Goal: Task Accomplishment & Management: Manage account settings

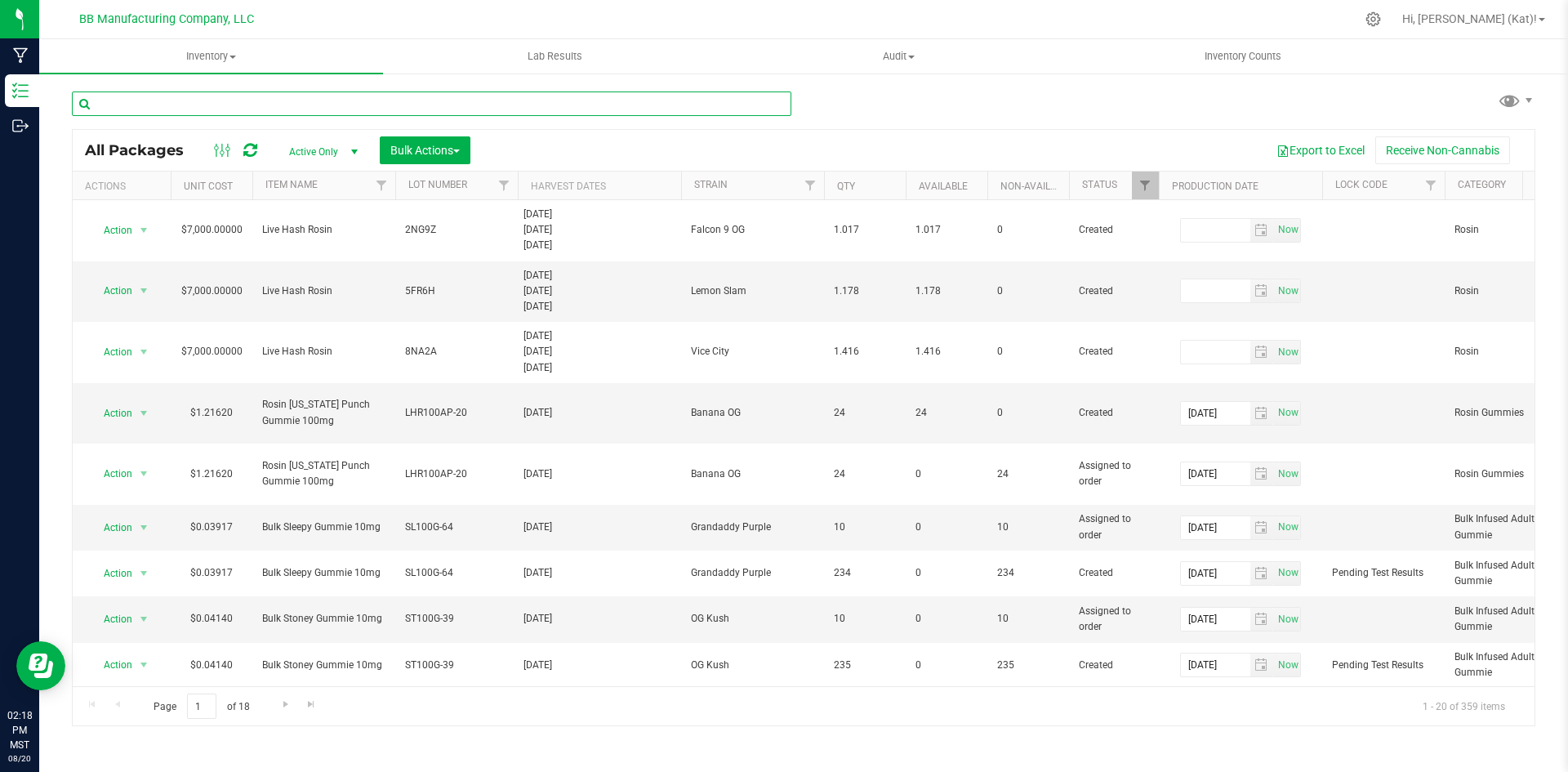
click at [481, 98] on input "text" at bounding box center [431, 104] width 720 height 25
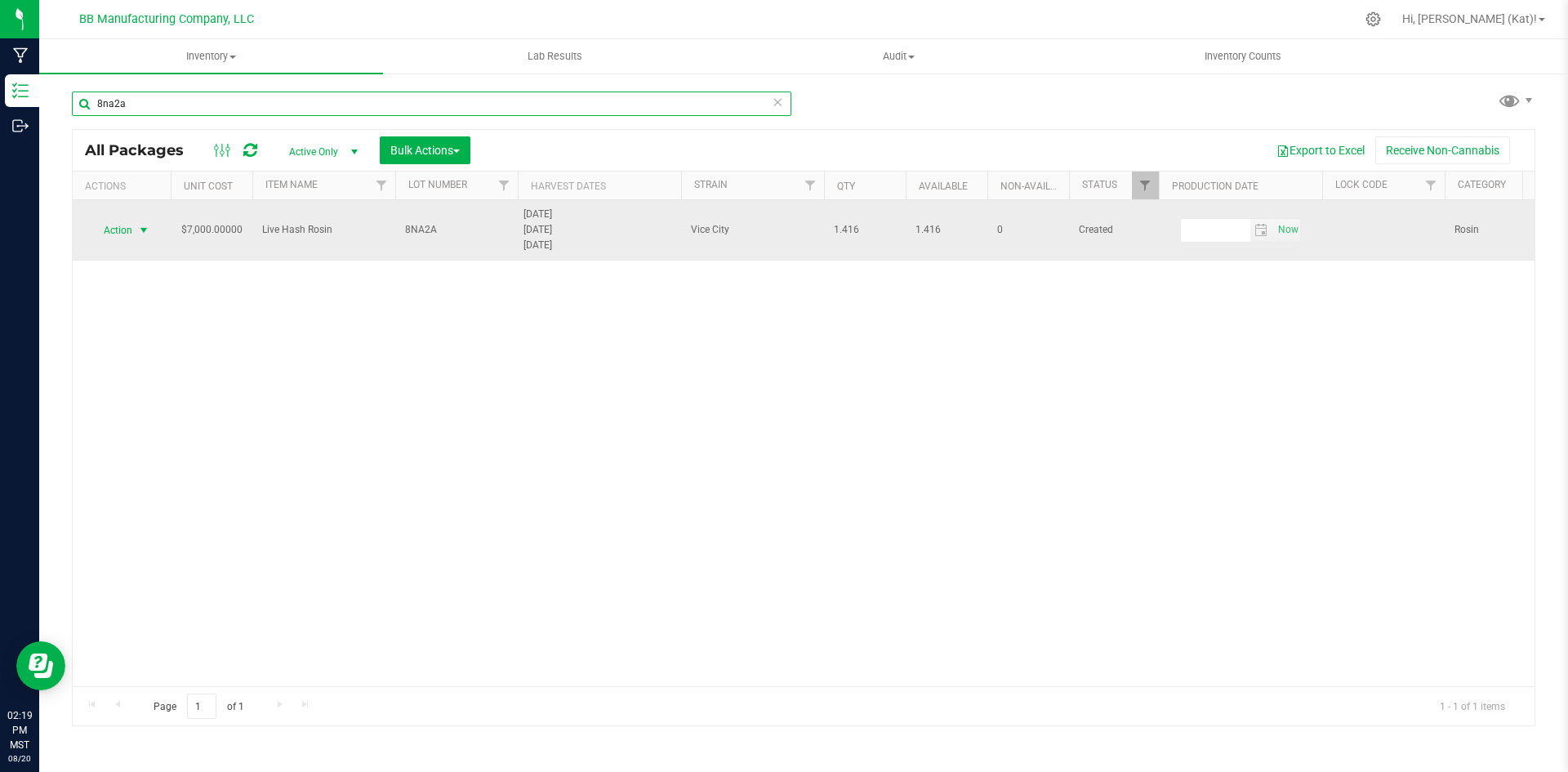
type input "8na2a"
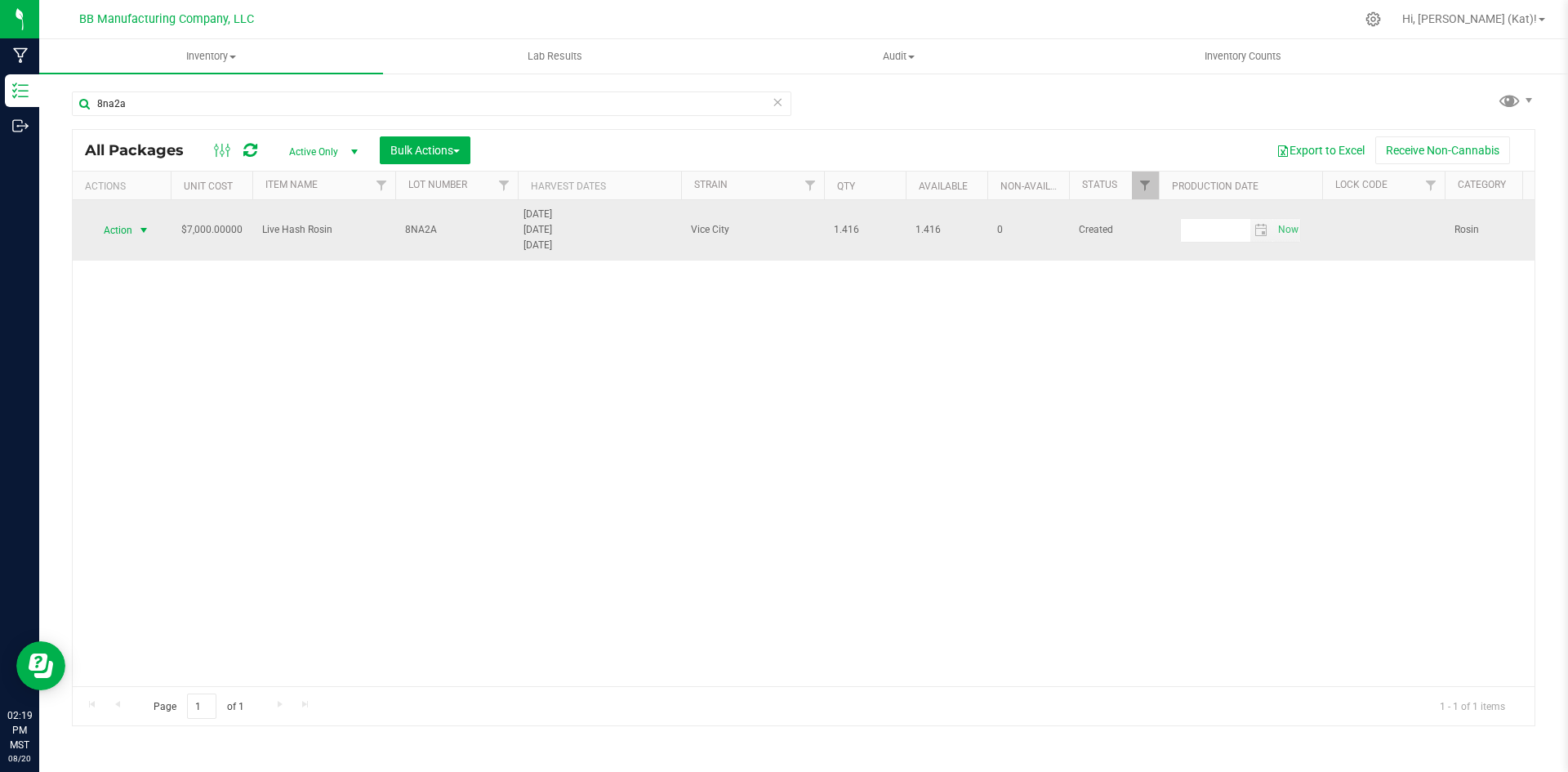
click at [112, 234] on span "Action" at bounding box center [111, 231] width 44 height 23
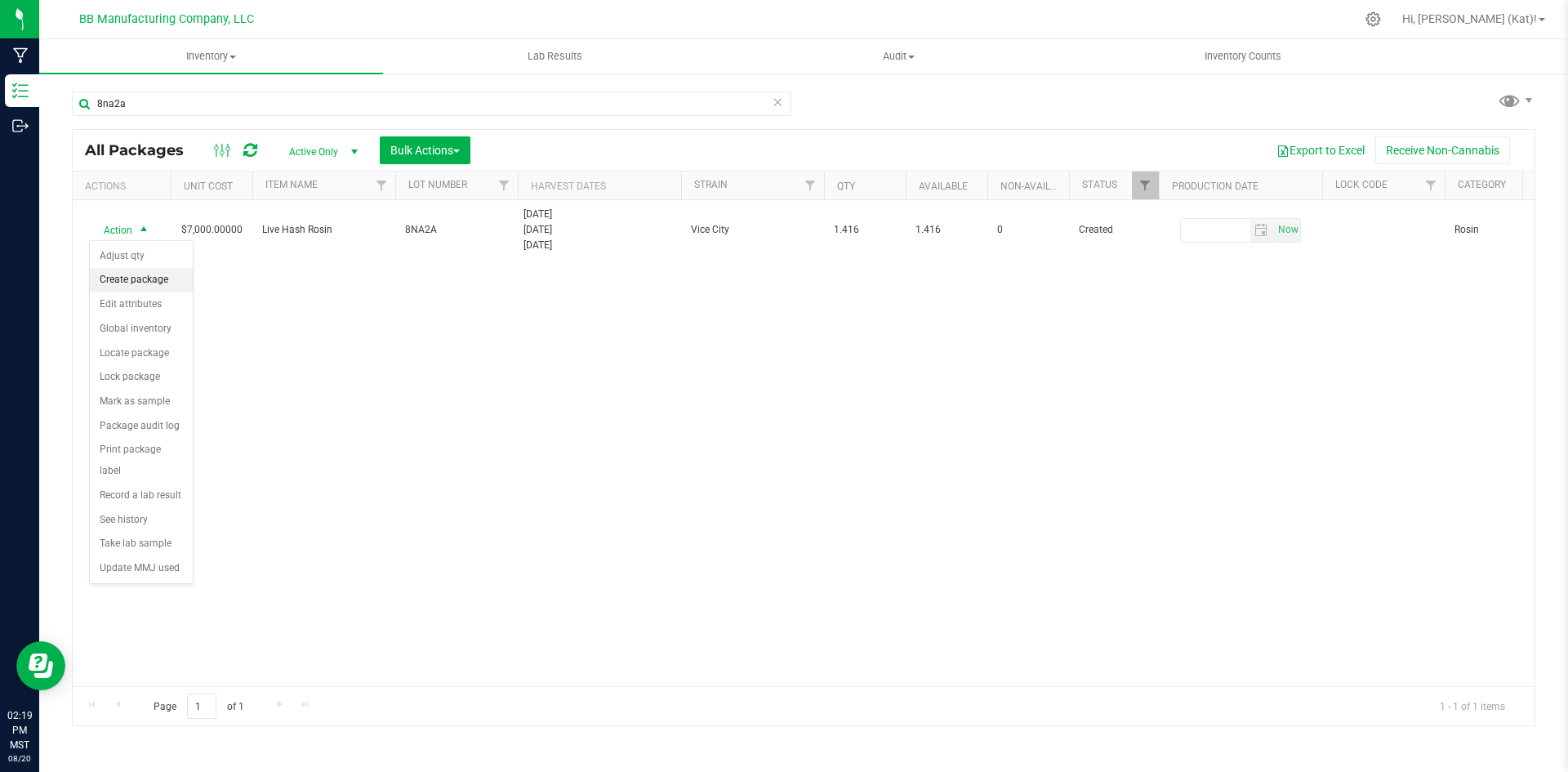
click at [156, 272] on li "Create package" at bounding box center [141, 280] width 103 height 25
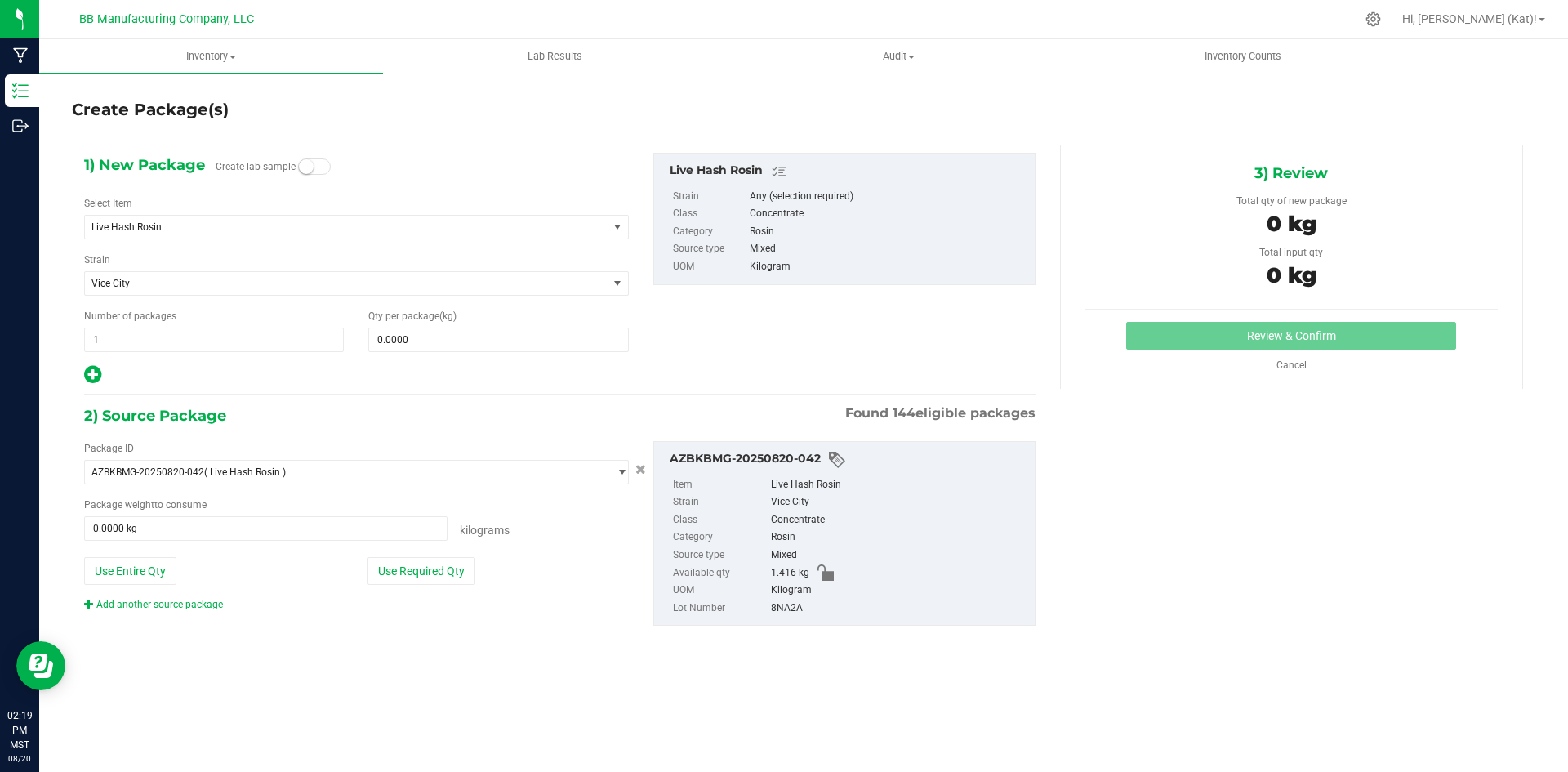
click at [312, 164] on span at bounding box center [315, 167] width 33 height 17
click at [535, 350] on span at bounding box center [498, 340] width 259 height 25
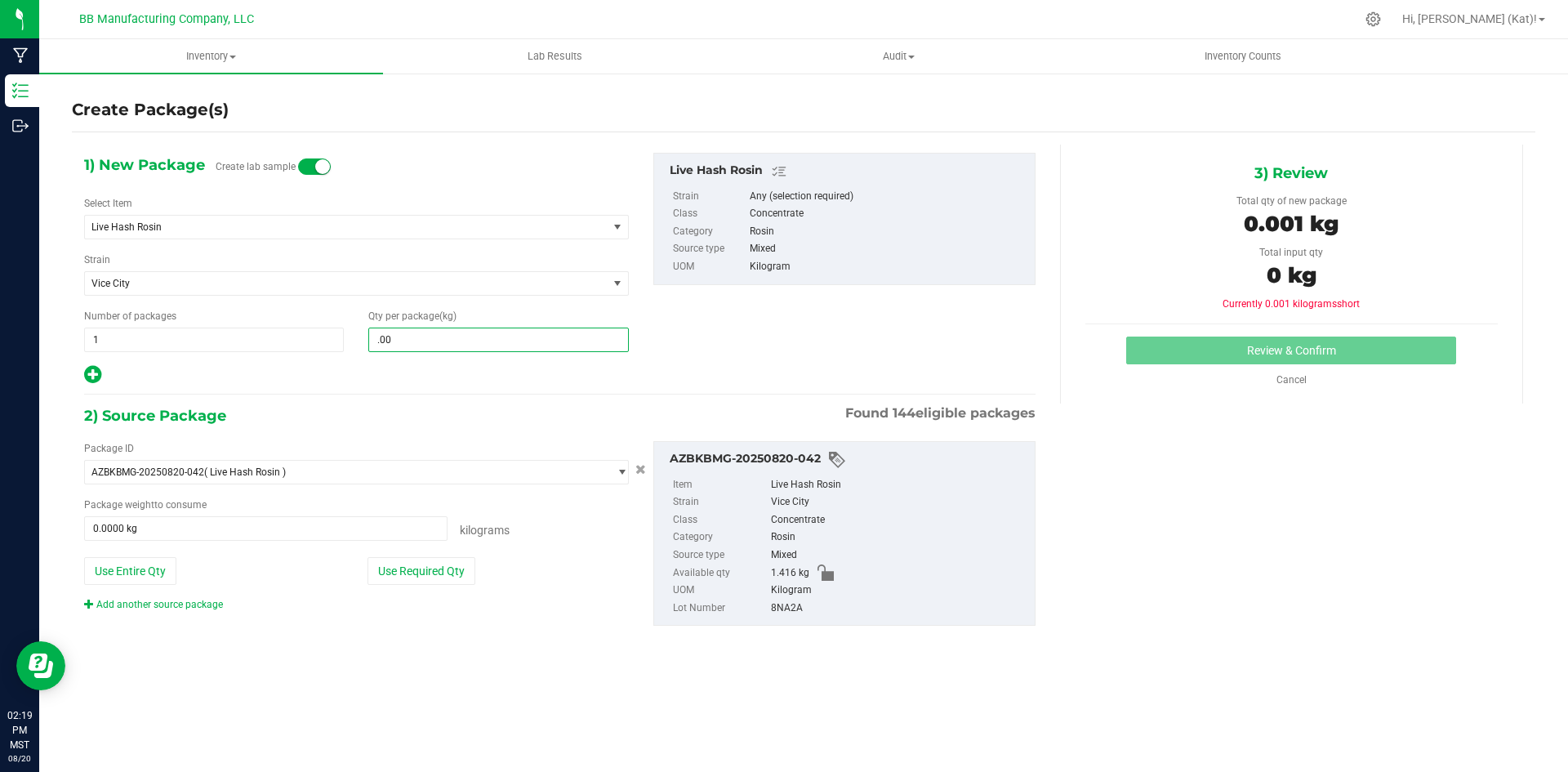
type input ".001"
drag, startPoint x: 429, startPoint y: 336, endPoint x: 343, endPoint y: 331, distance: 86.1
click at [343, 331] on div "Number of packages 1 1 Qty per package (kg) .001" at bounding box center [356, 331] width 569 height 43
type input "0.0010"
click at [641, 356] on div "1) New Package Create lab sample Select Item Live Hash Rosin Brix Blackberry Ra…" at bounding box center [559, 269] width 976 height 233
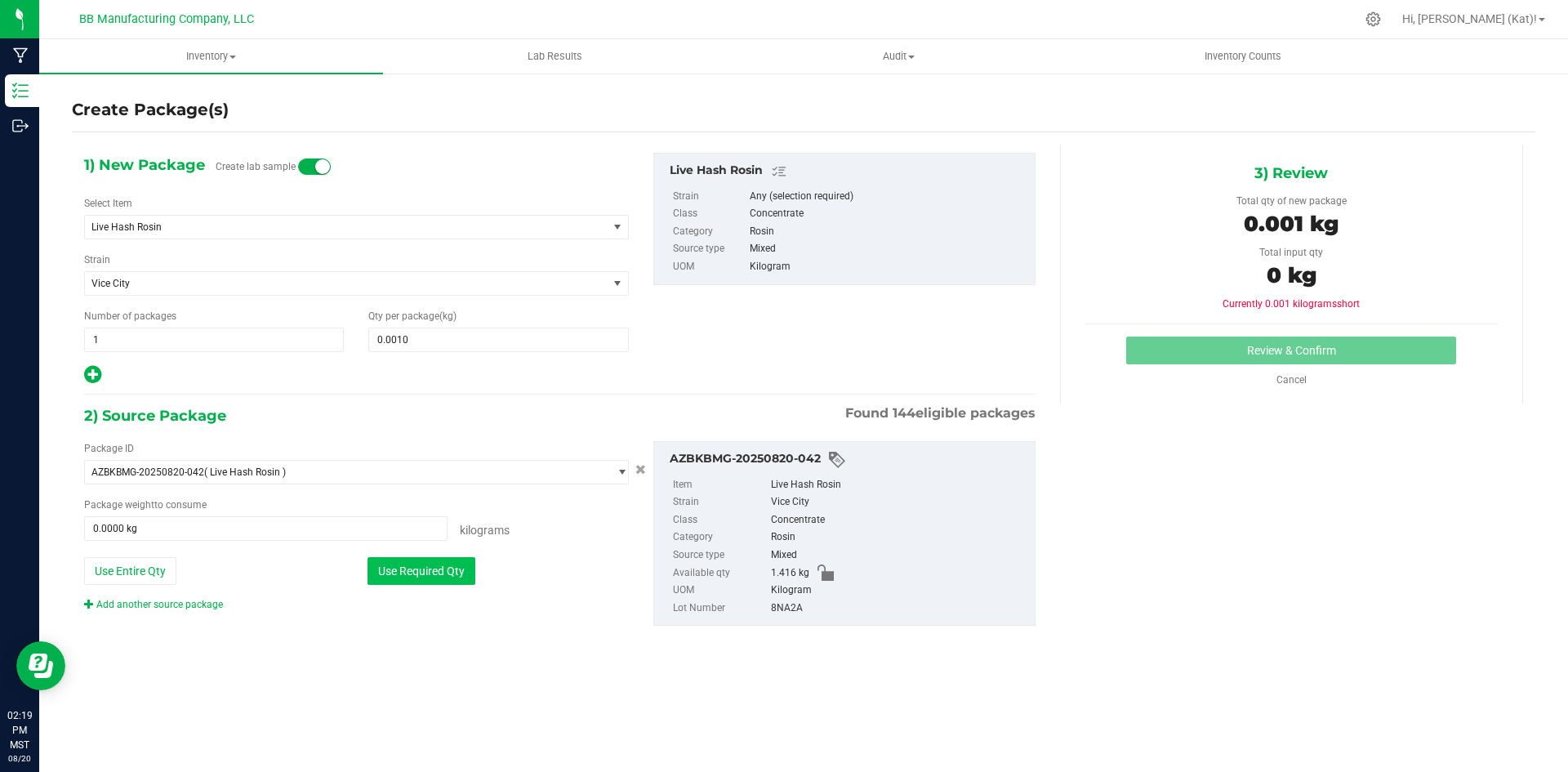
click at [424, 579] on button "Use Required Qty" at bounding box center [421, 571] width 108 height 28
type input "0.0010 kg"
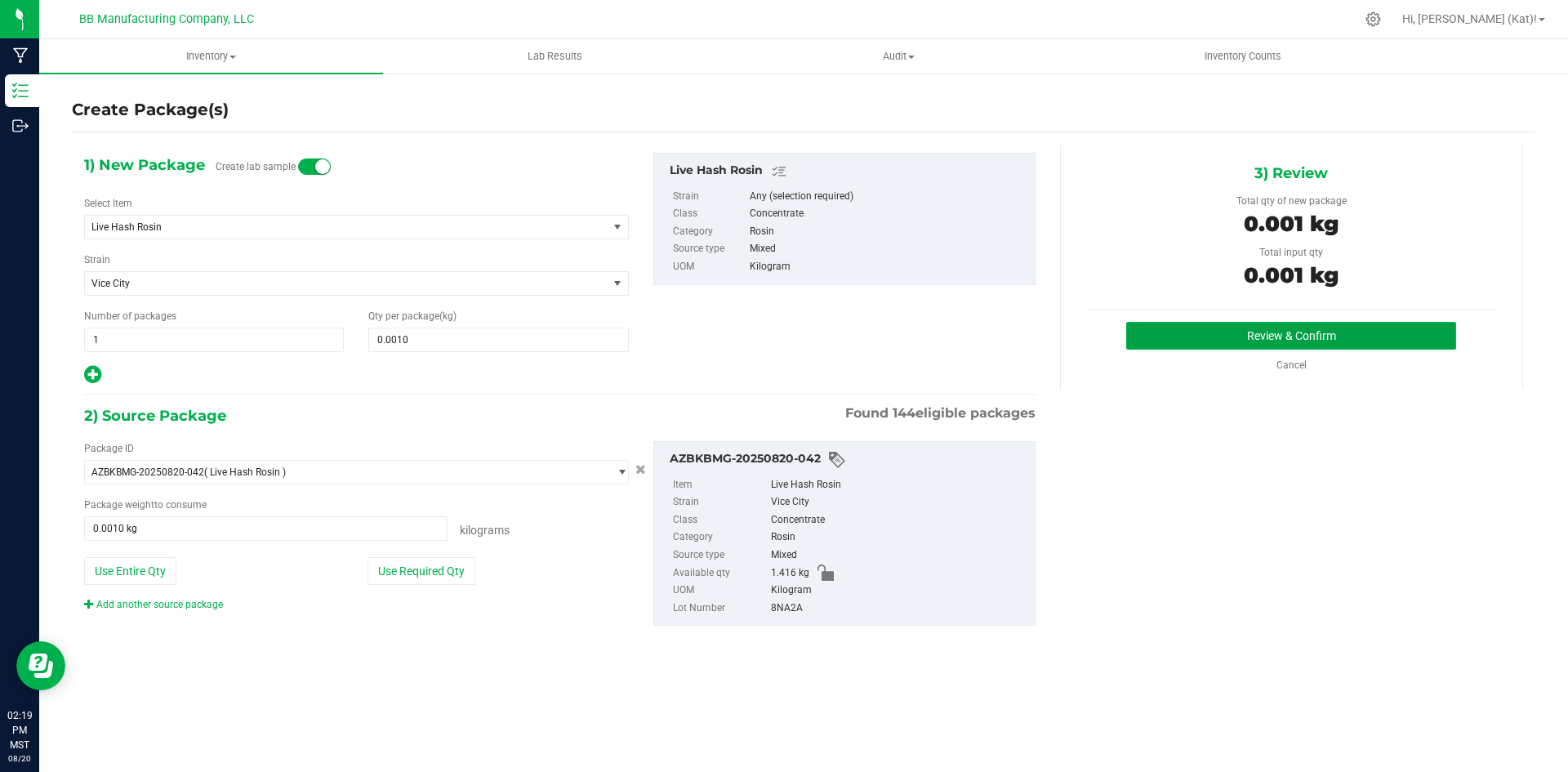
click at [1331, 340] on button "Review & Confirm" at bounding box center [1290, 336] width 330 height 28
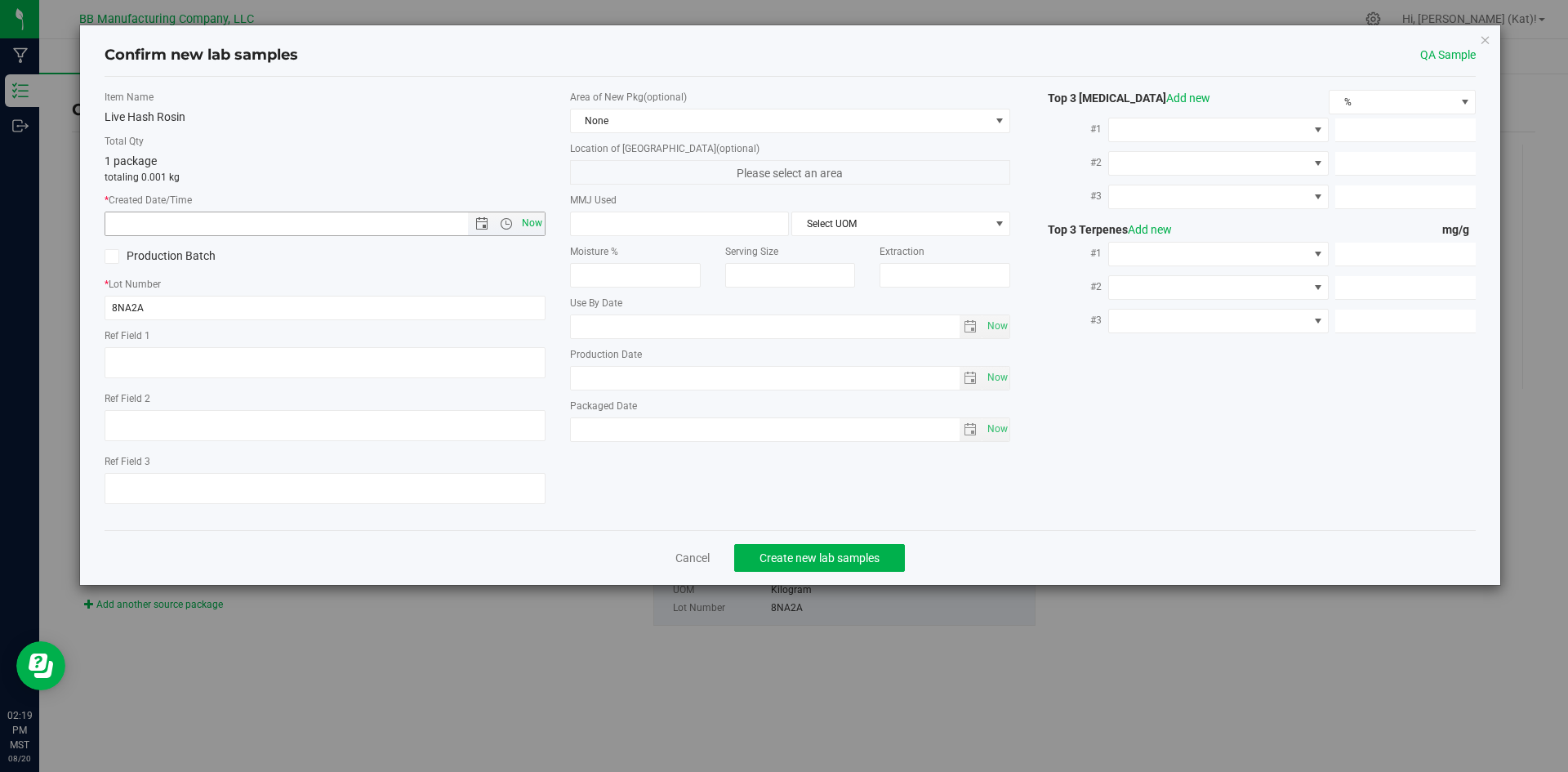
click at [541, 215] on span "Now" at bounding box center [532, 223] width 28 height 24
type input "[DATE] 2:19 PM"
click at [652, 116] on span "None" at bounding box center [780, 121] width 419 height 23
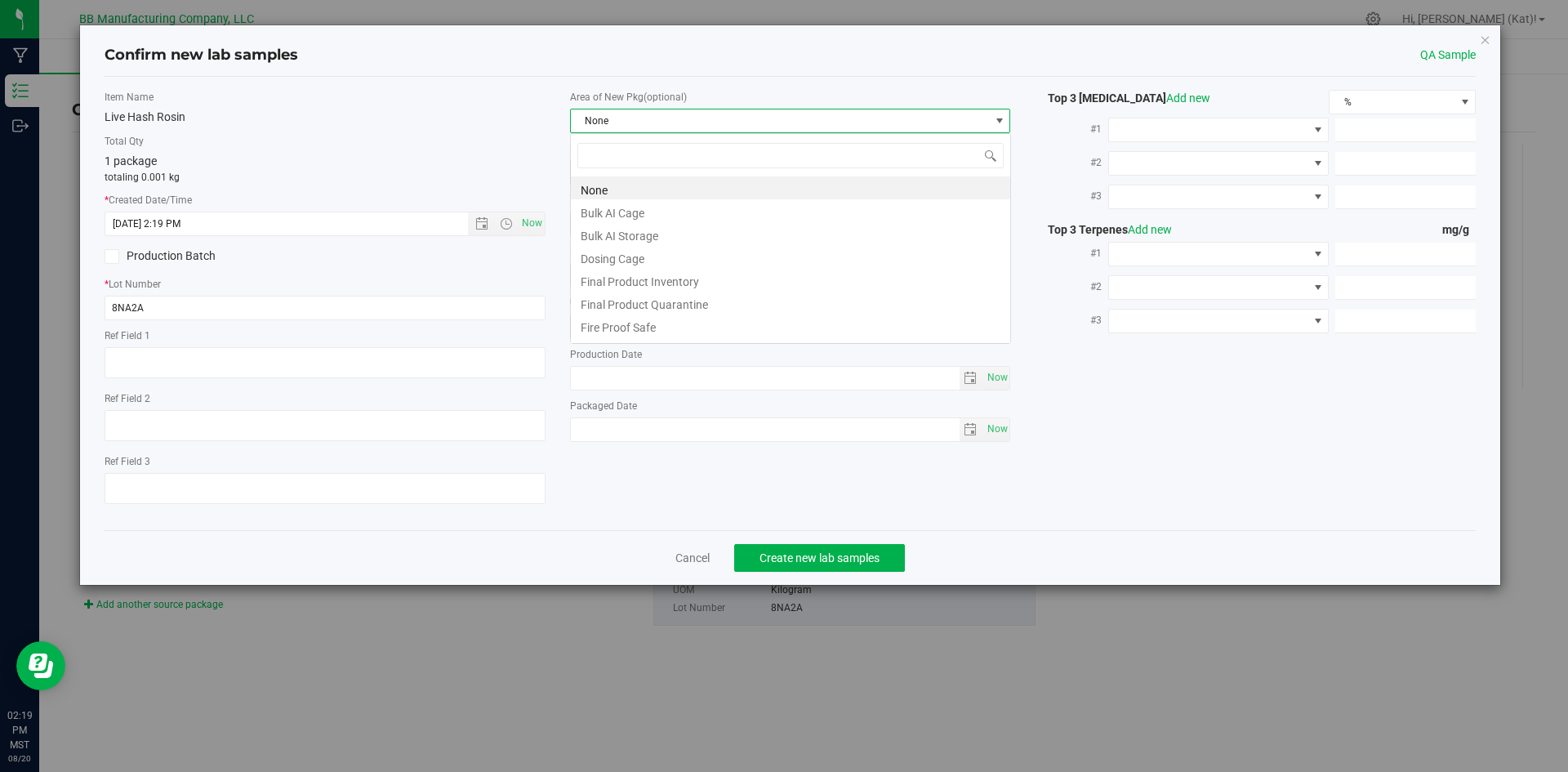
scroll to position [25, 441]
click at [668, 237] on li "Bulk AI Storage" at bounding box center [791, 234] width 440 height 23
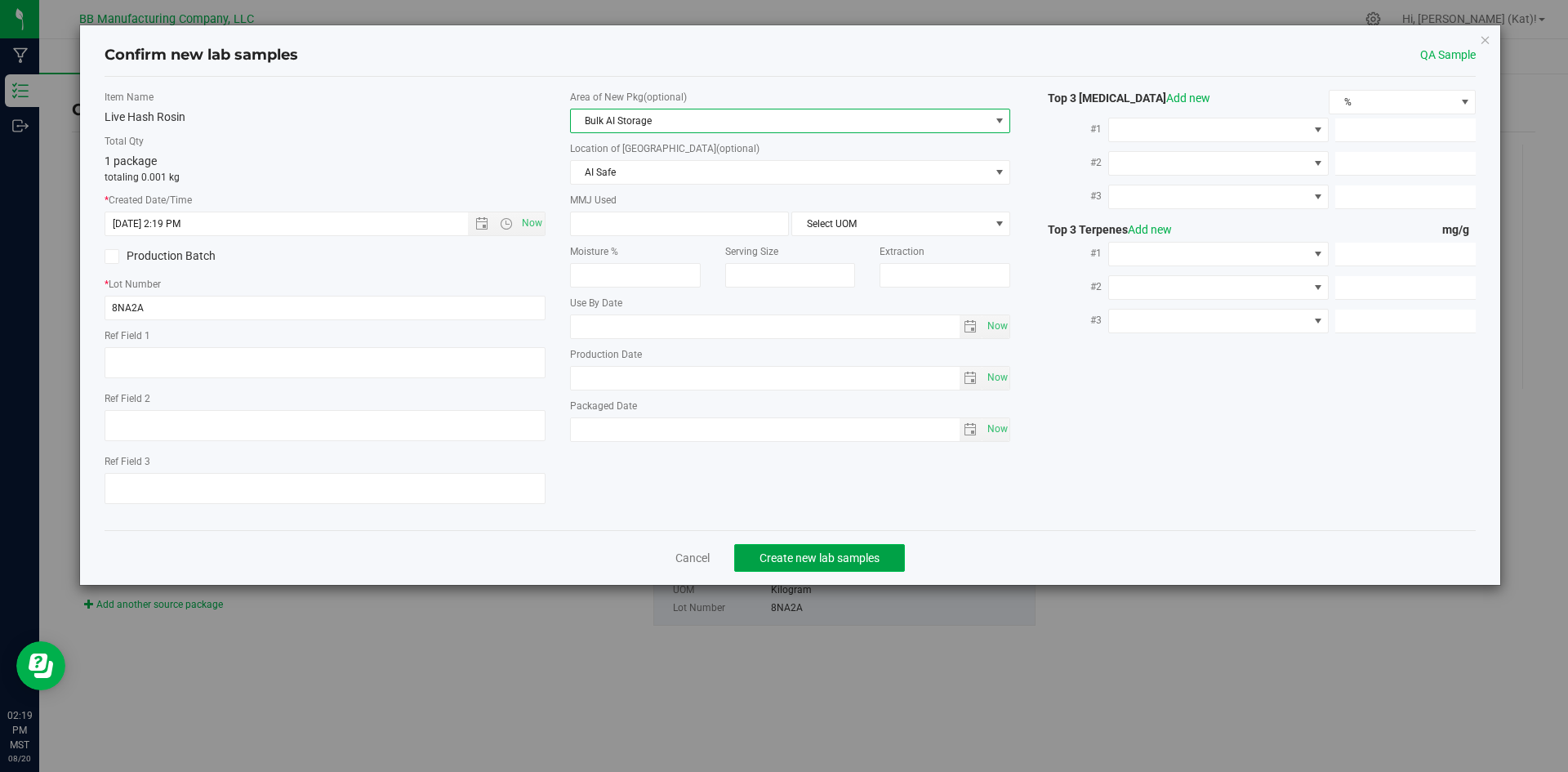
click at [820, 553] on span "Create new lab samples" at bounding box center [819, 558] width 120 height 13
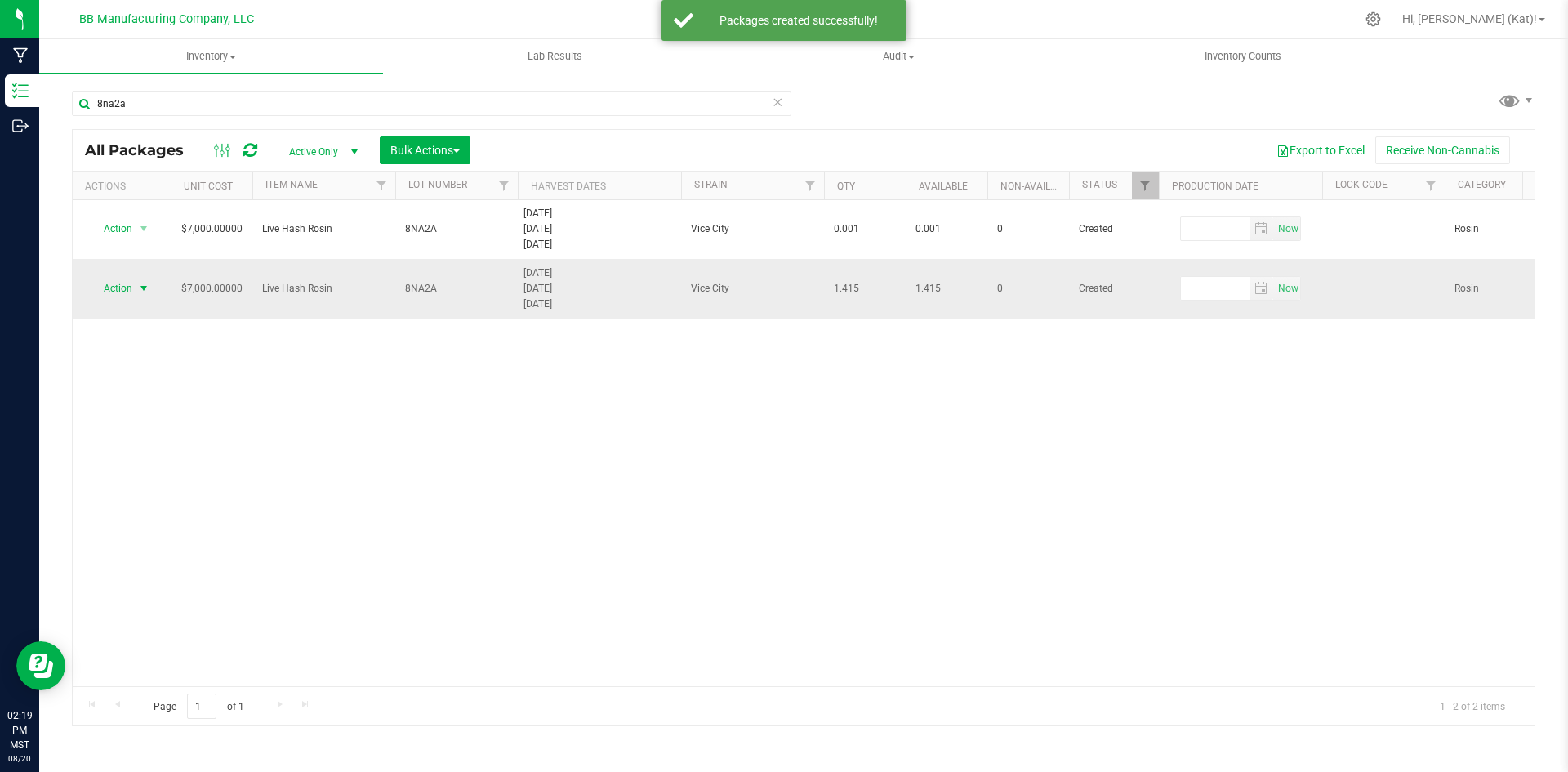
click at [118, 293] on span "Action" at bounding box center [111, 288] width 44 height 23
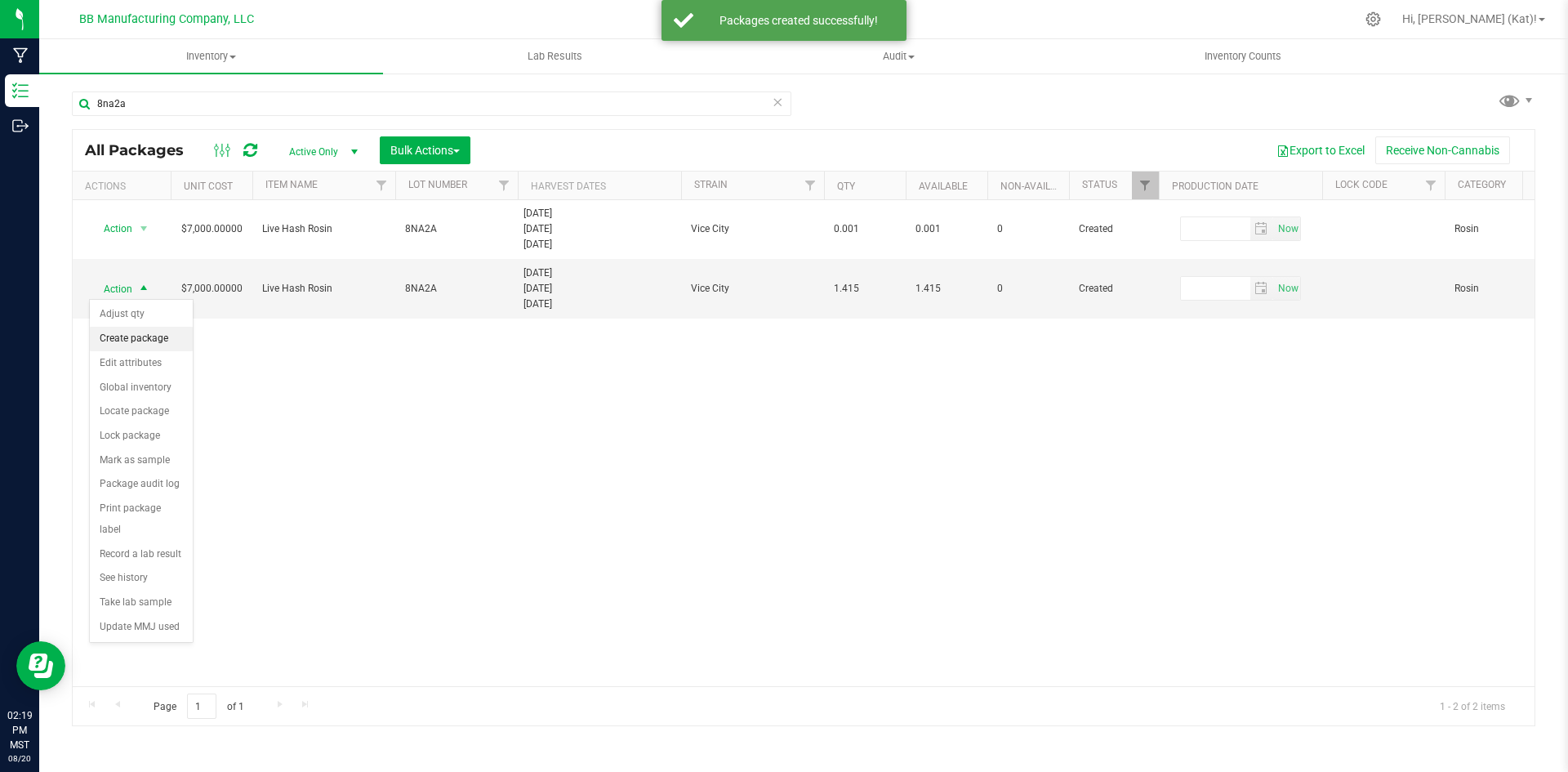
click at [141, 332] on li "Create package" at bounding box center [141, 339] width 103 height 25
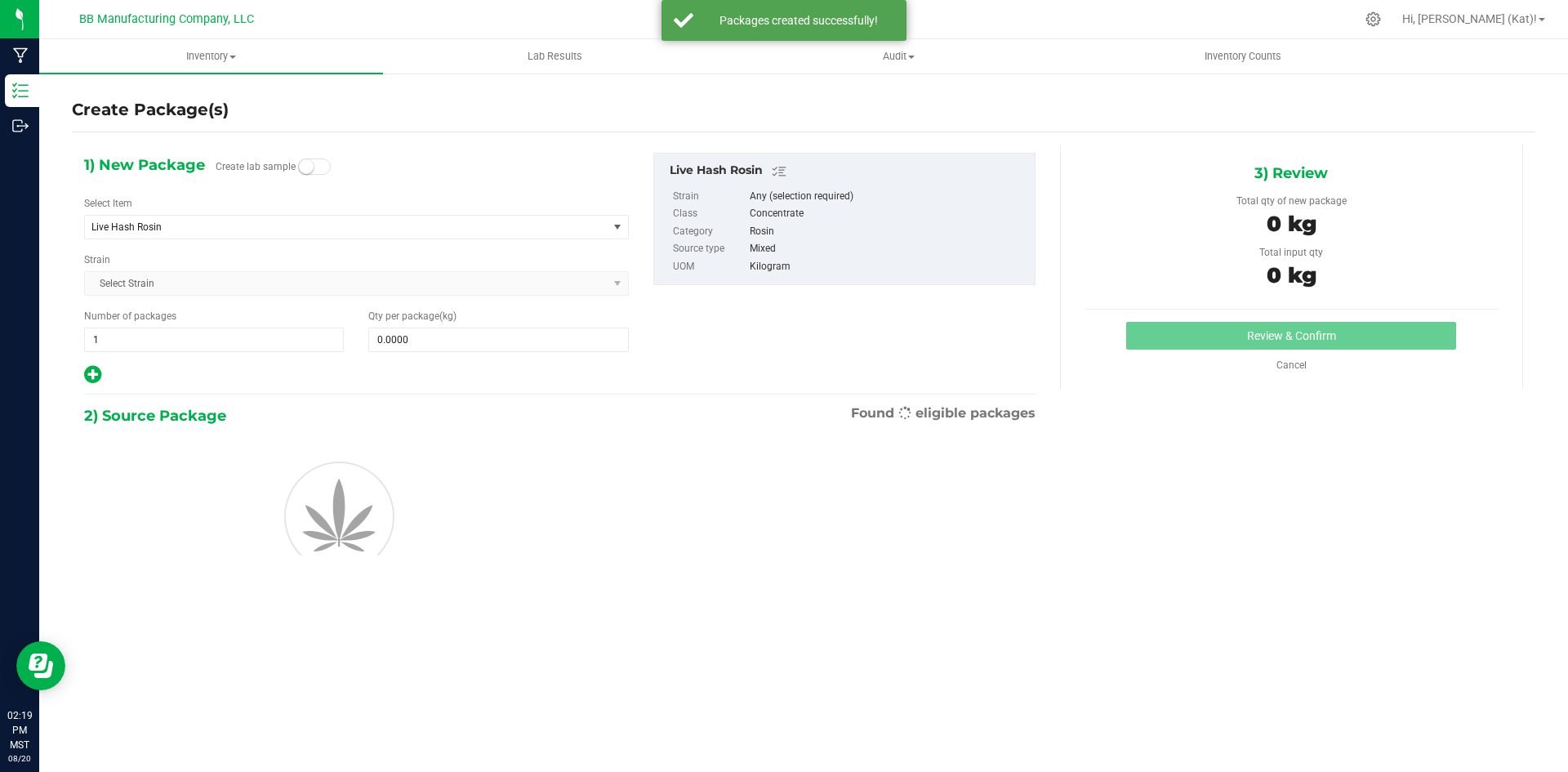
click at [310, 170] on small at bounding box center [306, 167] width 15 height 15
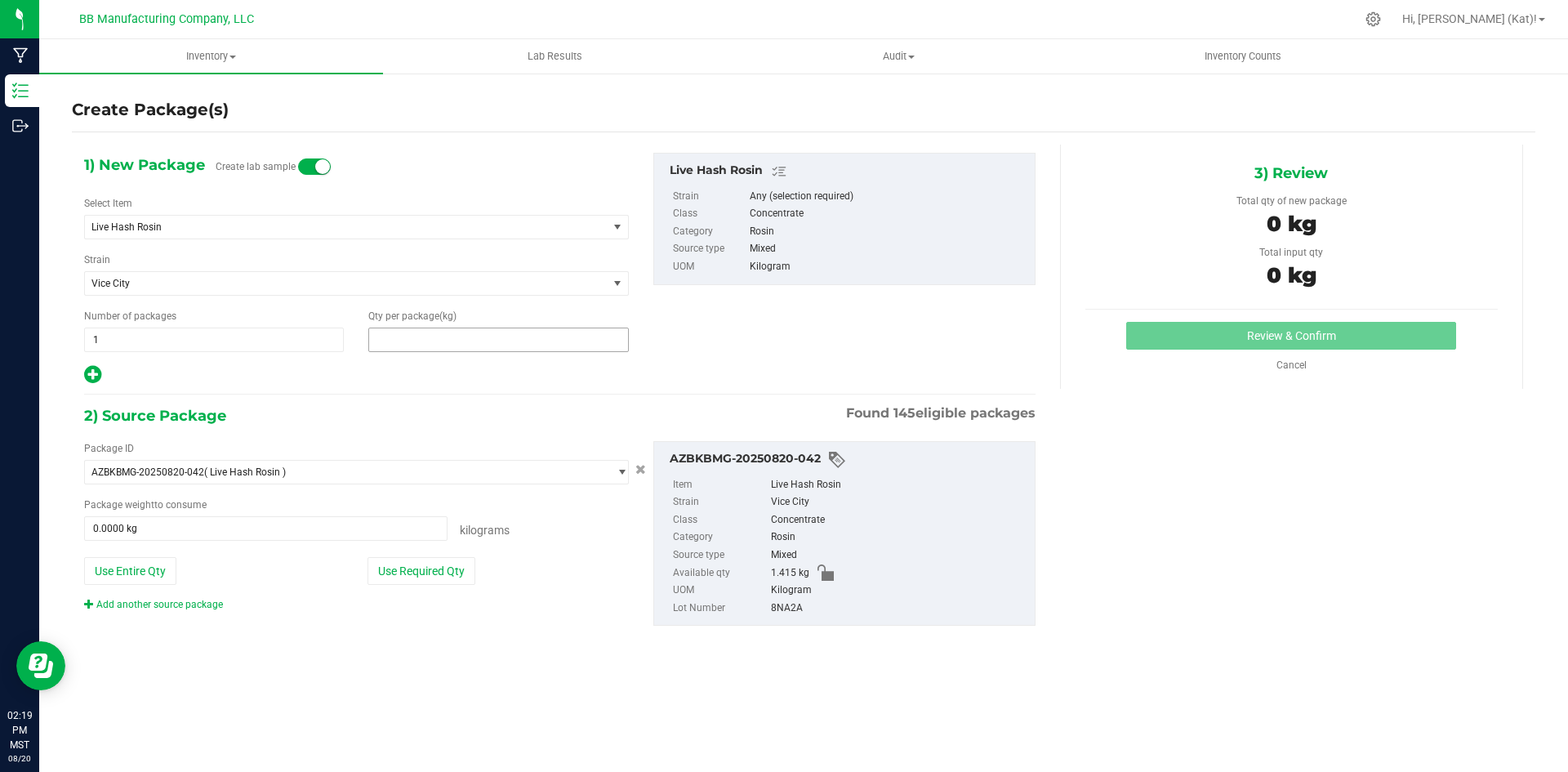
click at [454, 333] on span at bounding box center [498, 340] width 259 height 25
paste input "0.001"
type input "0.001"
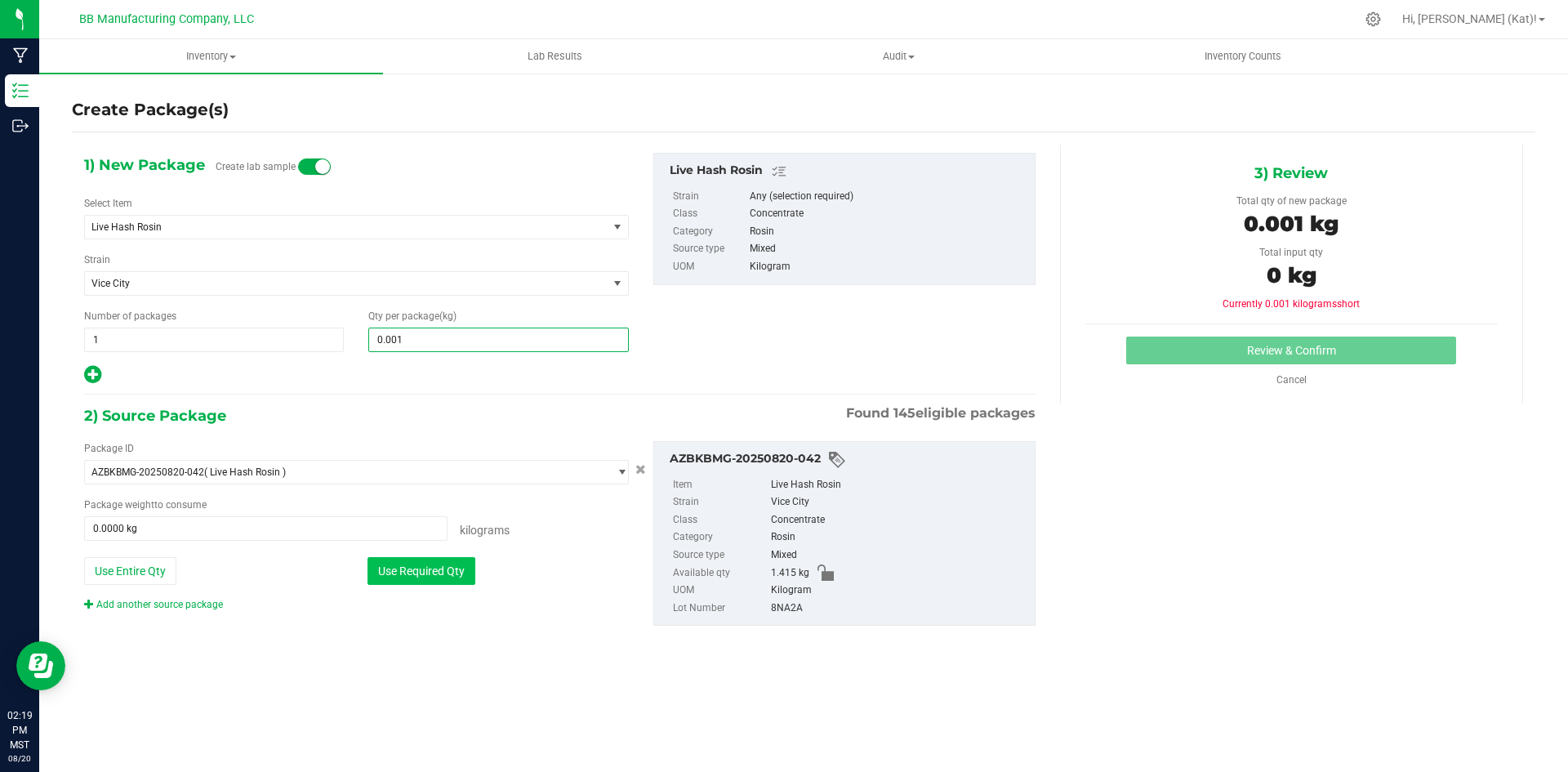
type input "0.0010"
click at [461, 578] on button "Use Required Qty" at bounding box center [421, 571] width 108 height 28
type input "0.0010 kg"
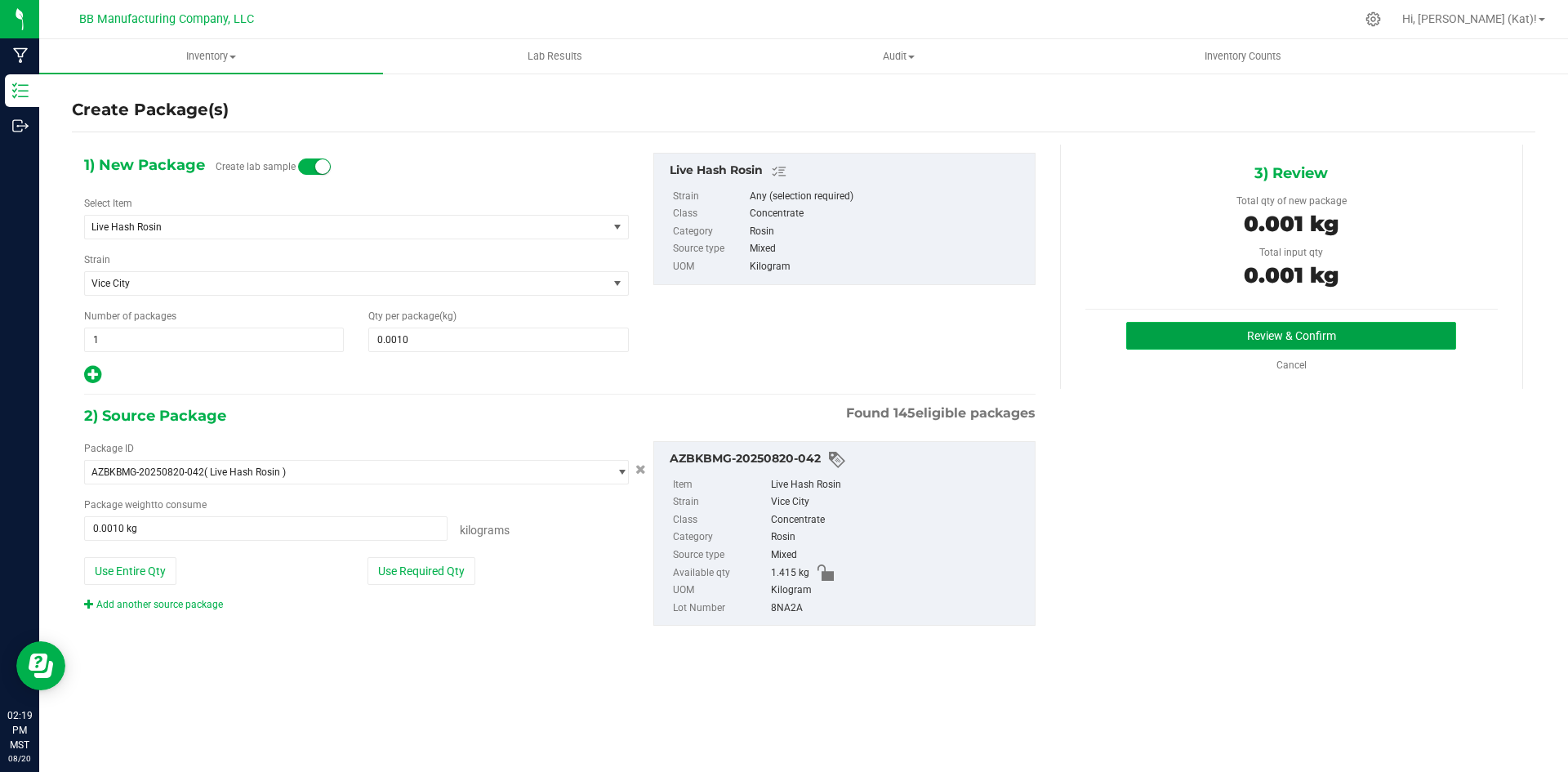
click at [1397, 329] on button "Review & Confirm" at bounding box center [1290, 336] width 330 height 28
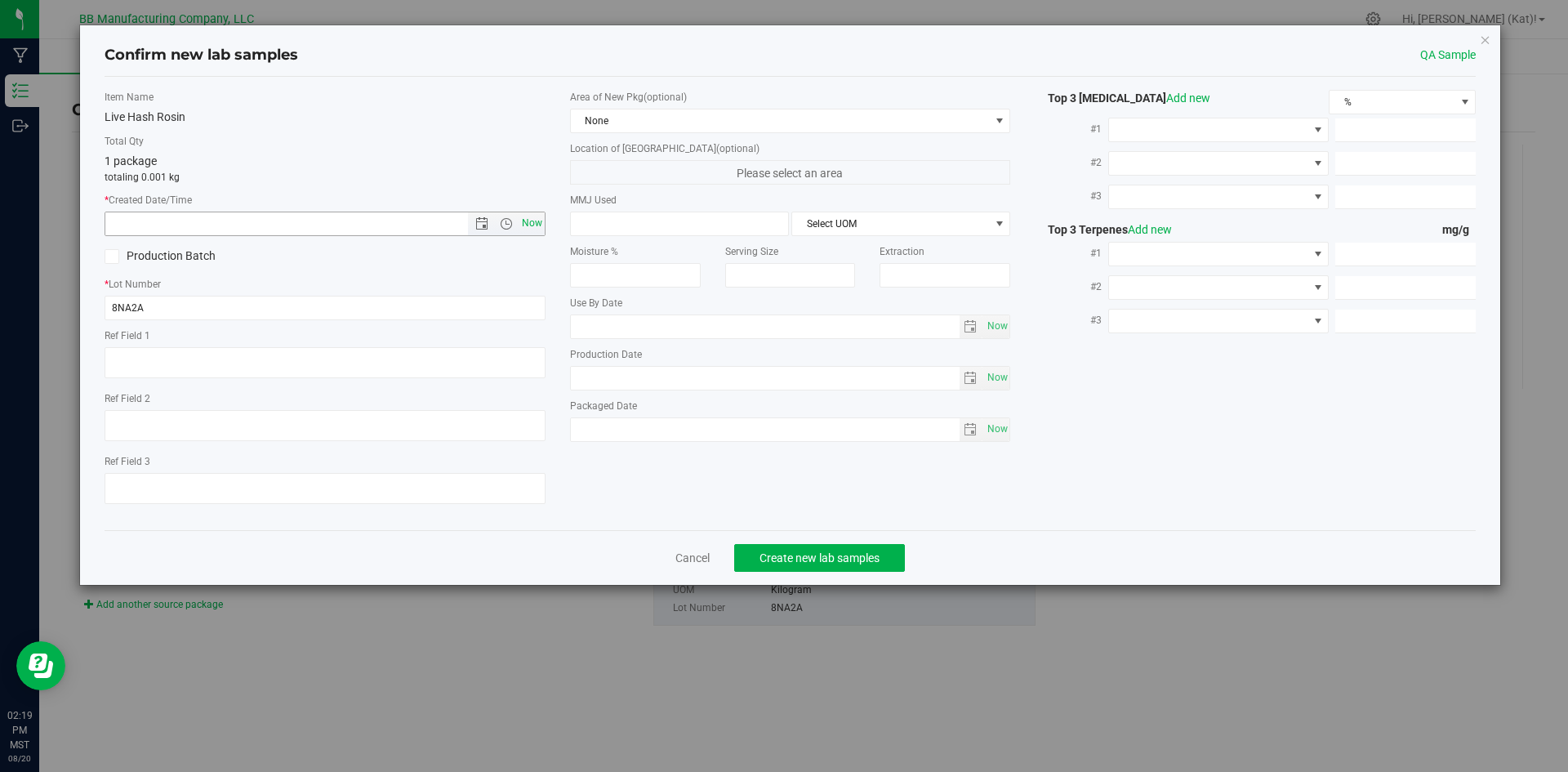
click at [529, 212] on span "Now" at bounding box center [532, 223] width 28 height 24
type input "[DATE] 2:19 PM"
click at [631, 123] on span "None" at bounding box center [780, 121] width 419 height 23
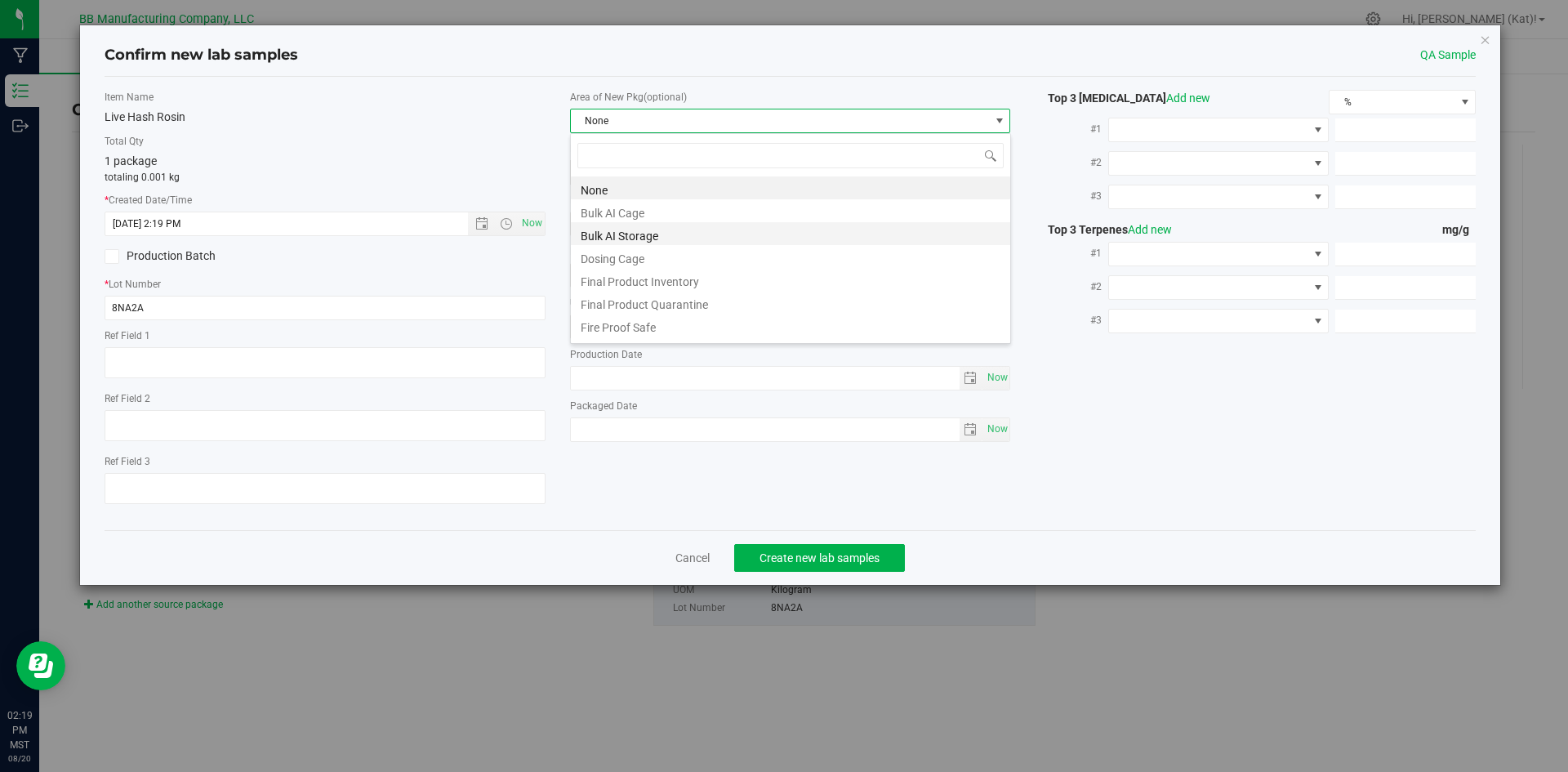
scroll to position [25, 441]
click at [651, 229] on li "Bulk AI Storage" at bounding box center [791, 234] width 440 height 23
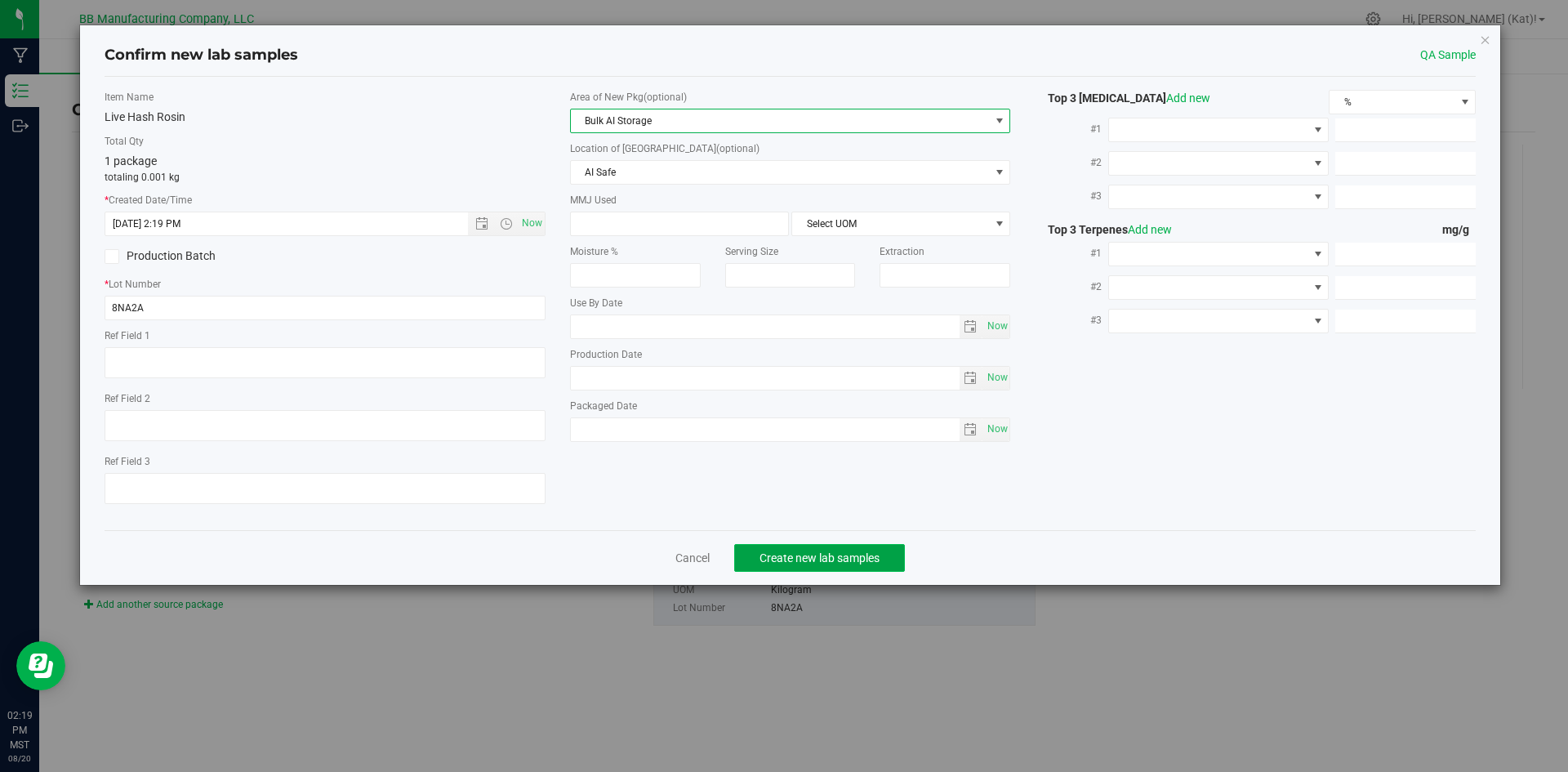
click at [865, 563] on span "Create new lab samples" at bounding box center [819, 558] width 120 height 13
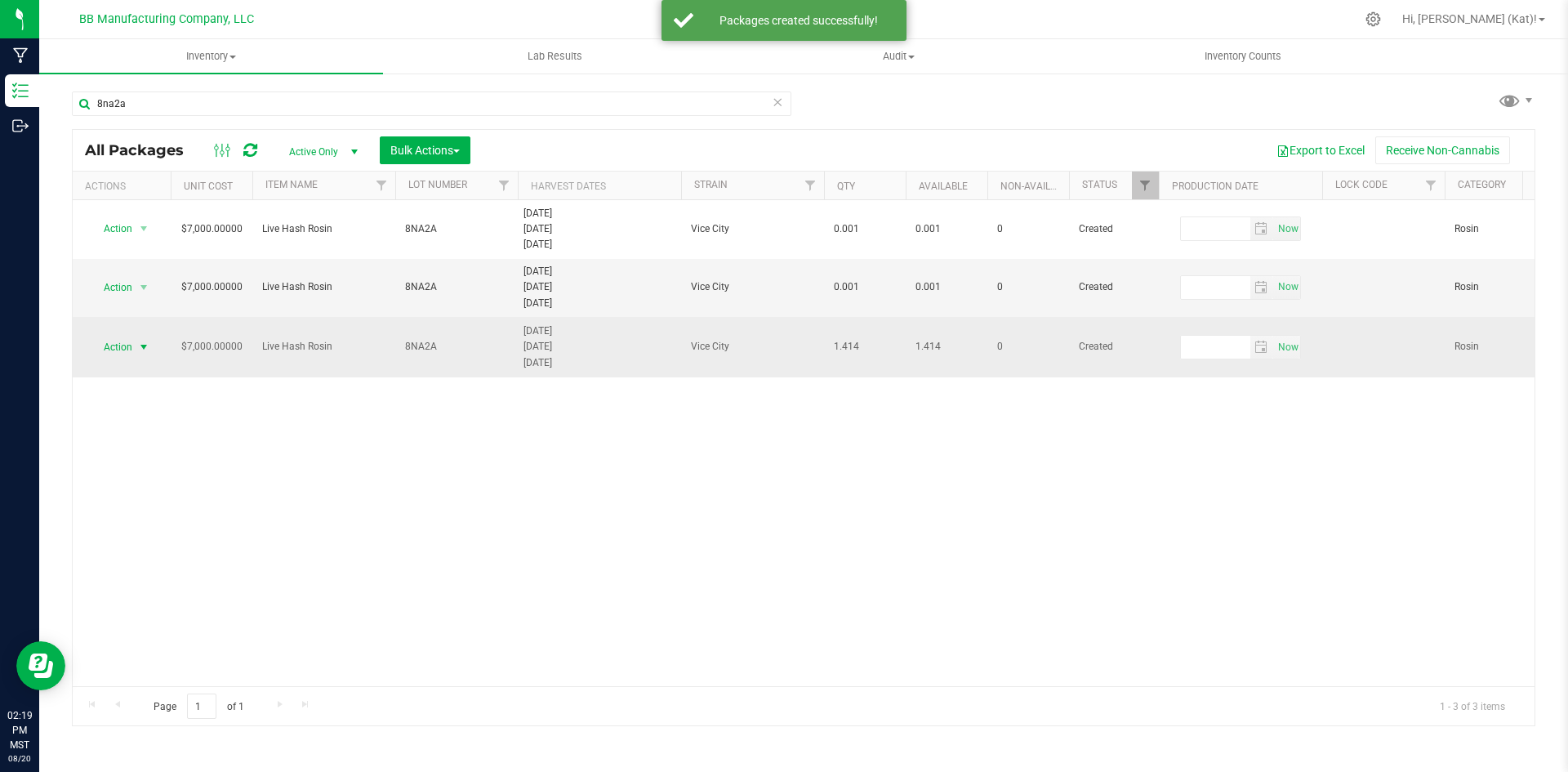
click at [145, 344] on span "select" at bounding box center [144, 347] width 13 height 13
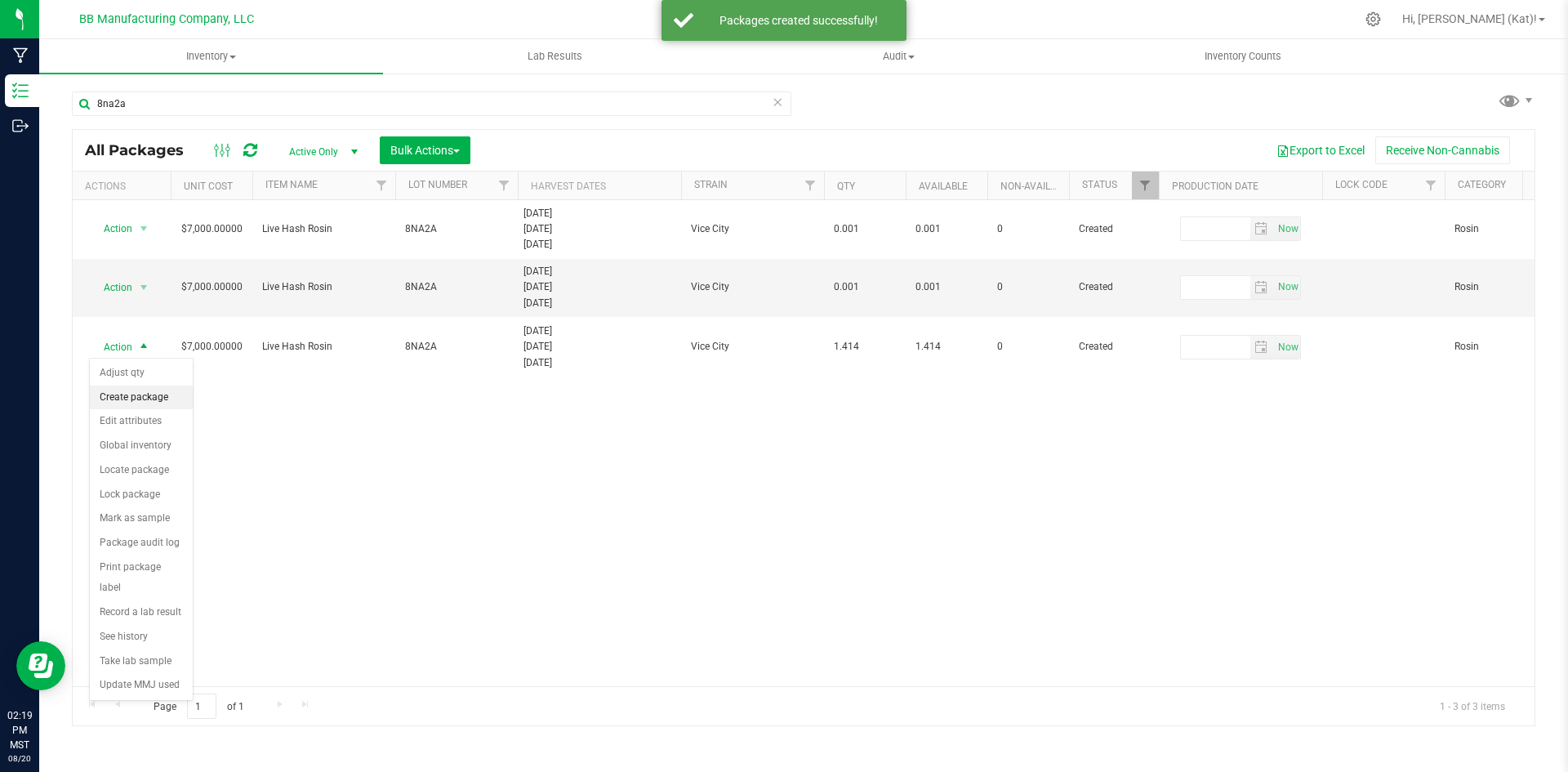
click at [150, 392] on li "Create package" at bounding box center [141, 398] width 103 height 25
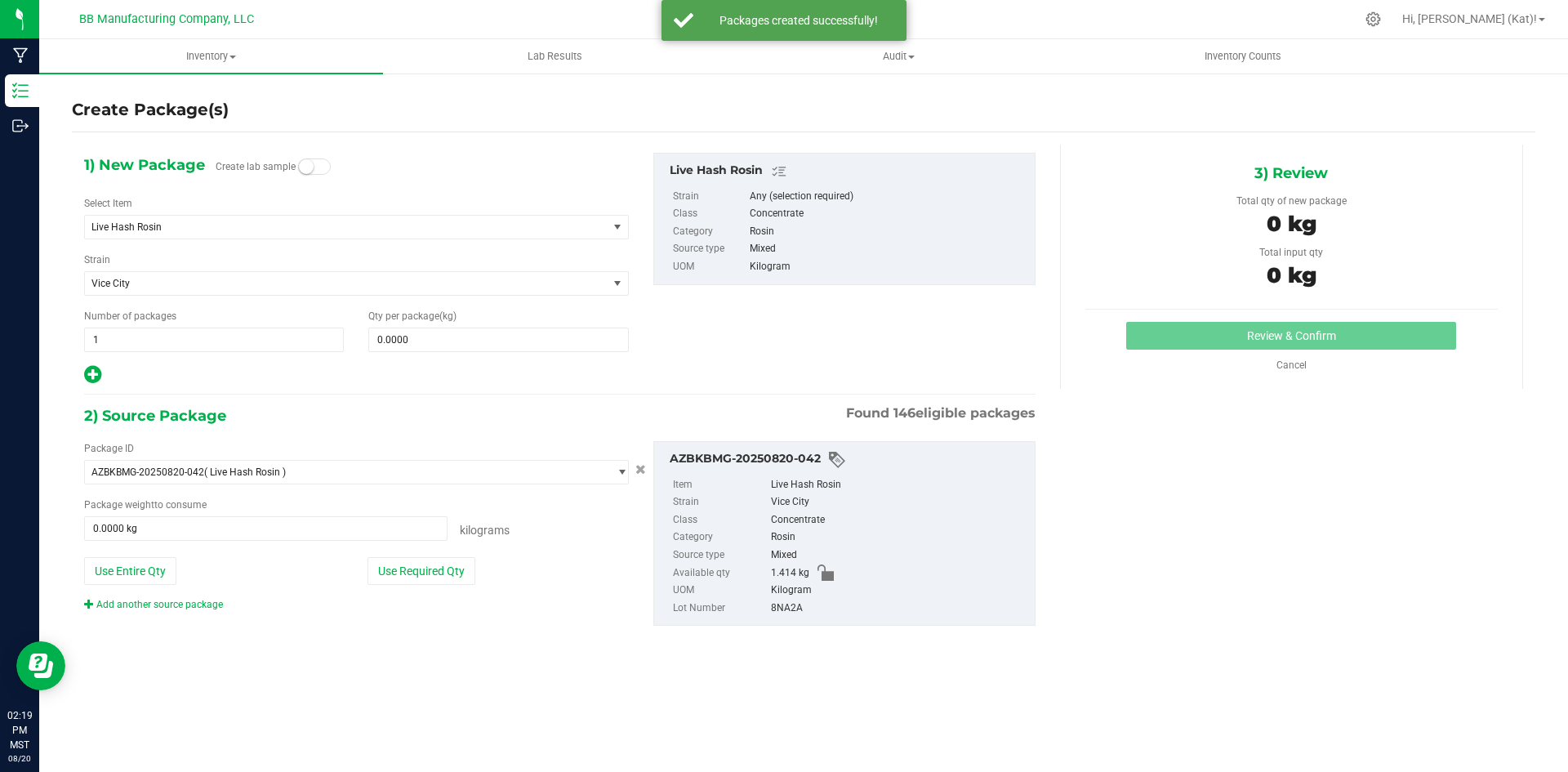
click at [325, 160] on span at bounding box center [315, 167] width 33 height 17
click at [425, 333] on span at bounding box center [498, 340] width 259 height 25
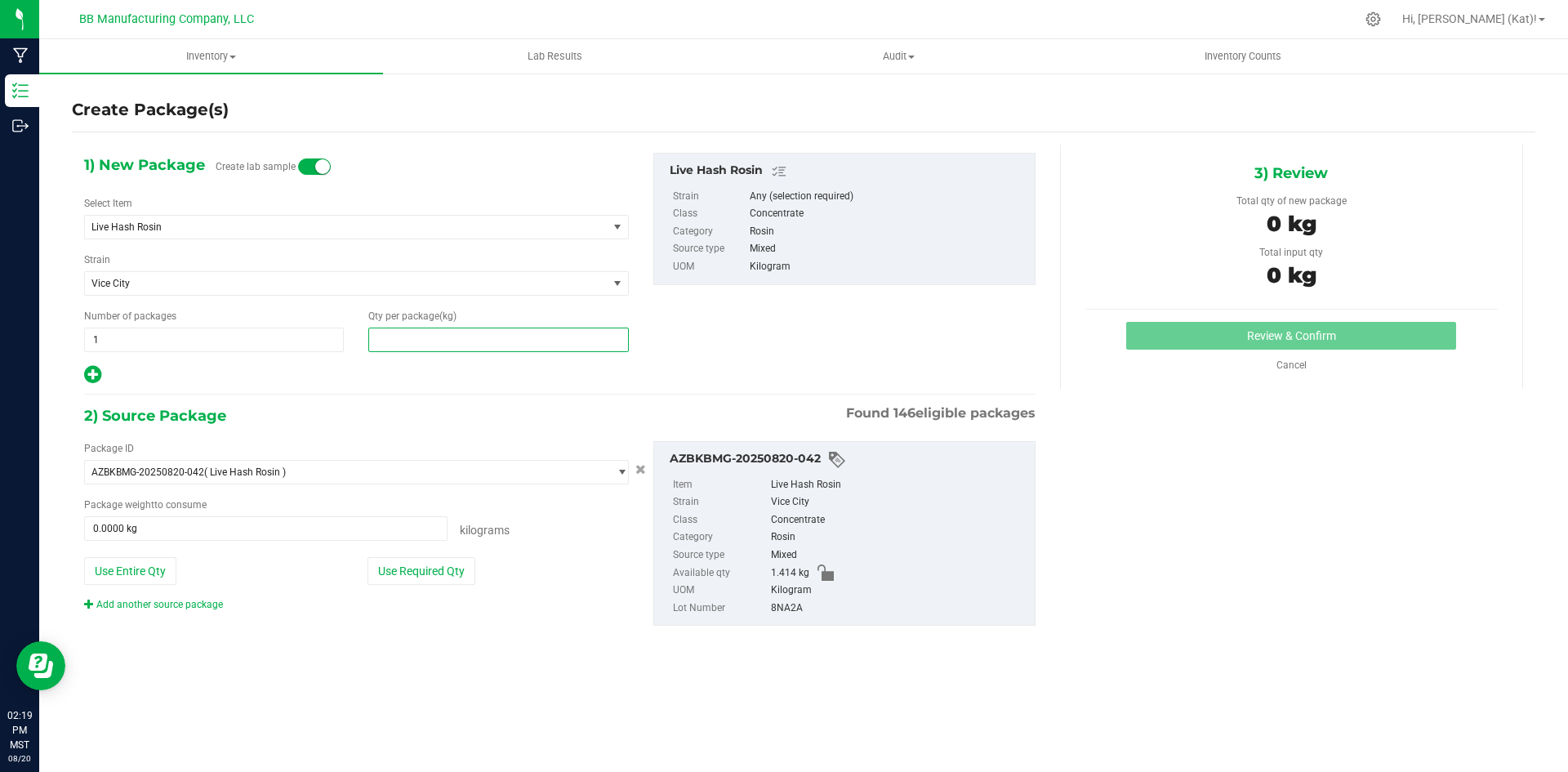
paste input "0.001"
type input "0.001"
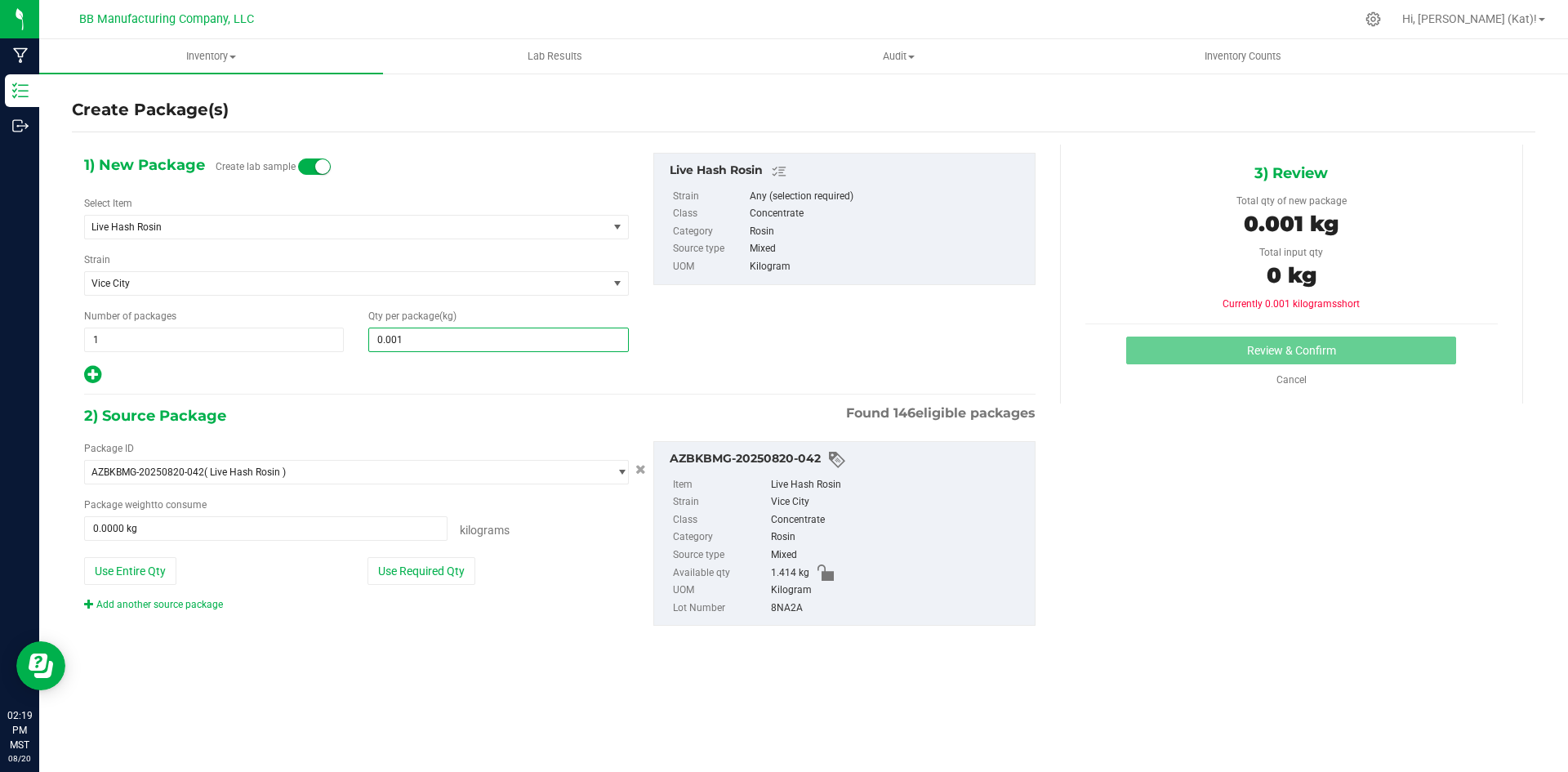
type input "0.0010"
click at [455, 382] on div at bounding box center [356, 375] width 544 height 21
click at [454, 565] on button "Use Required Qty" at bounding box center [421, 571] width 108 height 28
type input "0.0010 kg"
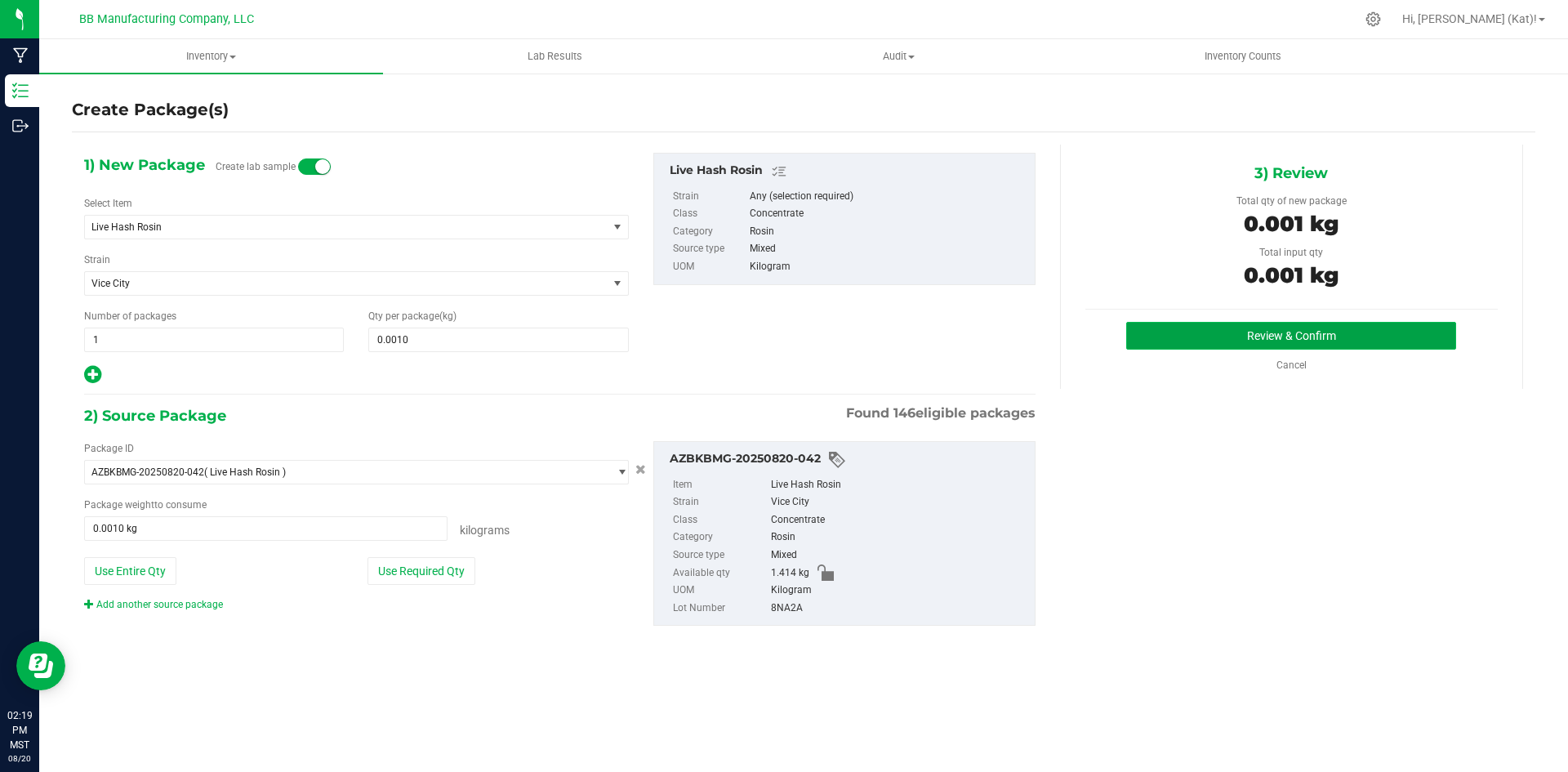
click at [1376, 340] on button "Review & Confirm" at bounding box center [1290, 336] width 330 height 28
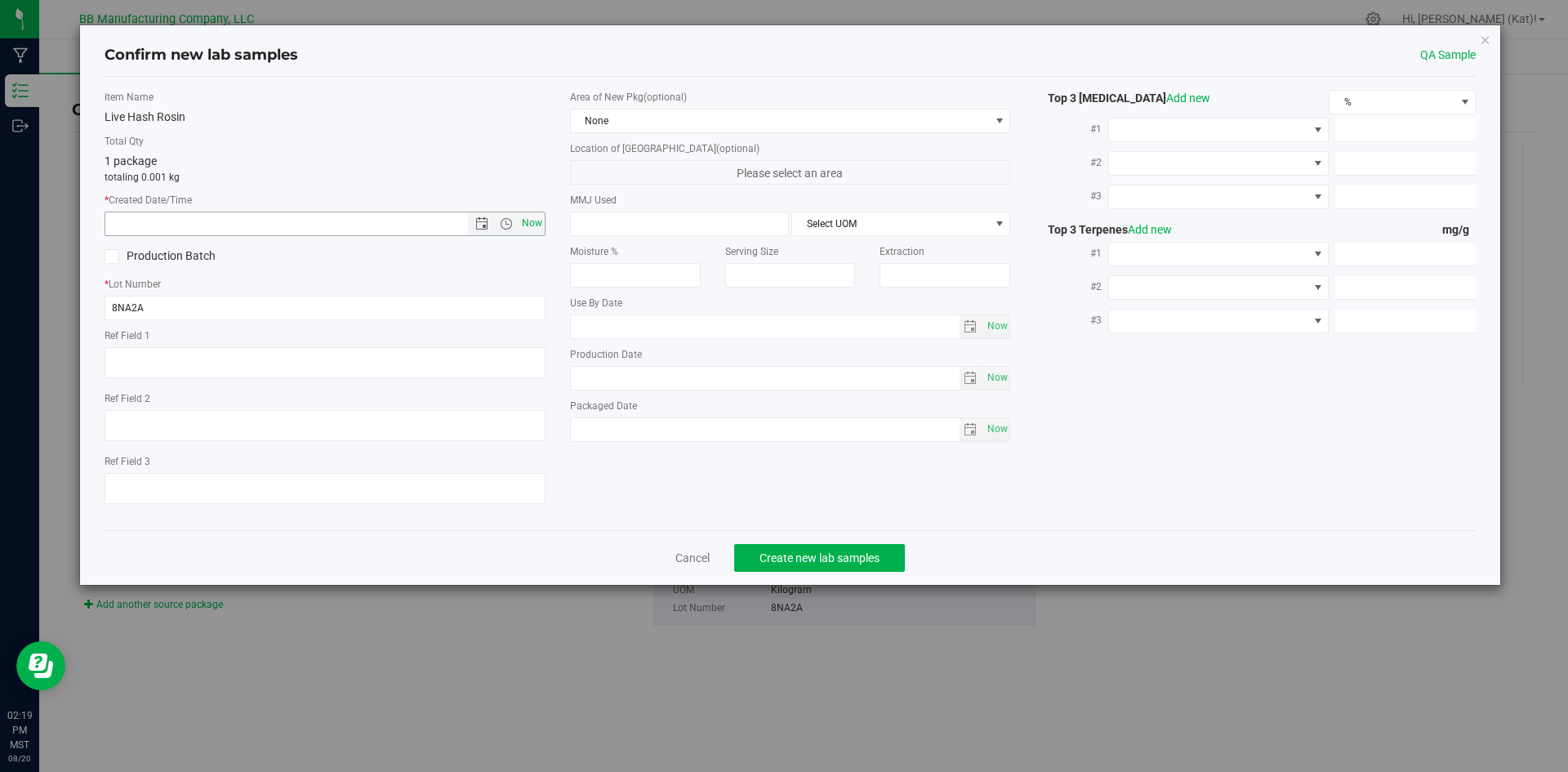
click at [525, 228] on span "Now" at bounding box center [532, 223] width 28 height 24
type input "[DATE] 2:19 PM"
click at [641, 126] on span "None" at bounding box center [780, 121] width 419 height 23
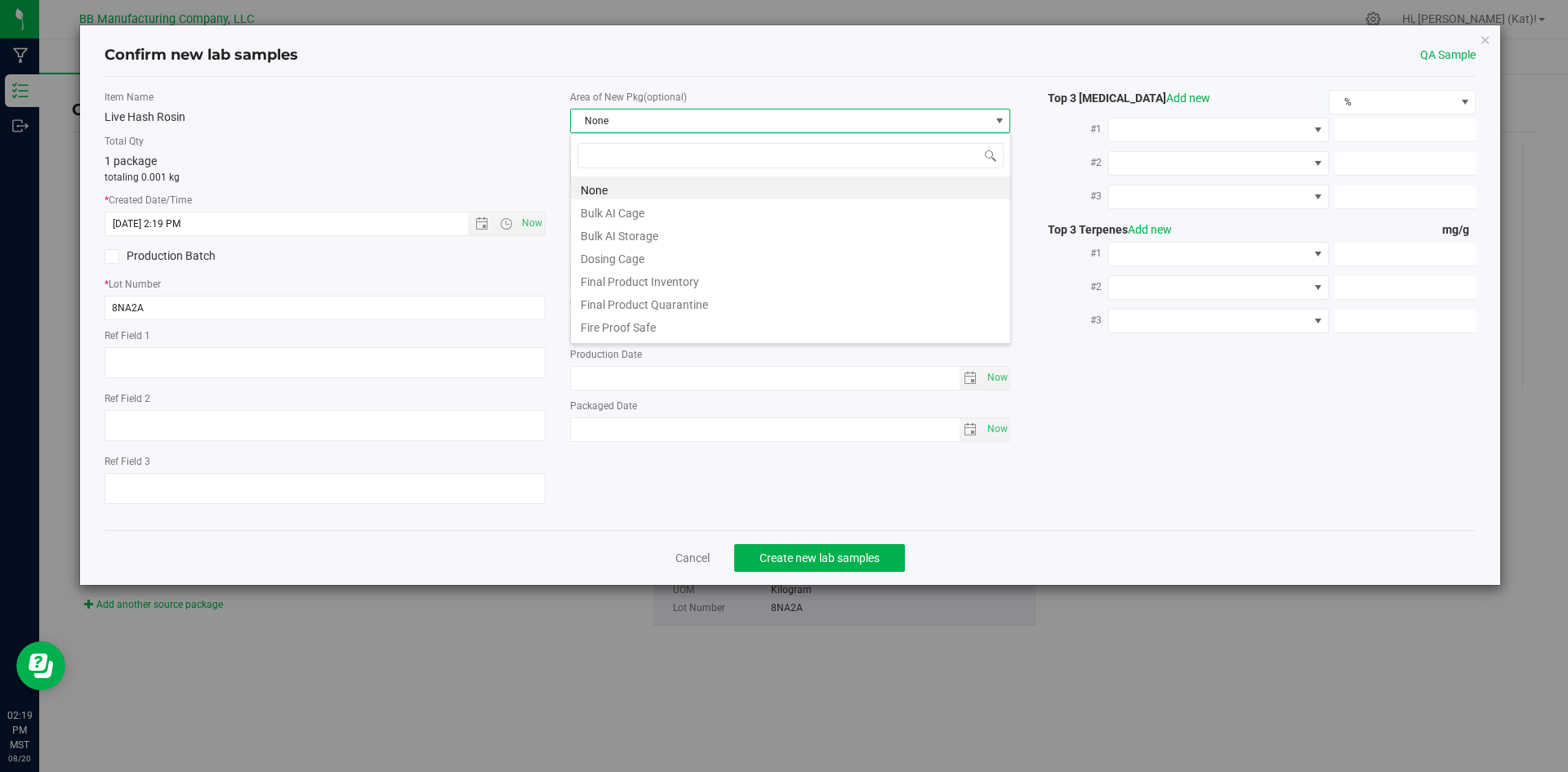
scroll to position [25, 441]
click at [655, 232] on li "Bulk AI Storage" at bounding box center [791, 234] width 440 height 23
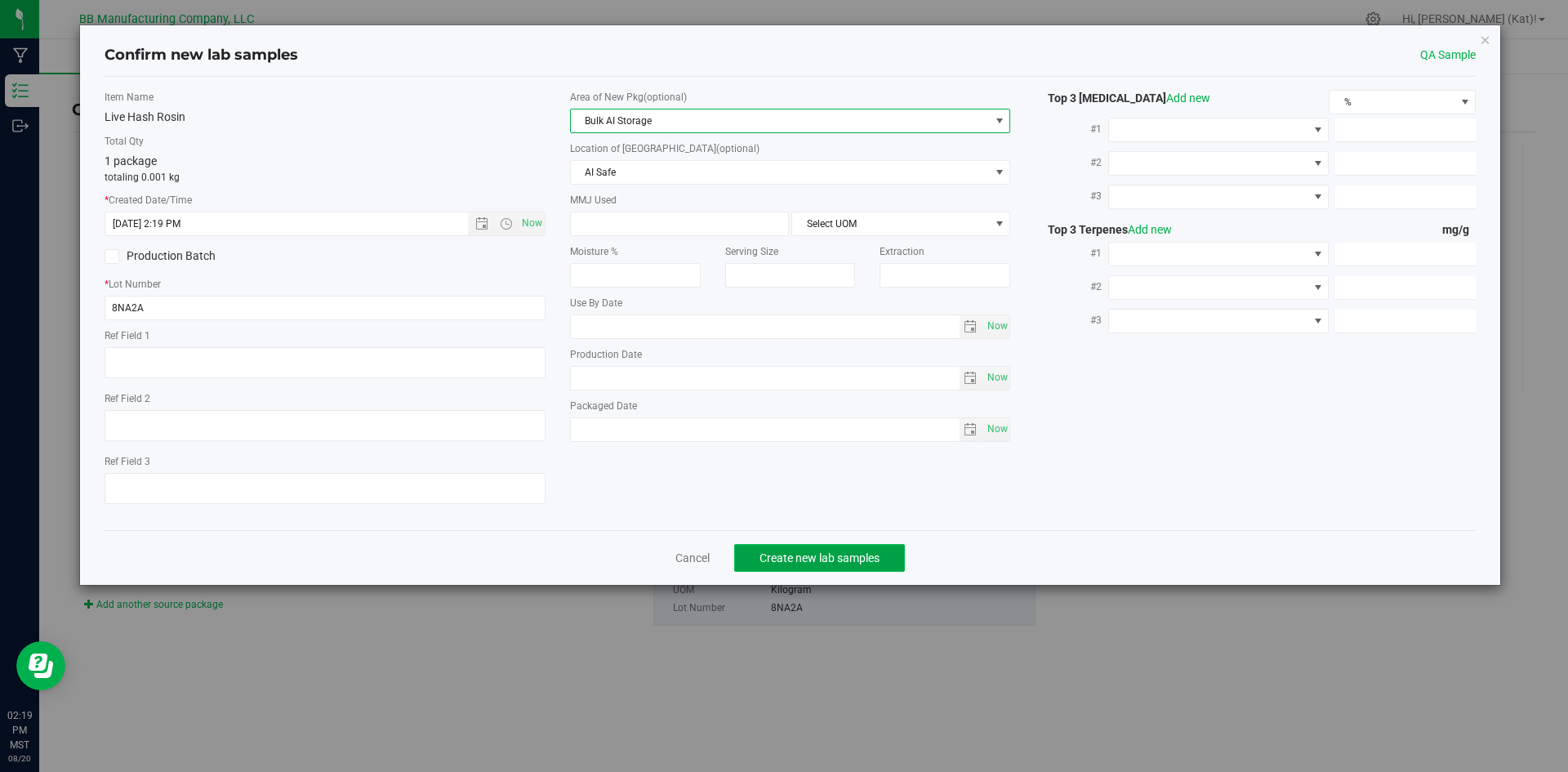
click at [850, 548] on button "Create new lab samples" at bounding box center [820, 558] width 171 height 28
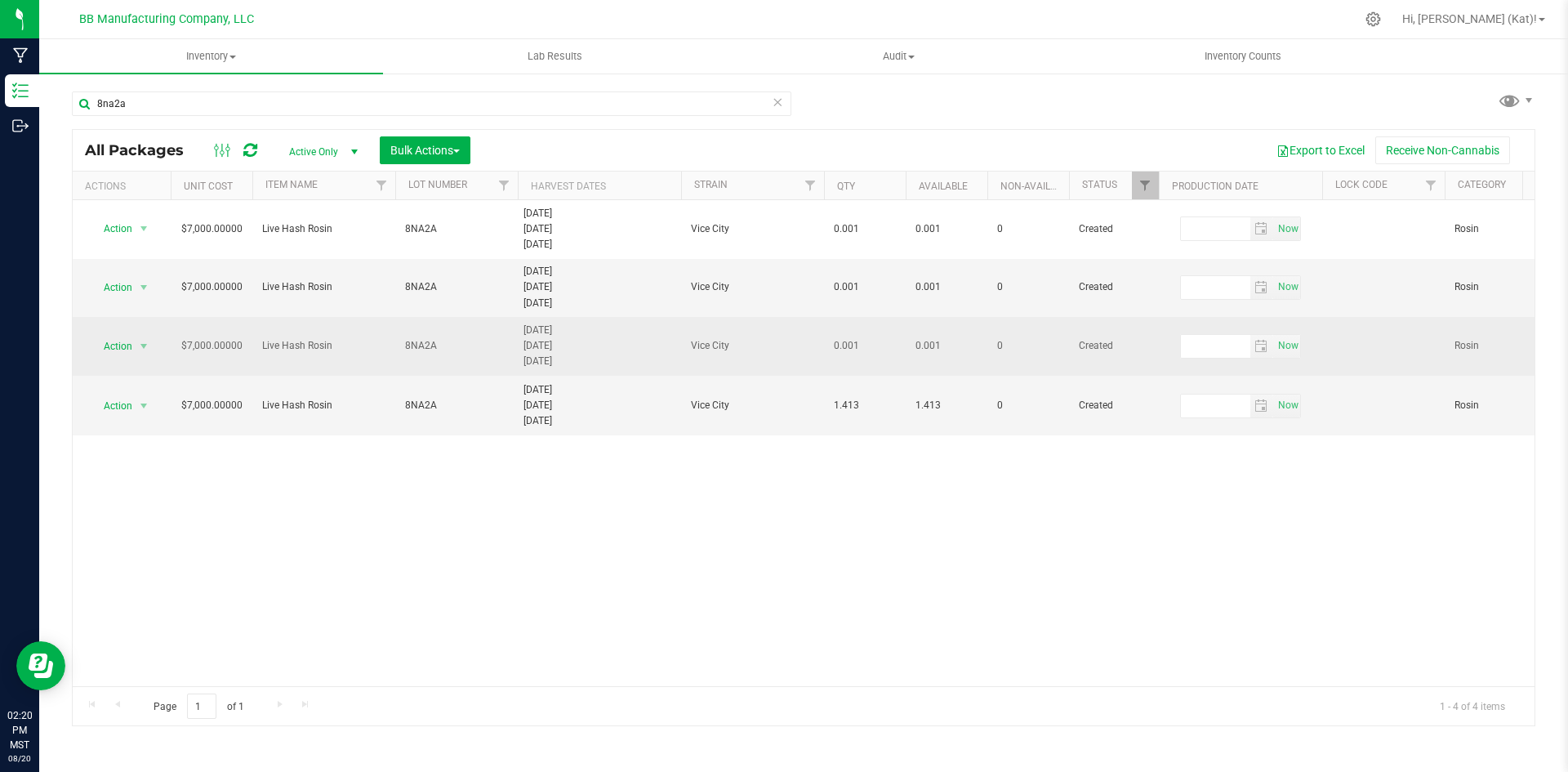
click at [460, 346] on span "8NA2A" at bounding box center [456, 345] width 103 height 16
type input "8NA2A (A) [DATE]"
drag, startPoint x: 492, startPoint y: 346, endPoint x: 435, endPoint y: 345, distance: 57.0
click at [435, 345] on input "8NA2A (A) [DATE]" at bounding box center [453, 345] width 116 height 26
click at [472, 303] on div "Loading... All Packages Active Only Active Only Lab Samples Locked All Bulk Act…" at bounding box center [804, 427] width 1464 height 598
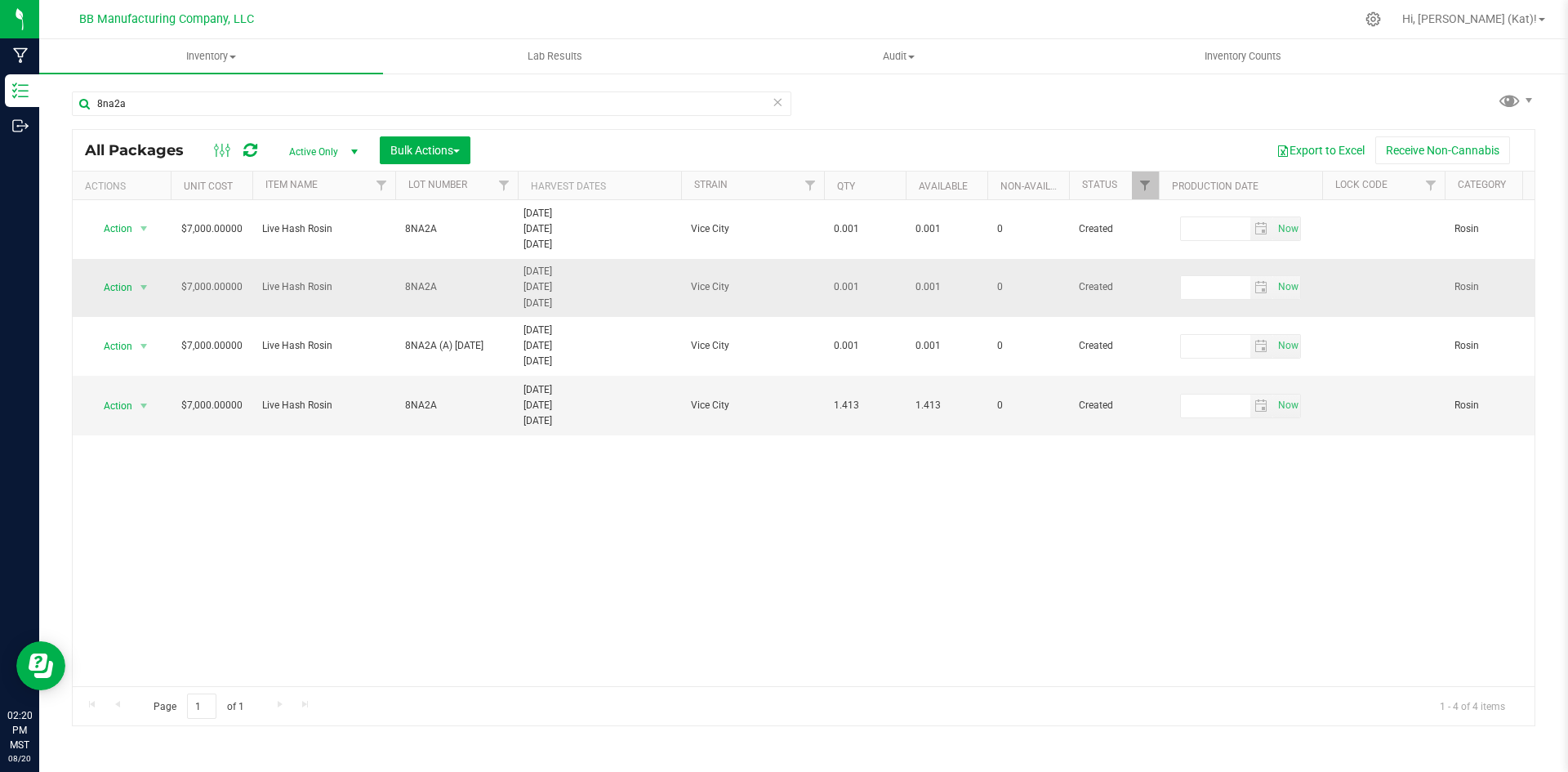
click at [466, 288] on span "8NA2A" at bounding box center [456, 287] width 103 height 16
type input "8NA2A (A) [DATE]"
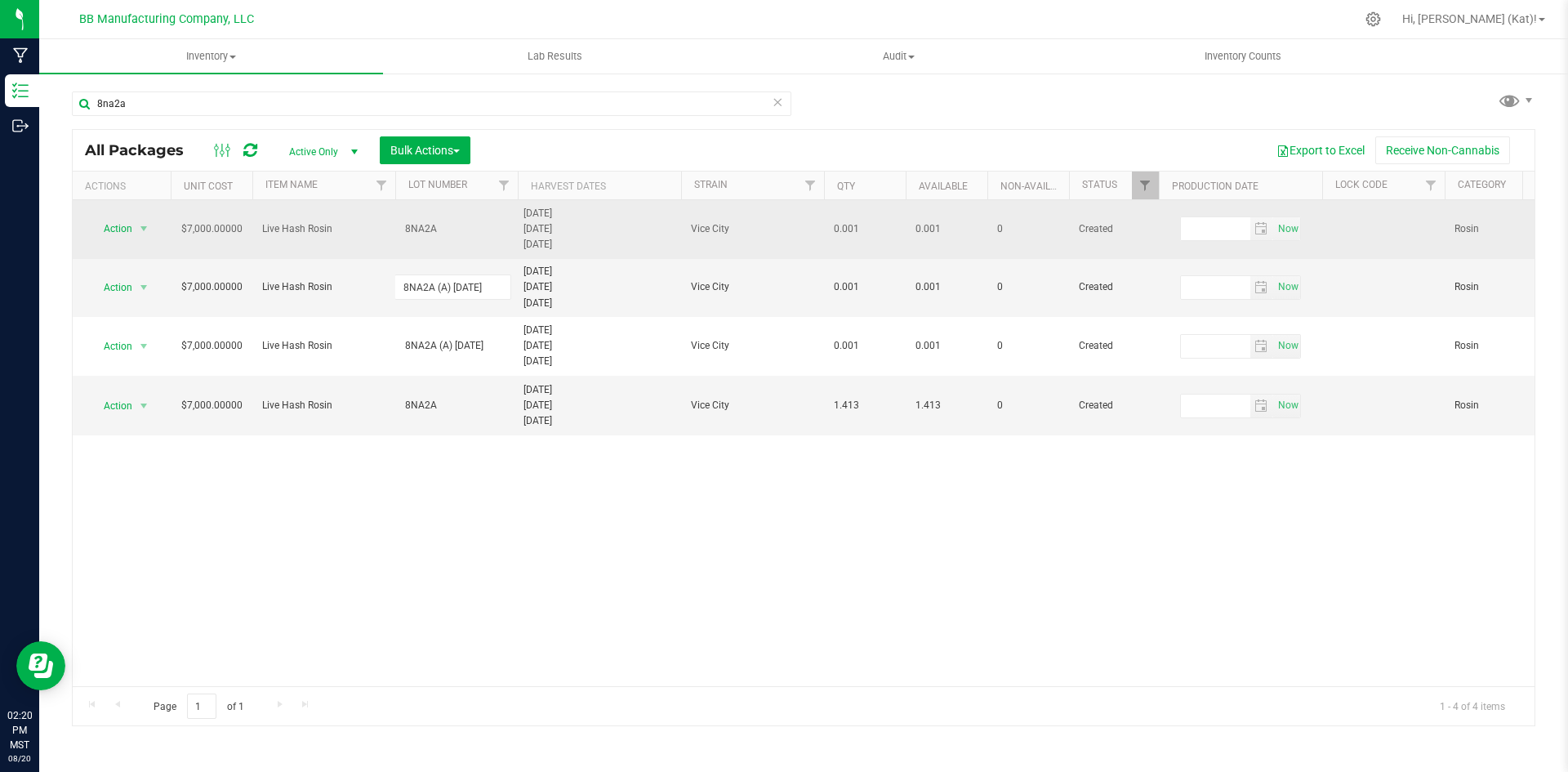
click at [462, 225] on div "All Packages Active Only Active Only Lab Samples Locked All Bulk Actions Add to…" at bounding box center [804, 427] width 1464 height 598
click at [434, 229] on span "8NA2A" at bounding box center [456, 229] width 103 height 16
type input "8NA2A (A) [DATE]"
click at [625, 141] on div "All Packages Active Only Active Only Lab Samples Locked All Bulk Actions Add to…" at bounding box center [804, 427] width 1464 height 598
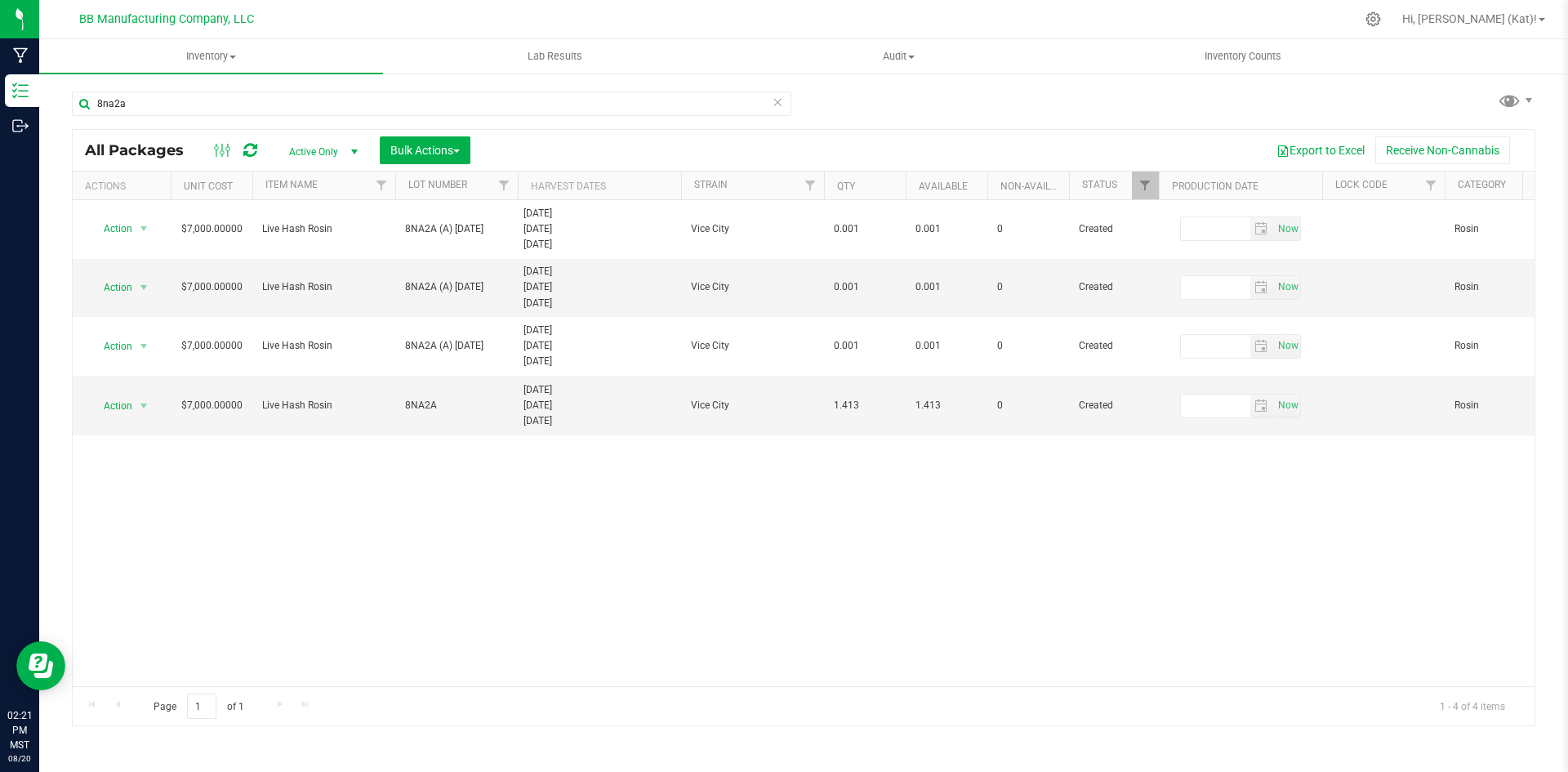
click at [780, 107] on icon at bounding box center [777, 102] width 12 height 20
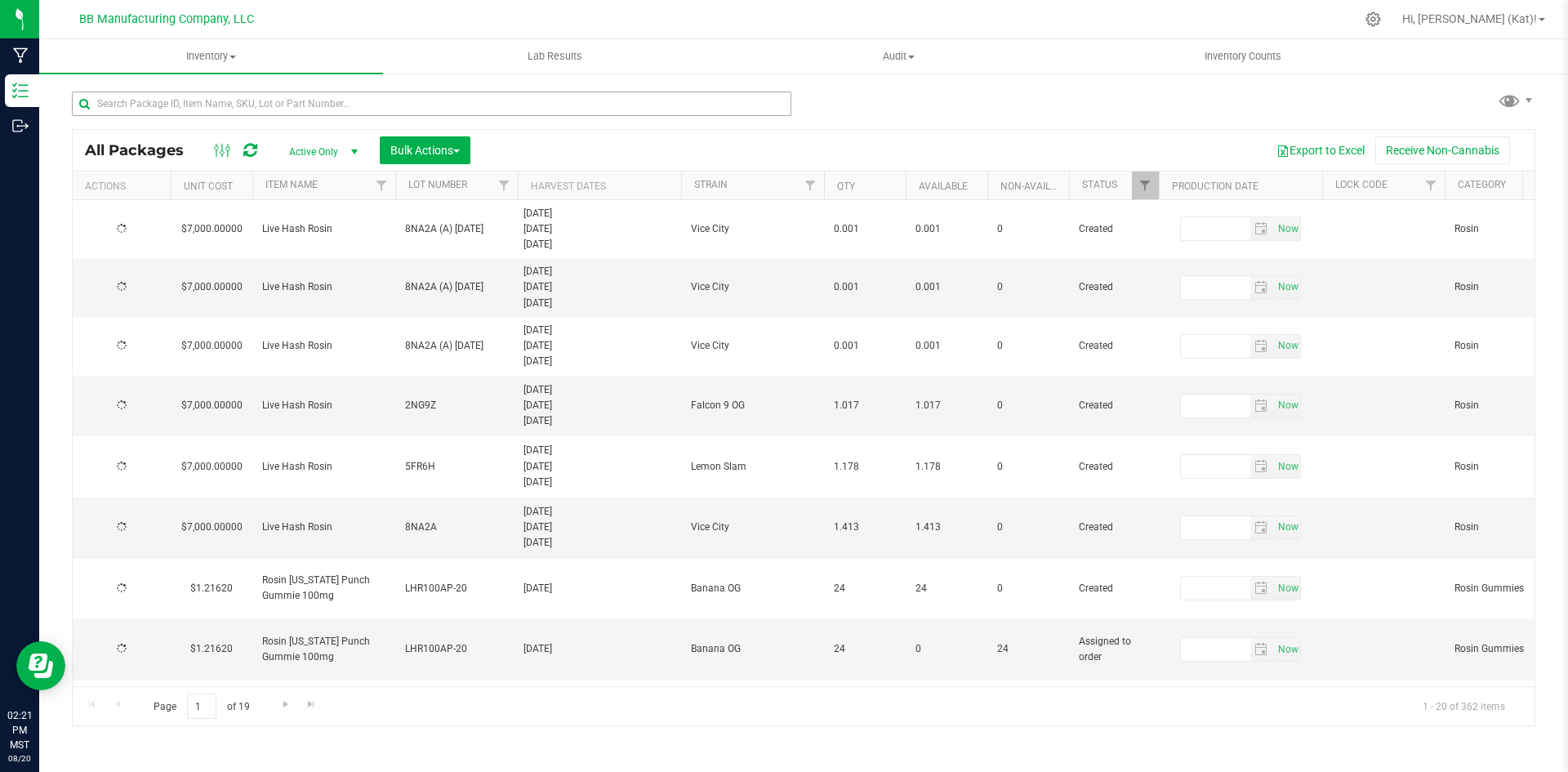
type input "[DATE]"
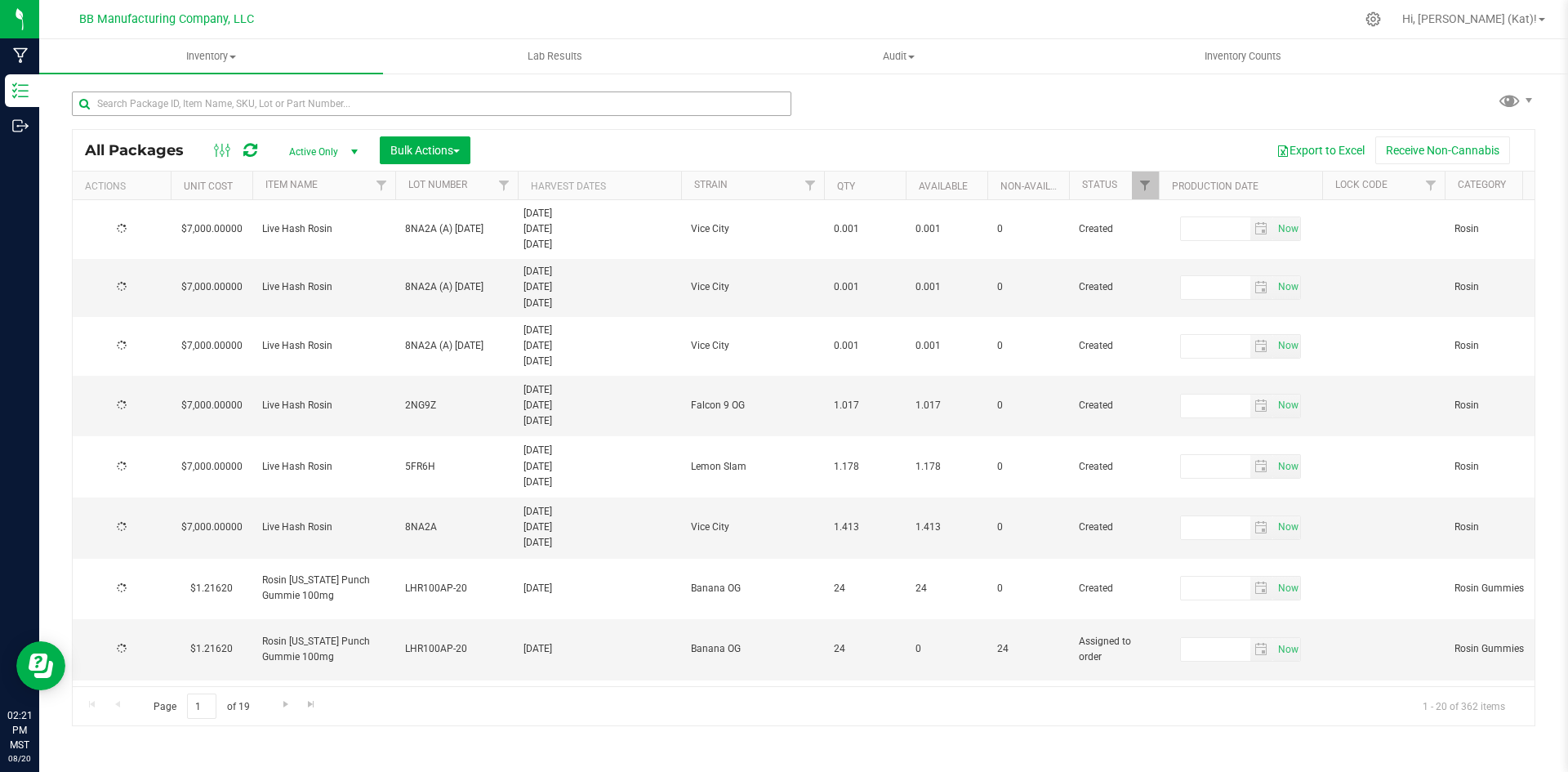
type input "[DATE]"
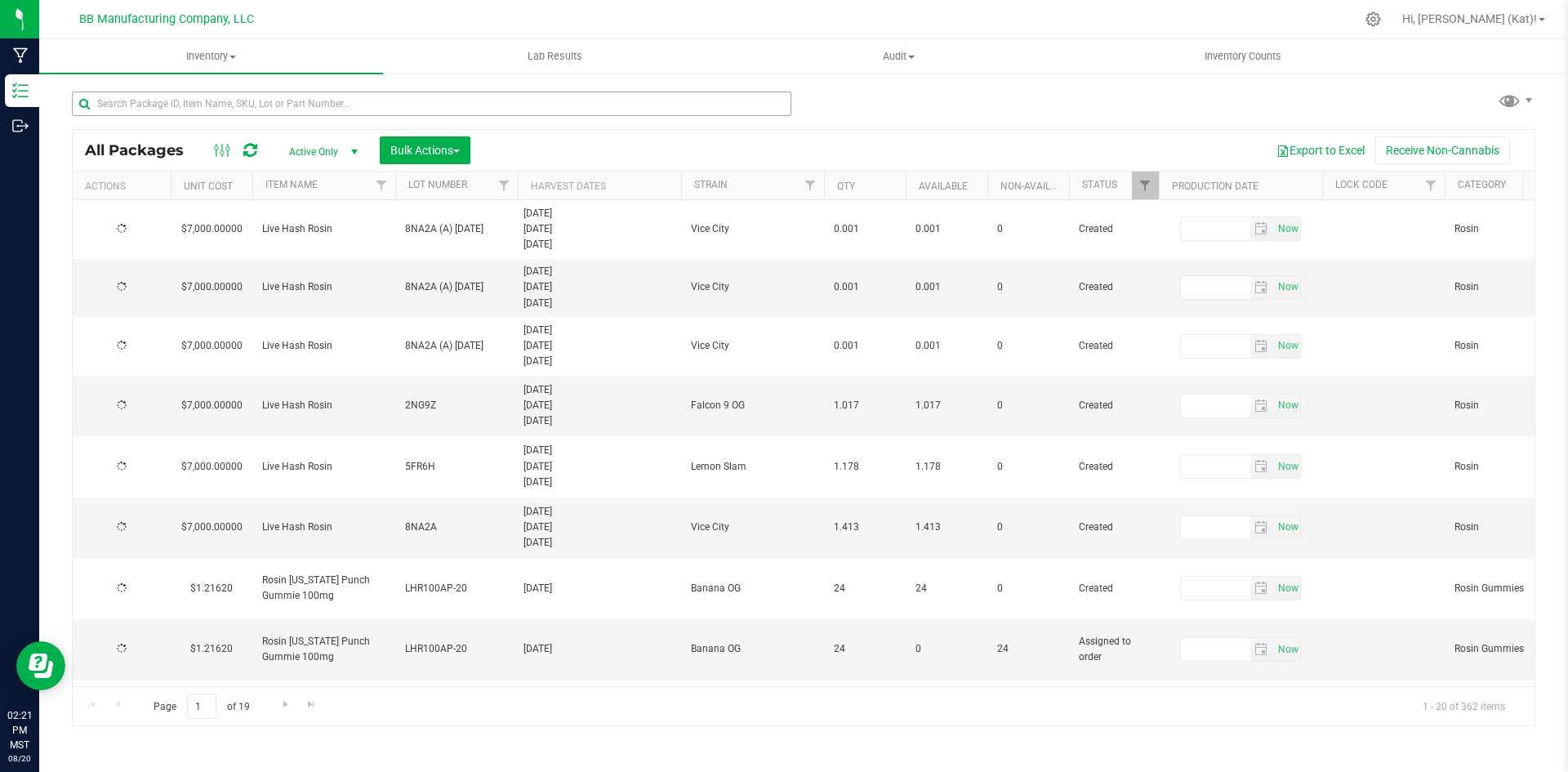
type input "[DATE]"
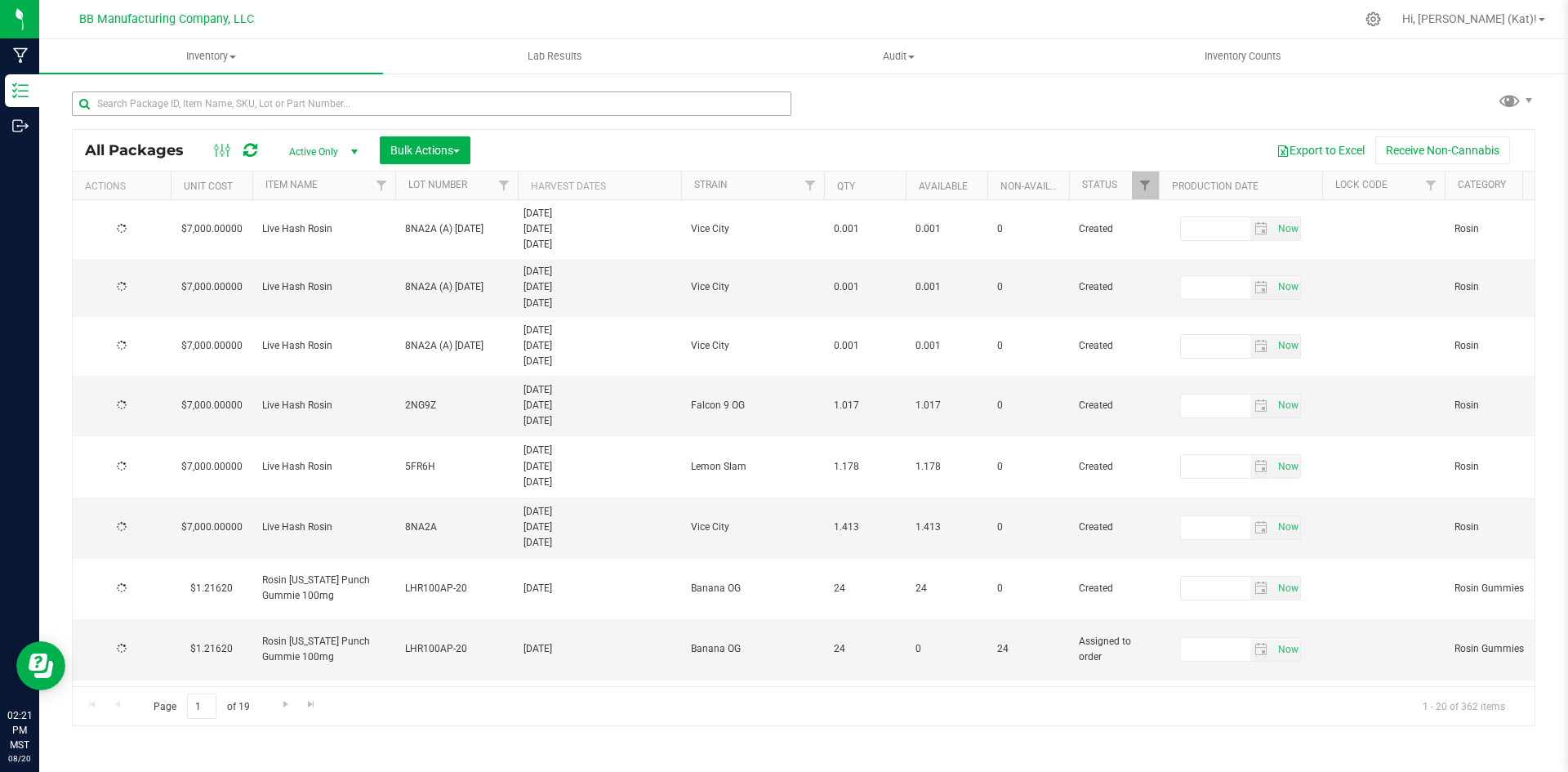
type input "[DATE]"
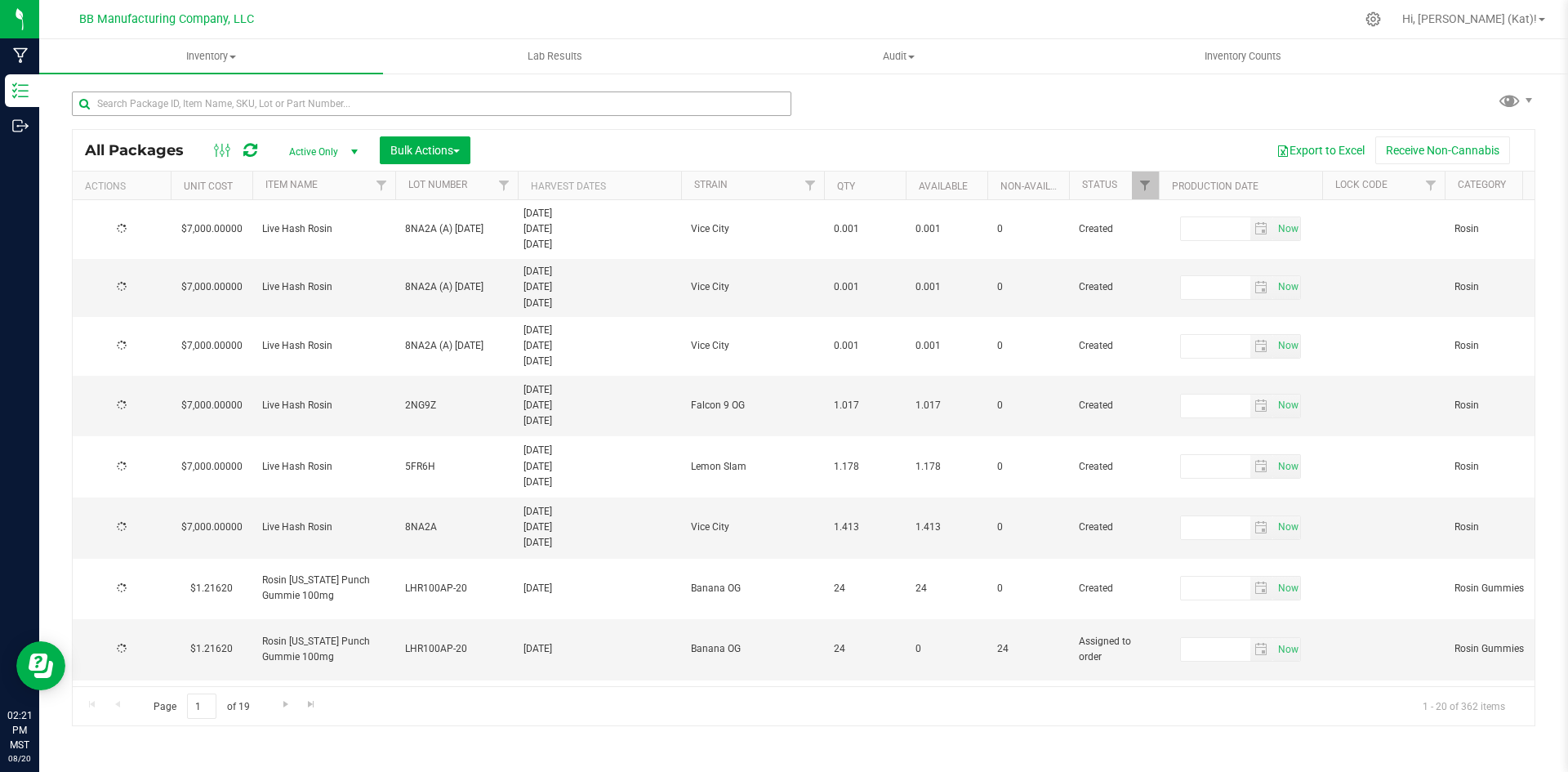
type input "[DATE]"
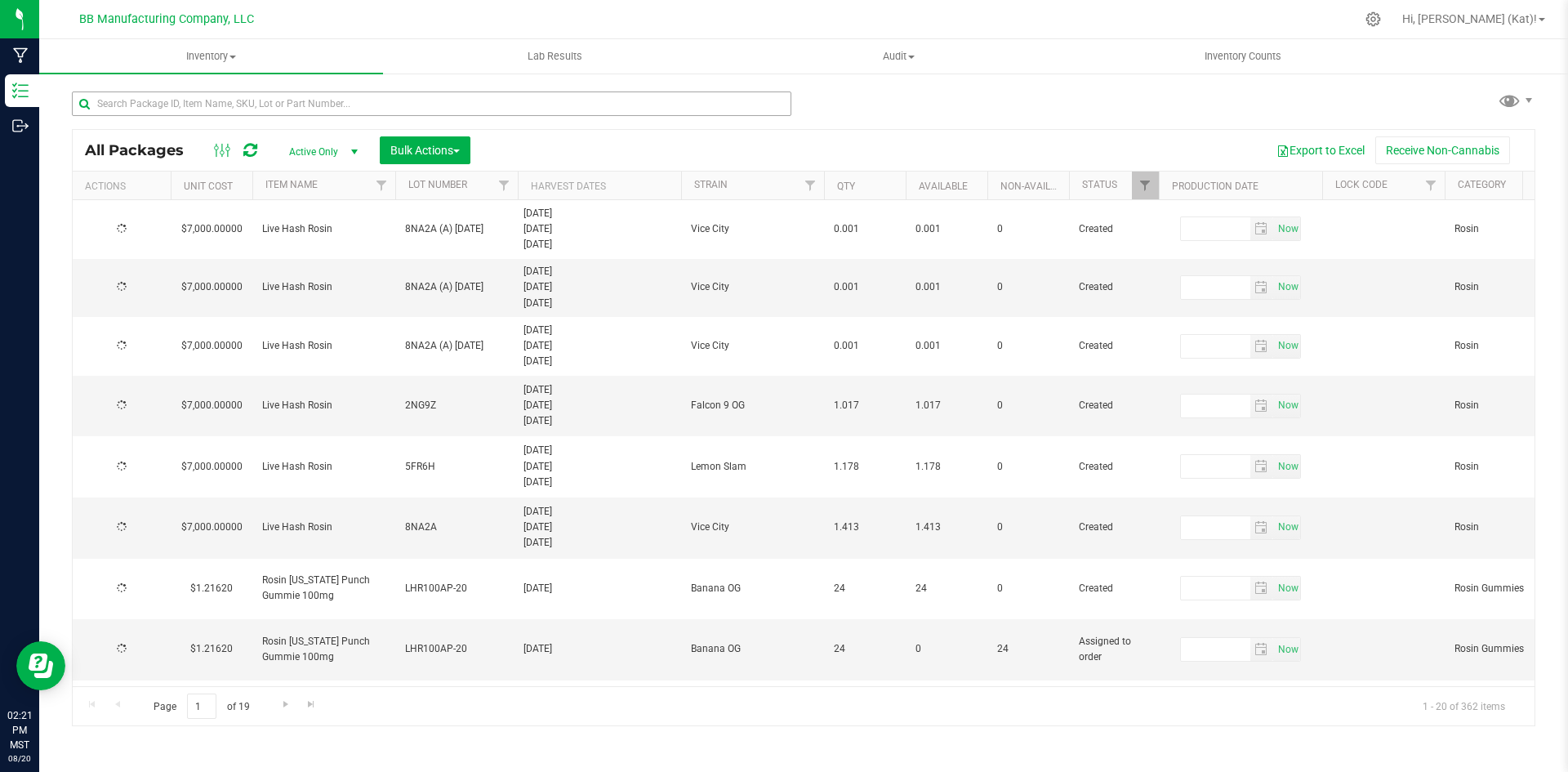
type input "[DATE]"
click at [748, 103] on input "text" at bounding box center [431, 104] width 720 height 25
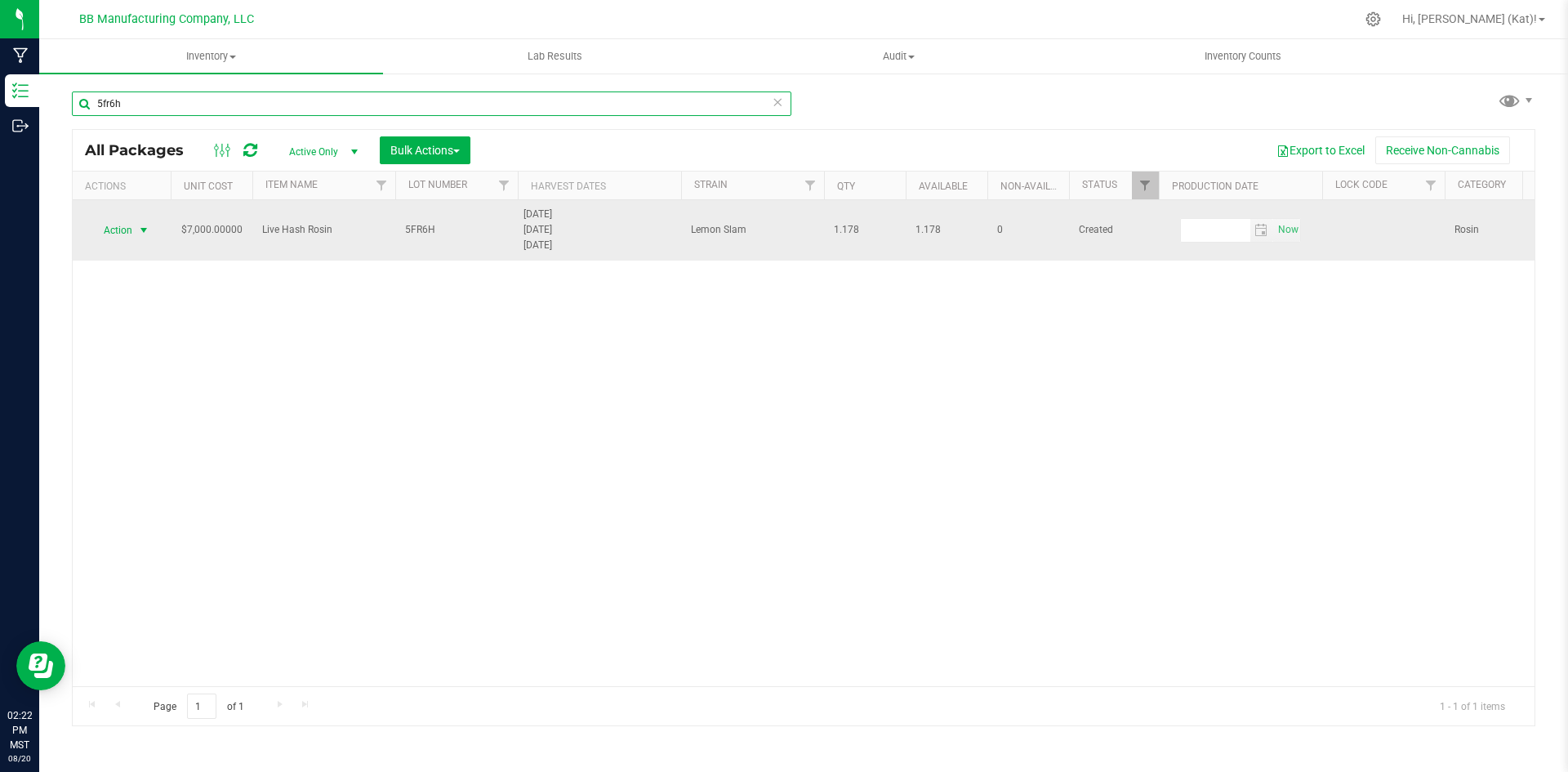
type input "5fr6h"
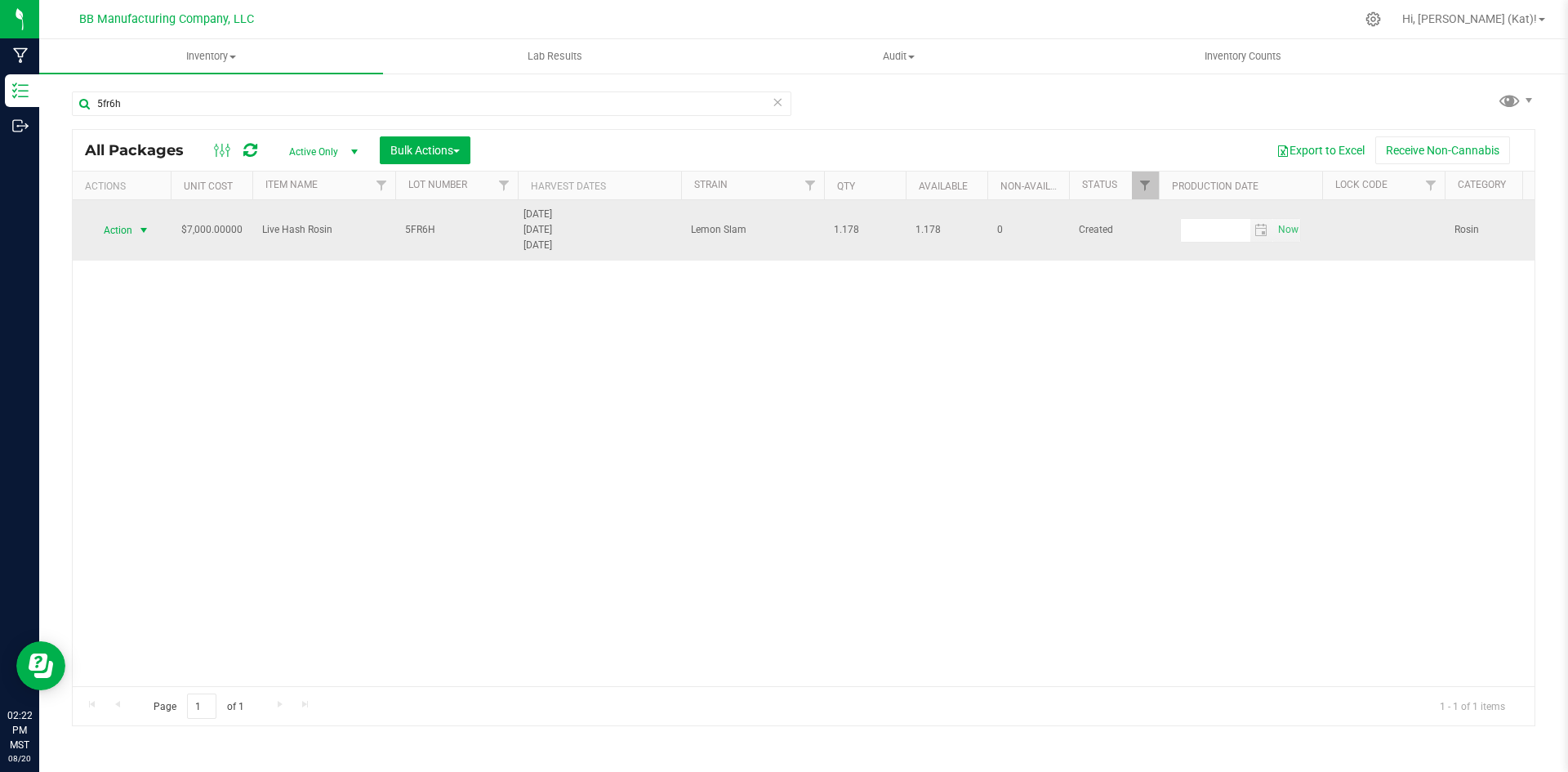
click at [134, 233] on span "select" at bounding box center [144, 231] width 21 height 23
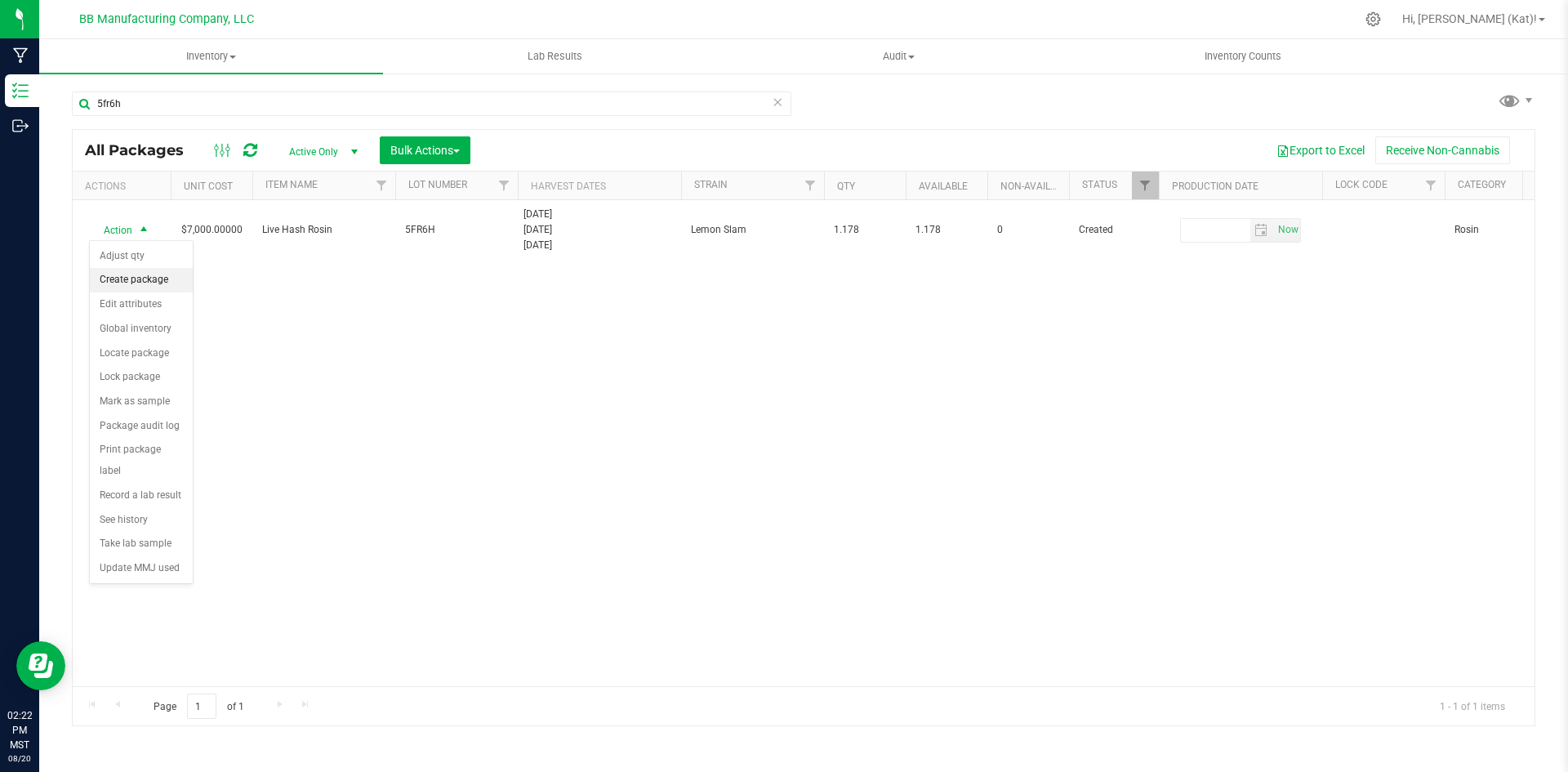
click at [159, 284] on li "Create package" at bounding box center [141, 280] width 103 height 25
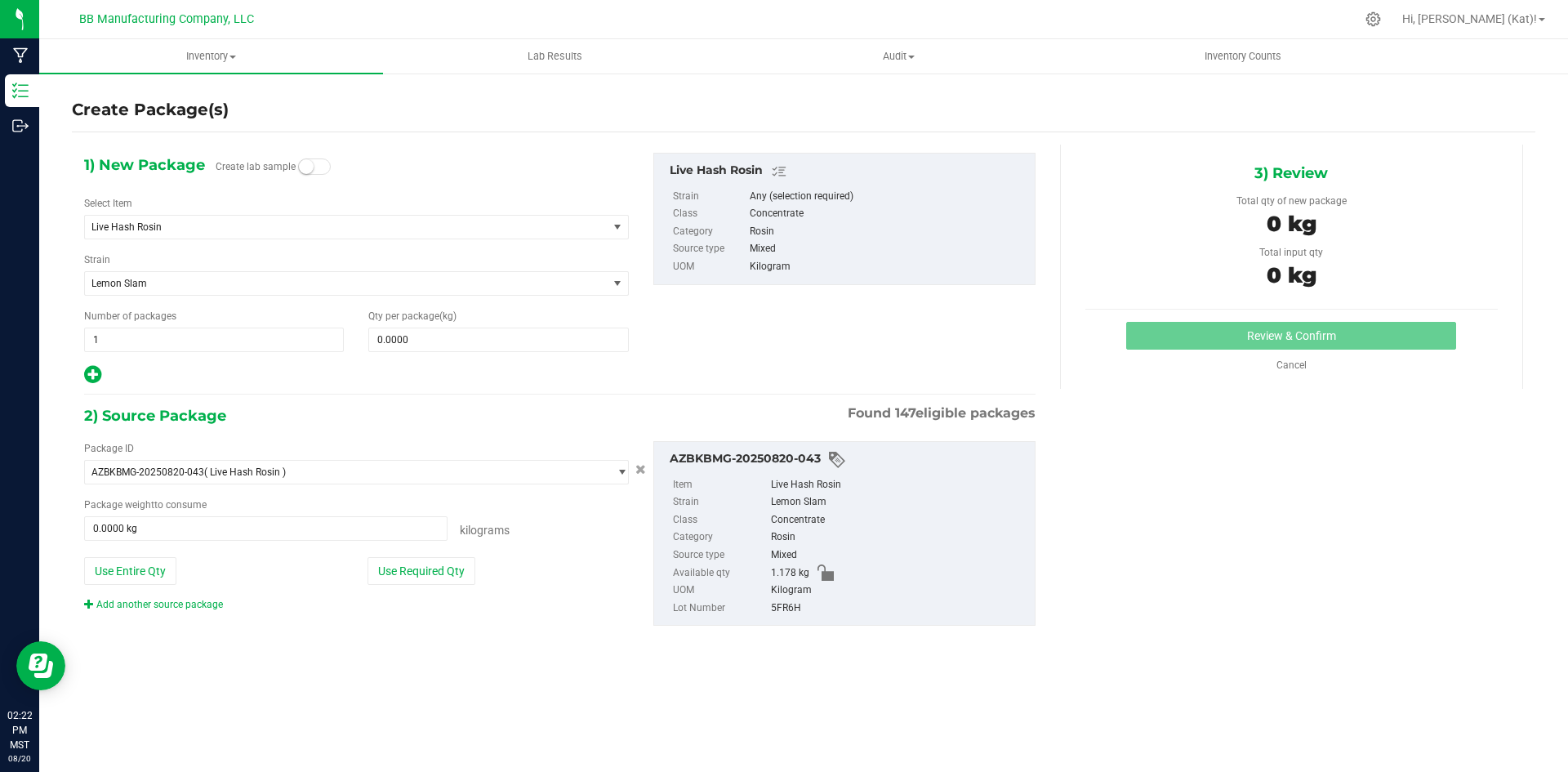
click at [321, 175] on span "Create lab sample" at bounding box center [273, 169] width 115 height 29
click at [318, 169] on span at bounding box center [315, 167] width 33 height 17
click at [512, 342] on span at bounding box center [498, 340] width 259 height 25
type input ".001"
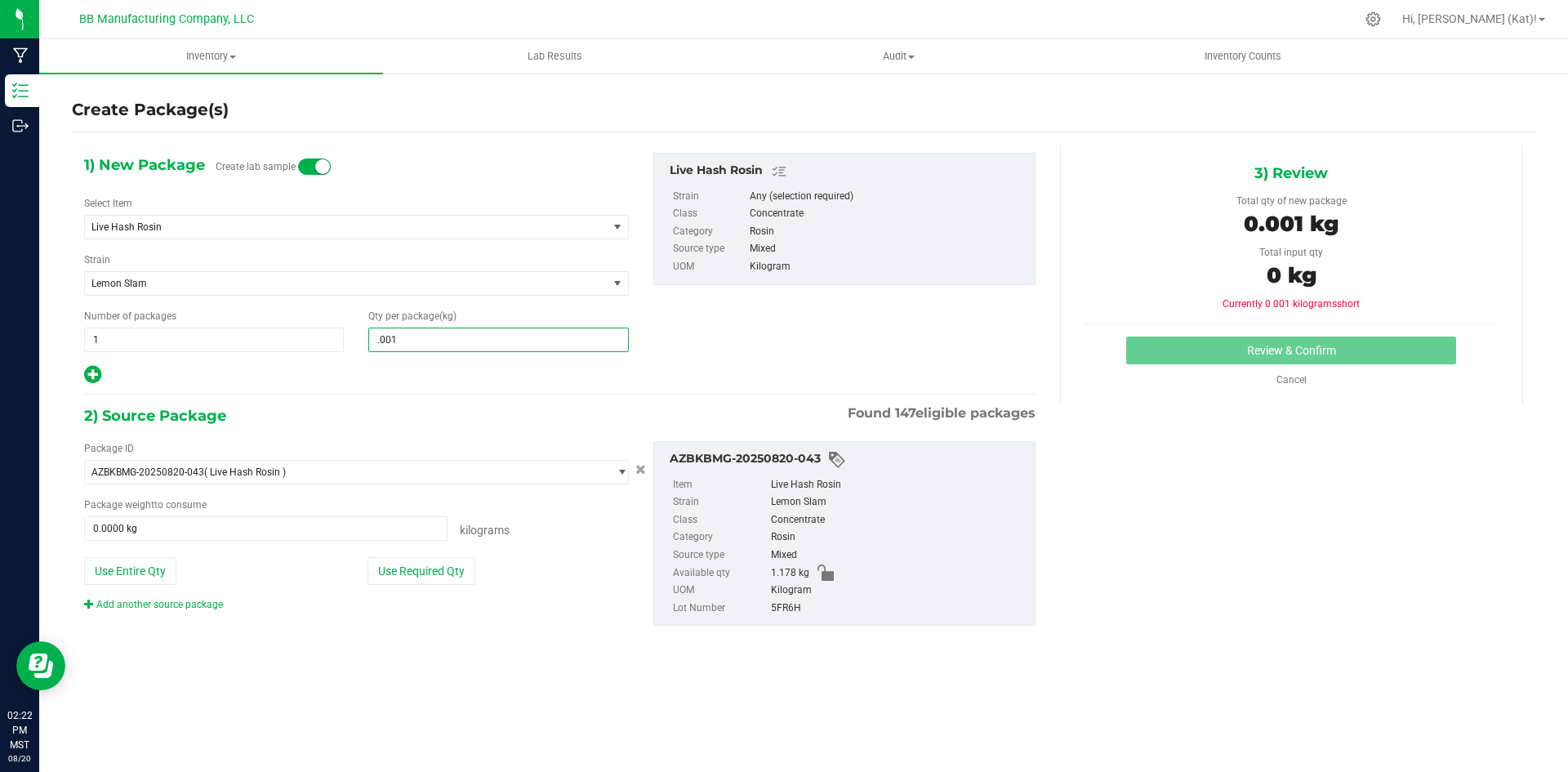
drag, startPoint x: 392, startPoint y: 342, endPoint x: 372, endPoint y: 341, distance: 20.0
click at [372, 341] on input ".001" at bounding box center [498, 340] width 258 height 23
type input "0.0010"
click at [464, 571] on button "Use Required Qty" at bounding box center [421, 571] width 108 height 28
type input "0.0010 kg"
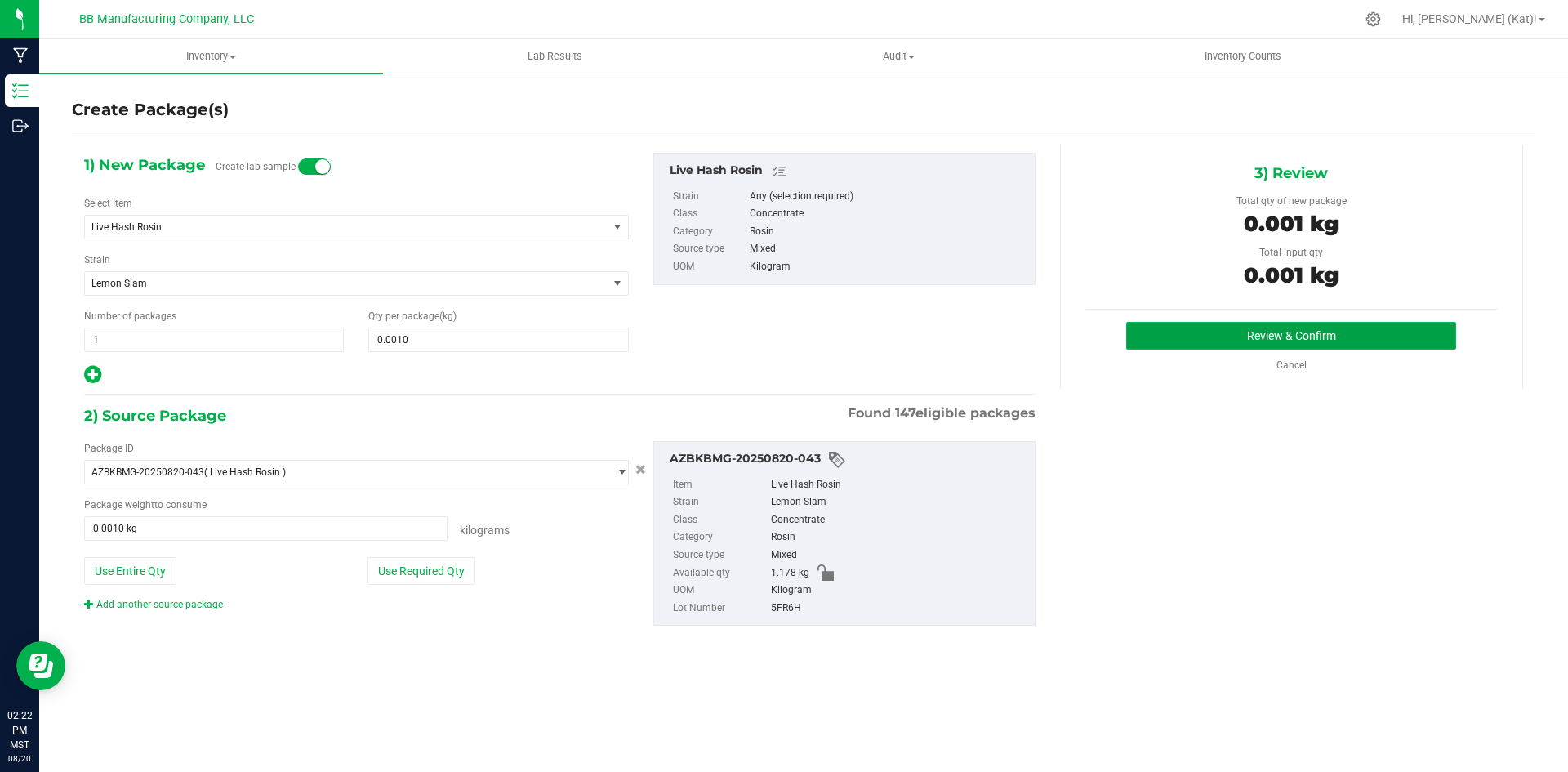
click at [1237, 341] on button "Review & Confirm" at bounding box center [1290, 336] width 330 height 28
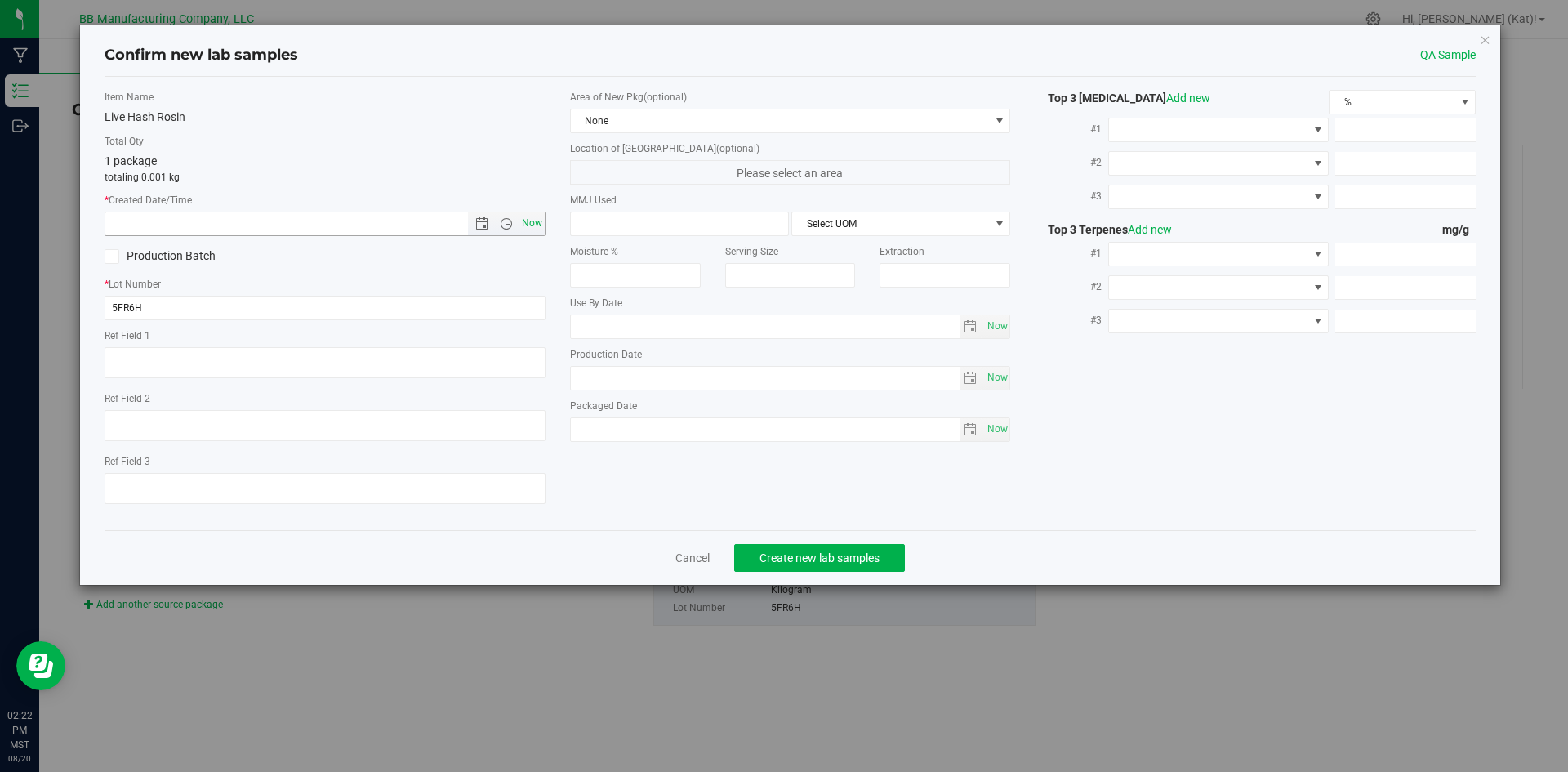
click at [539, 218] on span "Now" at bounding box center [532, 223] width 28 height 24
type input "[DATE] 2:22 PM"
click at [673, 117] on span "None" at bounding box center [780, 121] width 419 height 23
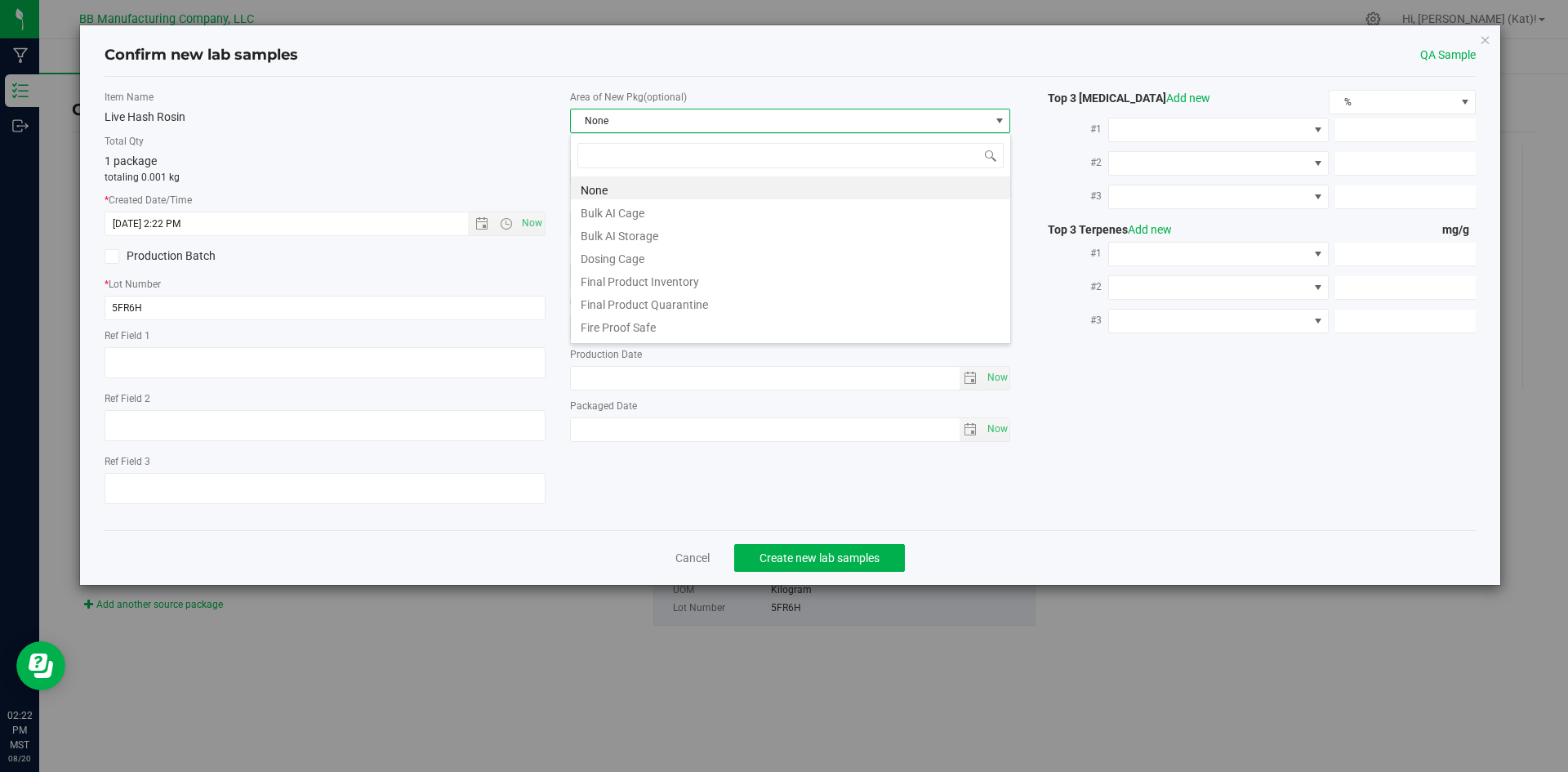
scroll to position [25, 441]
click at [688, 222] on li "Bulk AI Storage" at bounding box center [791, 234] width 440 height 23
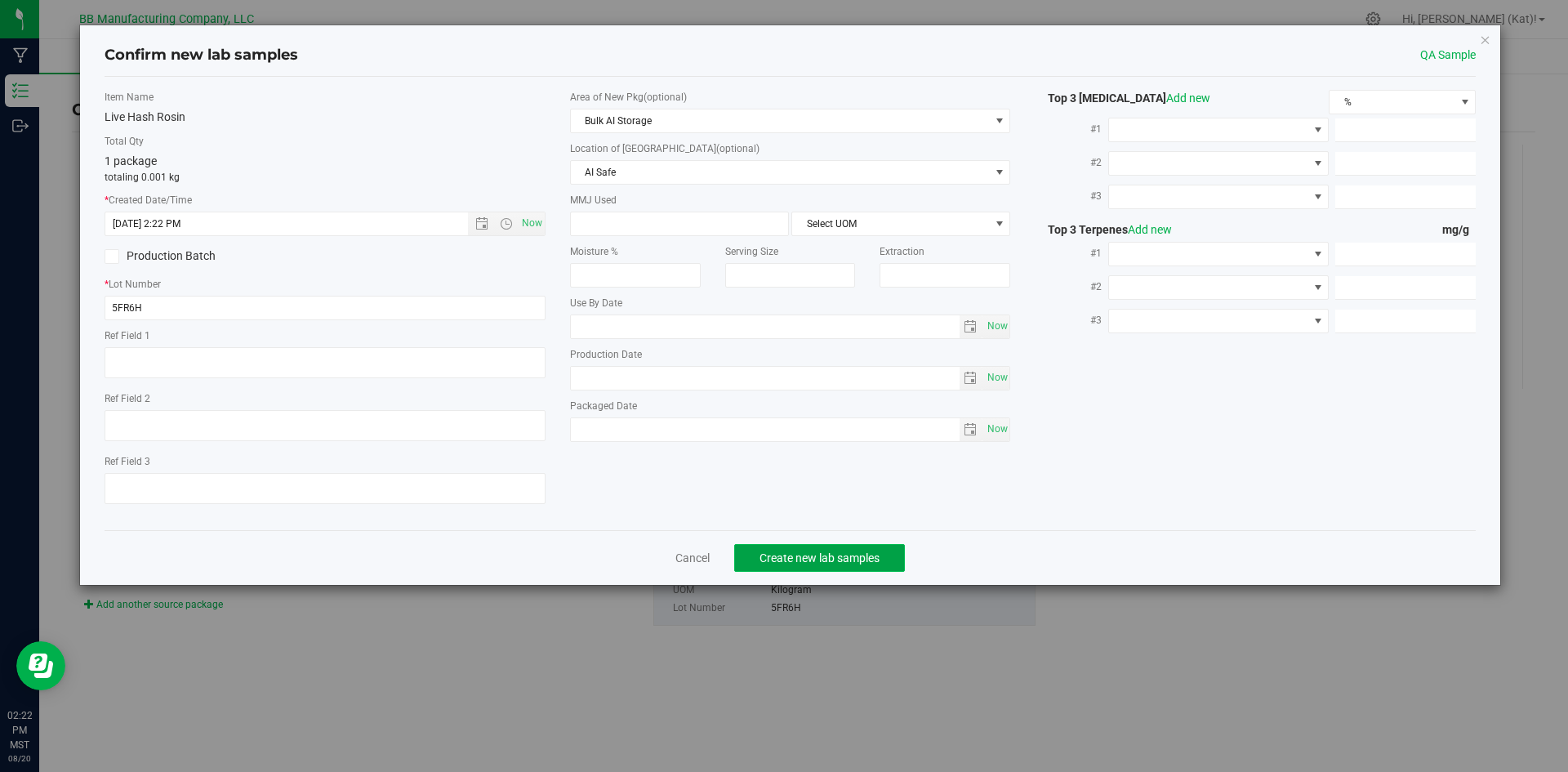
click at [787, 555] on span "Create new lab samples" at bounding box center [819, 558] width 120 height 13
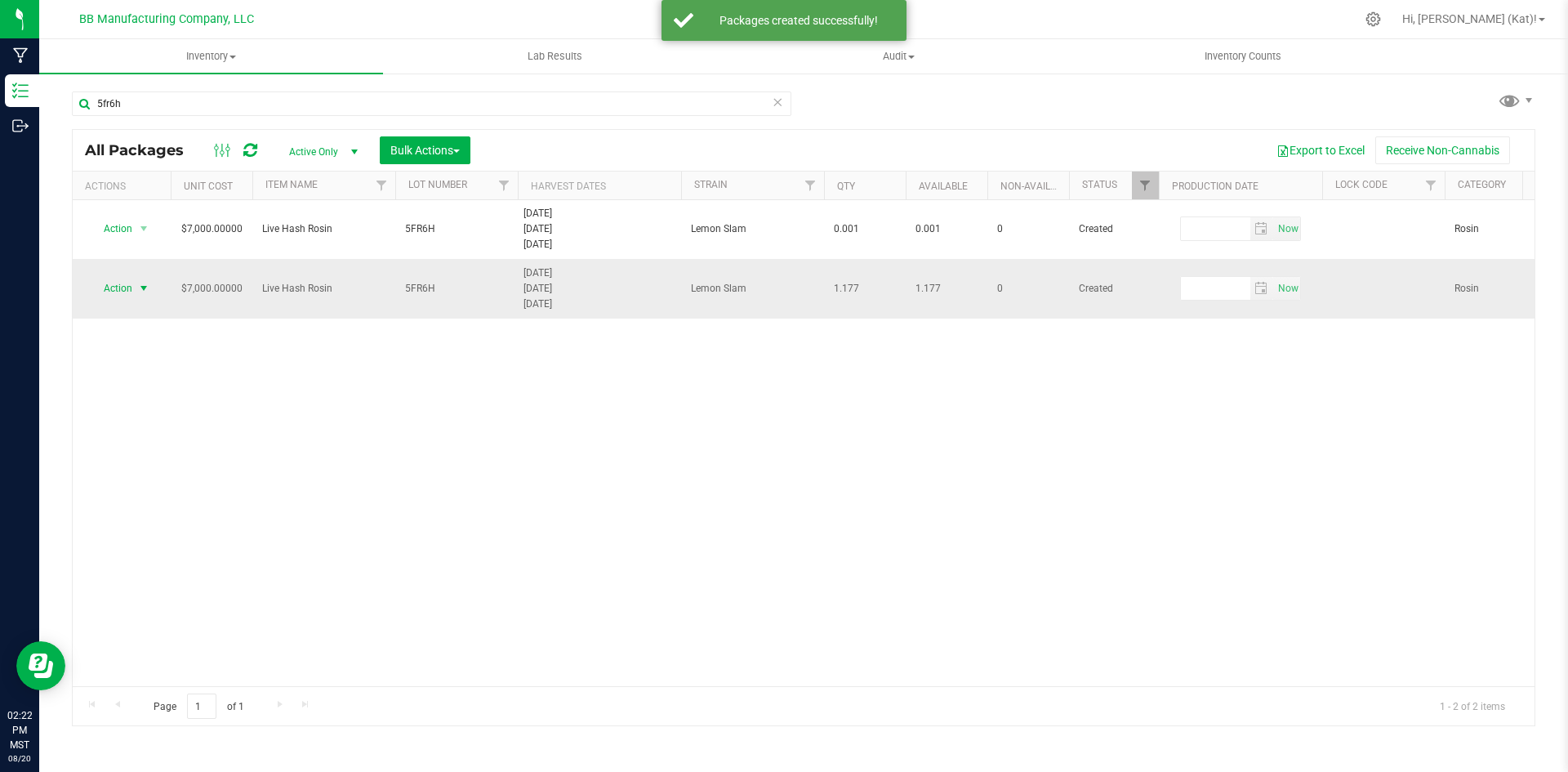
click at [140, 282] on span "select" at bounding box center [144, 288] width 13 height 13
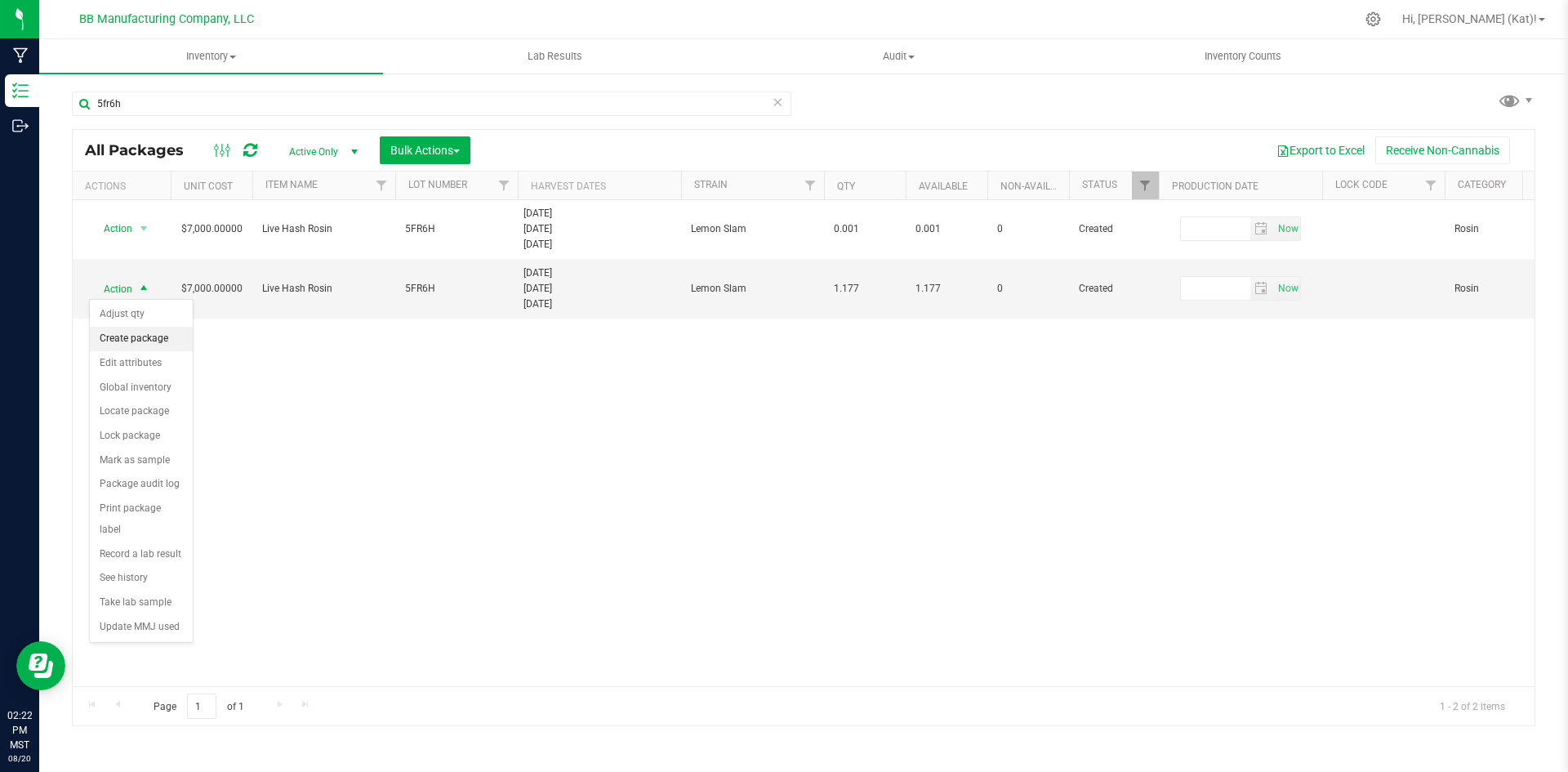
click at [159, 333] on li "Create package" at bounding box center [141, 339] width 103 height 25
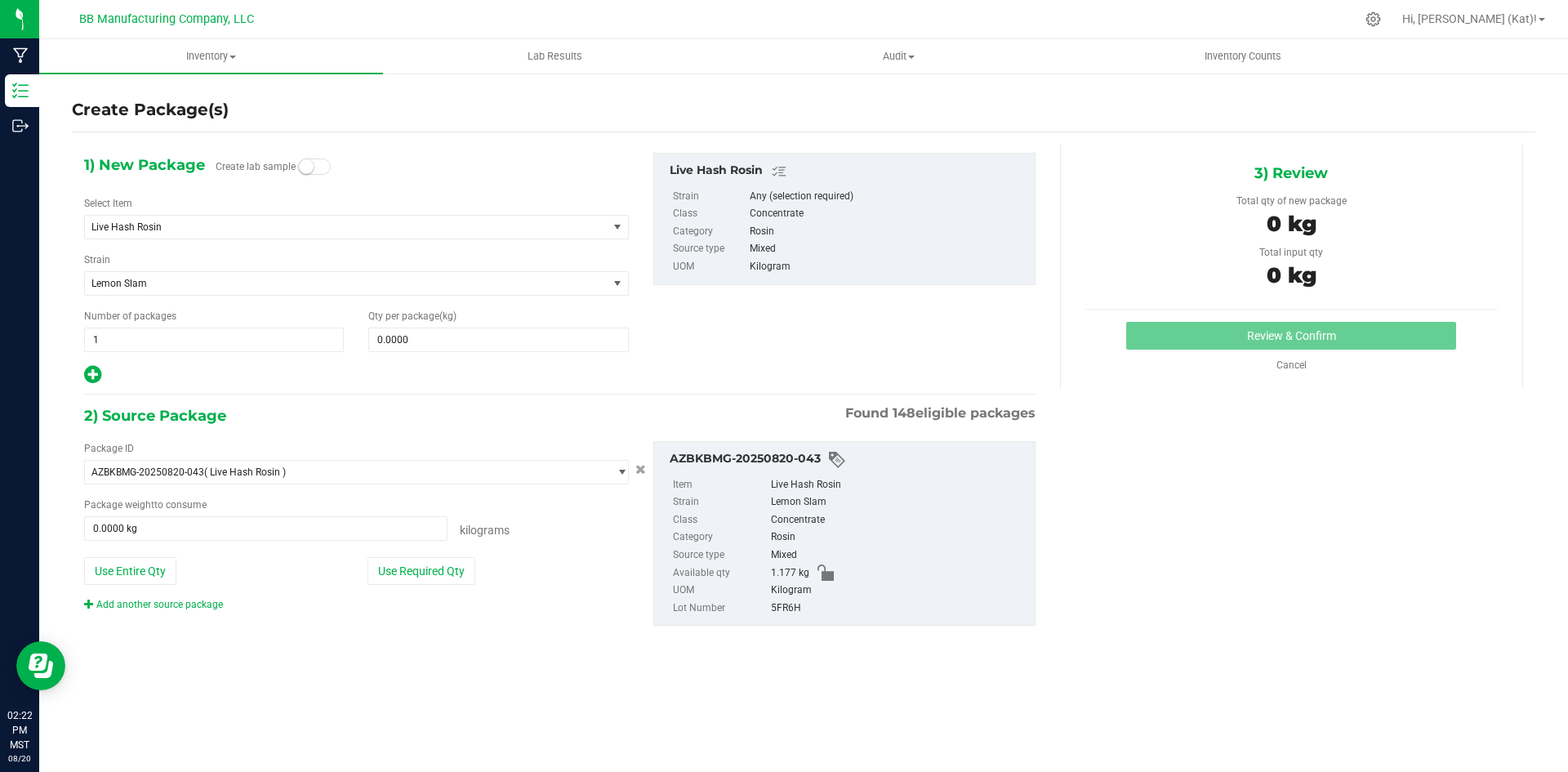
click at [312, 169] on span at bounding box center [315, 167] width 33 height 17
click at [406, 334] on span at bounding box center [498, 340] width 259 height 25
paste input "0.001"
type input "0.001"
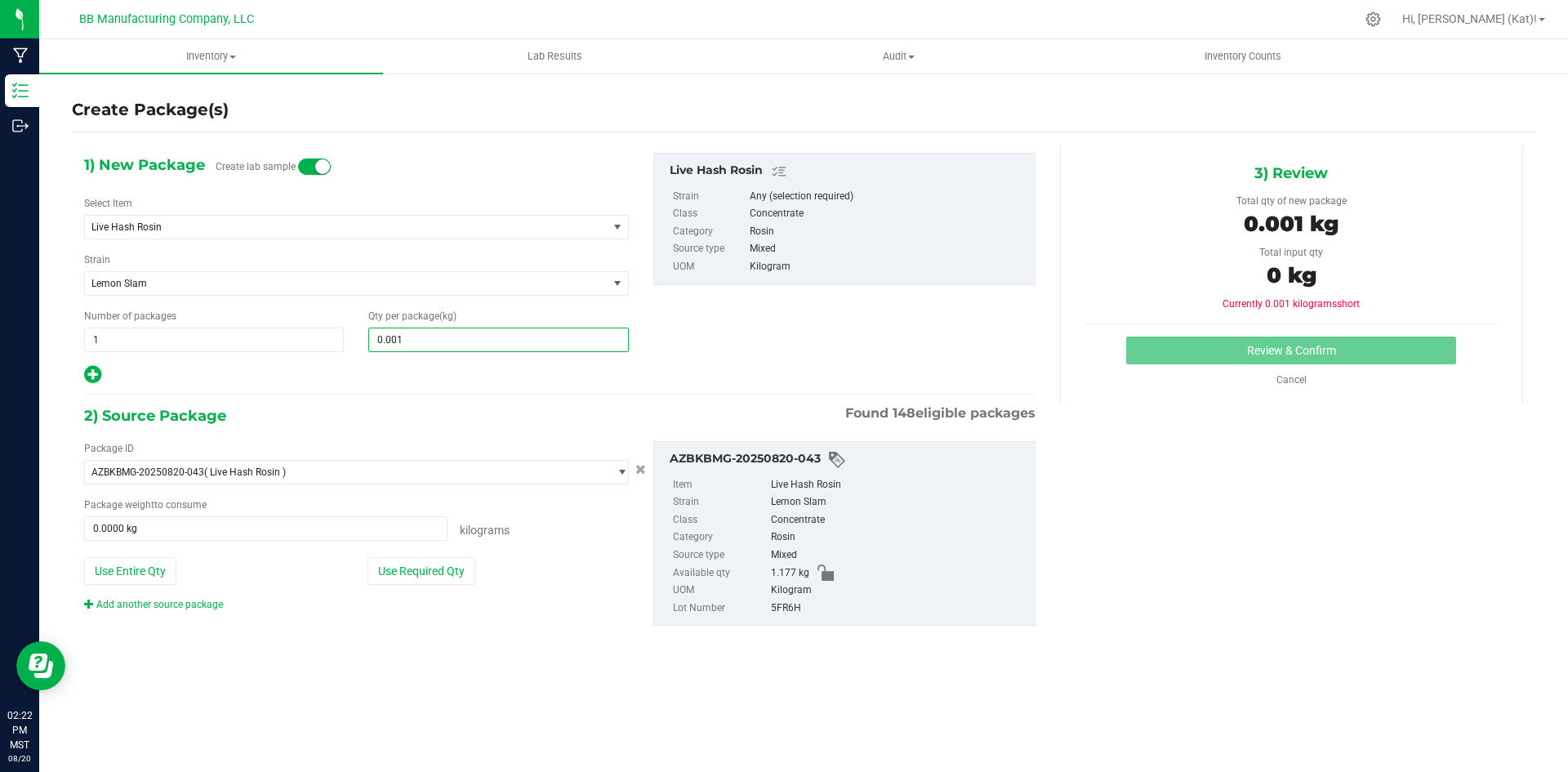
type input "0.0010"
click at [483, 406] on div "2) Source Package Found 148 eligible packages" at bounding box center [560, 416] width 952 height 25
click at [450, 568] on button "Use Required Qty" at bounding box center [421, 571] width 108 height 28
type input "0.0010 kg"
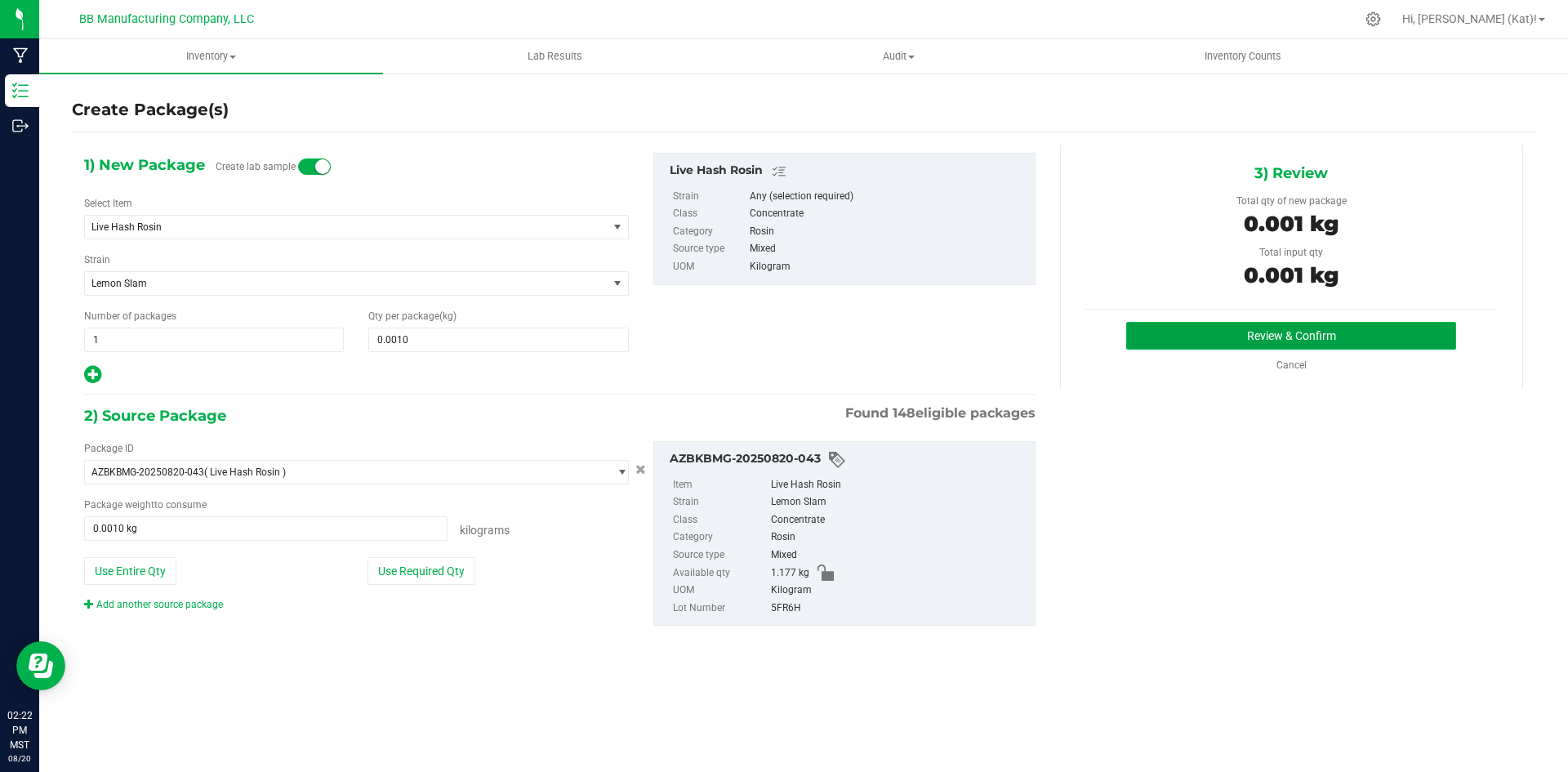
click at [1397, 342] on button "Review & Confirm" at bounding box center [1290, 336] width 330 height 28
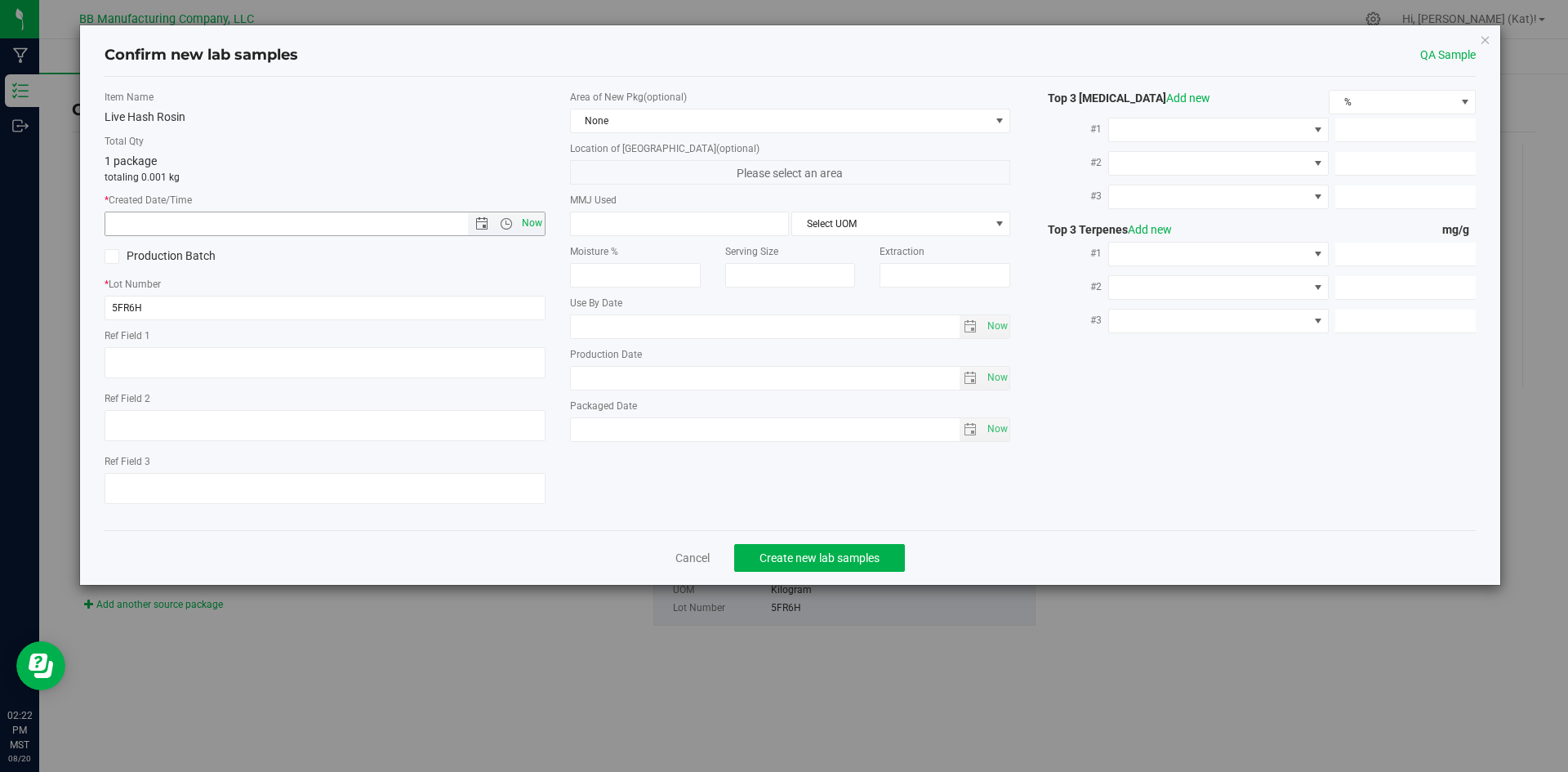
click at [530, 223] on span "Now" at bounding box center [532, 223] width 28 height 24
type input "[DATE] 2:22 PM"
click at [813, 123] on span "None" at bounding box center [780, 121] width 419 height 23
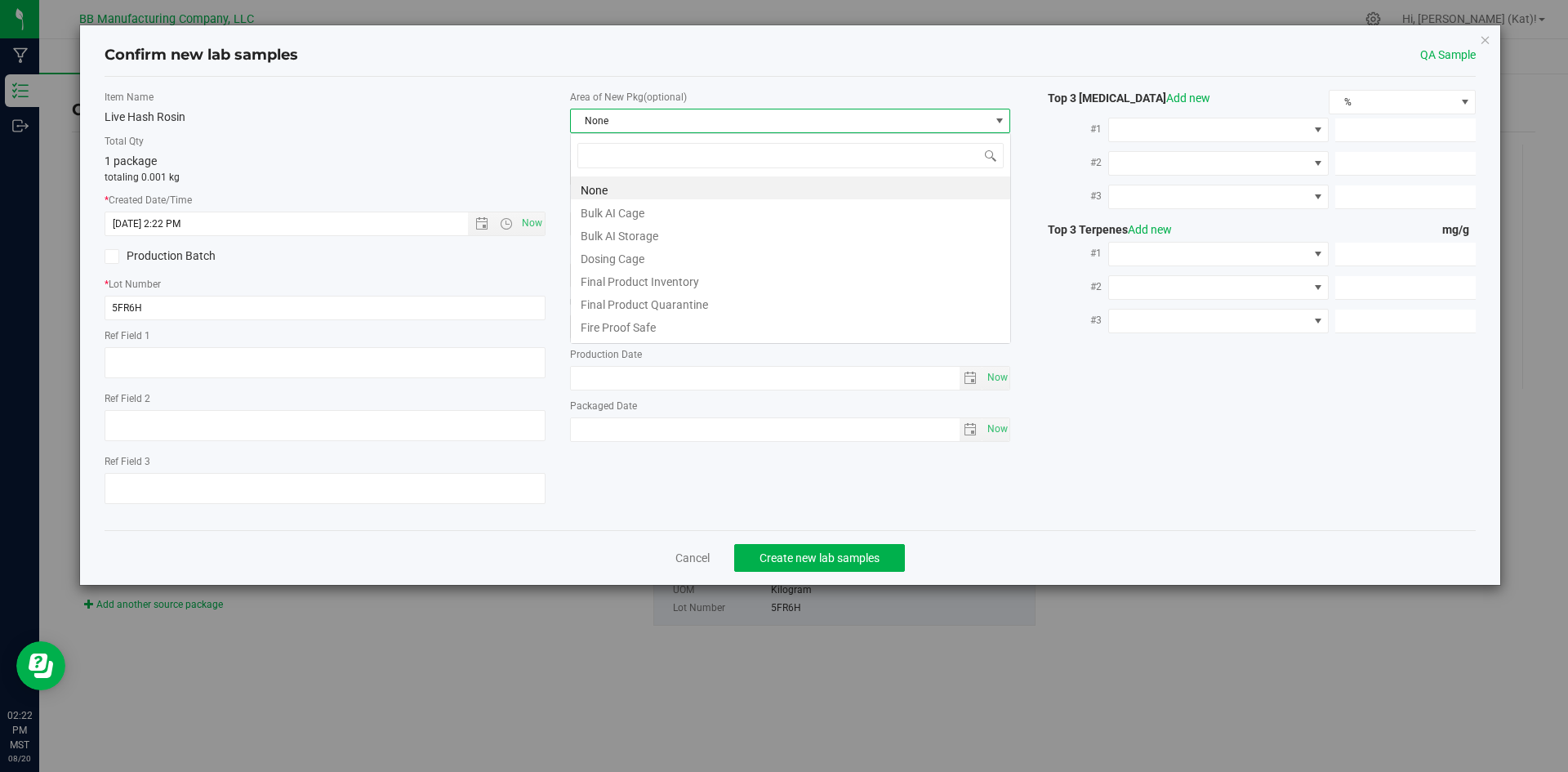
scroll to position [25, 441]
click at [649, 228] on li "Bulk AI Storage" at bounding box center [791, 234] width 440 height 23
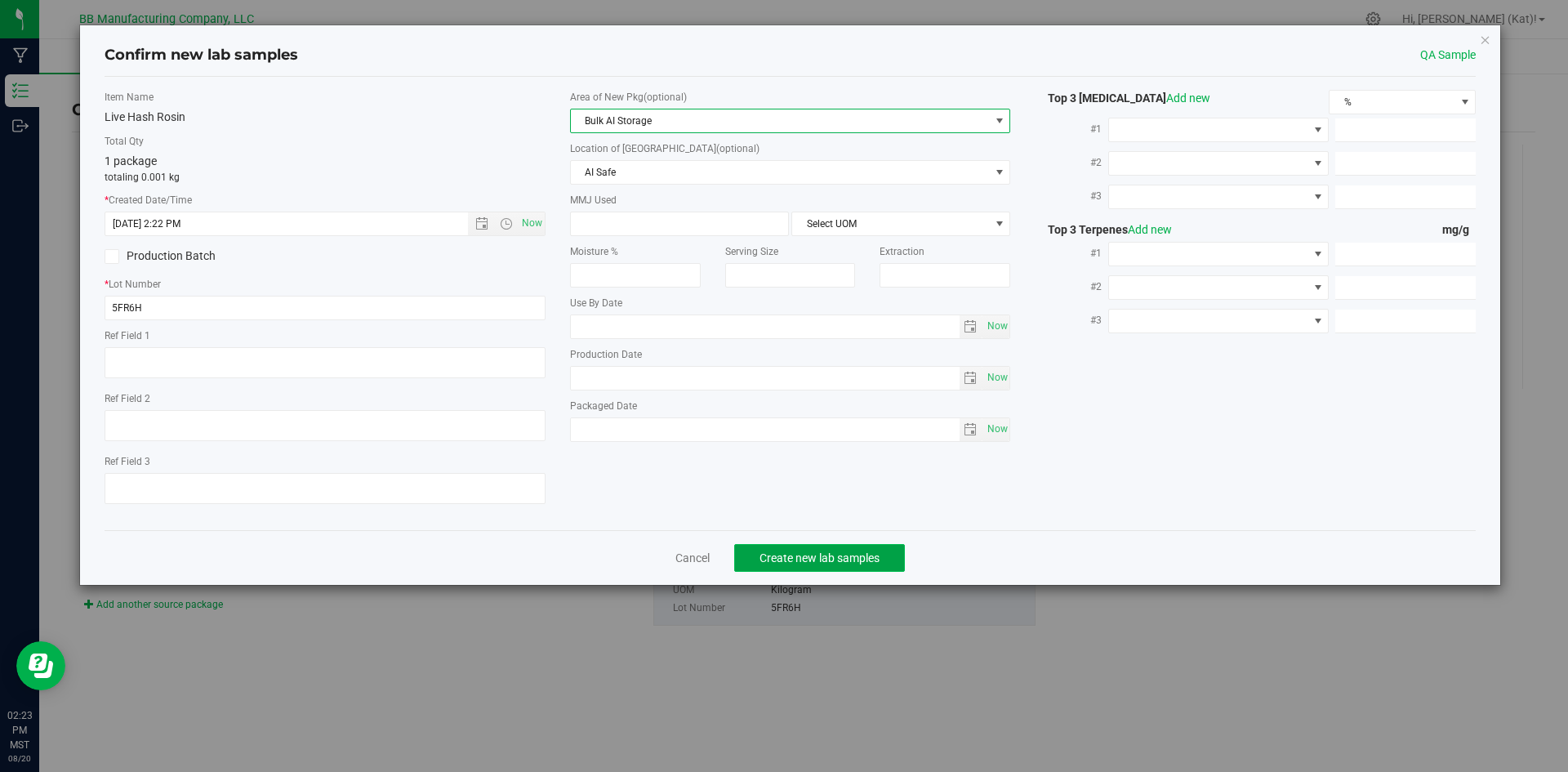
click at [839, 556] on span "Create new lab samples" at bounding box center [819, 558] width 120 height 13
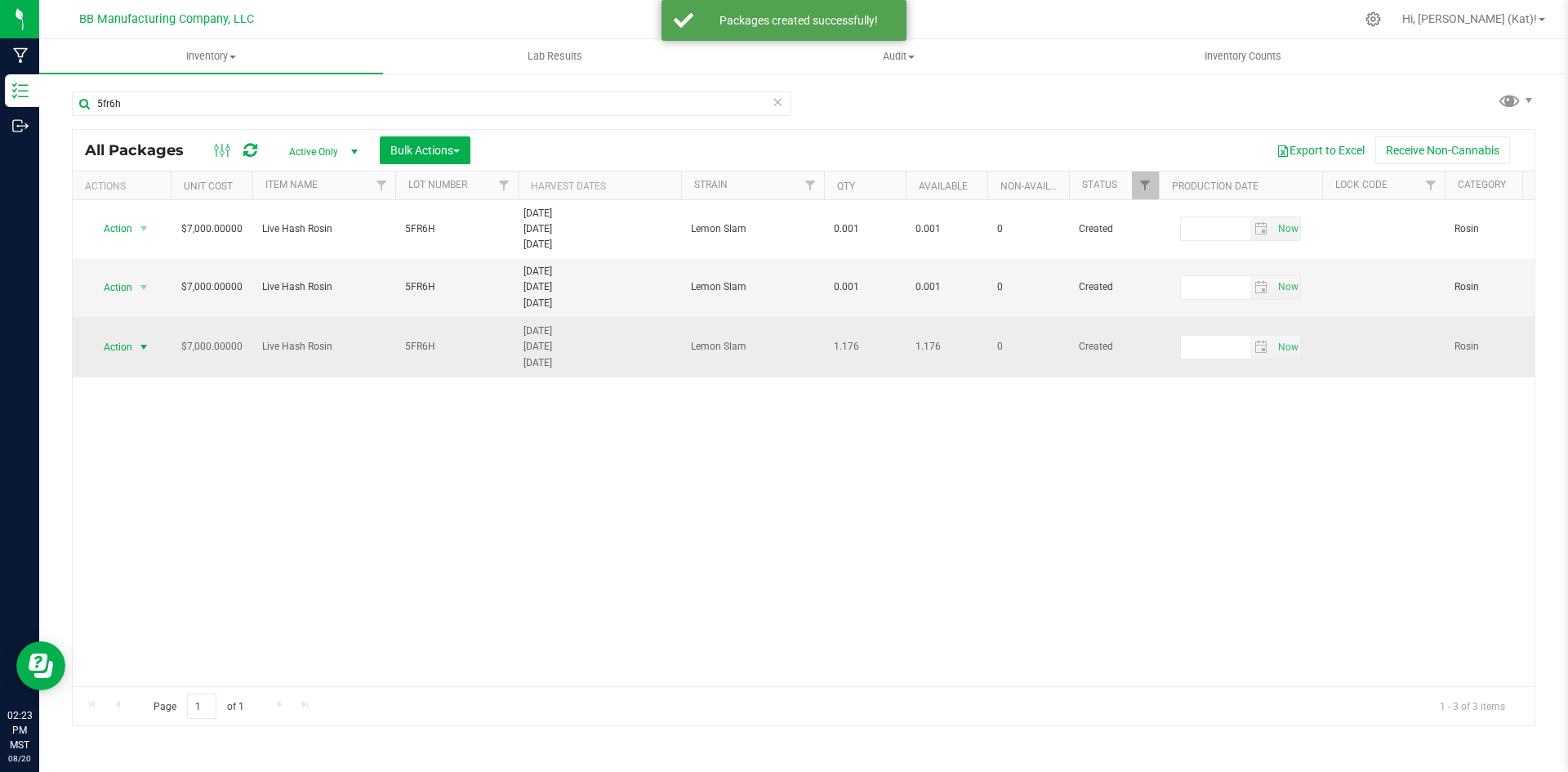
click at [127, 345] on span "Action" at bounding box center [111, 347] width 44 height 23
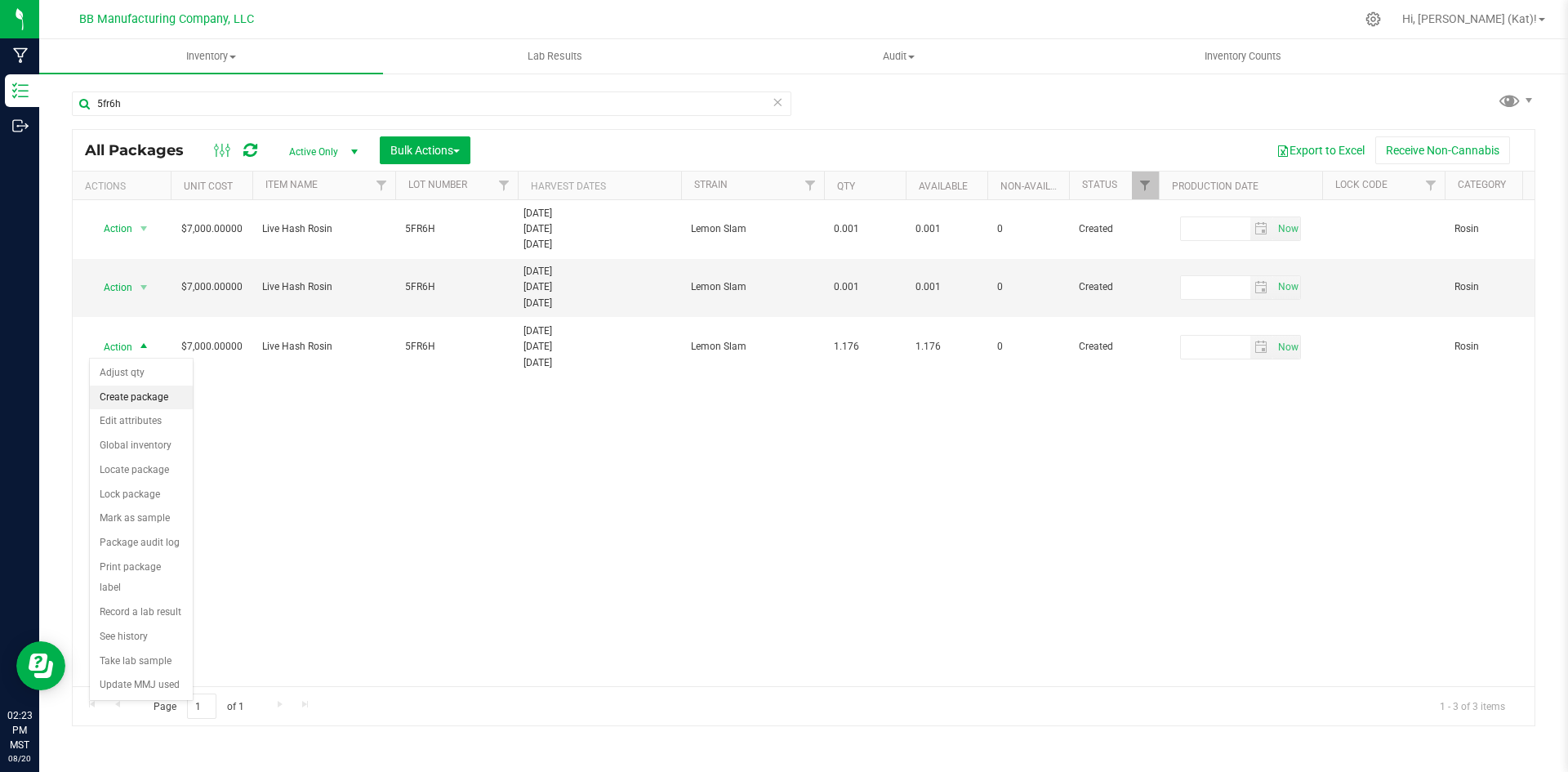
click at [144, 404] on li "Create package" at bounding box center [141, 398] width 103 height 25
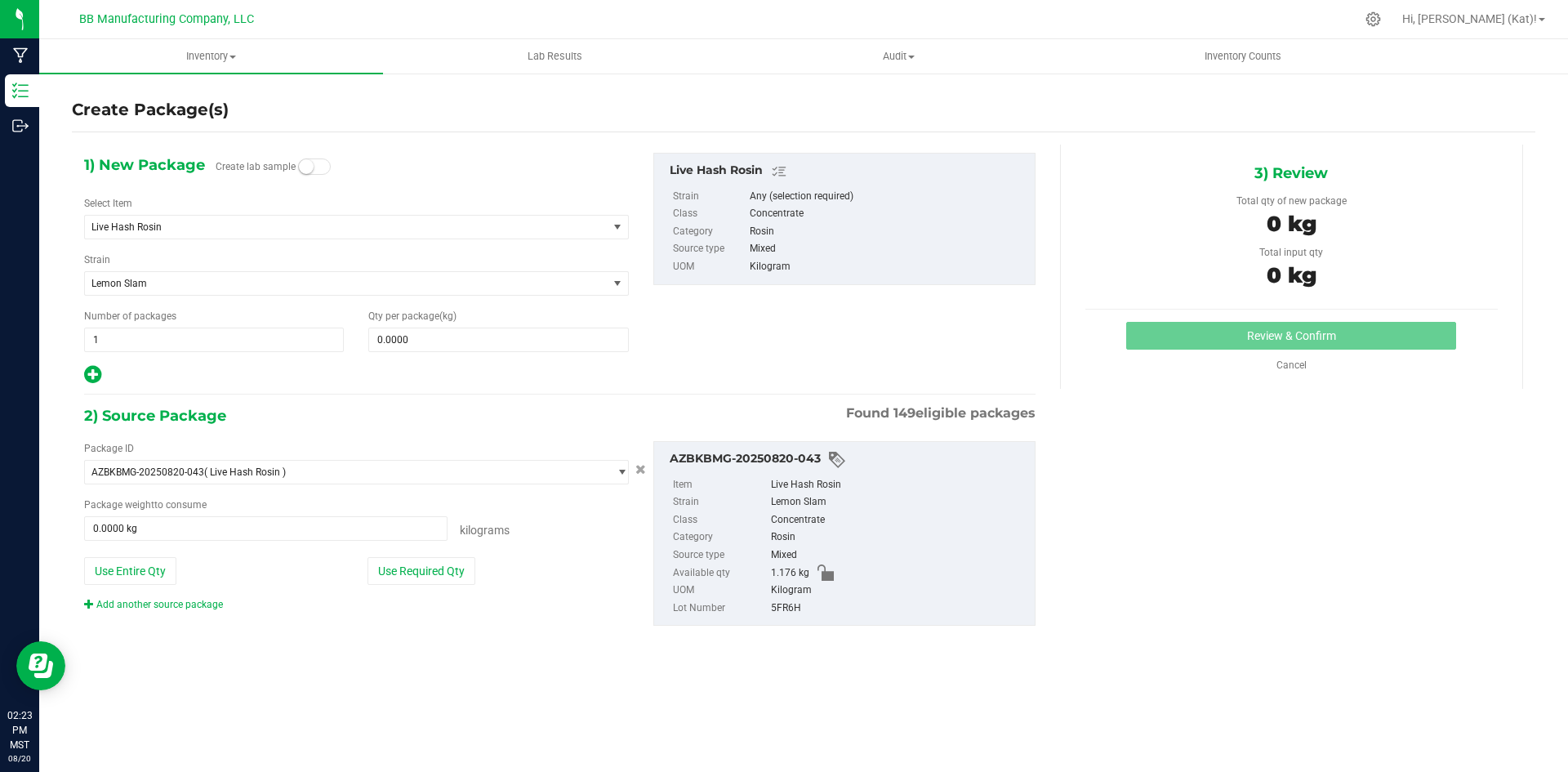
click at [313, 175] on span "Create lab sample" at bounding box center [273, 169] width 115 height 29
click at [314, 167] on span at bounding box center [315, 167] width 33 height 17
click at [442, 330] on span at bounding box center [498, 340] width 259 height 25
paste input "0.001"
type input "0.001"
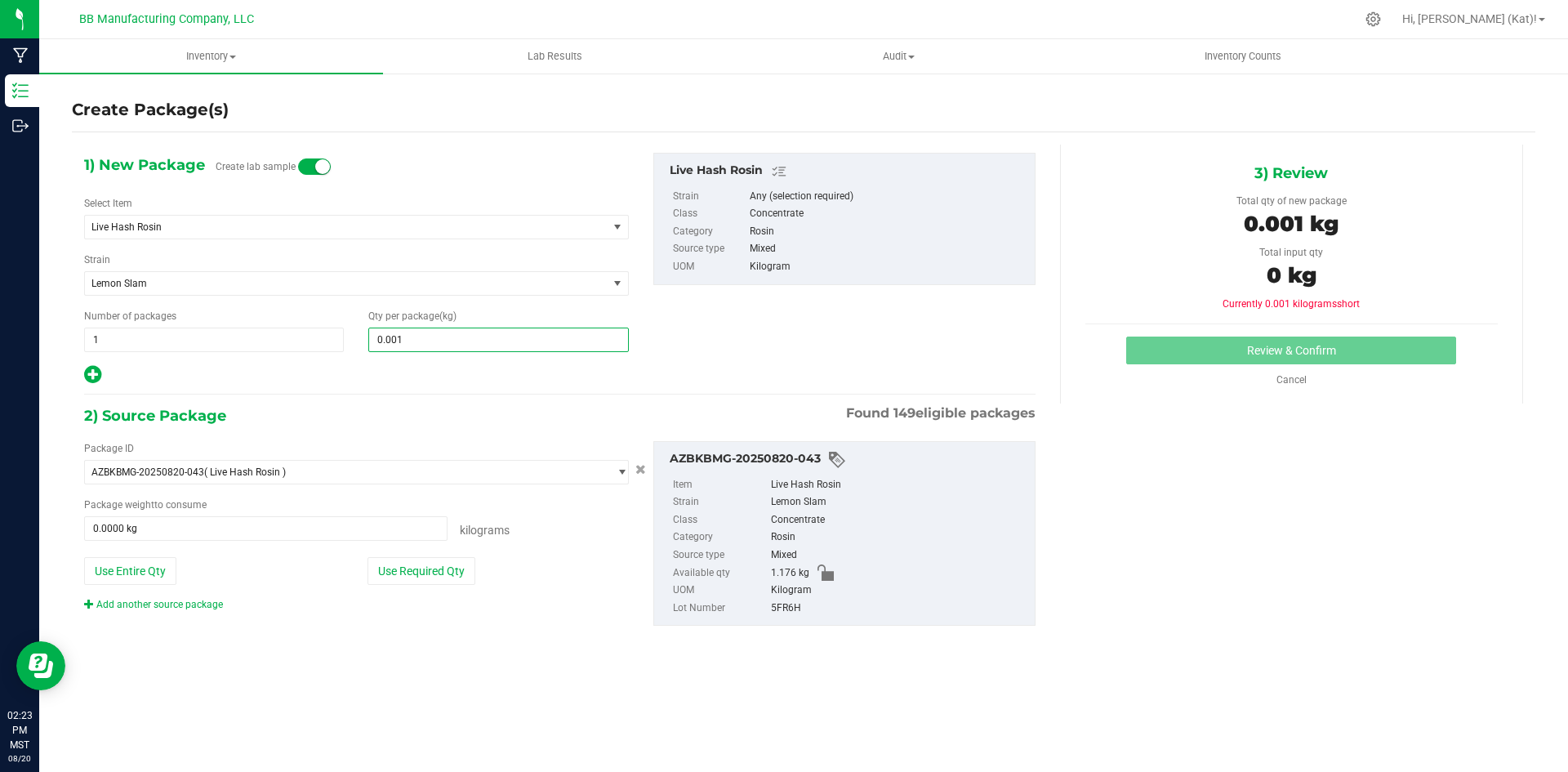
type input "0.0010"
click at [599, 389] on div "1) New Package Create lab sample Select Item Live Hash Rosin Brix Blackberry Ra…" at bounding box center [559, 403] width 976 height 517
click at [427, 559] on button "Use Required Qty" at bounding box center [421, 571] width 108 height 28
type input "0.0010 kg"
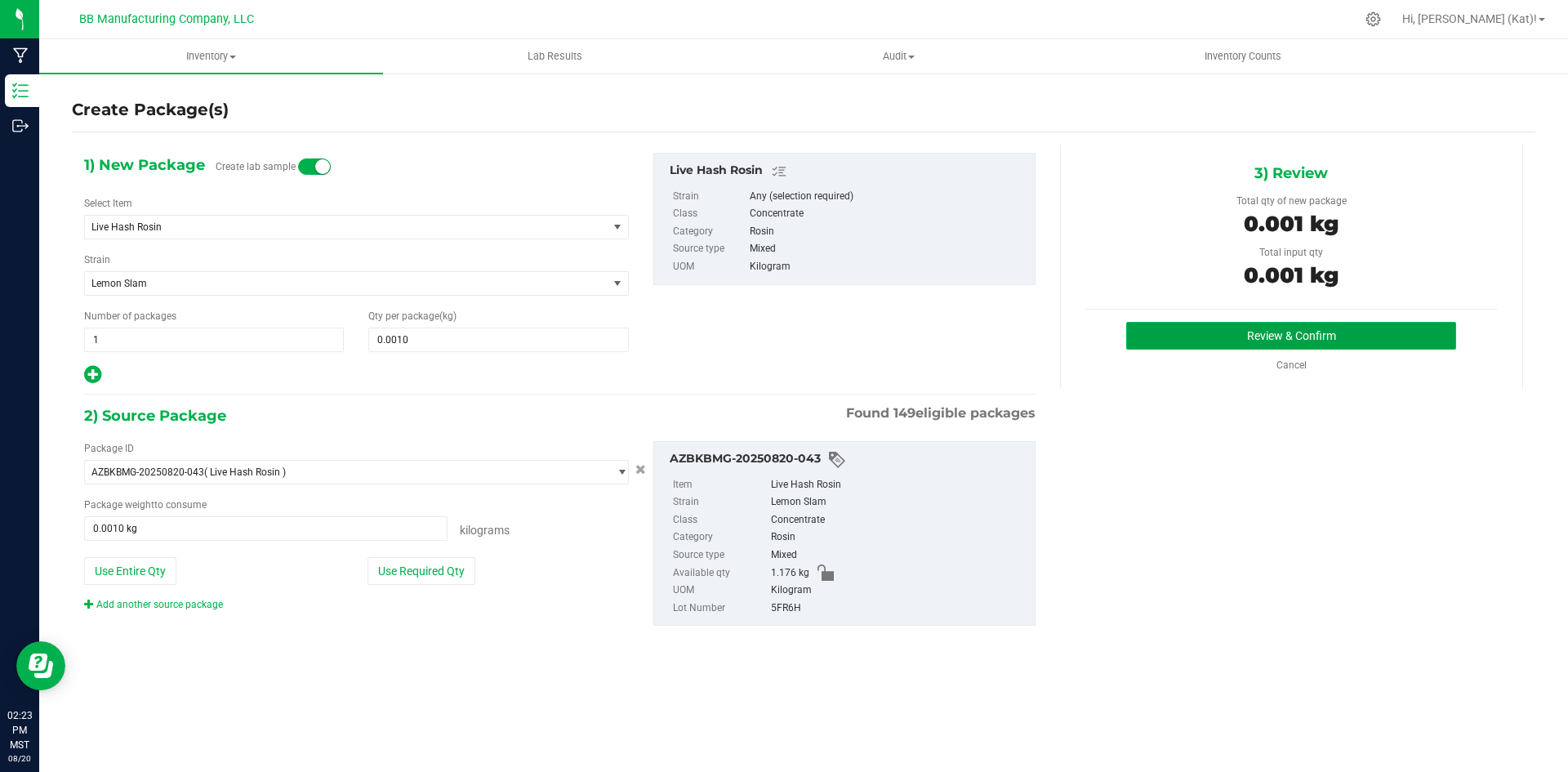
click at [1320, 335] on button "Review & Confirm" at bounding box center [1290, 336] width 330 height 28
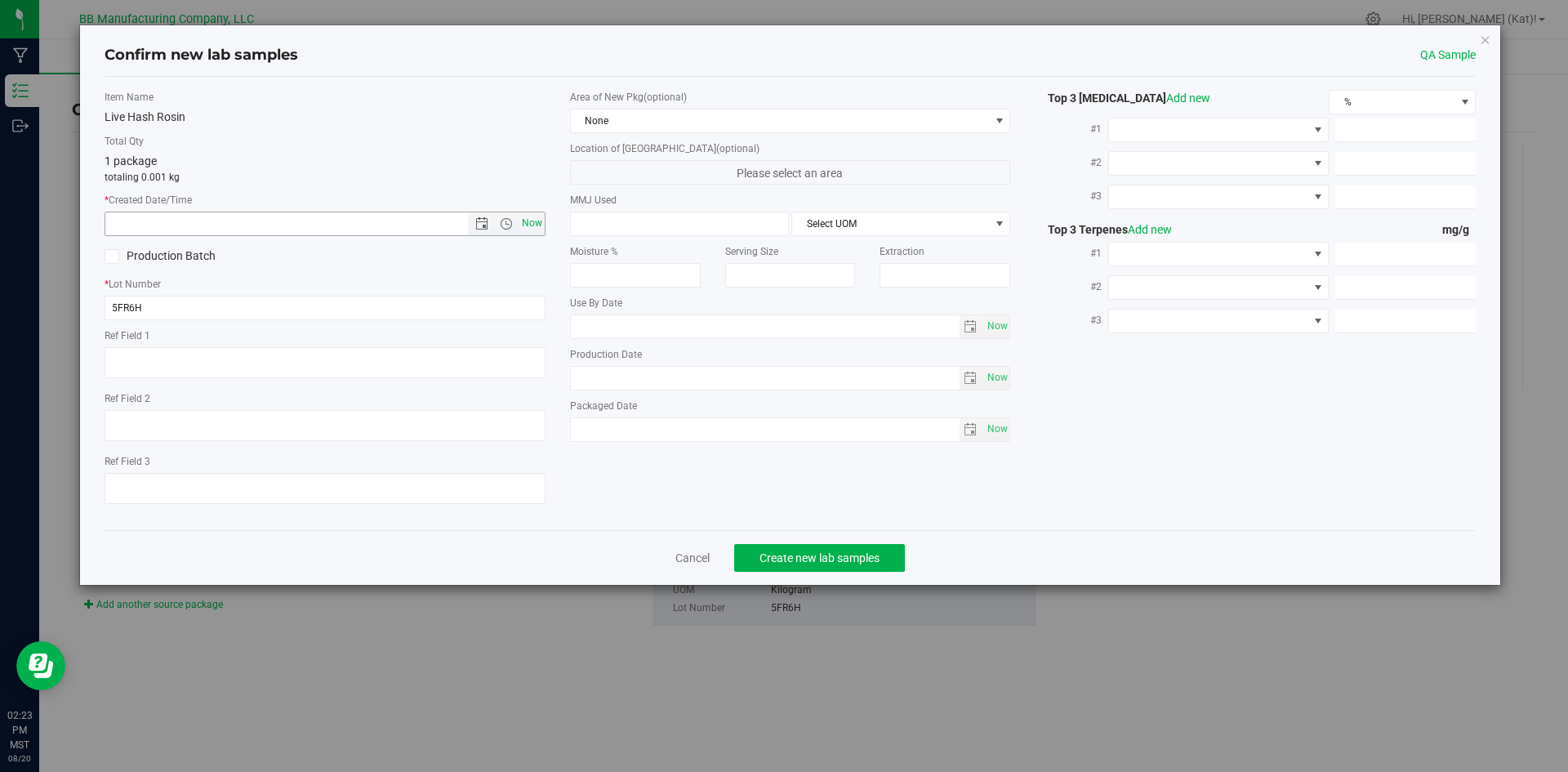
click at [536, 222] on span "Now" at bounding box center [532, 223] width 28 height 24
type input "[DATE] 2:23 PM"
click at [618, 125] on span "None" at bounding box center [780, 121] width 419 height 23
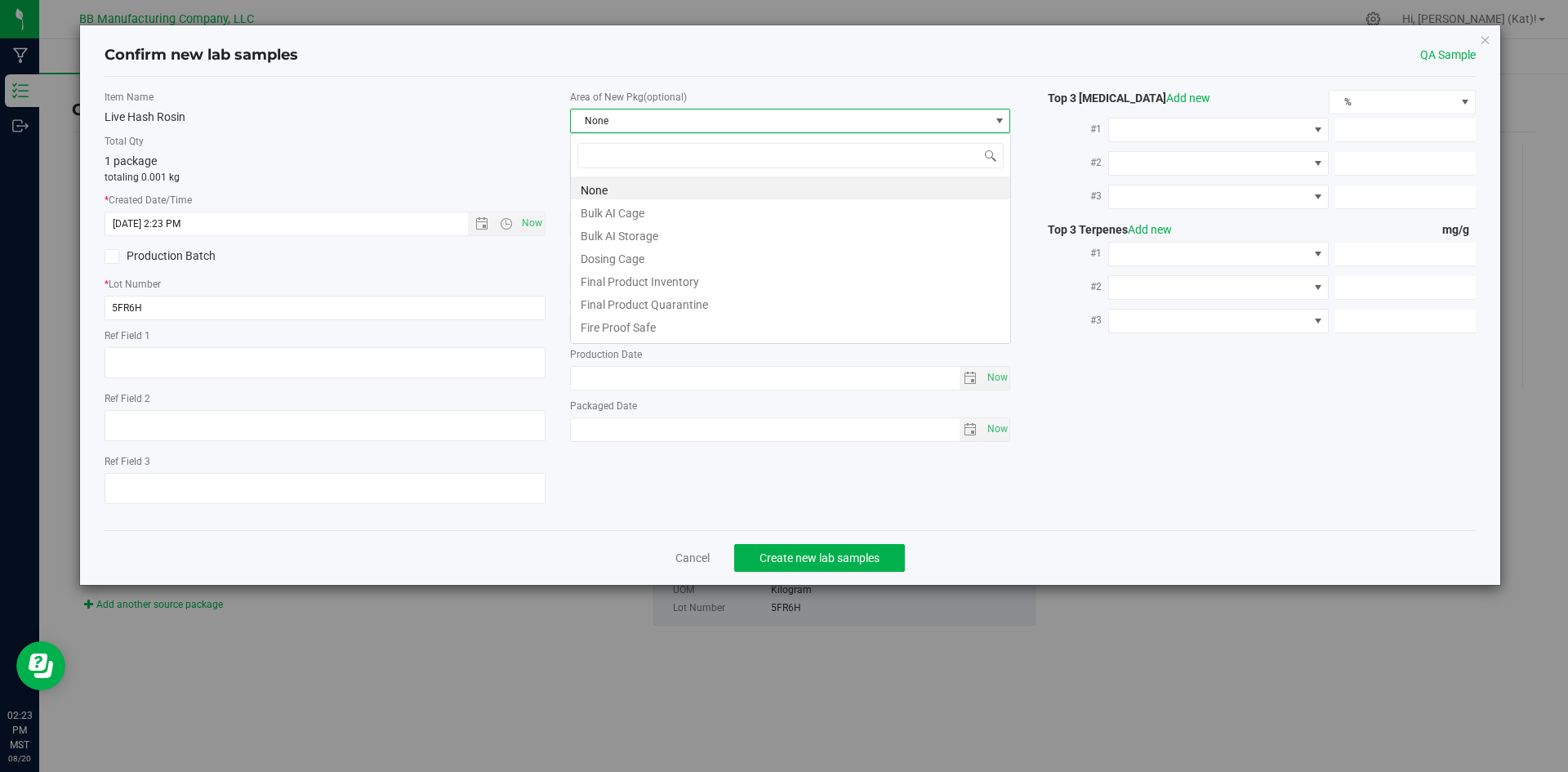
scroll to position [25, 441]
click at [665, 232] on li "Bulk AI Storage" at bounding box center [791, 234] width 440 height 23
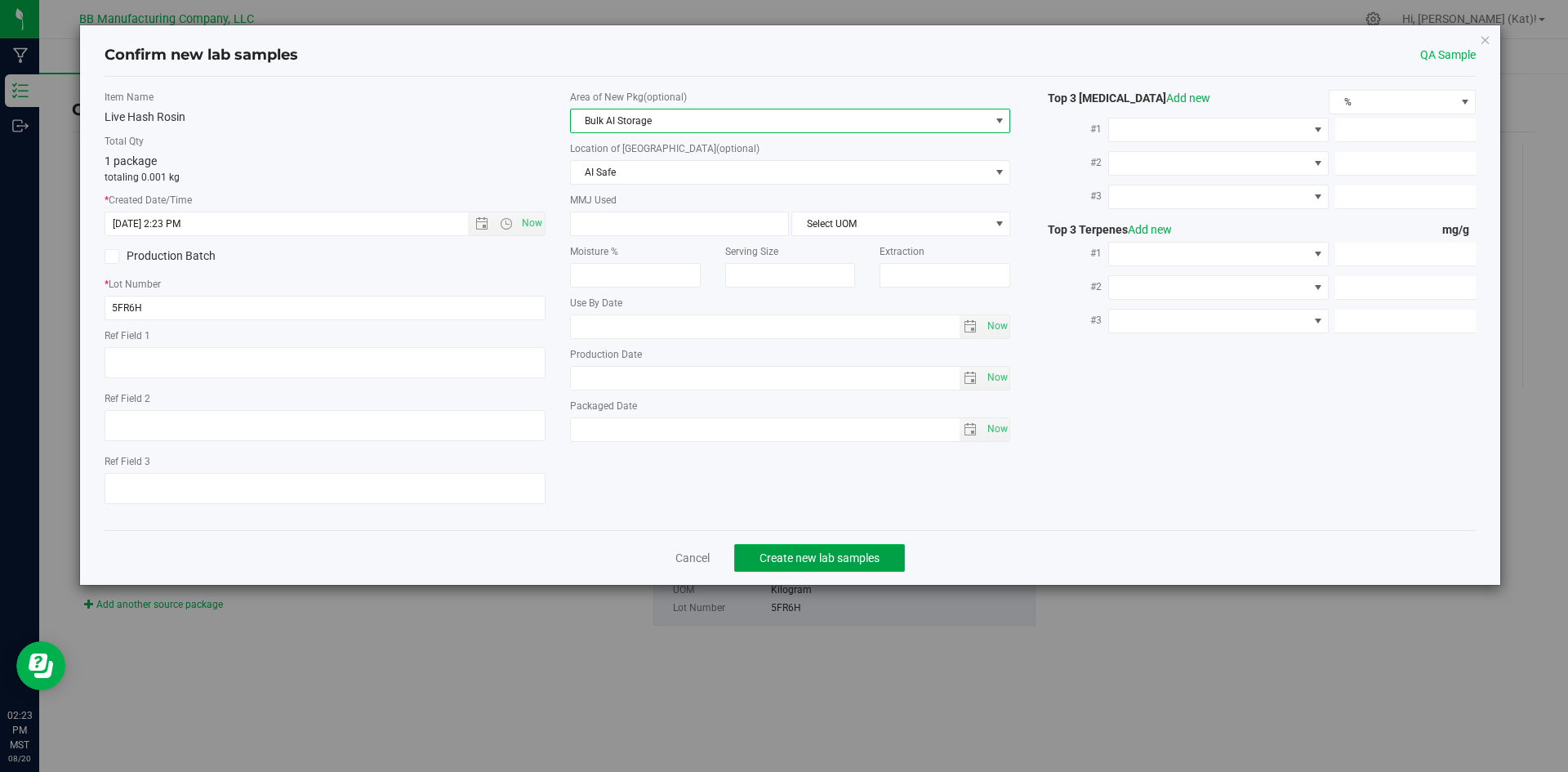
click at [854, 553] on span "Create new lab samples" at bounding box center [819, 558] width 120 height 13
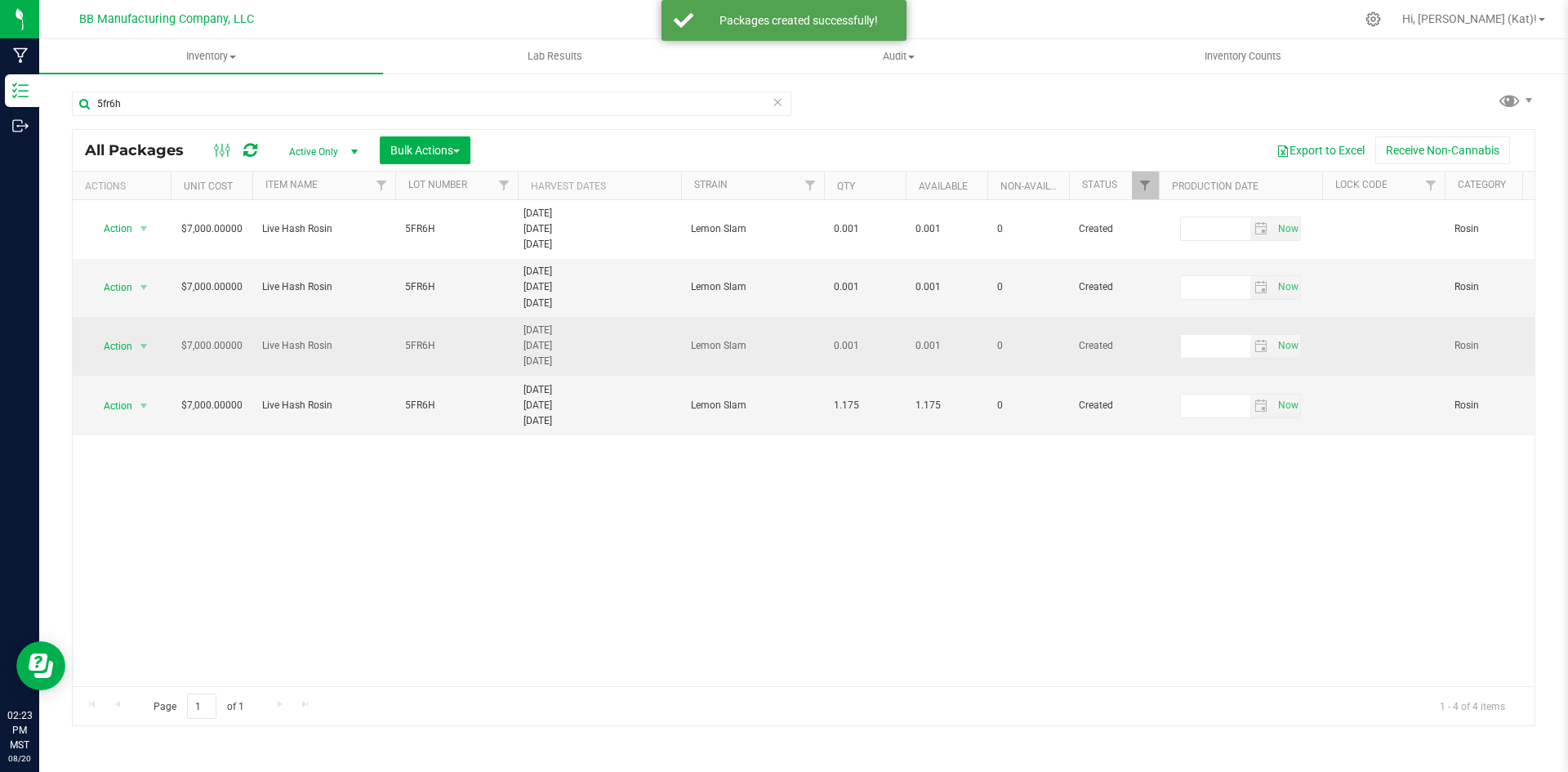
click at [434, 346] on span "5FR6H" at bounding box center [456, 345] width 103 height 16
type input "5FR6H (A) [DATE]"
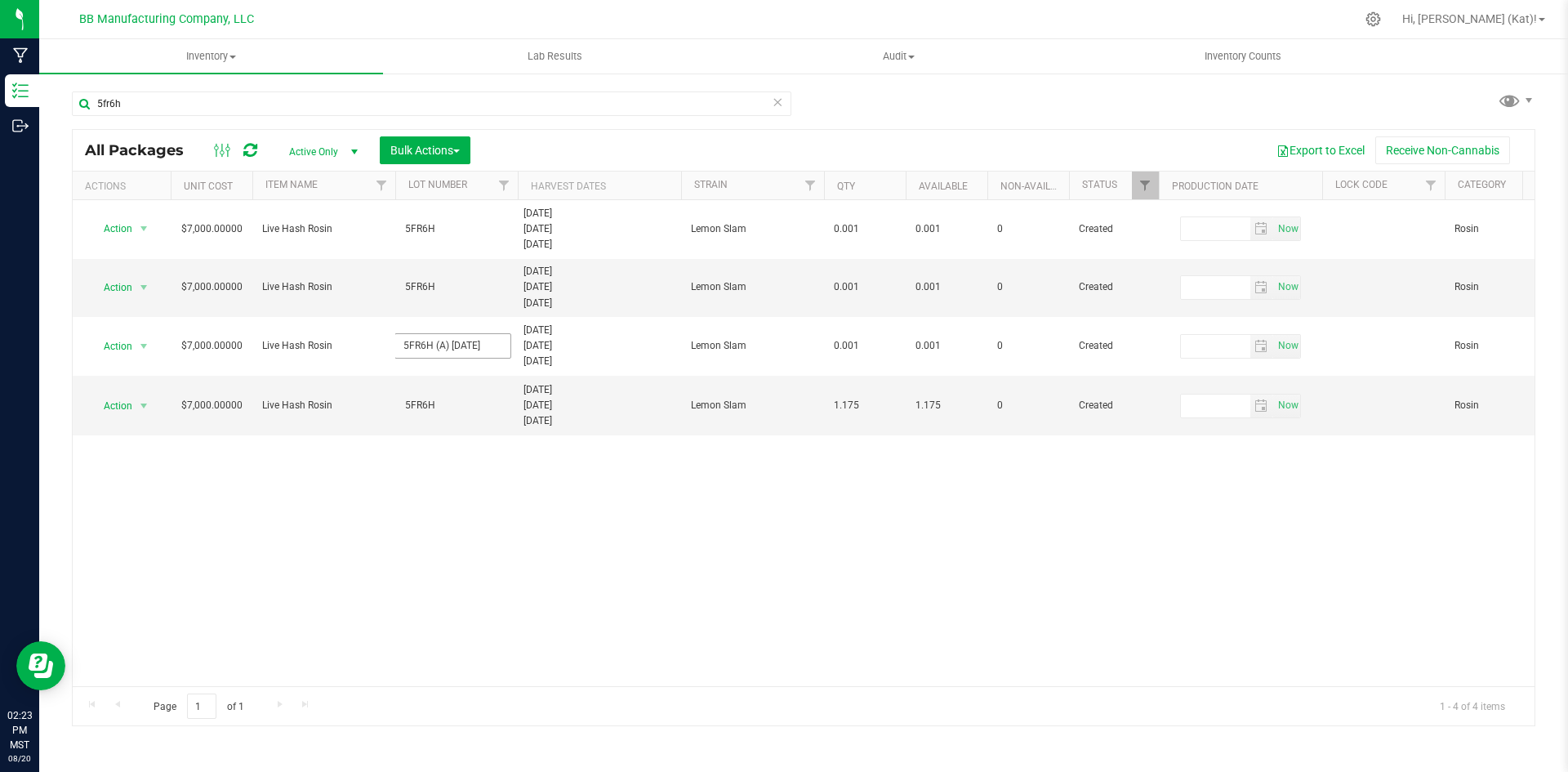
drag, startPoint x: 486, startPoint y: 345, endPoint x: 430, endPoint y: 345, distance: 56.0
click at [430, 345] on input "5FR6H (A) [DATE]" at bounding box center [453, 345] width 116 height 26
click at [457, 284] on div "All Packages Active Only Active Only Lab Samples Locked All Bulk Actions Add to…" at bounding box center [804, 427] width 1464 height 598
click at [459, 278] on td "5FR6H" at bounding box center [457, 288] width 122 height 59
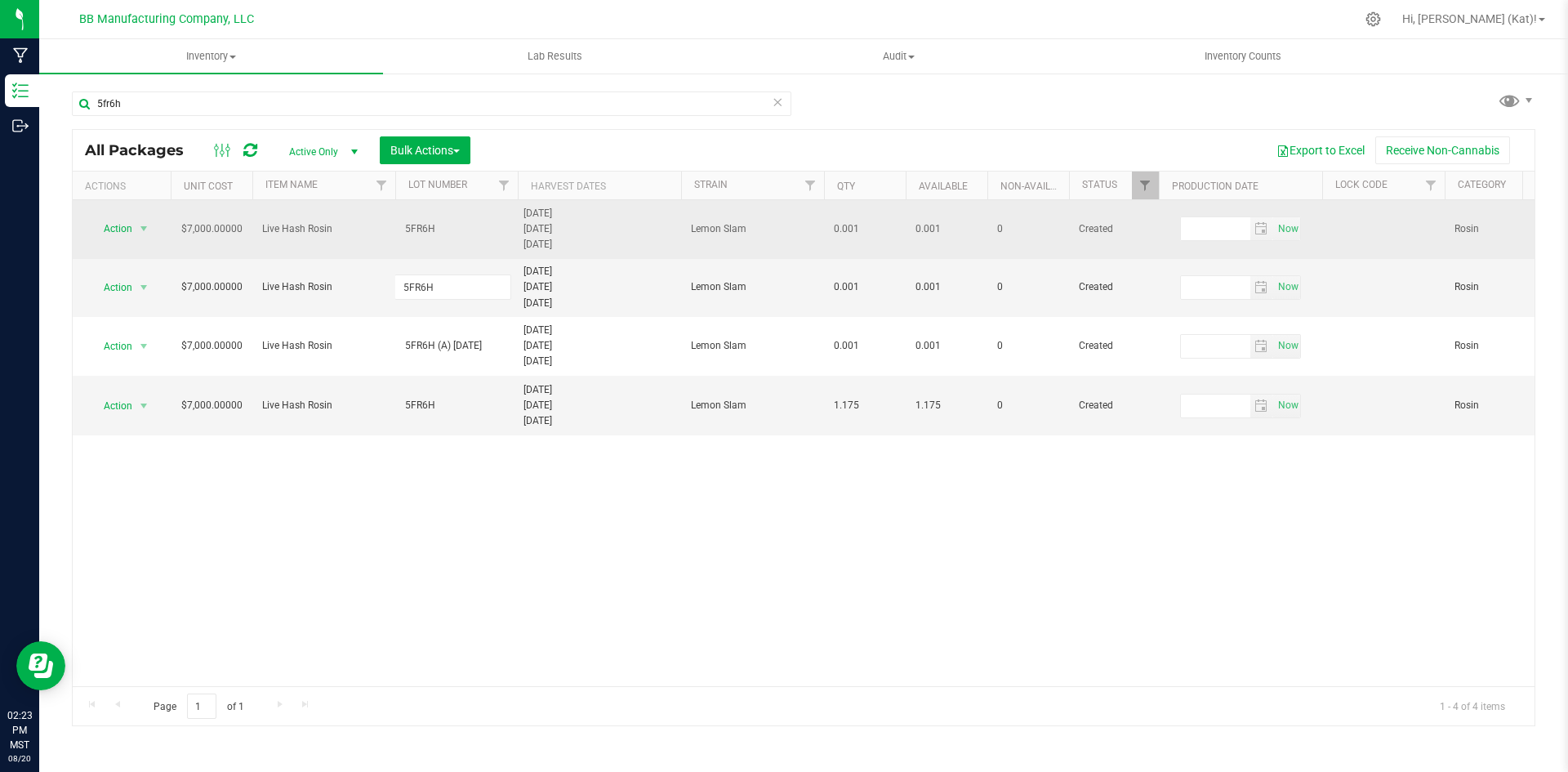
type input "5FR6H (A) [DATE]"
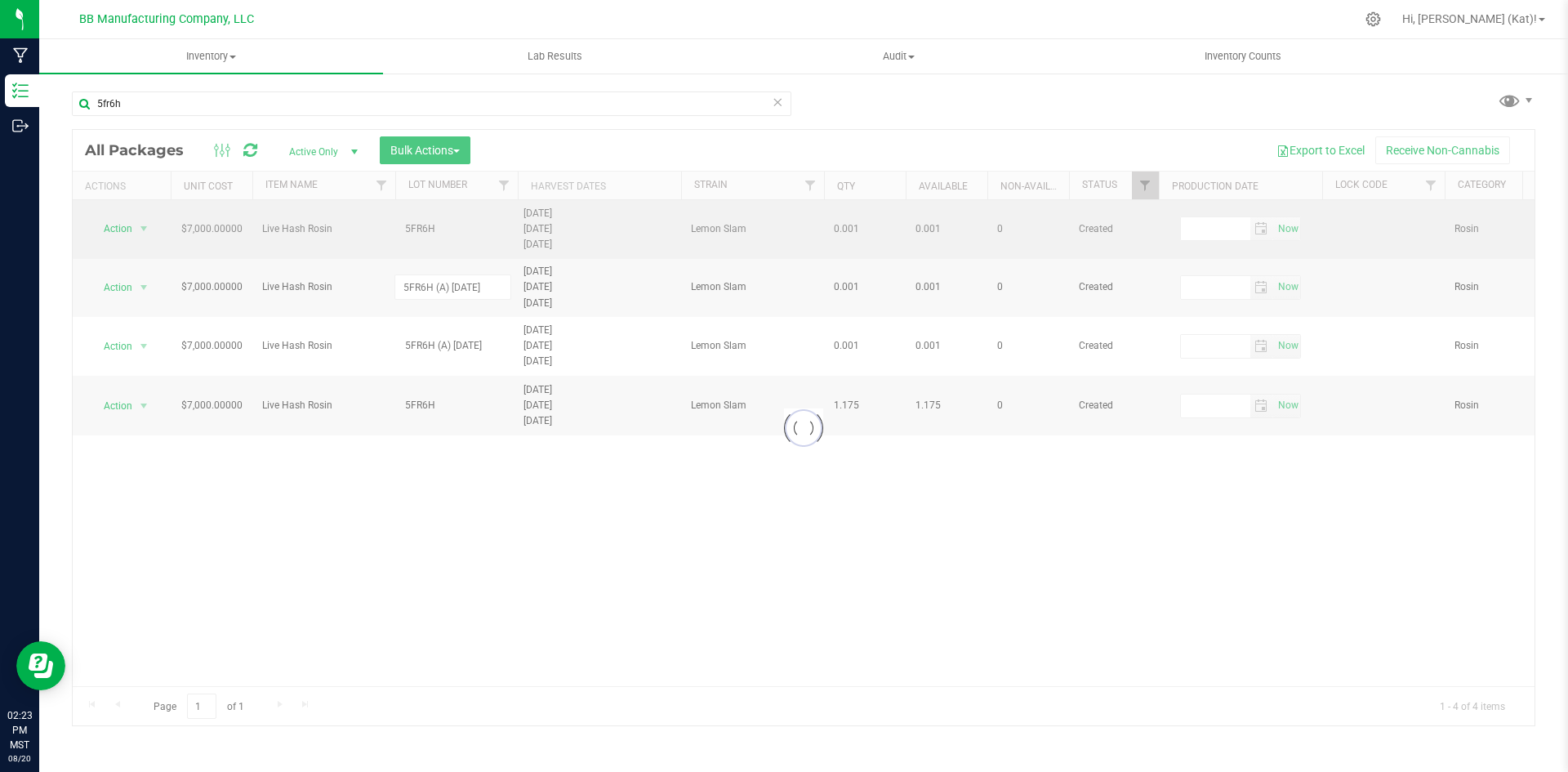
click at [459, 223] on div "Loading... All Packages Active Only Active Only Lab Samples Locked All Bulk Act…" at bounding box center [804, 427] width 1464 height 598
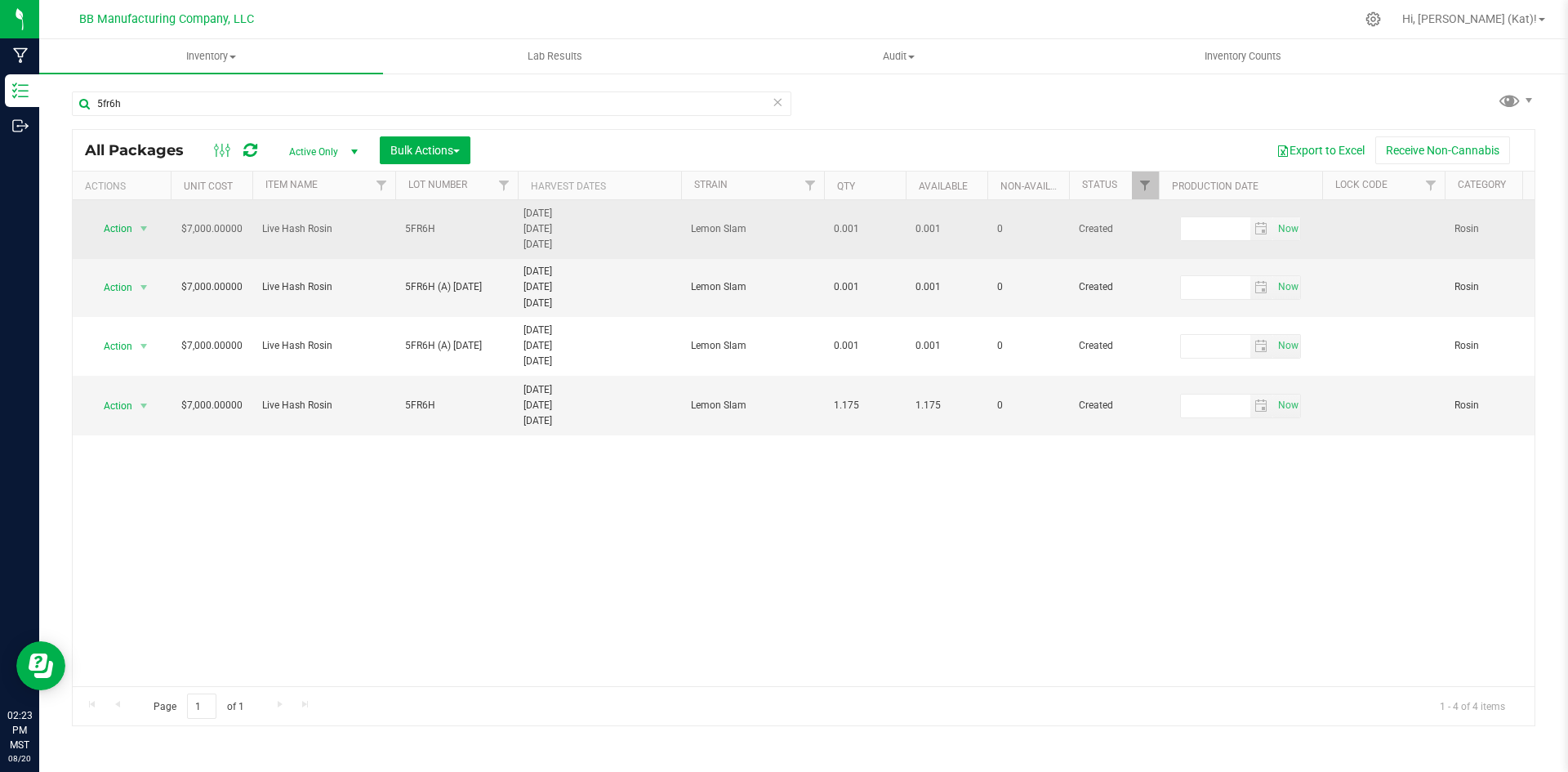
click at [467, 228] on span "5FR6H" at bounding box center [456, 229] width 103 height 16
type input "5FR6H (A) [DATE]"
click at [514, 453] on div "All Packages Active Only Active Only Lab Samples Locked All Bulk Actions Add to…" at bounding box center [804, 427] width 1464 height 598
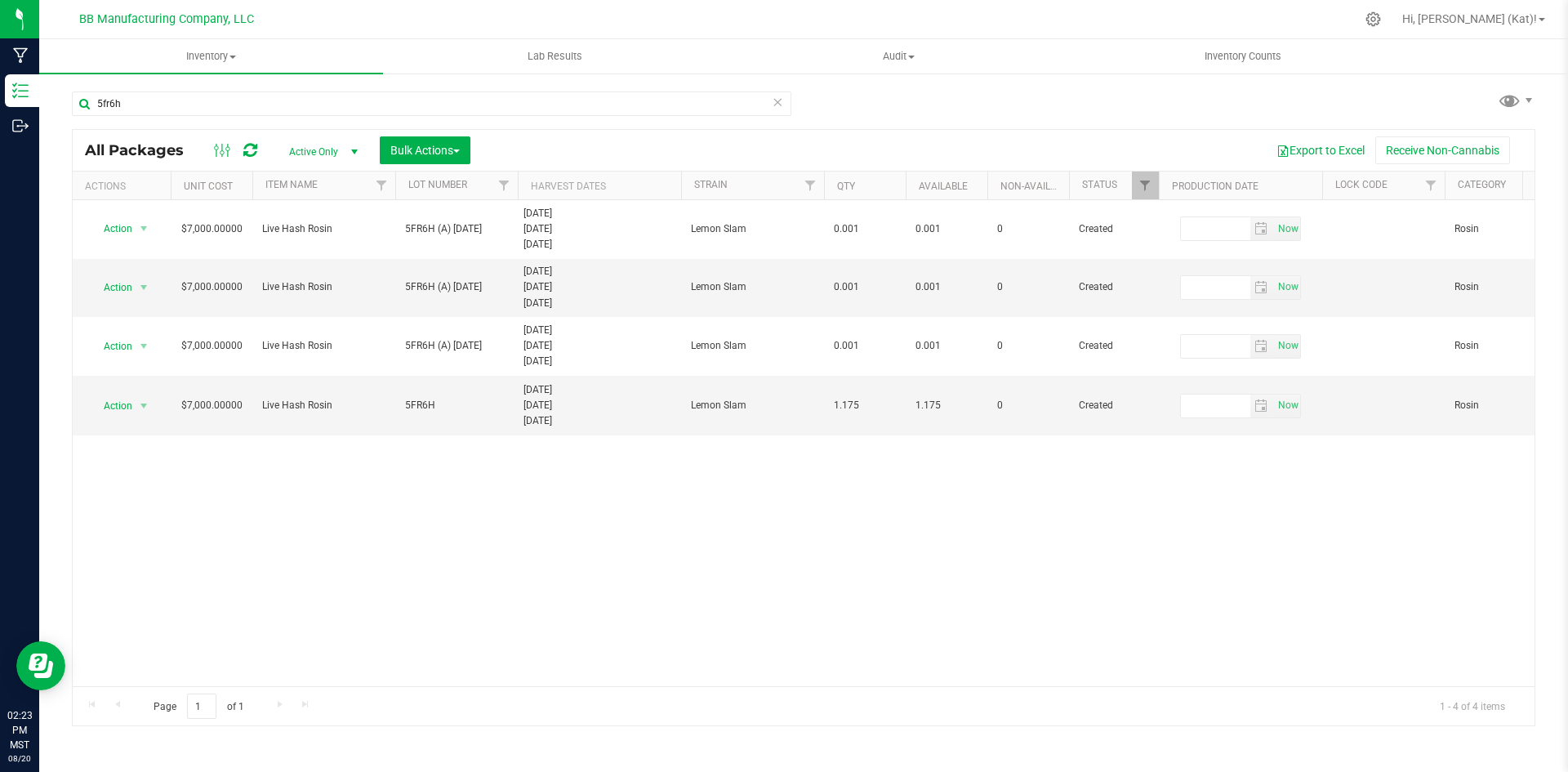
click at [775, 103] on icon at bounding box center [777, 102] width 12 height 20
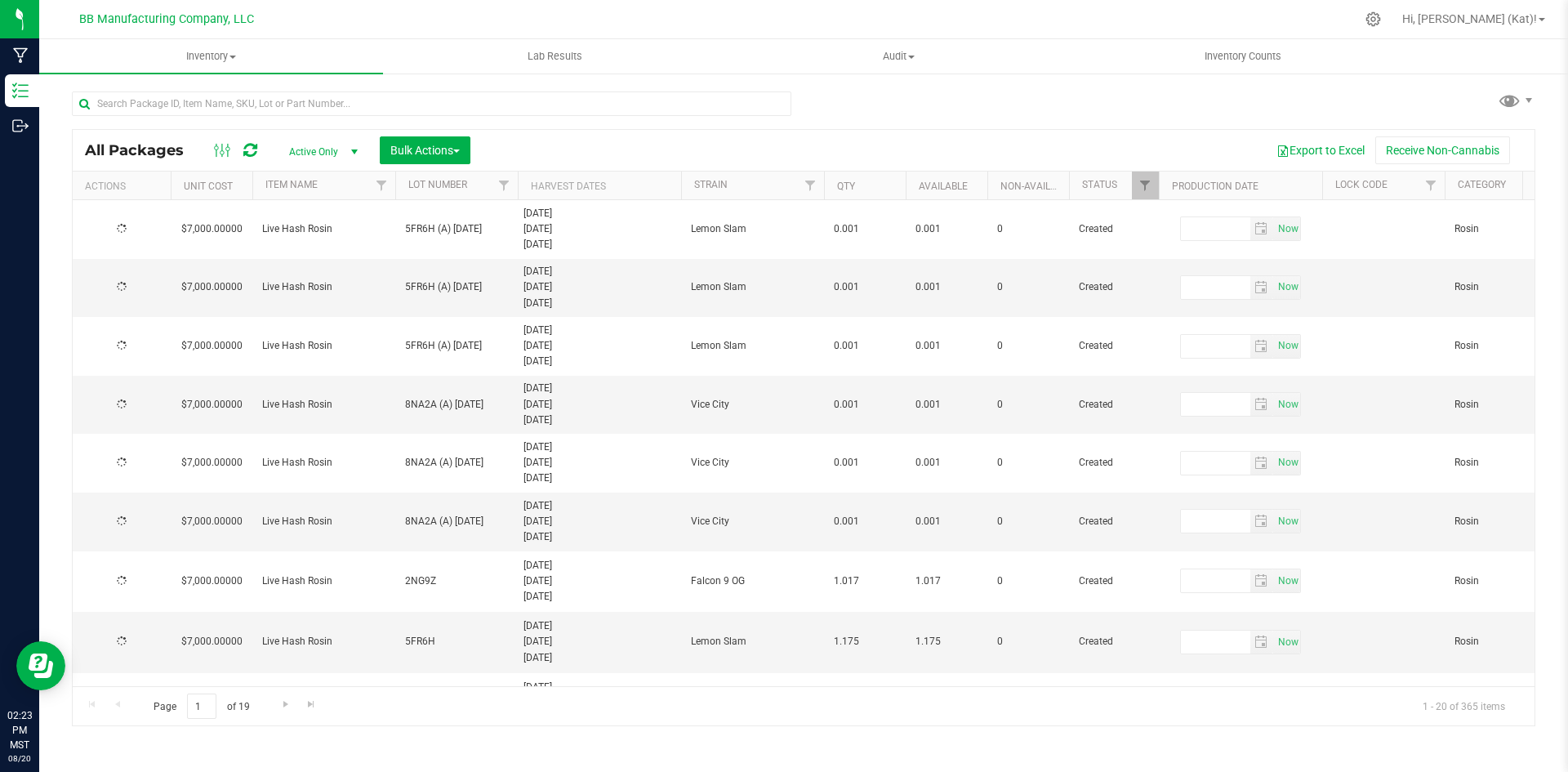
type input "[DATE]"
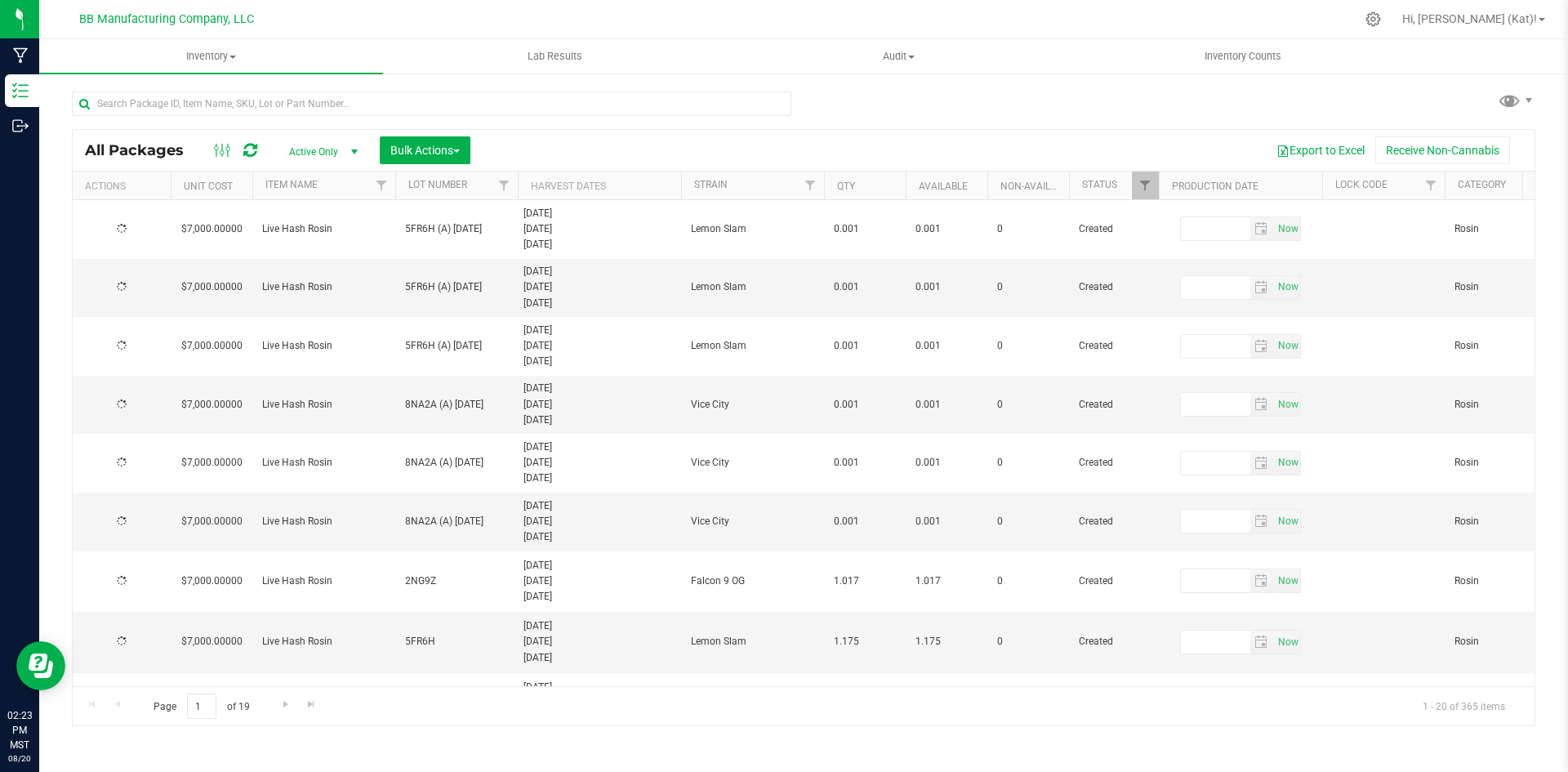
type input "[DATE]"
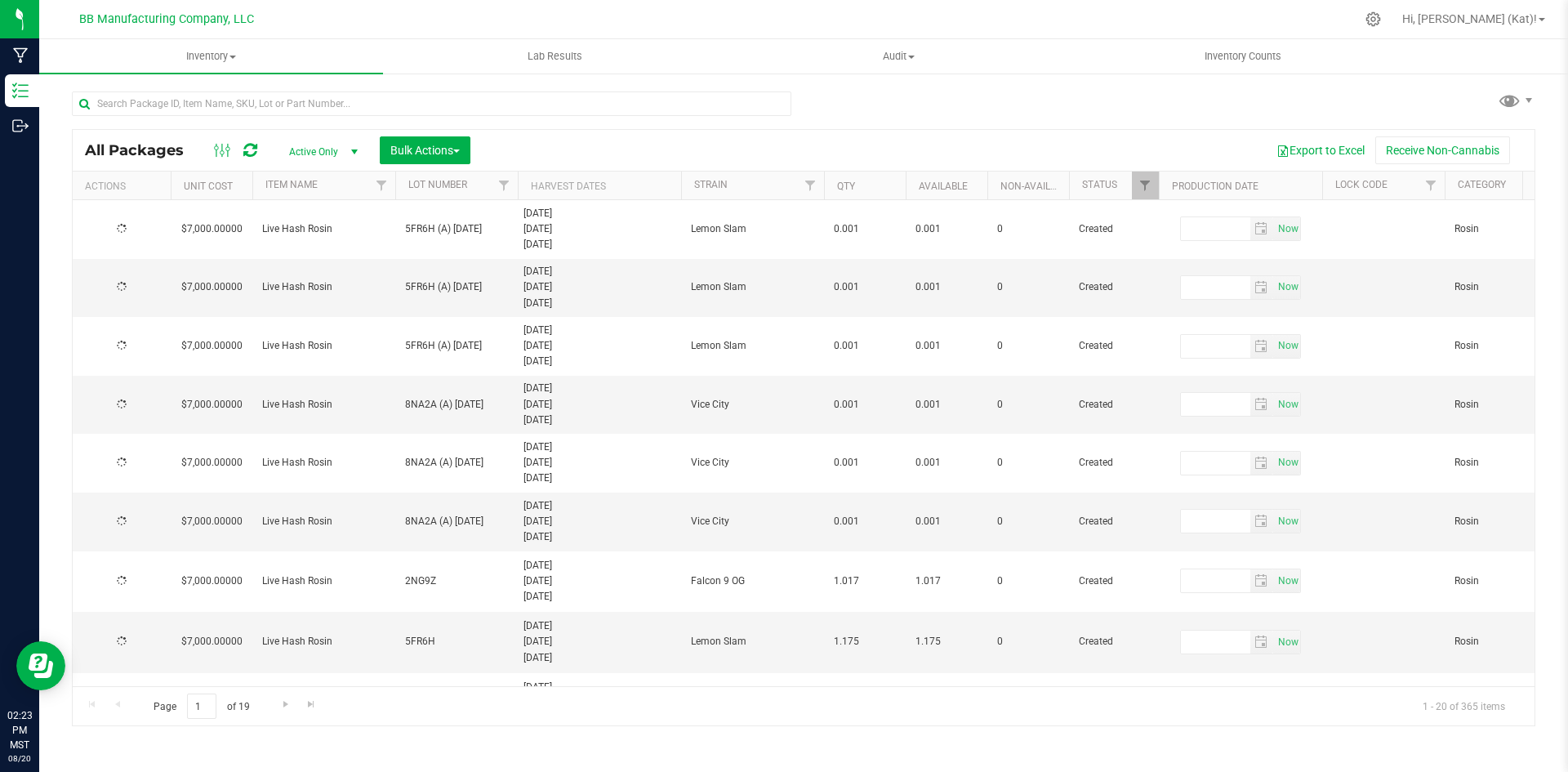
type input "[DATE]"
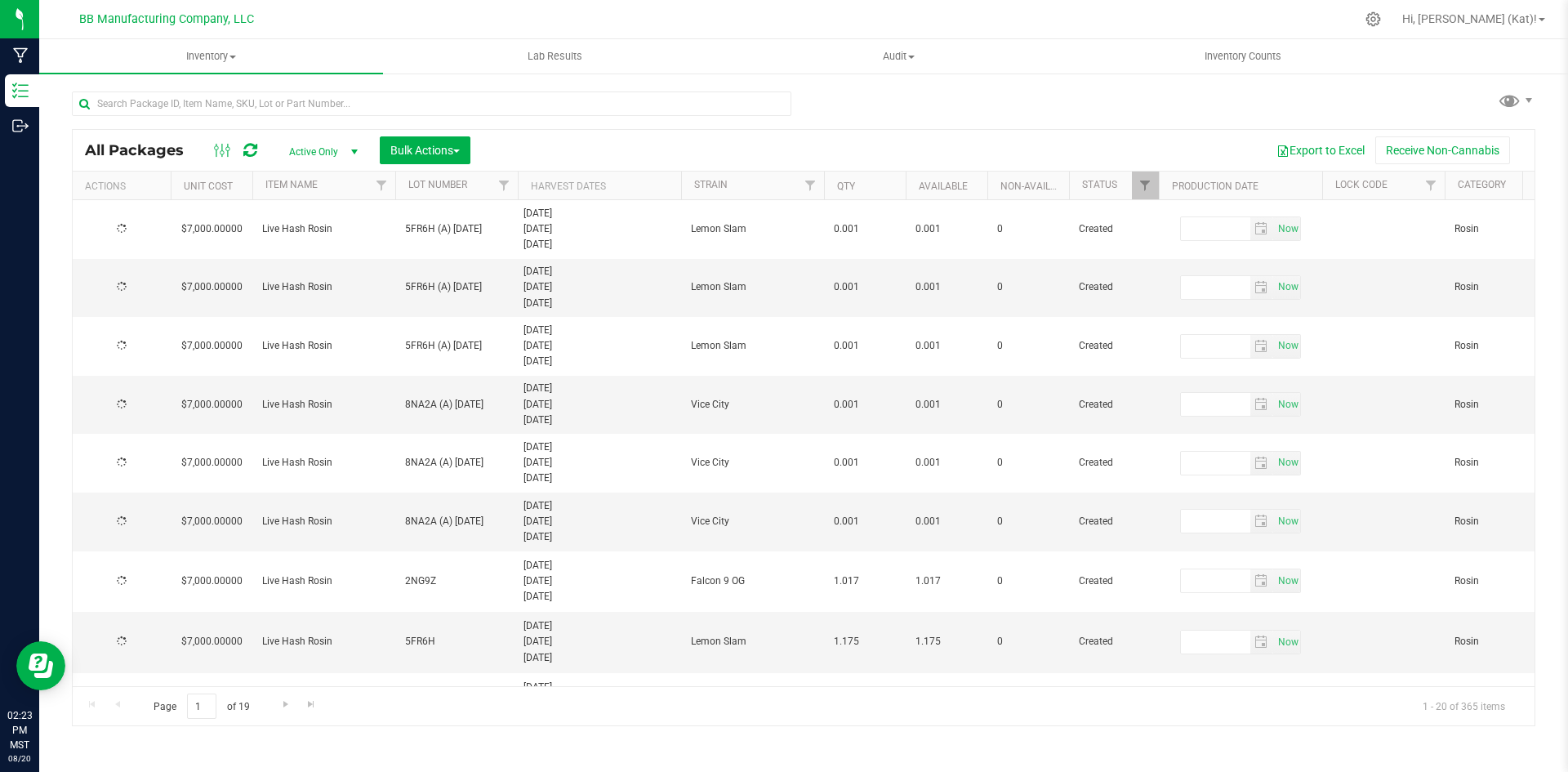
type input "[DATE]"
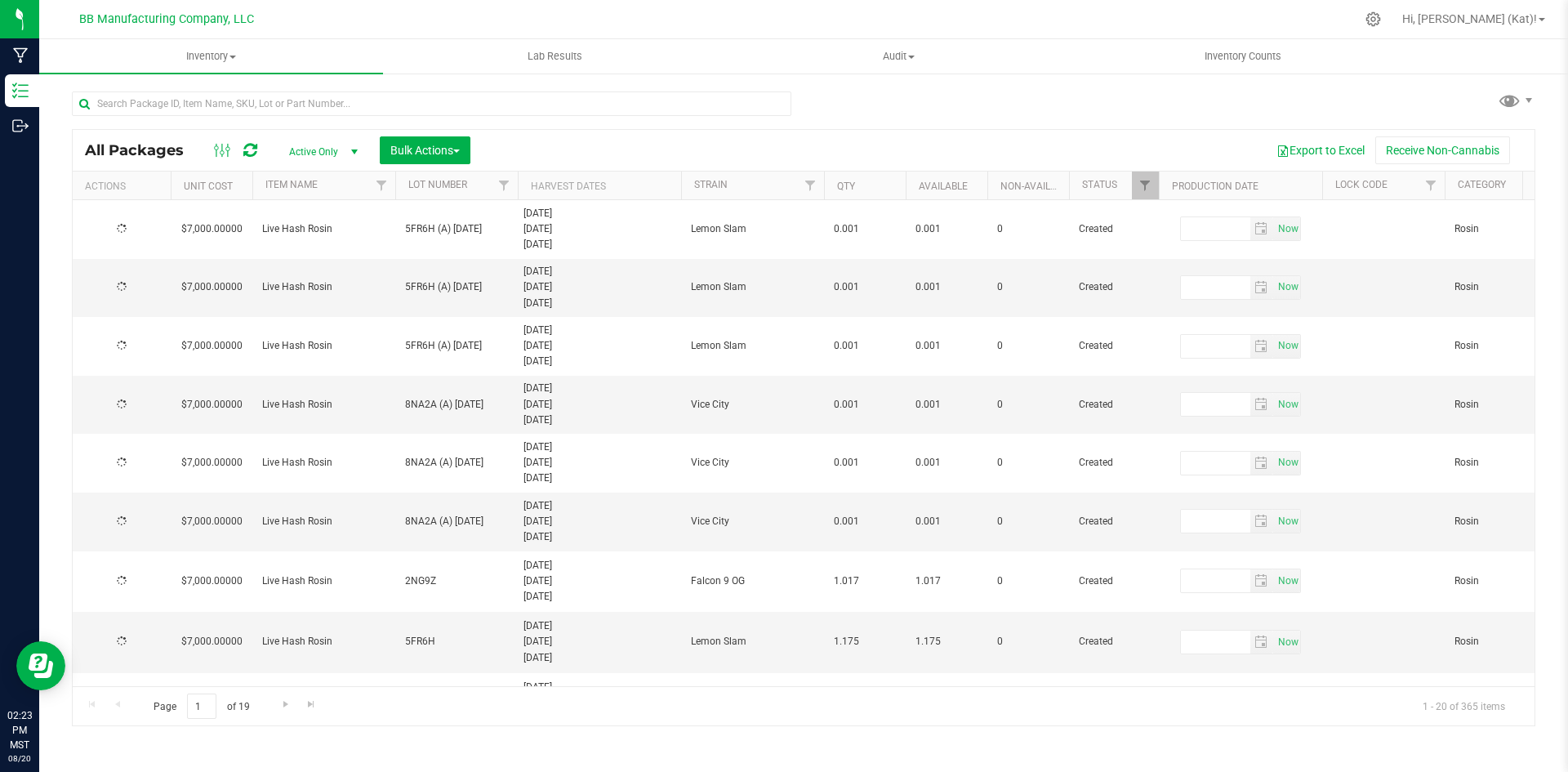
type input "[DATE]"
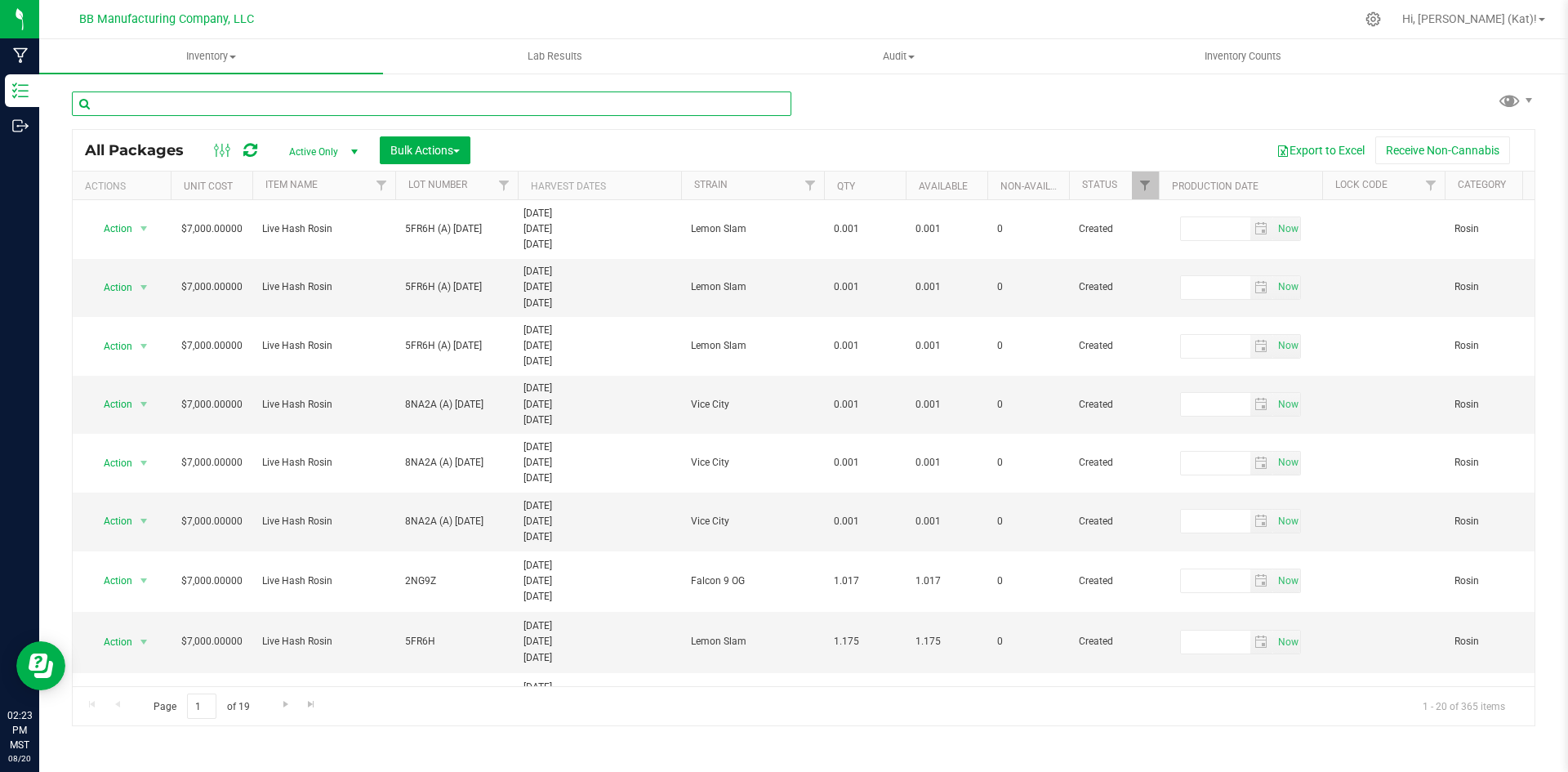
click at [728, 103] on input "text" at bounding box center [431, 104] width 720 height 25
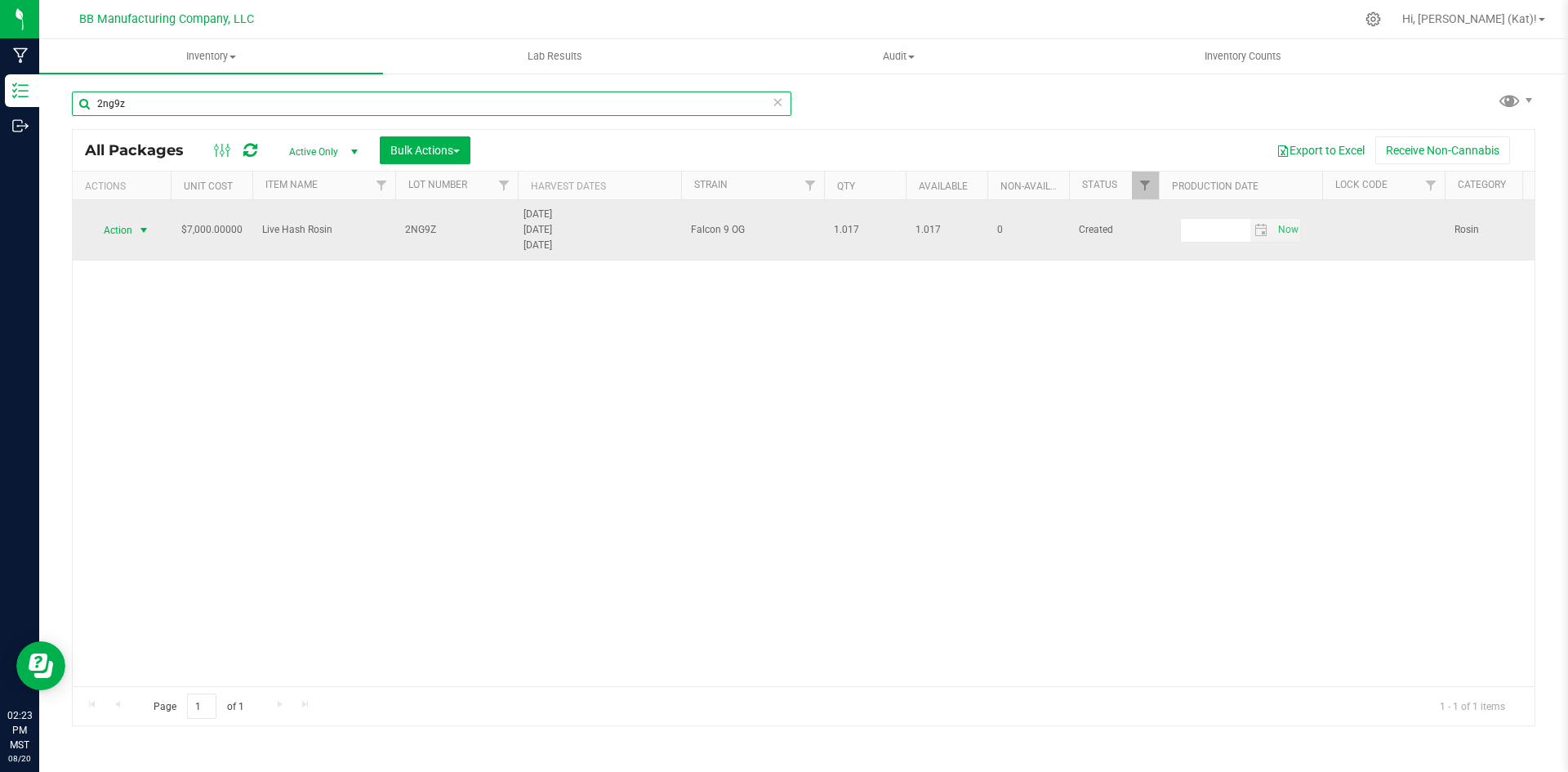
type input "2ng9z"
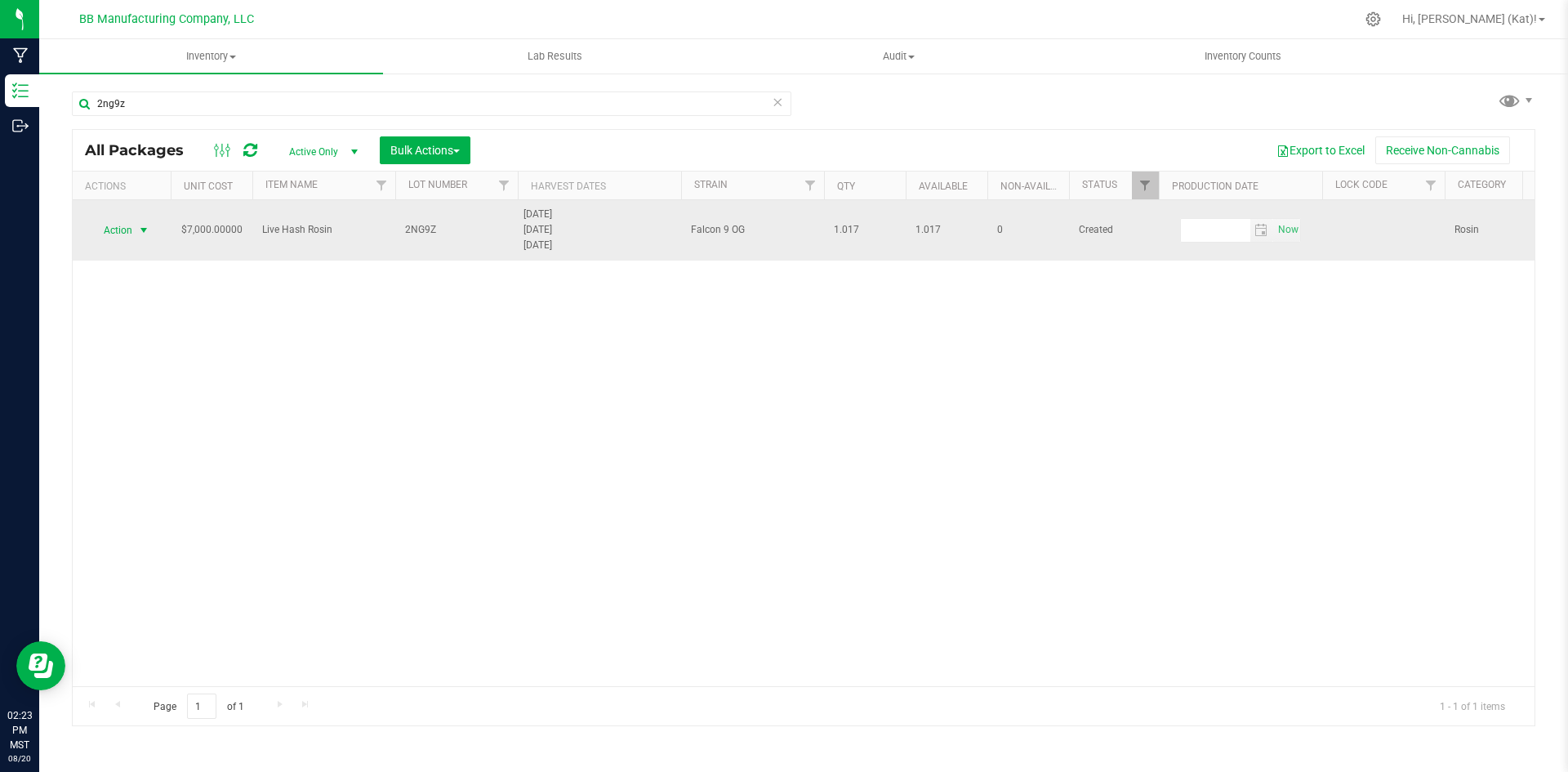
click at [136, 225] on span "select" at bounding box center [144, 231] width 21 height 23
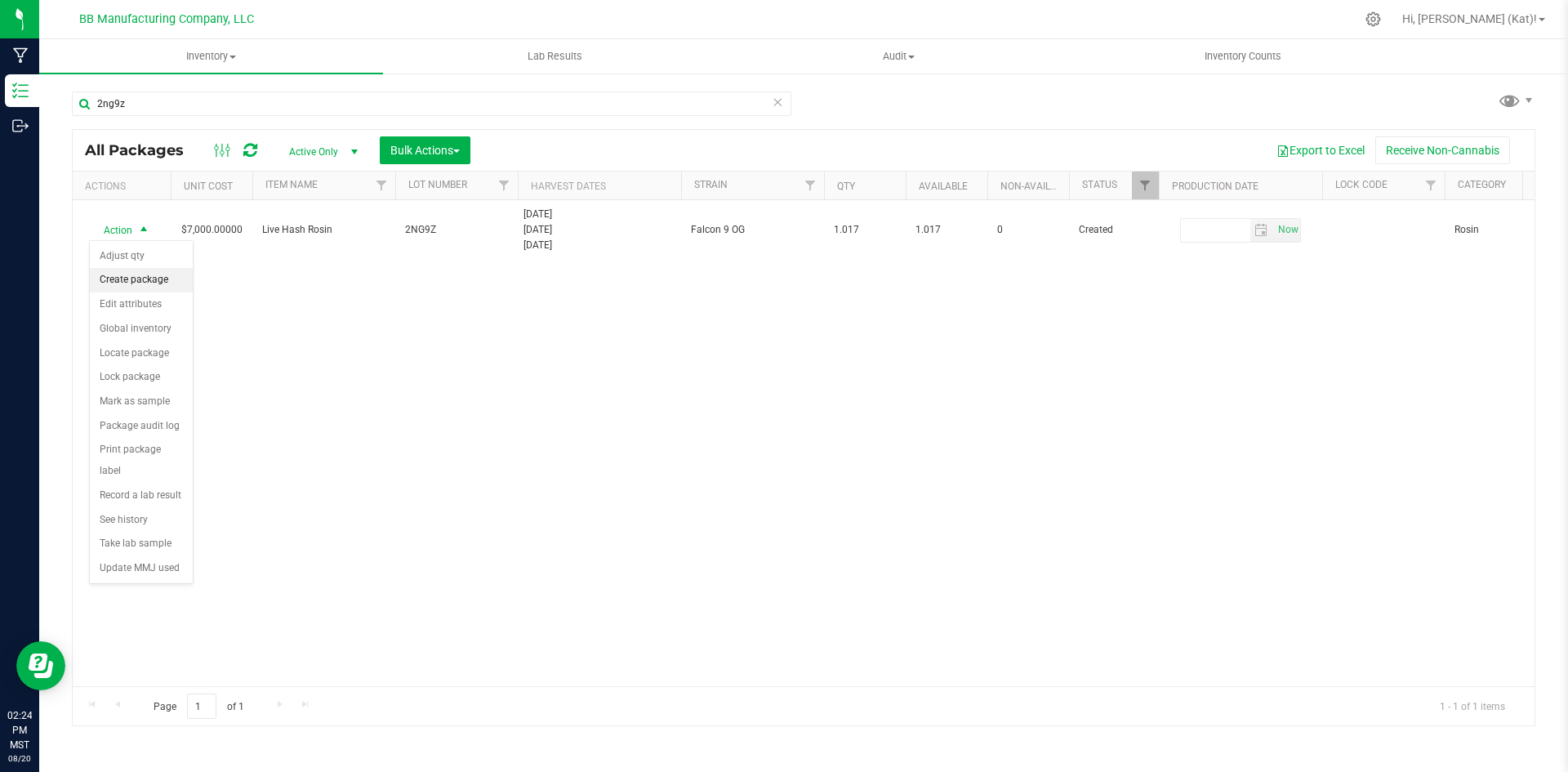
click at [153, 288] on li "Create package" at bounding box center [141, 280] width 103 height 25
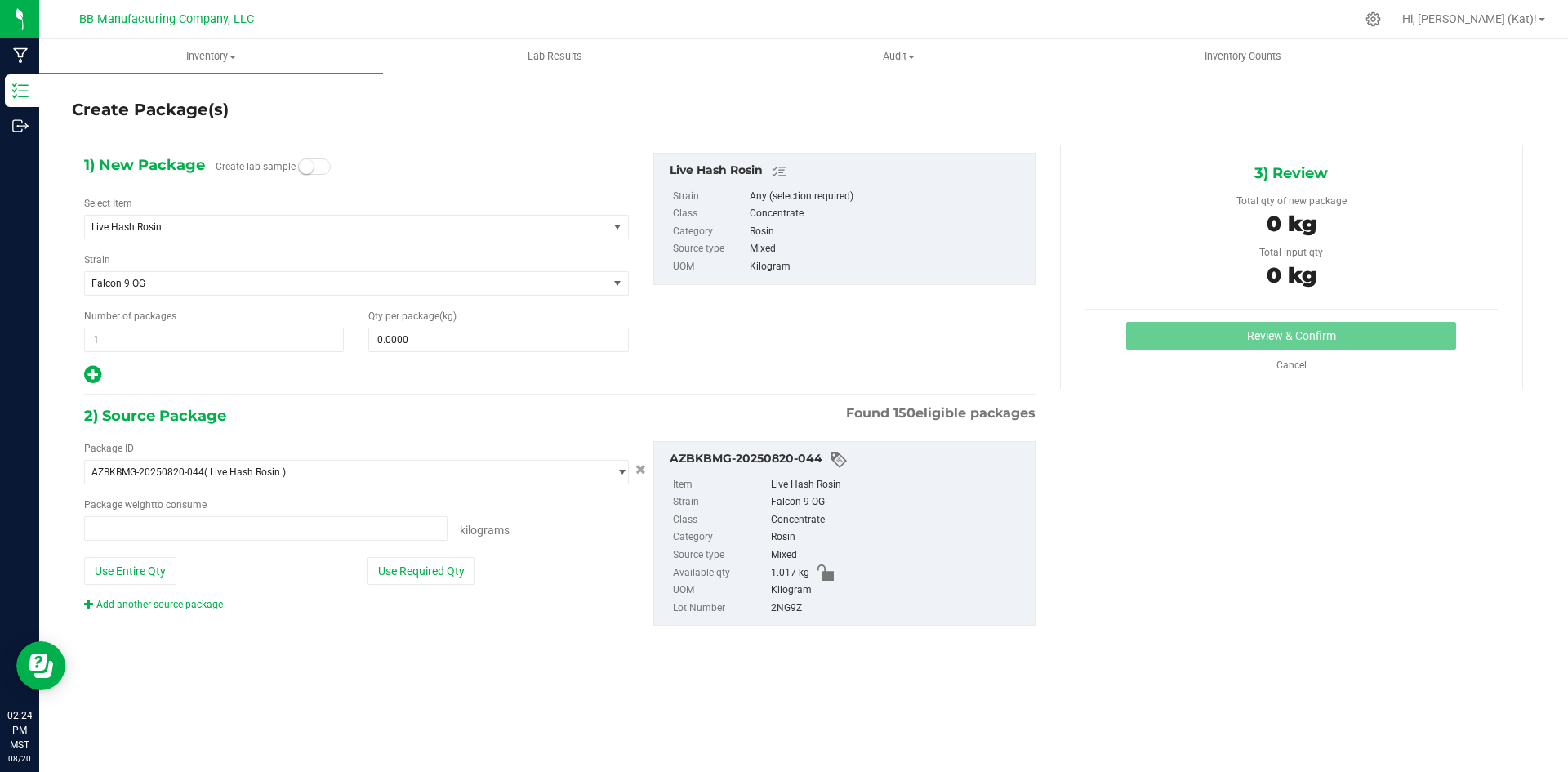
type input "0.0000 kg"
click at [310, 172] on small at bounding box center [306, 167] width 15 height 15
click at [478, 345] on span at bounding box center [498, 340] width 259 height 25
type input ".001"
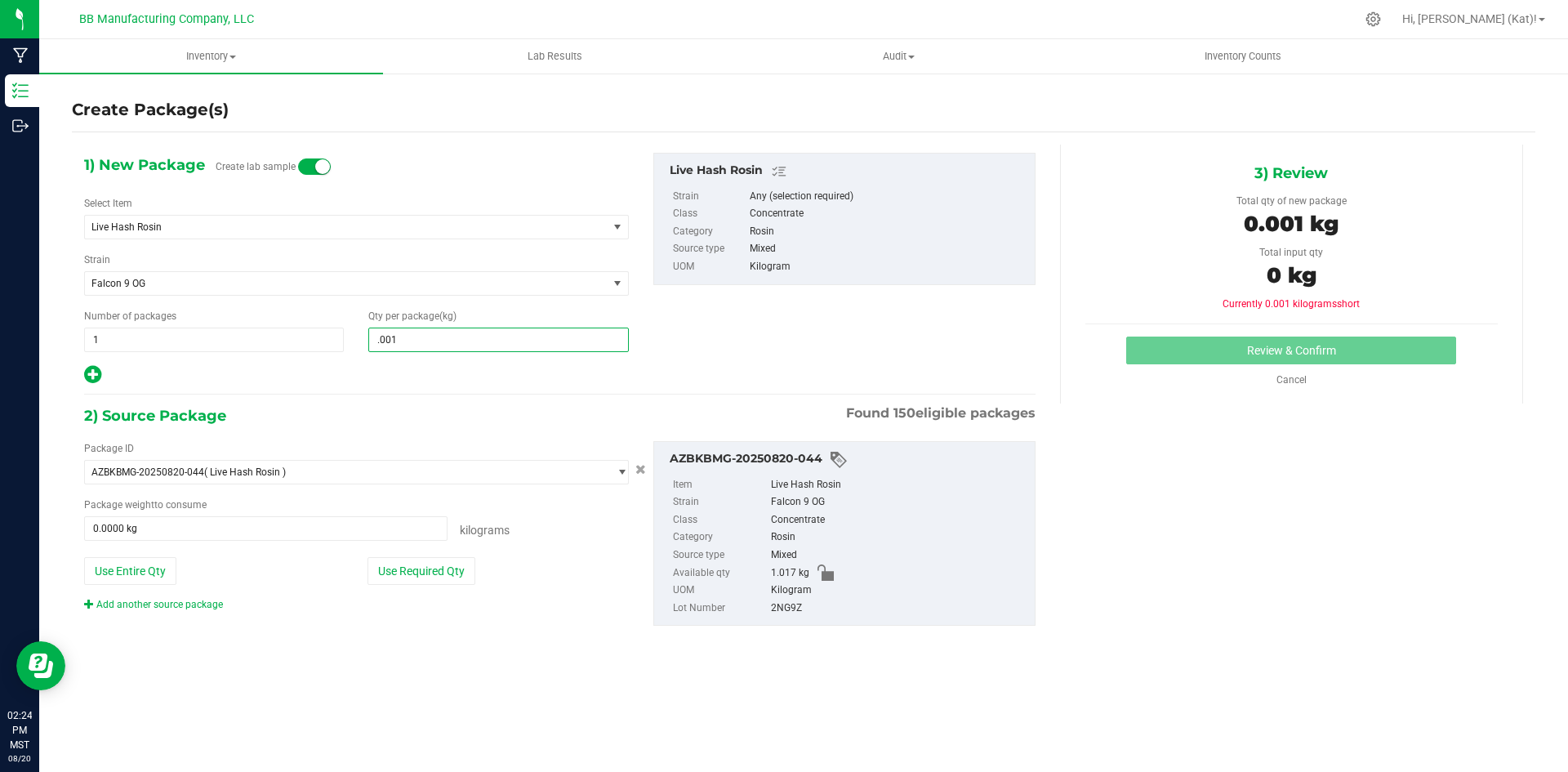
drag, startPoint x: 415, startPoint y: 337, endPoint x: 353, endPoint y: 337, distance: 62.0
click at [353, 337] on div "Number of packages 1 1 Qty per package (kg) .001" at bounding box center [356, 331] width 569 height 43
type input "0.0010"
click at [449, 370] on div at bounding box center [356, 375] width 544 height 21
click at [434, 574] on button "Use Required Qty" at bounding box center [421, 571] width 108 height 28
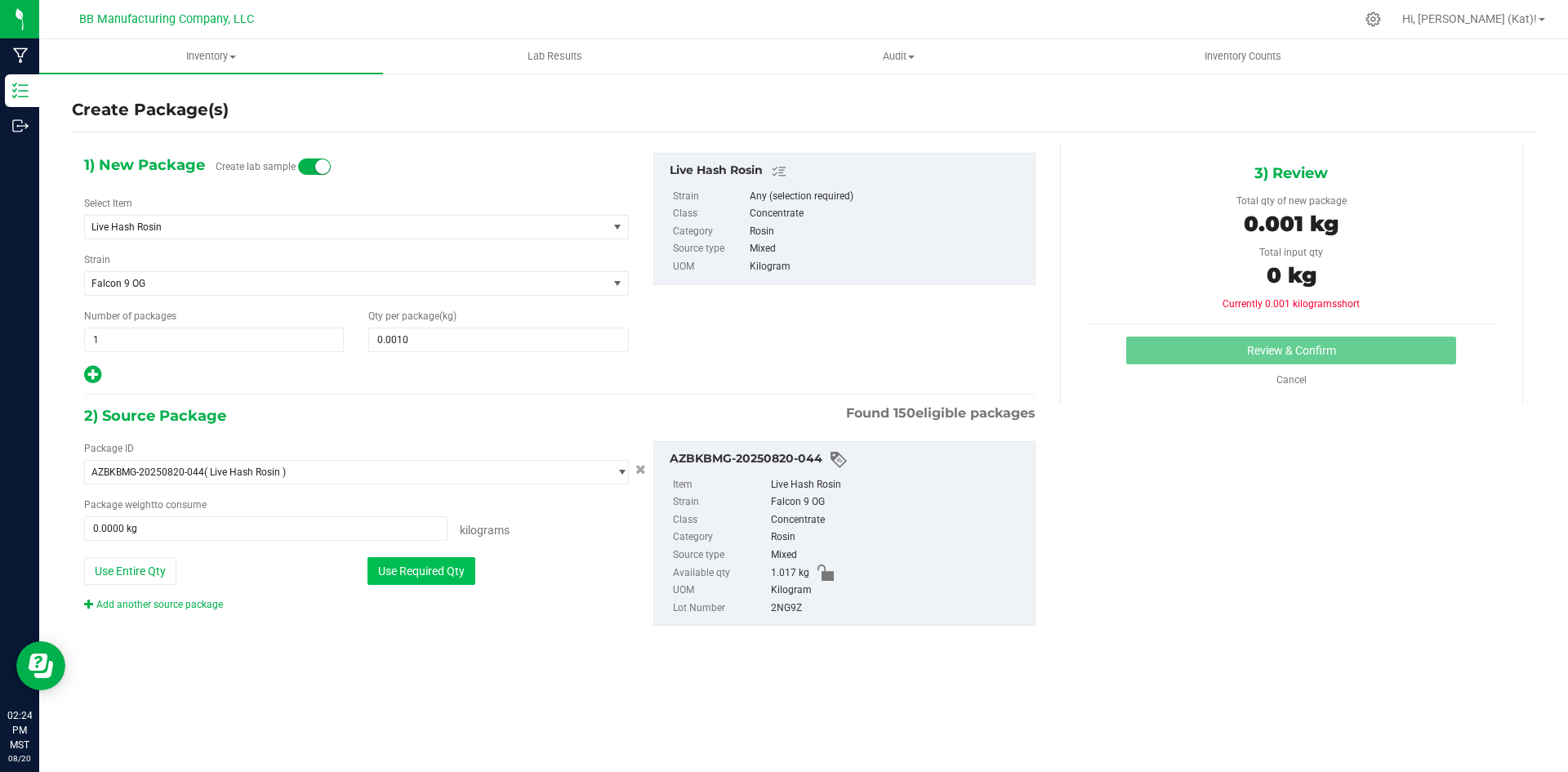
type input "0.0010 kg"
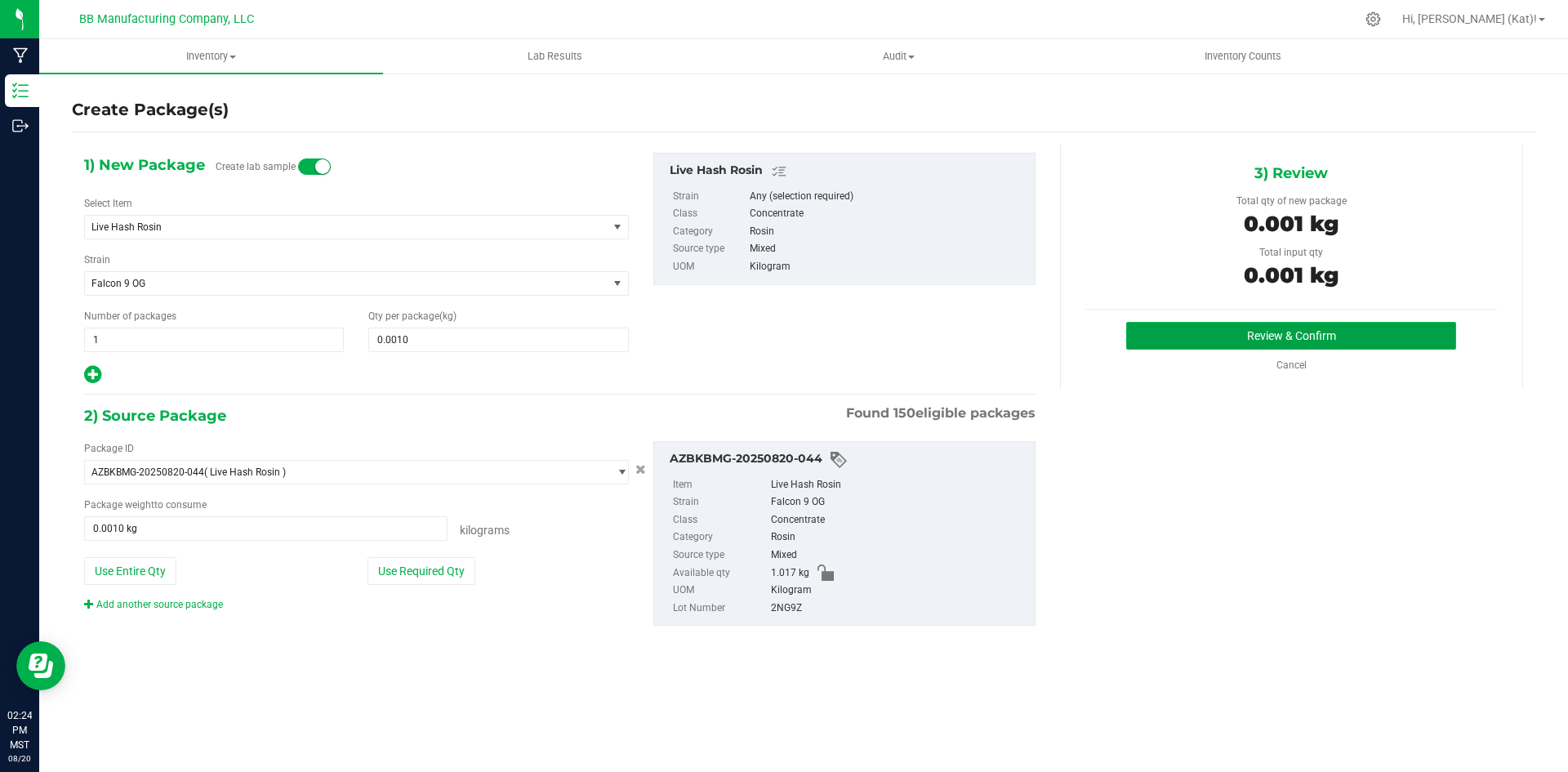
click at [1211, 329] on button "Review & Confirm" at bounding box center [1290, 336] width 330 height 28
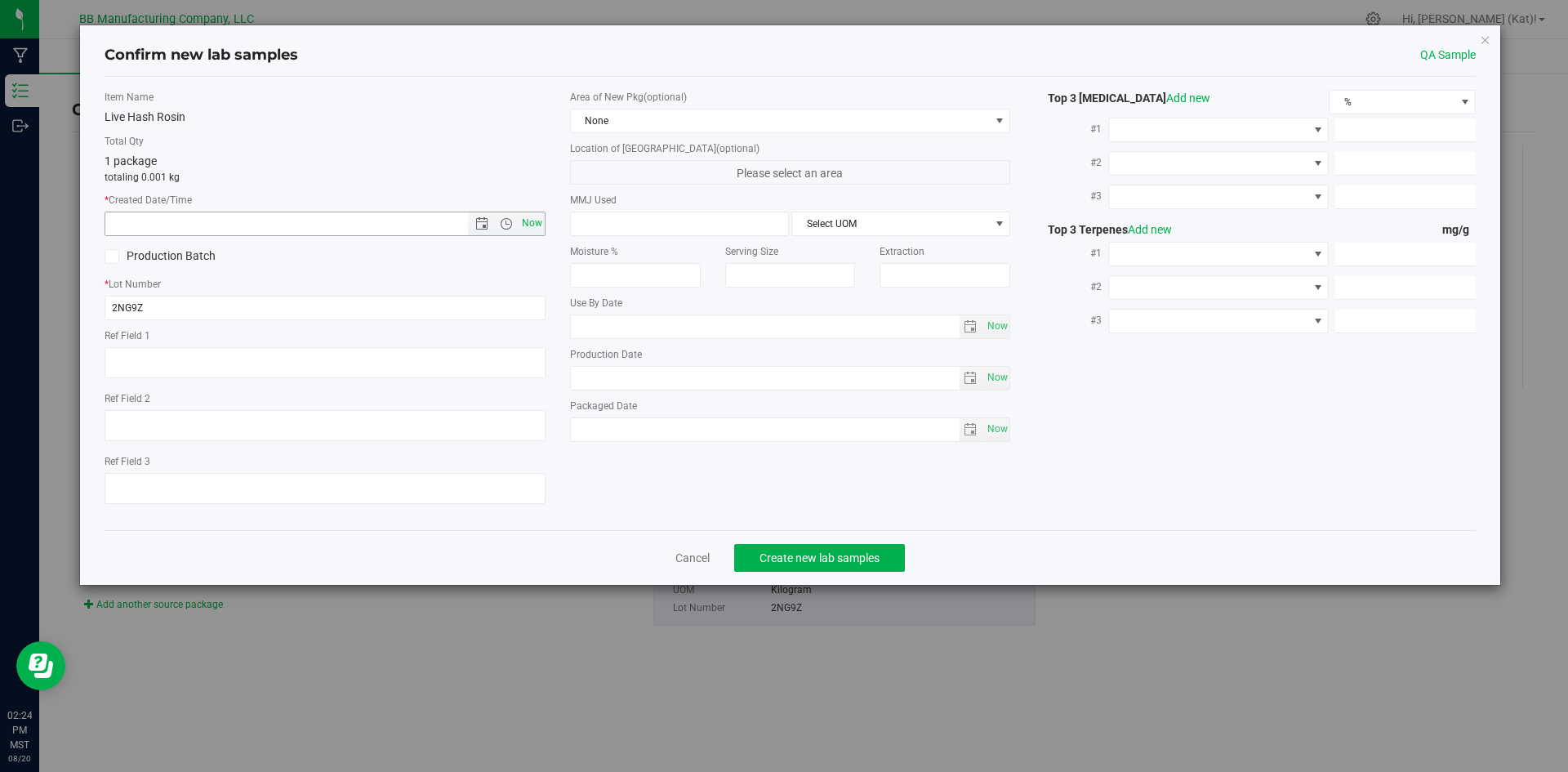
click at [539, 222] on span "Now" at bounding box center [532, 223] width 28 height 24
type input "[DATE] 2:24 PM"
click at [623, 123] on span "None" at bounding box center [780, 121] width 419 height 23
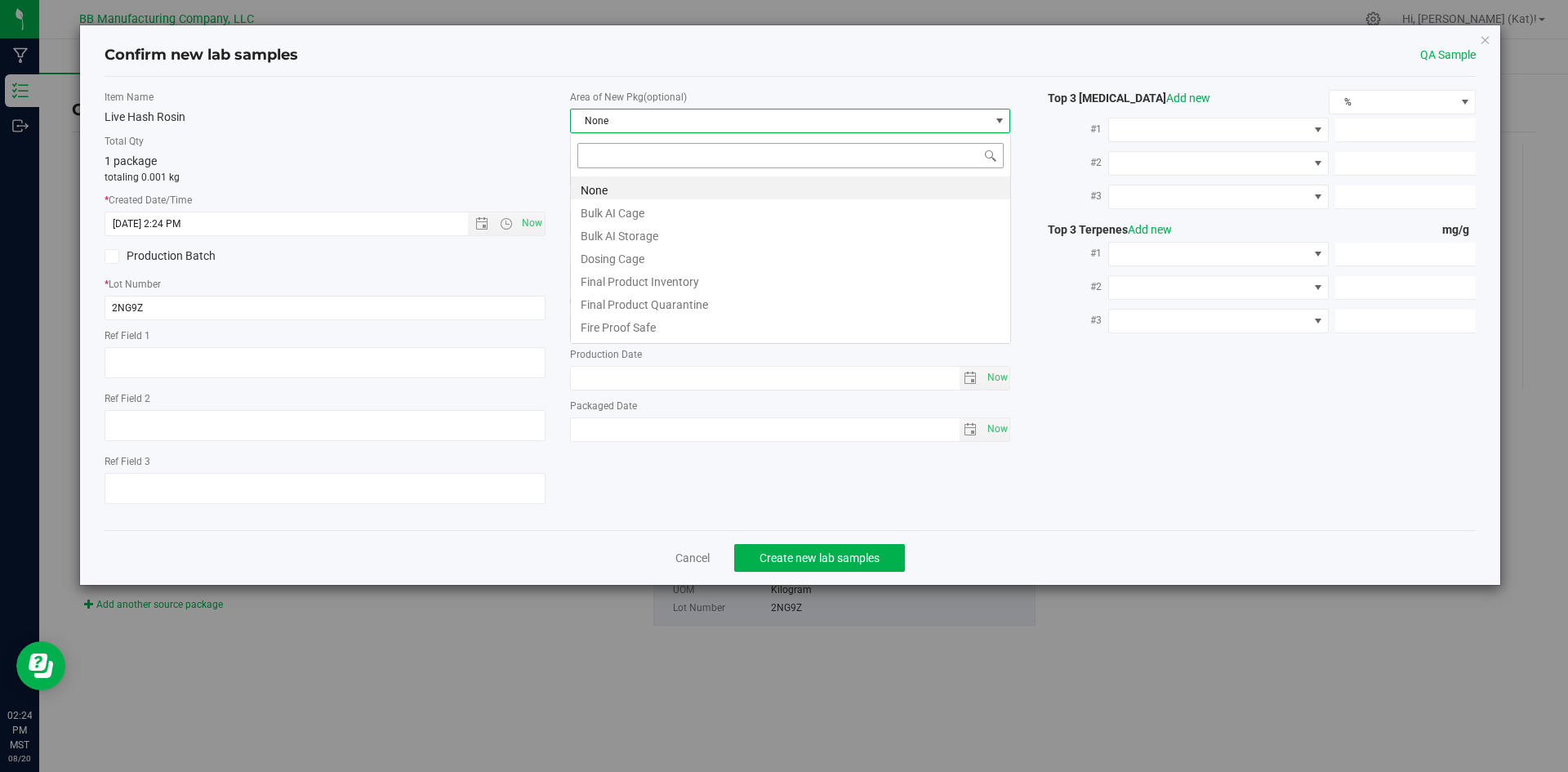
scroll to position [25, 441]
click at [670, 232] on li "Bulk AI Storage" at bounding box center [791, 234] width 440 height 23
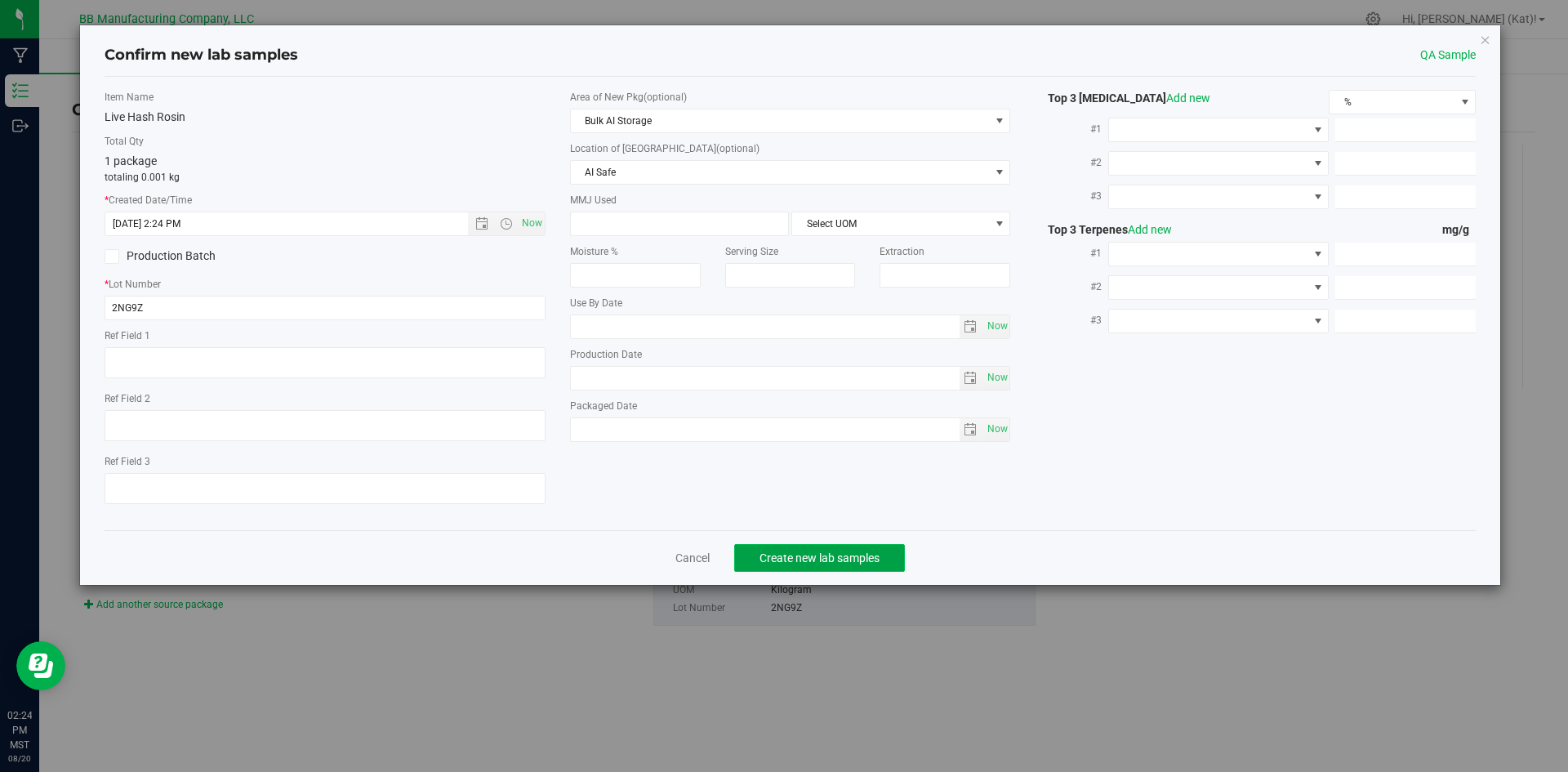
click at [851, 554] on span "Create new lab samples" at bounding box center [819, 558] width 120 height 13
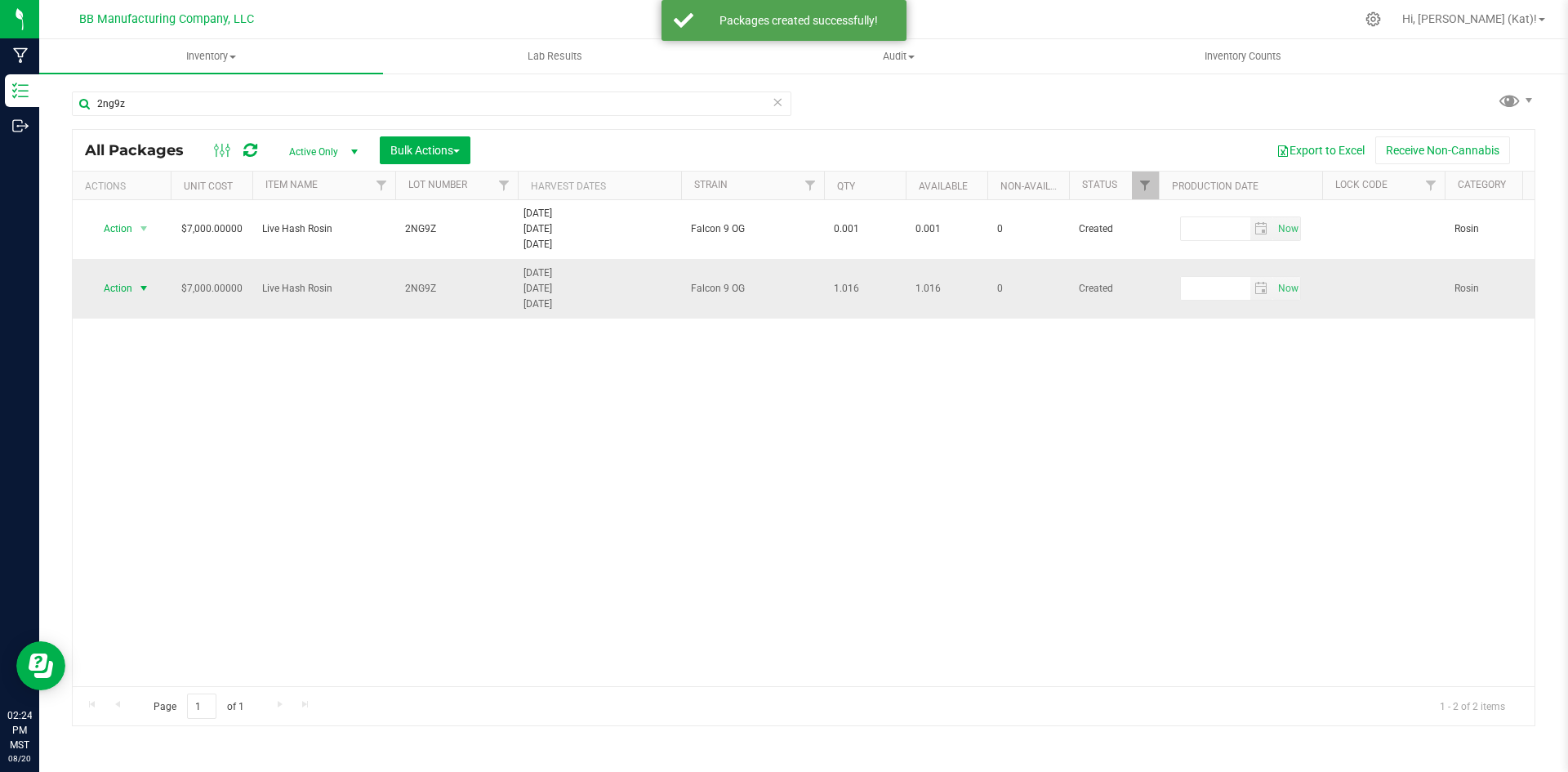
click at [134, 285] on span "select" at bounding box center [144, 288] width 21 height 23
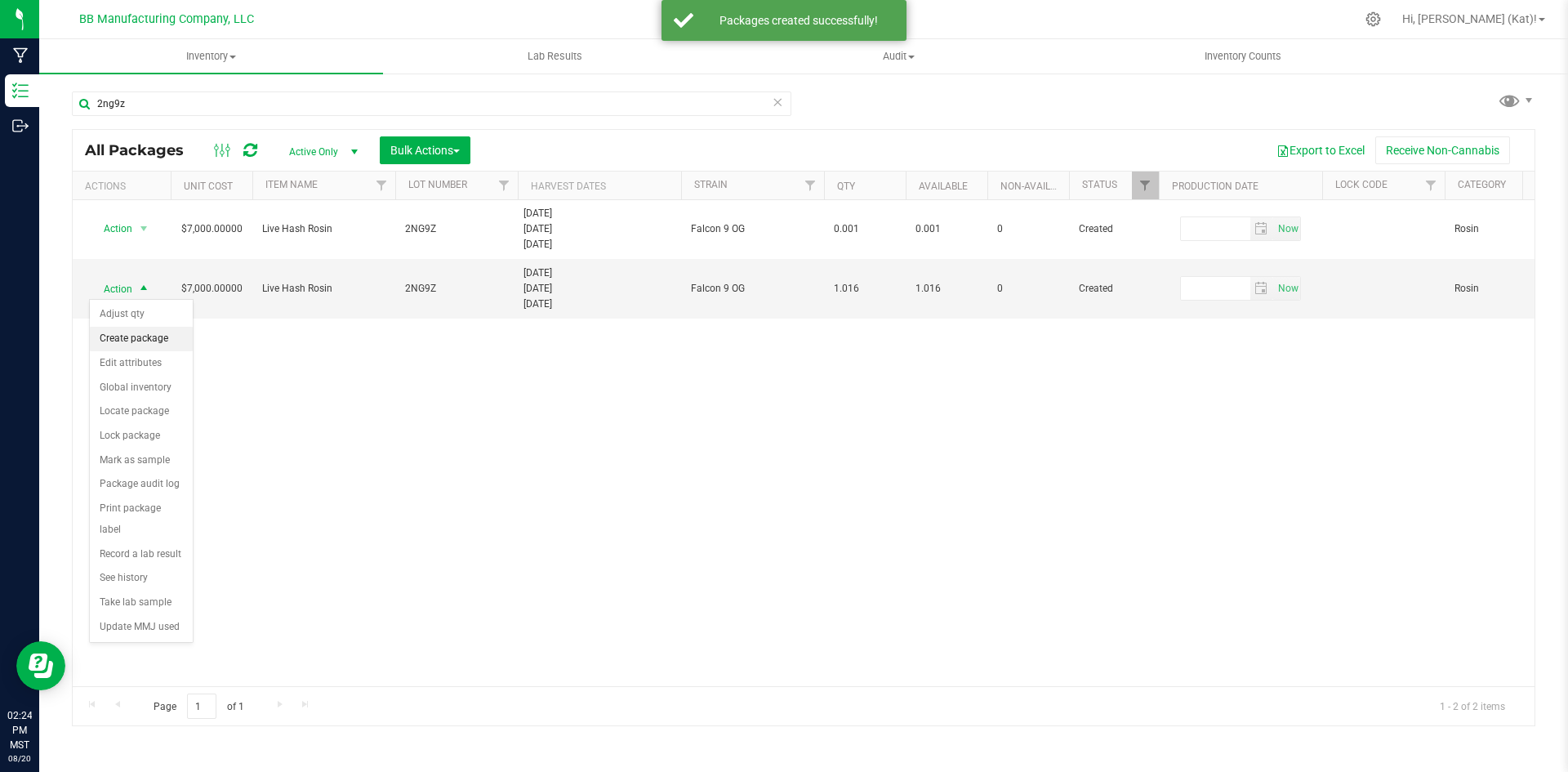
click at [157, 339] on li "Create package" at bounding box center [141, 339] width 103 height 25
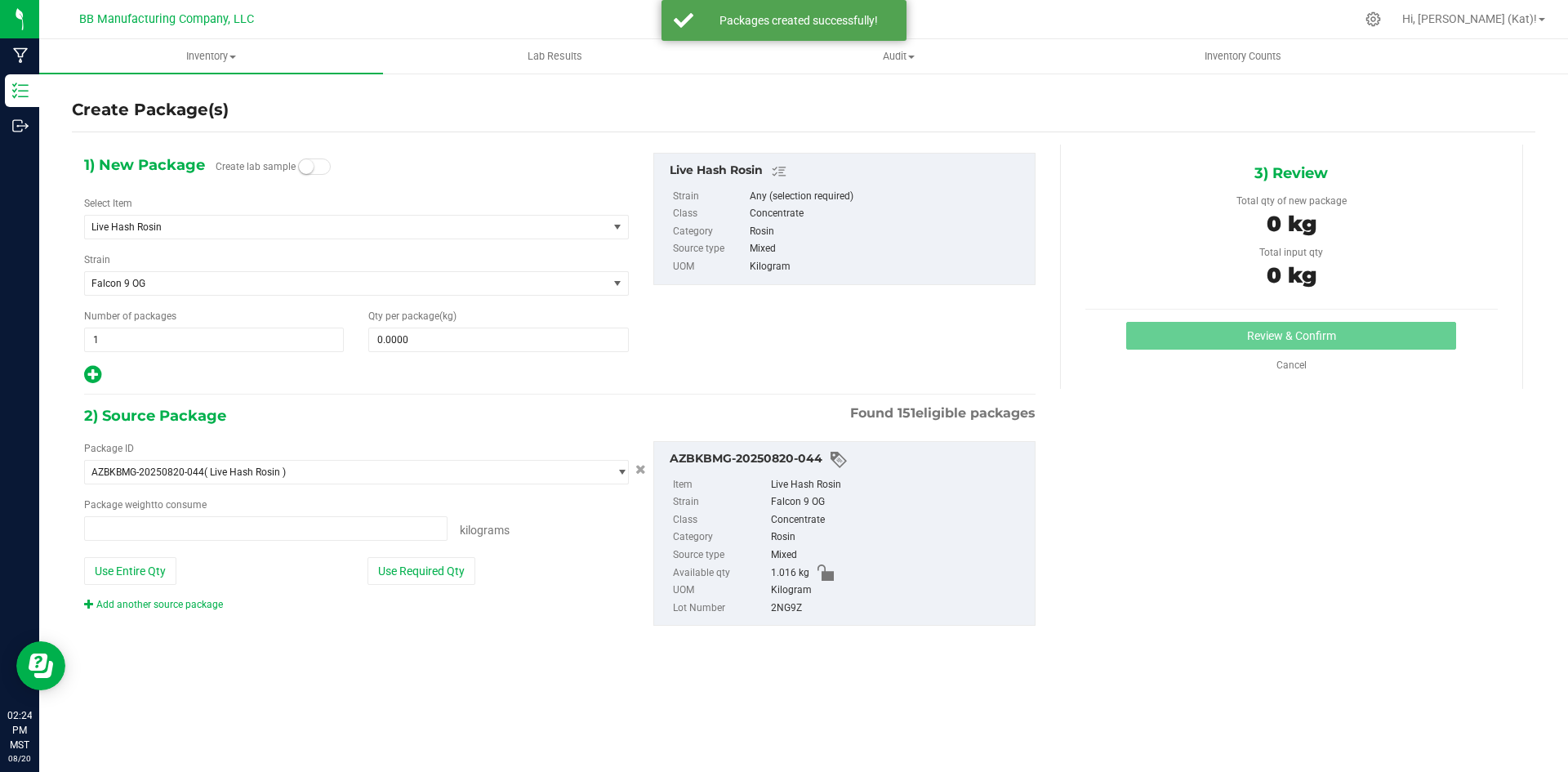
type input "0.0000 kg"
click at [325, 160] on span at bounding box center [315, 167] width 33 height 17
click at [407, 325] on div "Qty per package (kg) 0.0000 0" at bounding box center [498, 331] width 284 height 43
click at [419, 339] on span at bounding box center [498, 340] width 259 height 25
paste input "0.001"
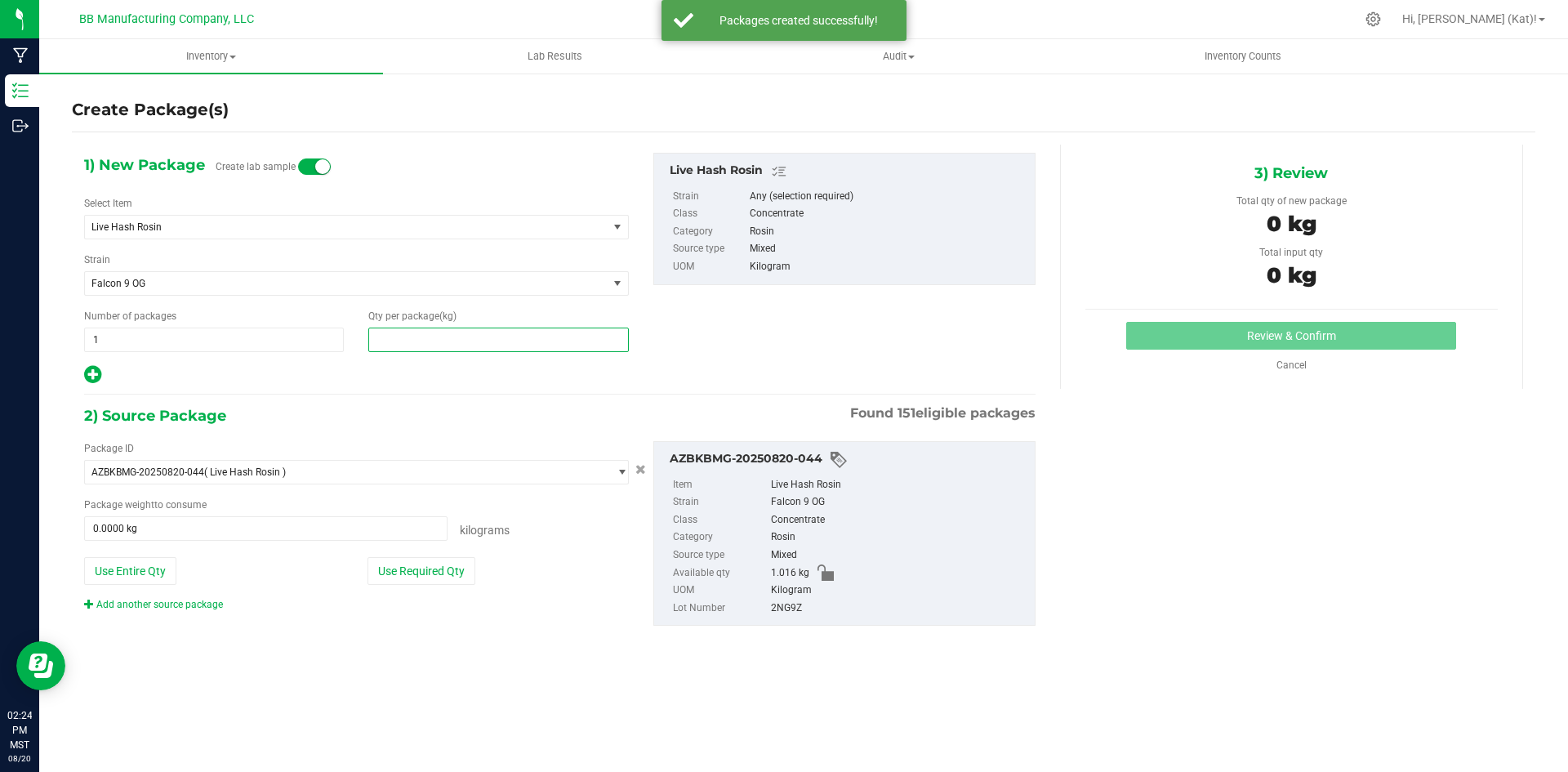
type input "0.001"
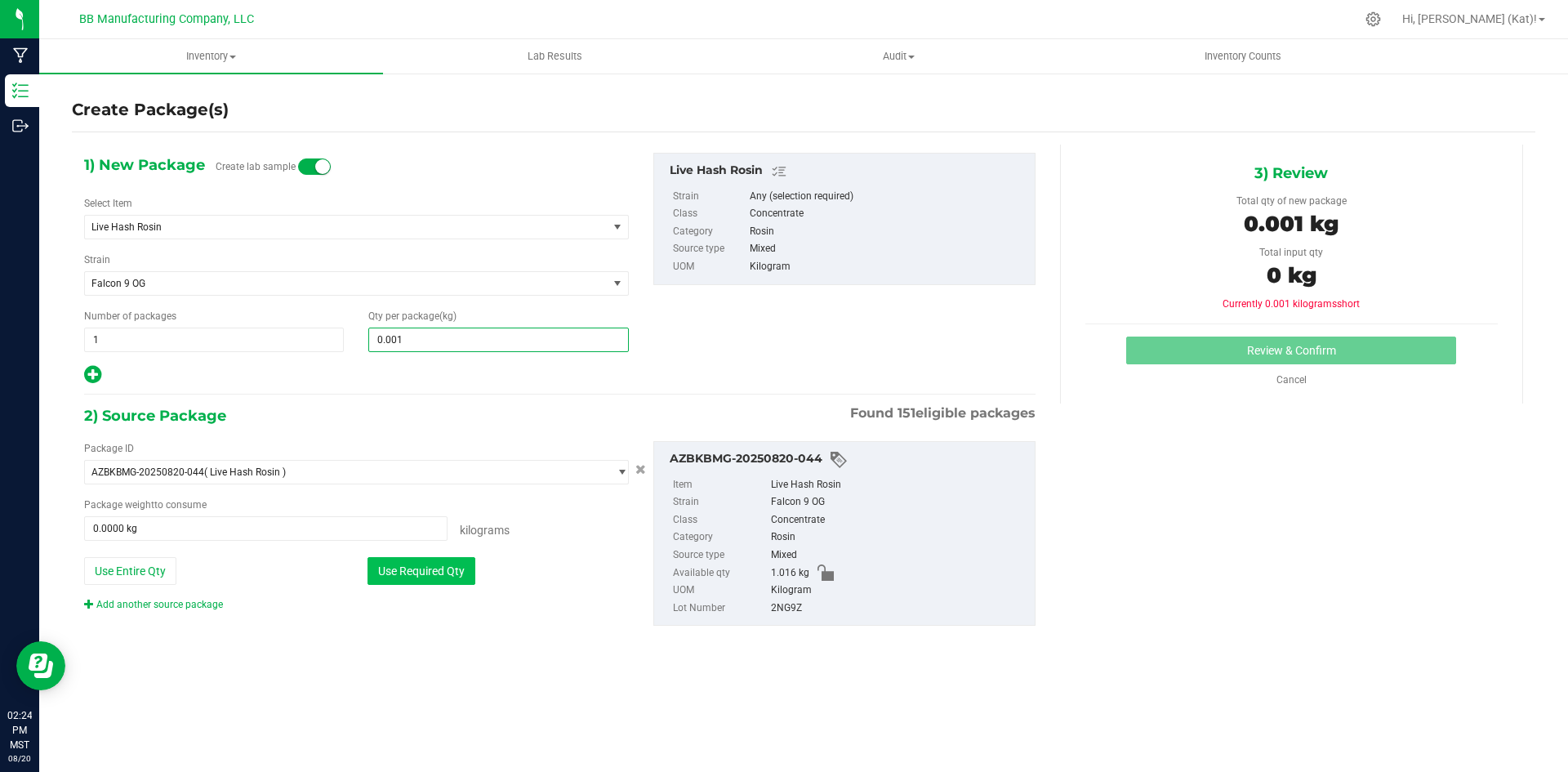
type input "0.0010"
click at [446, 567] on button "Use Required Qty" at bounding box center [421, 571] width 108 height 28
type input "0.0010 kg"
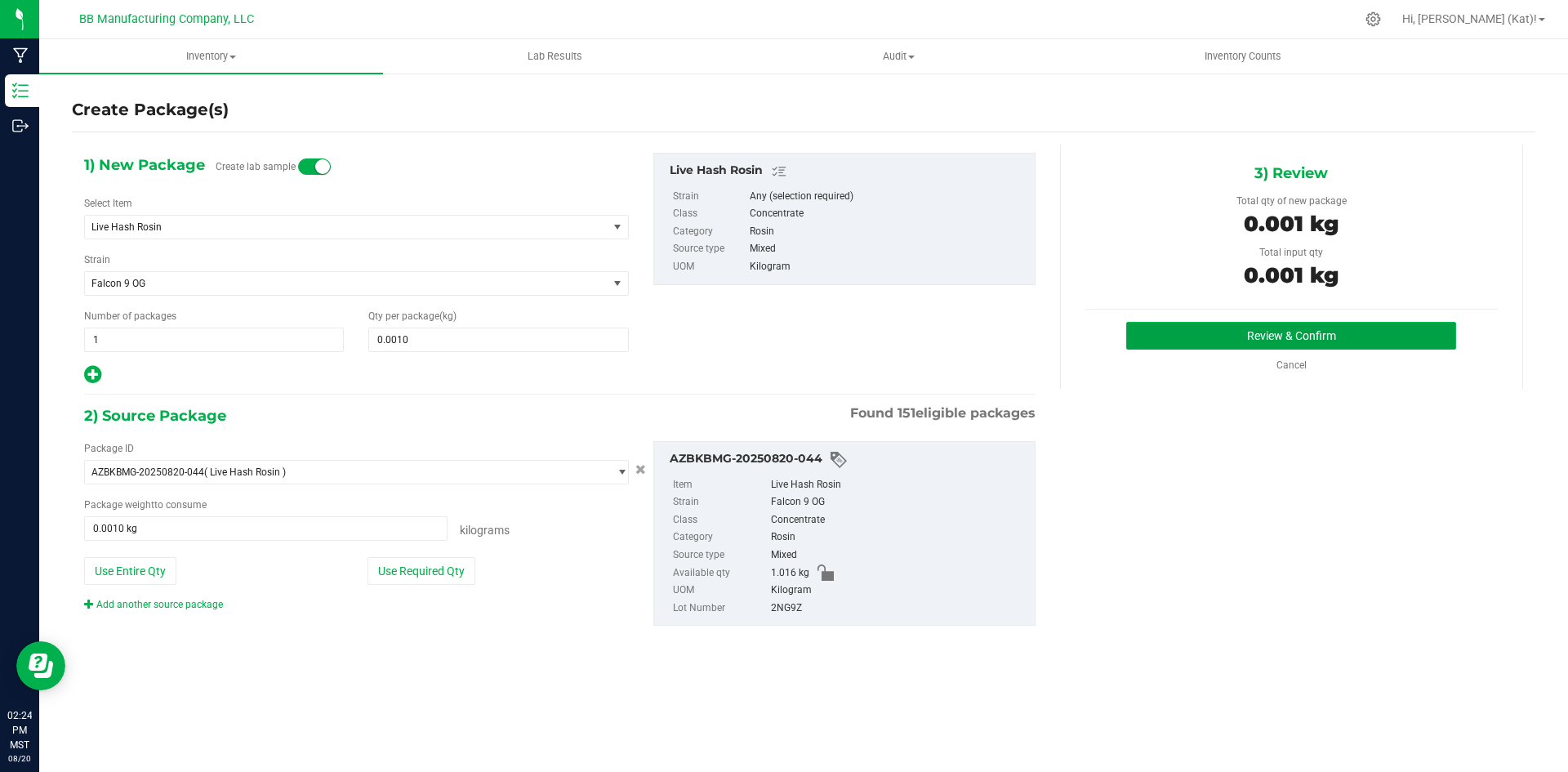
click at [1380, 340] on button "Review & Confirm" at bounding box center [1290, 336] width 330 height 28
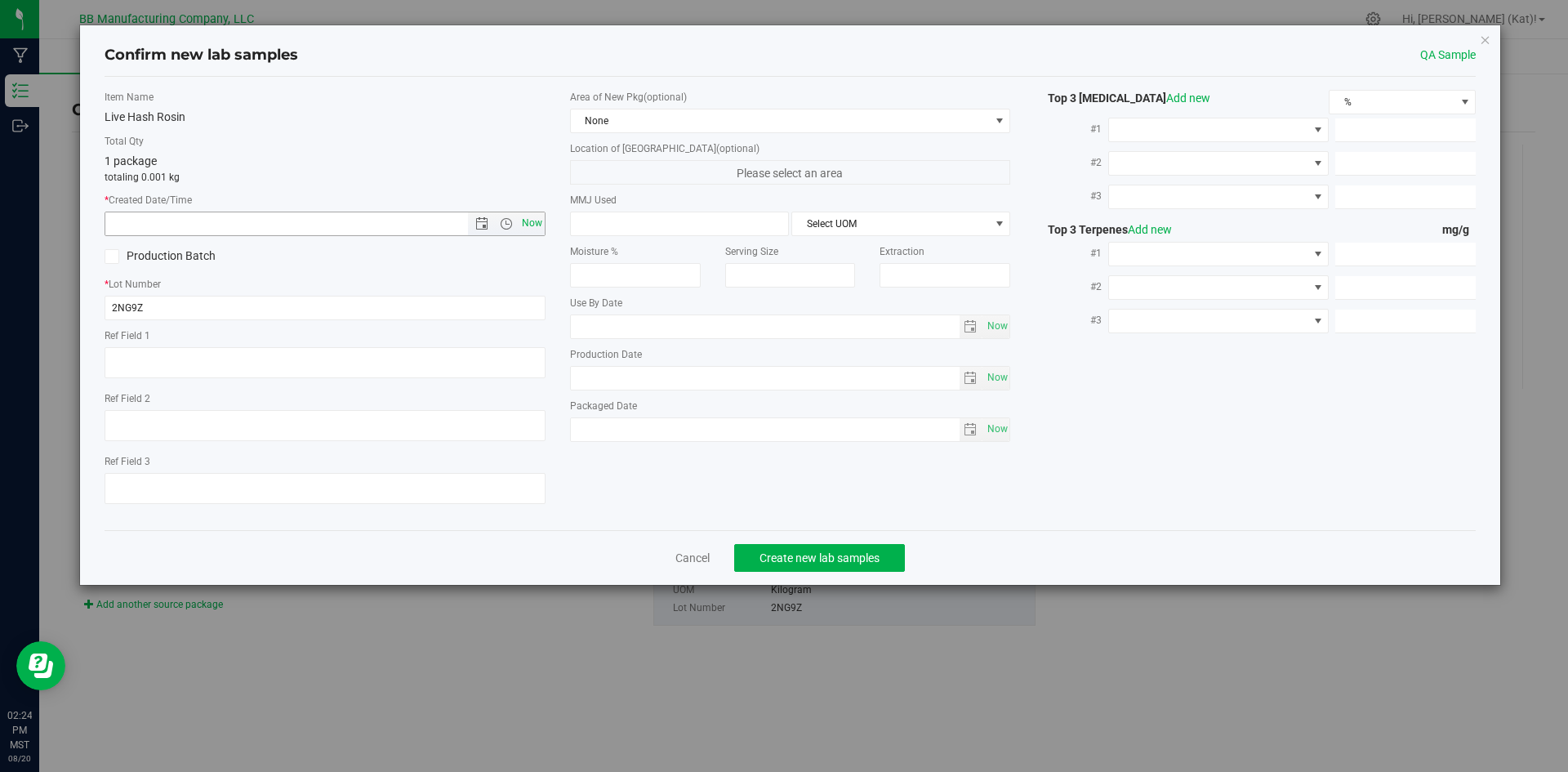
click at [530, 220] on span "Now" at bounding box center [532, 223] width 28 height 24
type input "[DATE] 2:24 PM"
click at [683, 114] on span "None" at bounding box center [780, 121] width 419 height 23
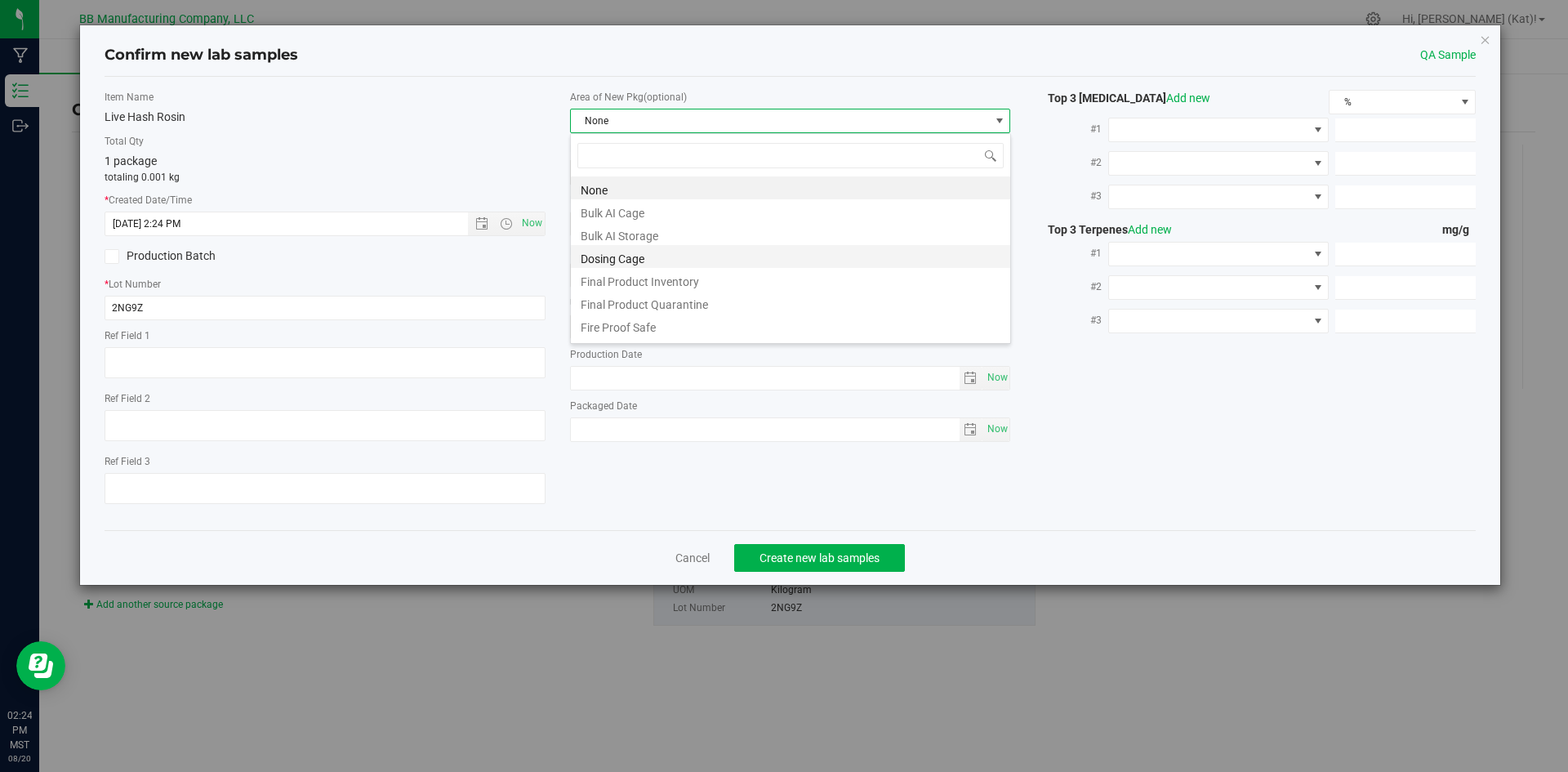
scroll to position [25, 441]
click at [687, 236] on li "Bulk AI Storage" at bounding box center [791, 234] width 440 height 23
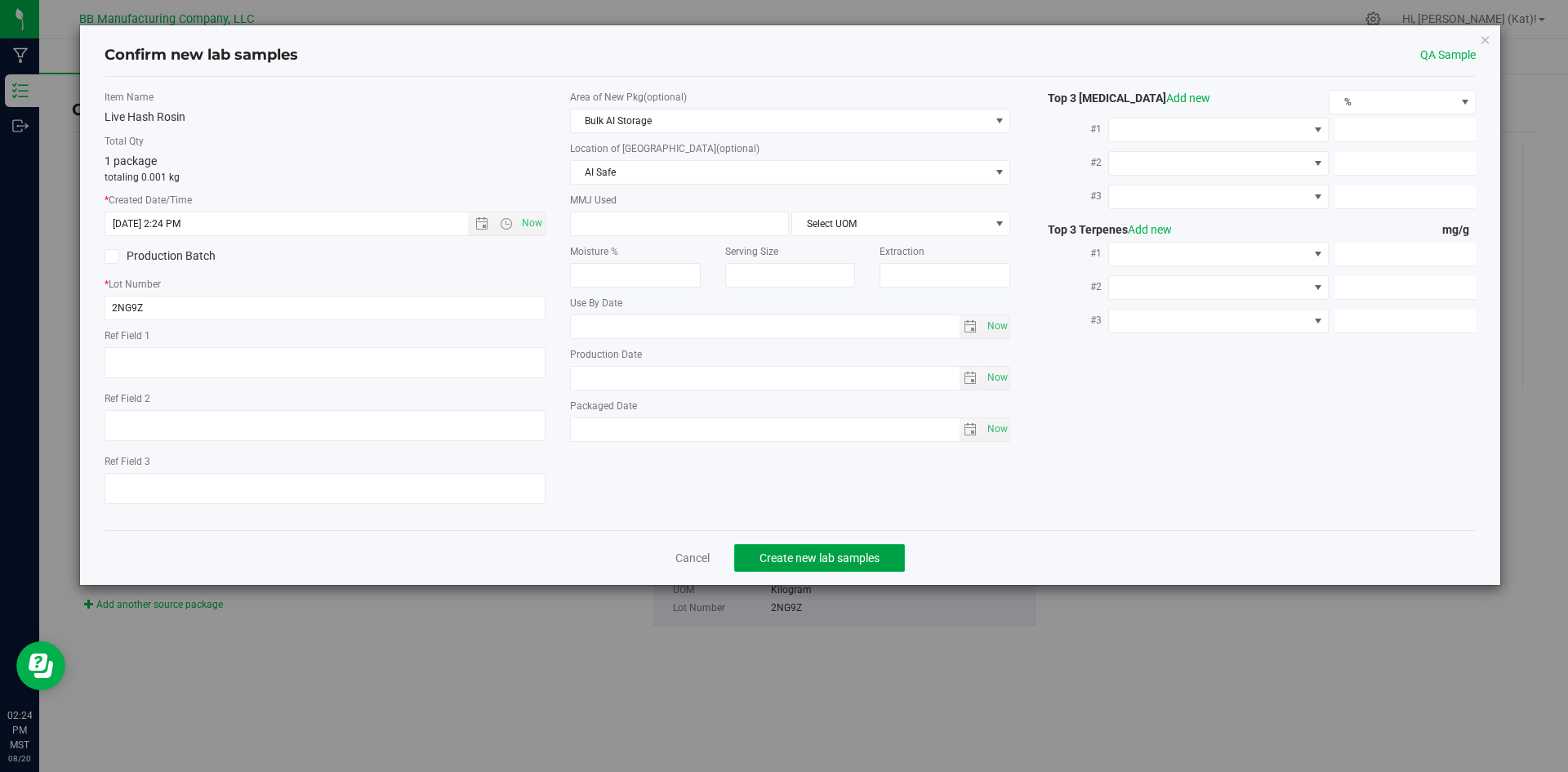
click at [801, 560] on span "Create new lab samples" at bounding box center [819, 558] width 120 height 13
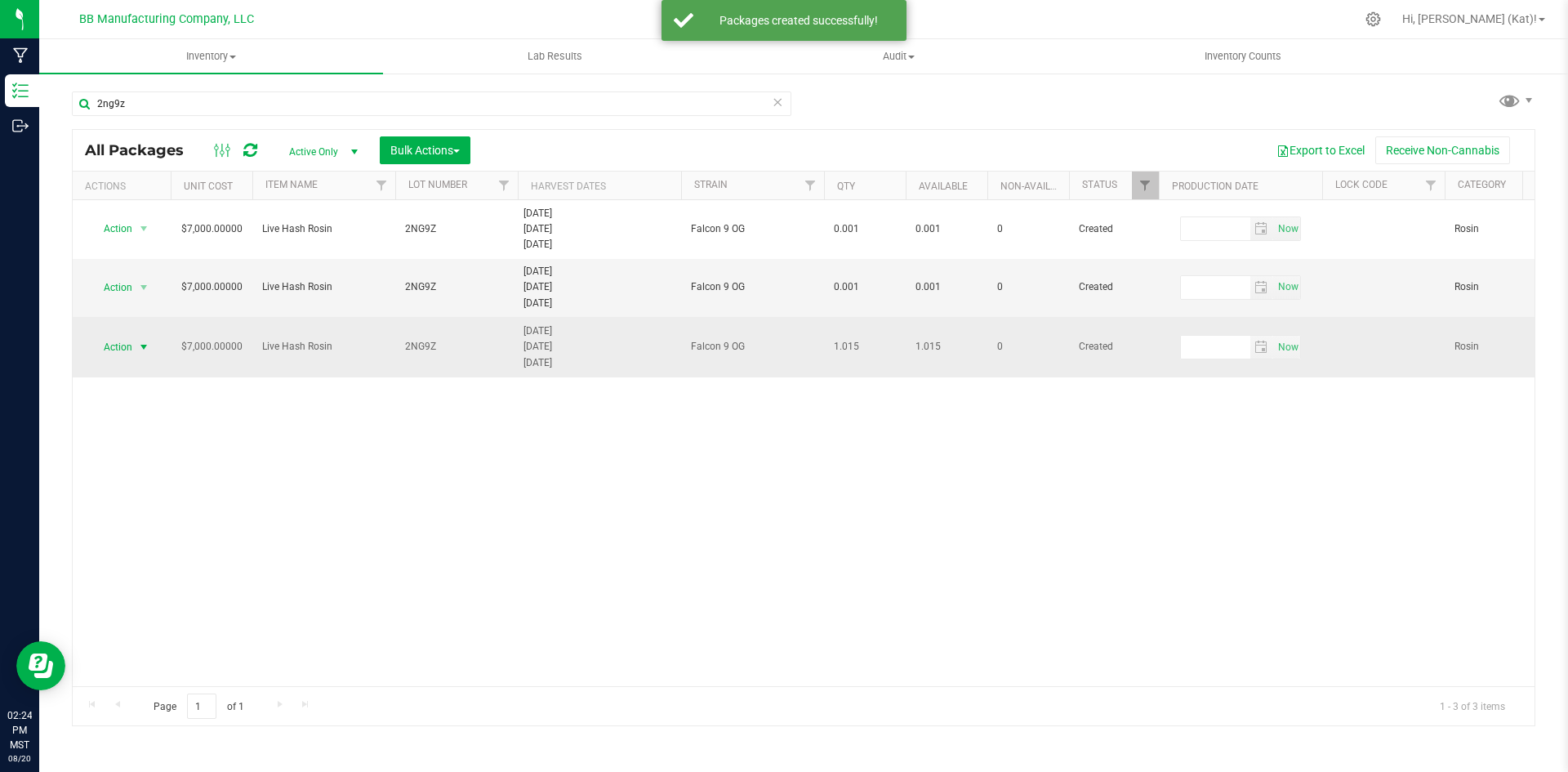
click at [131, 350] on span "Action" at bounding box center [111, 347] width 44 height 23
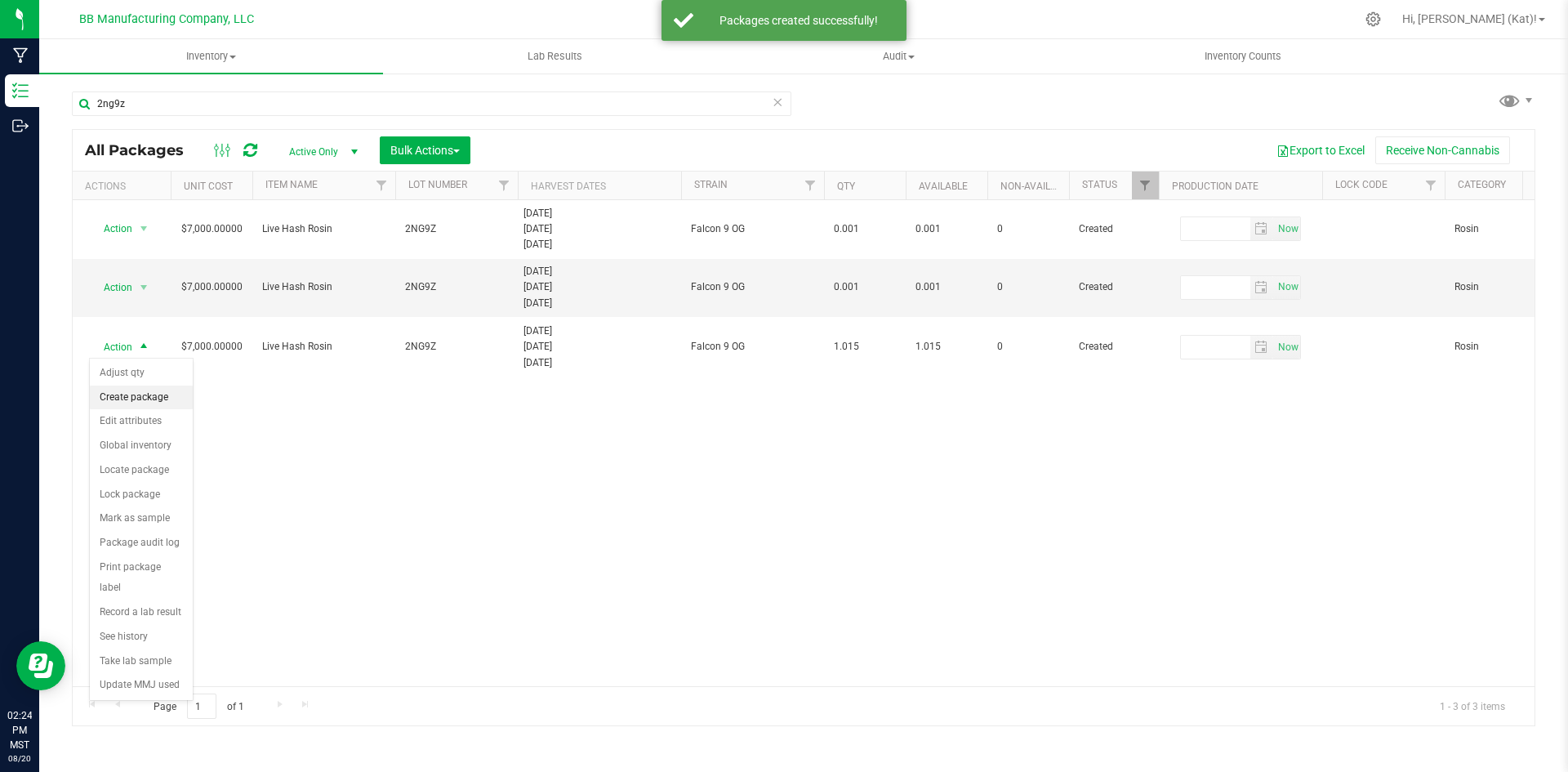
click at [153, 402] on li "Create package" at bounding box center [141, 398] width 103 height 25
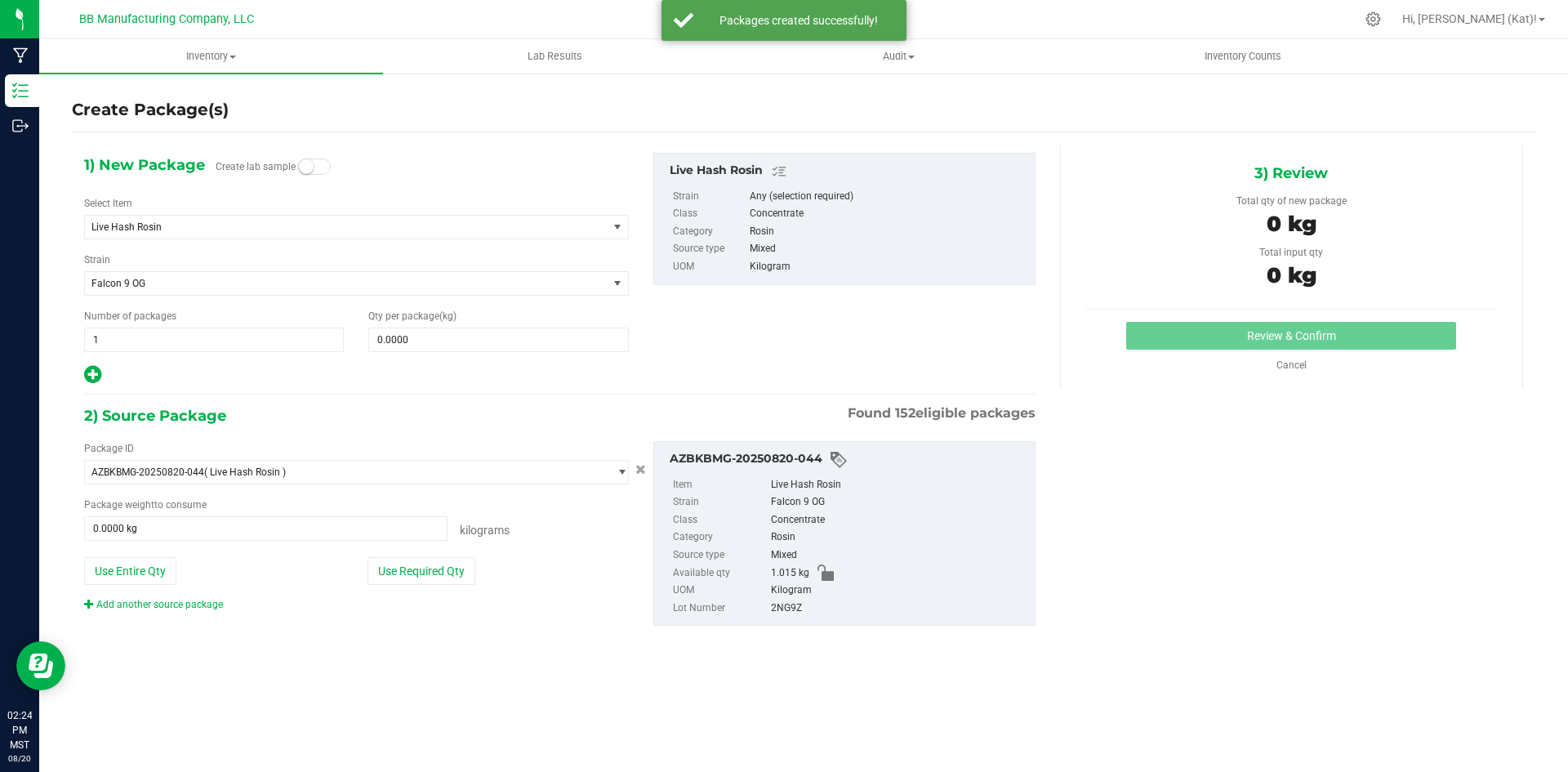
click at [323, 163] on span at bounding box center [315, 167] width 33 height 17
drag, startPoint x: 446, startPoint y: 350, endPoint x: 450, endPoint y: 373, distance: 23.3
click at [446, 348] on span at bounding box center [498, 340] width 259 height 25
paste input "0.001"
type input "0.001"
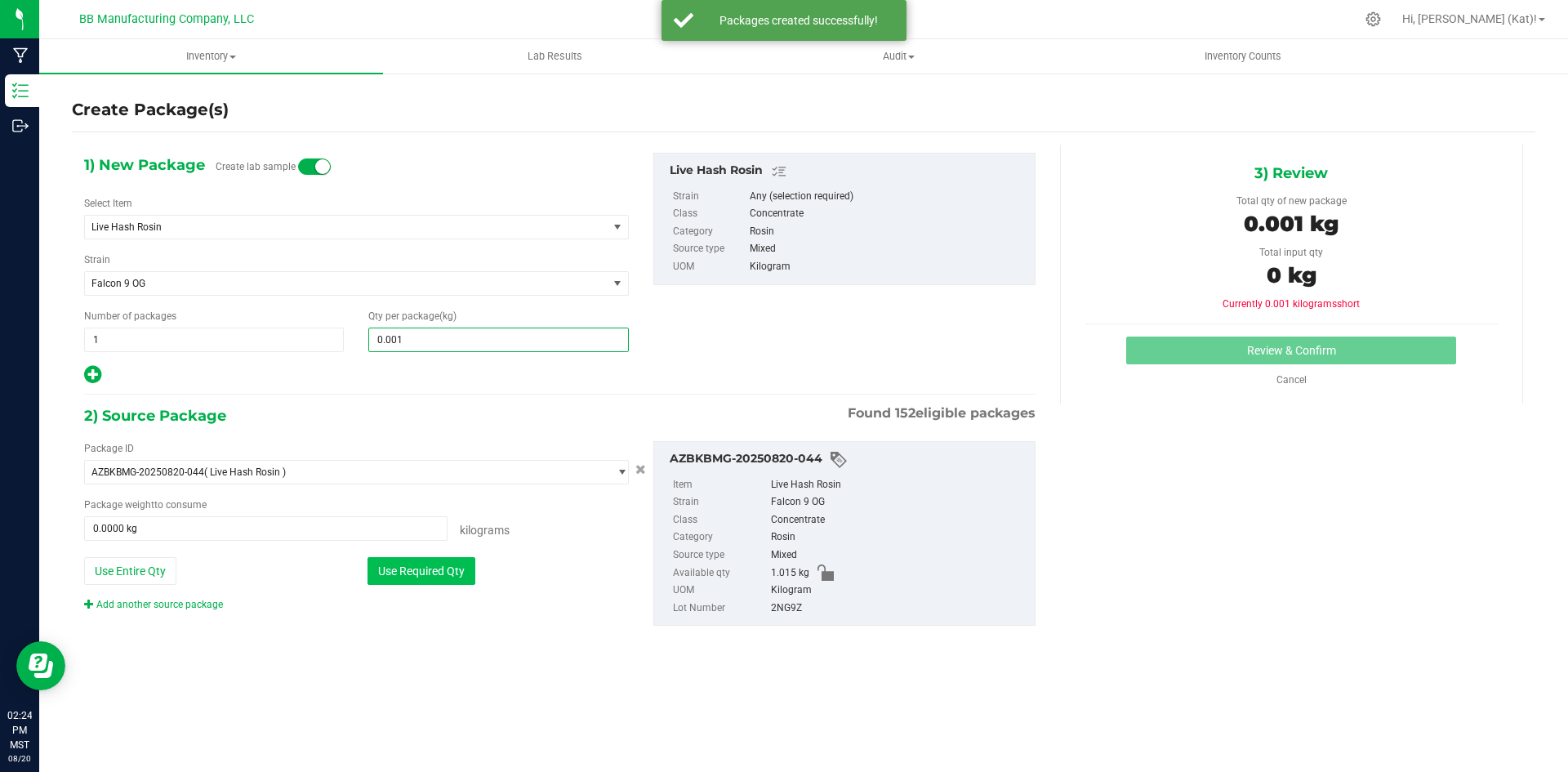
type input "0.0010"
click at [425, 580] on button "Use Required Qty" at bounding box center [421, 571] width 108 height 28
type input "0.0010 kg"
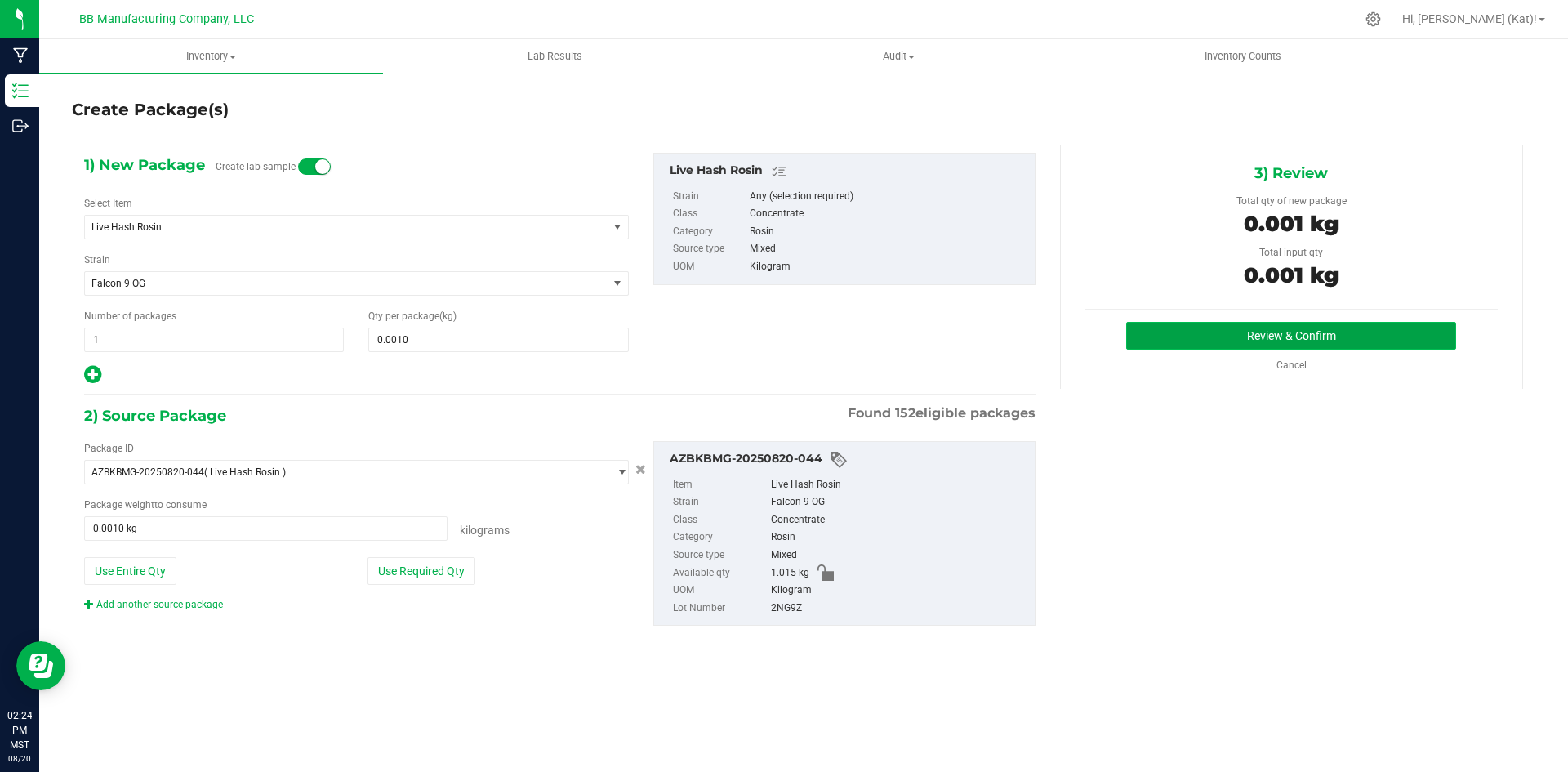
click at [1389, 340] on button "Review & Confirm" at bounding box center [1290, 336] width 330 height 28
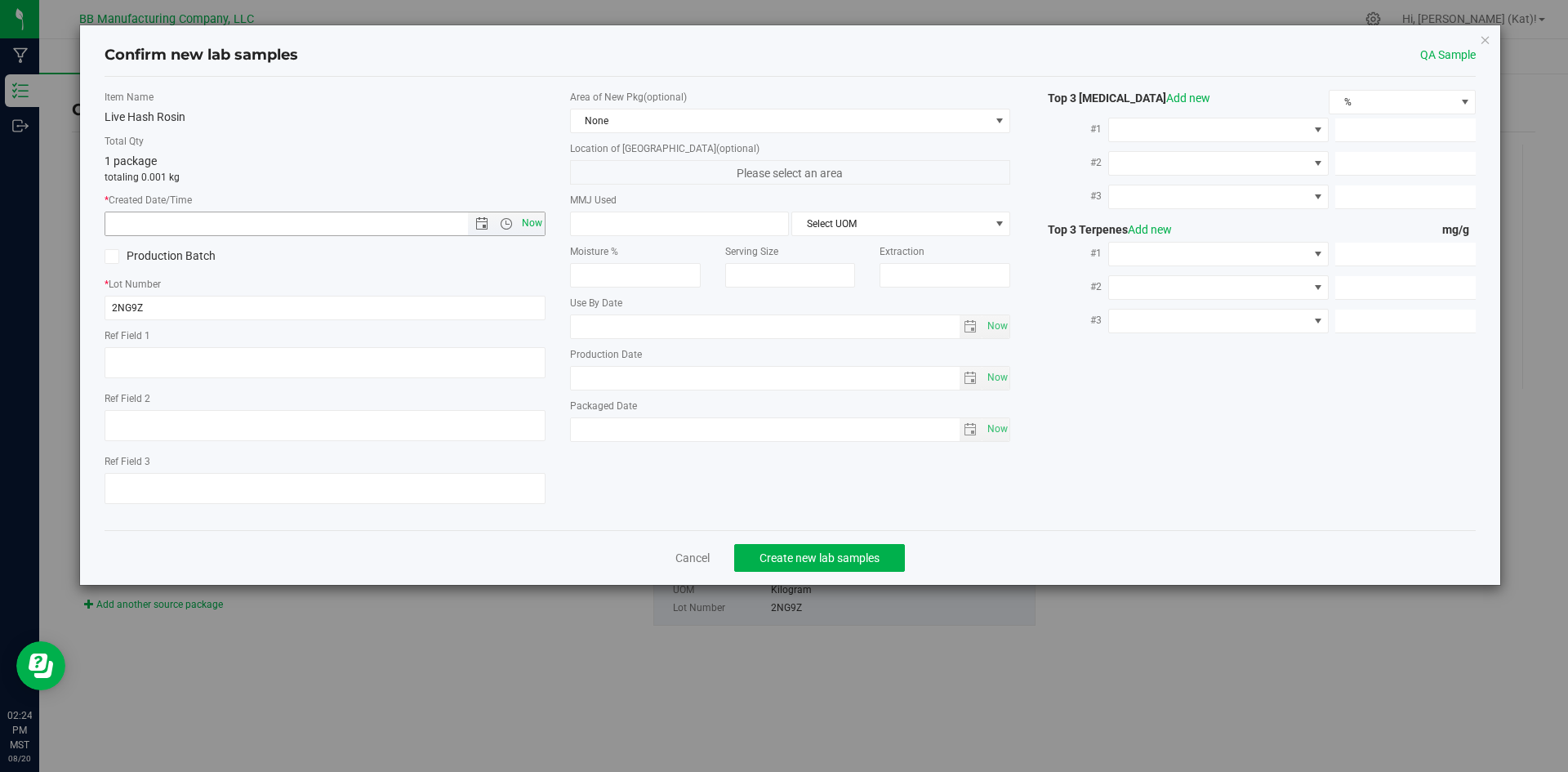
click at [540, 216] on span "Now" at bounding box center [532, 223] width 28 height 24
type input "[DATE] 2:24 PM"
click at [637, 122] on span "None" at bounding box center [780, 121] width 419 height 23
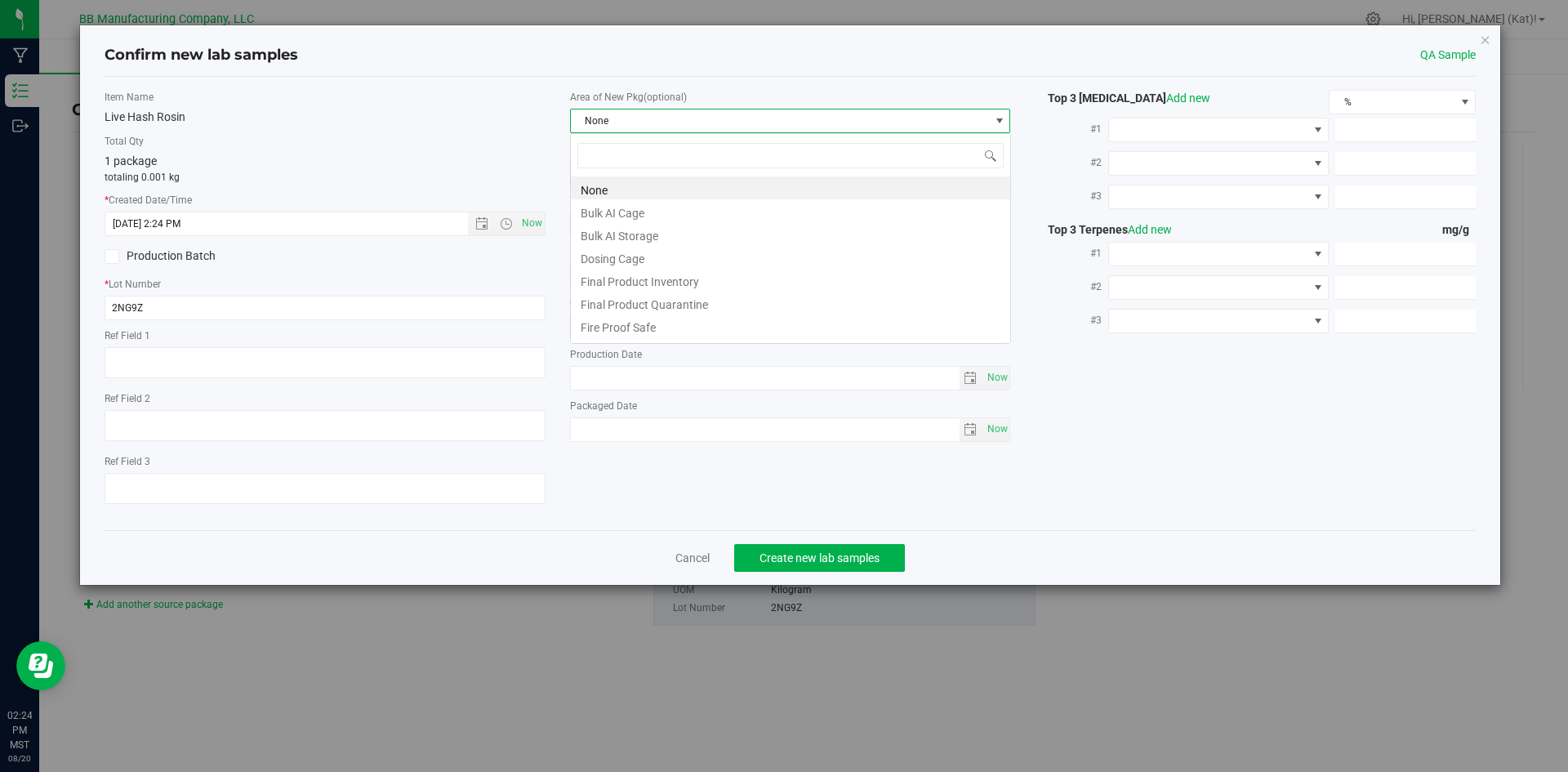
scroll to position [25, 441]
click at [653, 233] on li "Bulk AI Storage" at bounding box center [791, 234] width 440 height 23
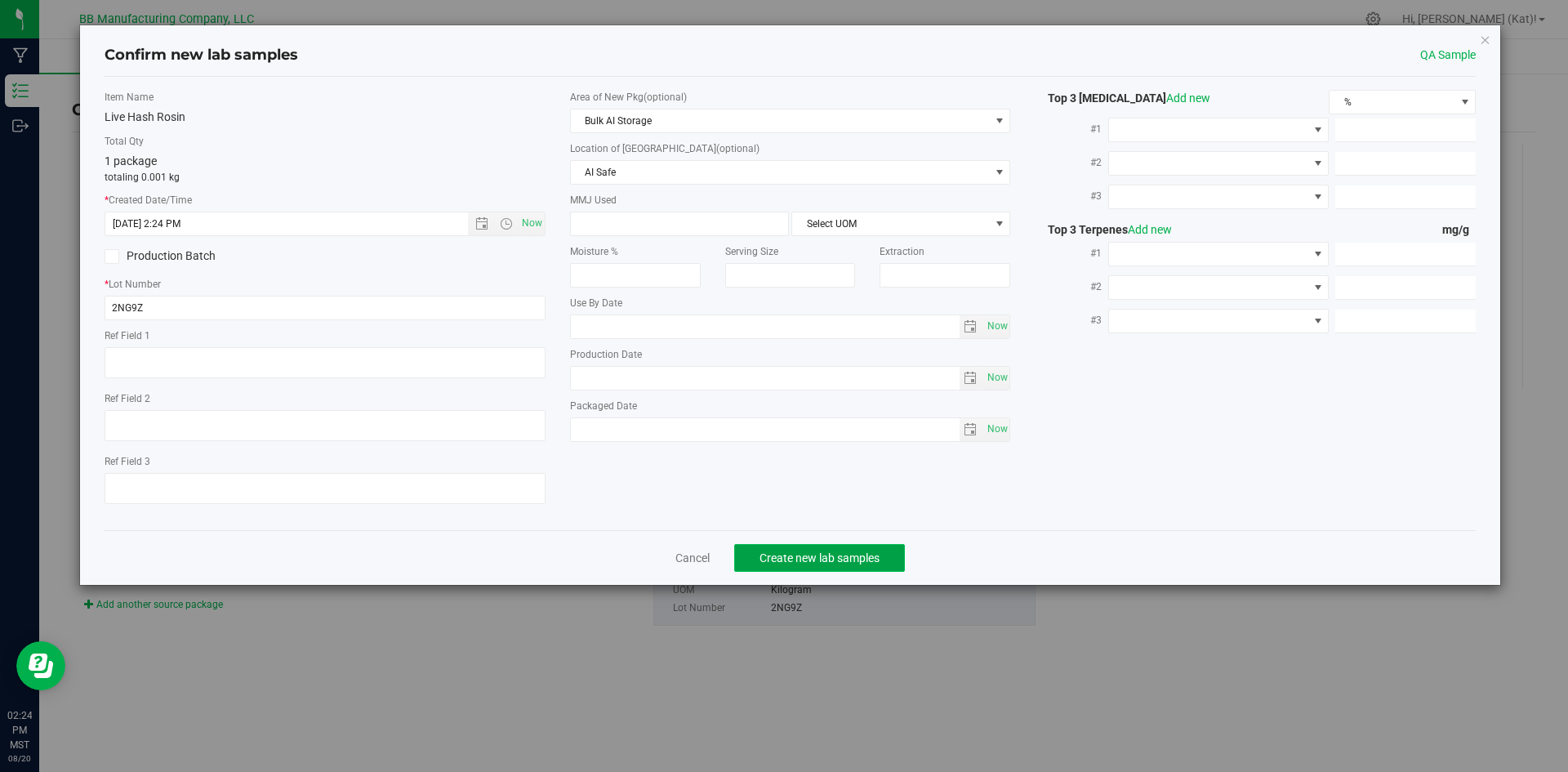
click at [847, 559] on span "Create new lab samples" at bounding box center [819, 558] width 120 height 13
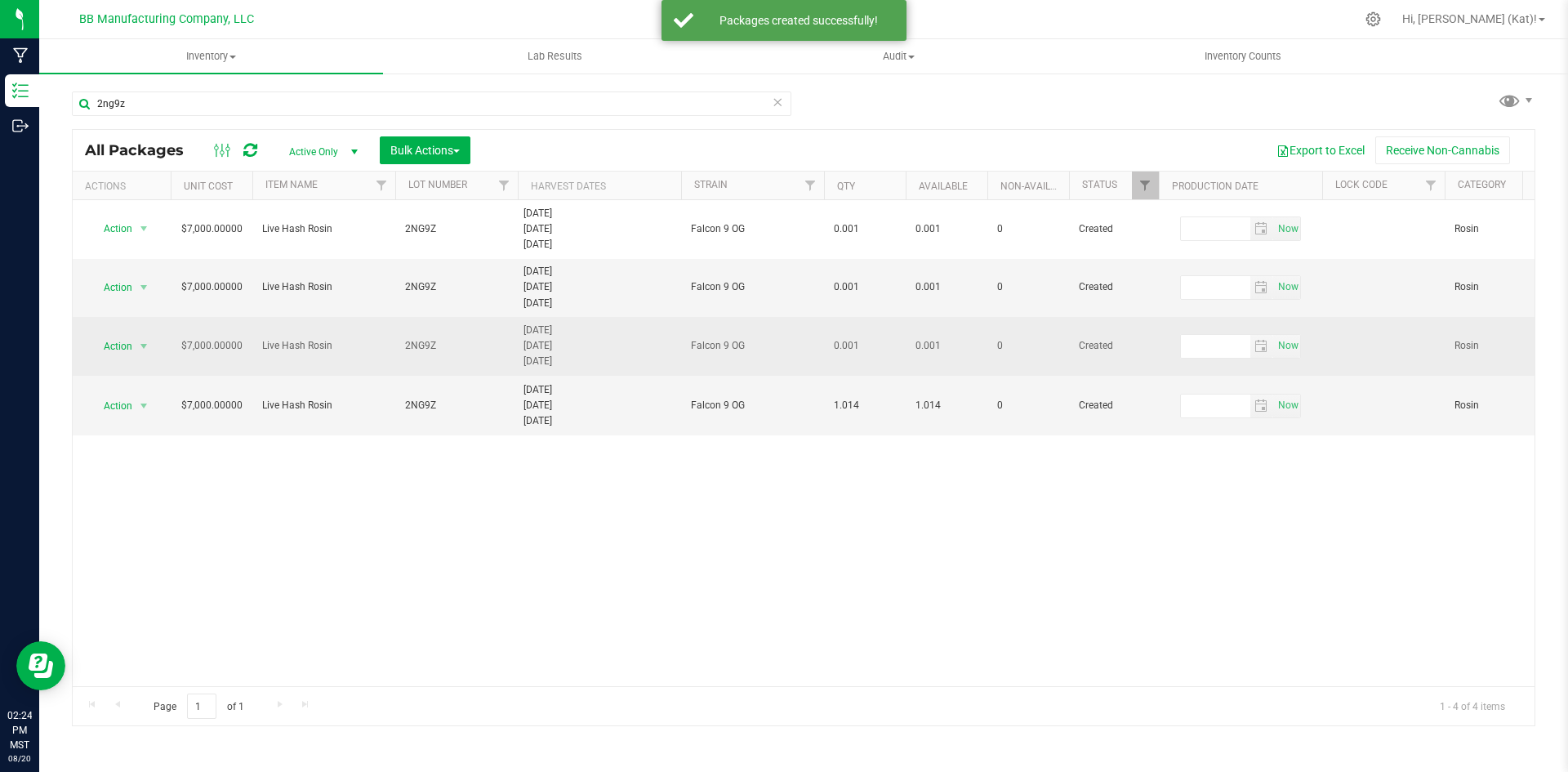
click at [456, 343] on span "2NG9Z" at bounding box center [456, 345] width 103 height 16
type input "2NG9Z (A) [DATE]"
drag, startPoint x: 492, startPoint y: 345, endPoint x: 433, endPoint y: 341, distance: 59.1
click at [433, 341] on input "2NG9Z (A) [DATE]" at bounding box center [453, 345] width 116 height 26
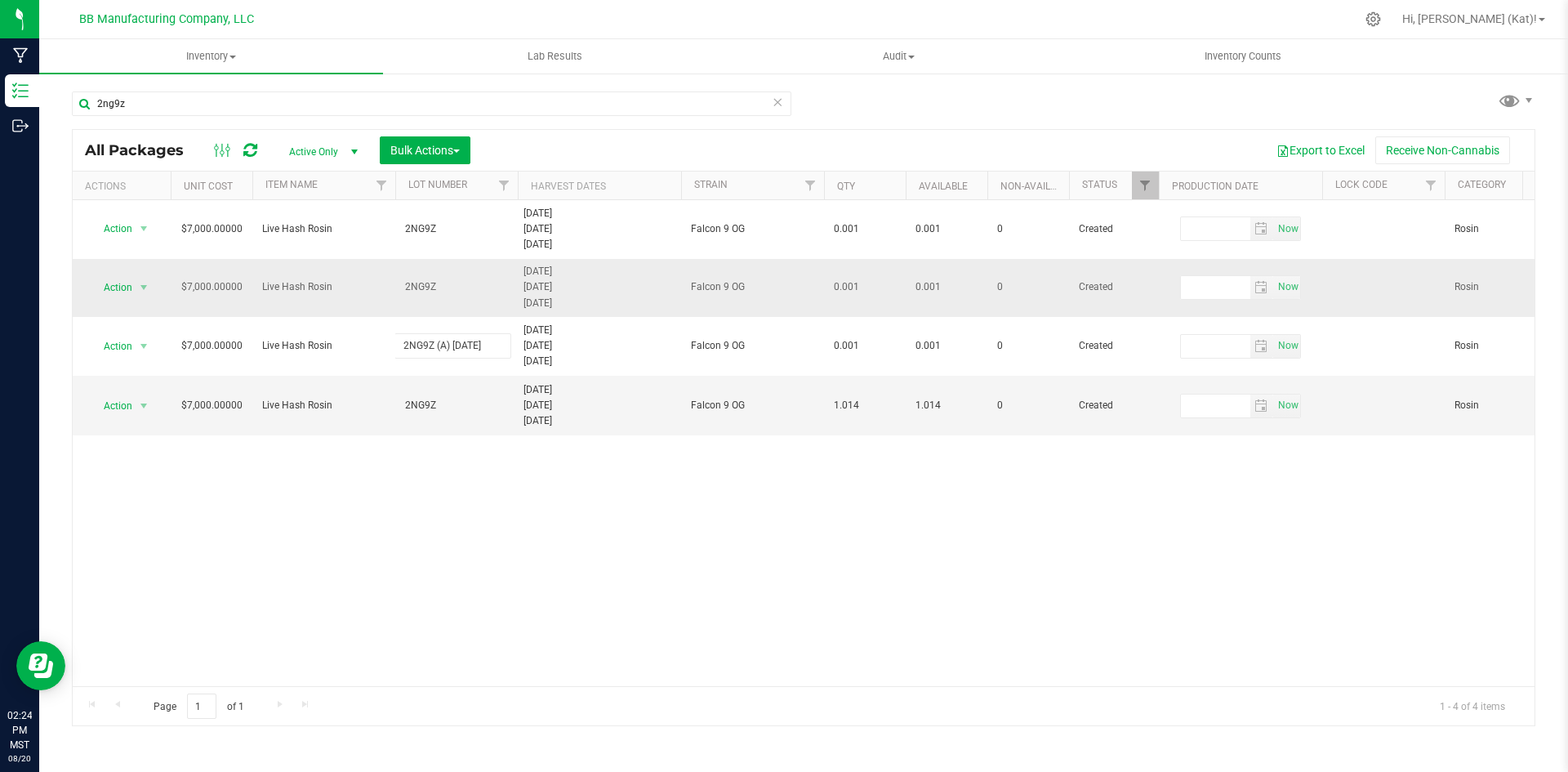
click at [455, 285] on div "All Packages Active Only Active Only Lab Samples Locked All Bulk Actions Add to…" at bounding box center [804, 427] width 1464 height 598
click at [456, 282] on span "2NG9Z" at bounding box center [456, 287] width 103 height 16
type input "2NG9Z (A) [DATE]"
click at [475, 485] on div "All Packages Active Only Active Only Lab Samples Locked All Bulk Actions Add to…" at bounding box center [804, 427] width 1464 height 598
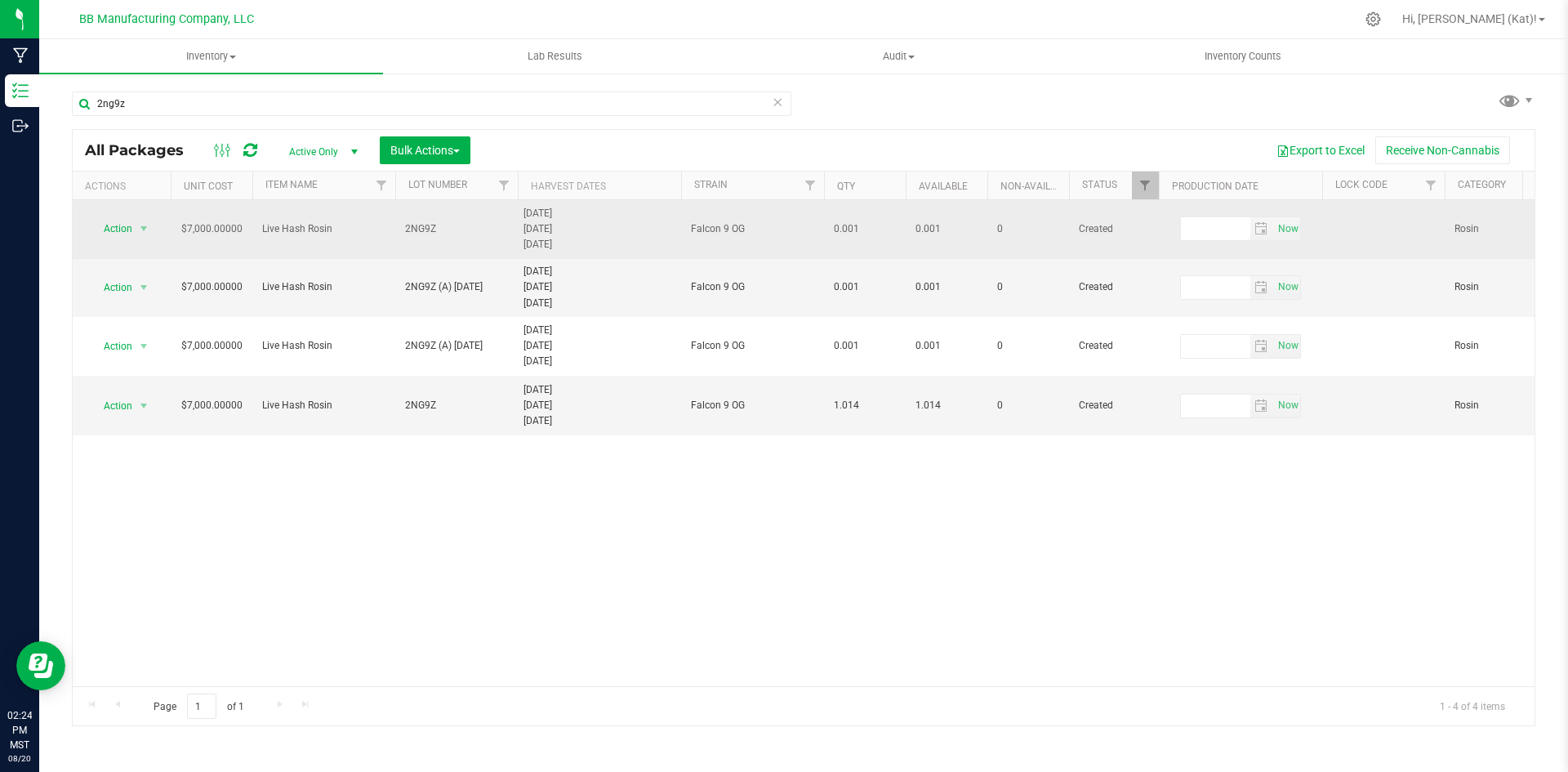
click at [451, 228] on span "2NG9Z" at bounding box center [456, 229] width 103 height 16
type input "2NG9Z (A) [DATE]"
click at [524, 506] on div "All Packages Active Only Active Only Lab Samples Locked All Bulk Actions Add to…" at bounding box center [804, 427] width 1464 height 598
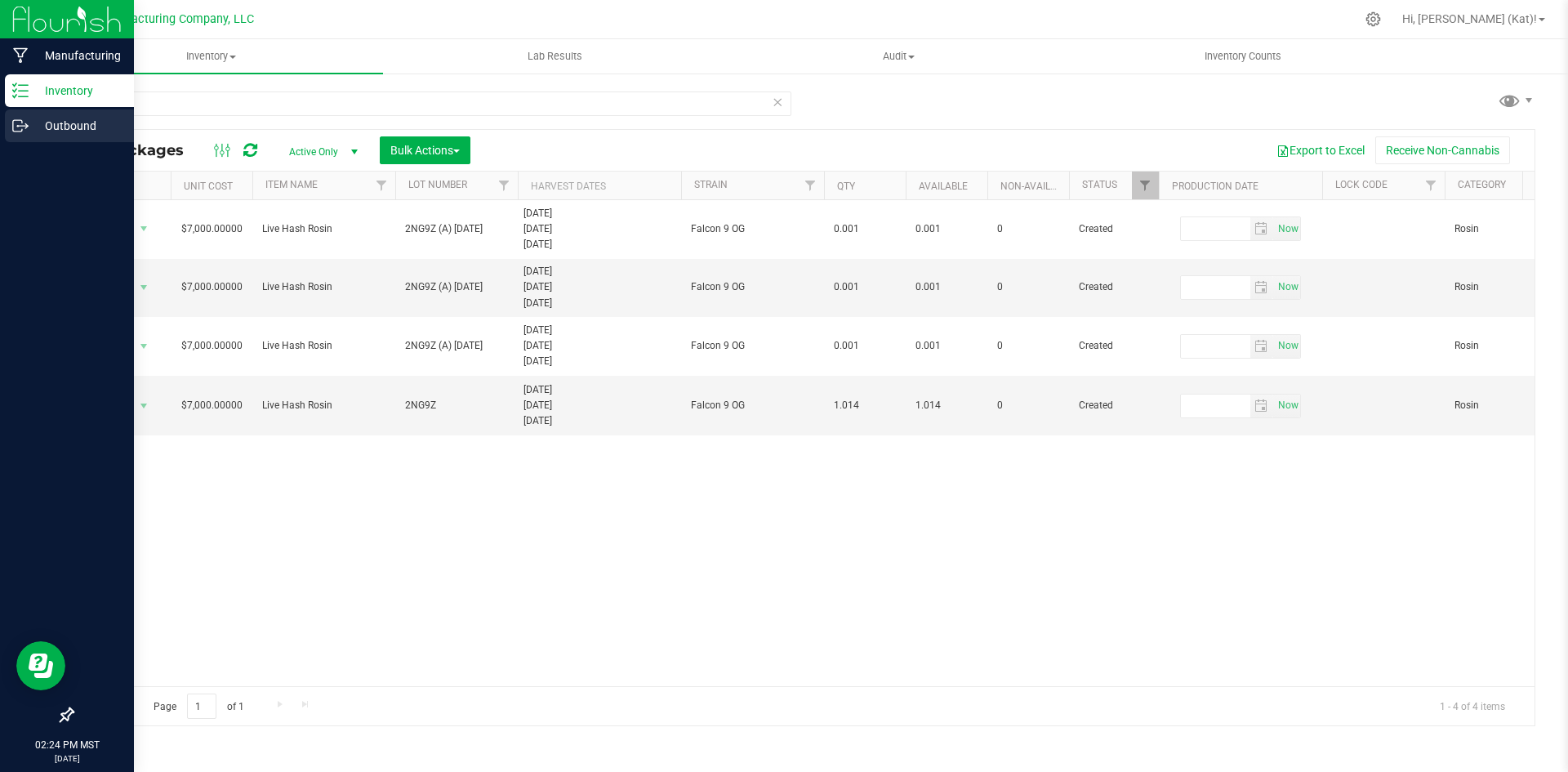
click at [36, 117] on p "Outbound" at bounding box center [78, 126] width 98 height 20
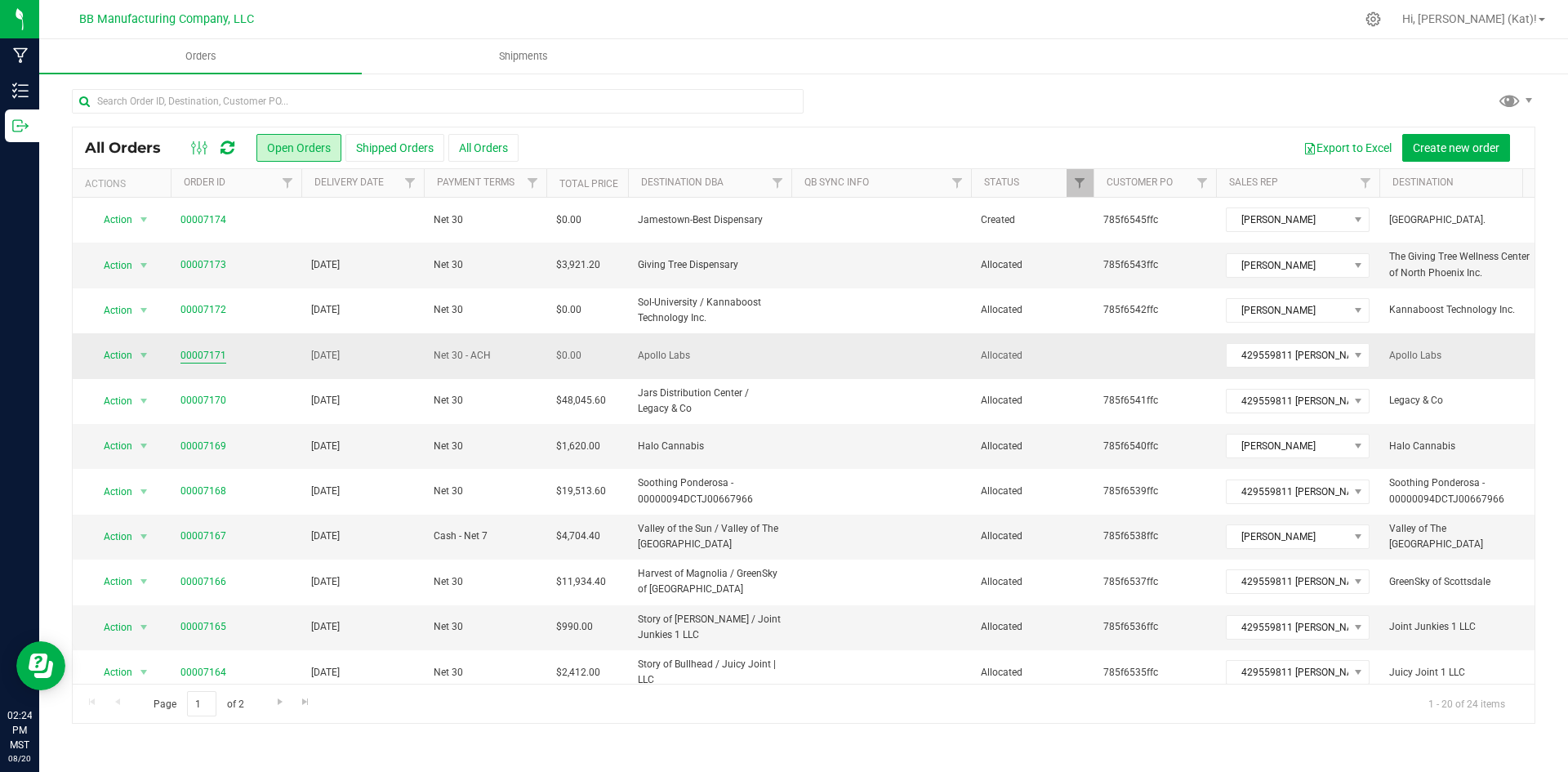
click at [206, 357] on link "00007171" at bounding box center [202, 355] width 45 height 16
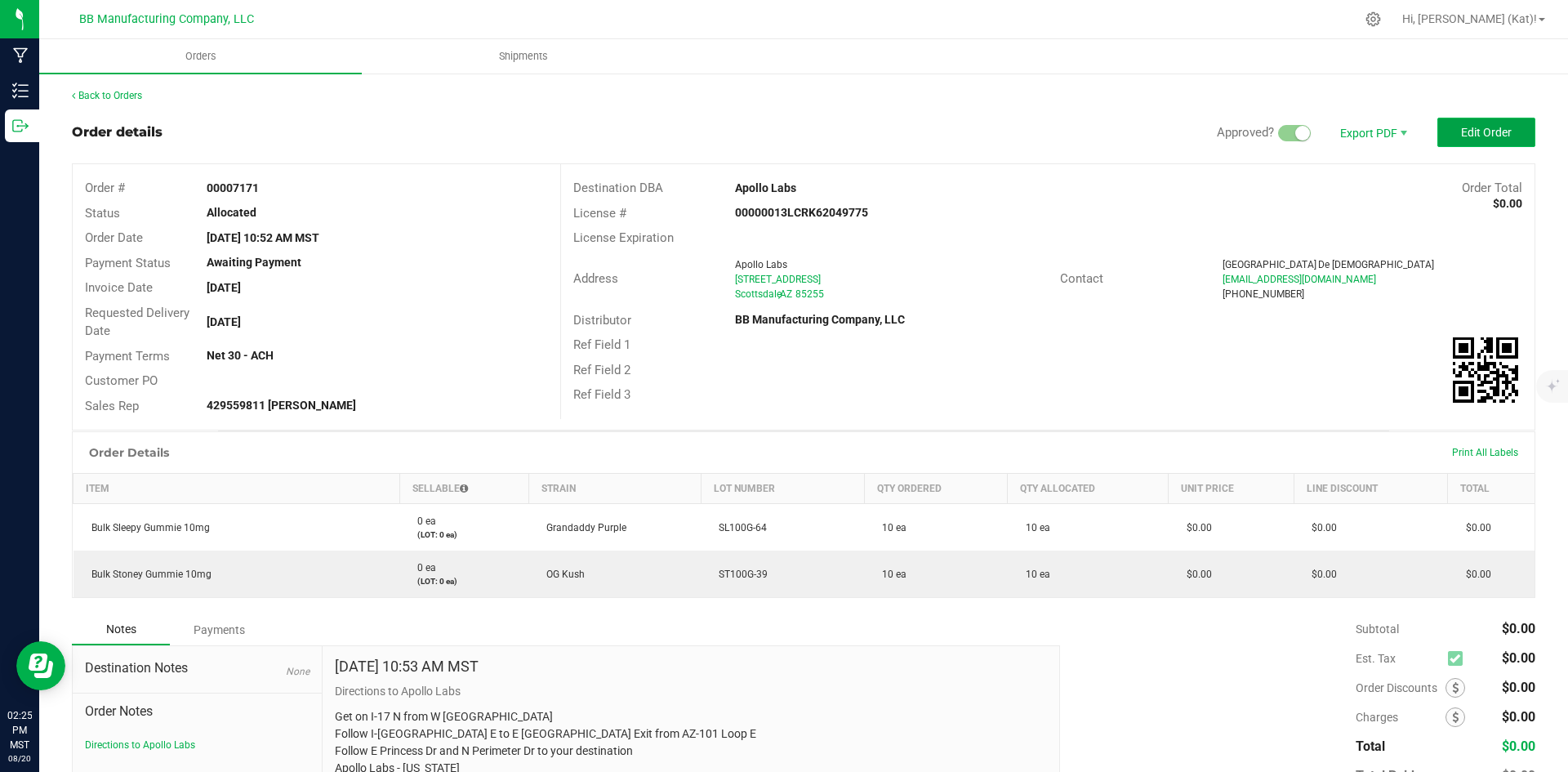
click at [1461, 136] on span "Edit Order" at bounding box center [1486, 132] width 50 height 13
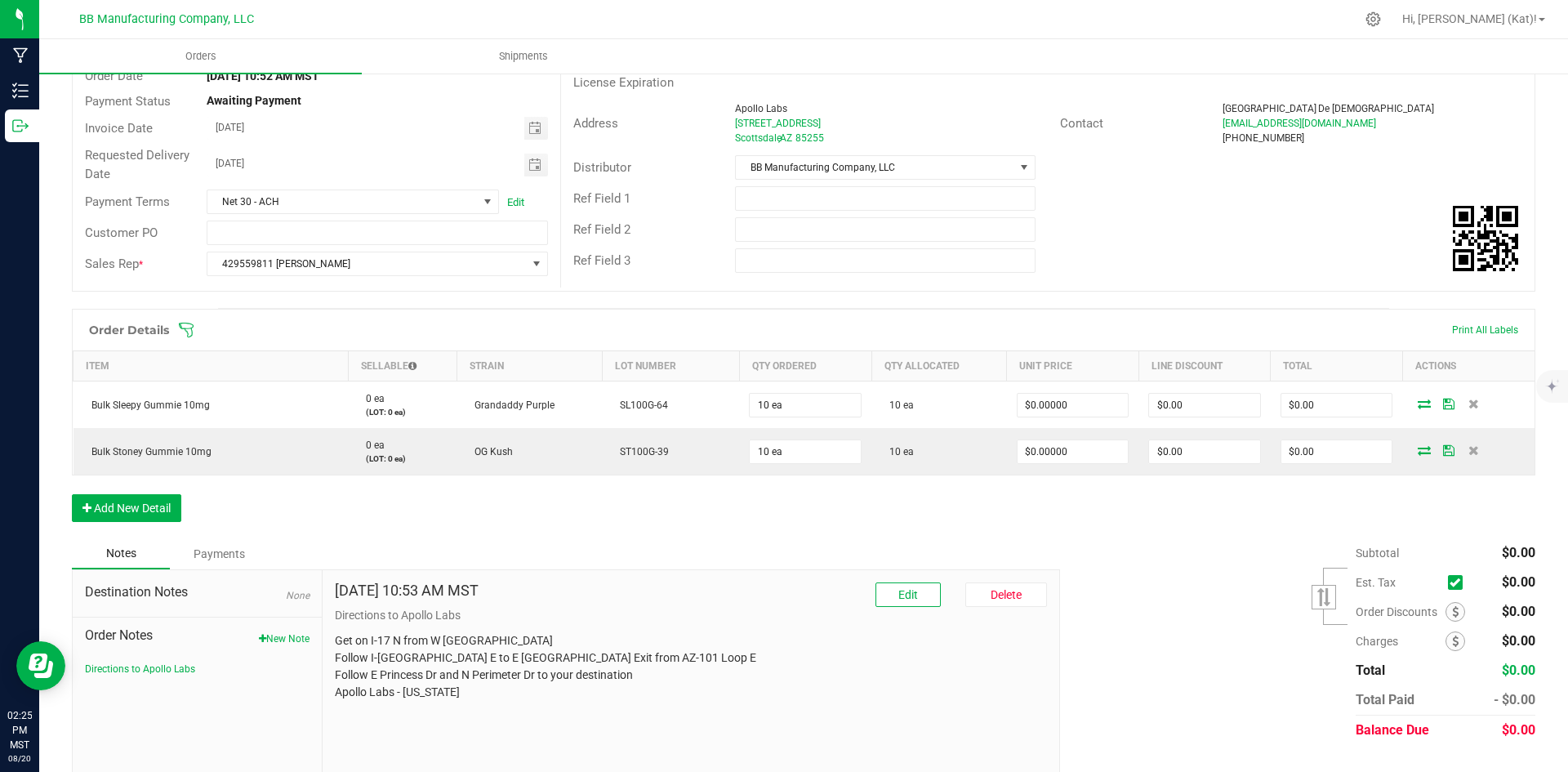
scroll to position [164, 0]
click at [127, 488] on div "Order Details Print All Labels Item Sellable Strain Lot Number Qty Ordered Qty …" at bounding box center [804, 422] width 1464 height 230
click at [139, 512] on button "Add New Detail" at bounding box center [126, 507] width 109 height 28
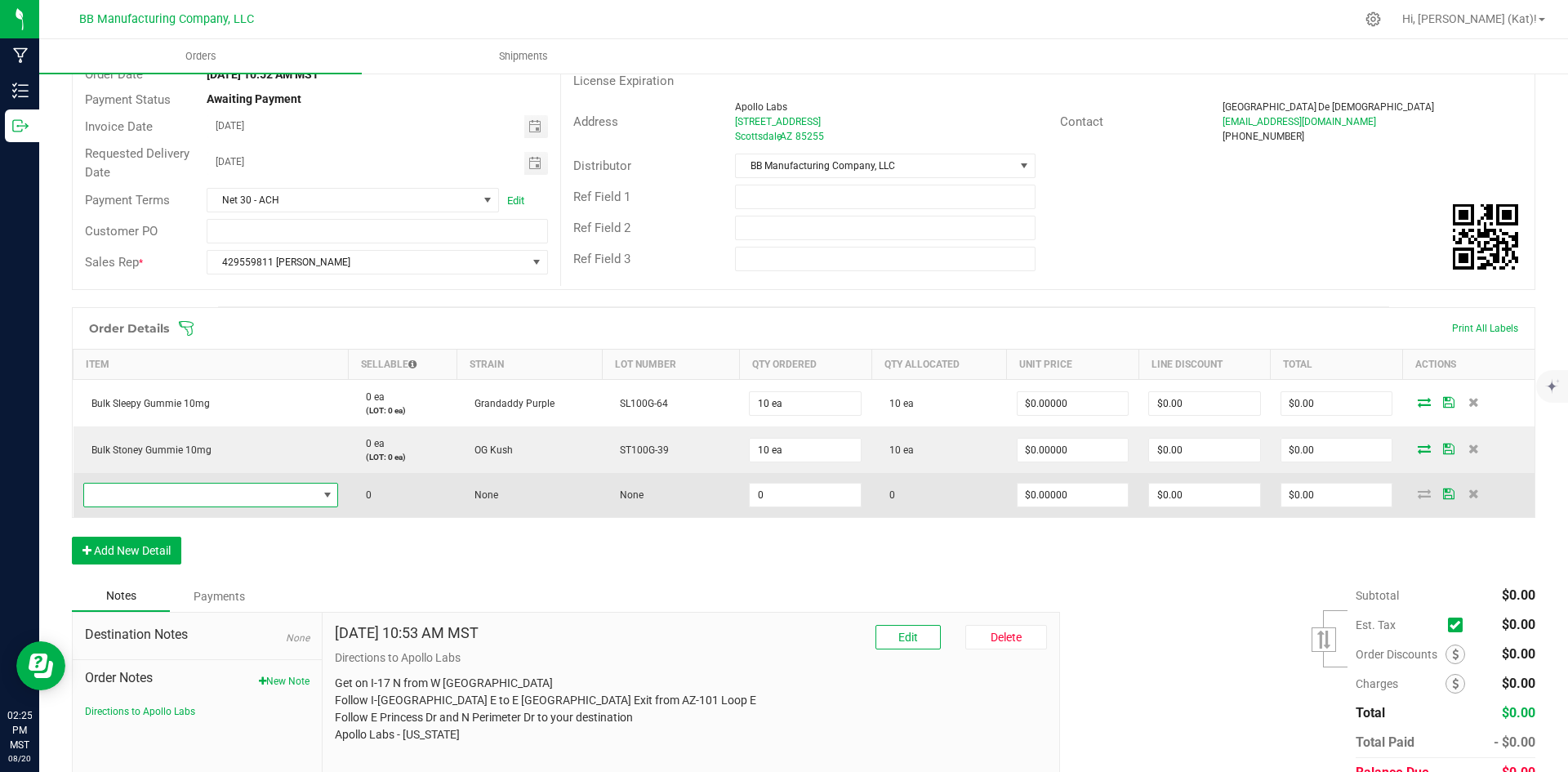
click at [184, 490] on span "NO DATA FOUND" at bounding box center [201, 495] width 234 height 23
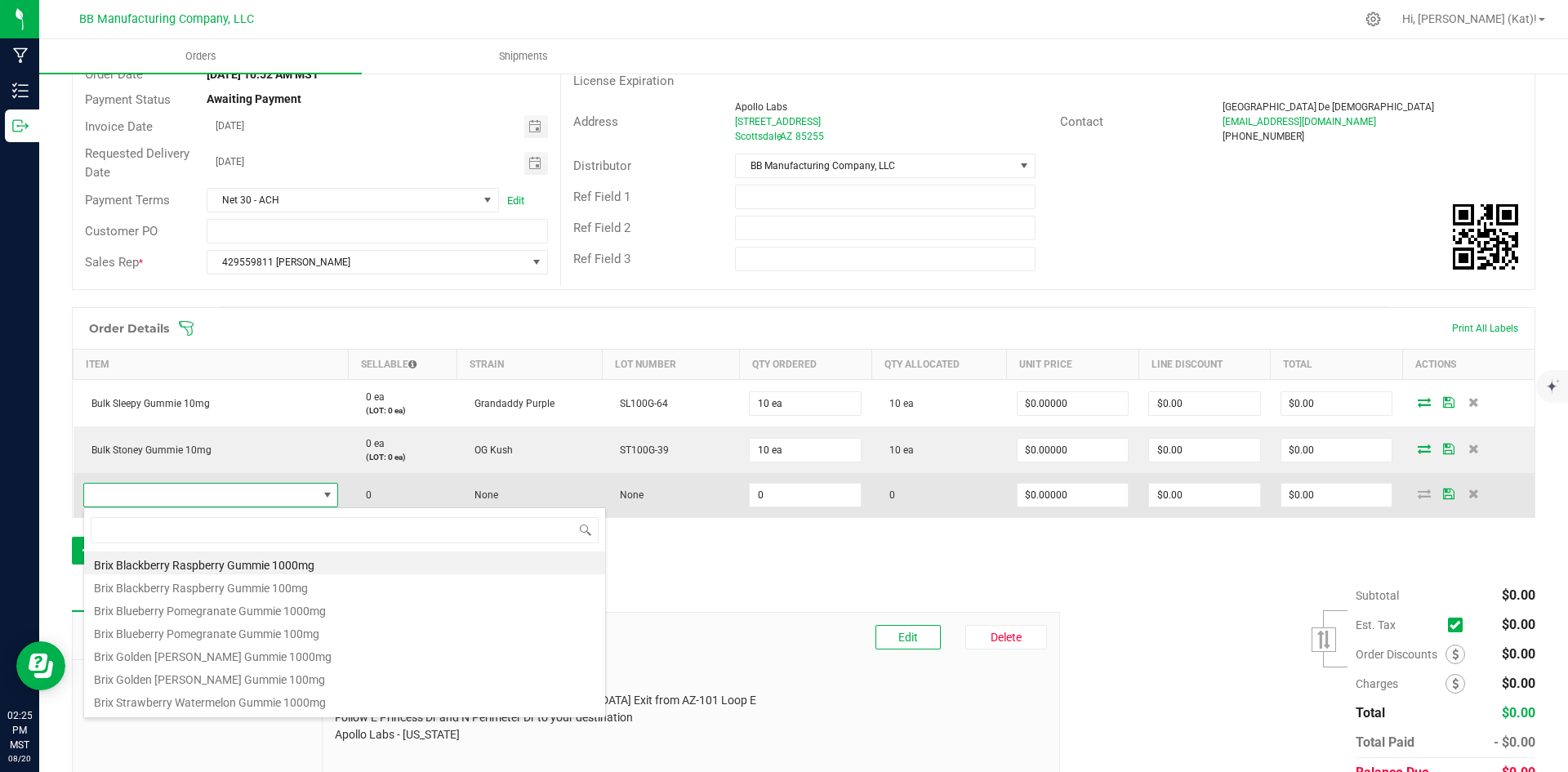
scroll to position [25, 252]
type input "liv"
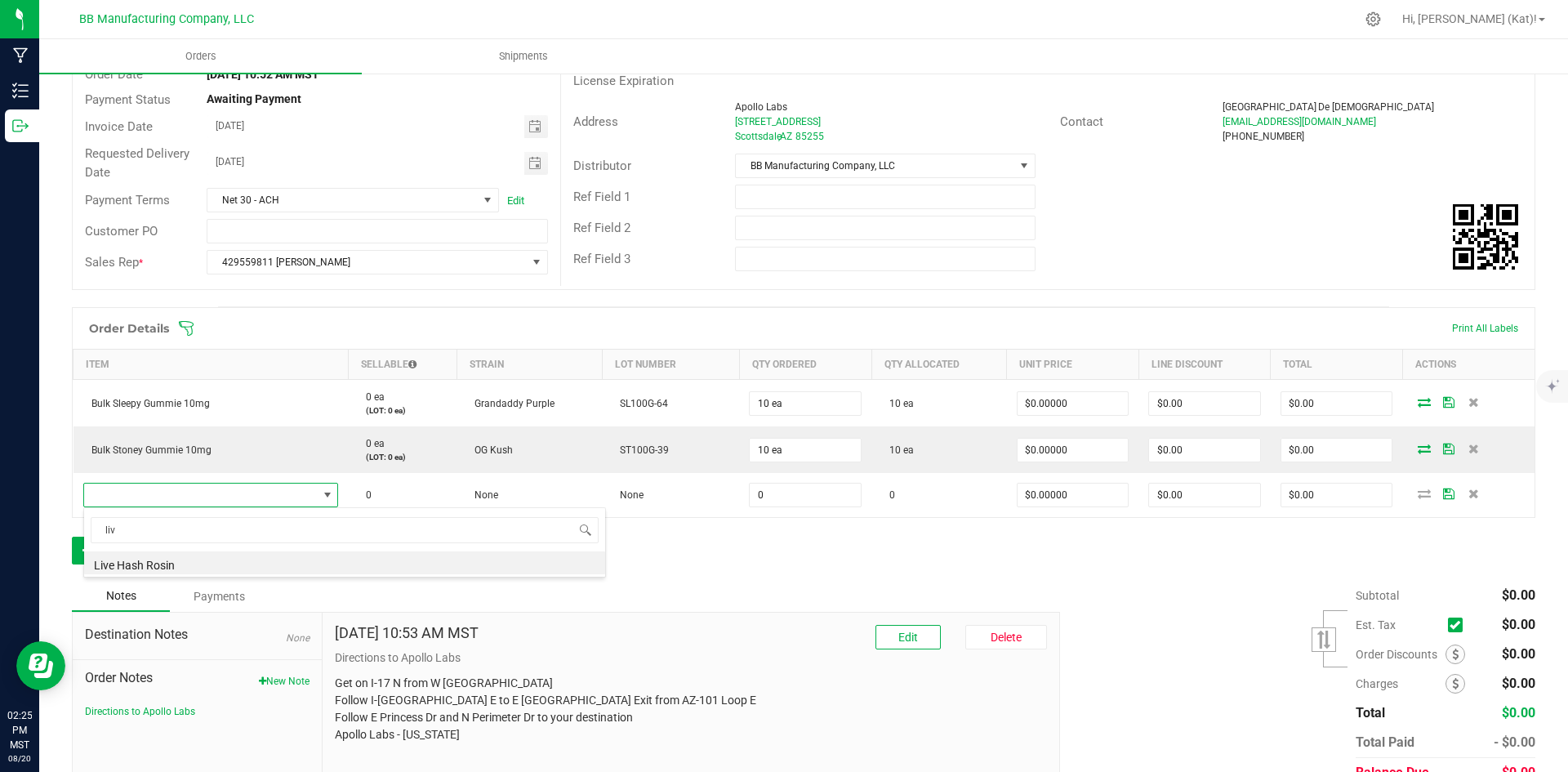
click at [204, 566] on li "Live Hash Rosin" at bounding box center [344, 563] width 521 height 23
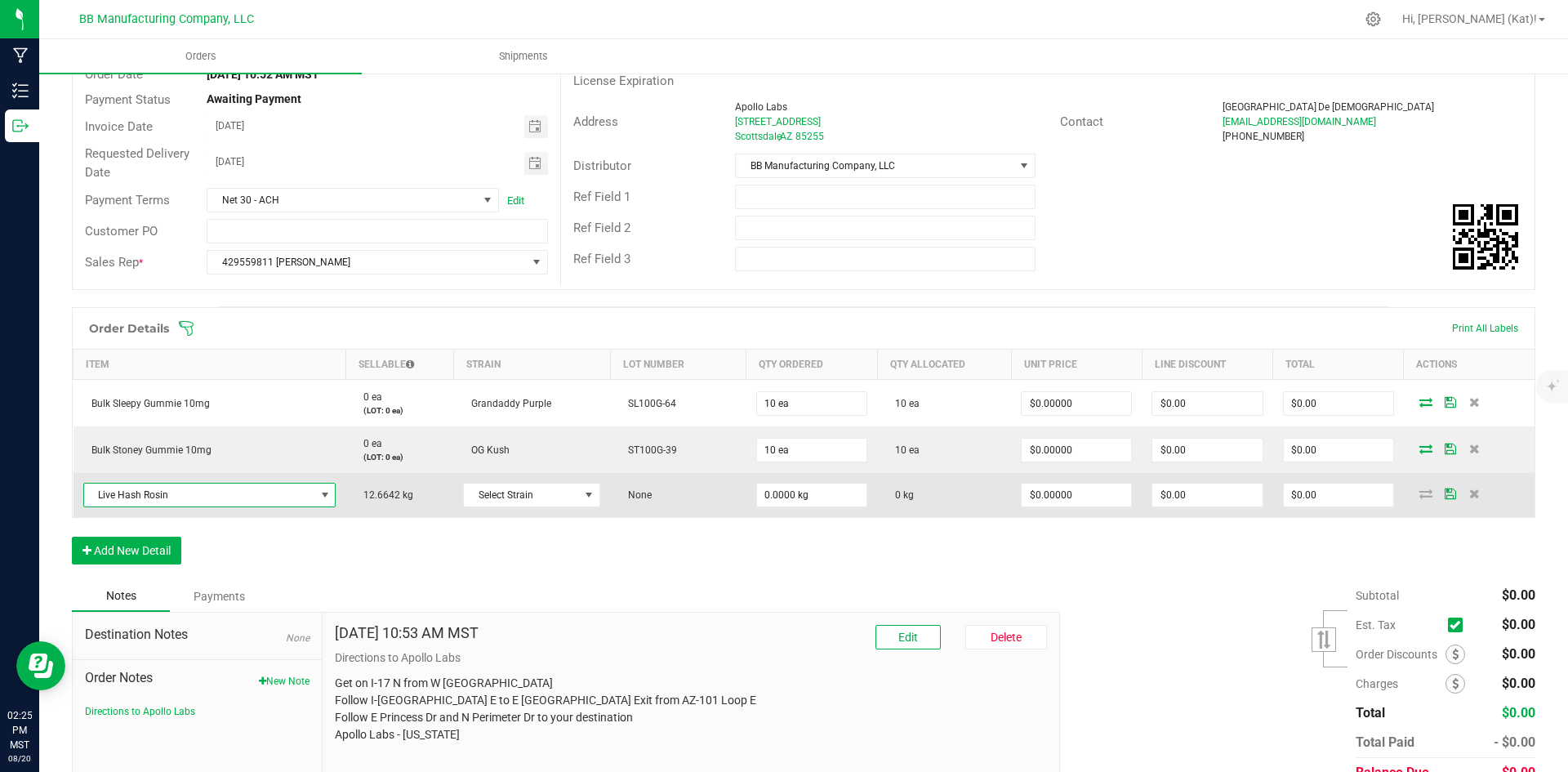
click at [534, 508] on td "Select Strain" at bounding box center [532, 494] width 157 height 44
click at [534, 498] on span "Select Strain" at bounding box center [521, 495] width 115 height 23
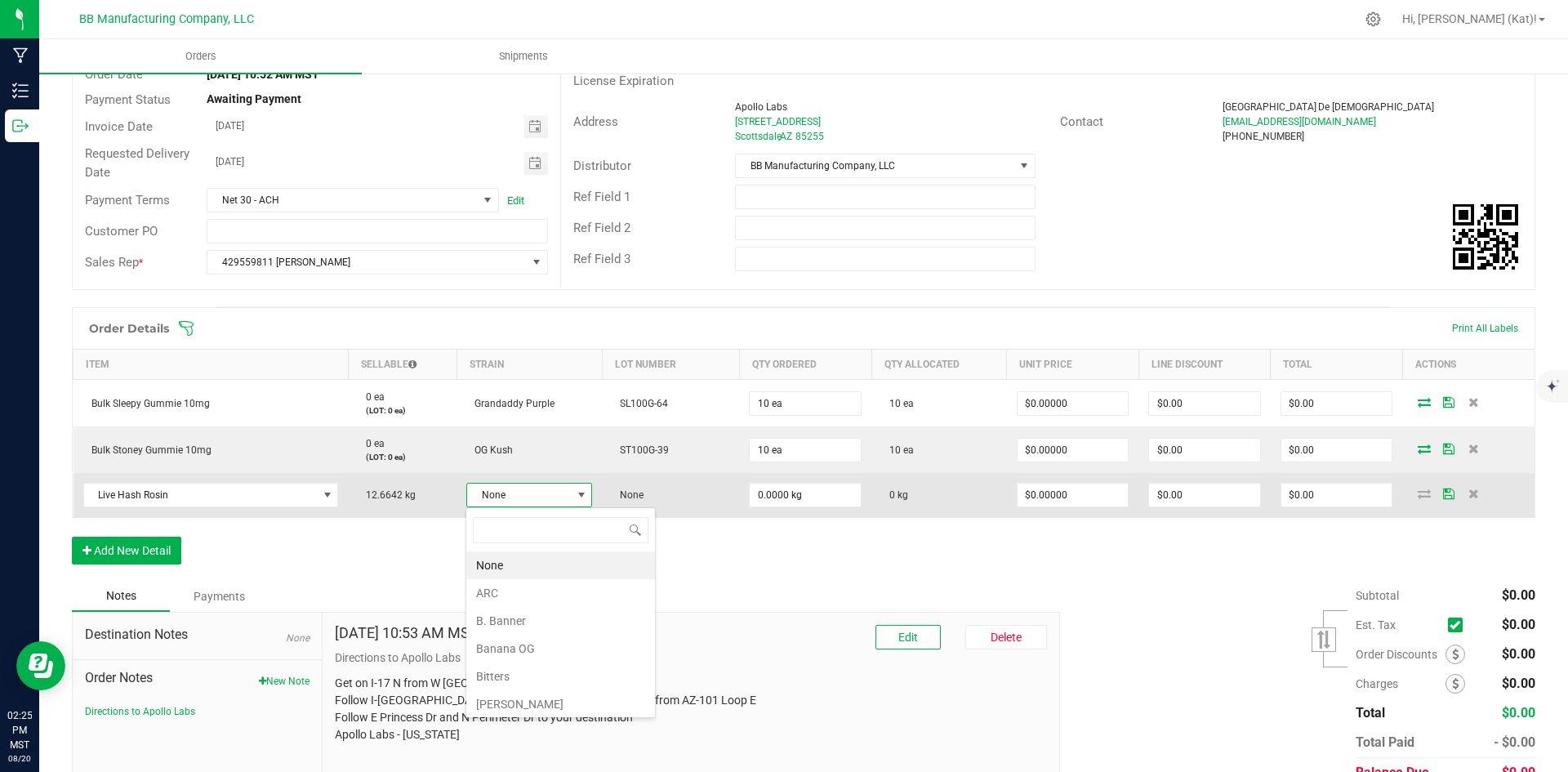
scroll to position [25, 121]
click at [534, 499] on span "None" at bounding box center [520, 495] width 104 height 23
click at [568, 500] on span "Select Strain" at bounding box center [521, 495] width 115 height 23
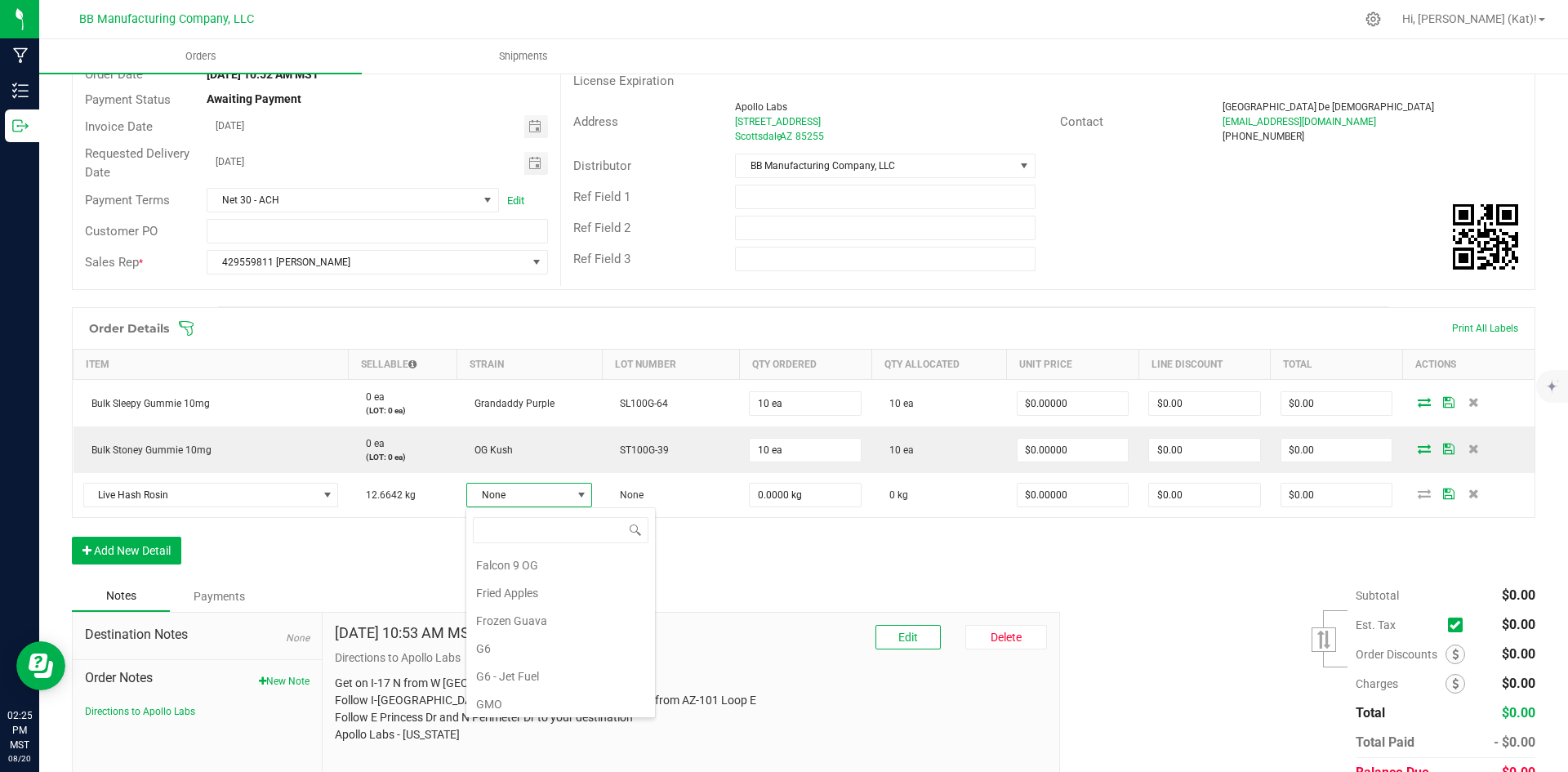
scroll to position [82, 0]
click at [563, 645] on li "Falcon 9 OG" at bounding box center [561, 650] width 188 height 28
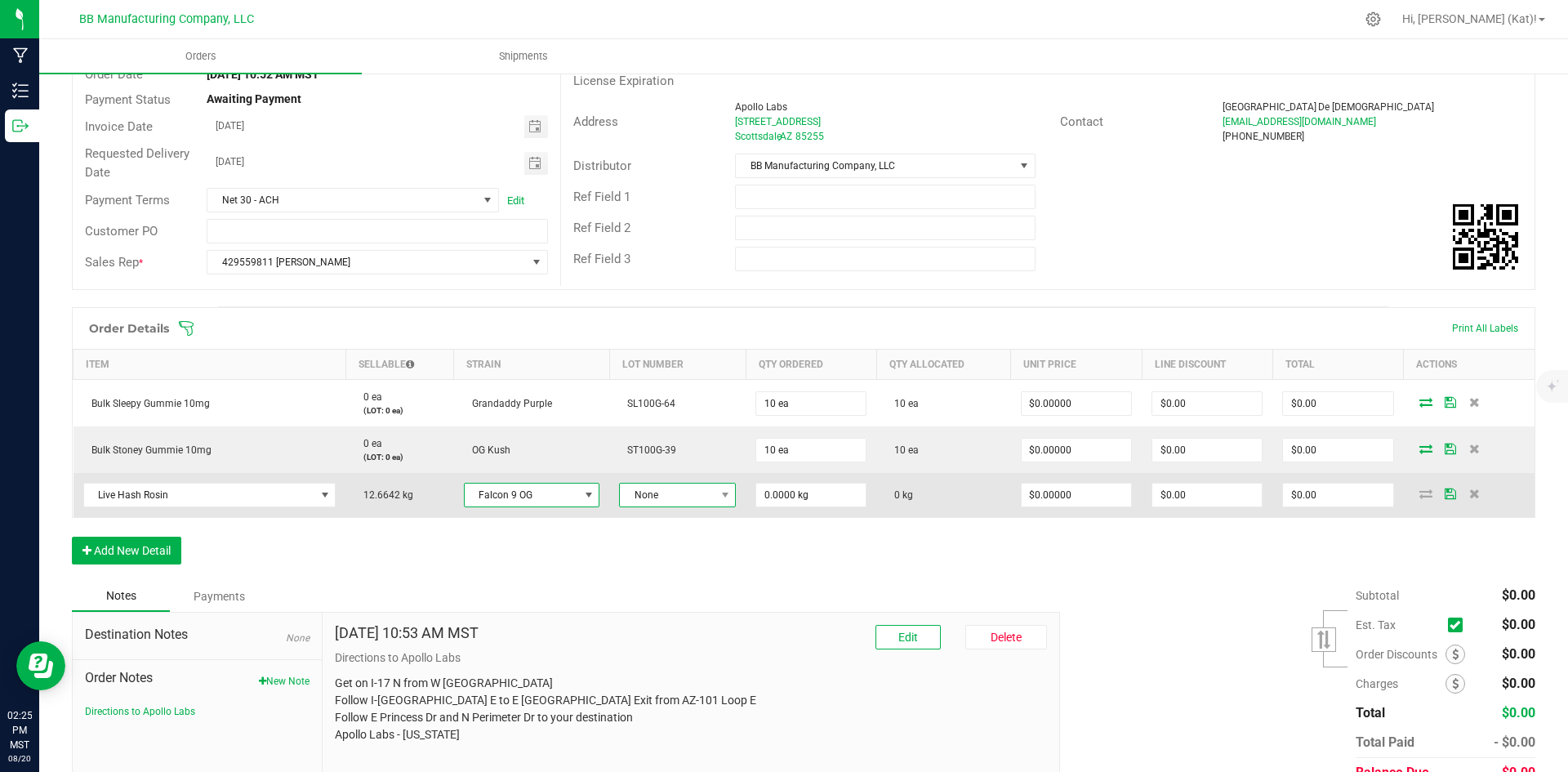
click at [653, 502] on span "None" at bounding box center [667, 495] width 95 height 23
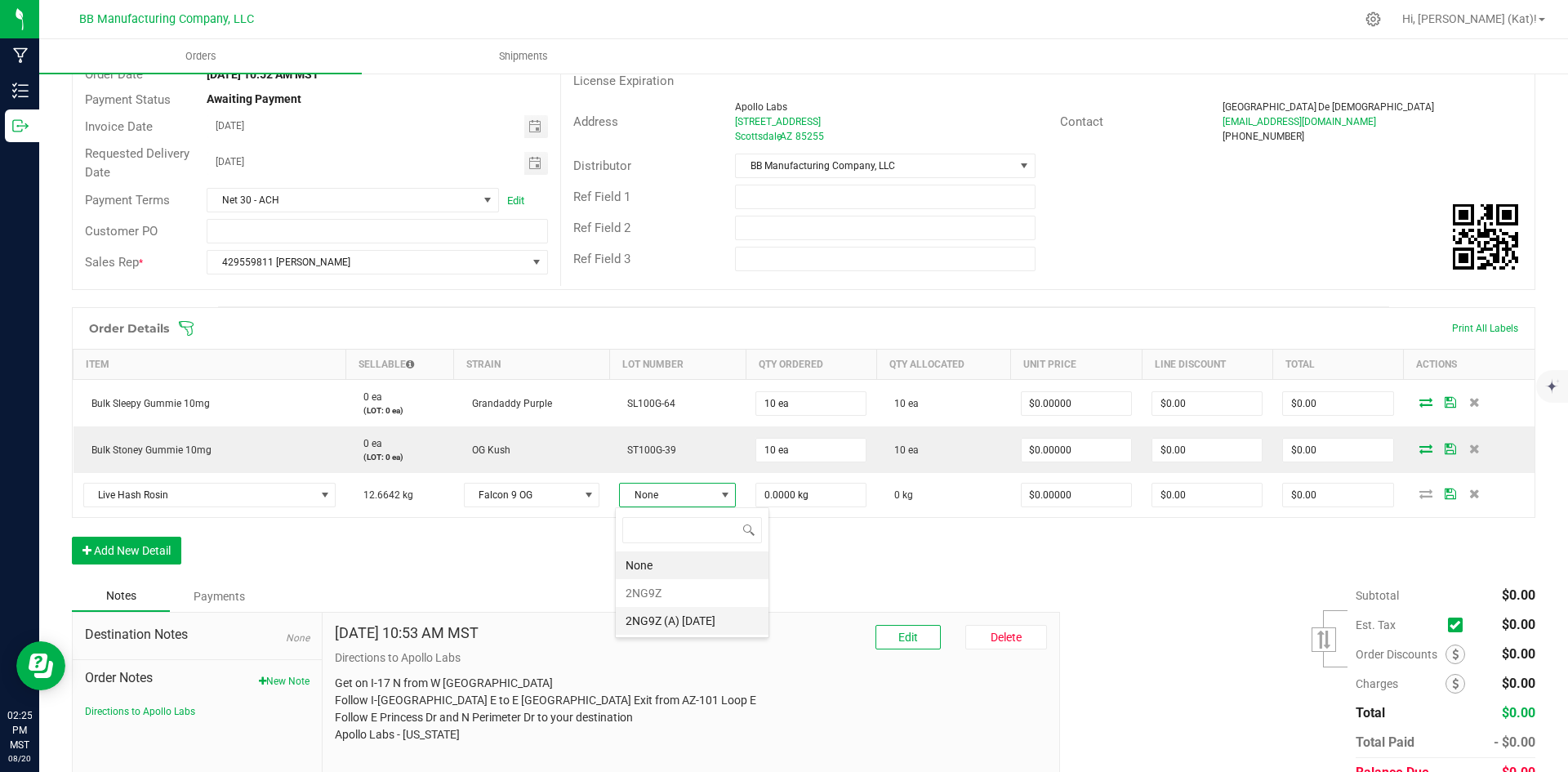
click at [691, 621] on 8\ "2NG9Z (A) [DATE]" at bounding box center [691, 622] width 153 height 28
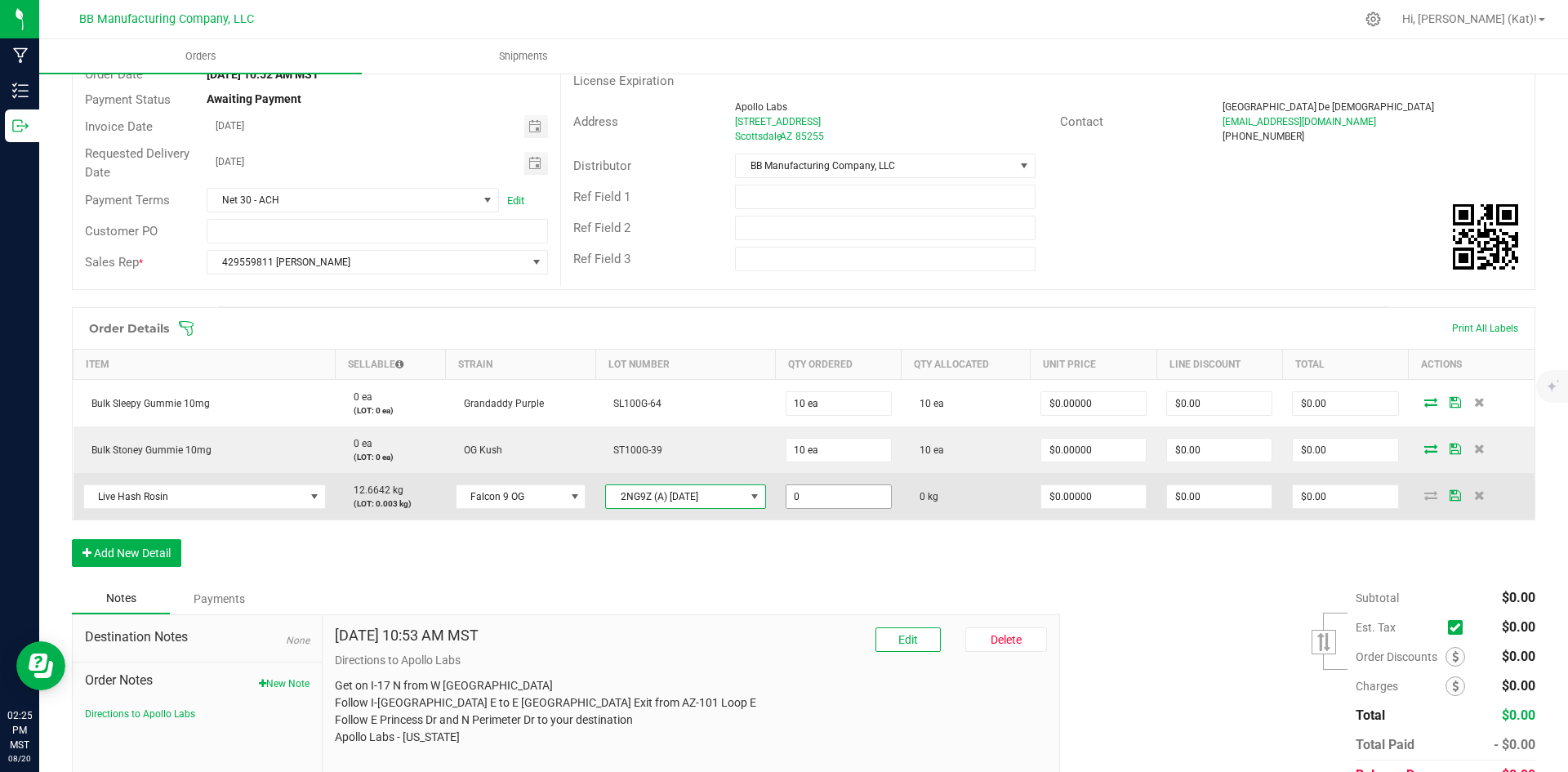
click at [847, 493] on input "0" at bounding box center [839, 497] width 105 height 23
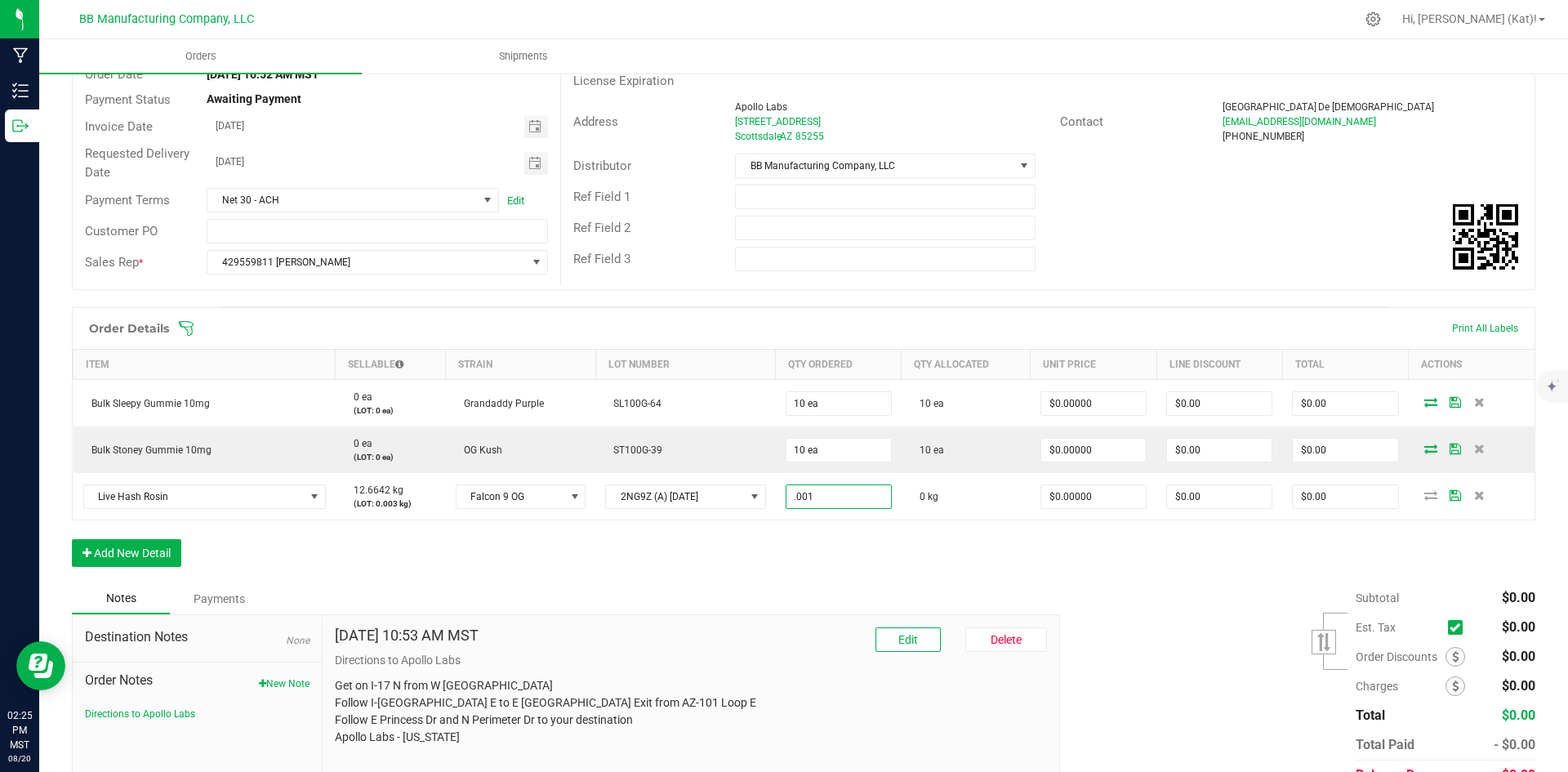
type input "0.0010 kg"
click at [808, 565] on div "Order Details Print All Labels Item Sellable Strain Lot Number Qty Ordered Qty …" at bounding box center [804, 446] width 1464 height 276
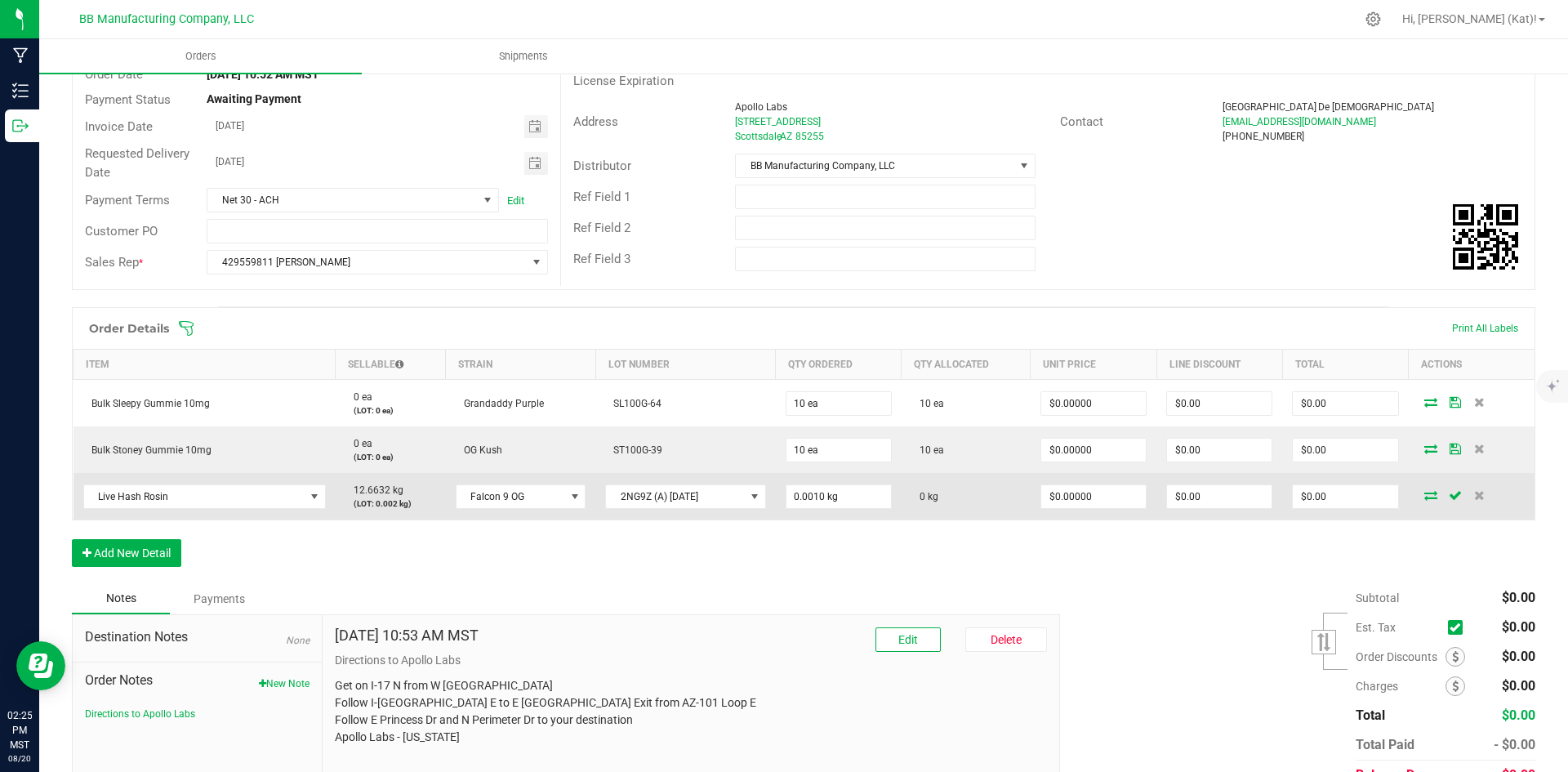
click at [1424, 494] on icon at bounding box center [1431, 495] width 13 height 10
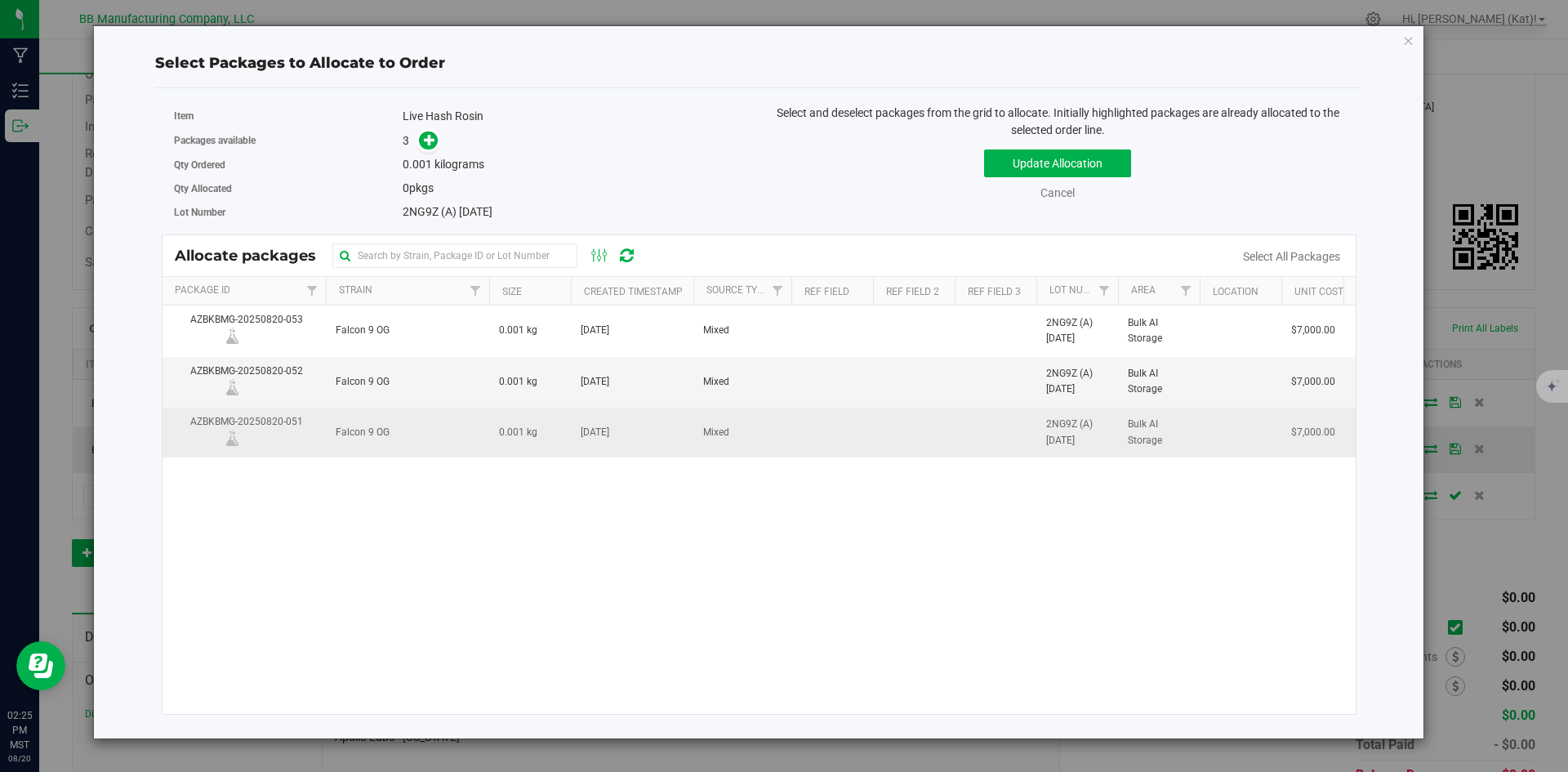
click at [491, 450] on td "0.001 kg" at bounding box center [530, 432] width 82 height 50
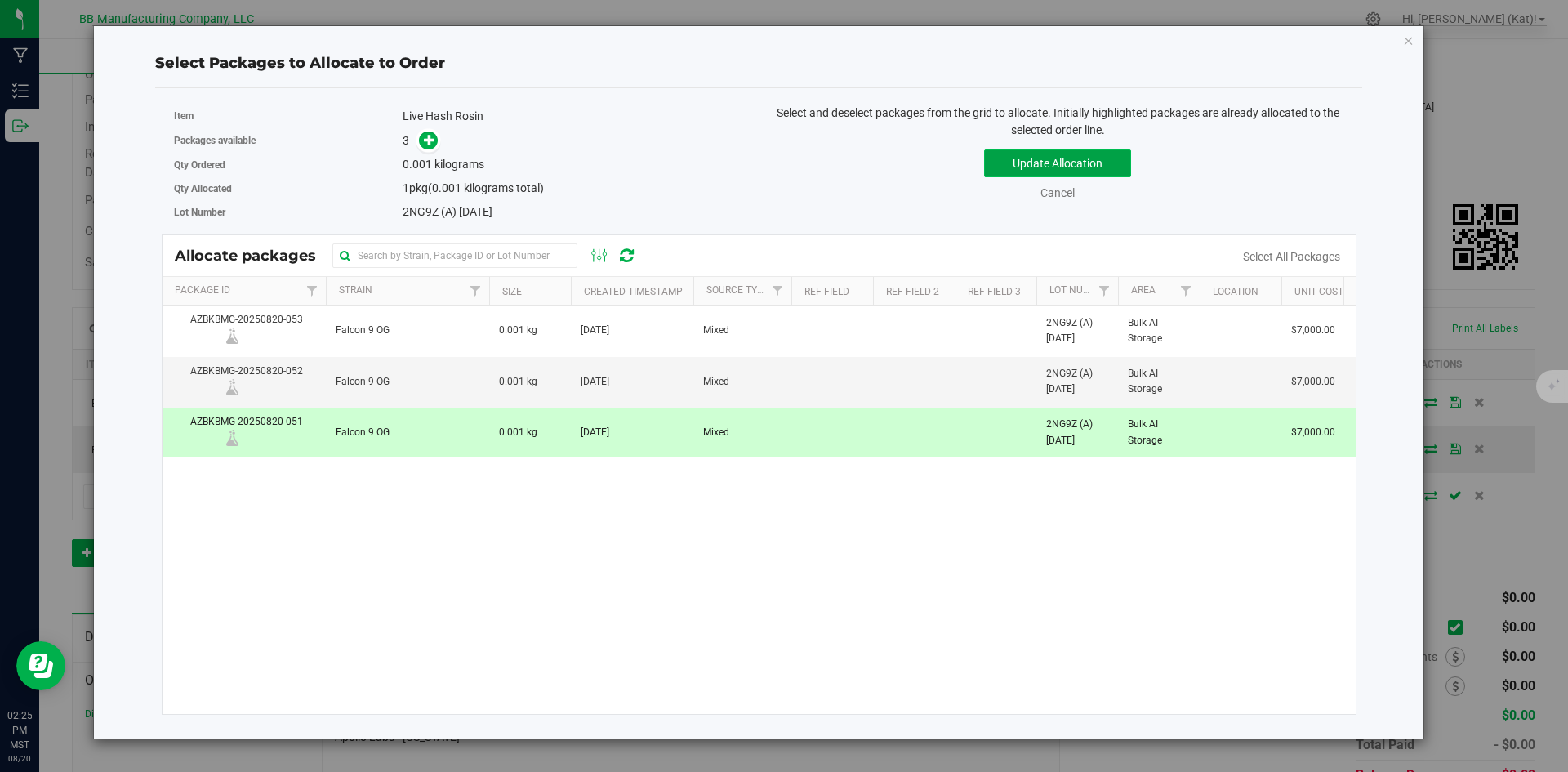
click at [1060, 160] on button "Update Allocation" at bounding box center [1057, 164] width 147 height 28
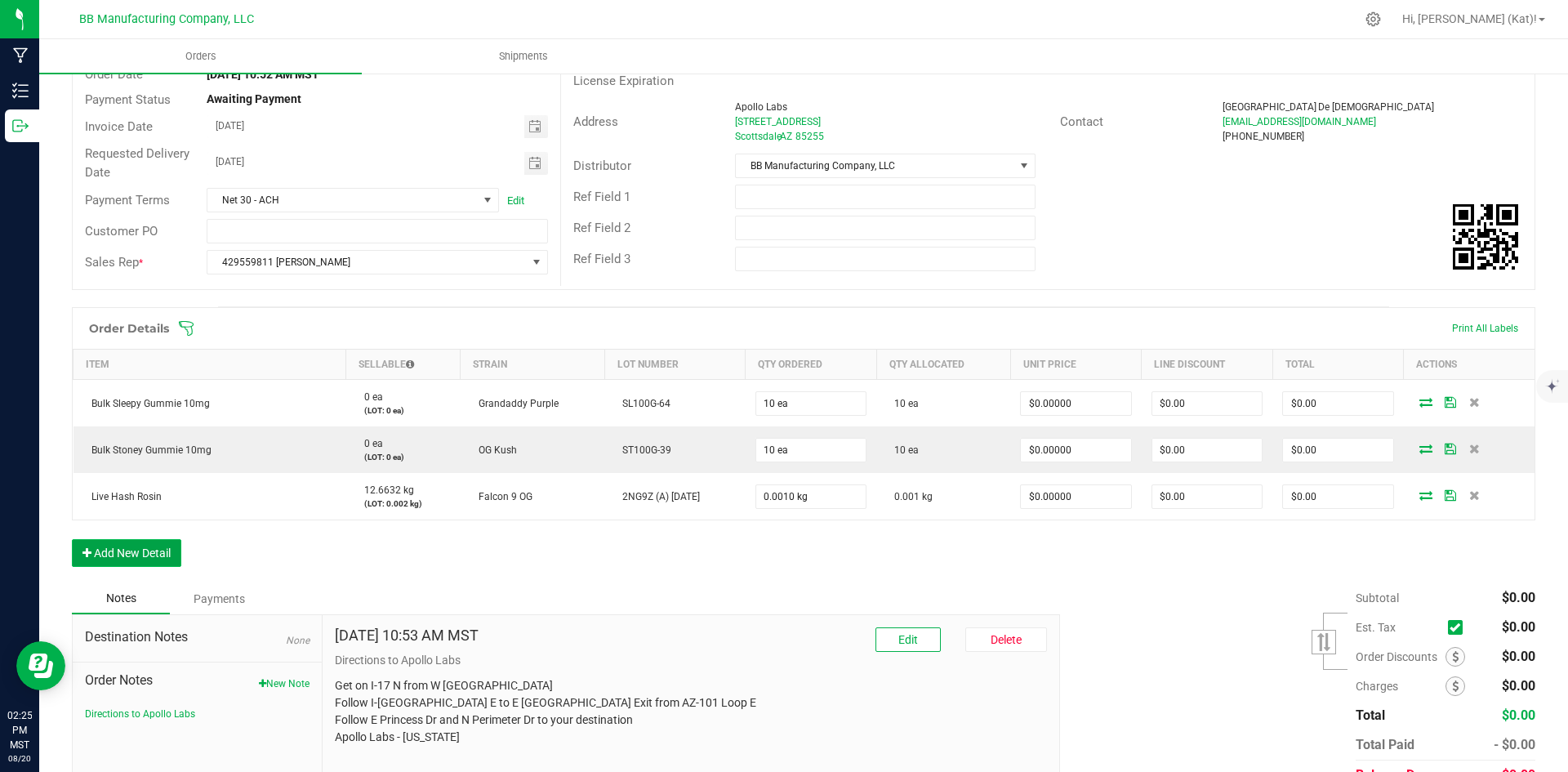
click at [164, 552] on button "Add New Detail" at bounding box center [126, 554] width 109 height 28
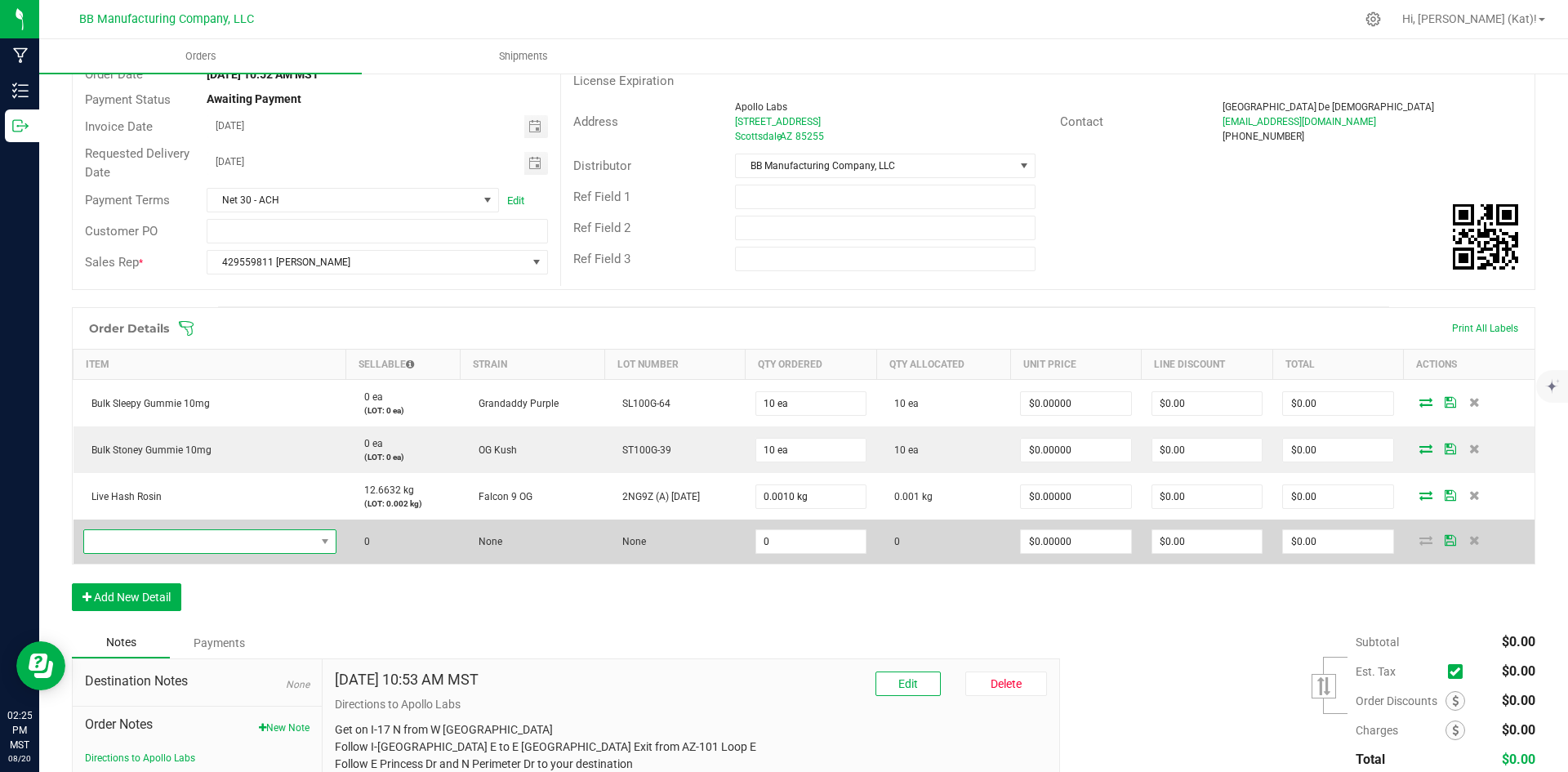
click at [189, 540] on span "NO DATA FOUND" at bounding box center [200, 542] width 231 height 23
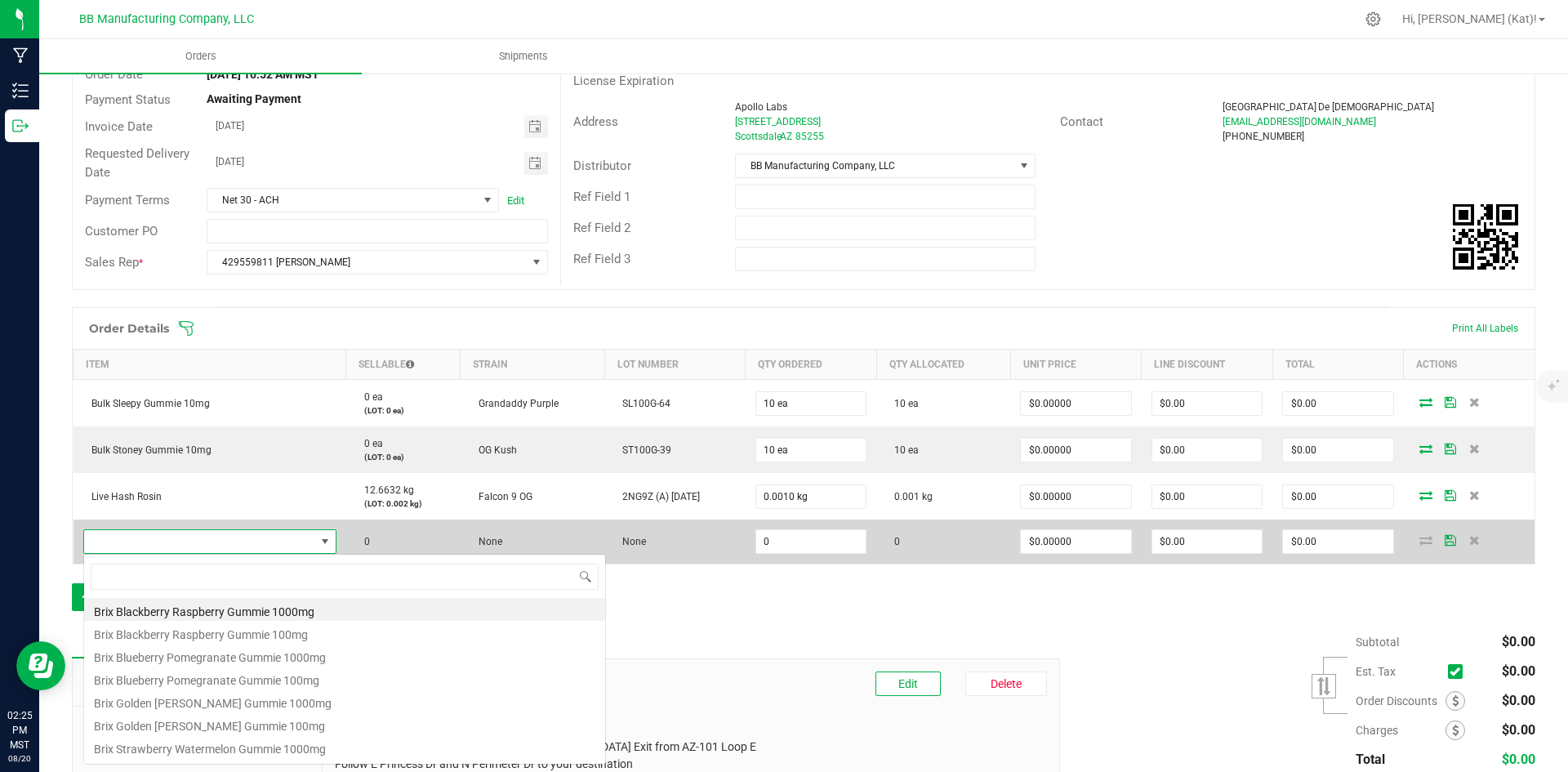
scroll to position [25, 249]
type input "live"
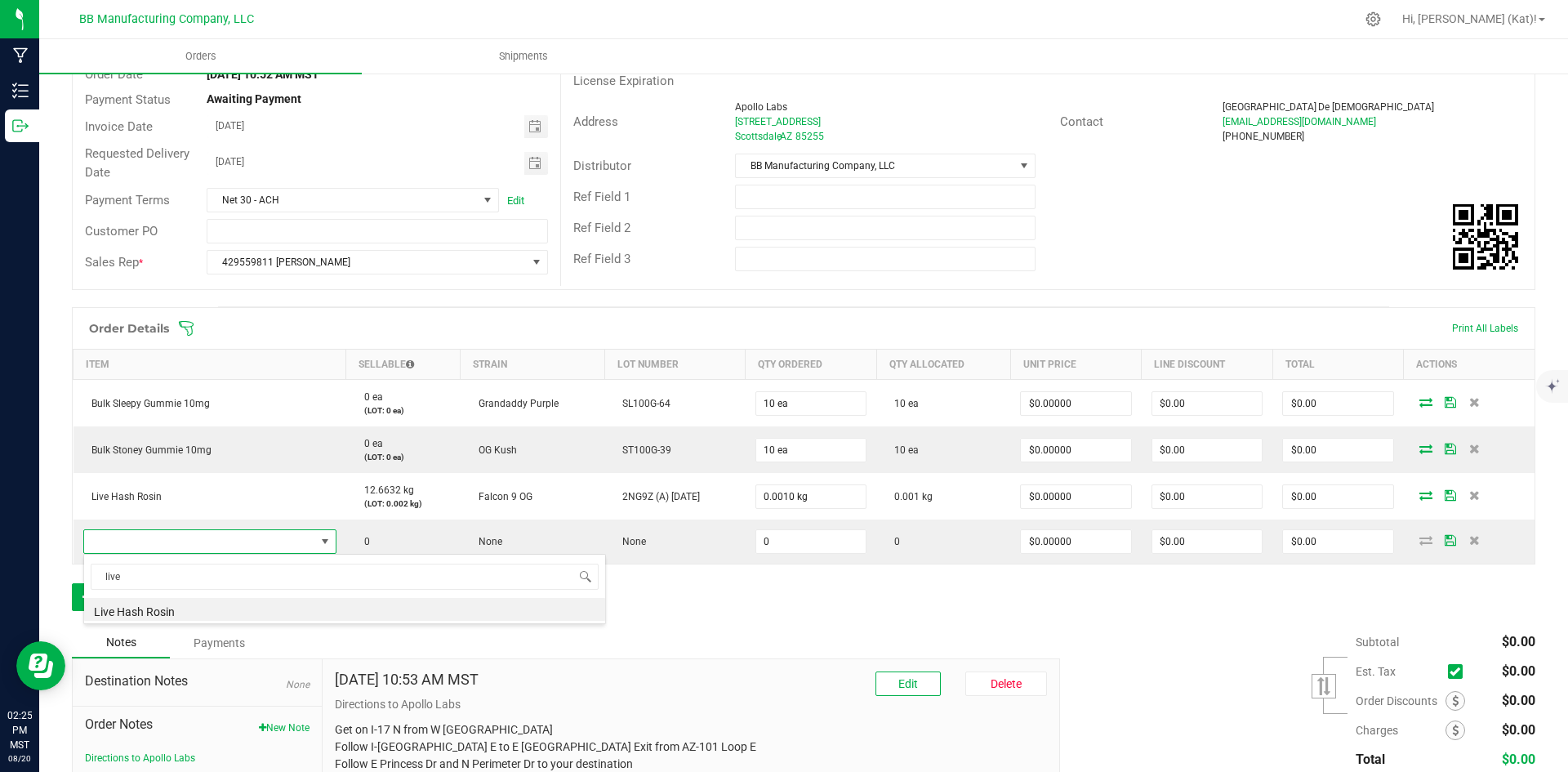
drag, startPoint x: 188, startPoint y: 609, endPoint x: 438, endPoint y: 580, distance: 251.7
click at [189, 609] on li "Live Hash Rosin" at bounding box center [344, 610] width 521 height 23
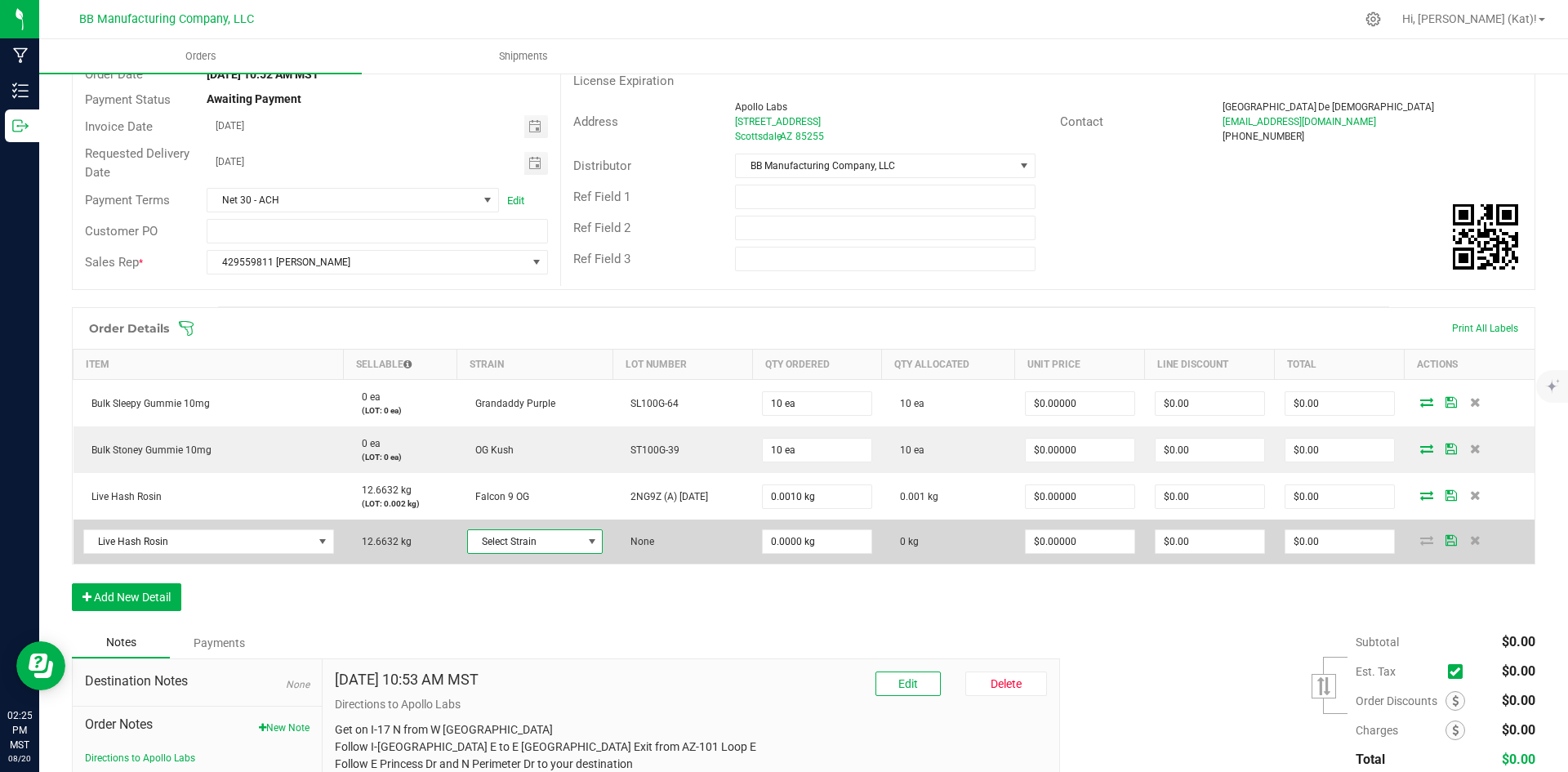
click at [552, 543] on span "Select Strain" at bounding box center [525, 542] width 113 height 23
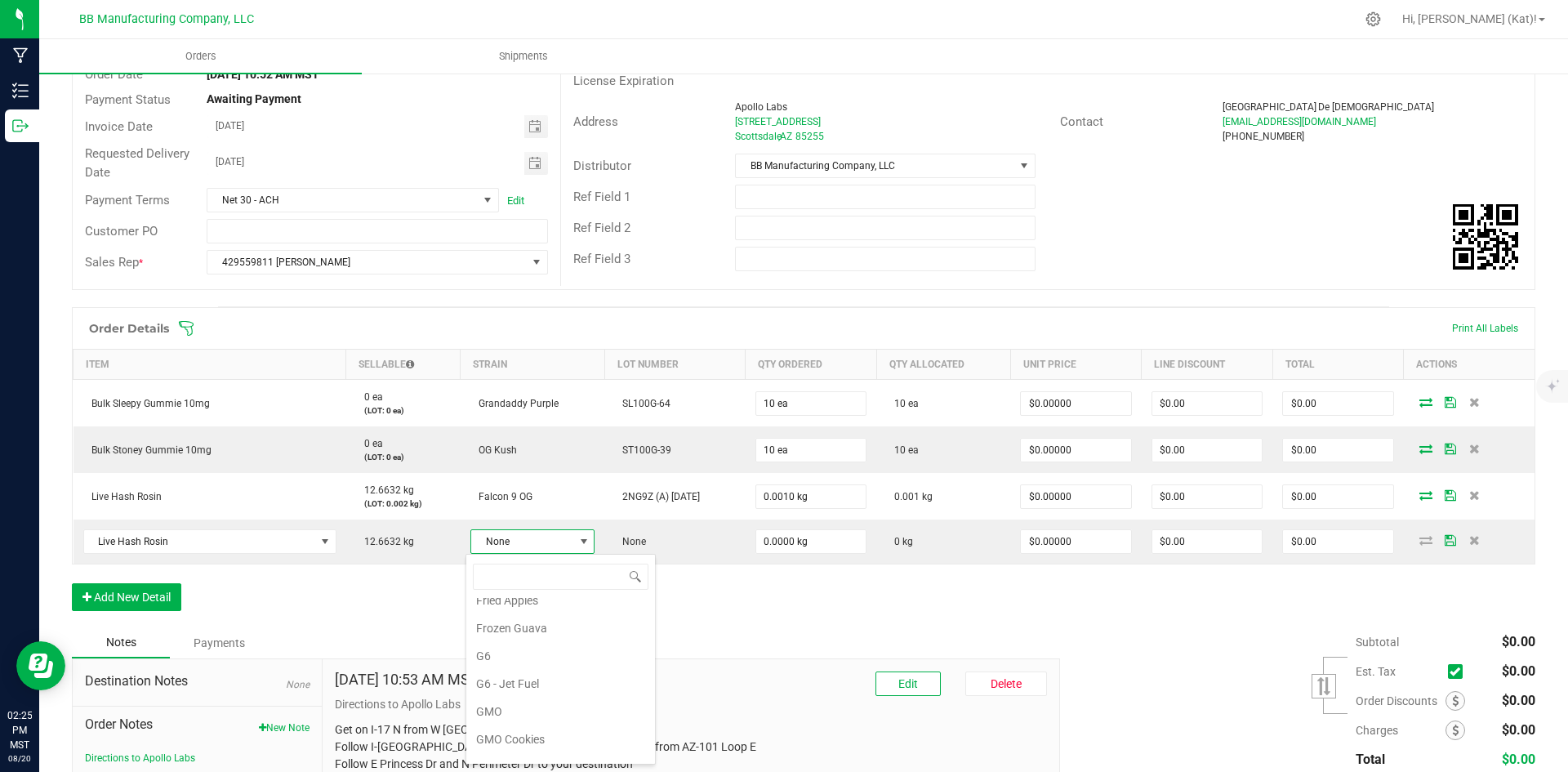
scroll to position [97, 0]
click at [544, 642] on li "Falcon 9 OG" at bounding box center [561, 655] width 188 height 28
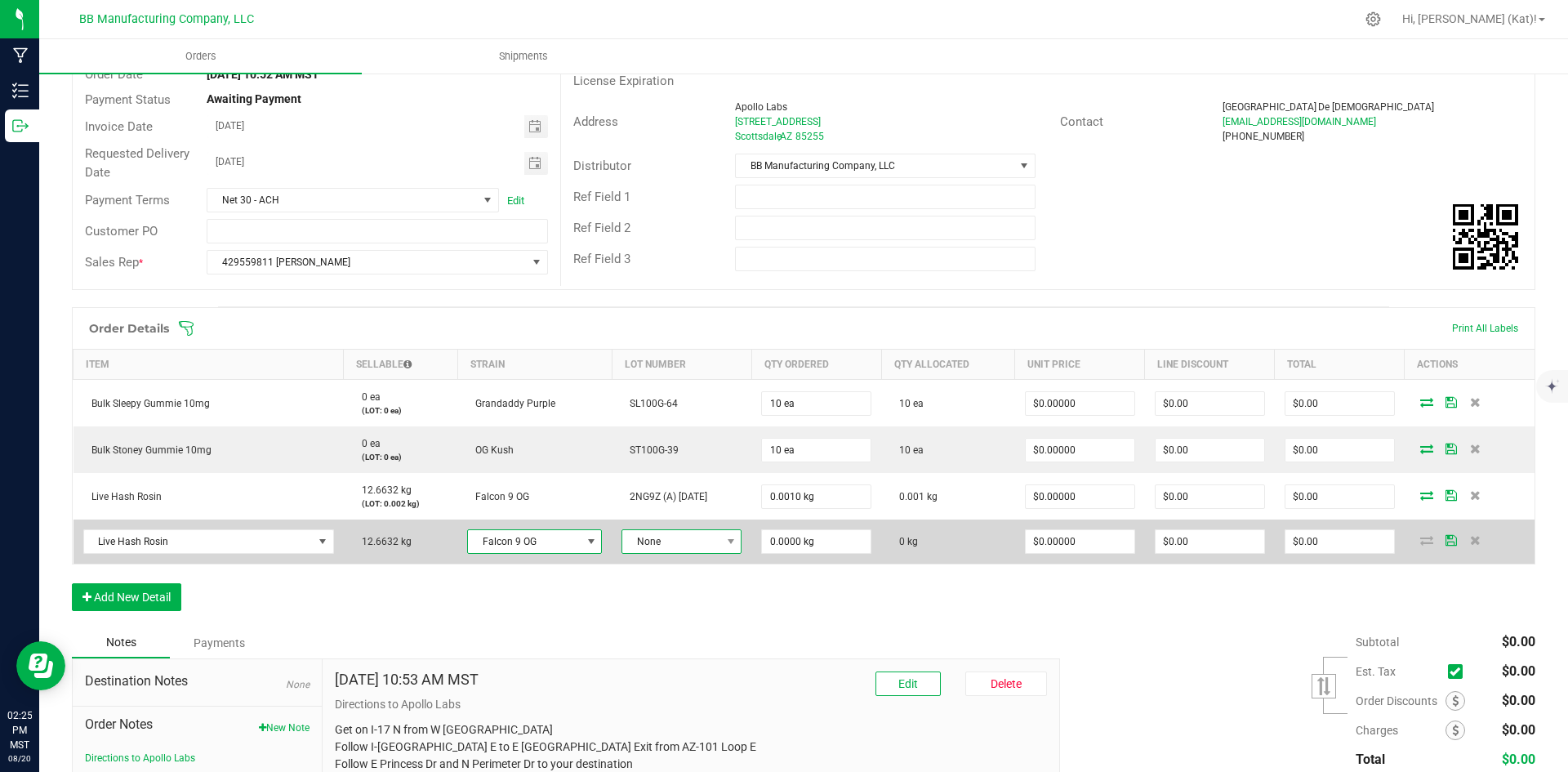
click at [701, 540] on span "None" at bounding box center [671, 542] width 98 height 23
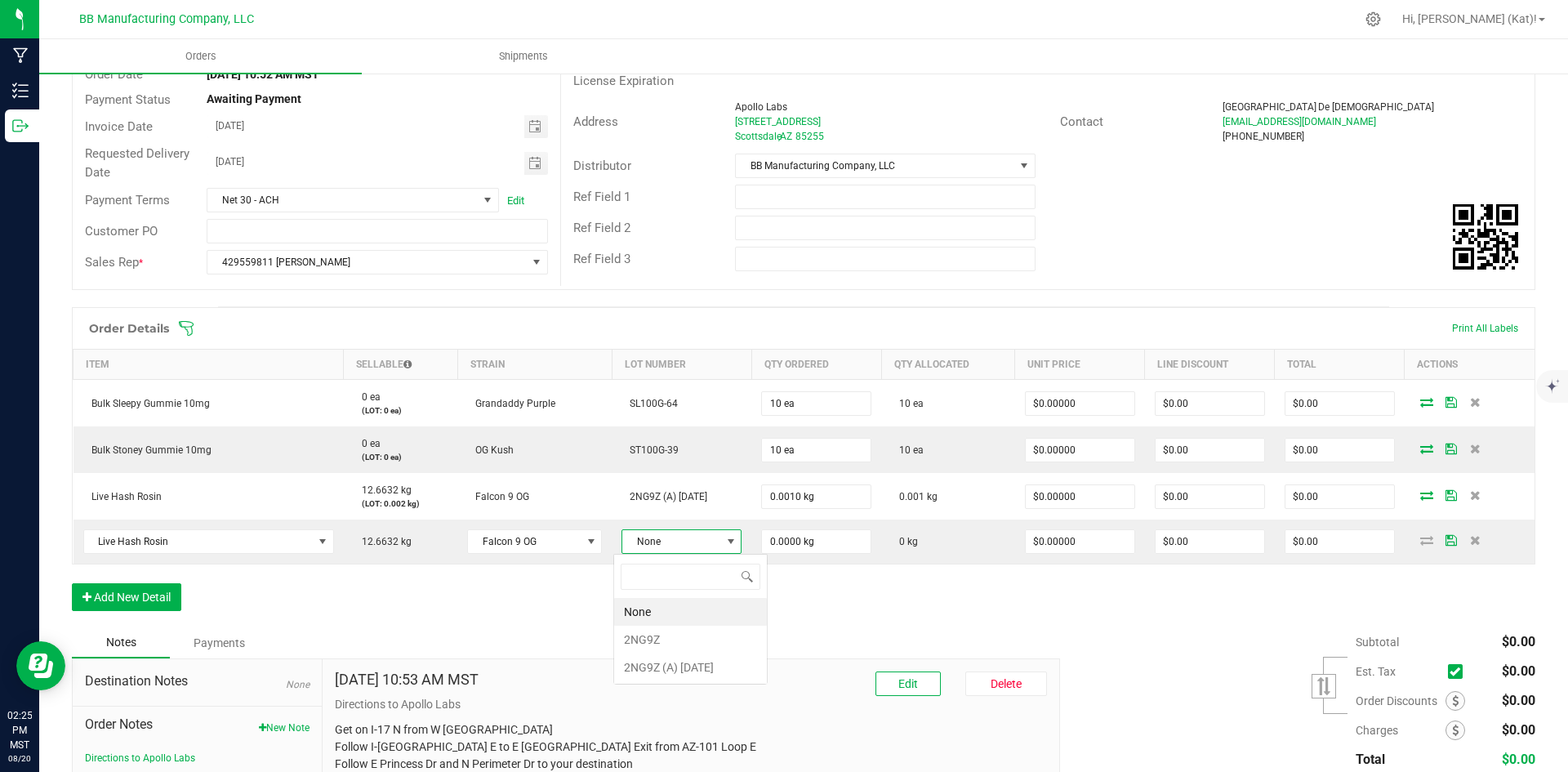
scroll to position [25, 124]
click at [708, 665] on 8\ "2NG9Z (A) [DATE]" at bounding box center [690, 668] width 153 height 28
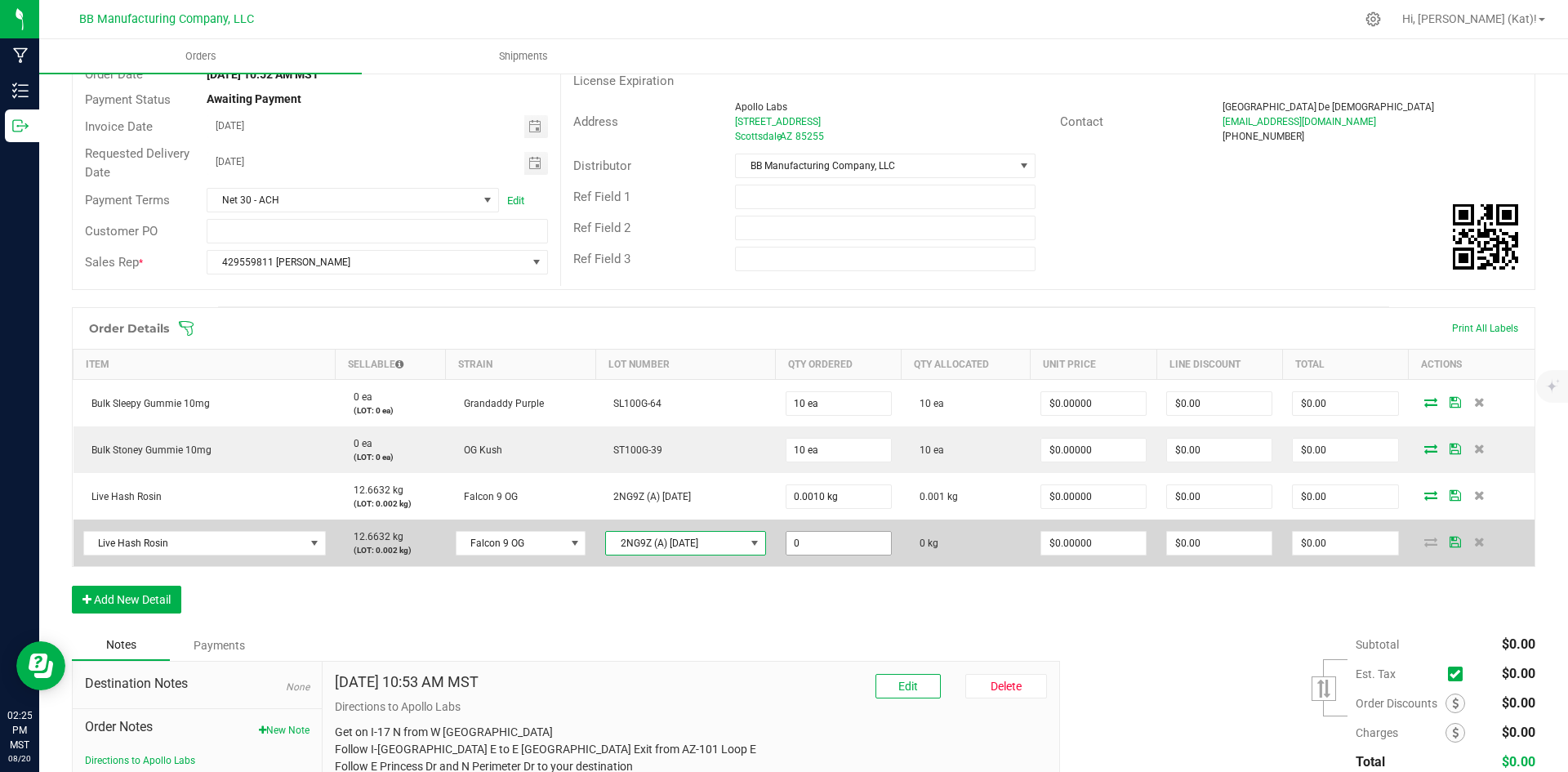
click at [824, 545] on input "0" at bounding box center [839, 544] width 105 height 23
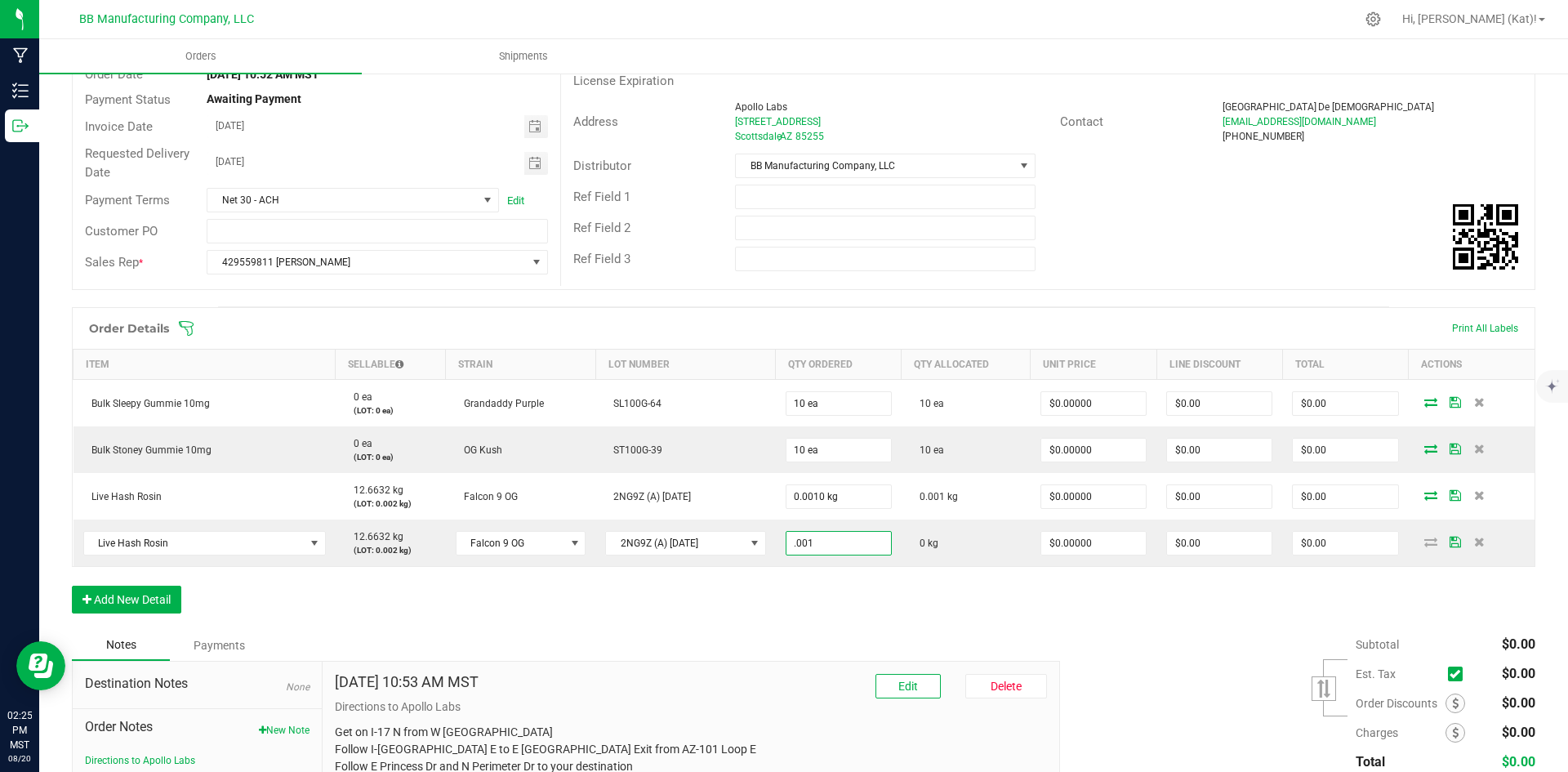
type input "0.0010 kg"
click at [846, 617] on div "Order Details Print All Labels Item Sellable Strain Lot Number Qty Ordered Qty …" at bounding box center [804, 469] width 1464 height 323
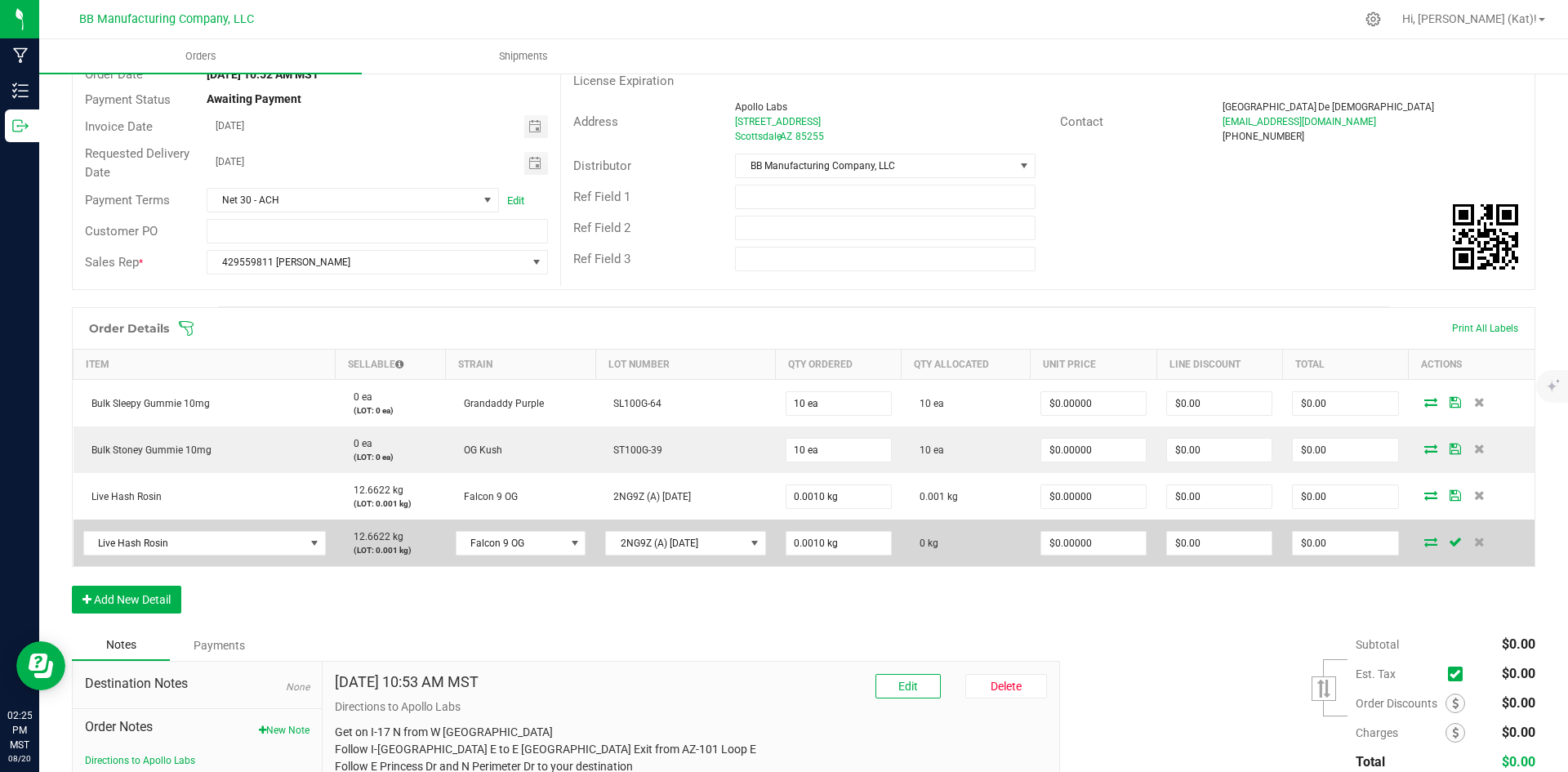
click at [1424, 542] on icon at bounding box center [1431, 542] width 13 height 10
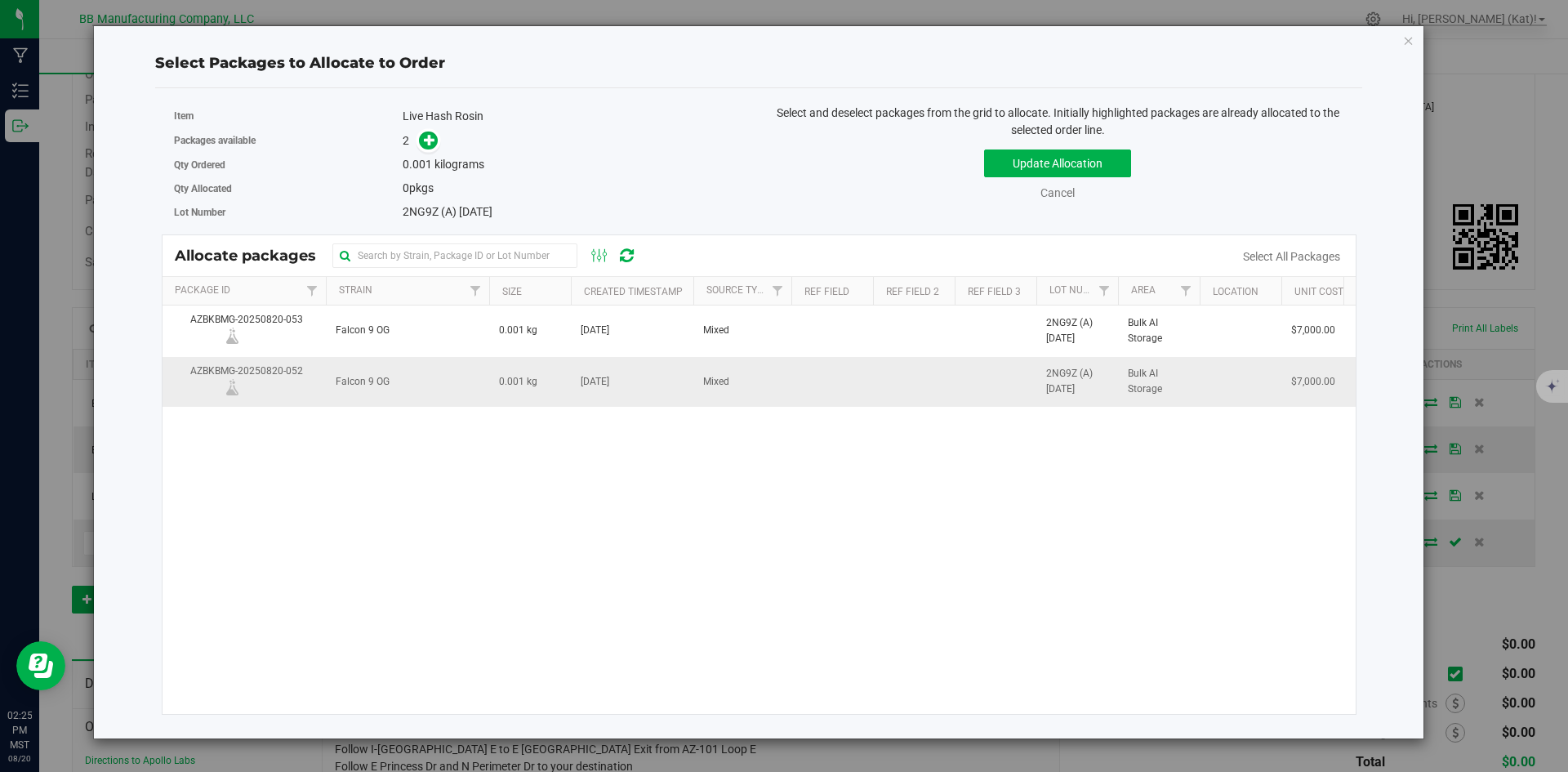
click at [732, 379] on td "Mixed" at bounding box center [742, 382] width 98 height 50
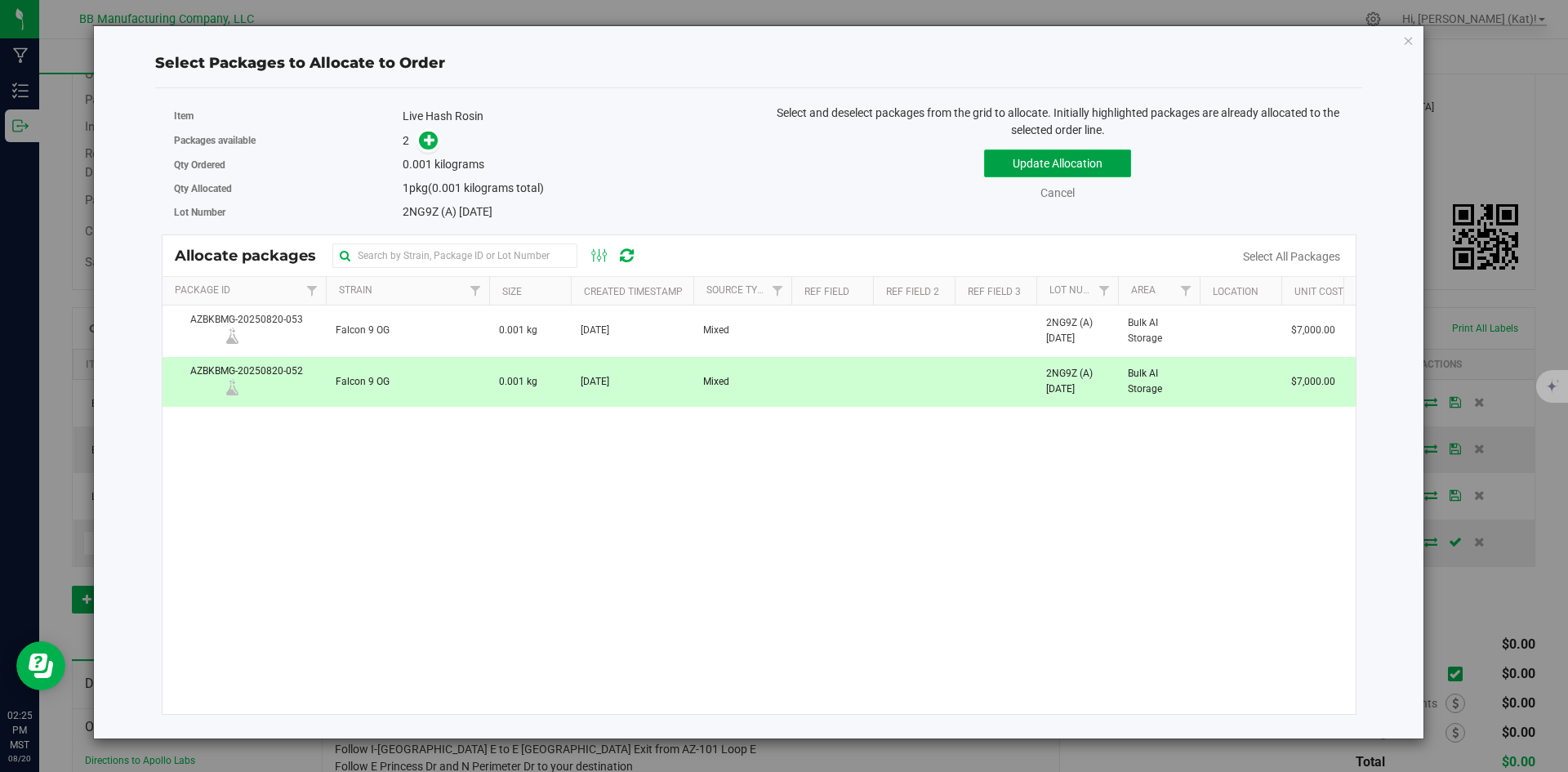
click at [994, 167] on button "Update Allocation" at bounding box center [1057, 164] width 147 height 28
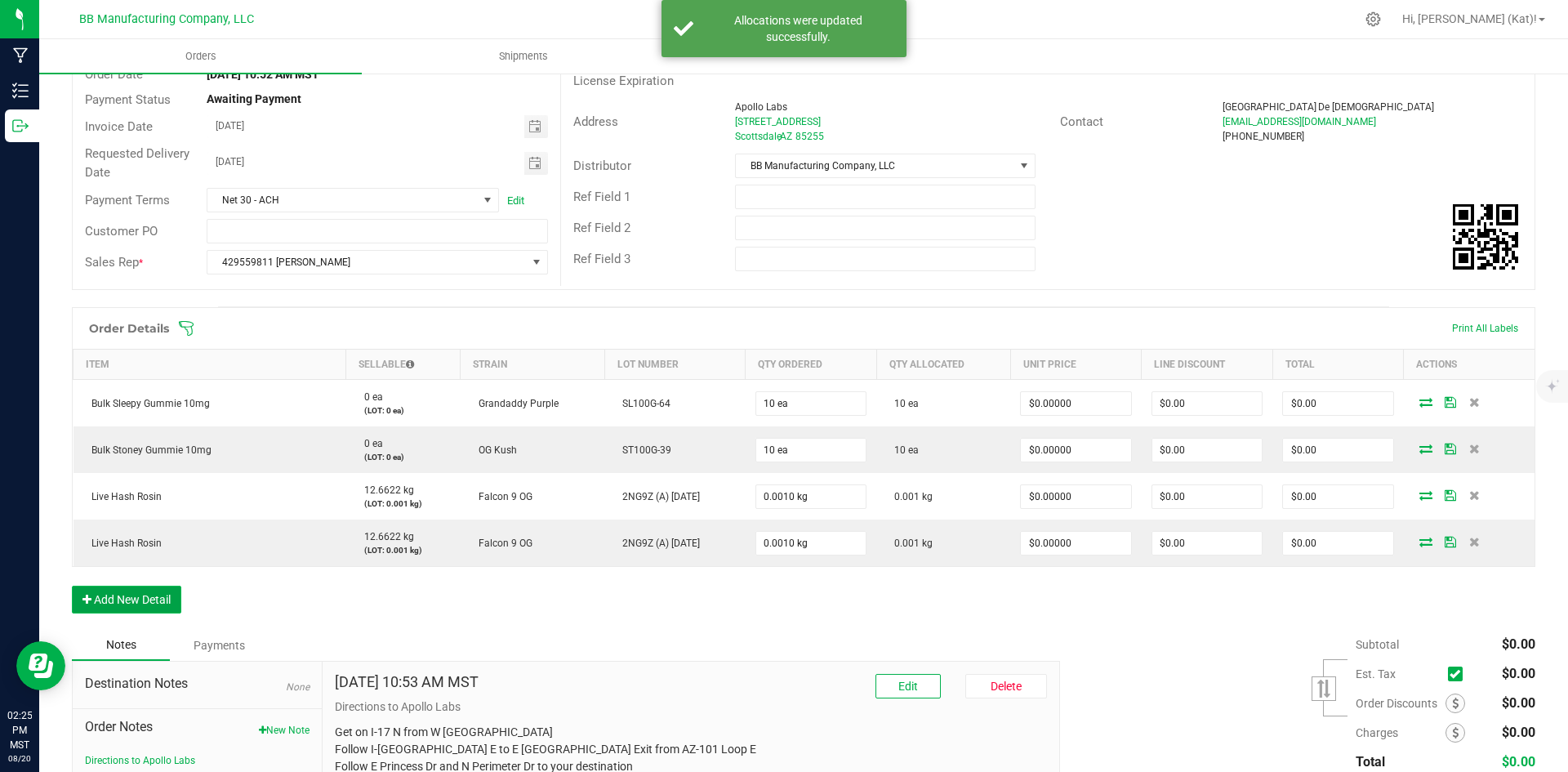
click at [149, 599] on button "Add New Detail" at bounding box center [126, 600] width 109 height 28
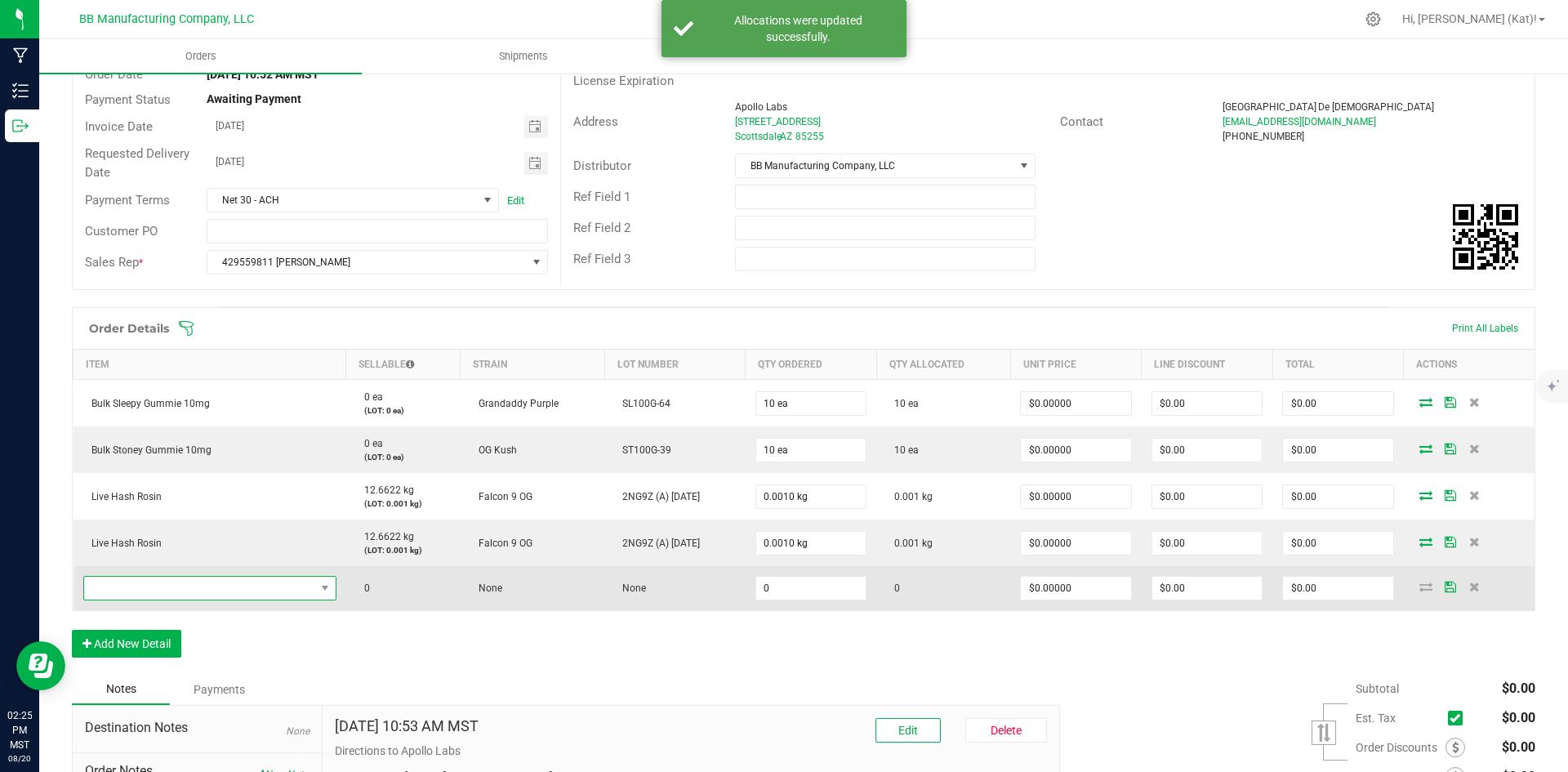
click at [230, 589] on span "NO DATA FOUND" at bounding box center [200, 589] width 231 height 23
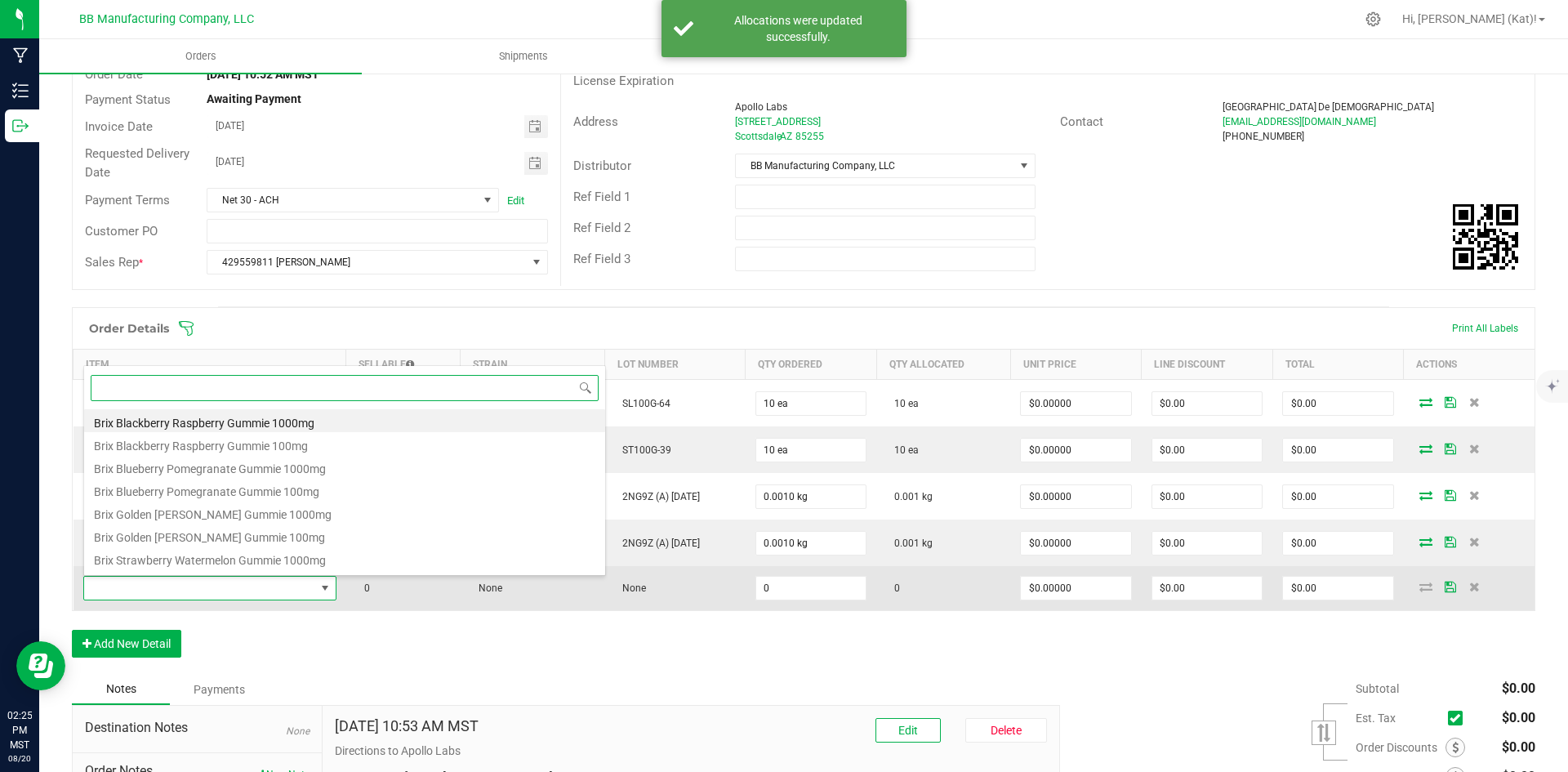
scroll to position [25, 249]
type input "liv"
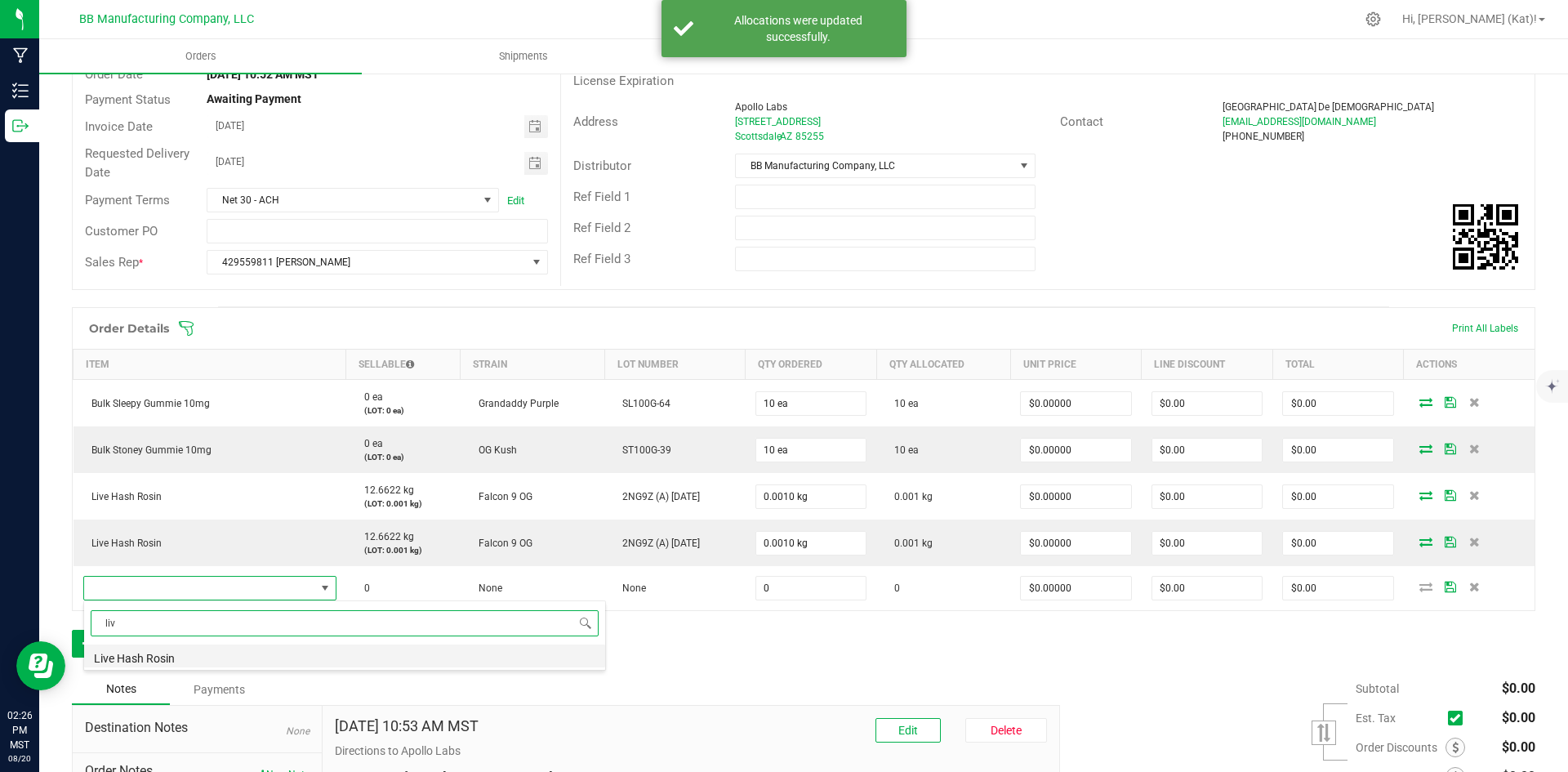
click at [225, 655] on li "Live Hash Rosin" at bounding box center [344, 656] width 521 height 23
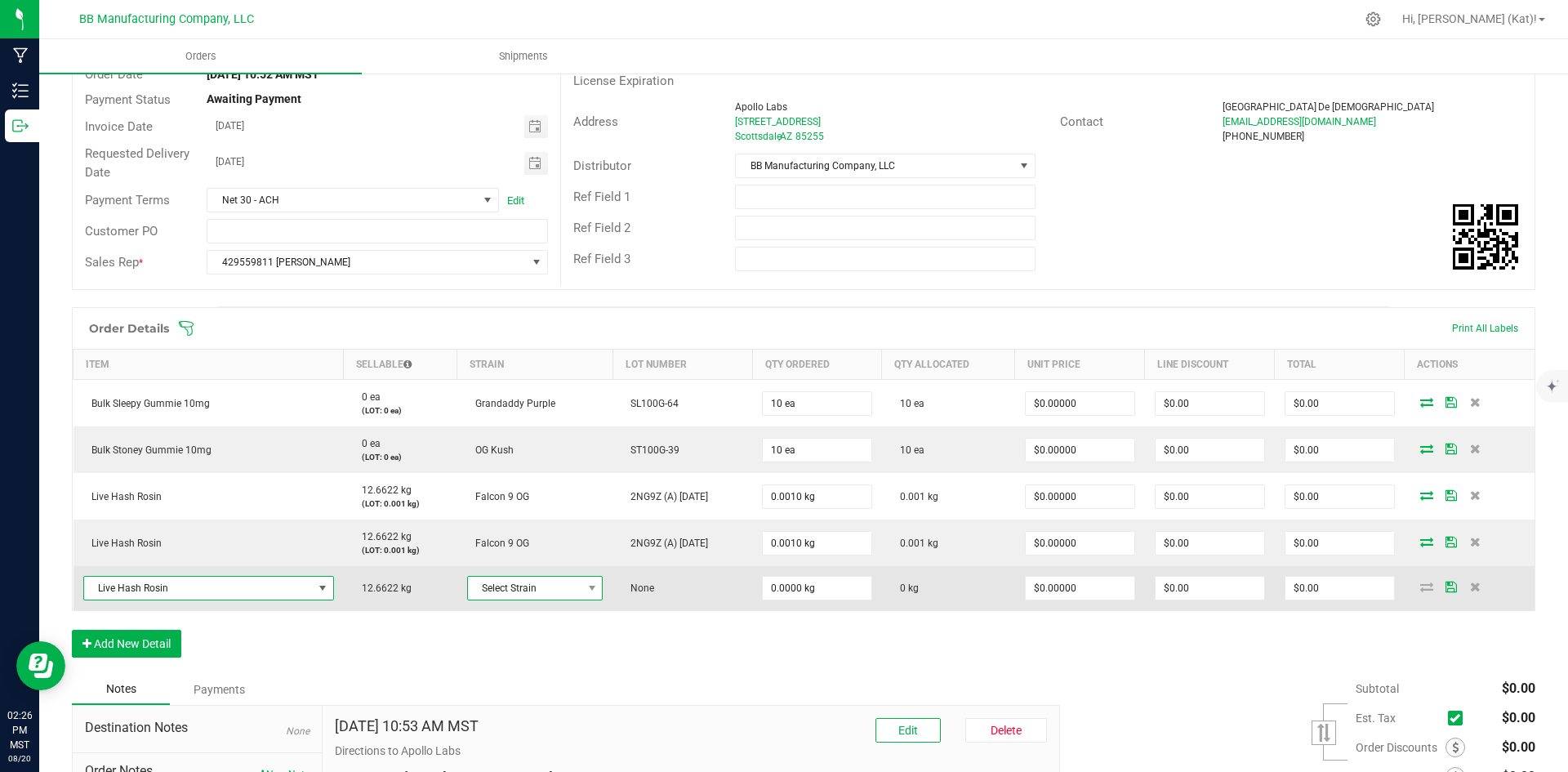
click at [543, 591] on span "Select Strain" at bounding box center [525, 589] width 113 height 23
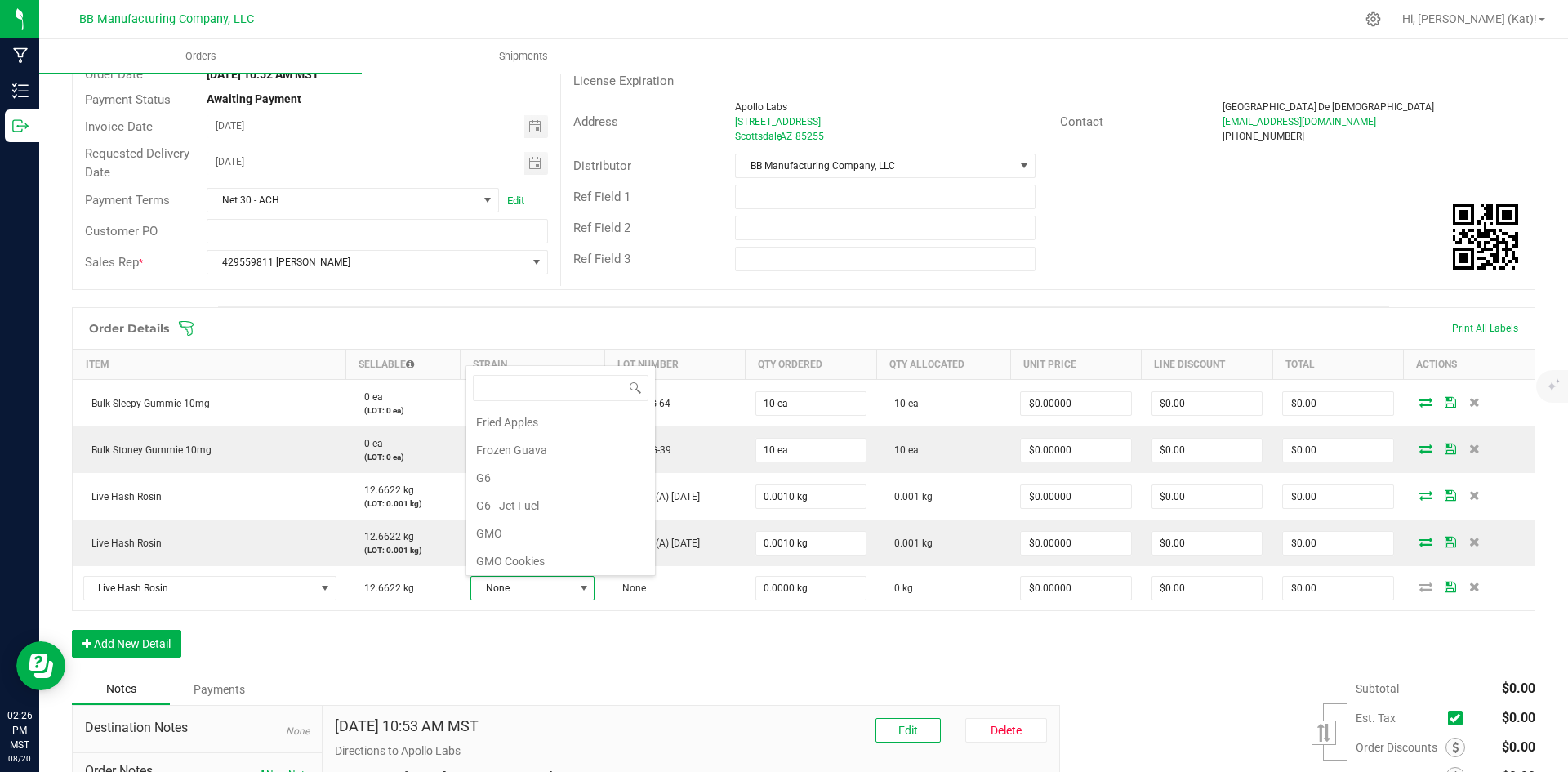
scroll to position [97, 0]
click at [554, 471] on li "Falcon 9 OG" at bounding box center [561, 466] width 188 height 28
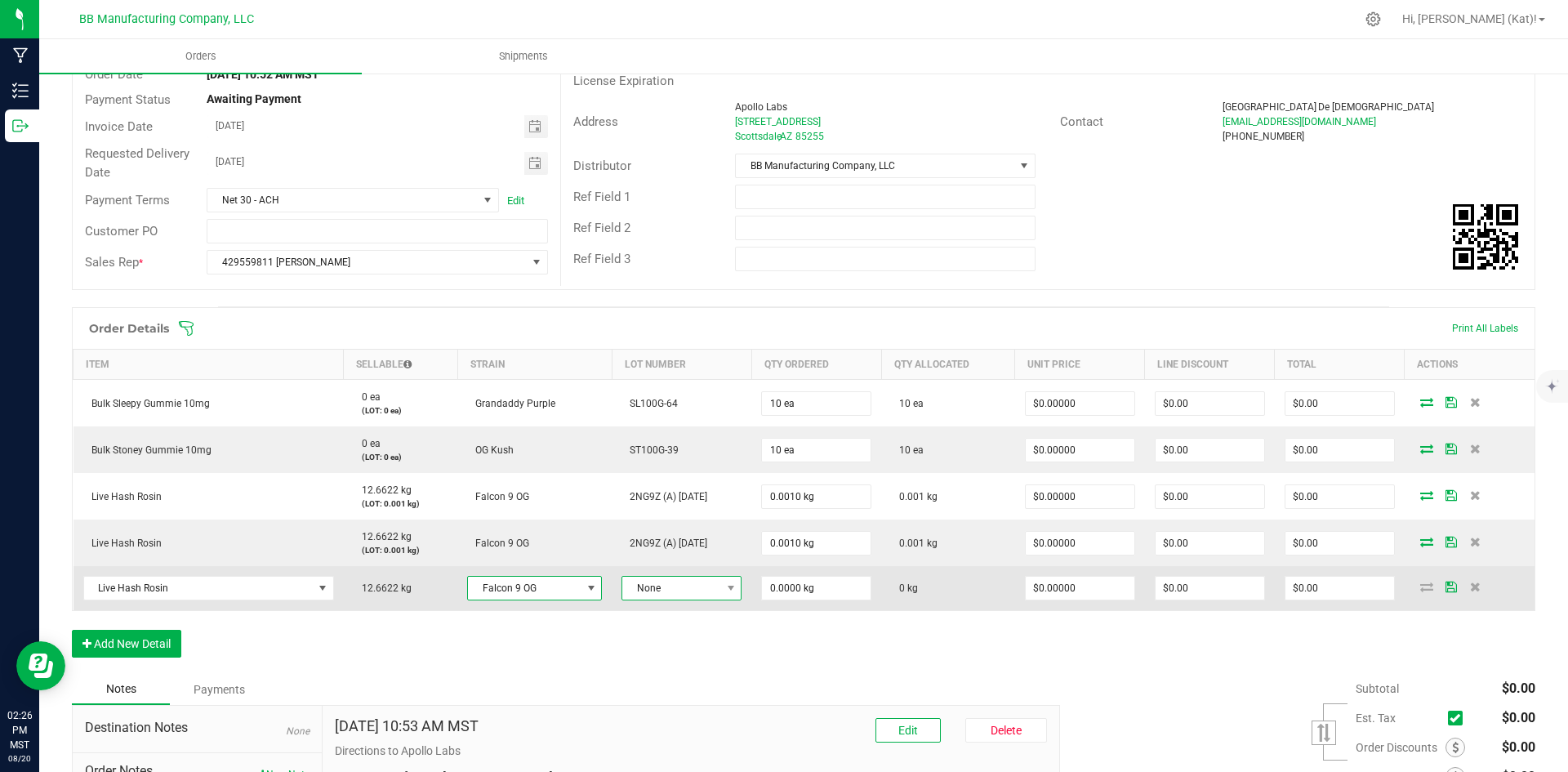
click at [686, 594] on span "None" at bounding box center [671, 589] width 98 height 23
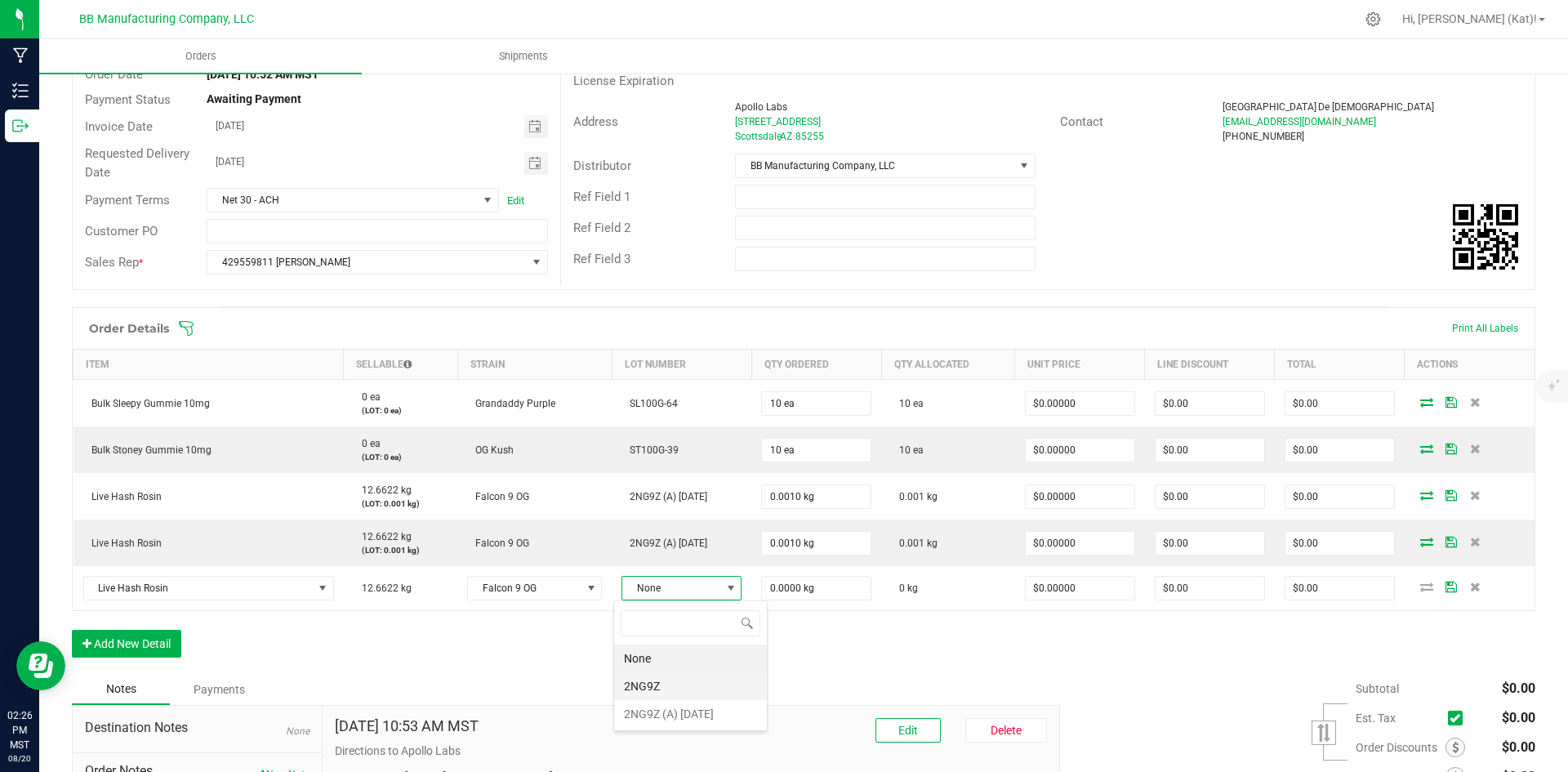
scroll to position [25, 124]
click at [694, 706] on 8\ "2NG9Z (A) [DATE]" at bounding box center [690, 714] width 153 height 28
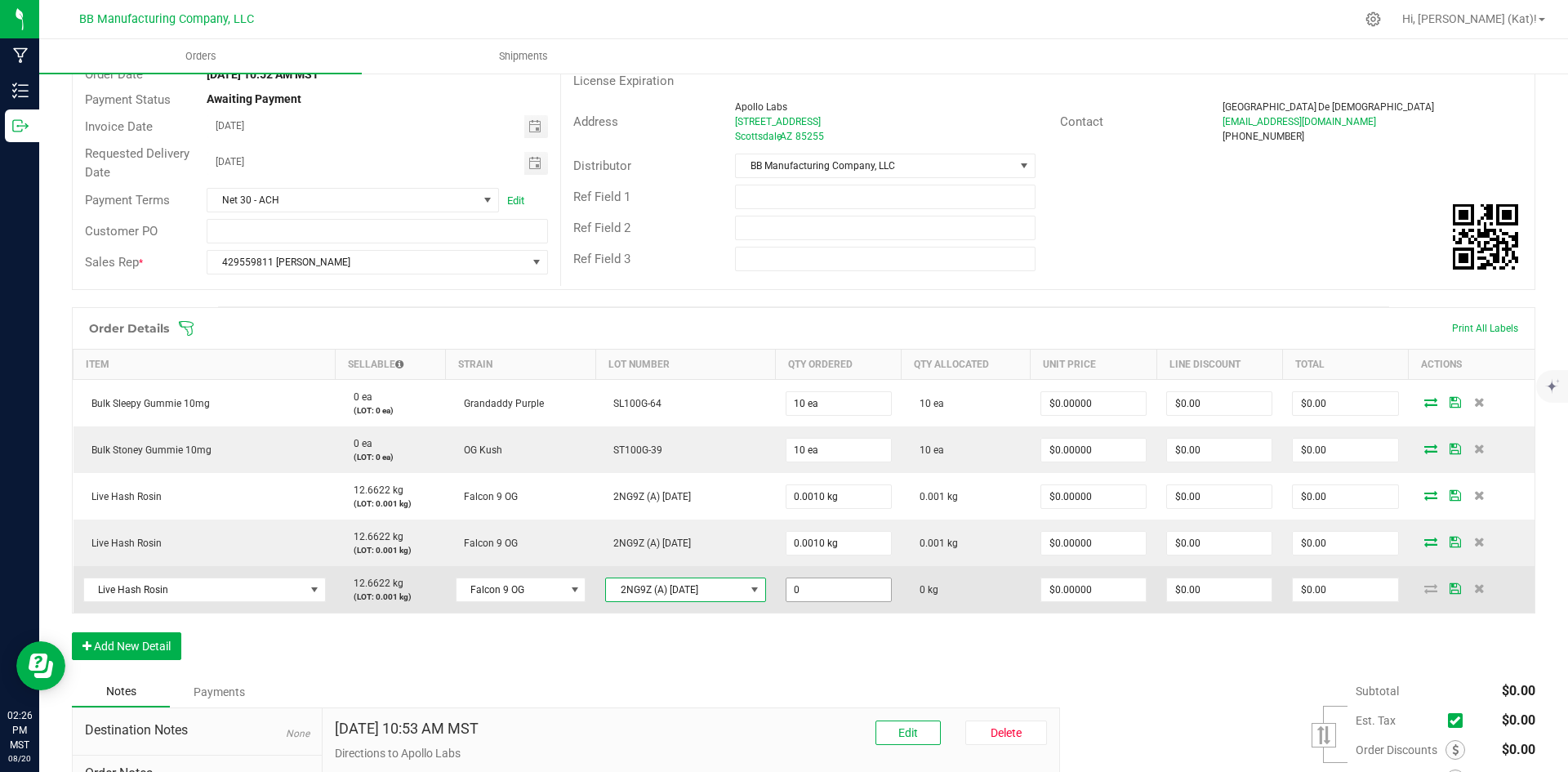
click at [805, 590] on input "0" at bounding box center [839, 590] width 105 height 23
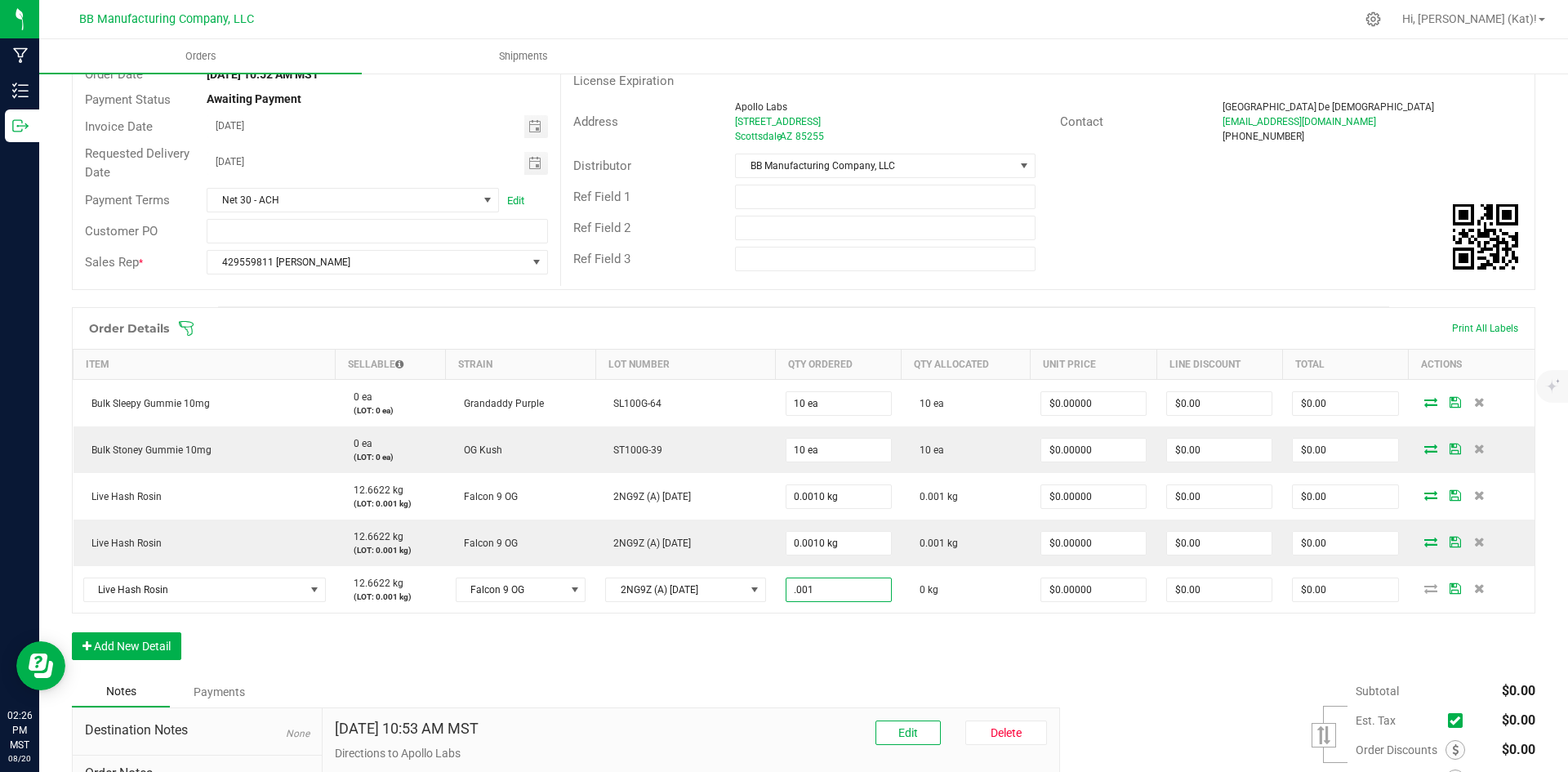
type input "0.0010 kg"
click at [802, 647] on div "Order Details Print All Labels Item Sellable Strain Lot Number Qty Ordered Qty …" at bounding box center [804, 492] width 1464 height 369
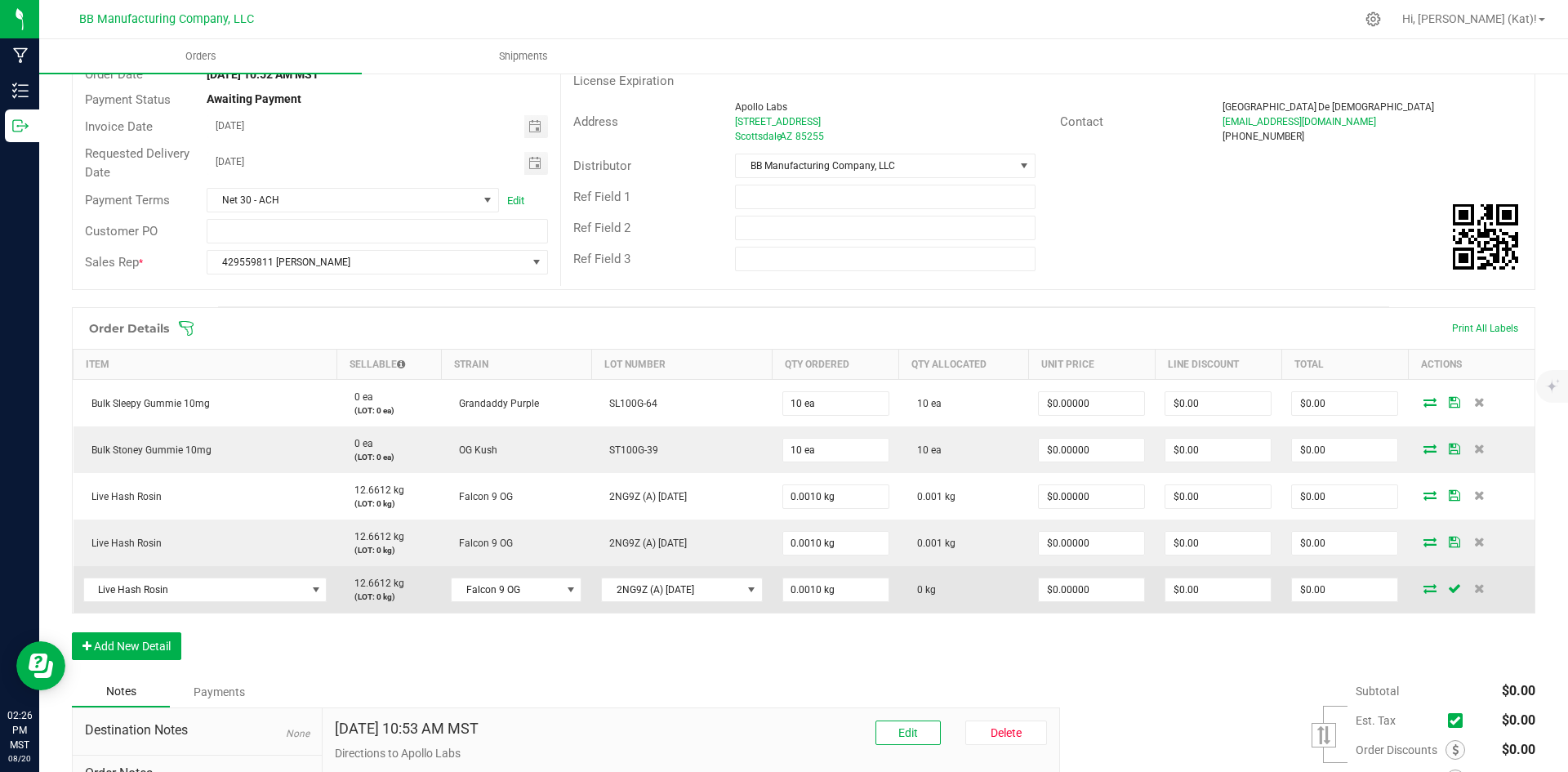
click at [1423, 592] on icon at bounding box center [1430, 589] width 13 height 10
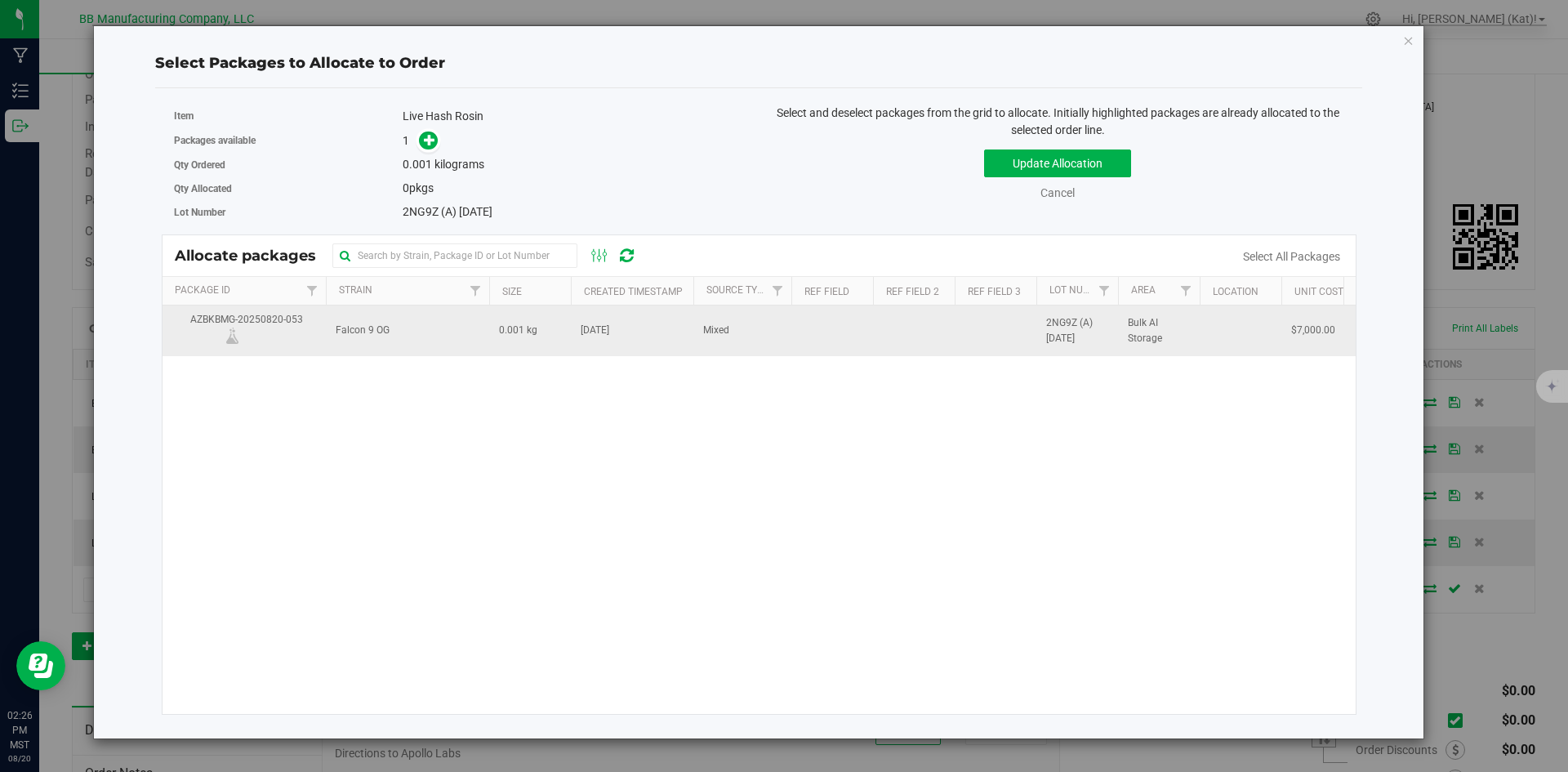
drag, startPoint x: 511, startPoint y: 335, endPoint x: 577, endPoint y: 319, distance: 67.9
click at [511, 335] on span "0.001 kg" at bounding box center [518, 331] width 38 height 16
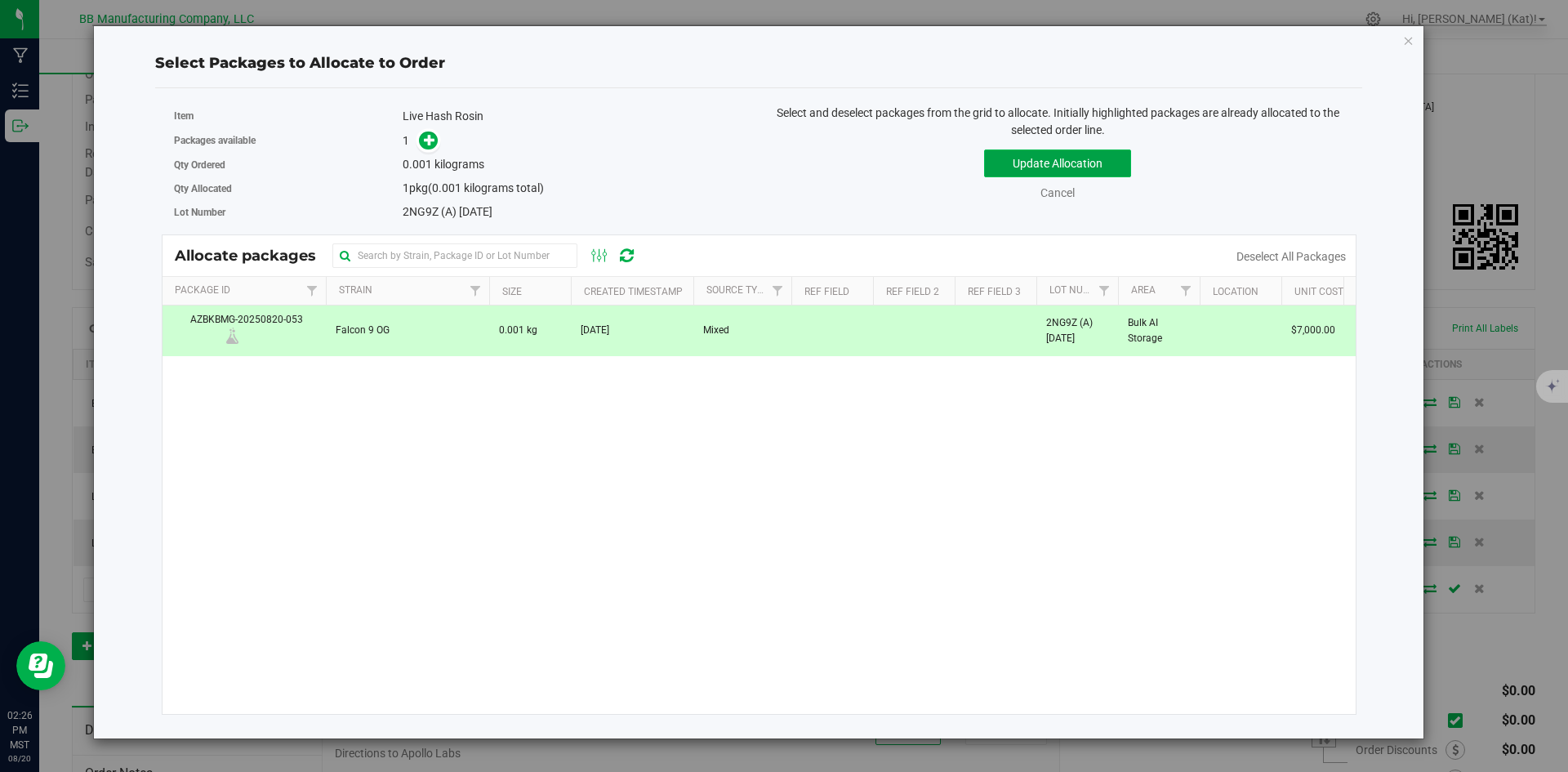
click at [1058, 161] on button "Update Allocation" at bounding box center [1057, 164] width 147 height 28
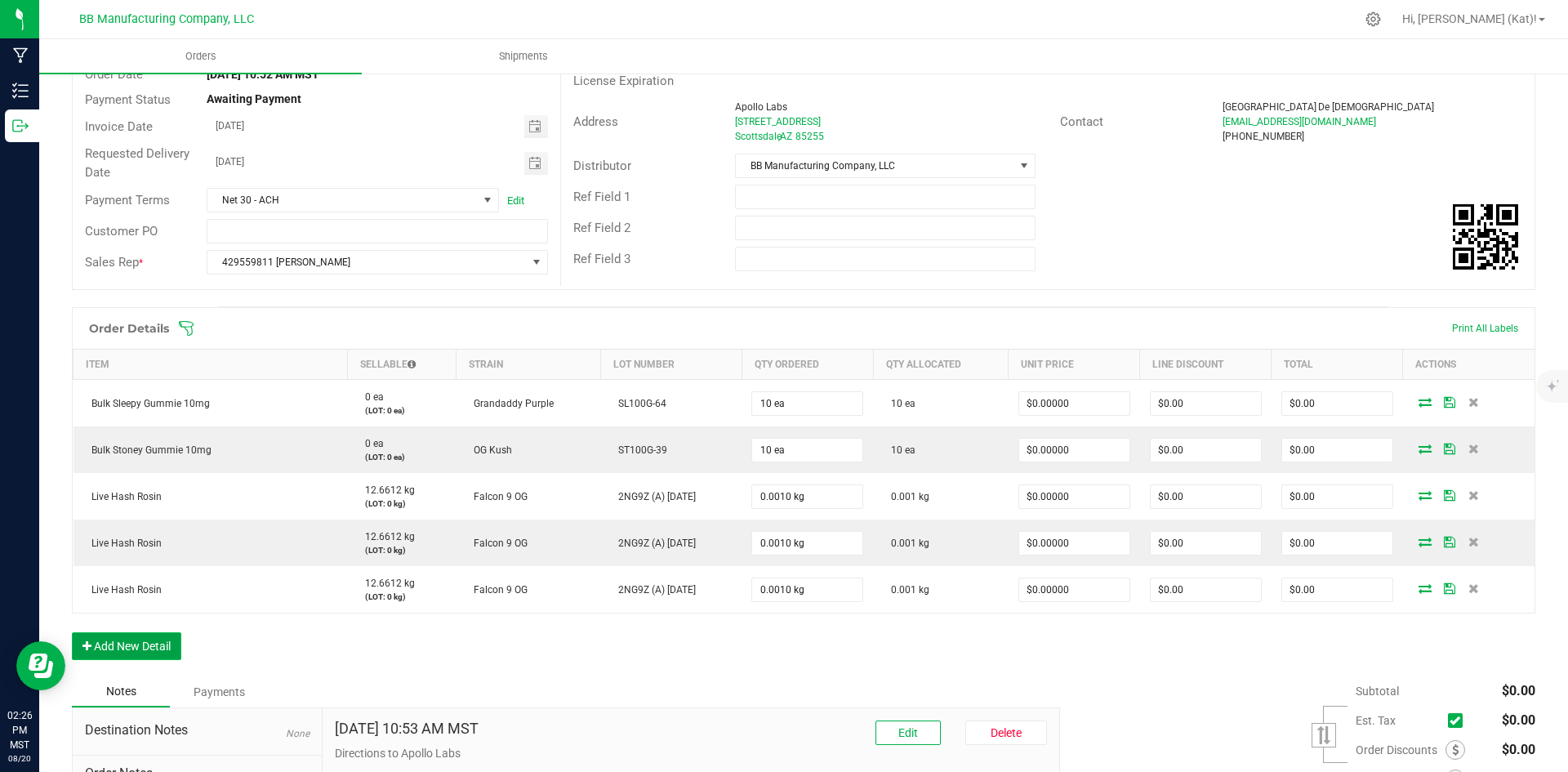
click at [124, 640] on button "Add New Detail" at bounding box center [126, 646] width 109 height 28
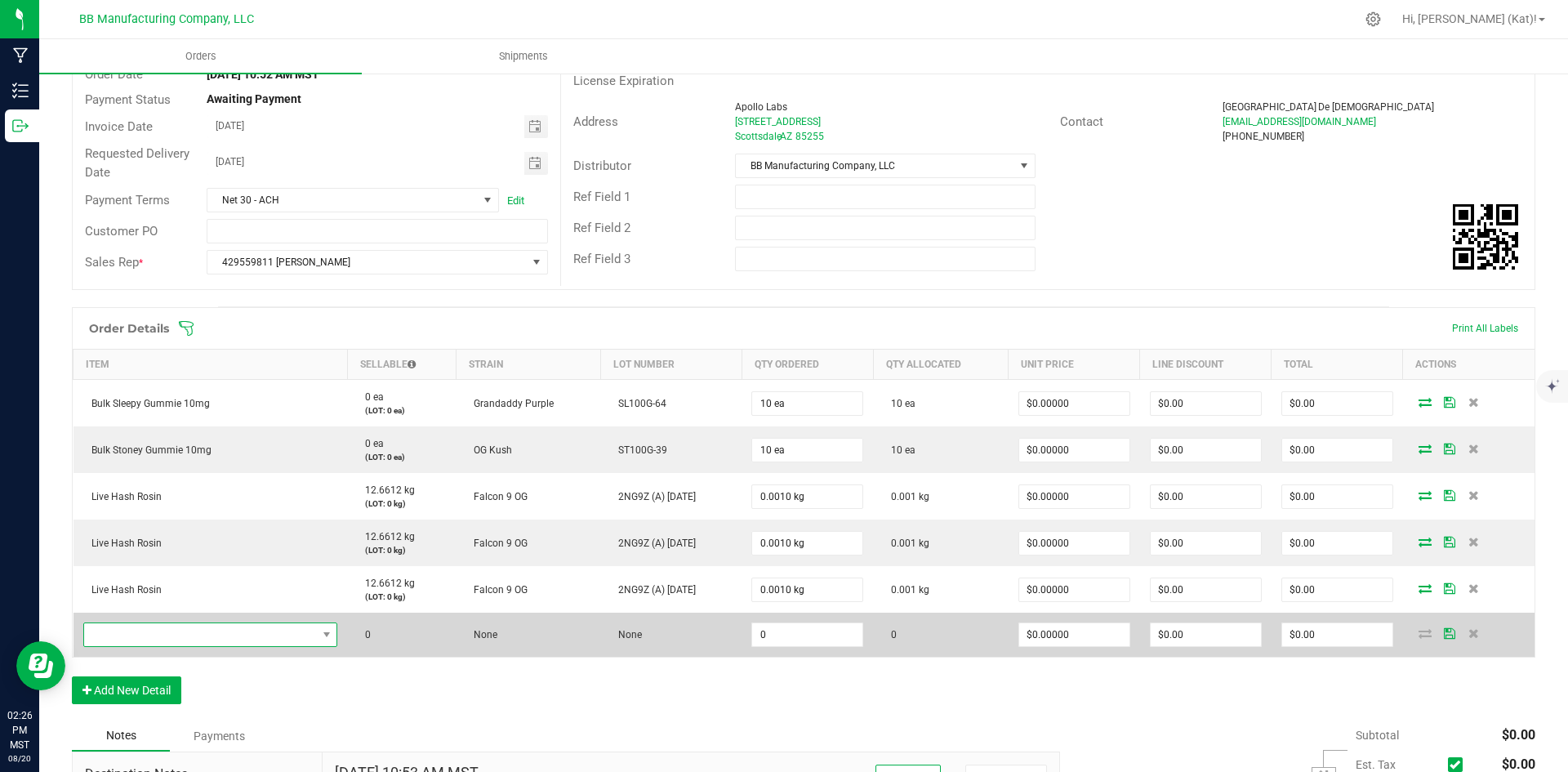
click at [254, 629] on span "NO DATA FOUND" at bounding box center [201, 635] width 233 height 23
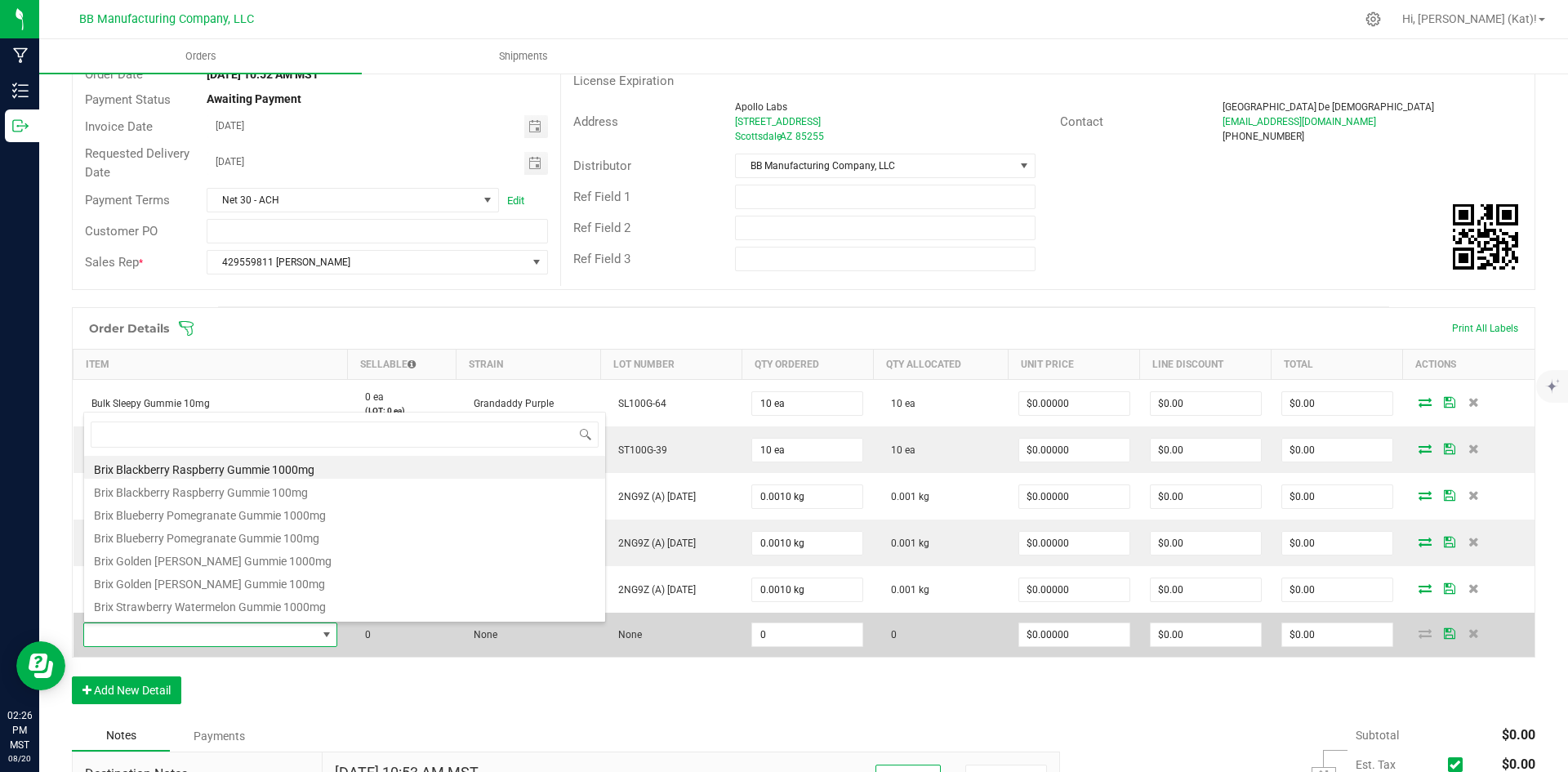
scroll to position [25, 249]
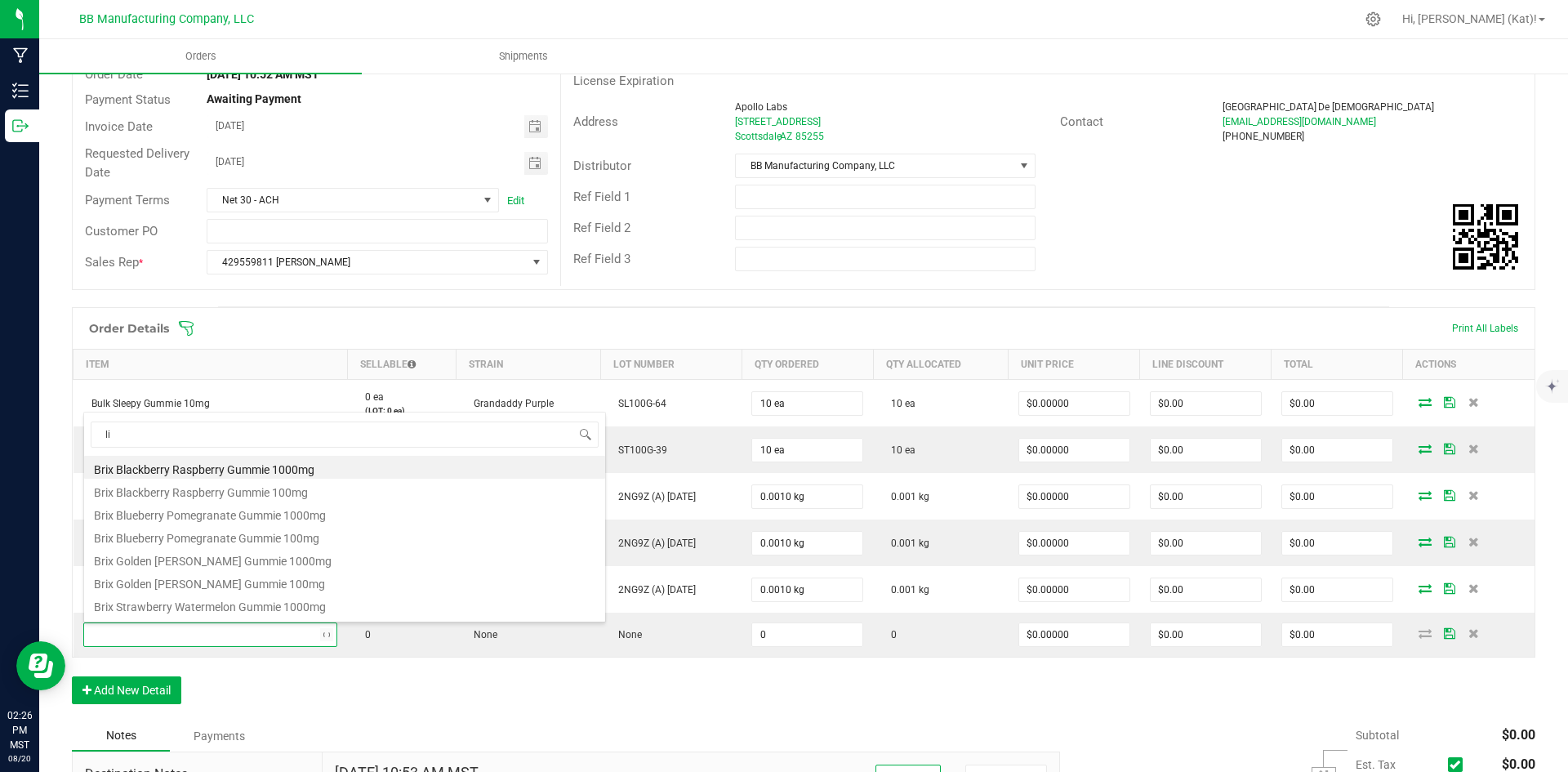
type input "liv"
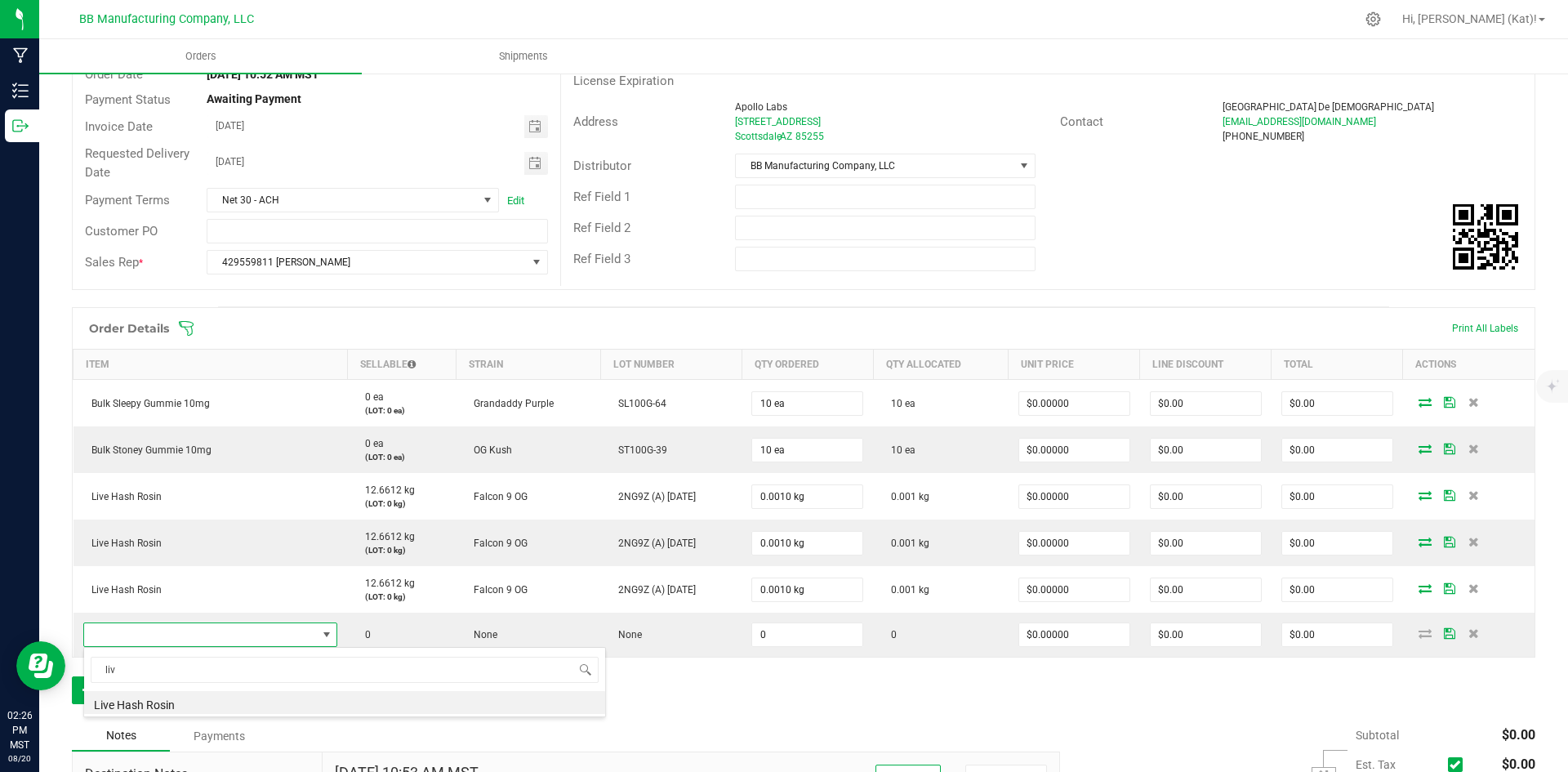
drag, startPoint x: 234, startPoint y: 685, endPoint x: 252, endPoint y: 689, distance: 18.4
click at [231, 698] on li "Live Hash Rosin" at bounding box center [344, 703] width 521 height 23
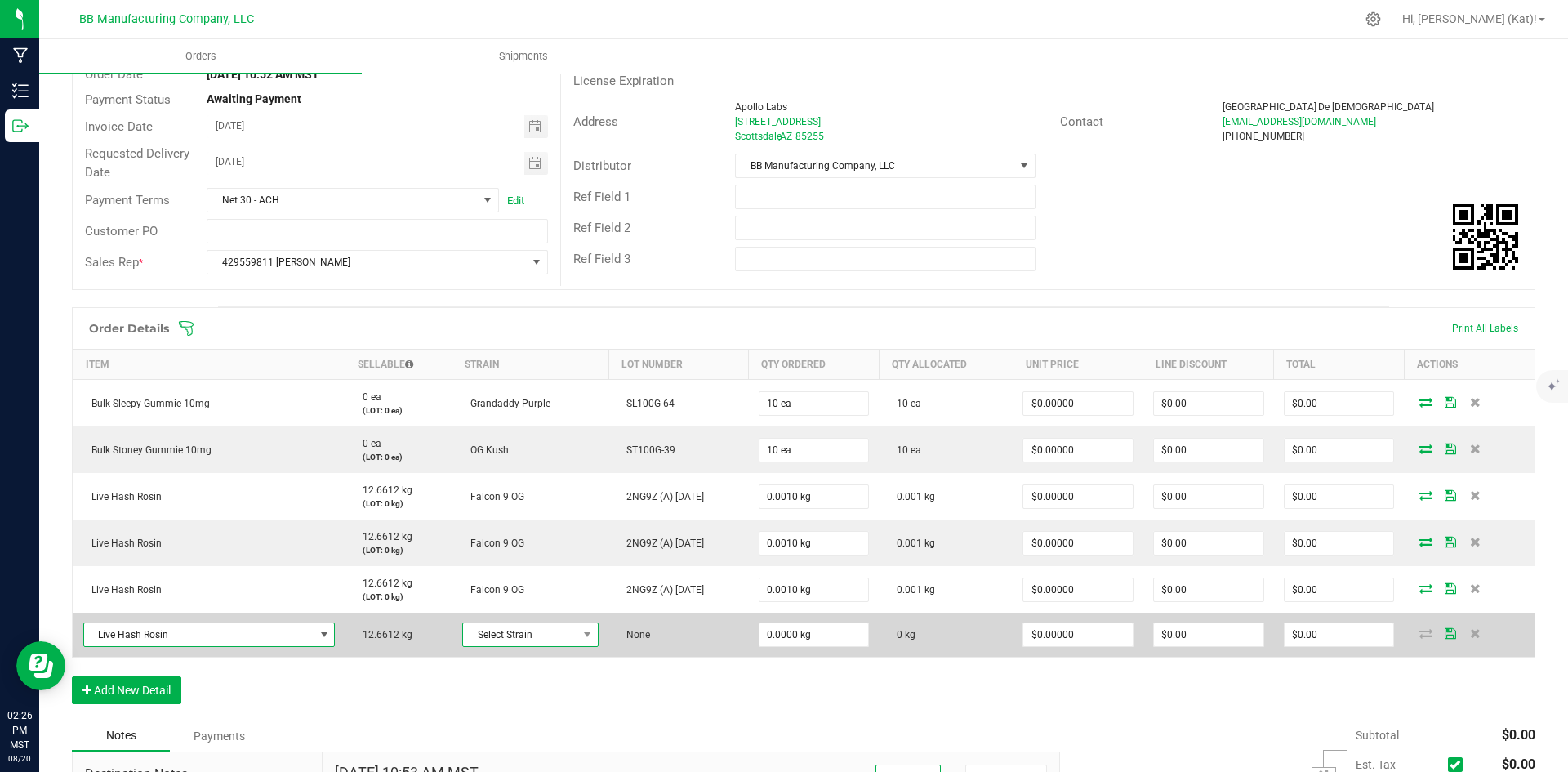
click at [548, 634] on span "Select Strain" at bounding box center [520, 635] width 114 height 23
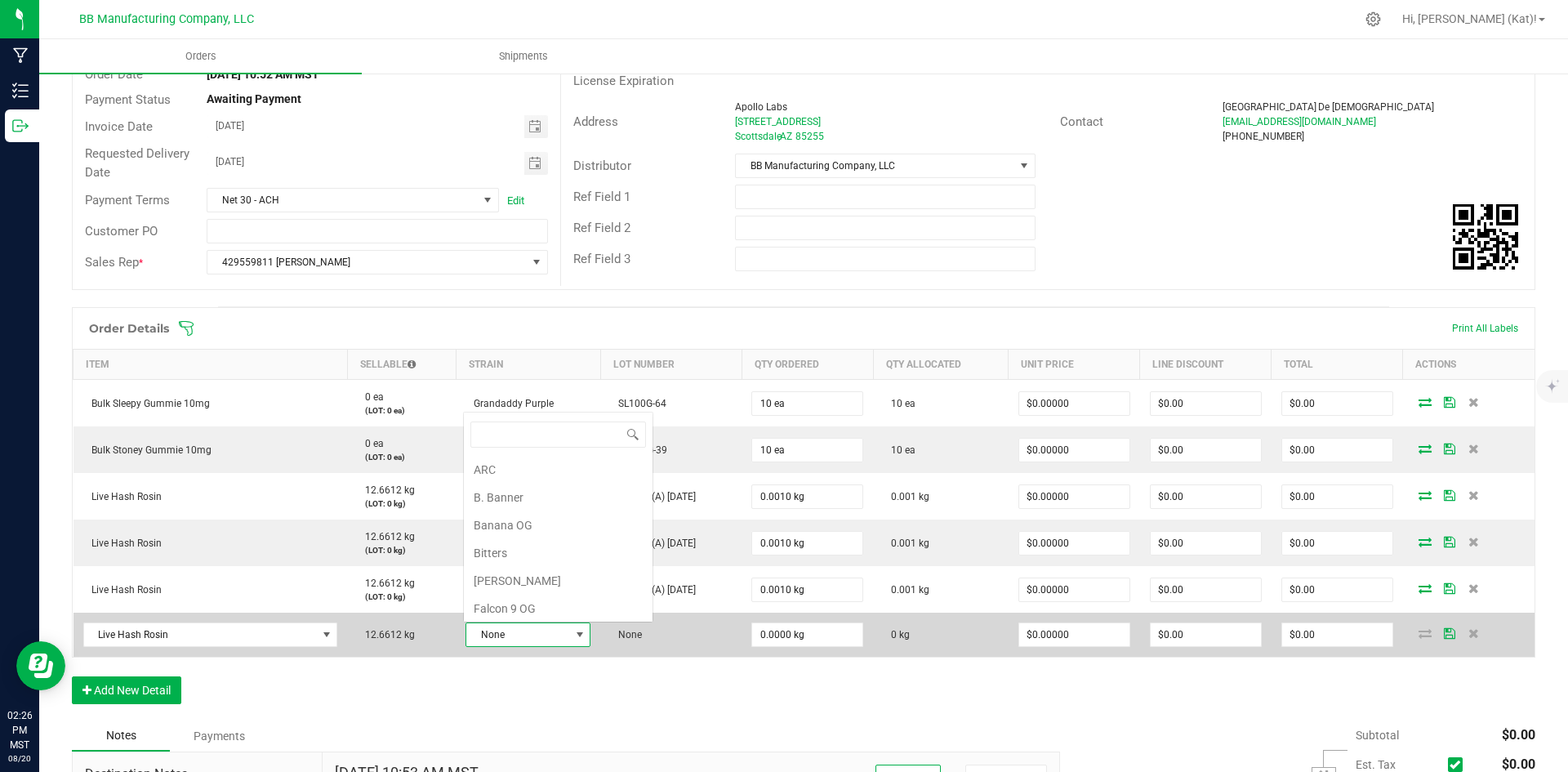
scroll to position [25, 119]
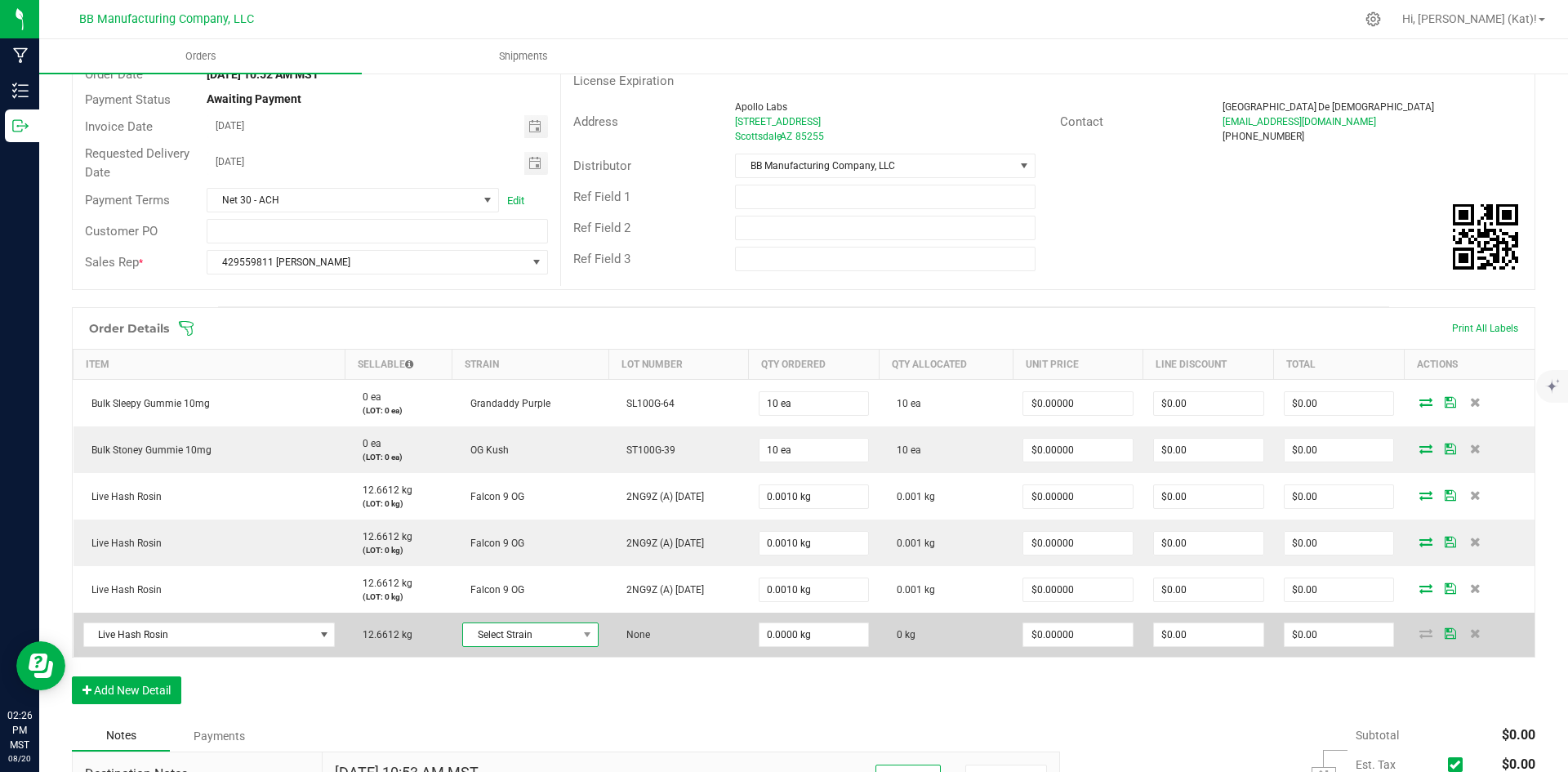
click at [535, 626] on span "Select Strain" at bounding box center [520, 635] width 114 height 23
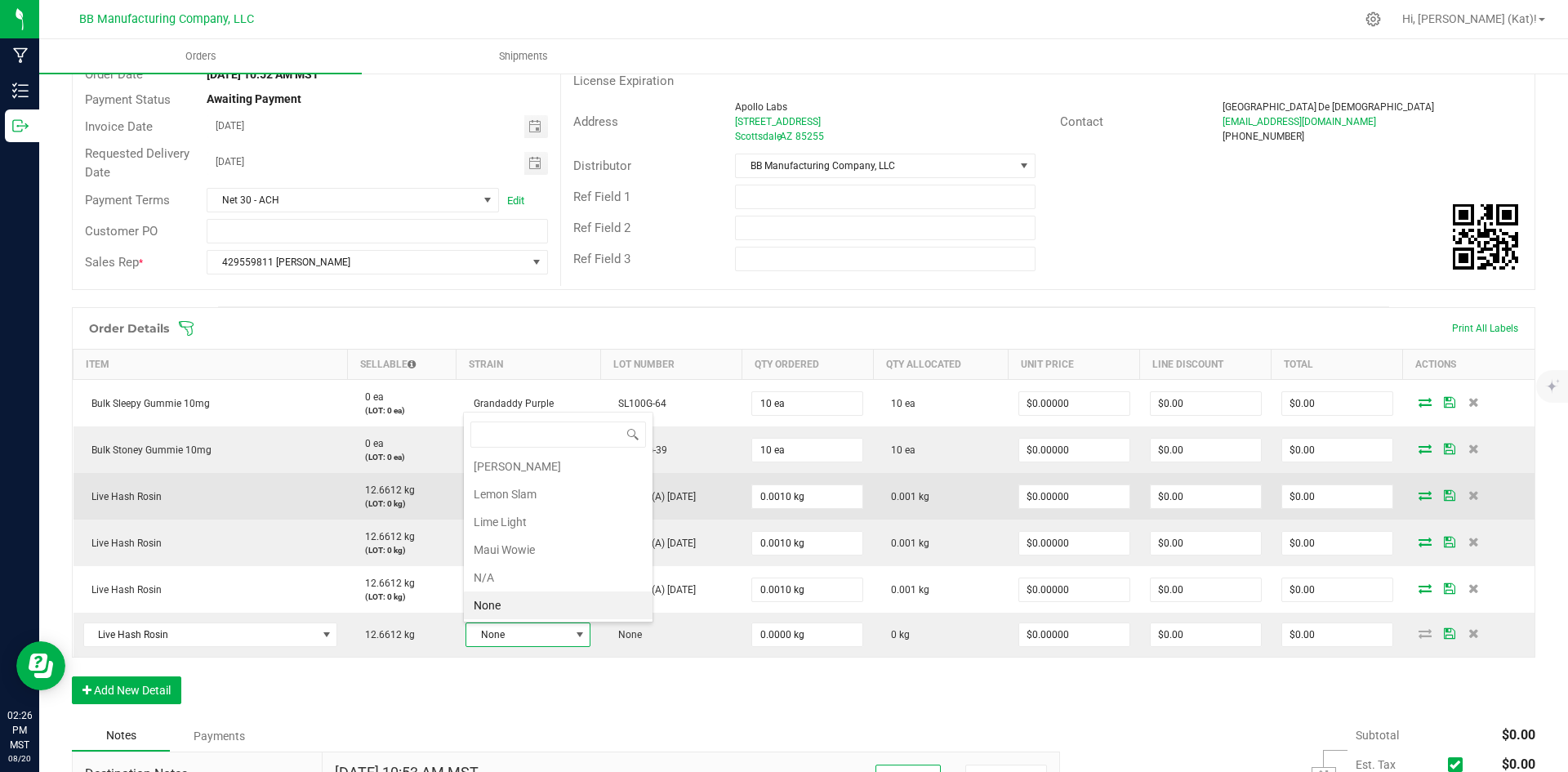
click at [558, 490] on li "Lemon Slam" at bounding box center [558, 494] width 188 height 28
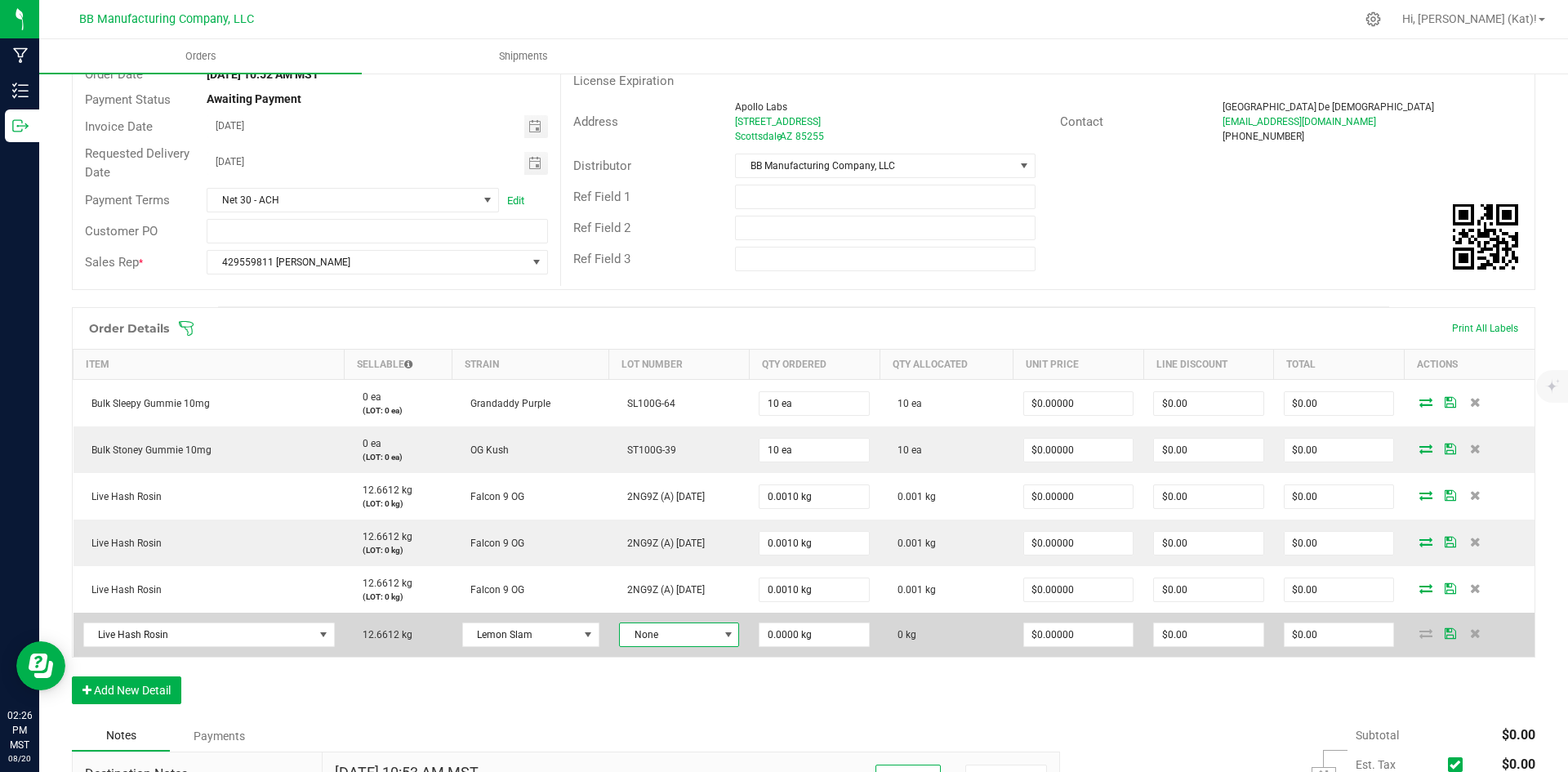
click at [685, 636] on span "None" at bounding box center [669, 635] width 99 height 23
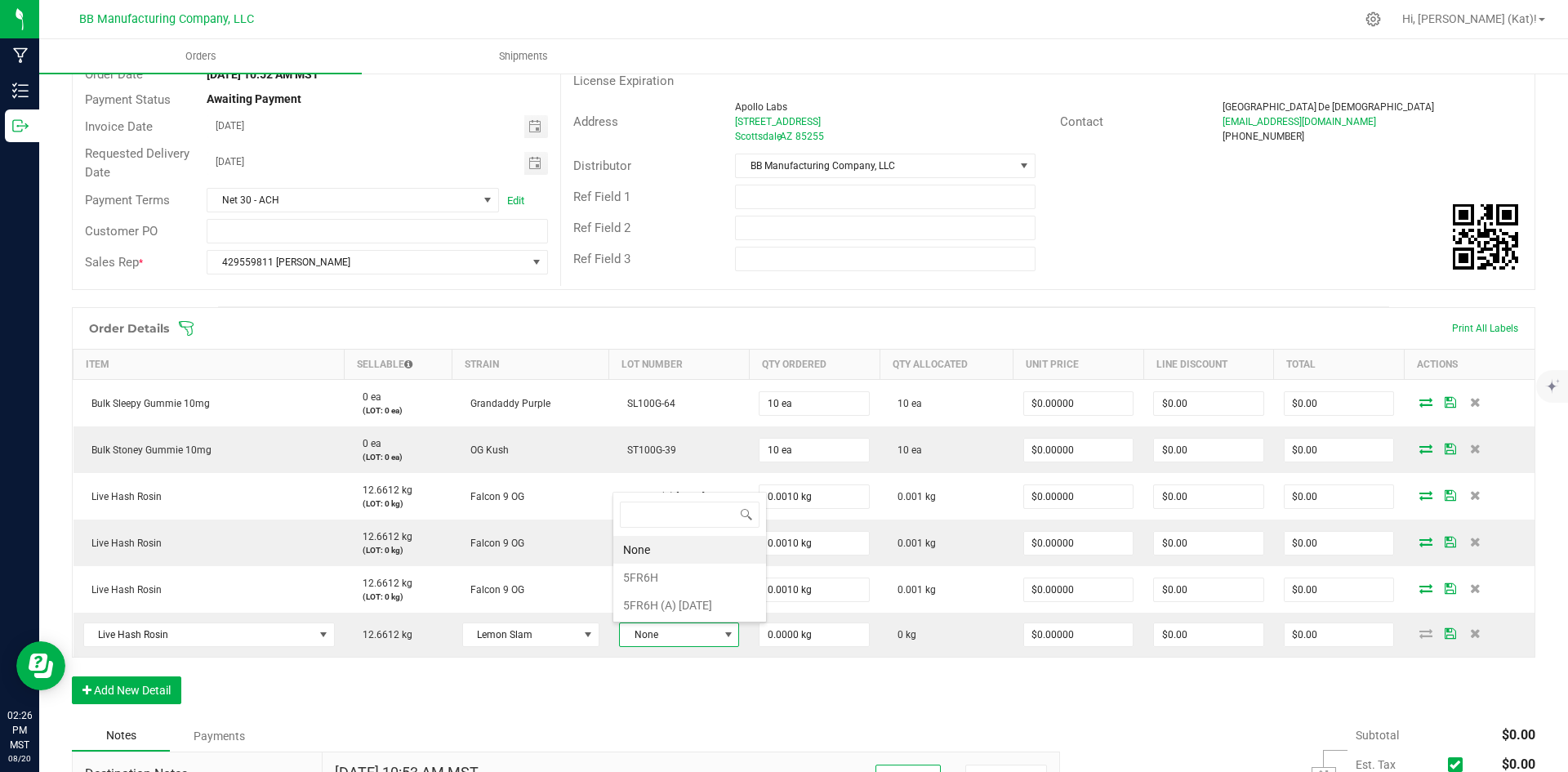
scroll to position [25, 122]
click at [710, 597] on 8\ "5FR6H (A) [DATE]" at bounding box center [689, 606] width 153 height 28
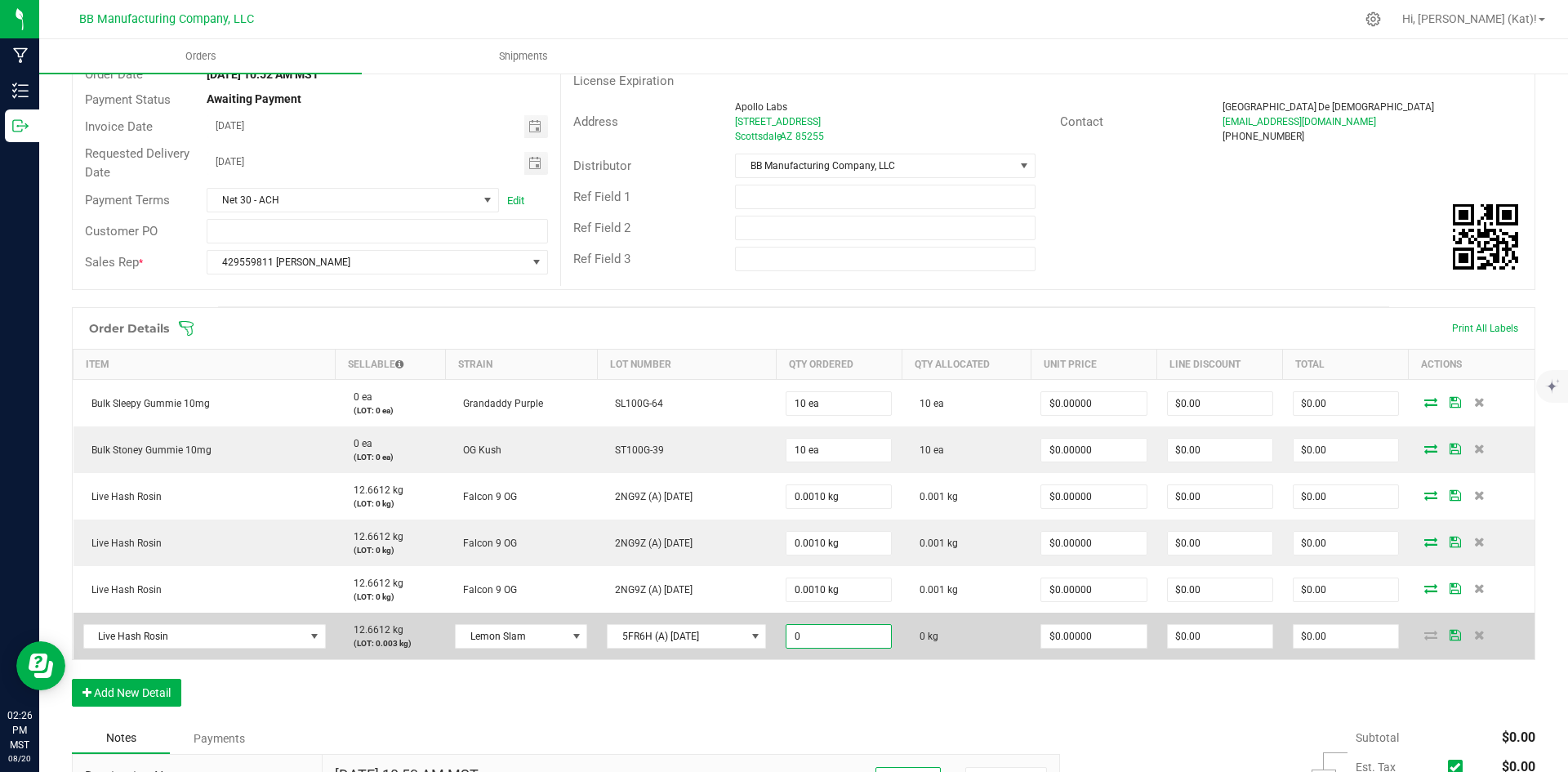
click at [815, 639] on input "0" at bounding box center [839, 636] width 105 height 23
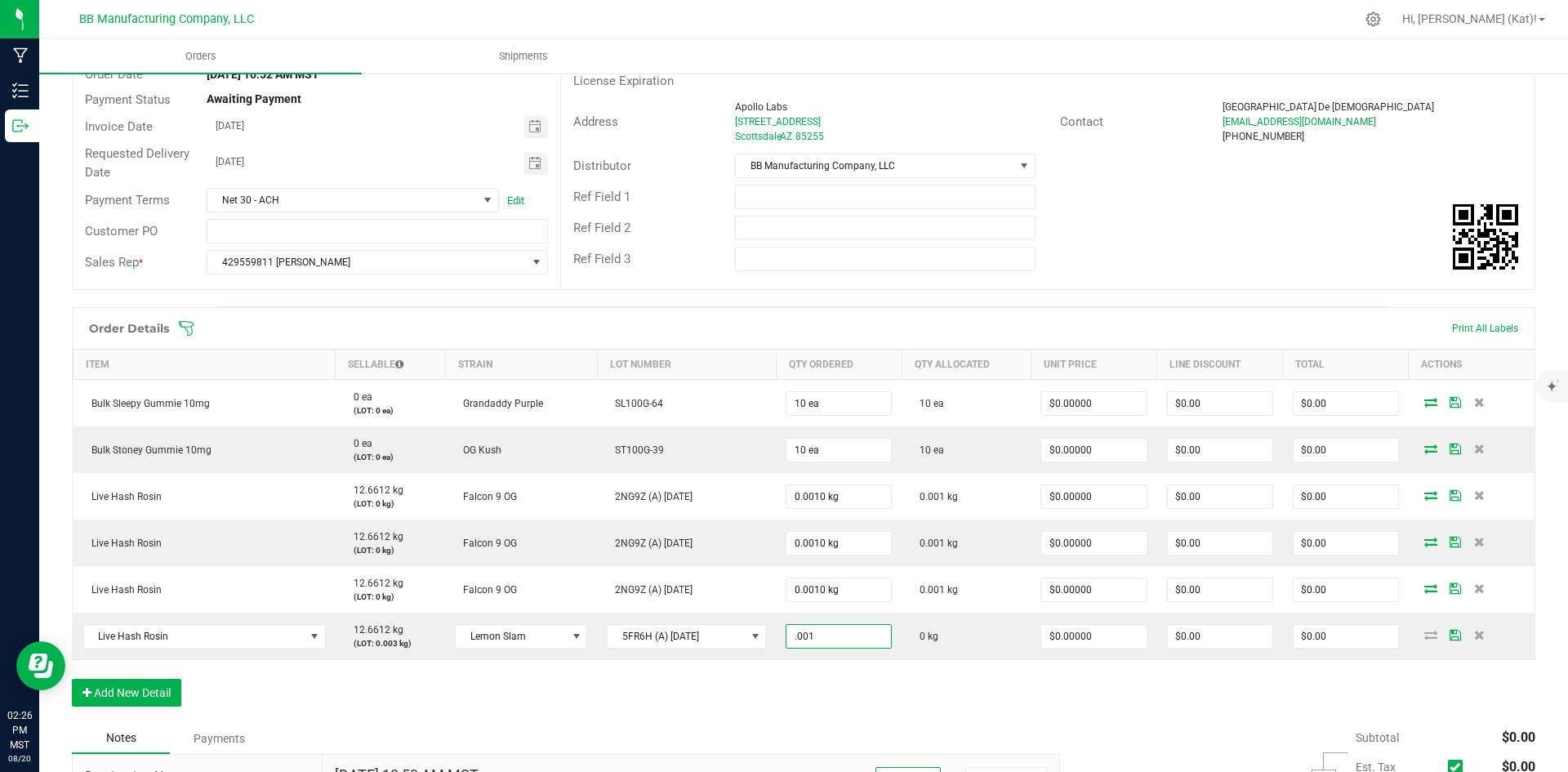
type input "0.0010 kg"
click at [811, 679] on div "Order Details Print All Labels Item Sellable Strain Lot Number Qty Ordered Qty …" at bounding box center [804, 515] width 1464 height 416
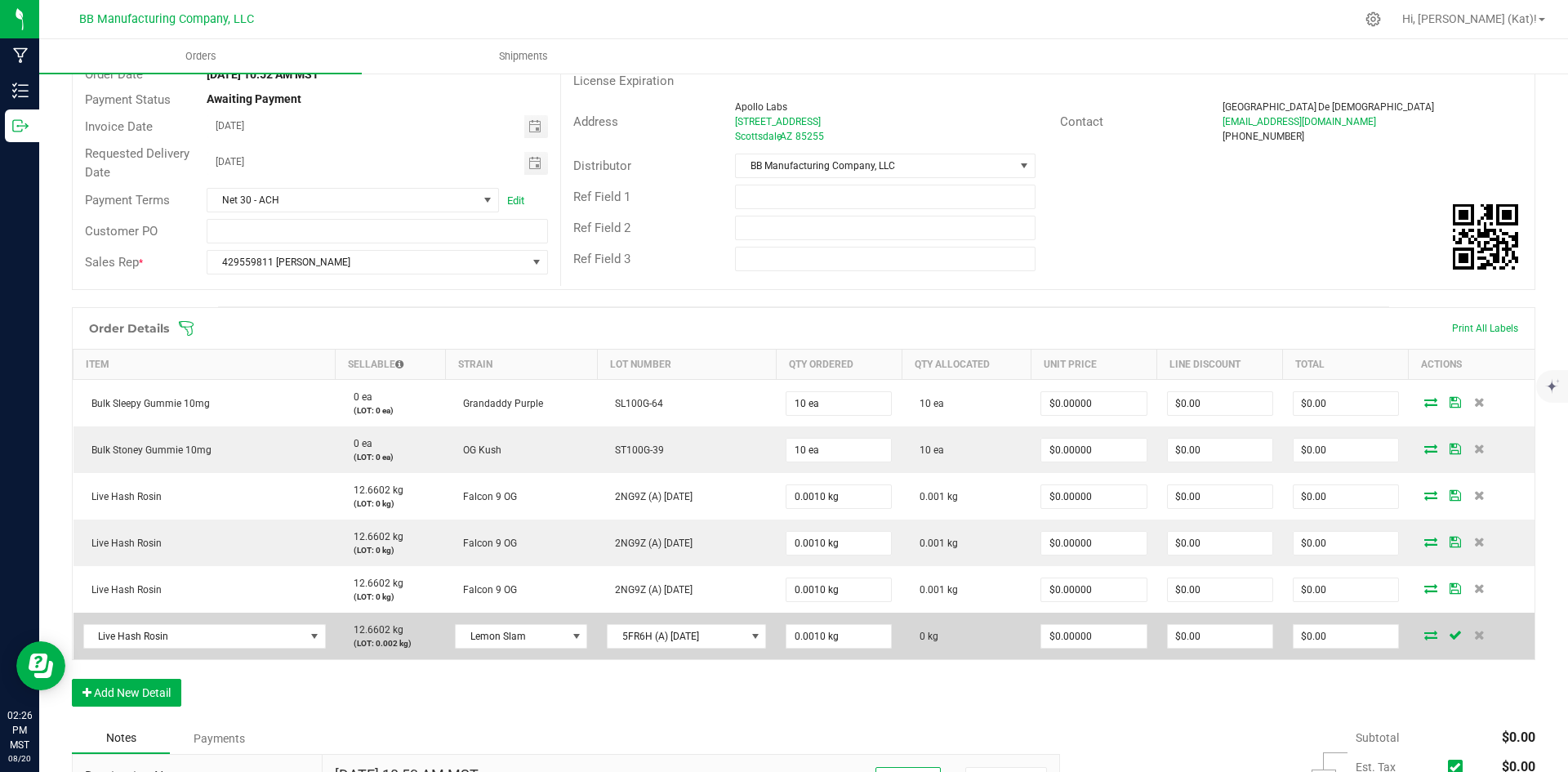
click at [1424, 634] on icon at bounding box center [1431, 635] width 13 height 10
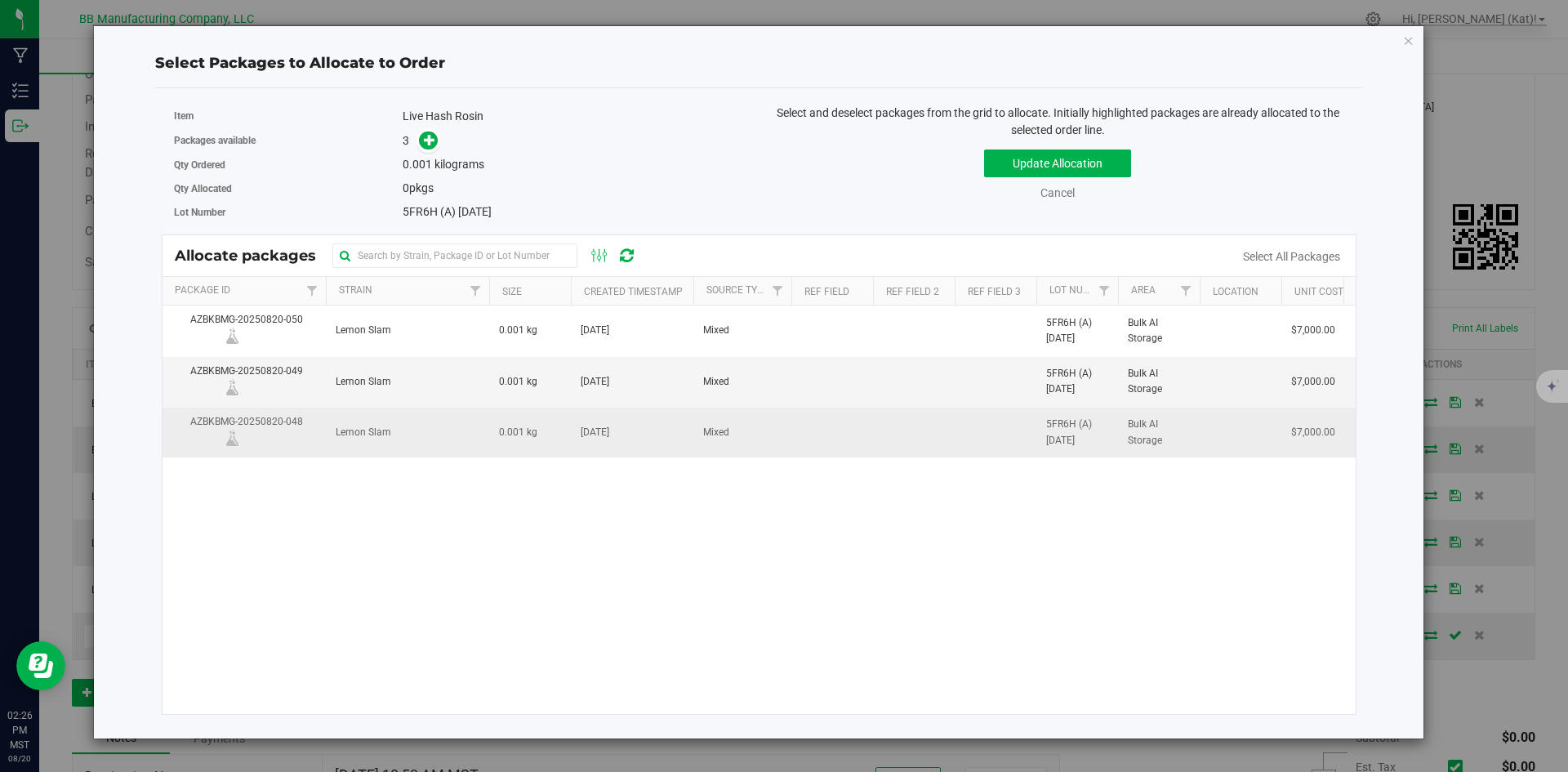
click at [766, 436] on td "Mixed" at bounding box center [742, 432] width 98 height 50
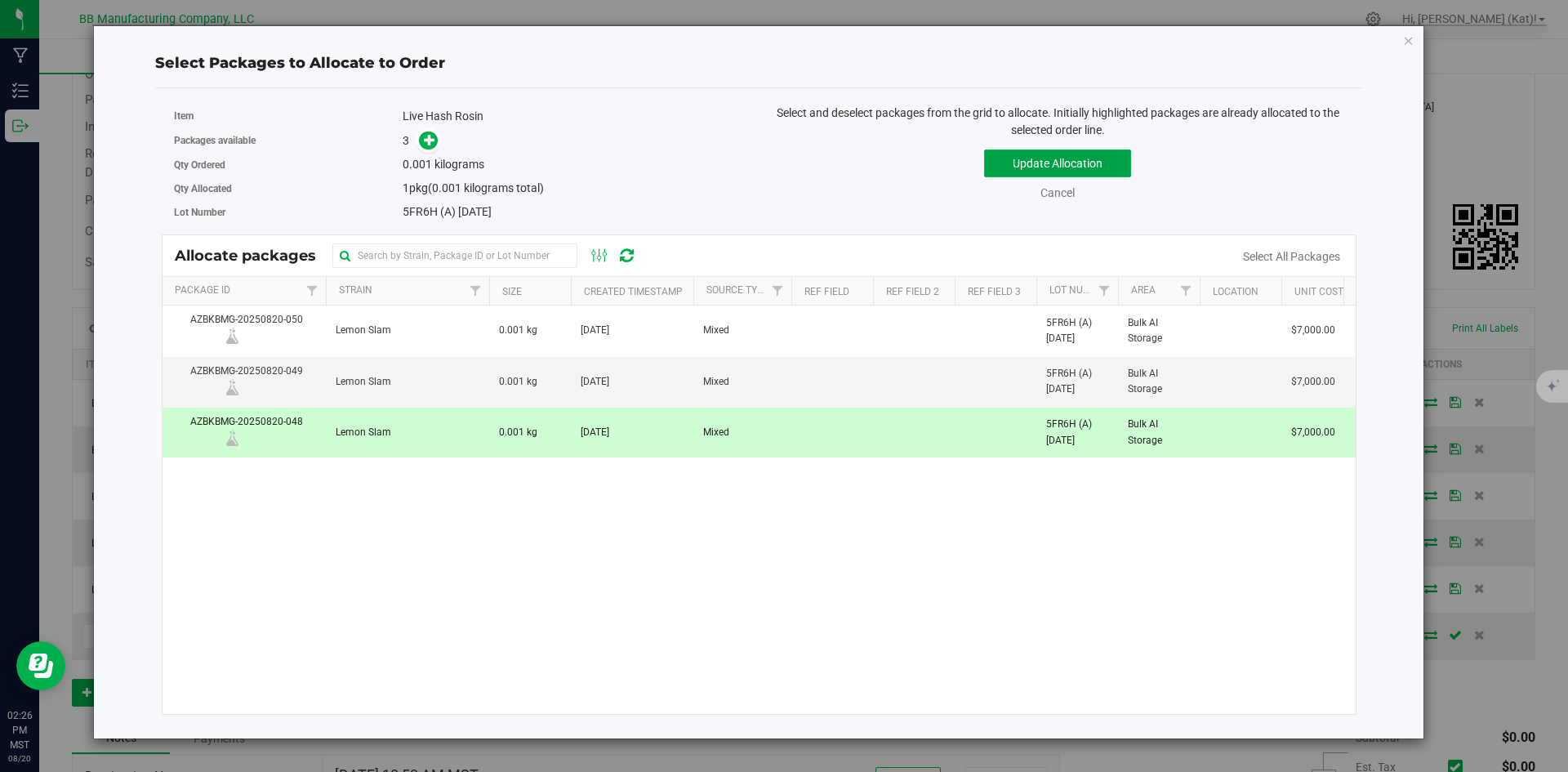
click at [1046, 164] on button "Update Allocation" at bounding box center [1057, 164] width 147 height 28
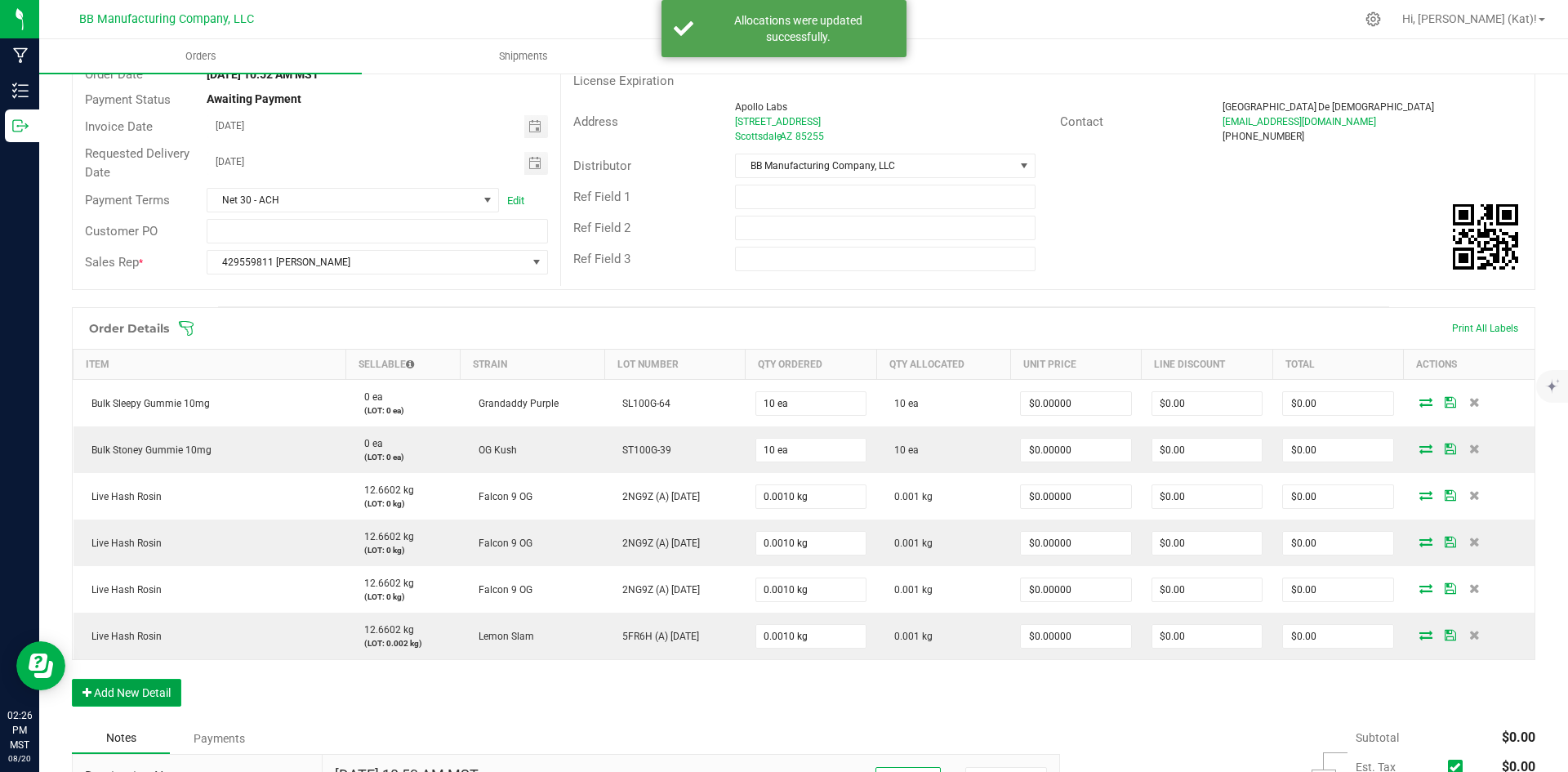
click at [164, 688] on button "Add New Detail" at bounding box center [126, 693] width 109 height 28
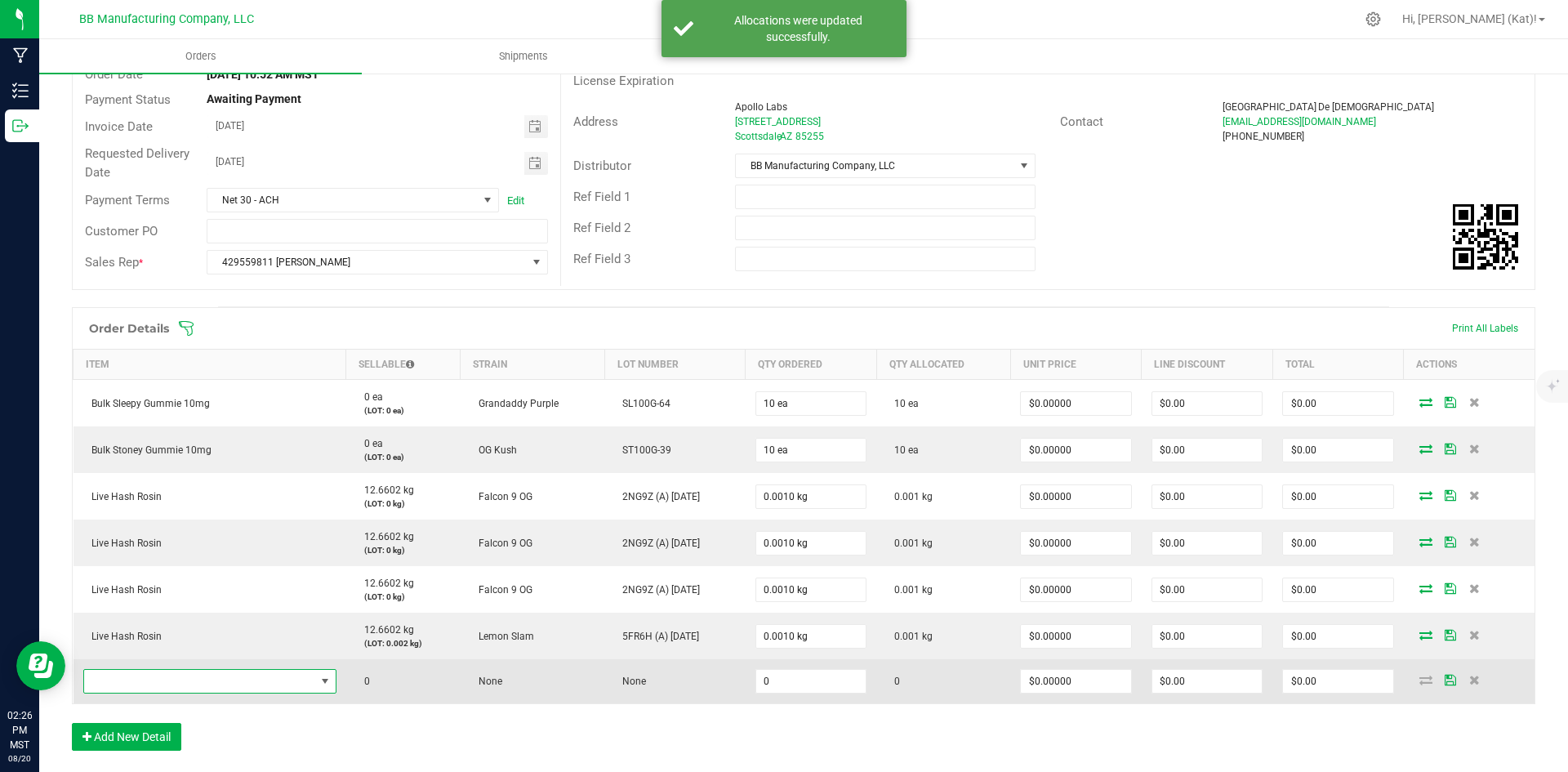
click at [181, 679] on span "NO DATA FOUND" at bounding box center [200, 682] width 231 height 23
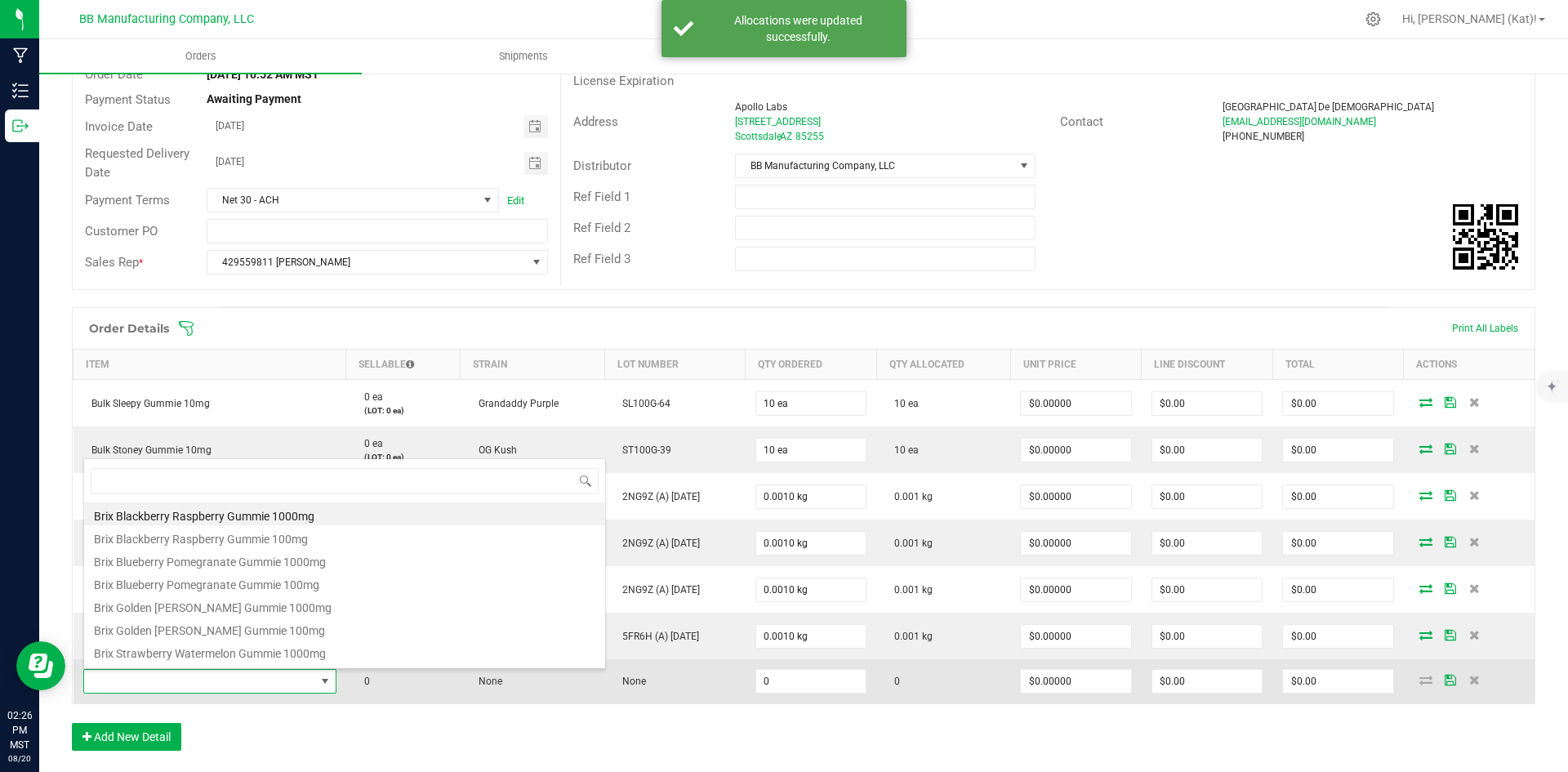
scroll to position [0, 0]
type input "liv"
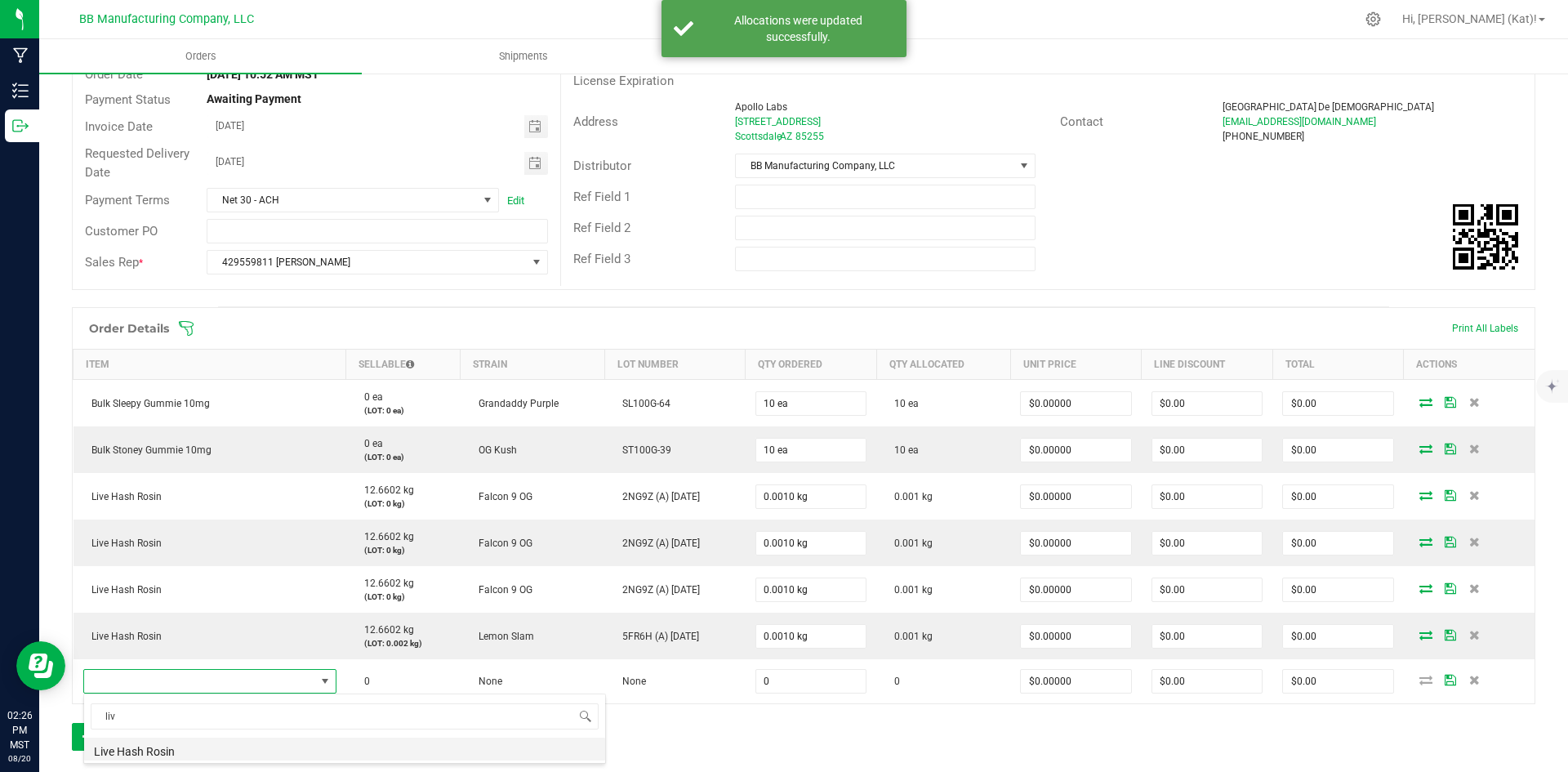
click at [196, 750] on li "Live Hash Rosin" at bounding box center [344, 750] width 521 height 23
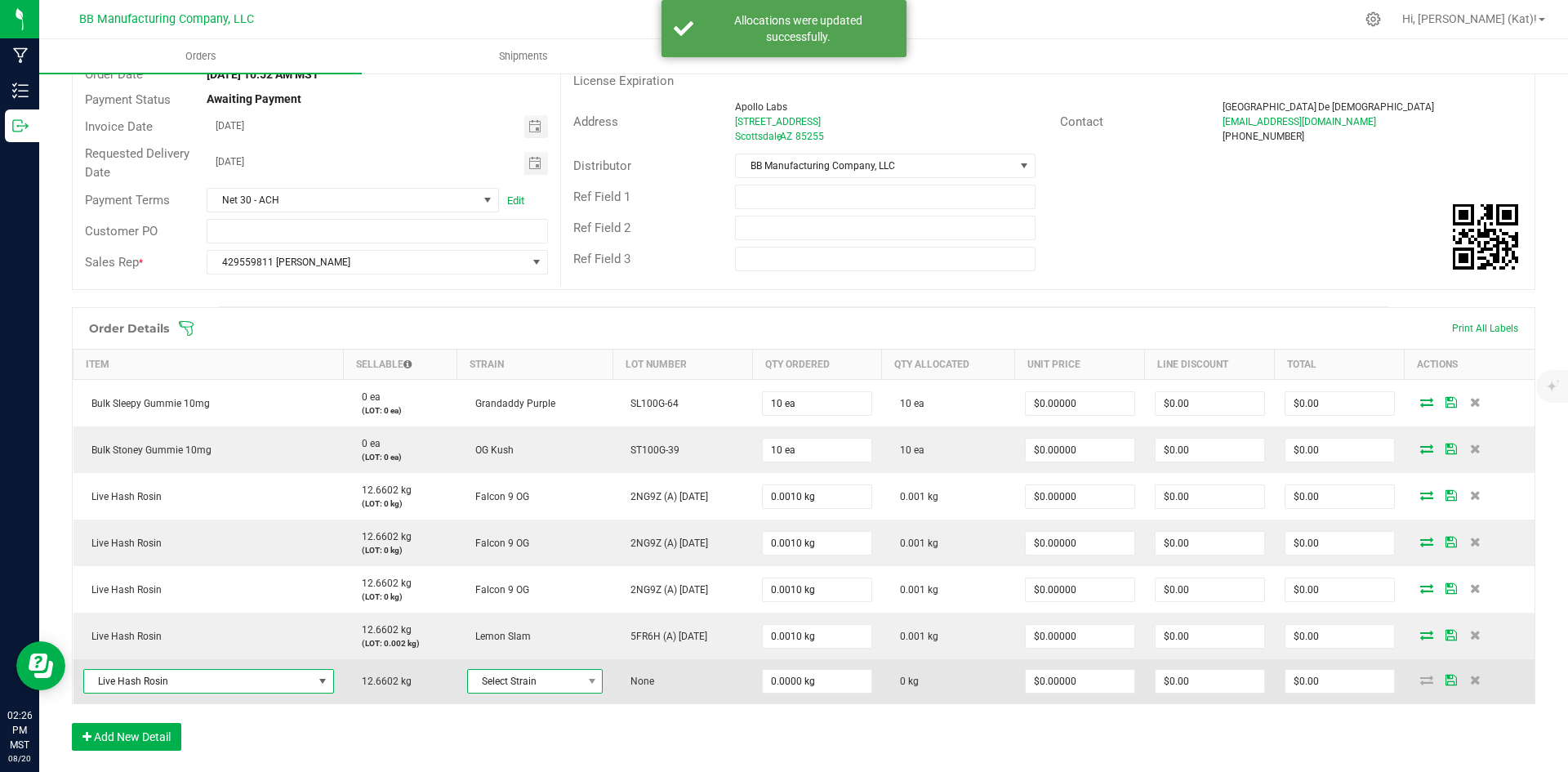
click at [541, 686] on span "Select Strain" at bounding box center [525, 682] width 113 height 23
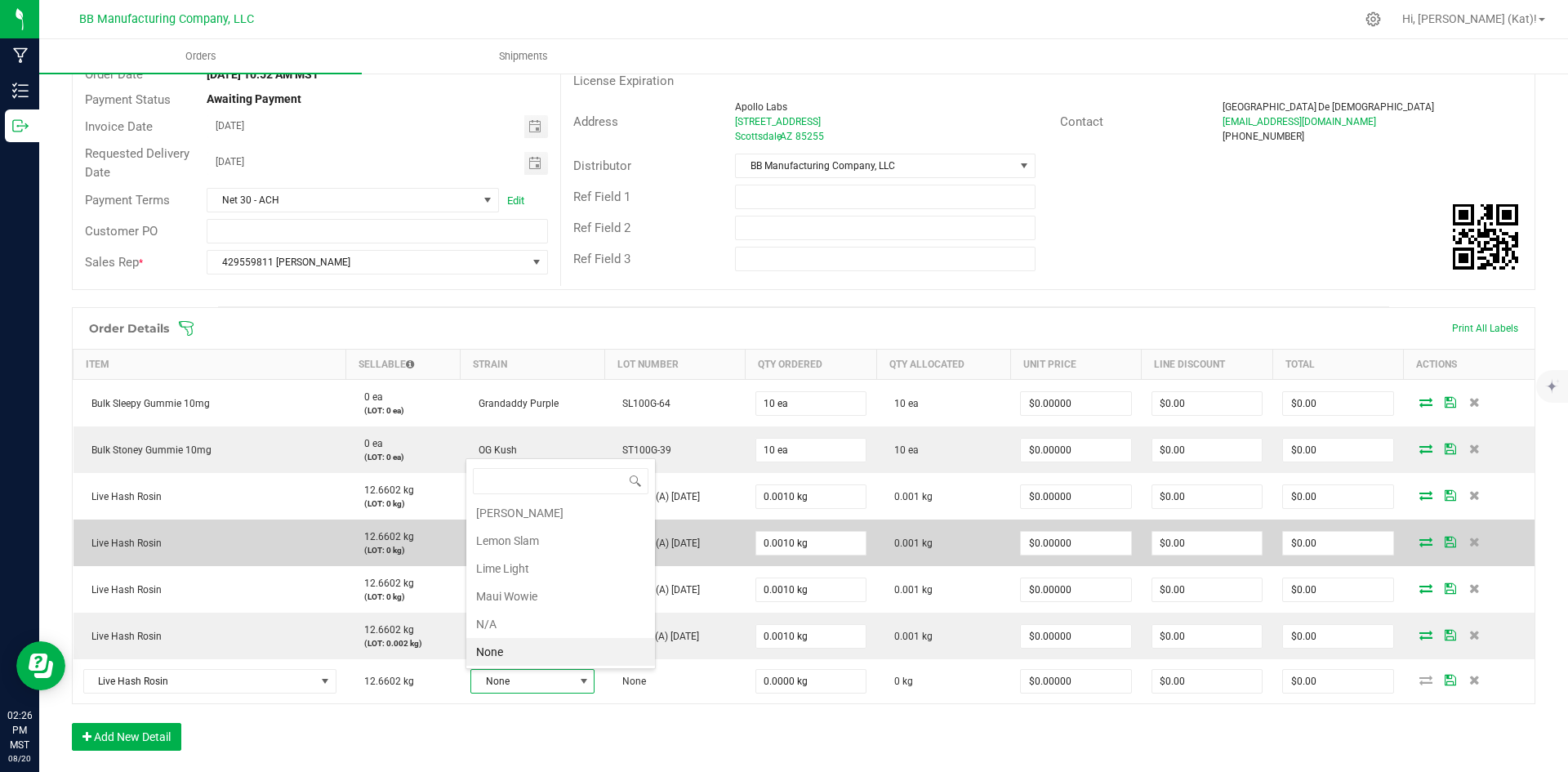
click at [543, 547] on li "Lemon Slam" at bounding box center [561, 541] width 188 height 28
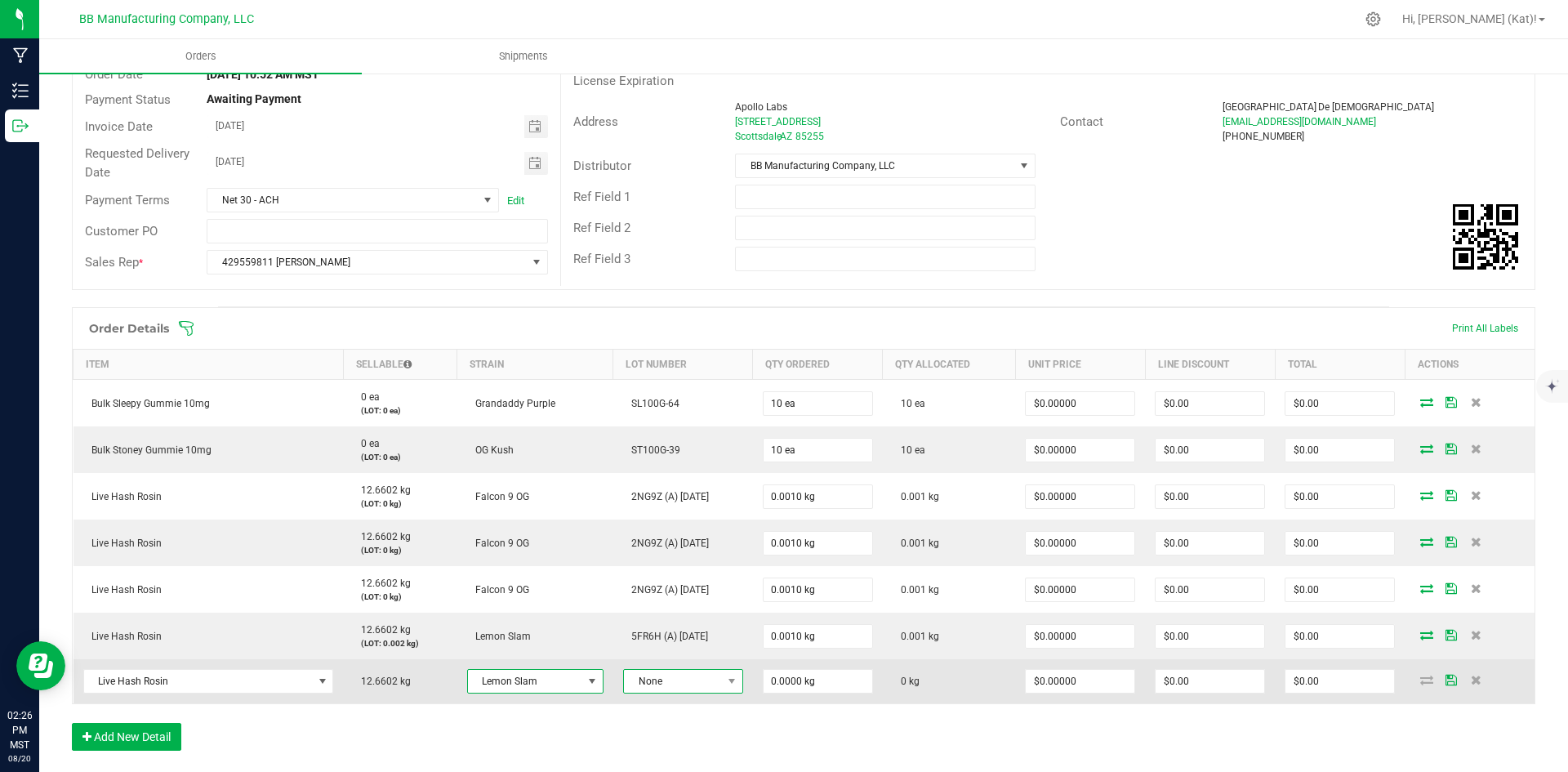
click at [707, 685] on span "None" at bounding box center [672, 682] width 98 height 23
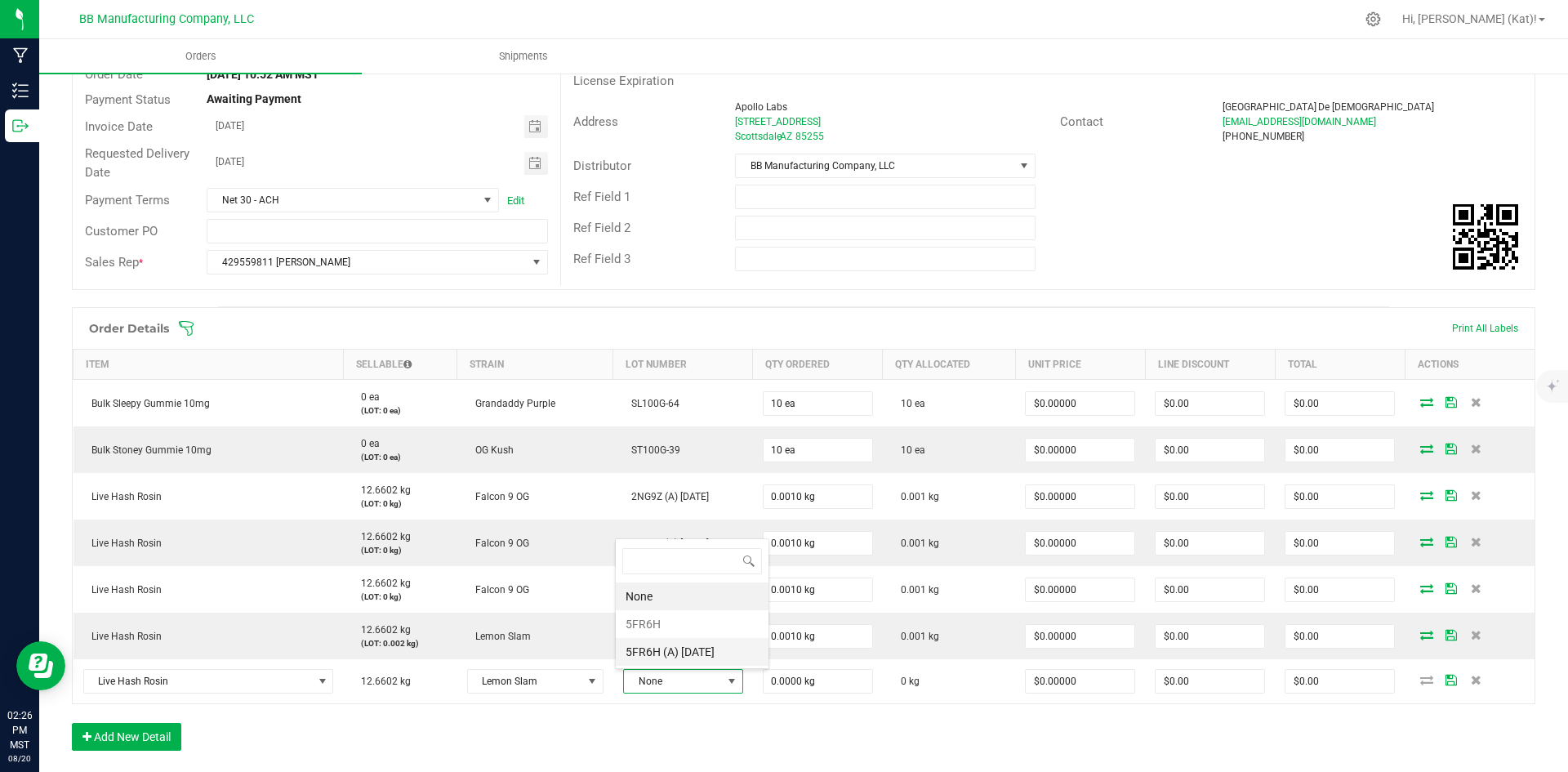
click at [725, 654] on 8\ "5FR6H (A) [DATE]" at bounding box center [691, 652] width 153 height 28
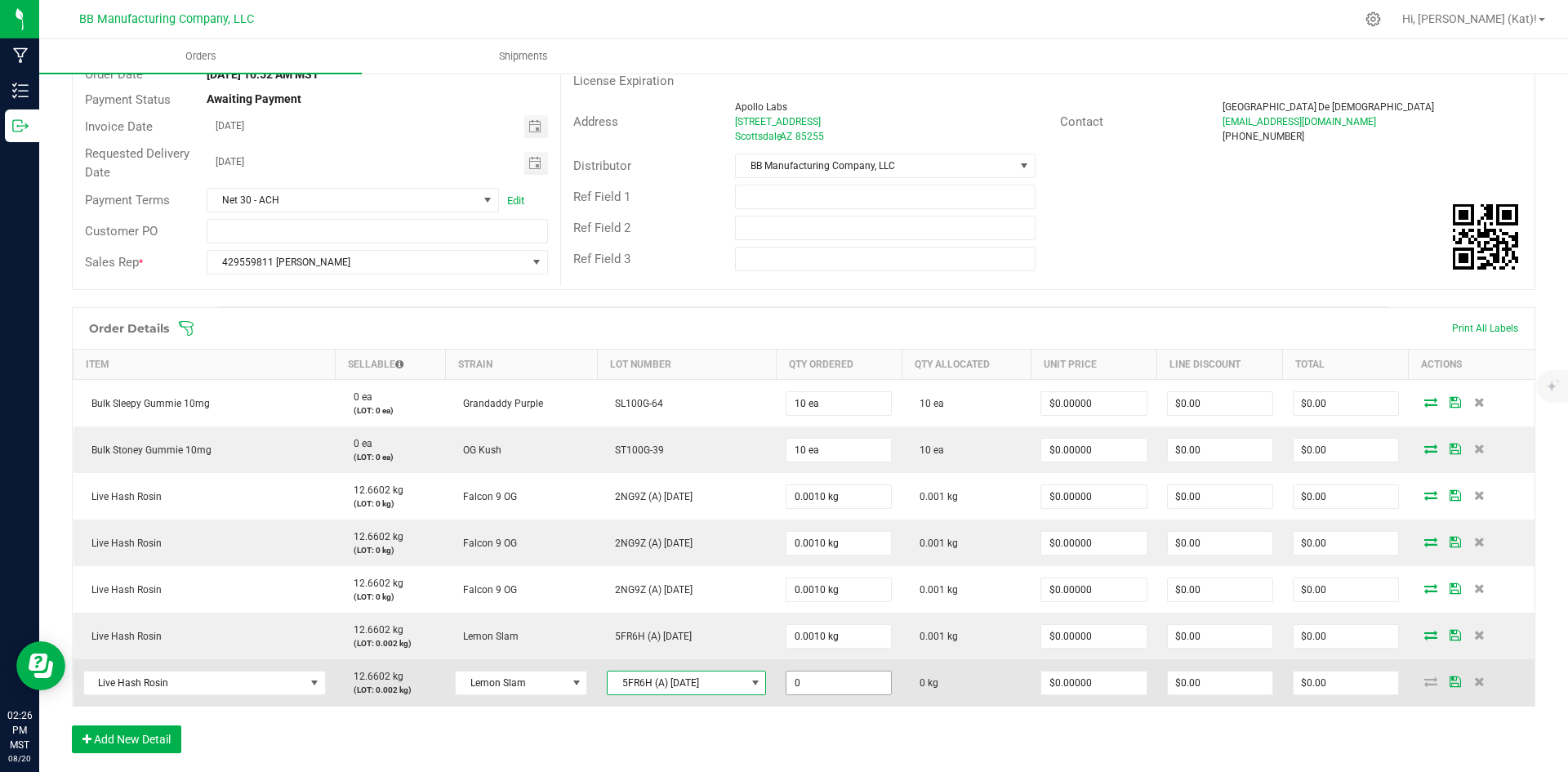
click at [824, 685] on input "0" at bounding box center [839, 684] width 105 height 23
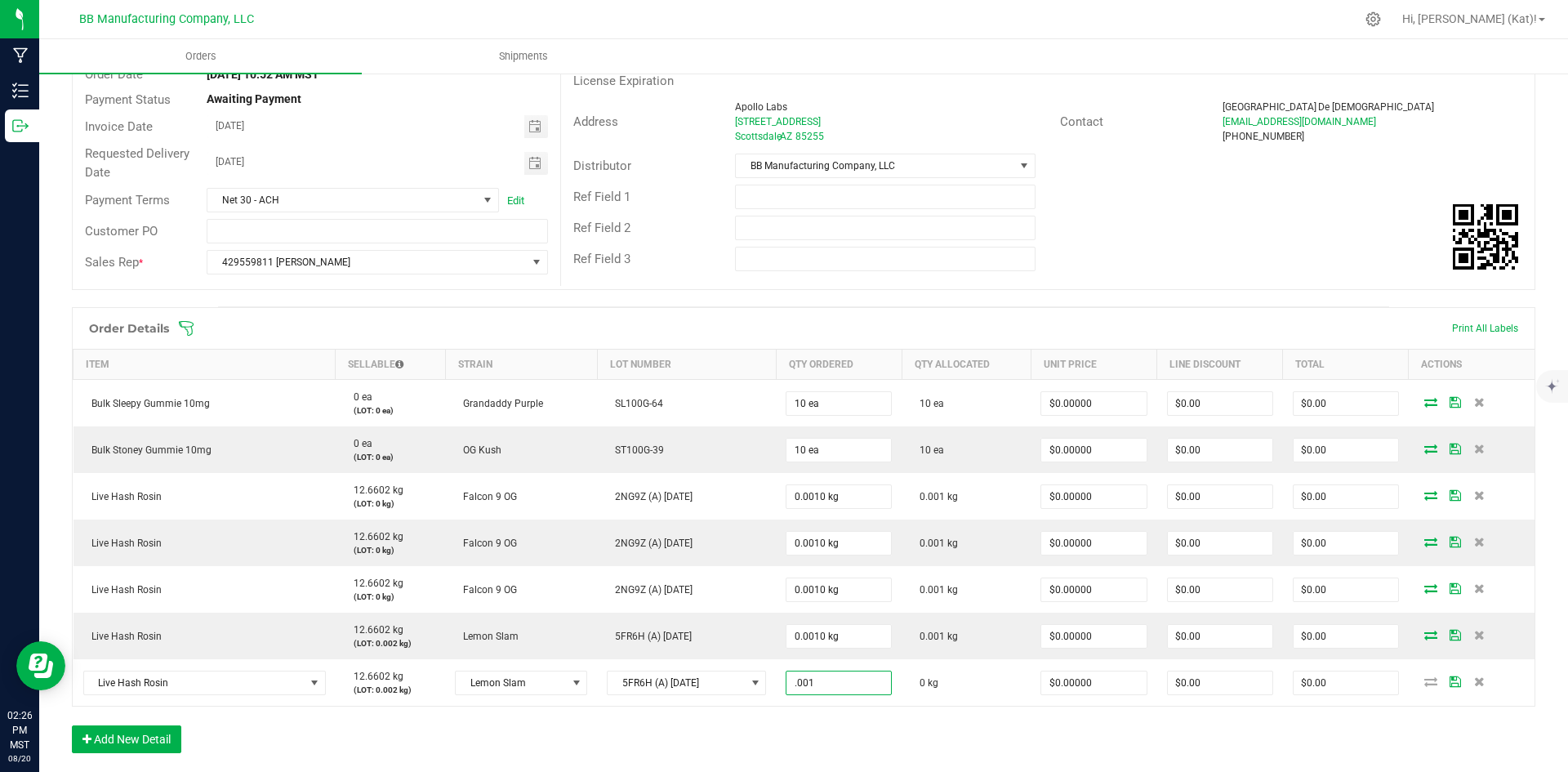
type input "0.0010 kg"
click at [809, 719] on div "Order Details Print All Labels Item Sellable Strain Lot Number Qty Ordered Qty …" at bounding box center [804, 539] width 1464 height 463
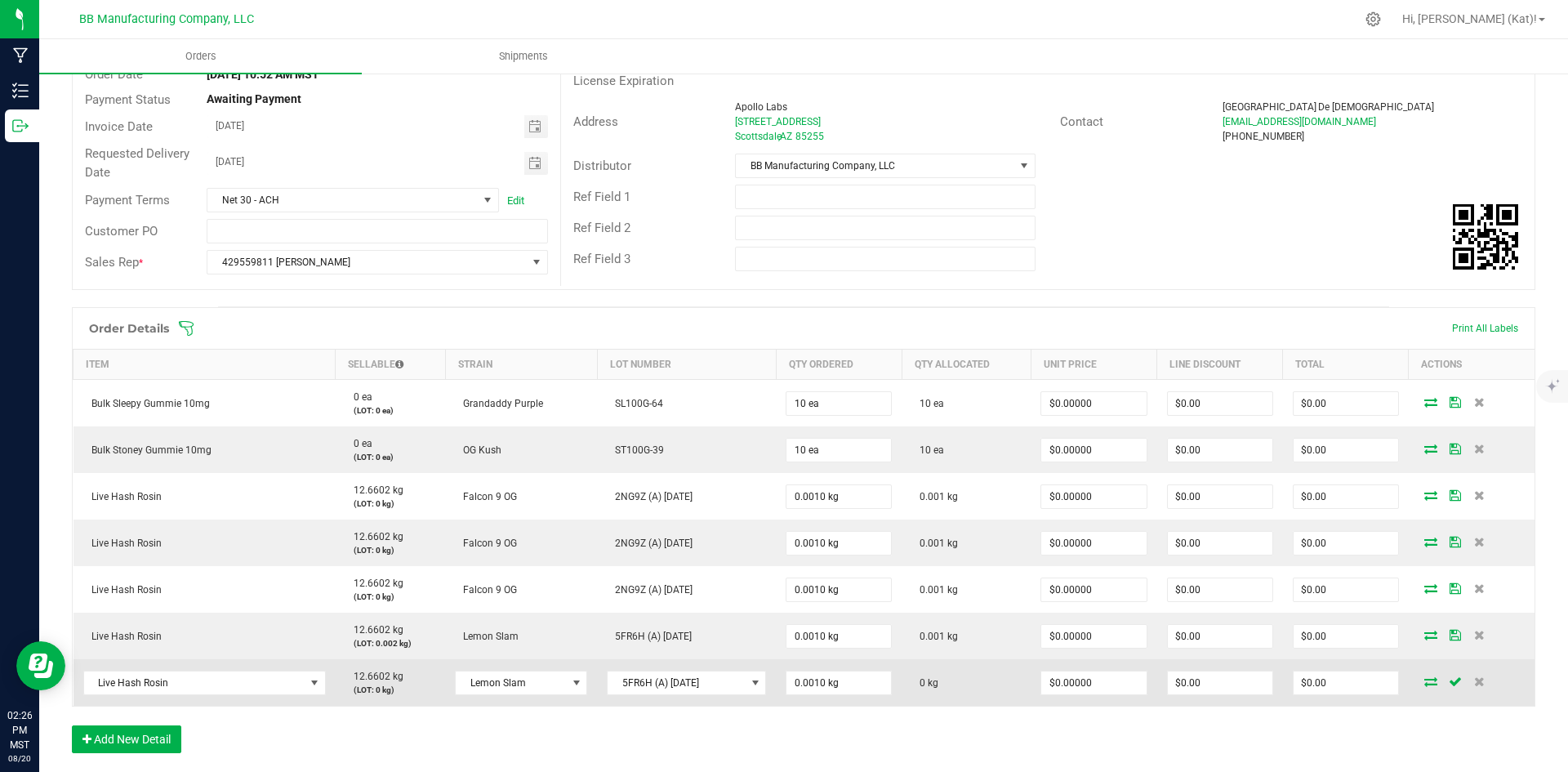
click at [1424, 679] on icon at bounding box center [1431, 682] width 13 height 10
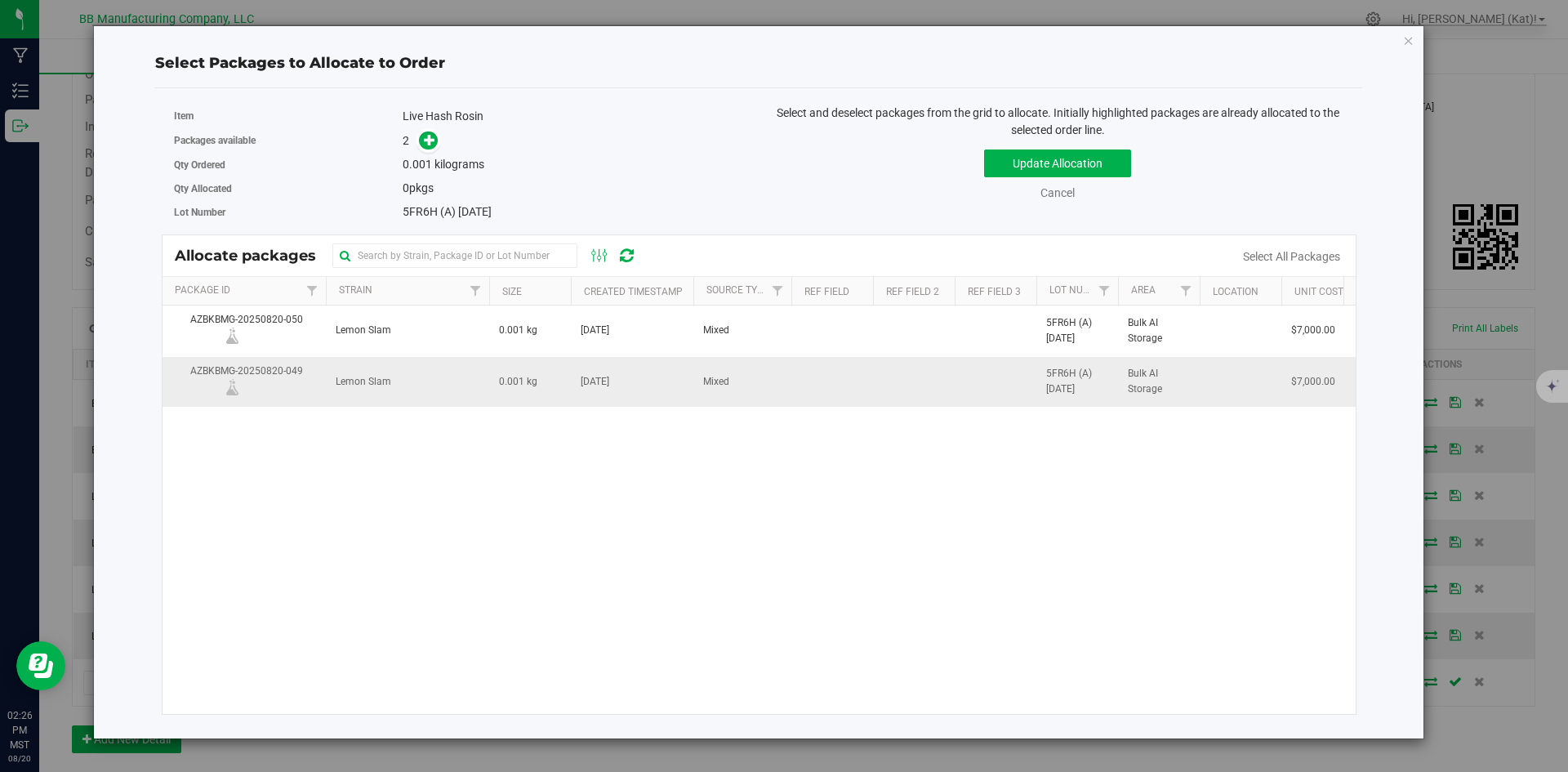
click at [510, 383] on span "0.001 kg" at bounding box center [518, 382] width 38 height 16
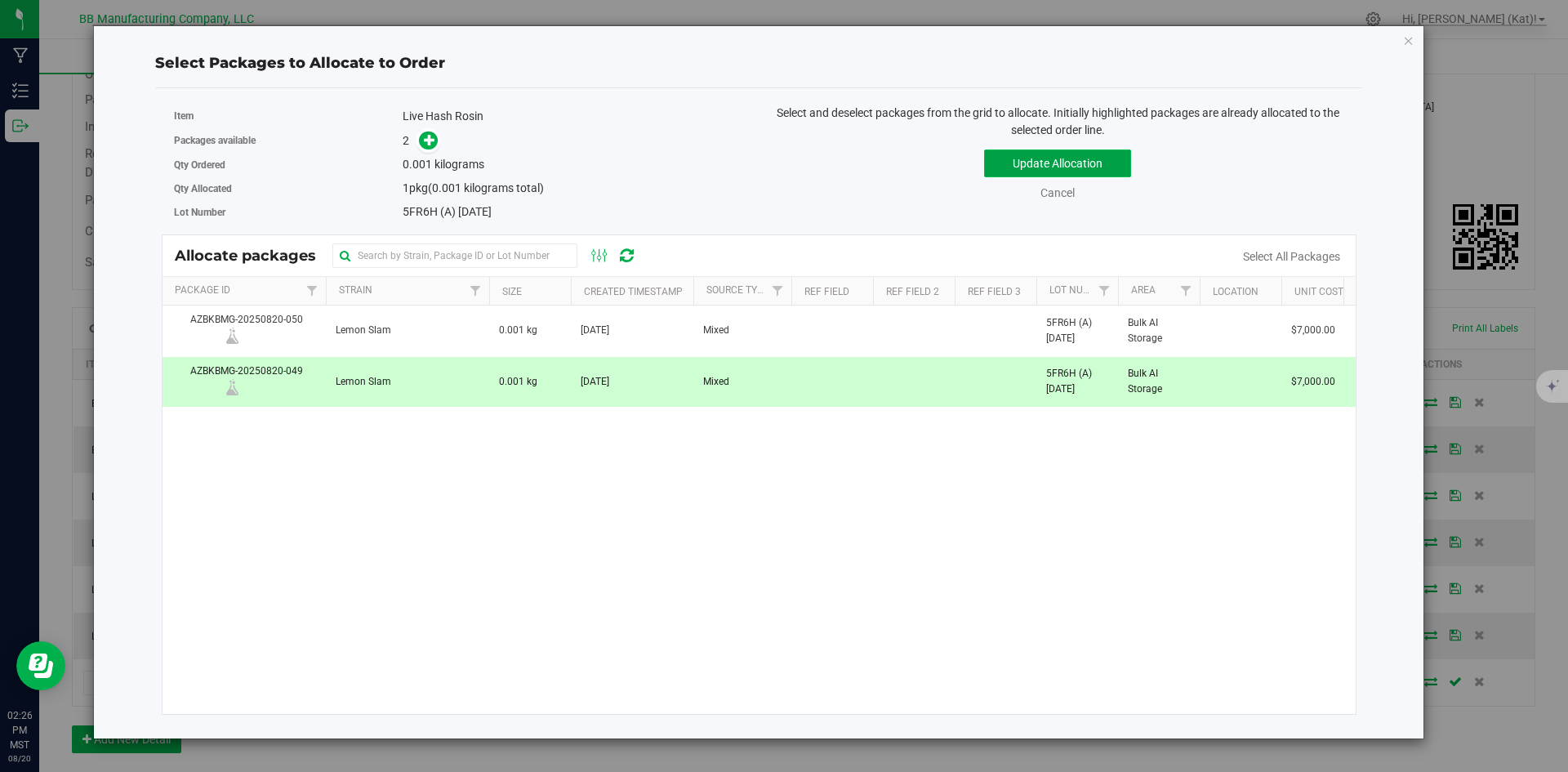
click at [1038, 155] on button "Update Allocation" at bounding box center [1057, 164] width 147 height 28
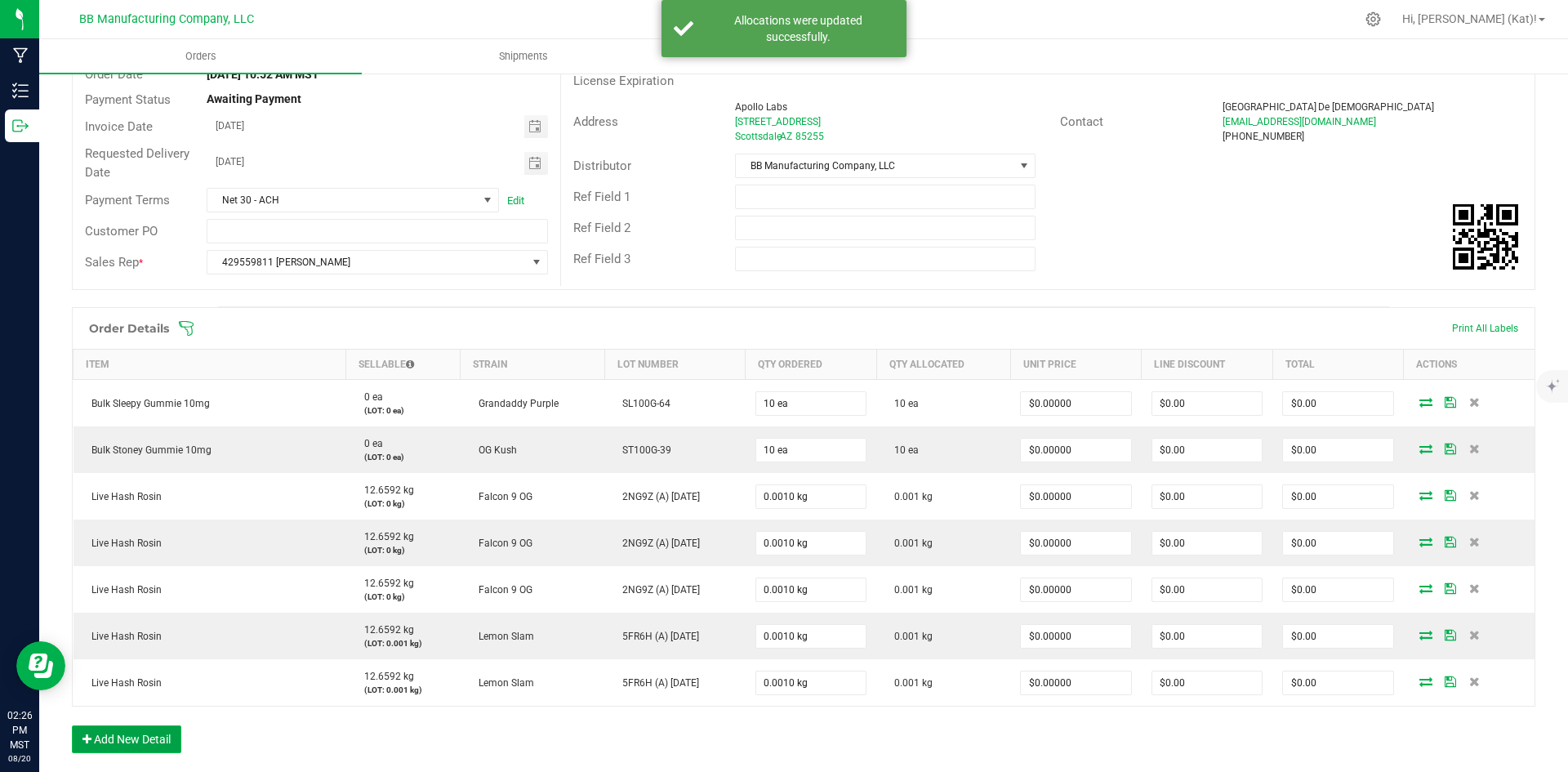
click at [150, 736] on button "Add New Detail" at bounding box center [126, 740] width 109 height 28
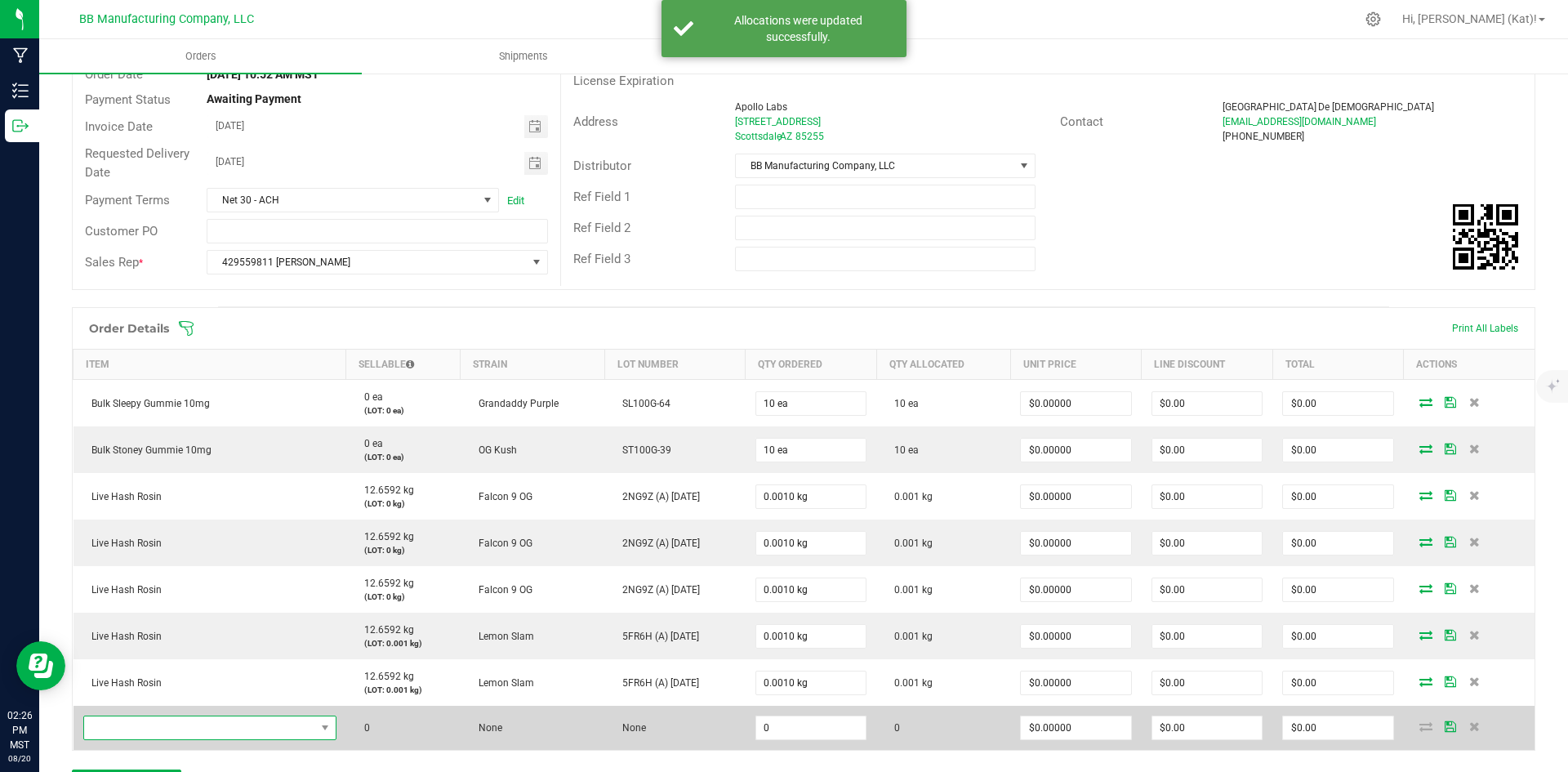
click at [254, 721] on span "NO DATA FOUND" at bounding box center [200, 728] width 231 height 23
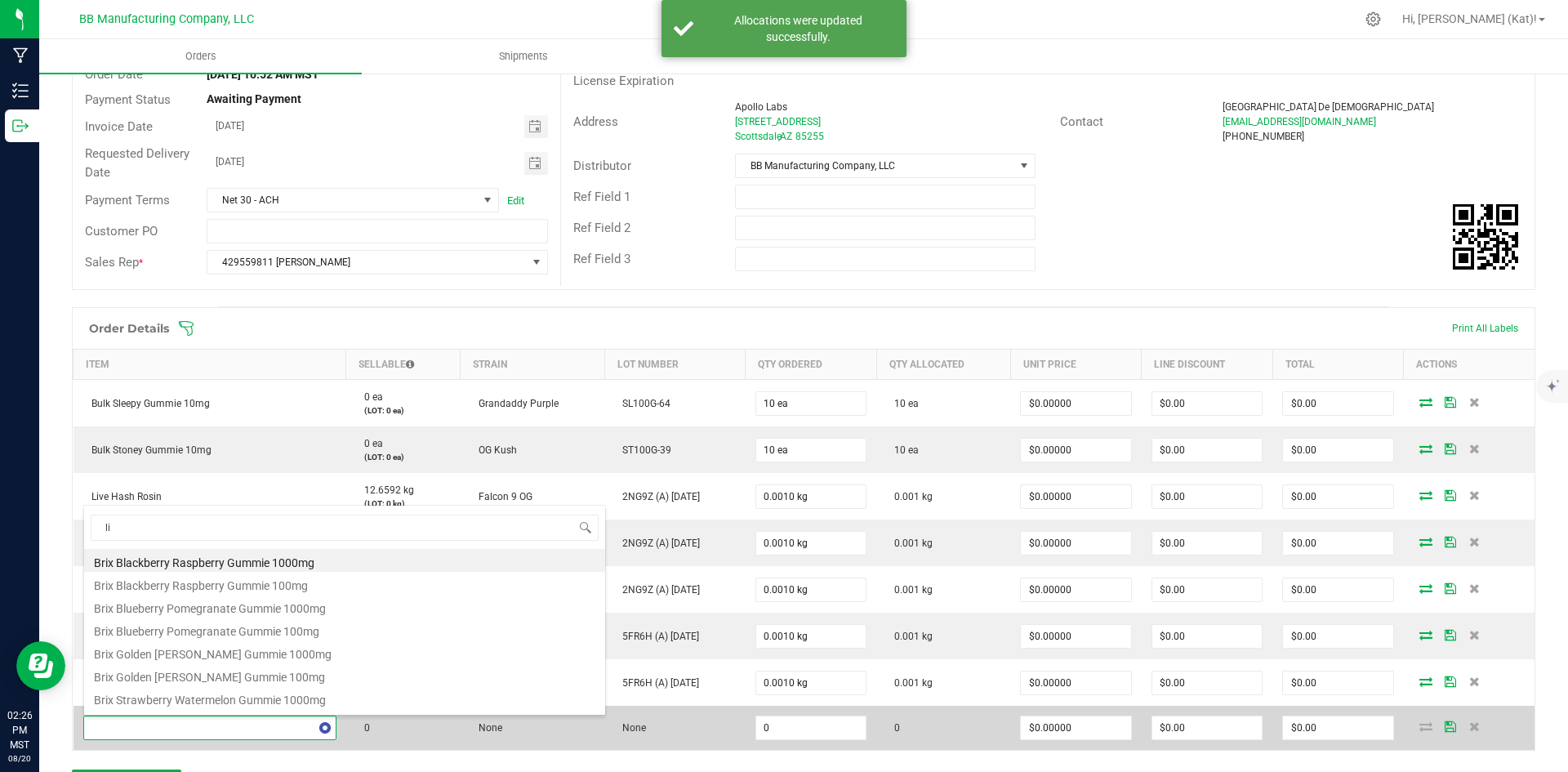
type input "liv"
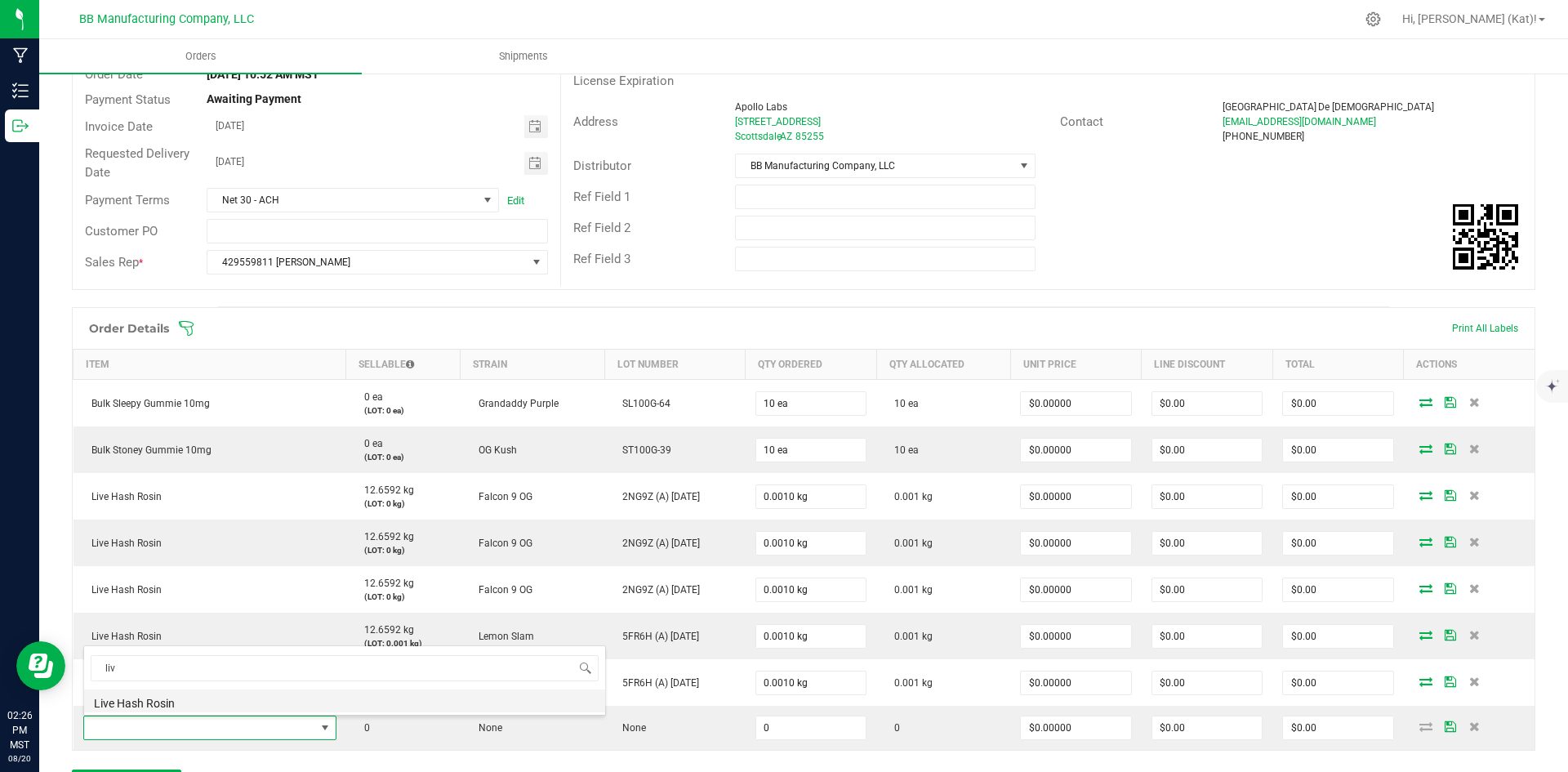
click at [476, 694] on li "Live Hash Rosin" at bounding box center [344, 701] width 521 height 23
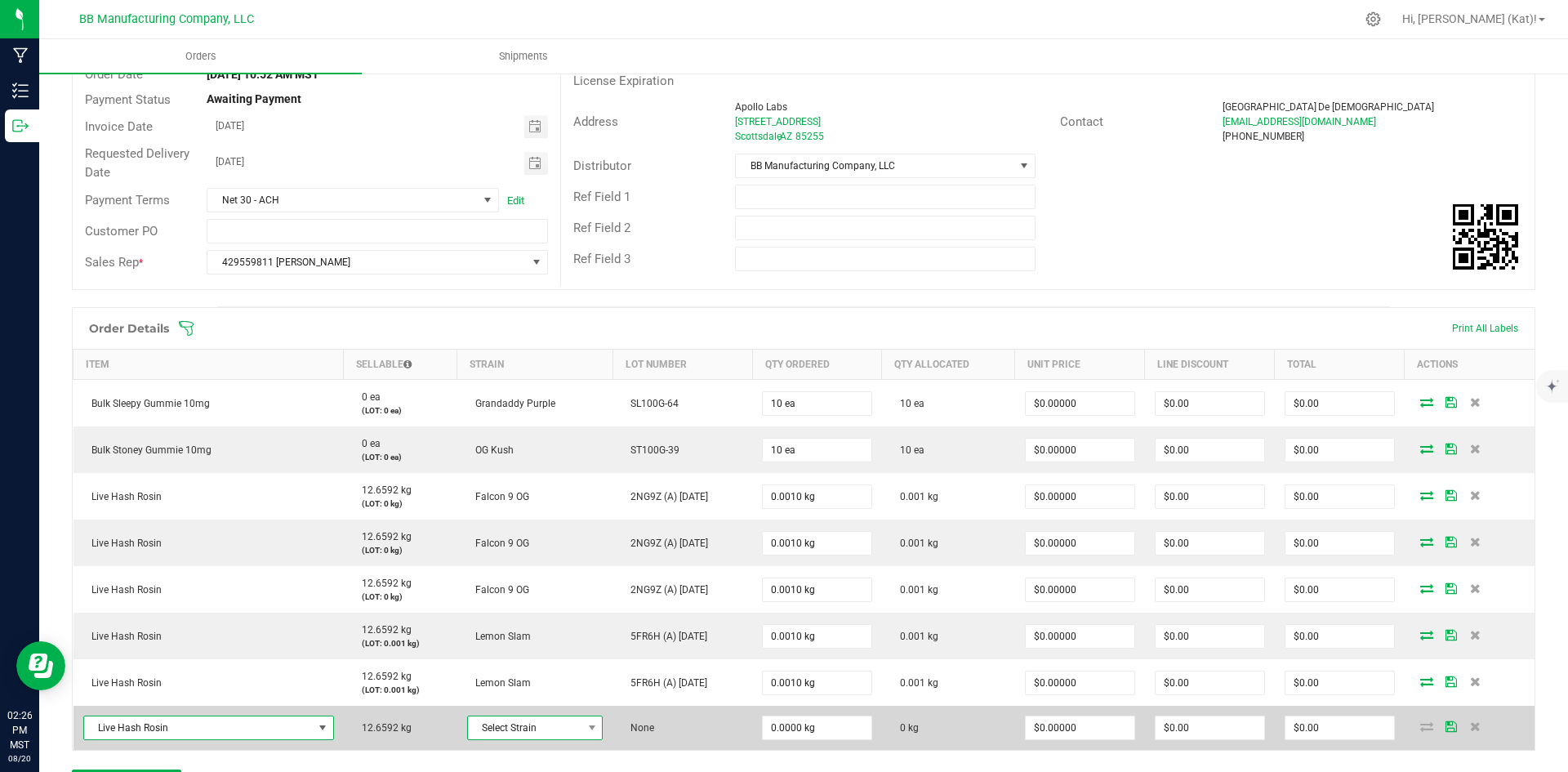
click at [540, 723] on span "Select Strain" at bounding box center [525, 728] width 113 height 23
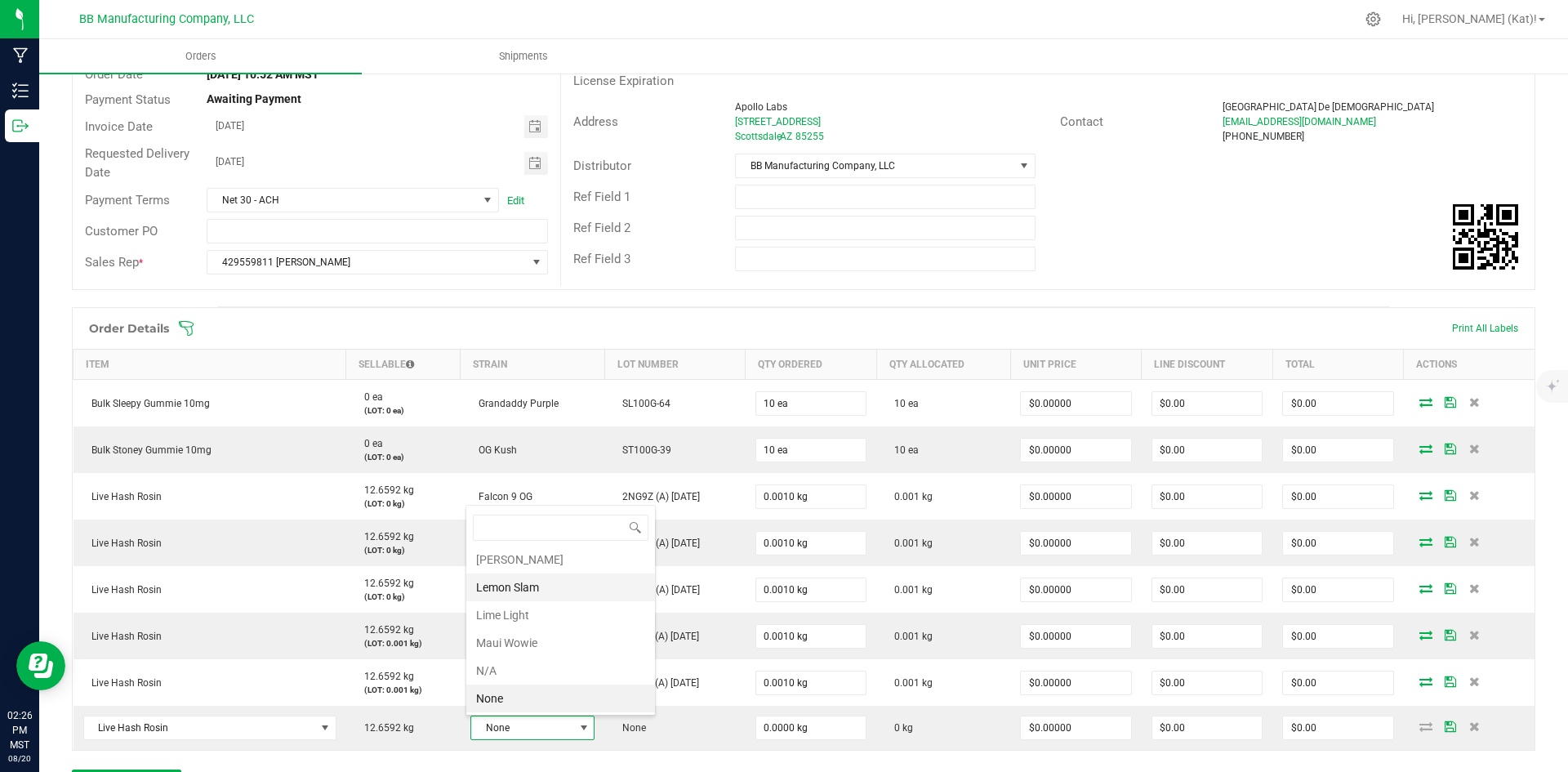
click at [539, 589] on li "Lemon Slam" at bounding box center [561, 588] width 188 height 28
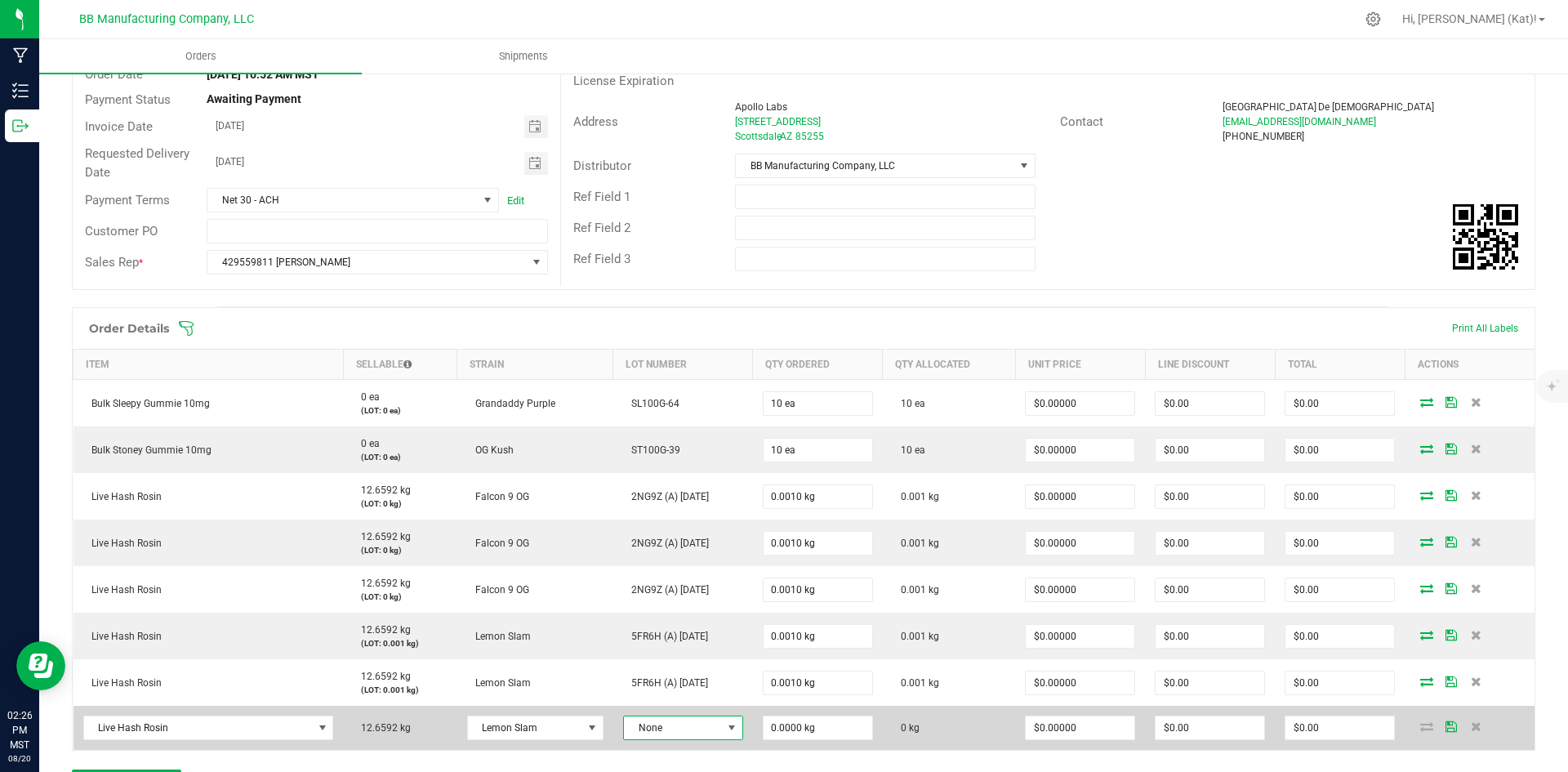
click at [715, 727] on span "None" at bounding box center [672, 728] width 98 height 23
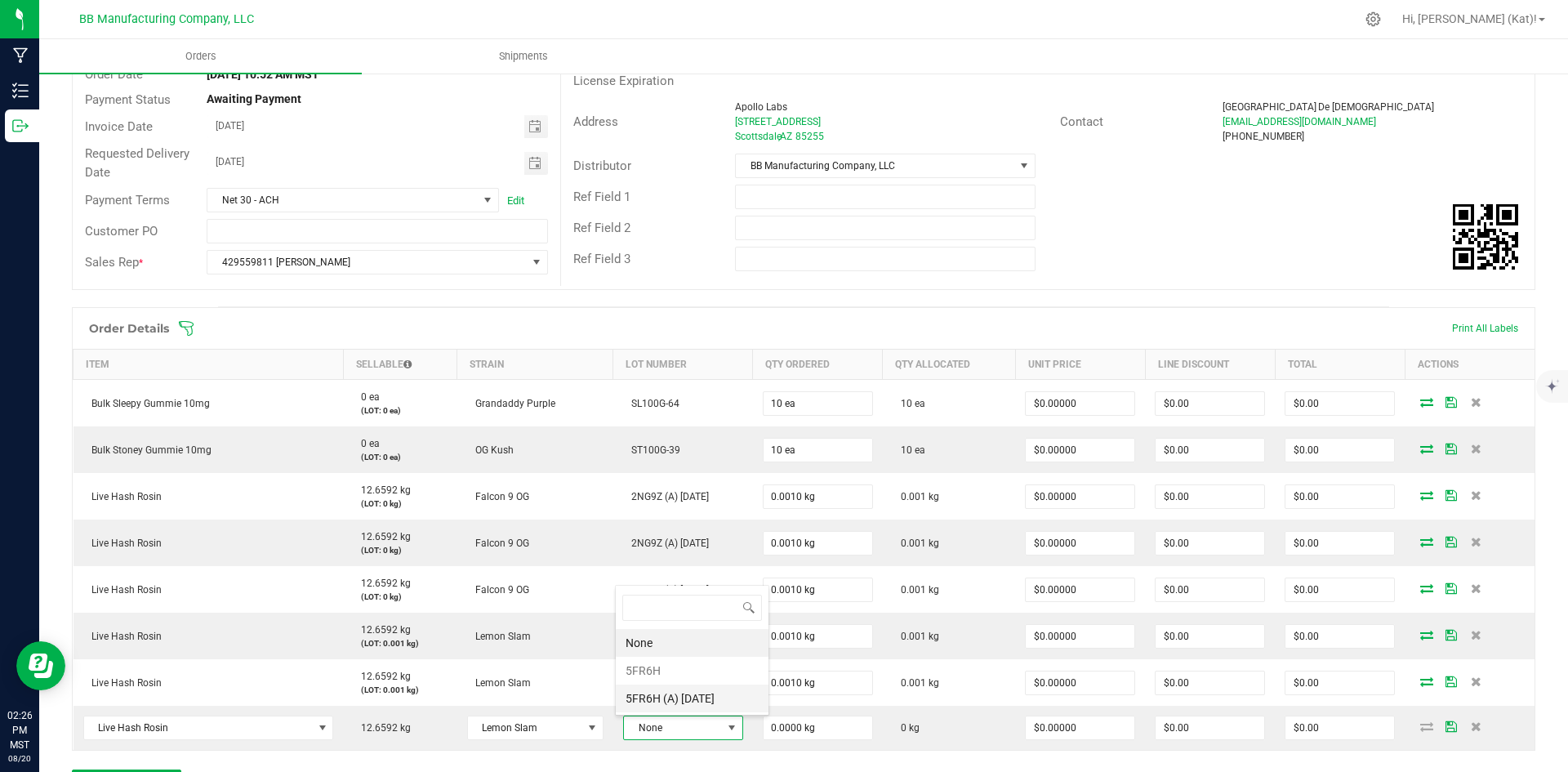
click at [700, 689] on 8\ "5FR6H (A) [DATE]" at bounding box center [691, 699] width 153 height 28
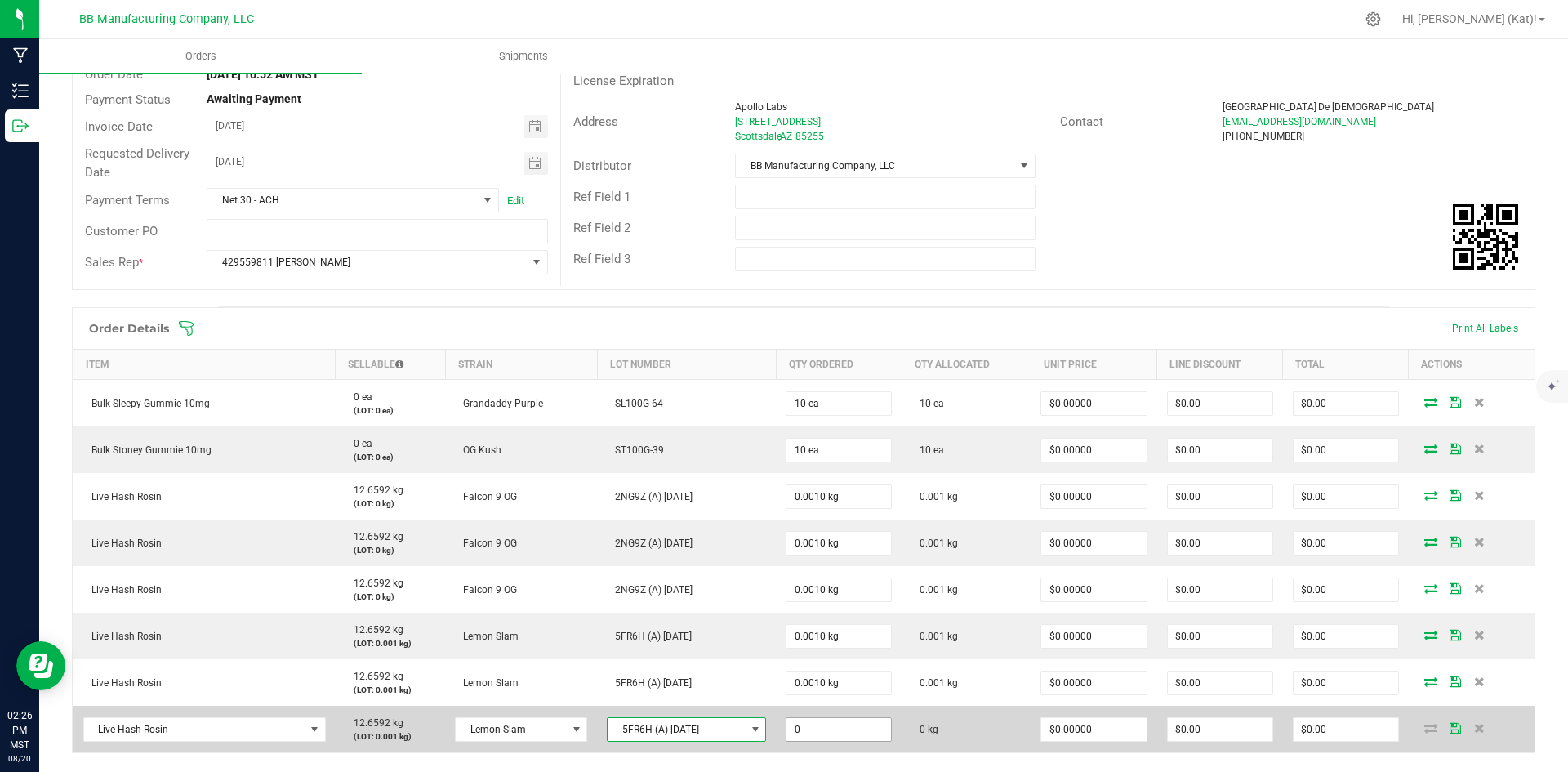
click at [830, 730] on input "0" at bounding box center [839, 730] width 105 height 23
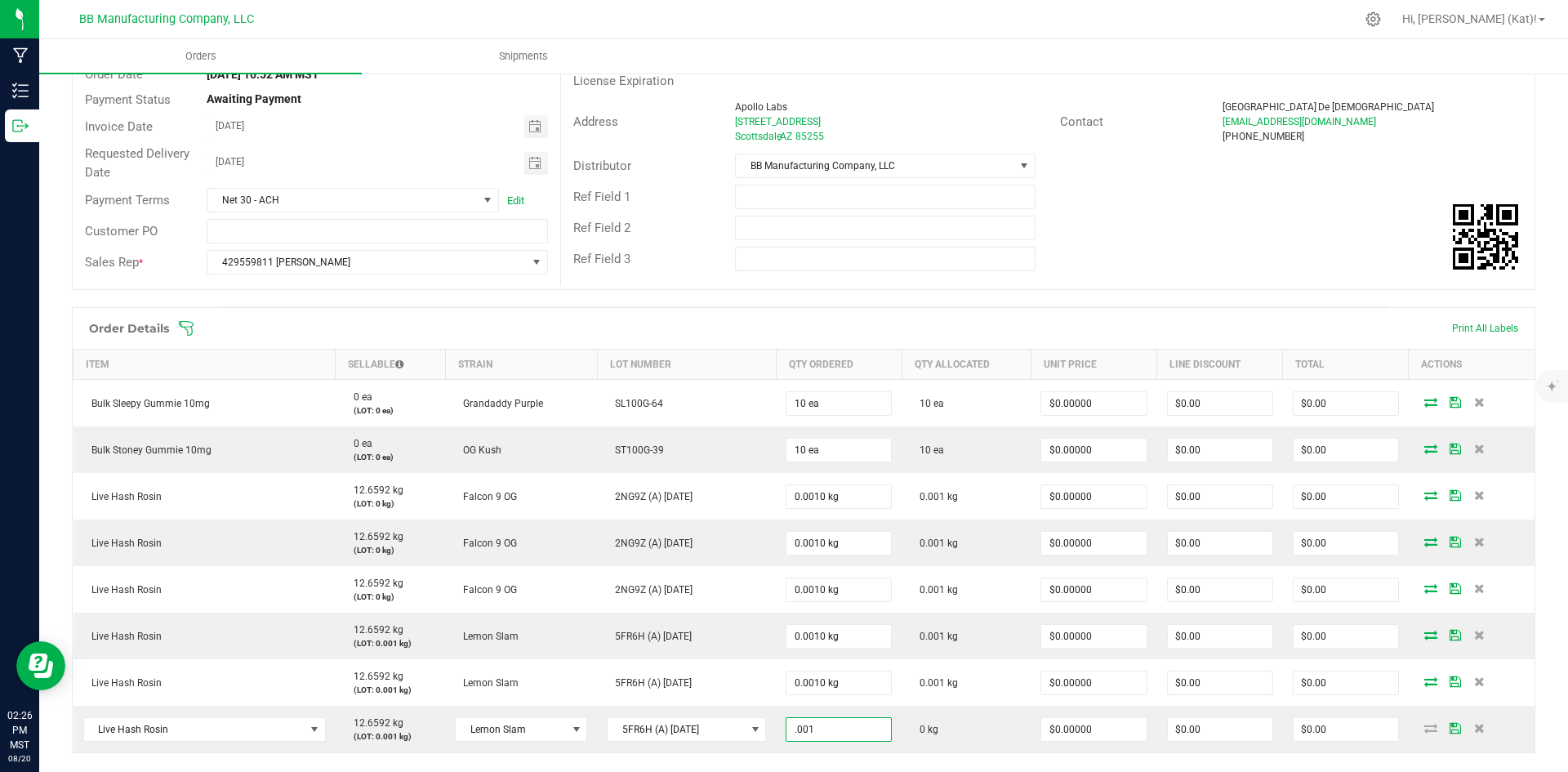
type input "0.0010 kg"
click at [863, 754] on div "Order Details Print All Labels Item Sellable Strain Lot Number Qty Ordered Qty …" at bounding box center [804, 562] width 1464 height 509
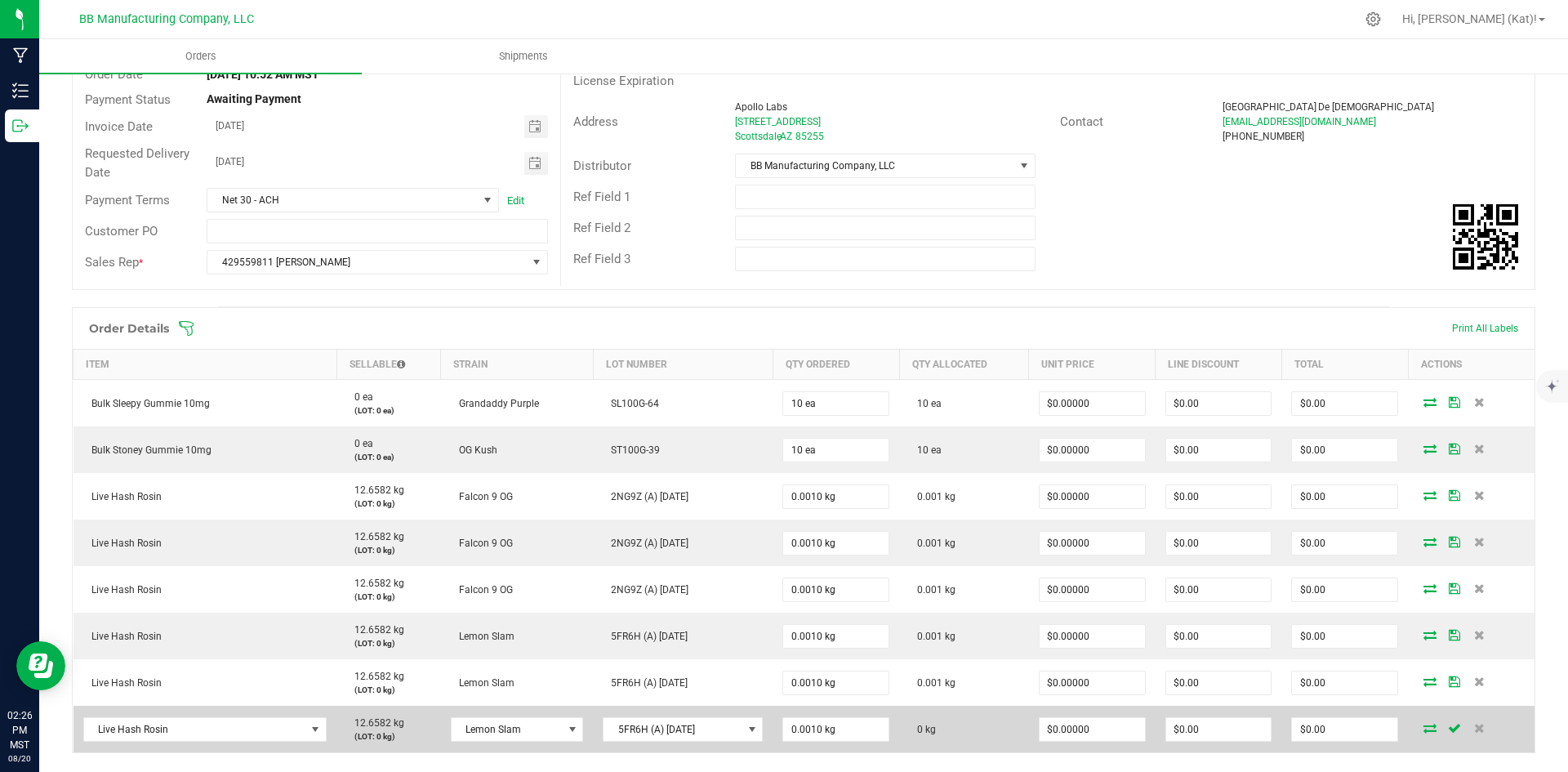
click at [1423, 731] on icon at bounding box center [1430, 728] width 13 height 10
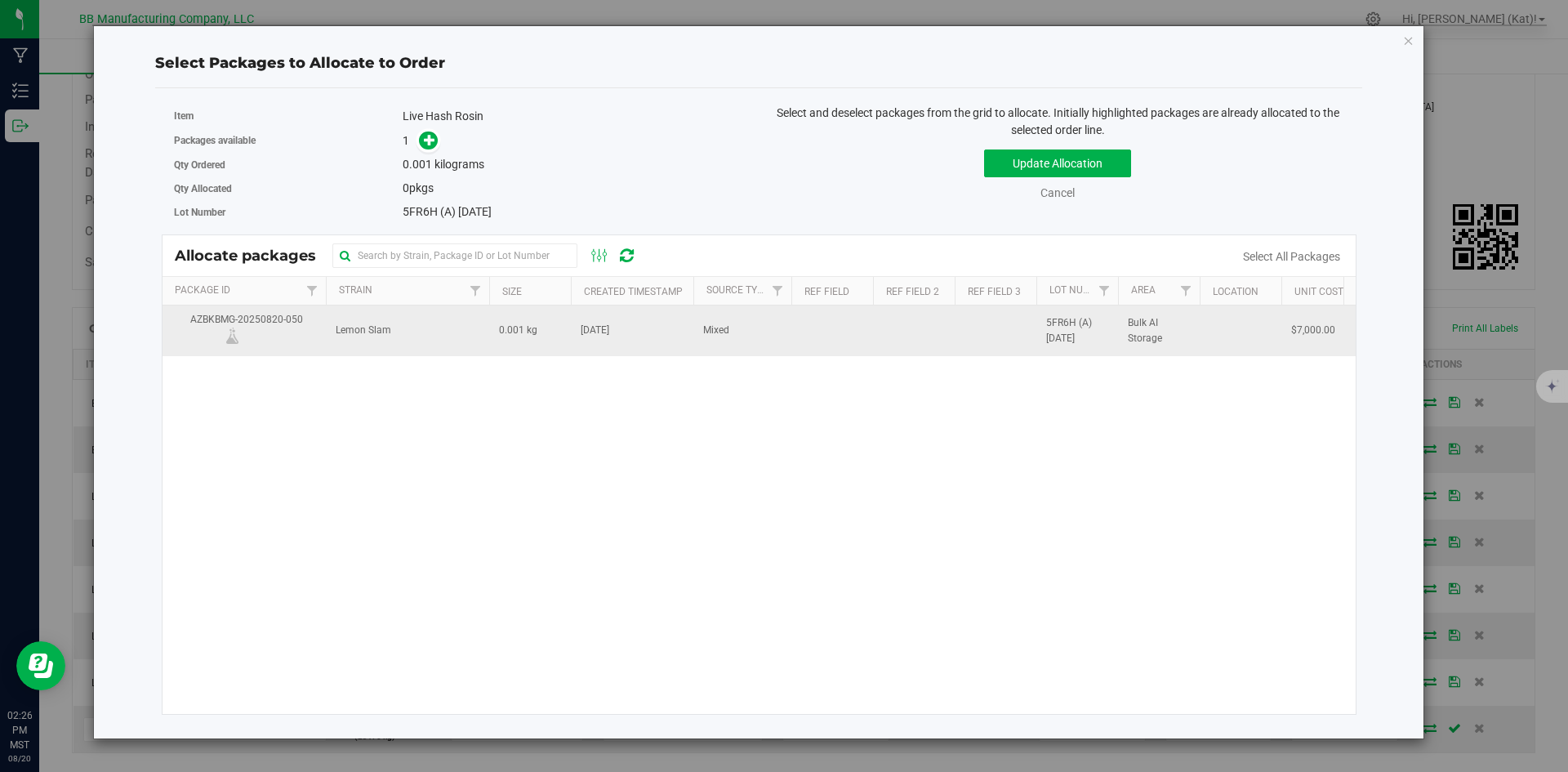
click at [653, 331] on td "[DATE]" at bounding box center [632, 331] width 122 height 50
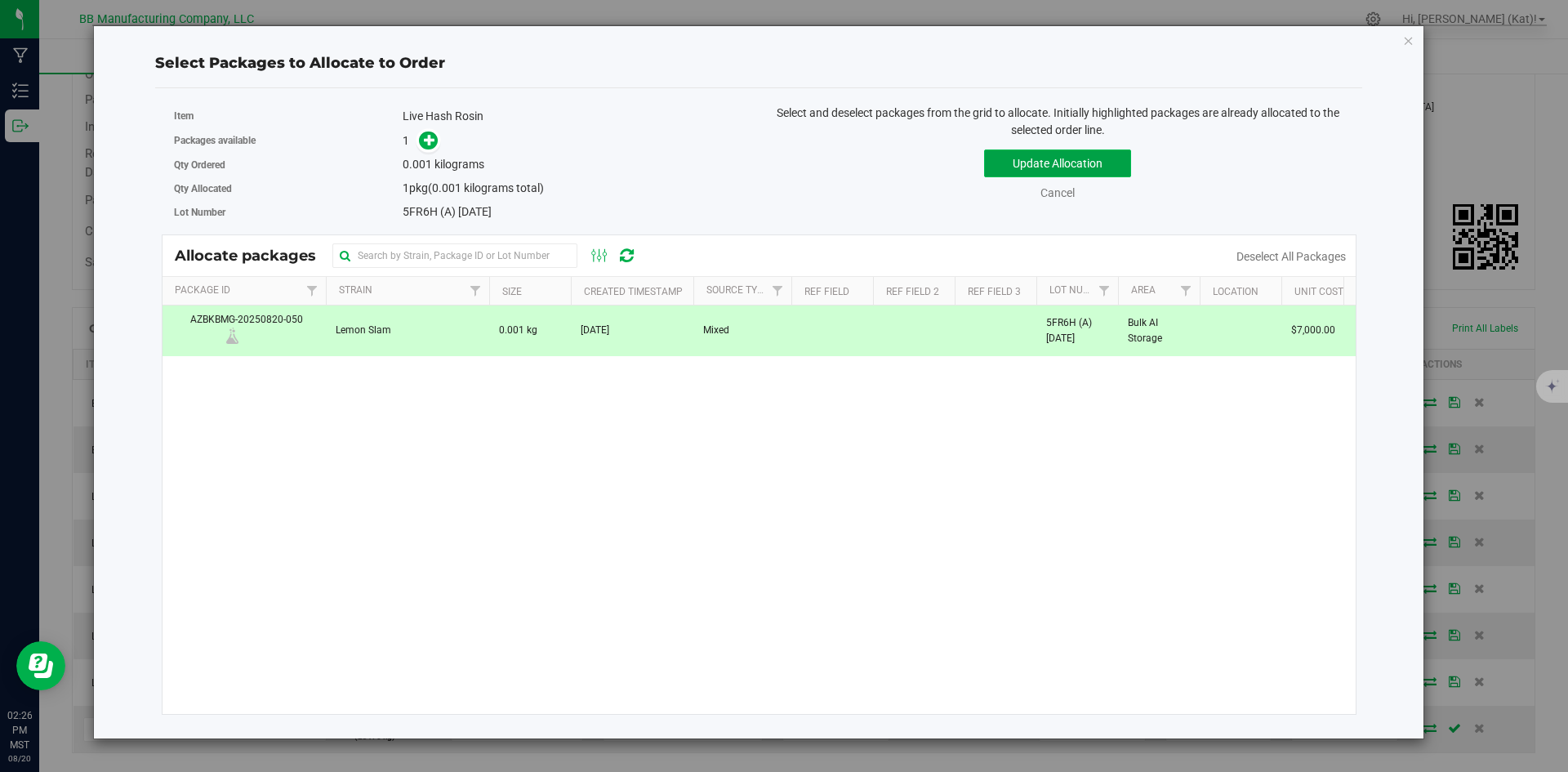
click at [1021, 161] on button "Update Allocation" at bounding box center [1057, 164] width 147 height 28
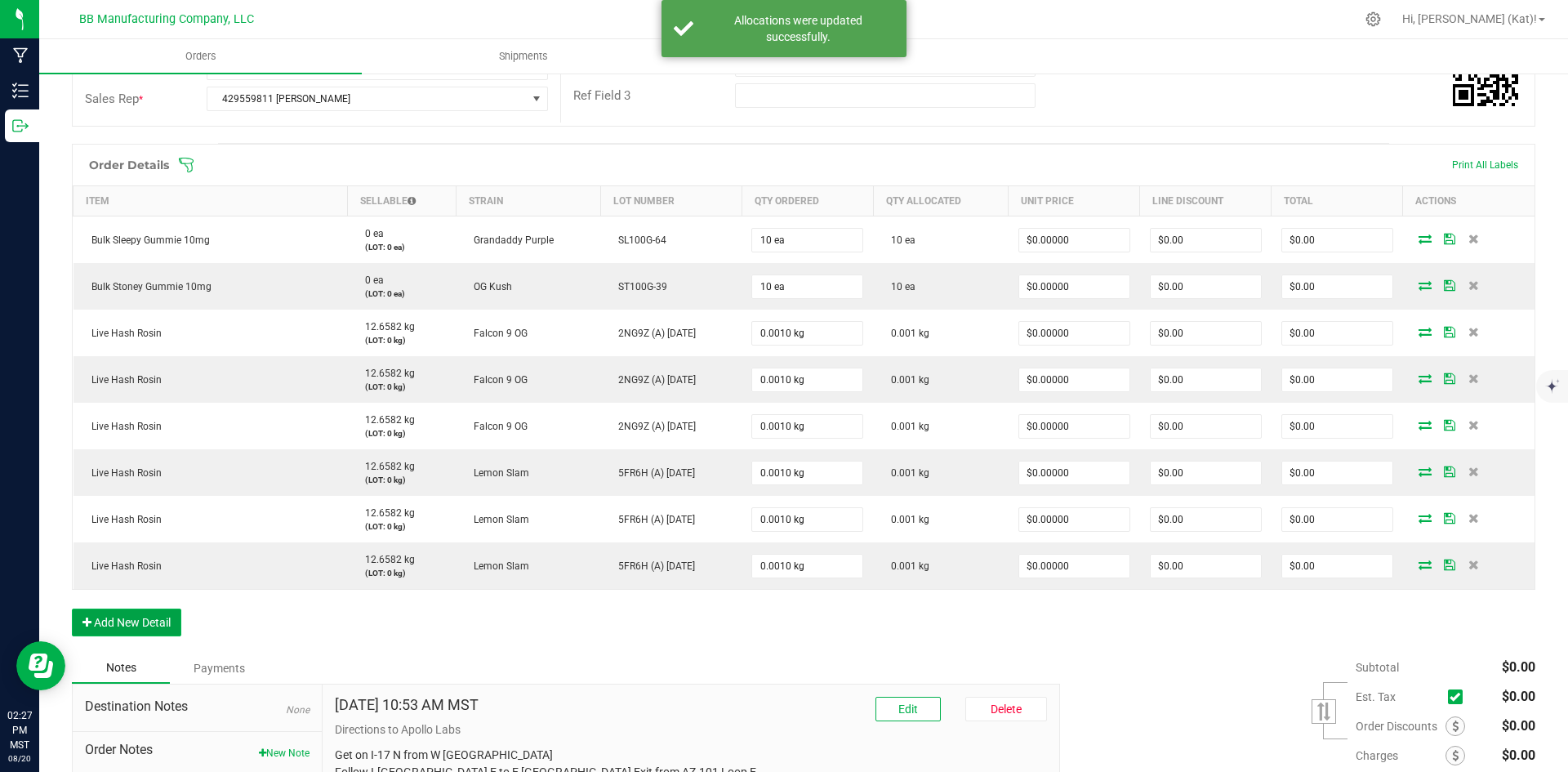
click at [168, 621] on button "Add New Detail" at bounding box center [126, 623] width 109 height 28
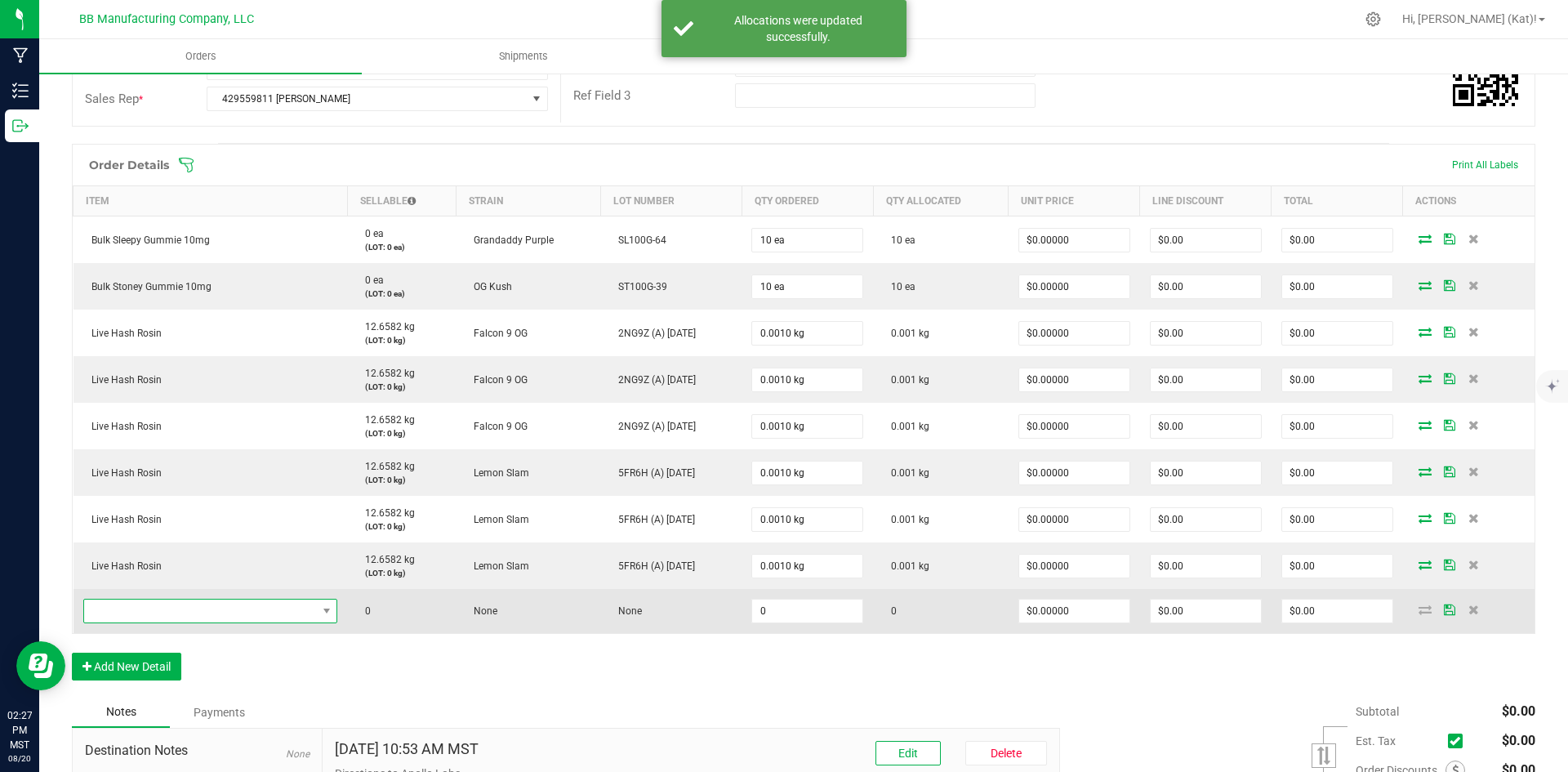
click at [235, 616] on span "NO DATA FOUND" at bounding box center [201, 612] width 233 height 23
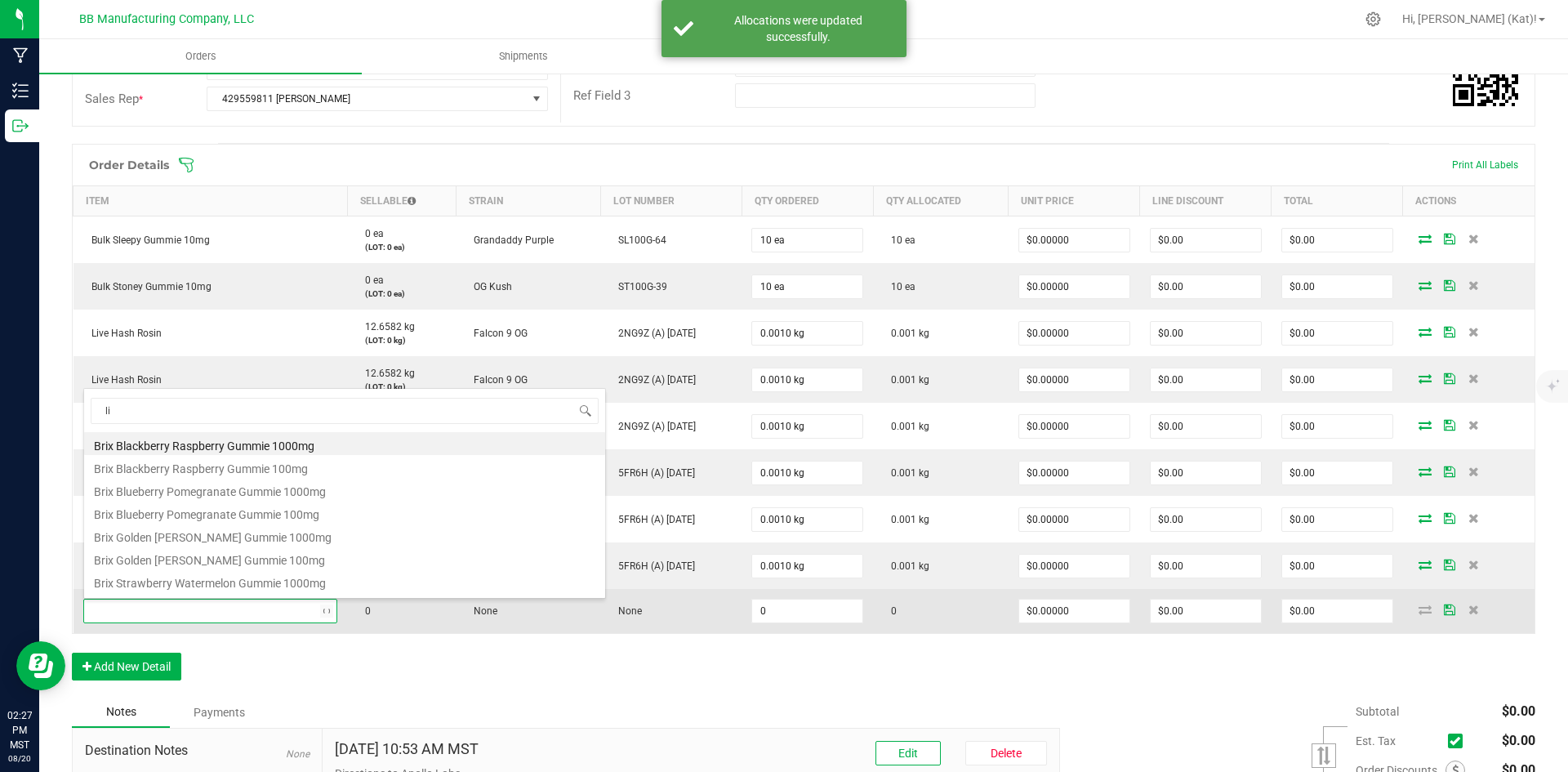
type input "liv"
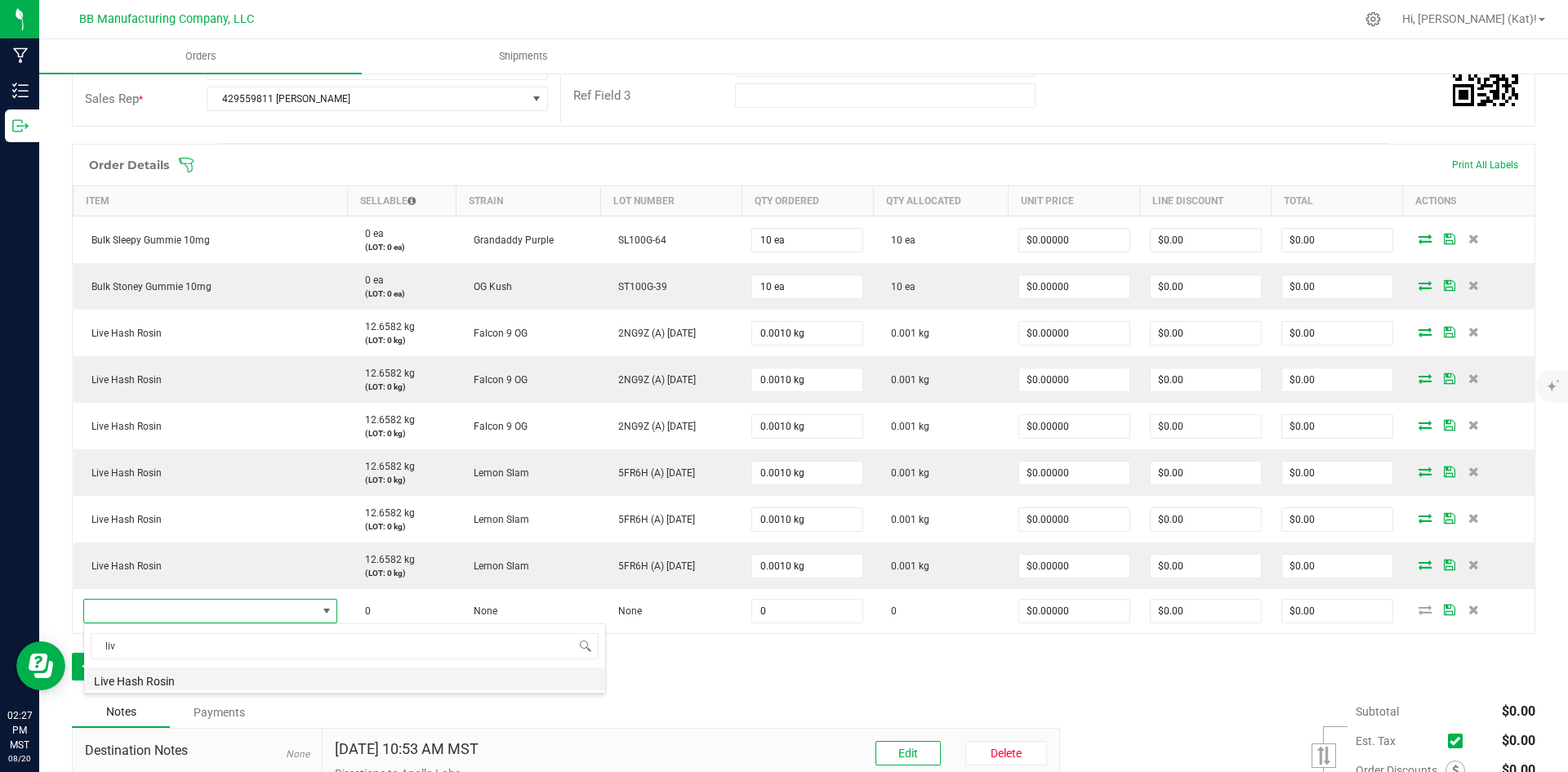
click at [236, 680] on li "Live Hash Rosin" at bounding box center [344, 679] width 521 height 23
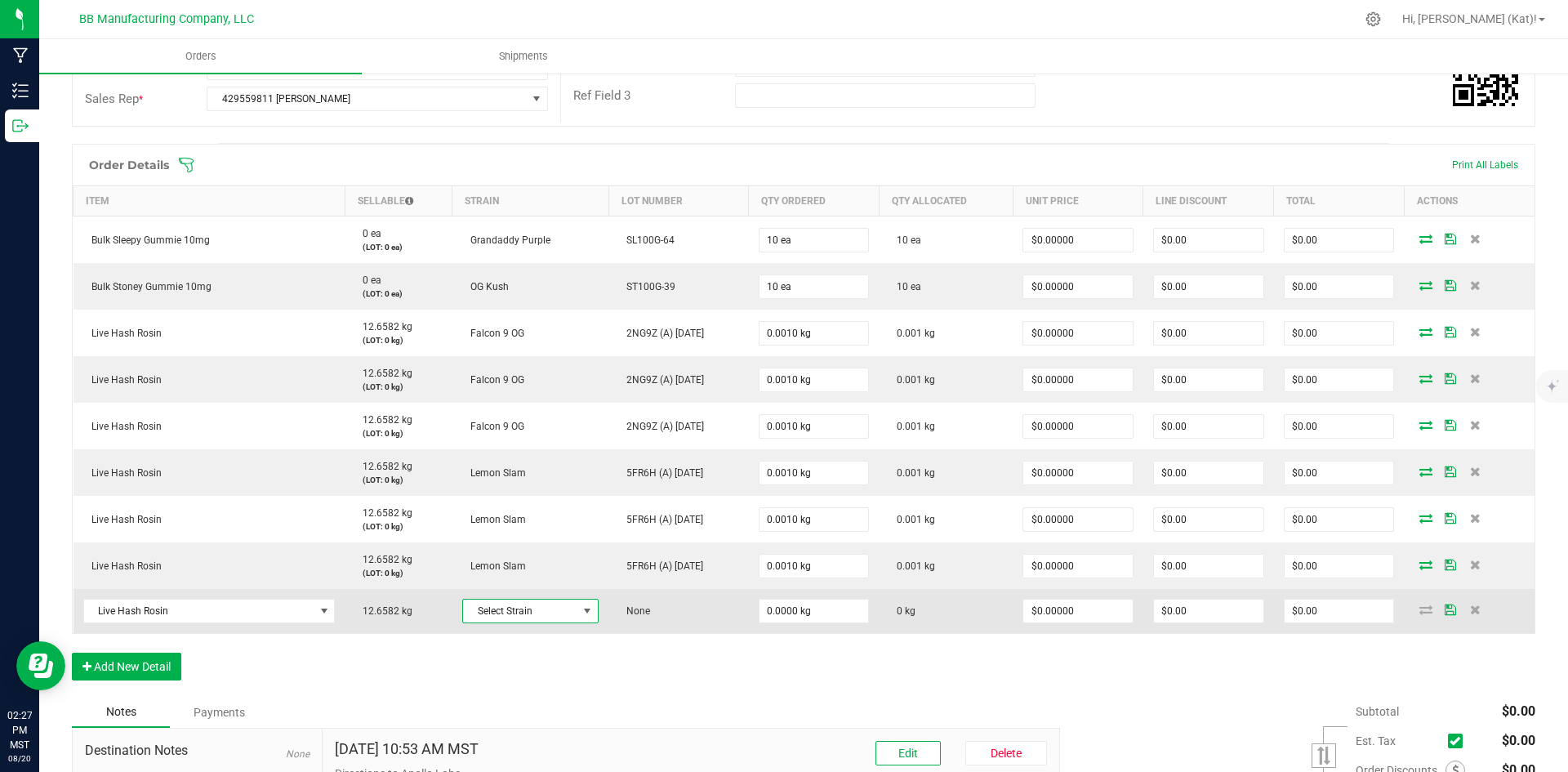
click at [563, 612] on span "Select Strain" at bounding box center [520, 612] width 114 height 23
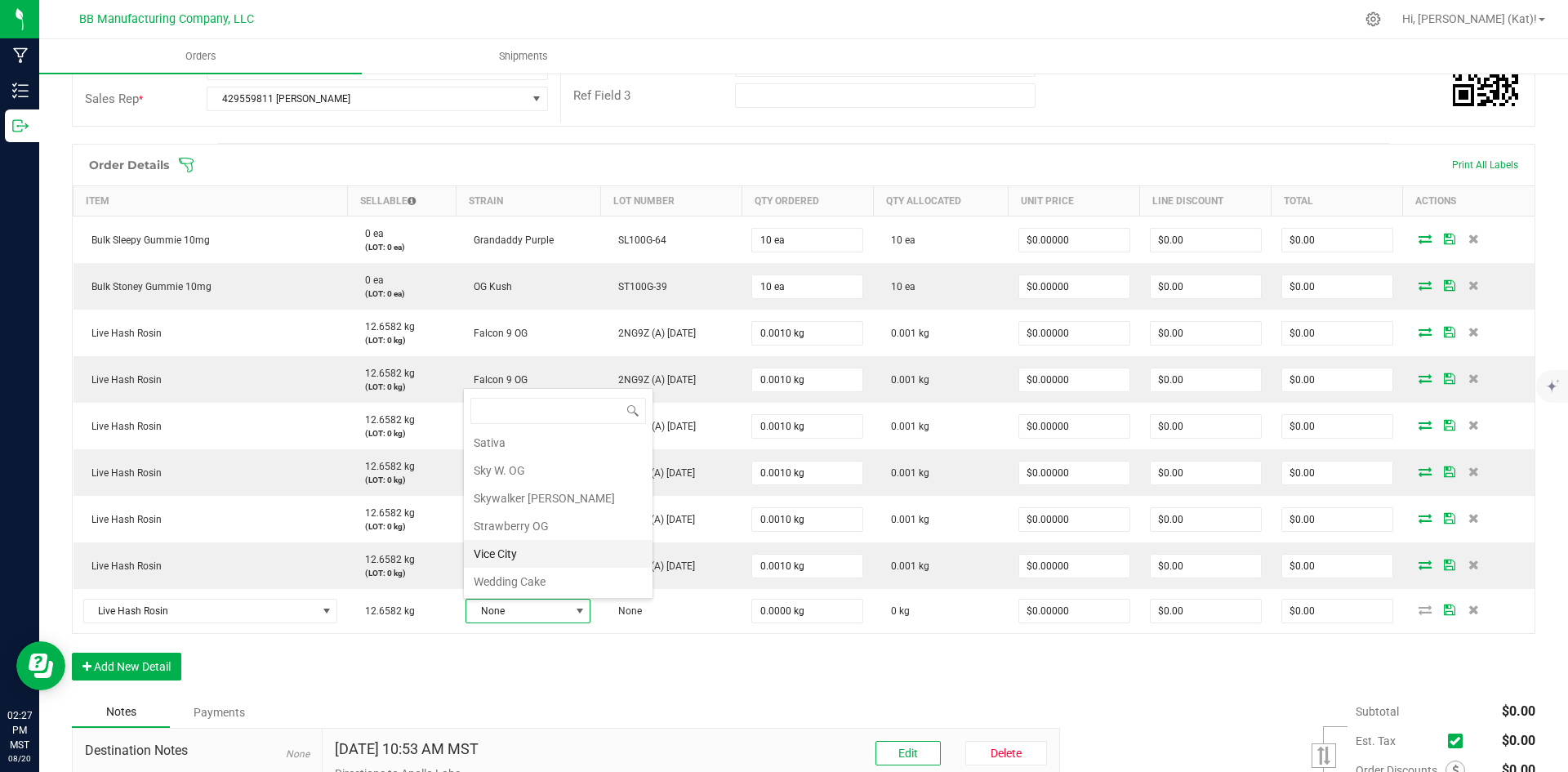
click at [584, 552] on li "Vice City" at bounding box center [558, 555] width 188 height 28
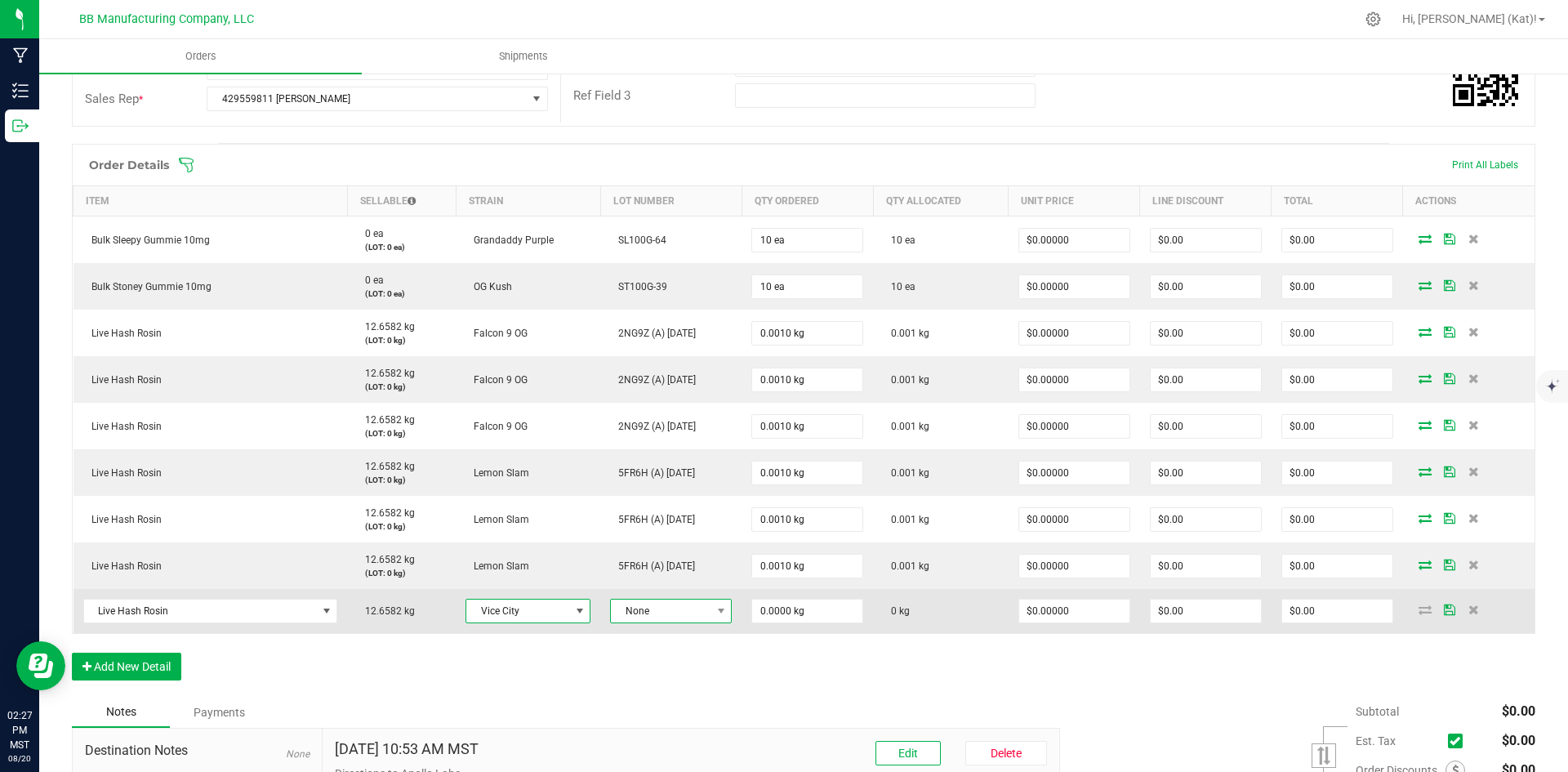
click at [694, 612] on span "None" at bounding box center [661, 612] width 100 height 23
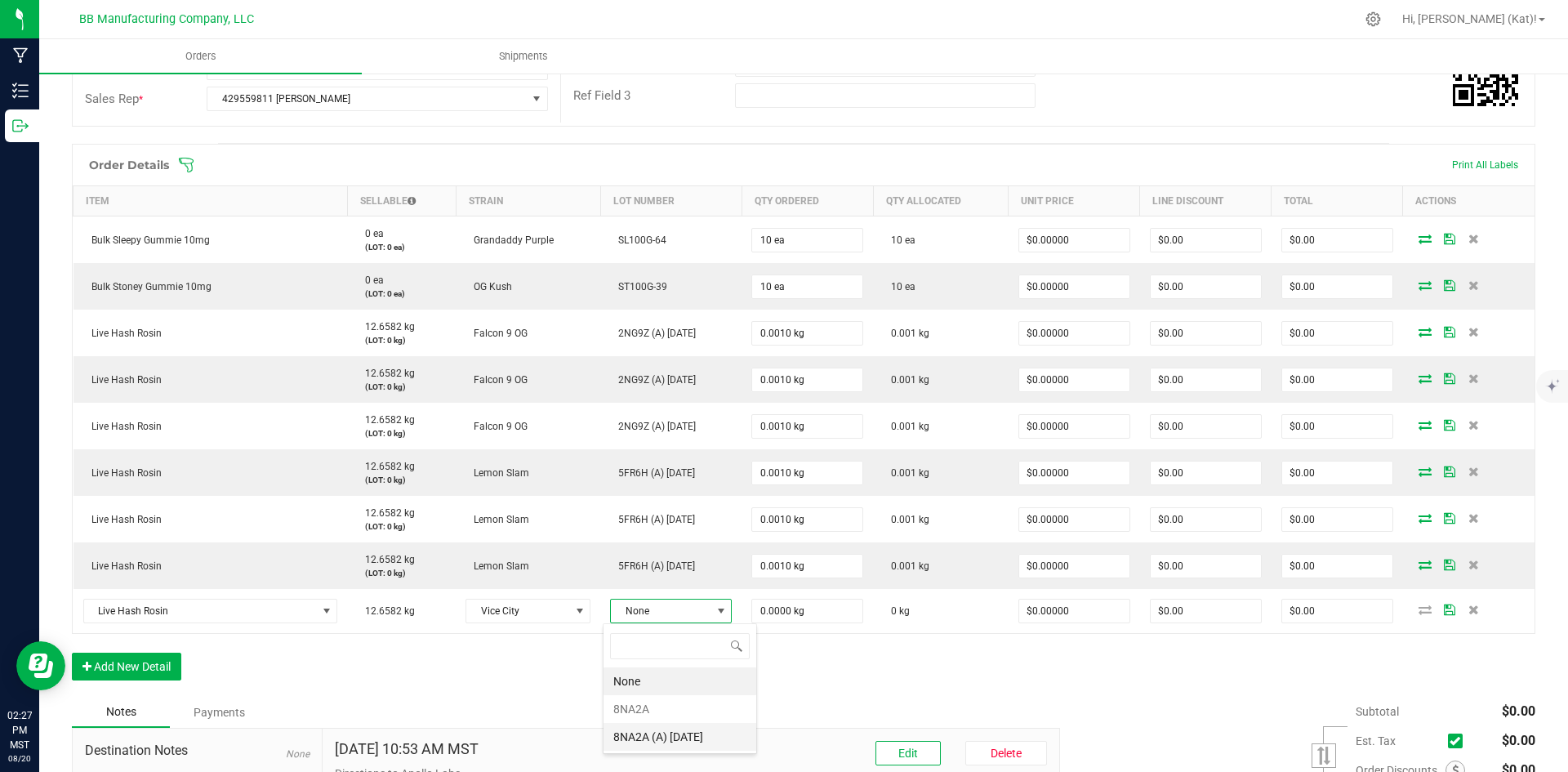
click at [697, 726] on 8\ "8NA2A (A) [DATE]" at bounding box center [680, 737] width 153 height 28
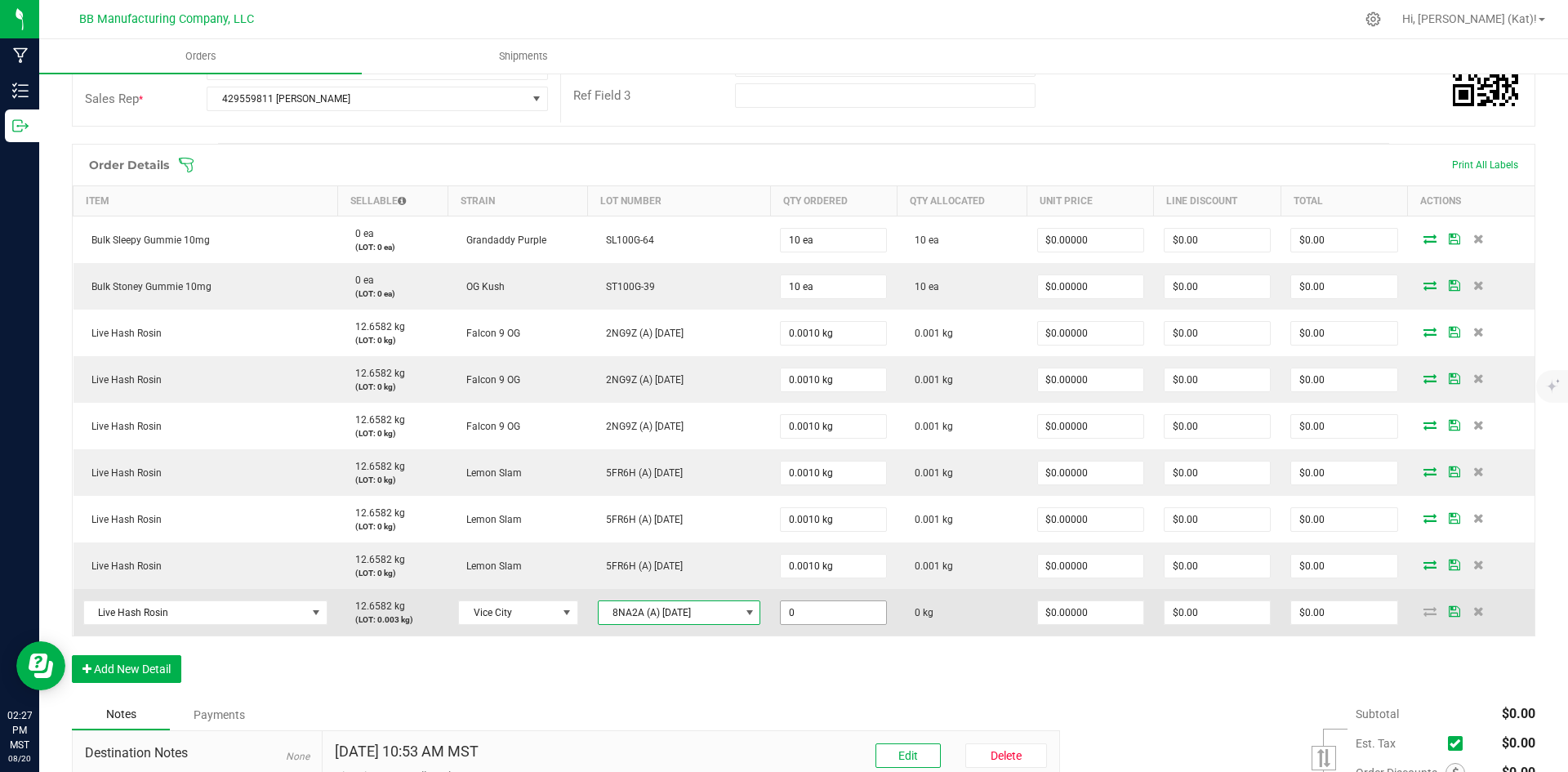
click at [833, 612] on input "0" at bounding box center [834, 613] width 106 height 23
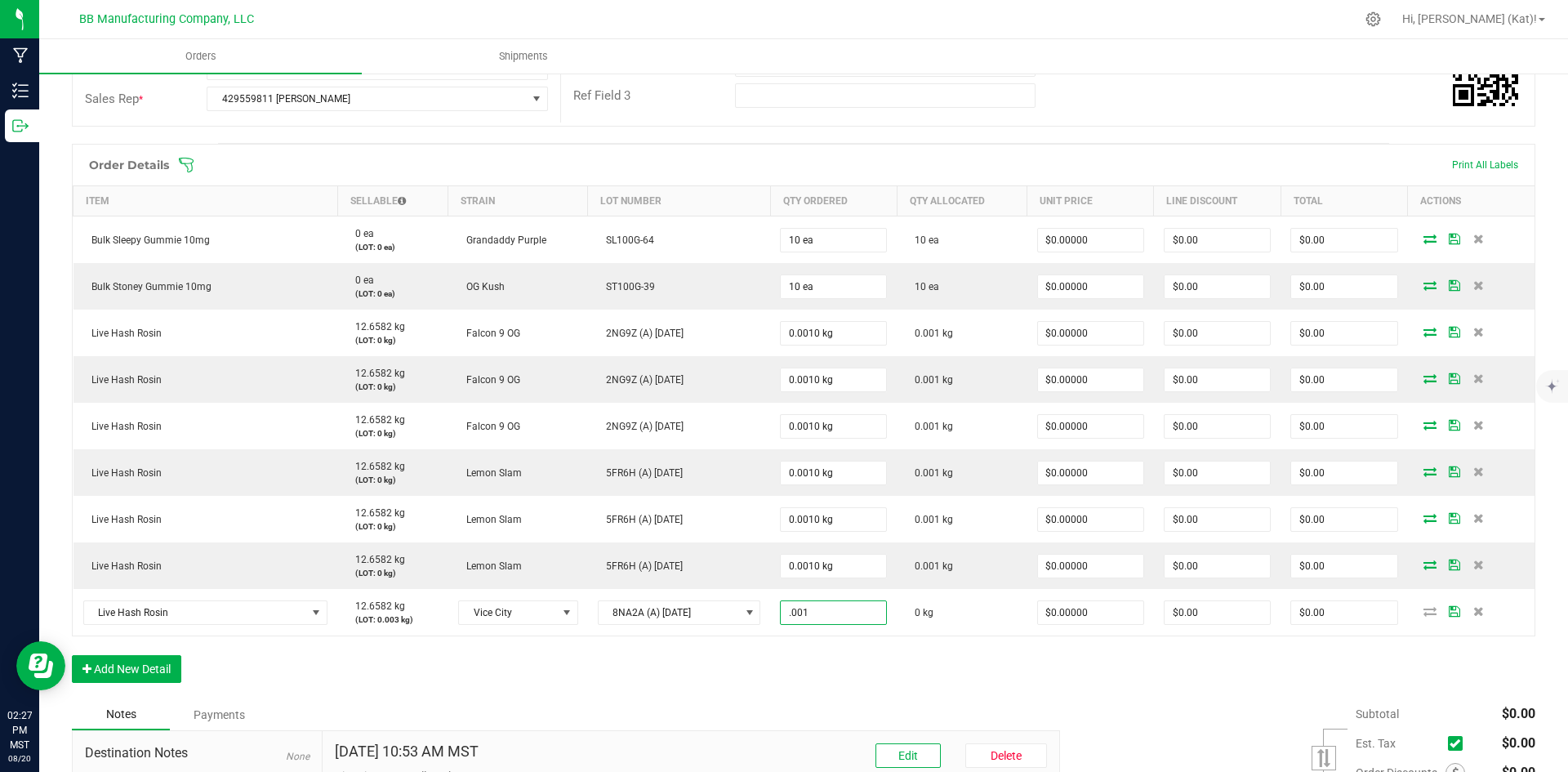
type input "0.0010 kg"
click at [815, 670] on div "Order Details Print All Labels Item Sellable Strain Lot Number Qty Ordered Qty …" at bounding box center [804, 422] width 1464 height 555
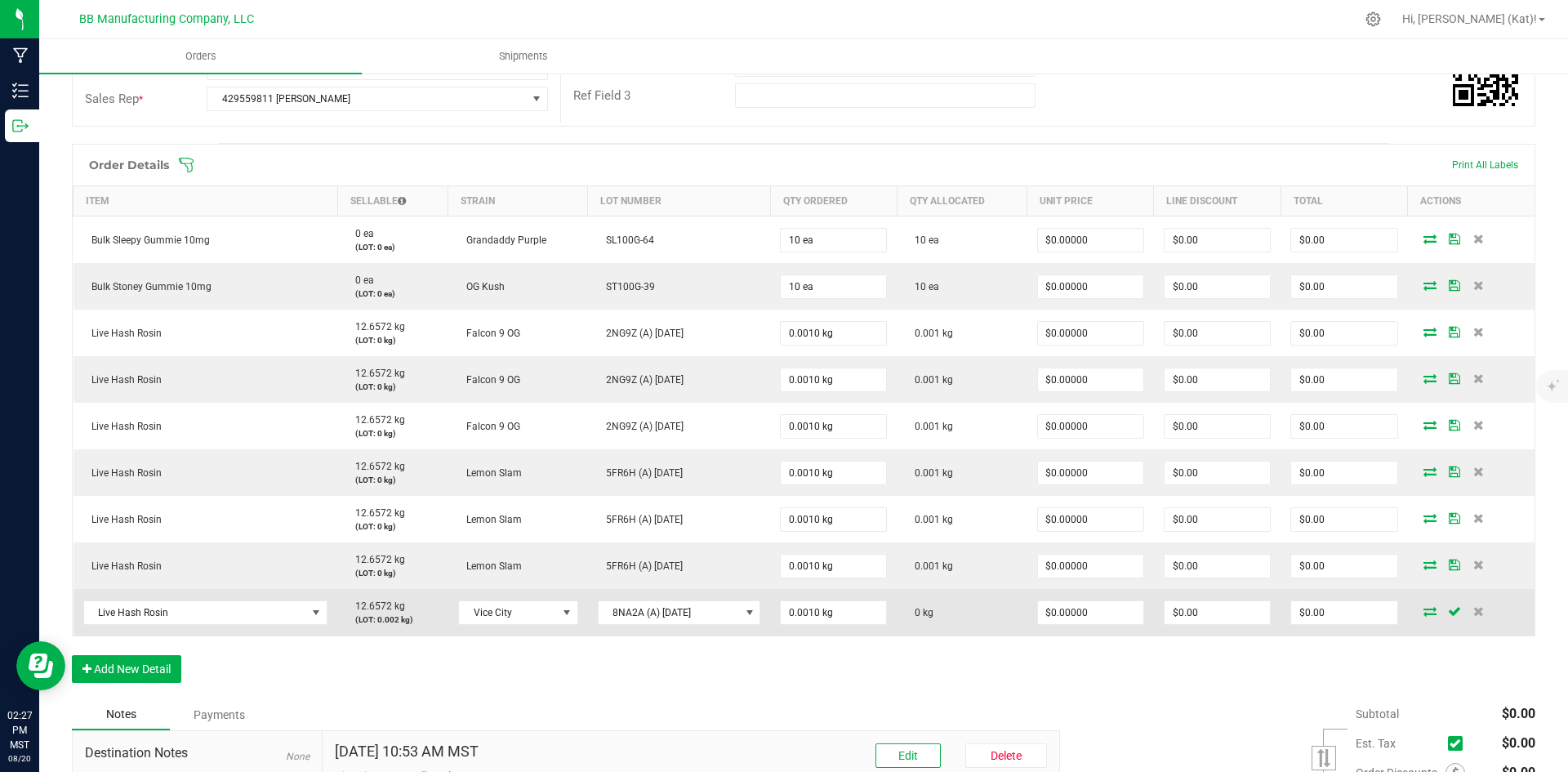
click at [1423, 608] on icon at bounding box center [1430, 612] width 13 height 10
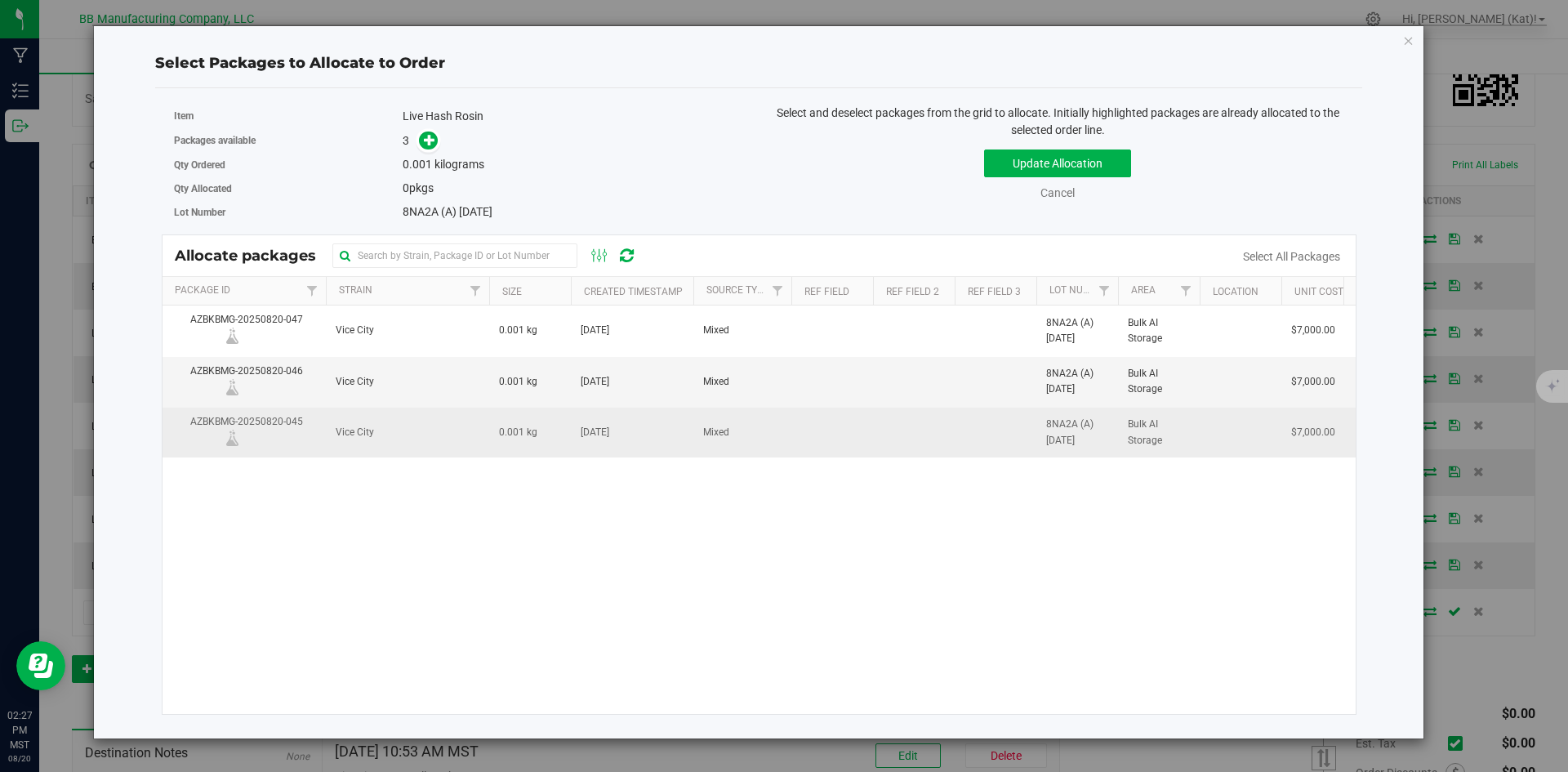
click at [756, 434] on td "Mixed" at bounding box center [742, 432] width 98 height 50
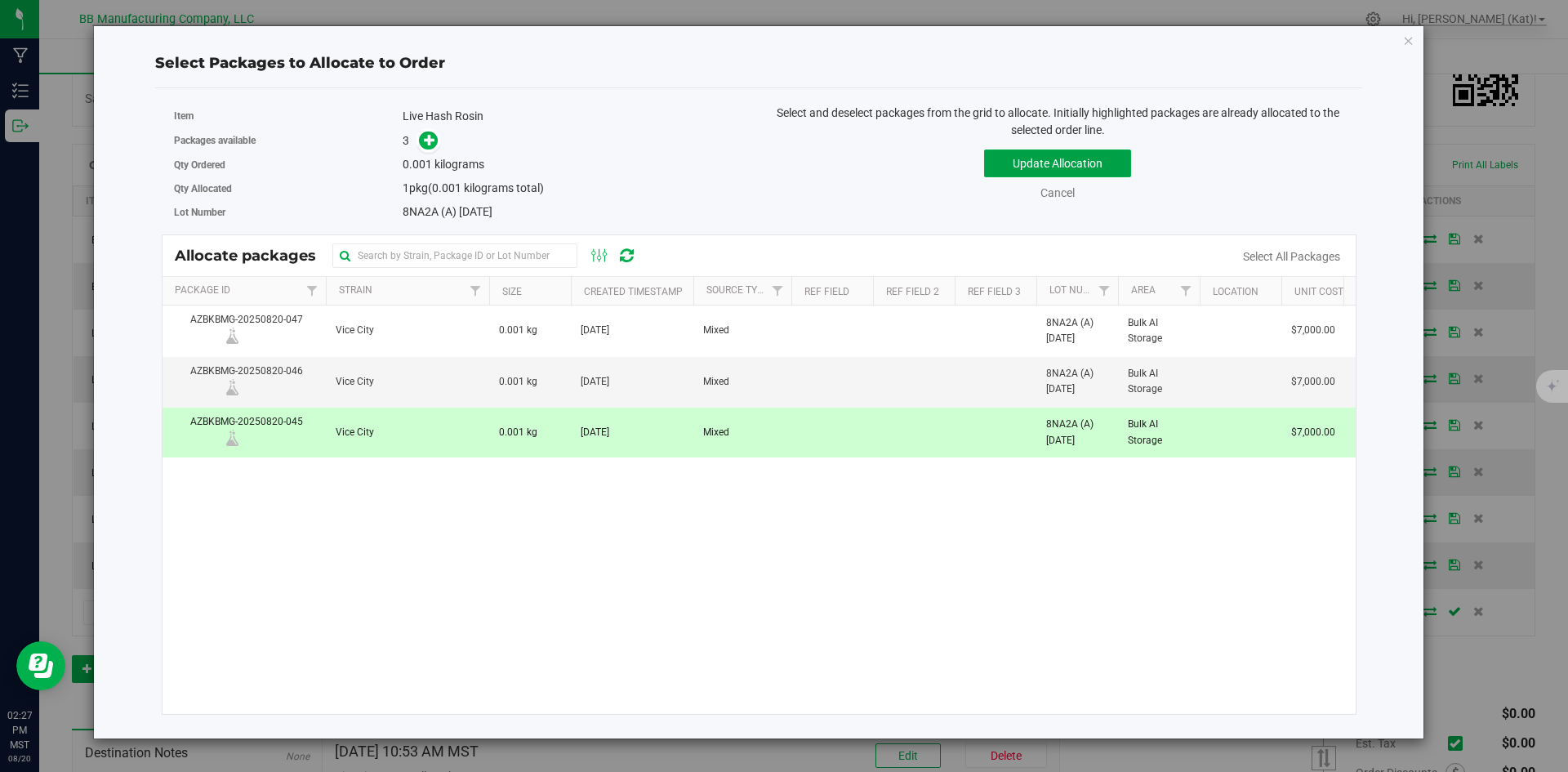
click at [1076, 156] on button "Update Allocation" at bounding box center [1057, 164] width 147 height 28
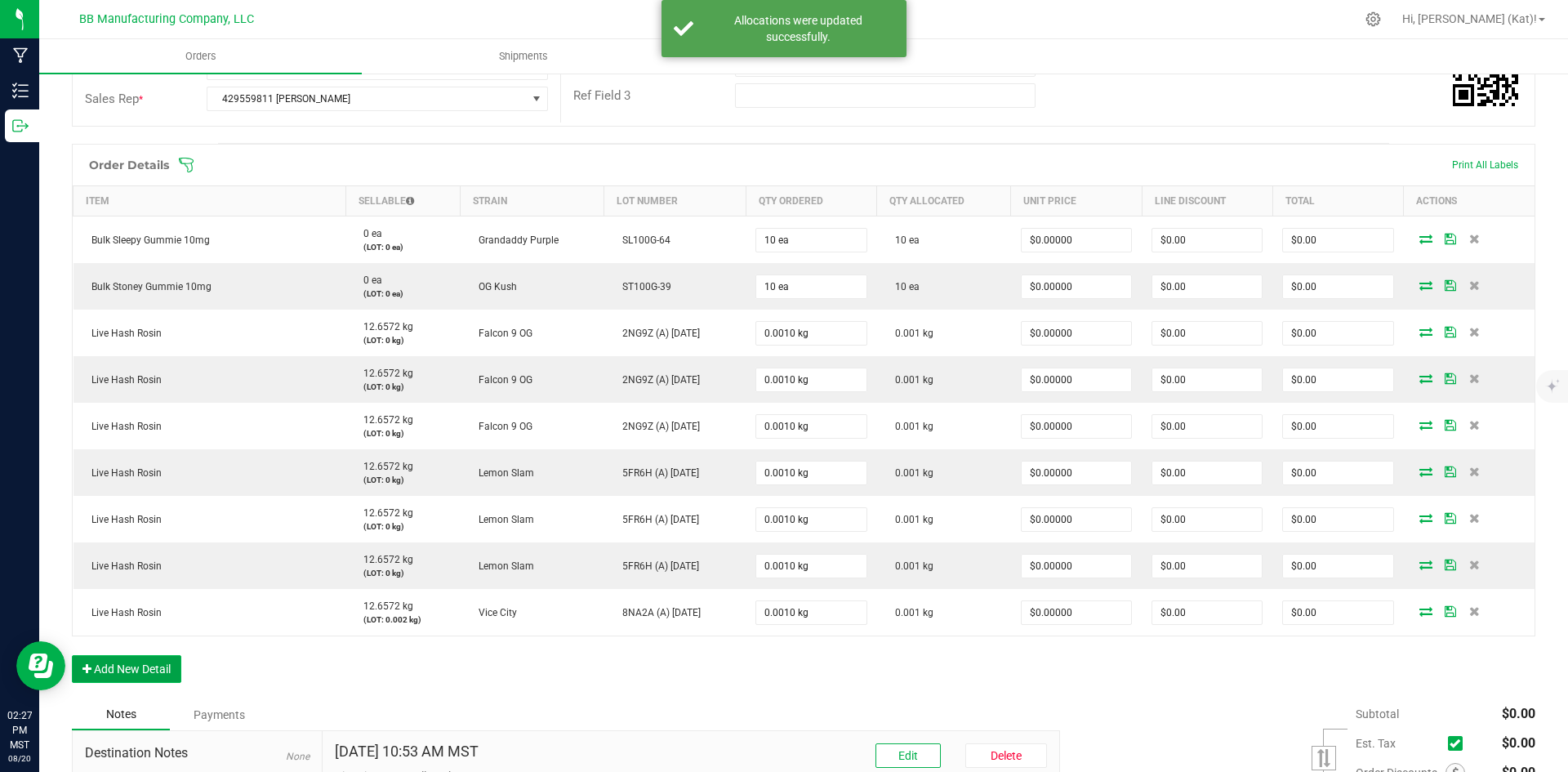
click at [172, 665] on button "Add New Detail" at bounding box center [126, 670] width 109 height 28
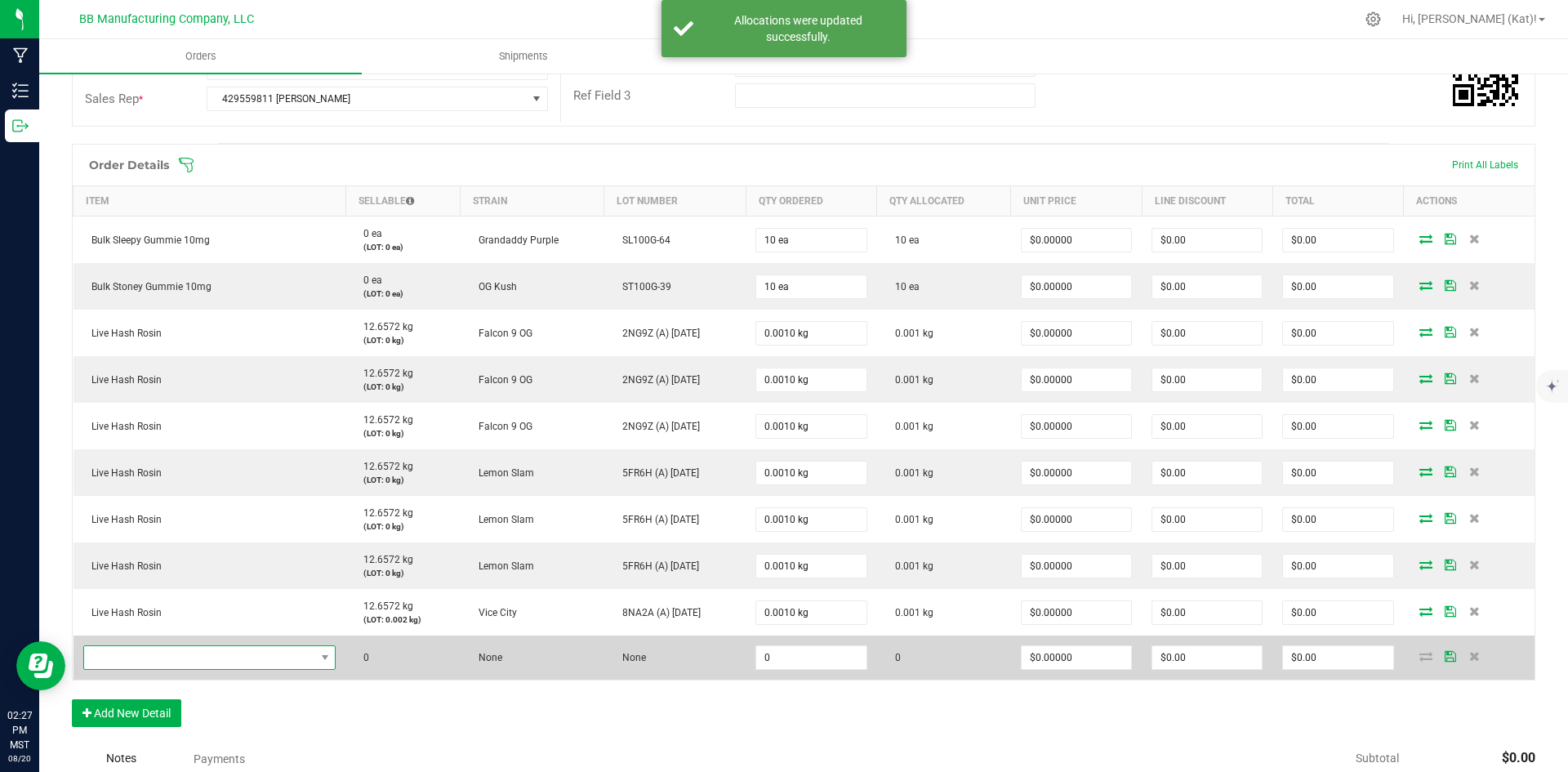
click at [199, 652] on span "NO DATA FOUND" at bounding box center [200, 658] width 231 height 23
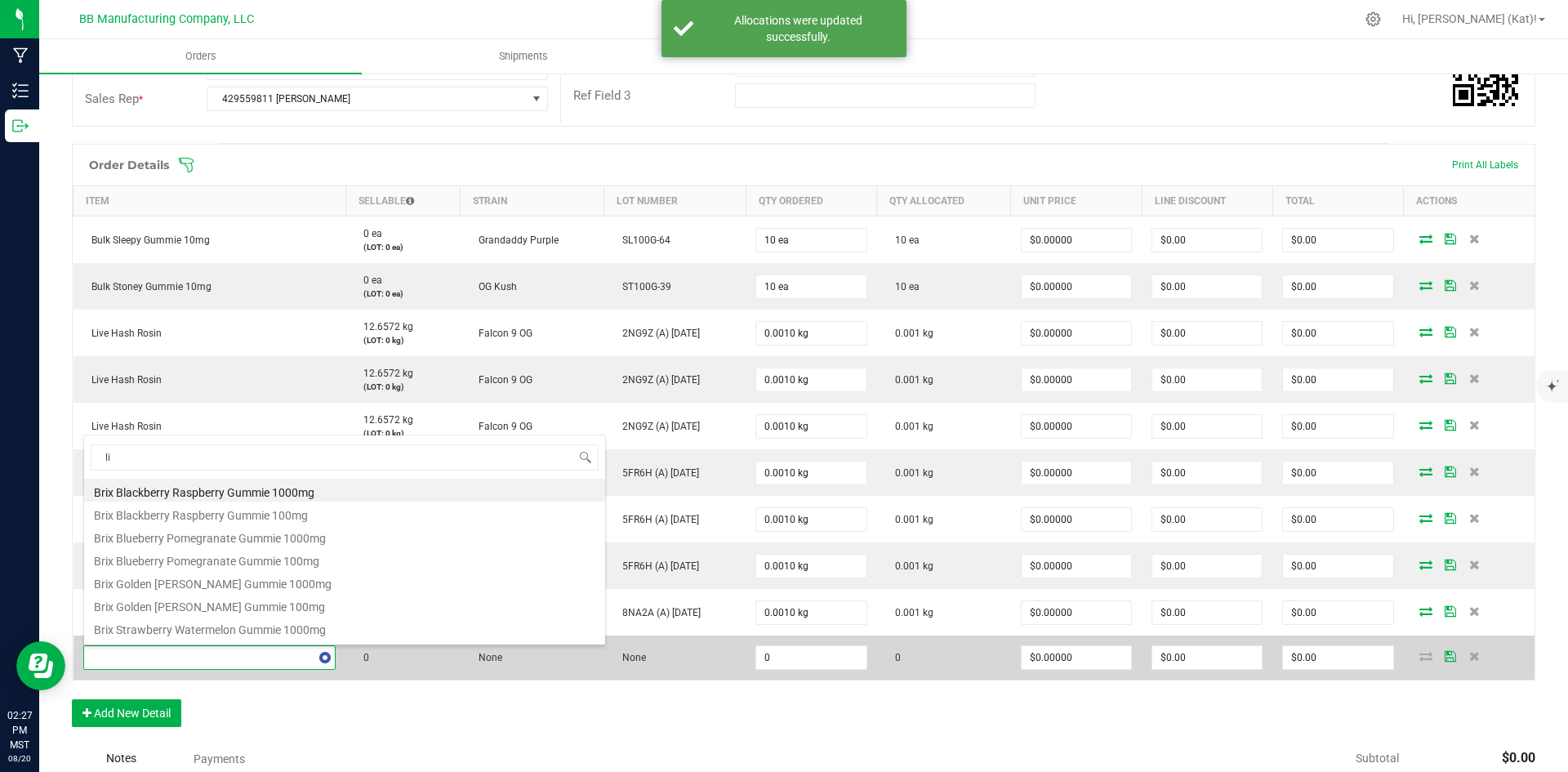
type input "liv"
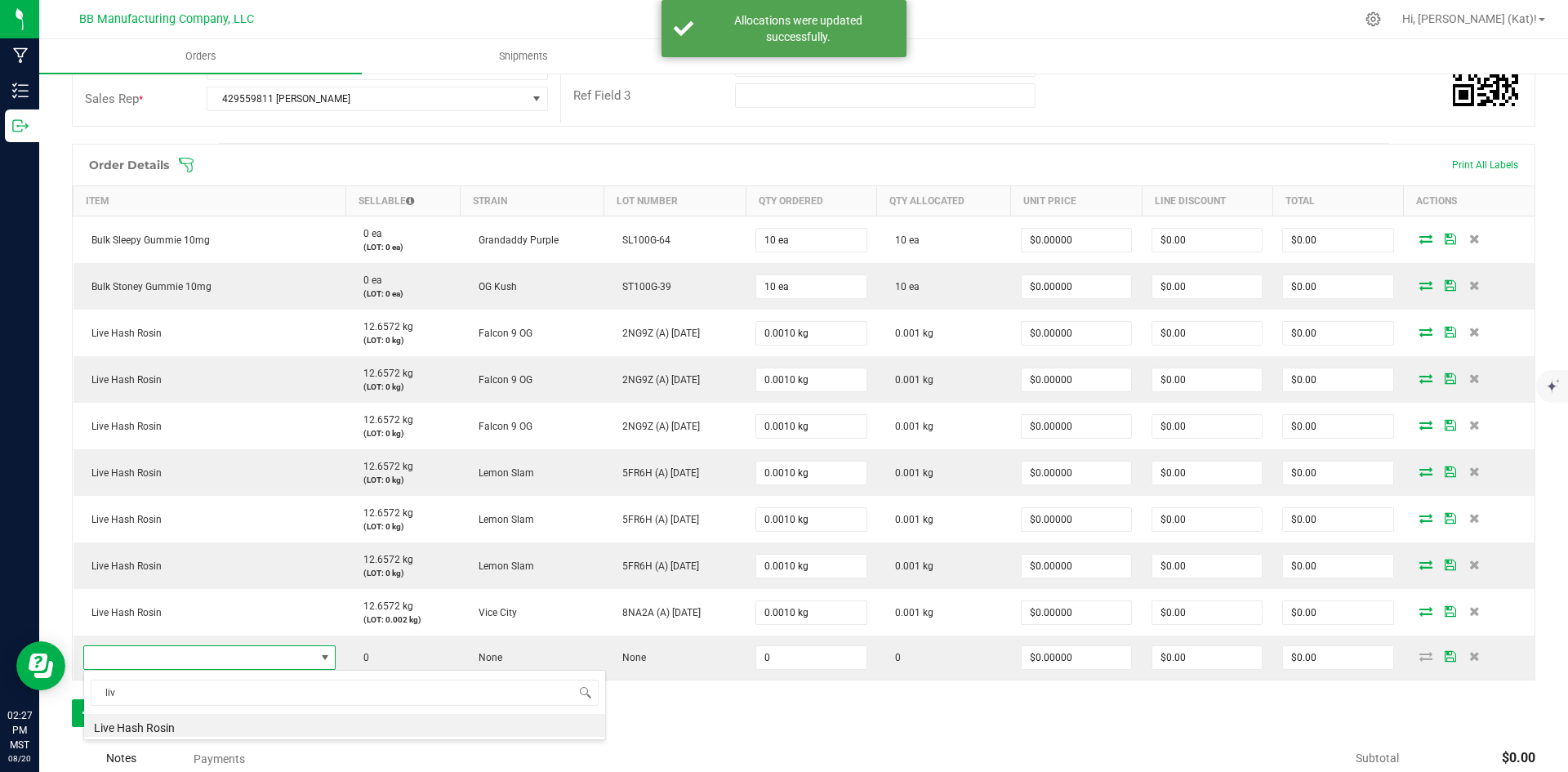
click at [248, 728] on li "Live Hash Rosin" at bounding box center [344, 726] width 521 height 23
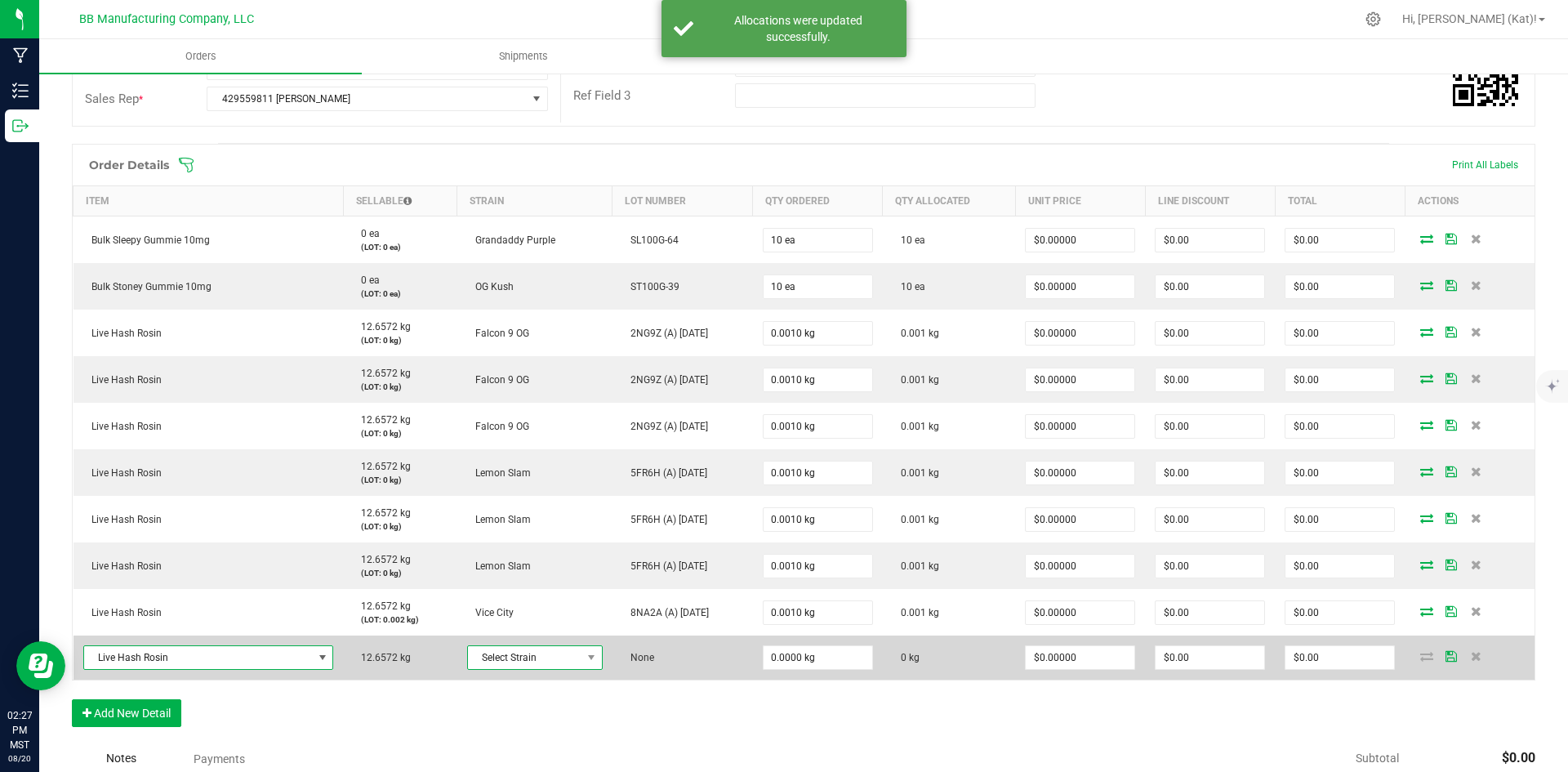
click at [551, 662] on span "Select Strain" at bounding box center [525, 658] width 113 height 23
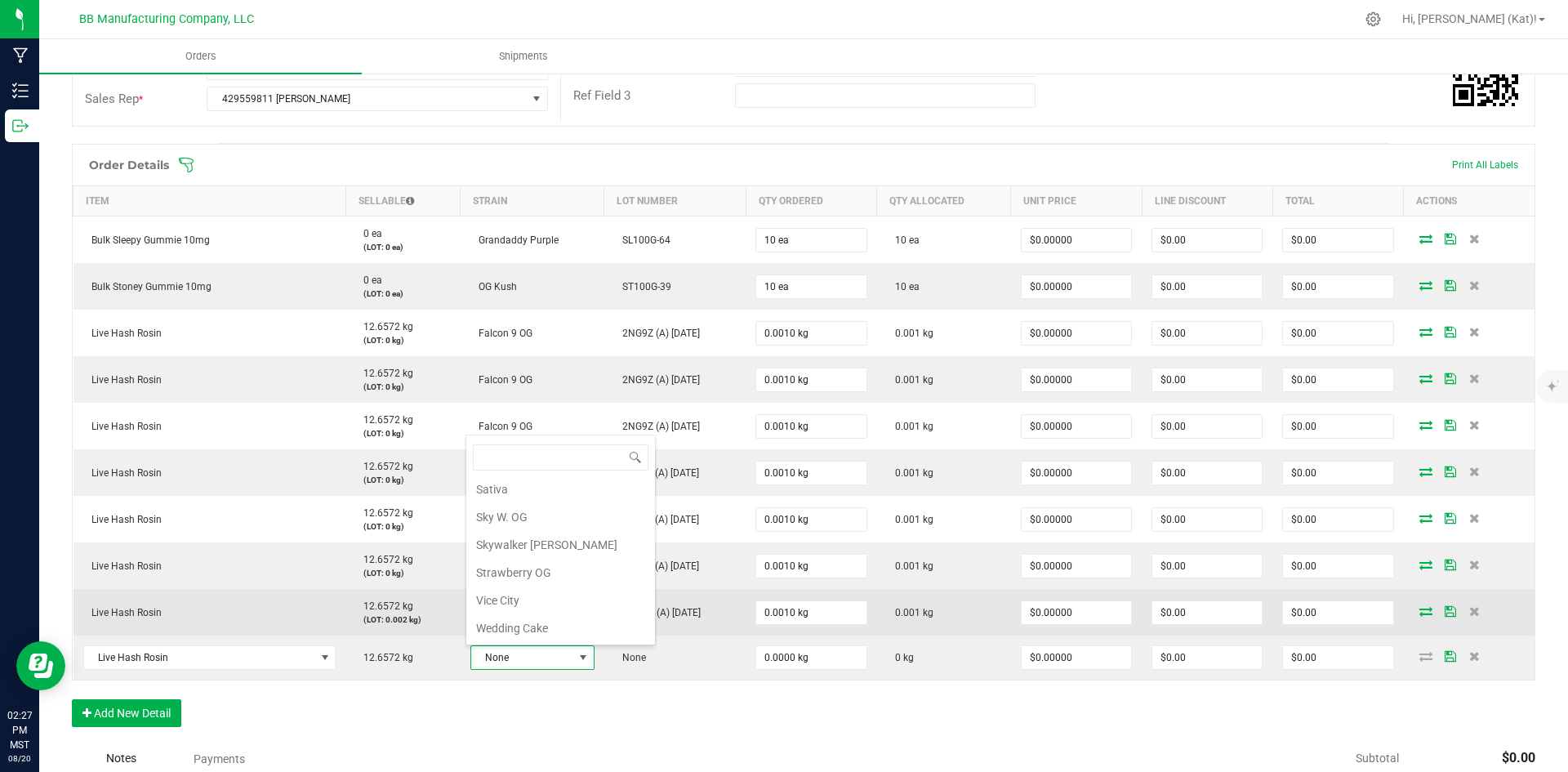
click at [583, 608] on li "Vice City" at bounding box center [561, 601] width 188 height 28
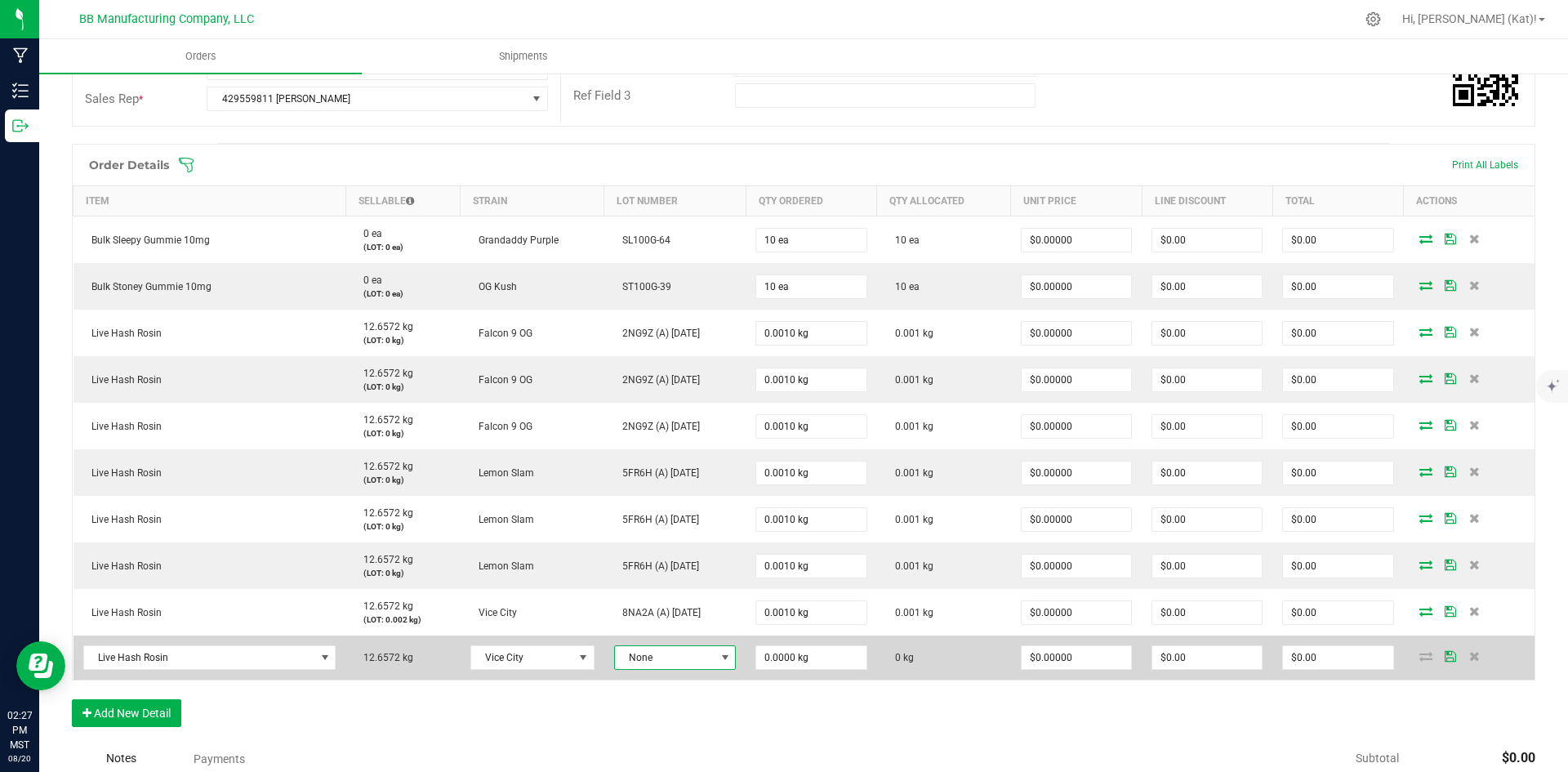
click at [728, 658] on span at bounding box center [725, 658] width 21 height 23
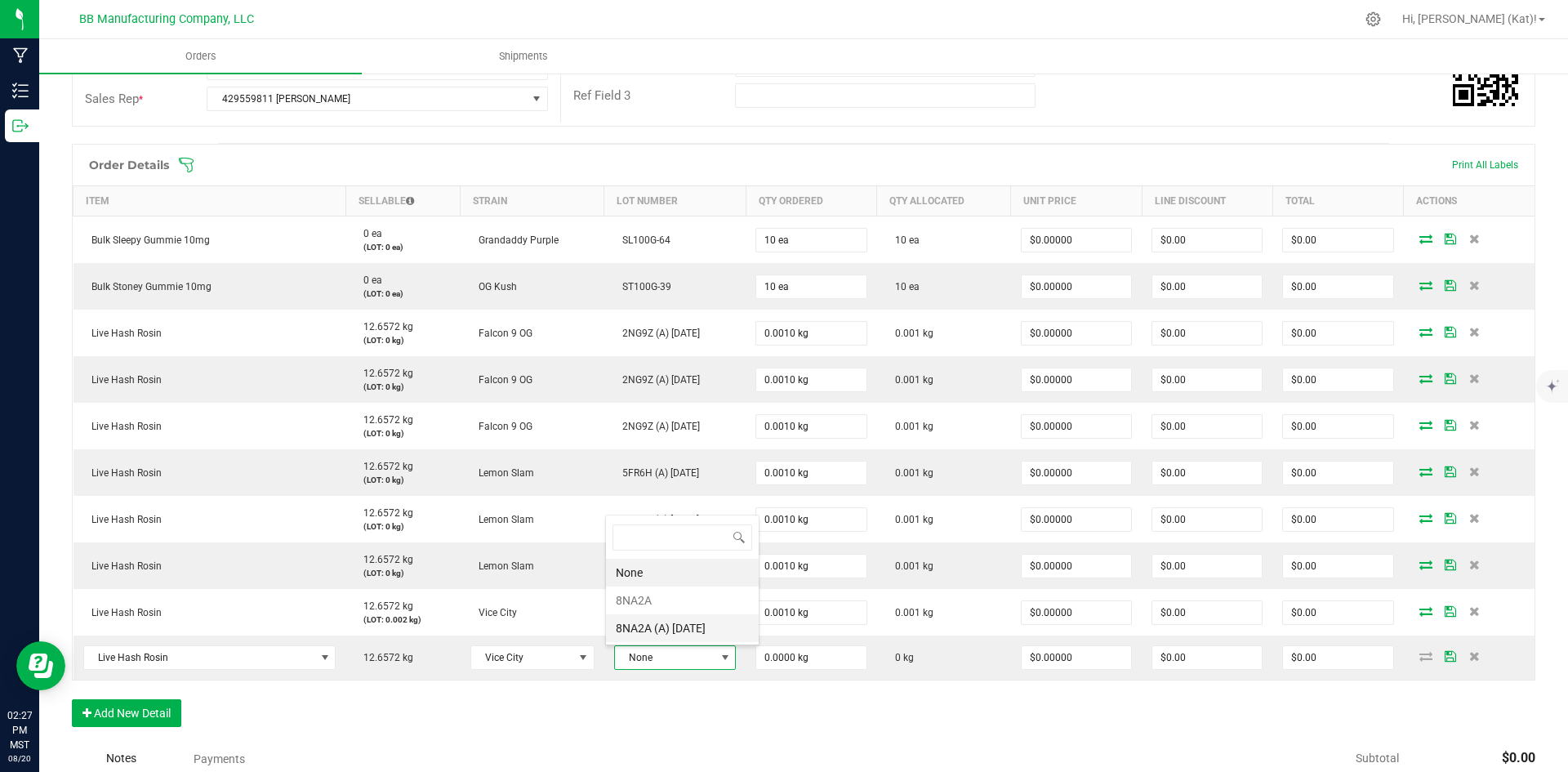
click at [720, 627] on 8\ "8NA2A (A) [DATE]" at bounding box center [682, 628] width 153 height 28
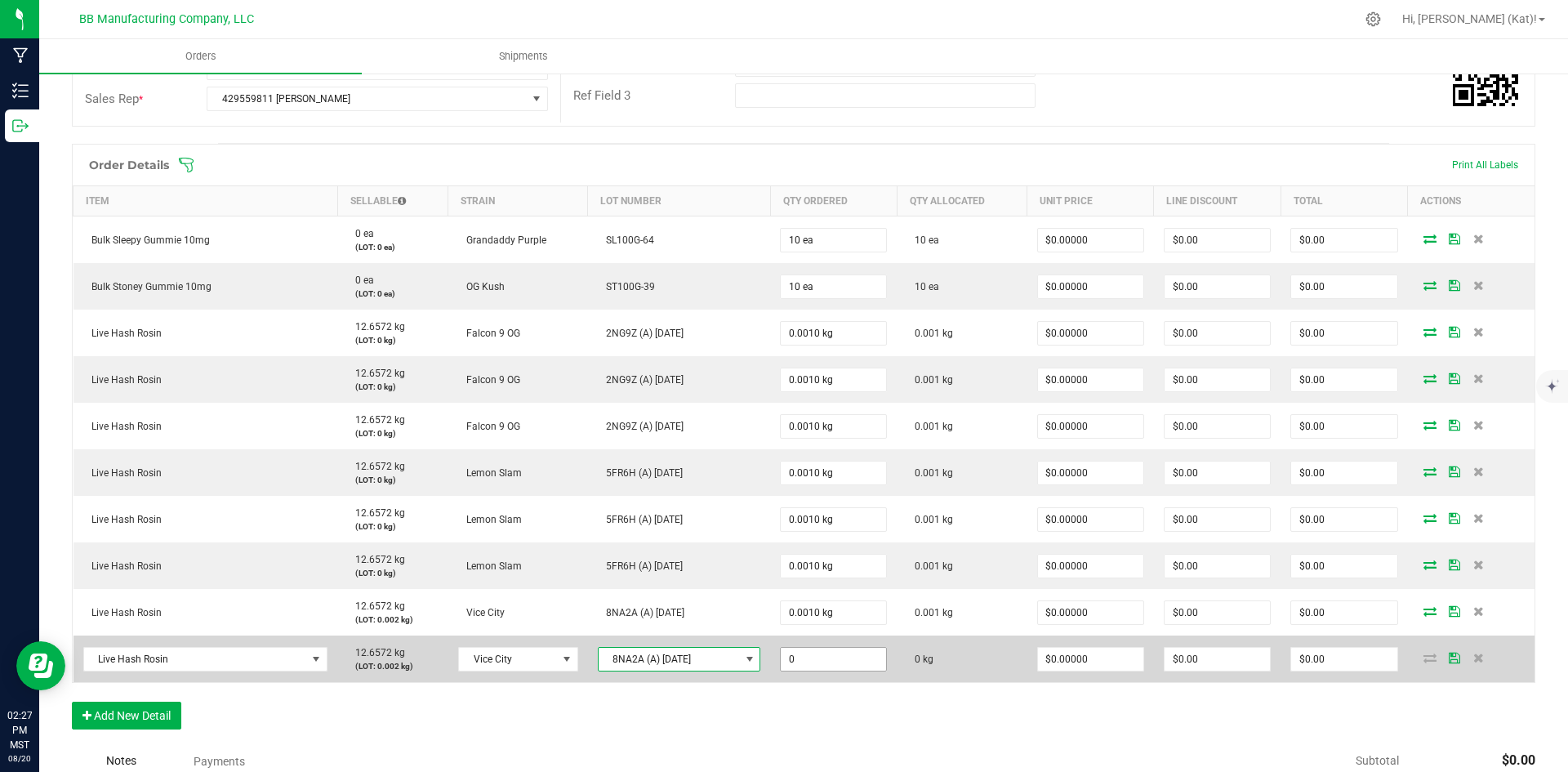
click at [793, 658] on input "0" at bounding box center [834, 660] width 106 height 23
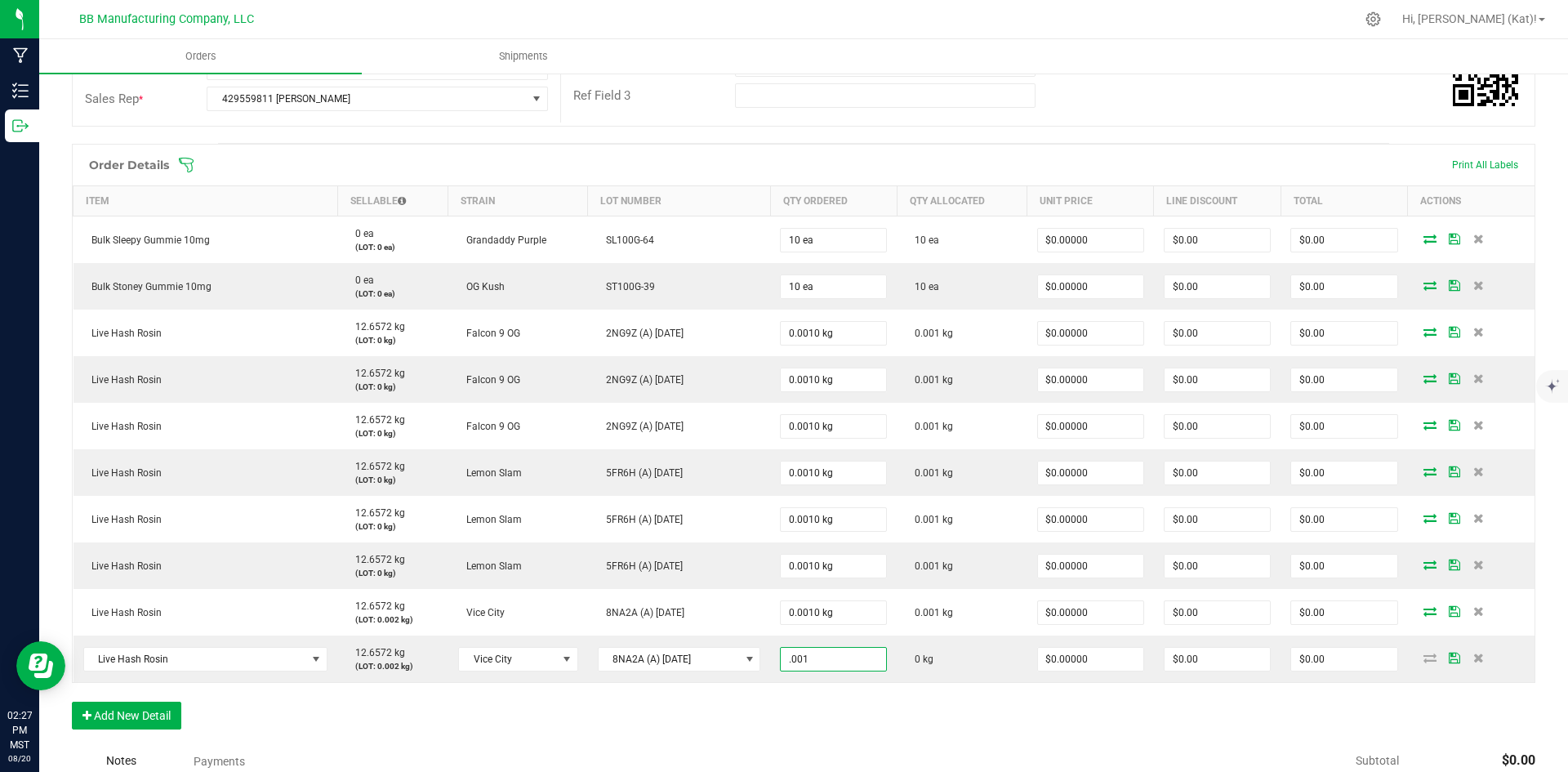
type input "0.0010 kg"
click at [824, 700] on div "Order Details Print All Labels Item Sellable Strain Lot Number Qty Ordered Qty …" at bounding box center [804, 445] width 1464 height 603
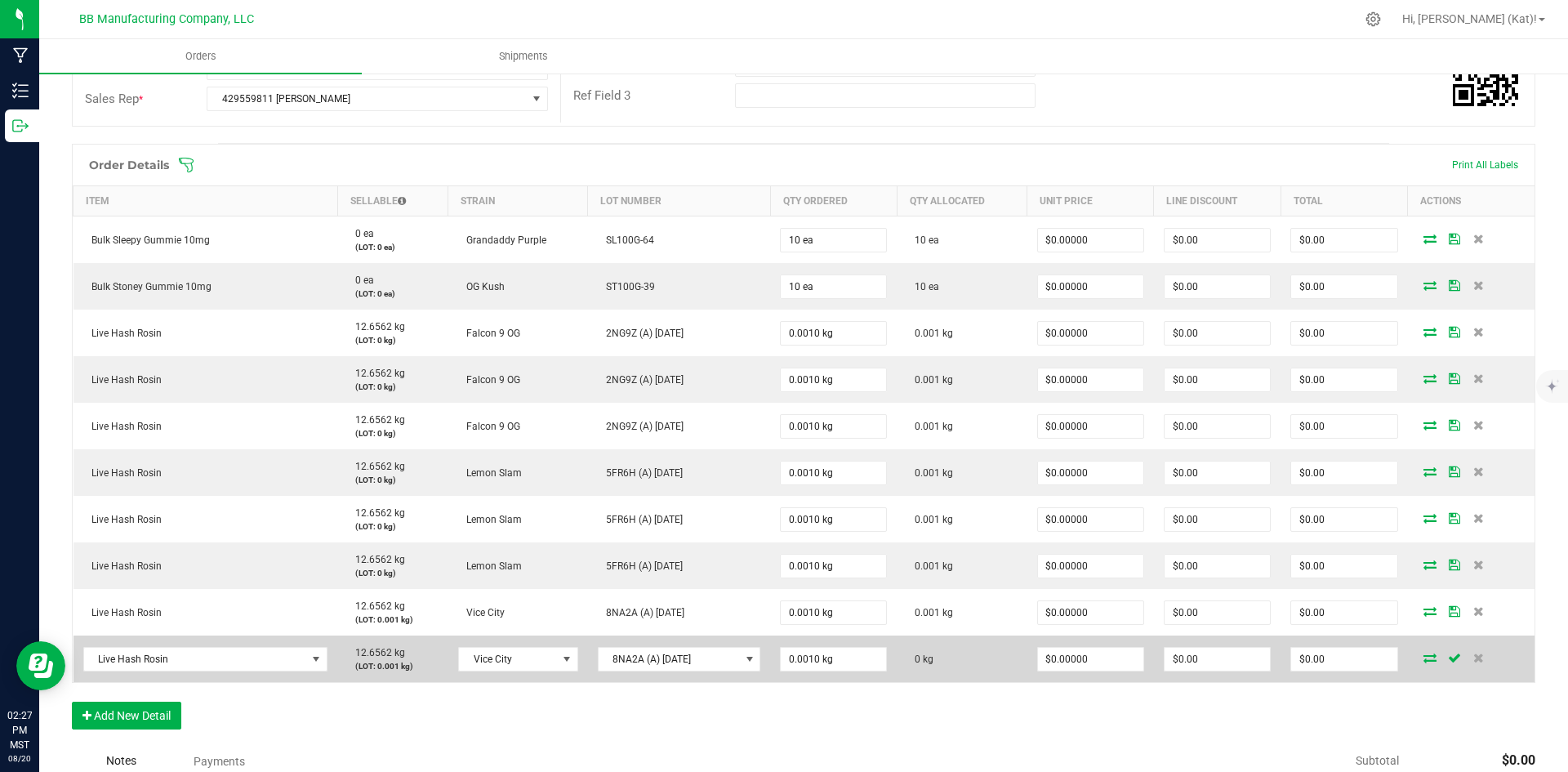
click at [1423, 662] on icon at bounding box center [1430, 658] width 13 height 10
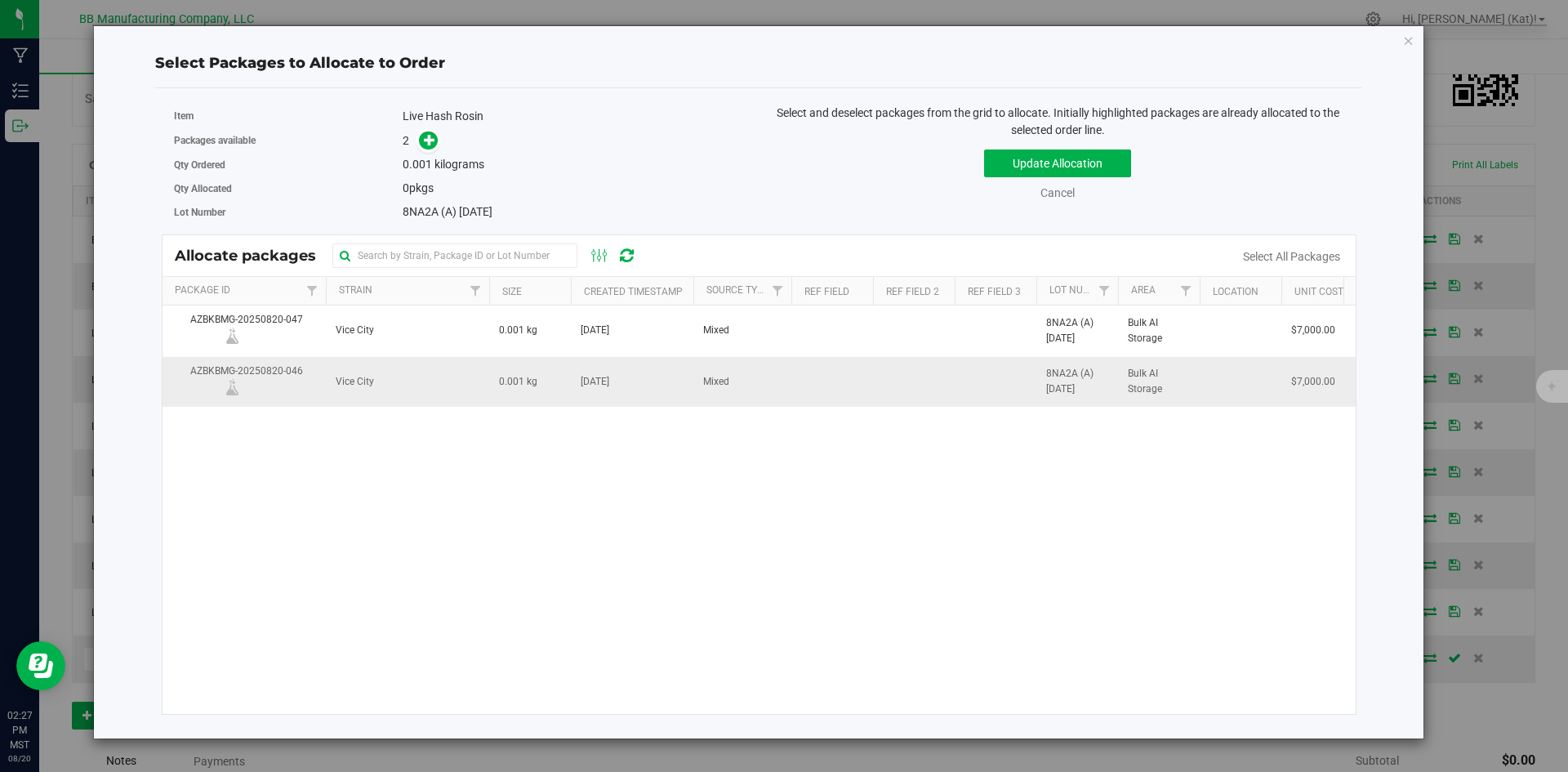
click at [610, 378] on span "[DATE]" at bounding box center [595, 382] width 29 height 16
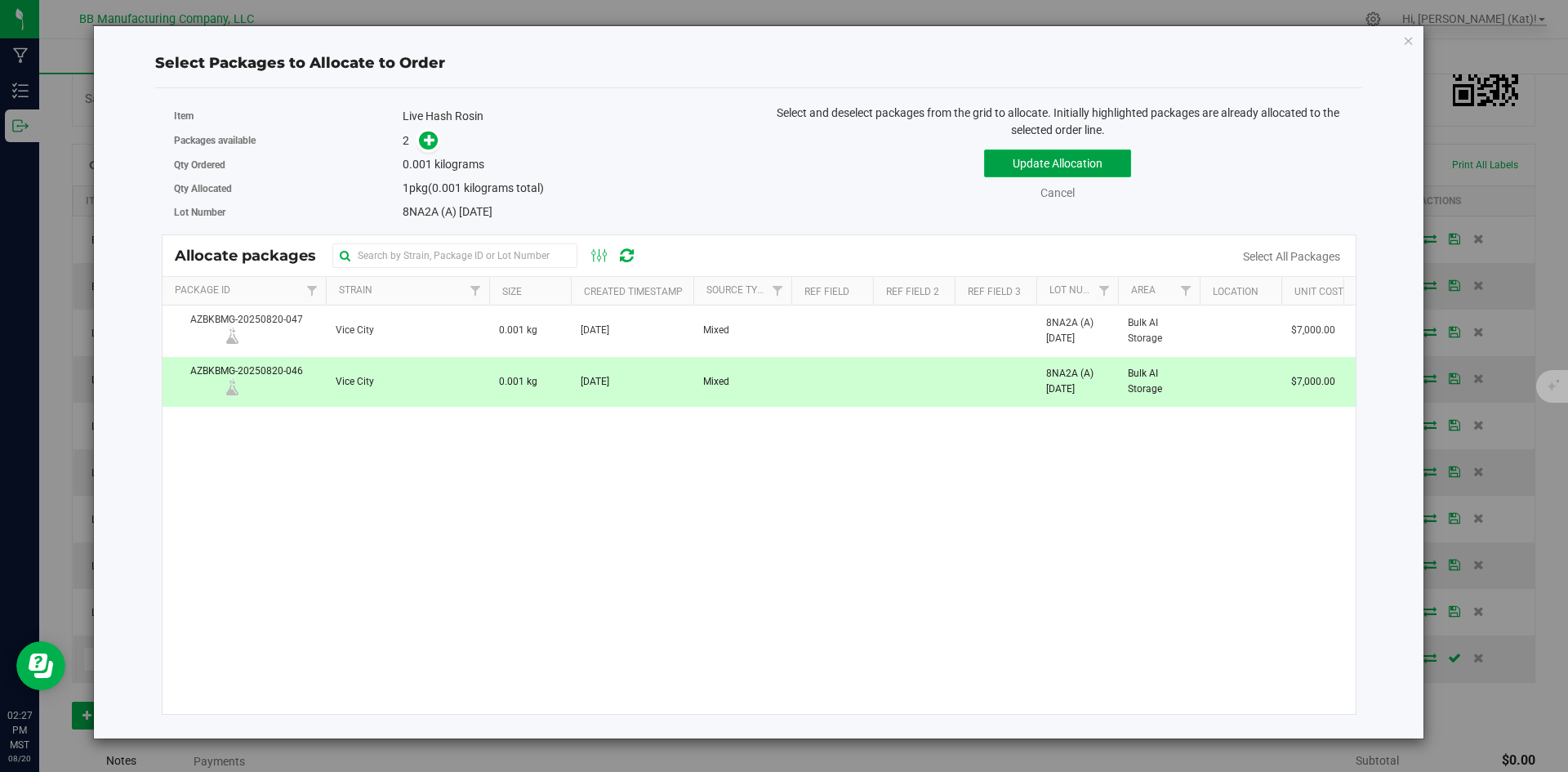
click at [1024, 156] on button "Update Allocation" at bounding box center [1057, 164] width 147 height 28
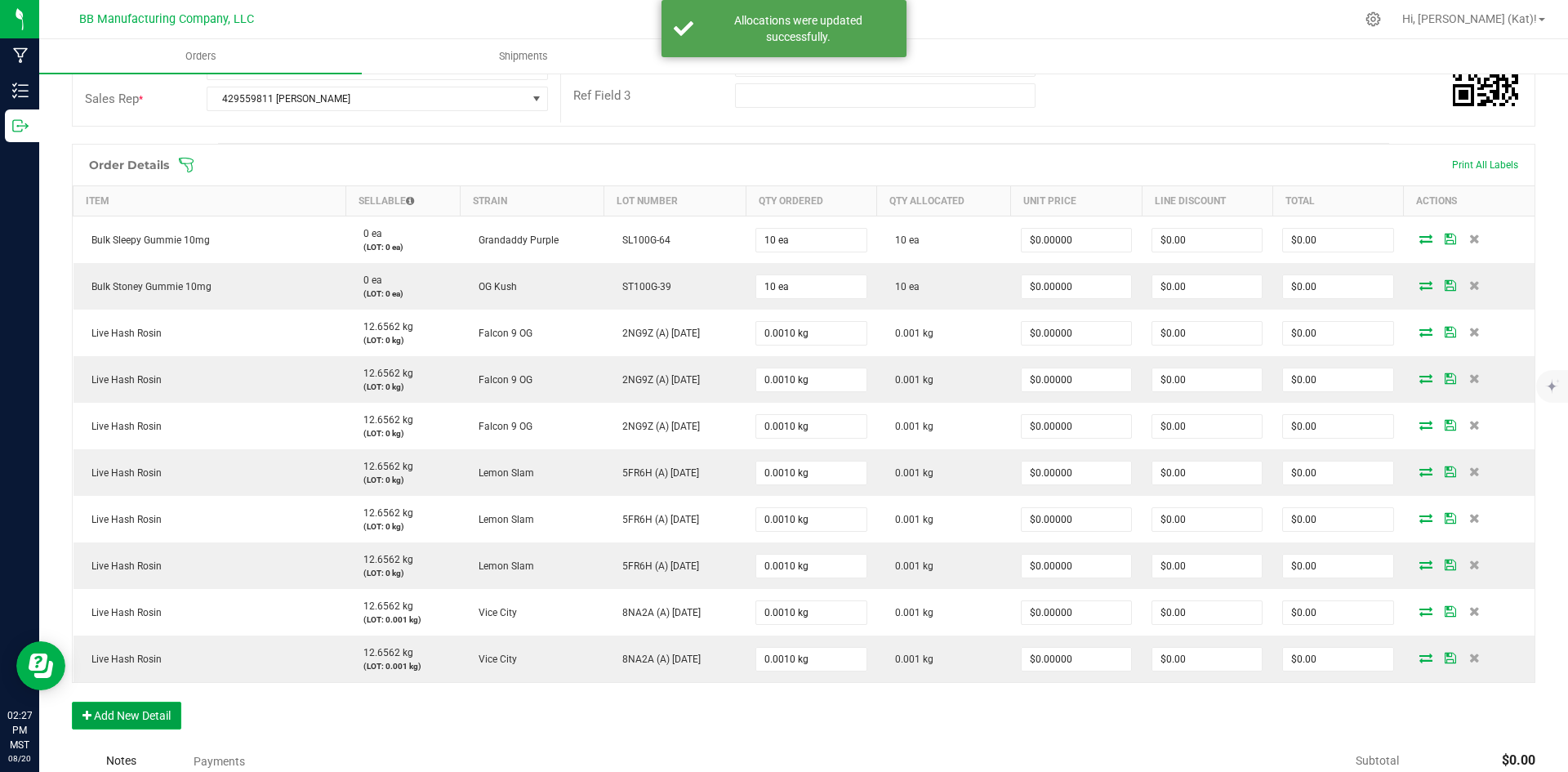
click at [130, 712] on button "Add New Detail" at bounding box center [126, 716] width 109 height 28
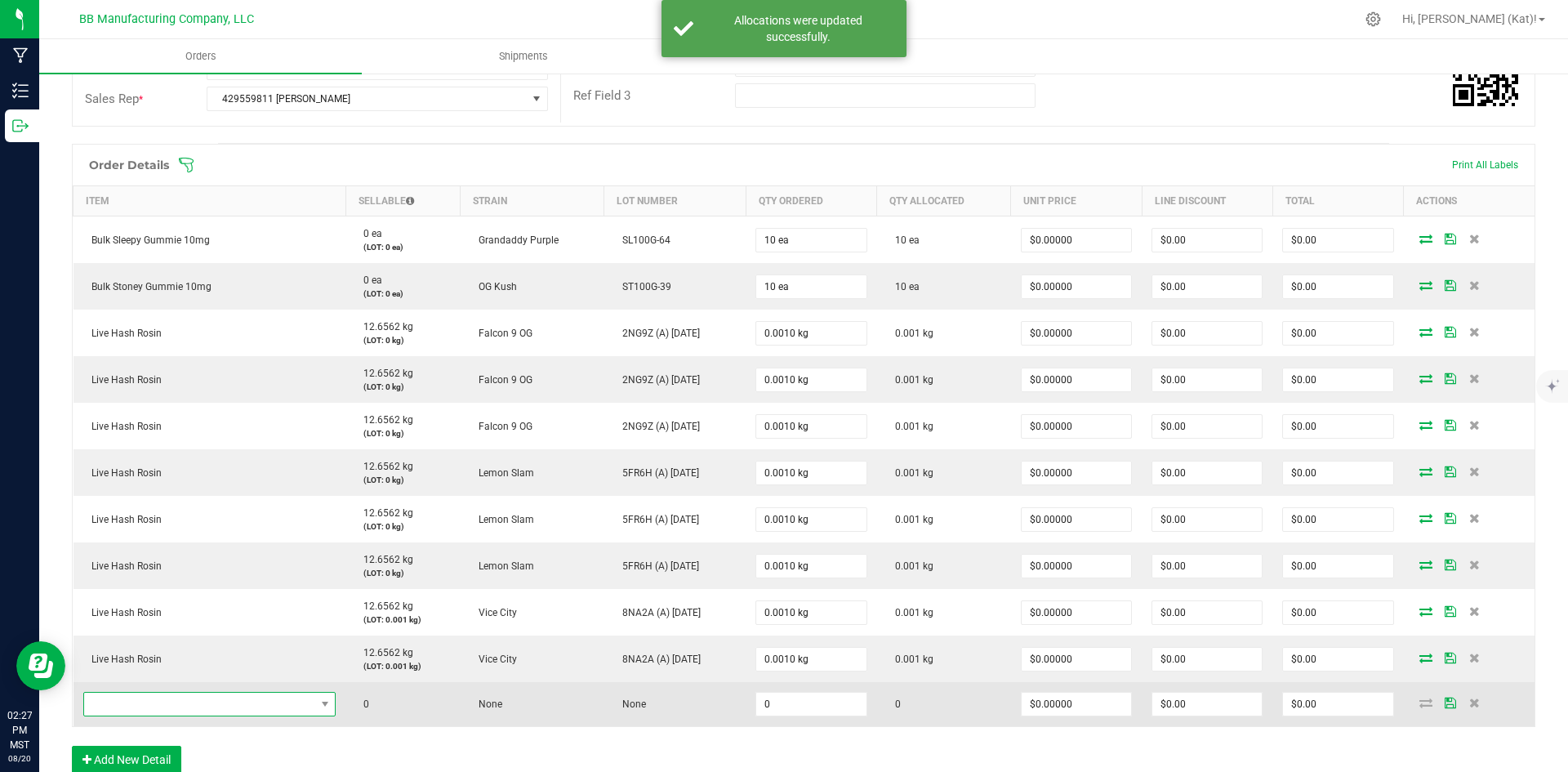
click at [178, 700] on span "NO DATA FOUND" at bounding box center [200, 704] width 231 height 23
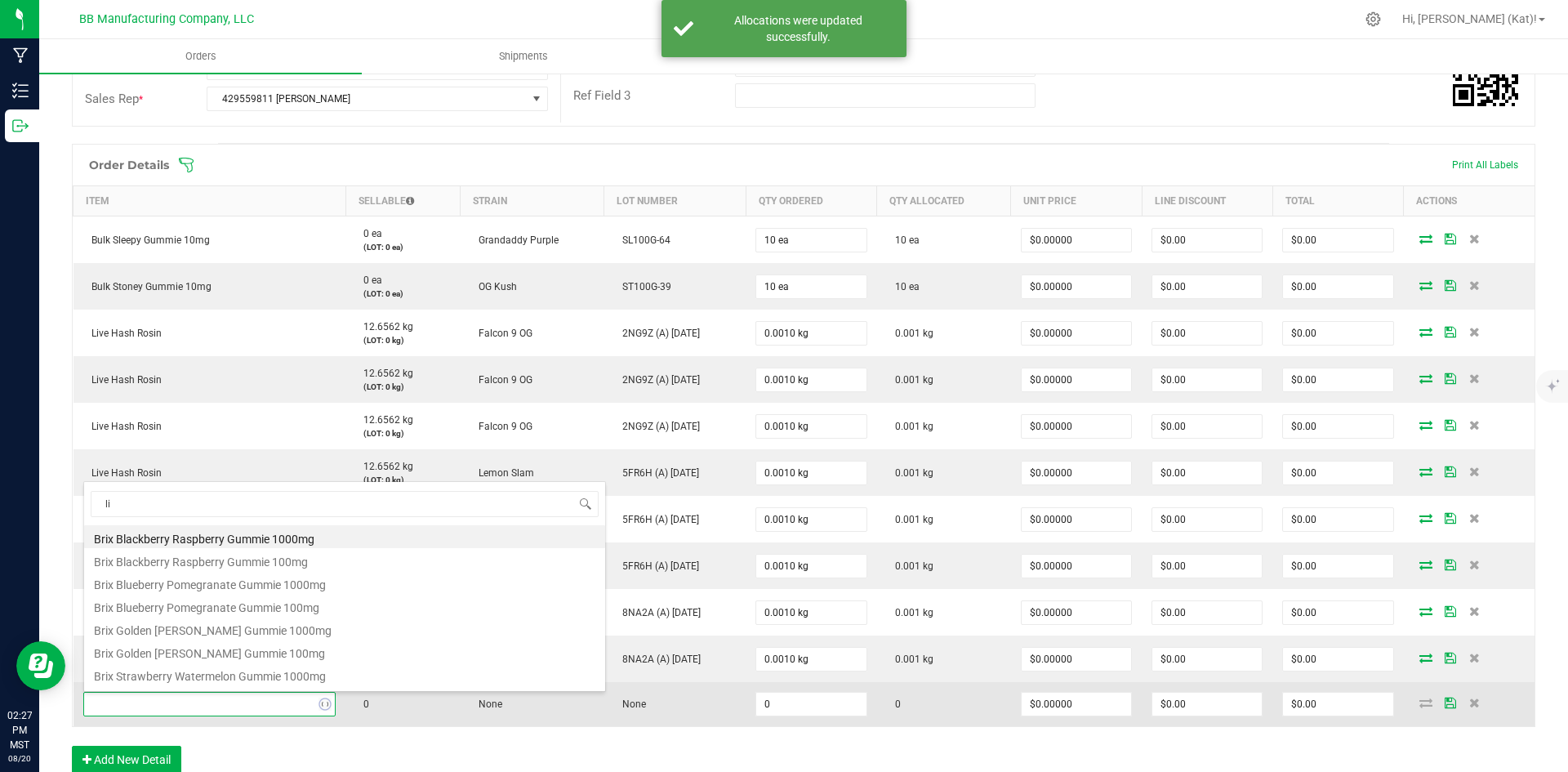
type input "liv"
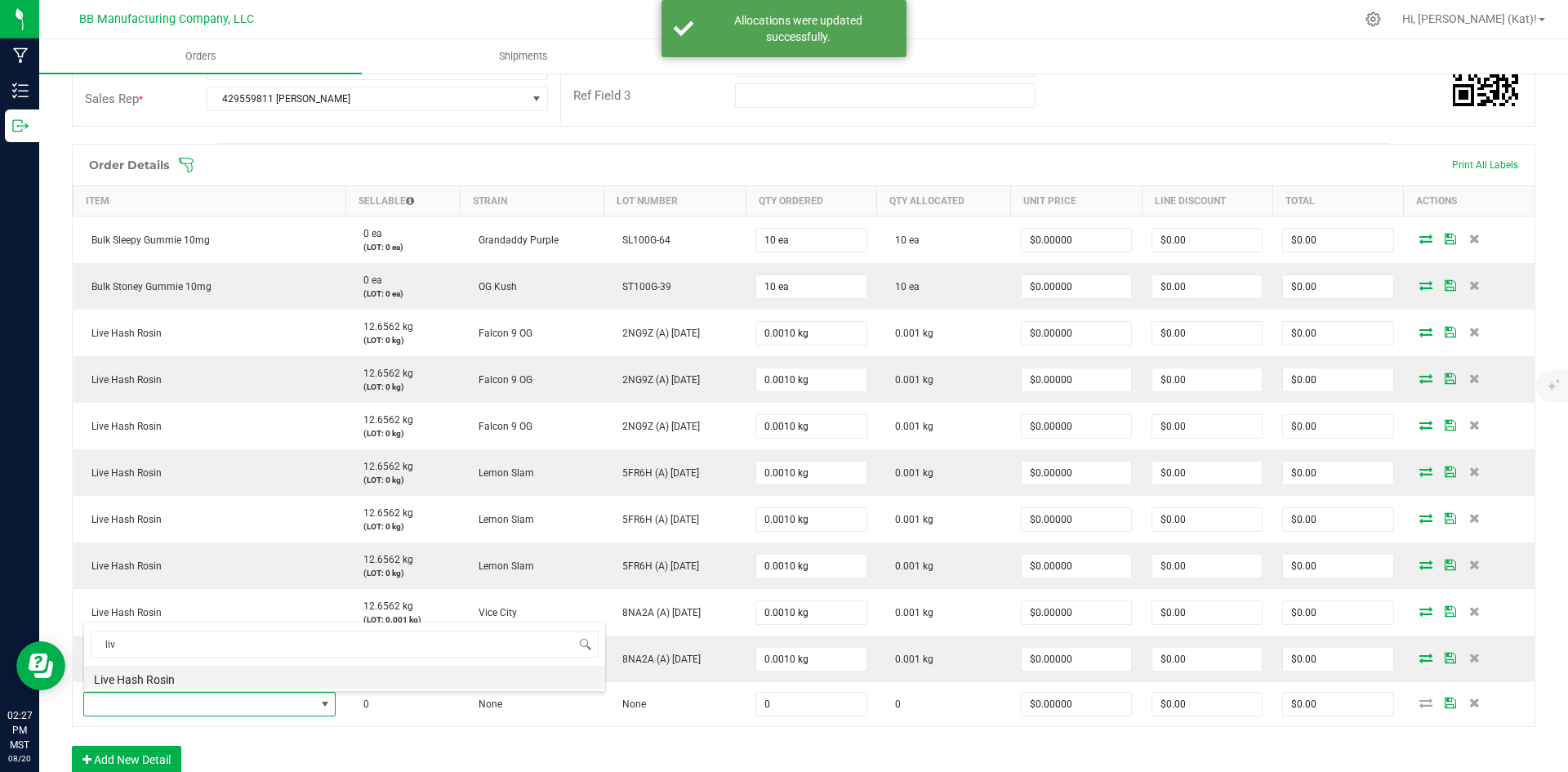
click at [176, 679] on li "Live Hash Rosin" at bounding box center [344, 678] width 521 height 23
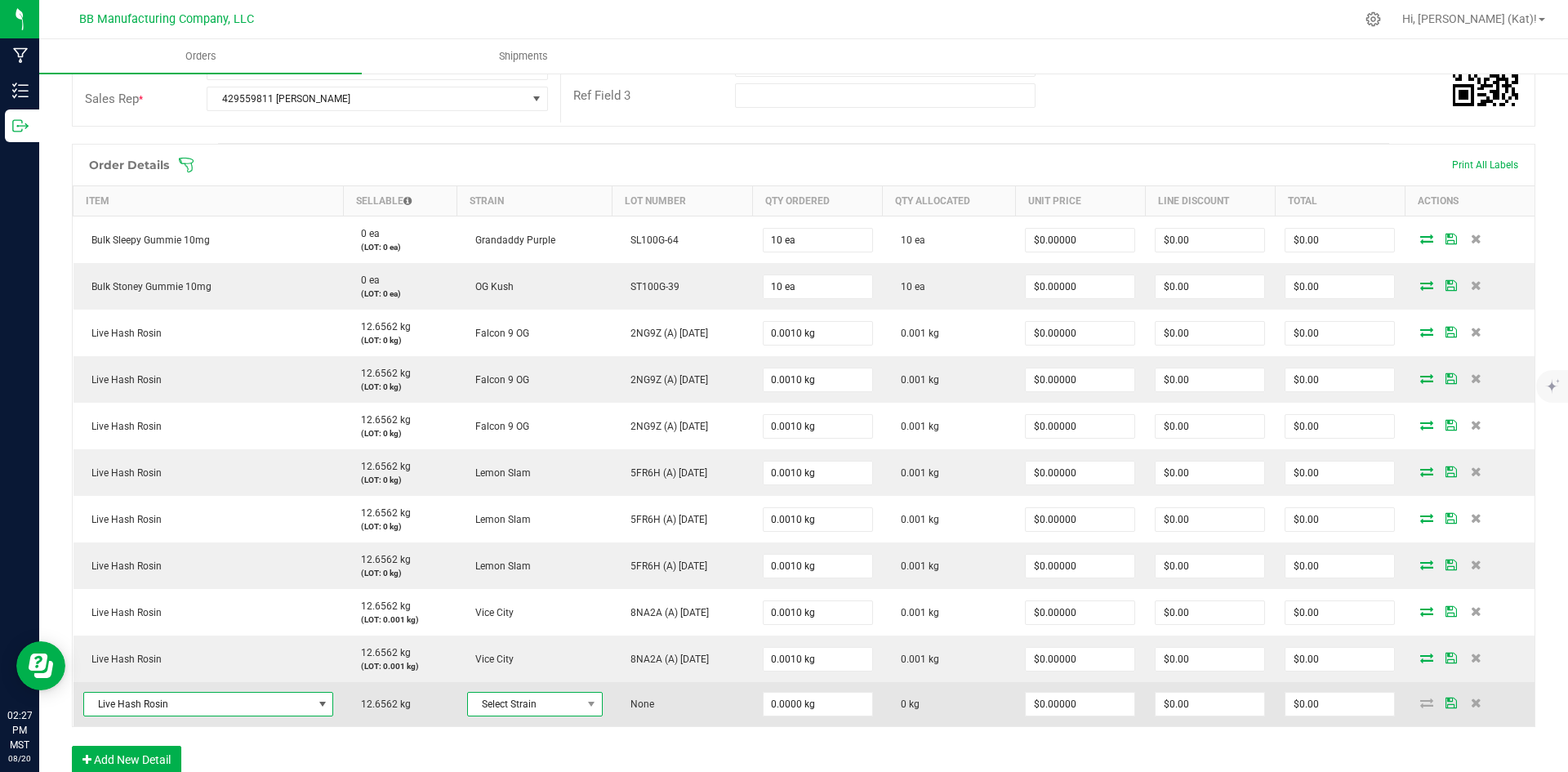
click at [567, 701] on span "Select Strain" at bounding box center [525, 704] width 113 height 23
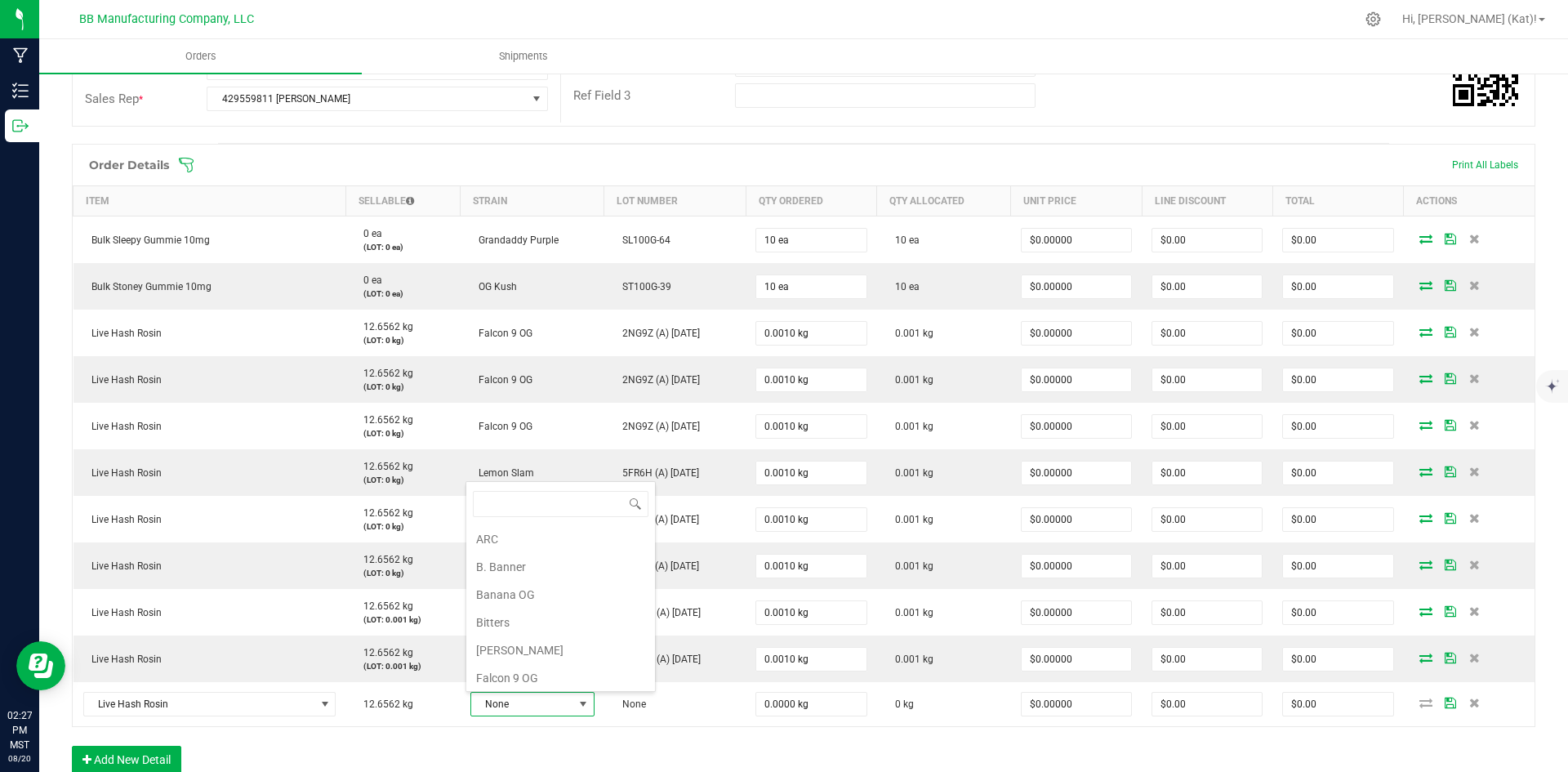
scroll to position [587, 0]
click at [577, 654] on li "Vice City" at bounding box center [561, 647] width 188 height 28
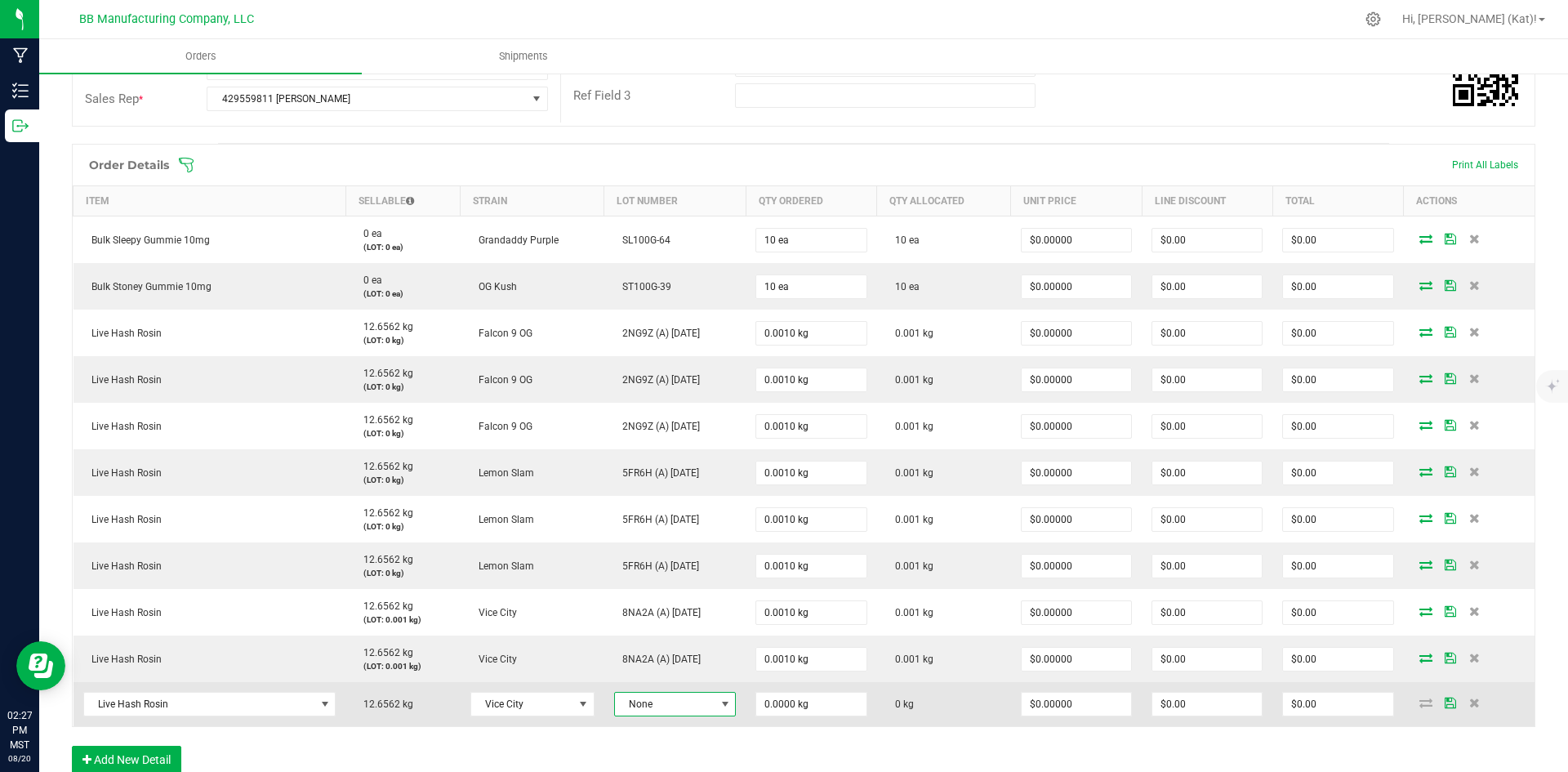
click at [676, 705] on span "None" at bounding box center [665, 704] width 101 height 23
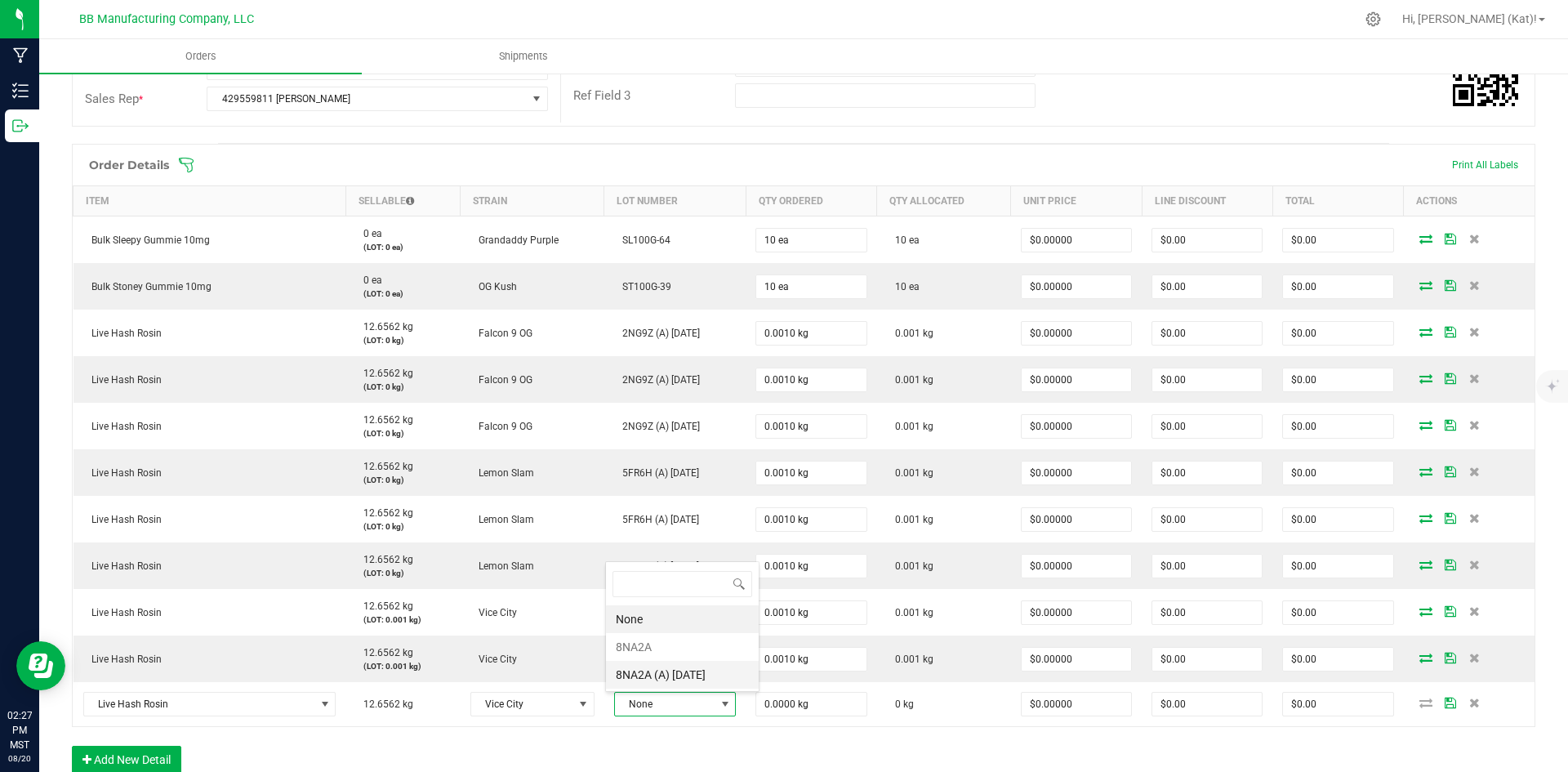
click at [676, 673] on 8\ "8NA2A (A) [DATE]" at bounding box center [682, 675] width 153 height 28
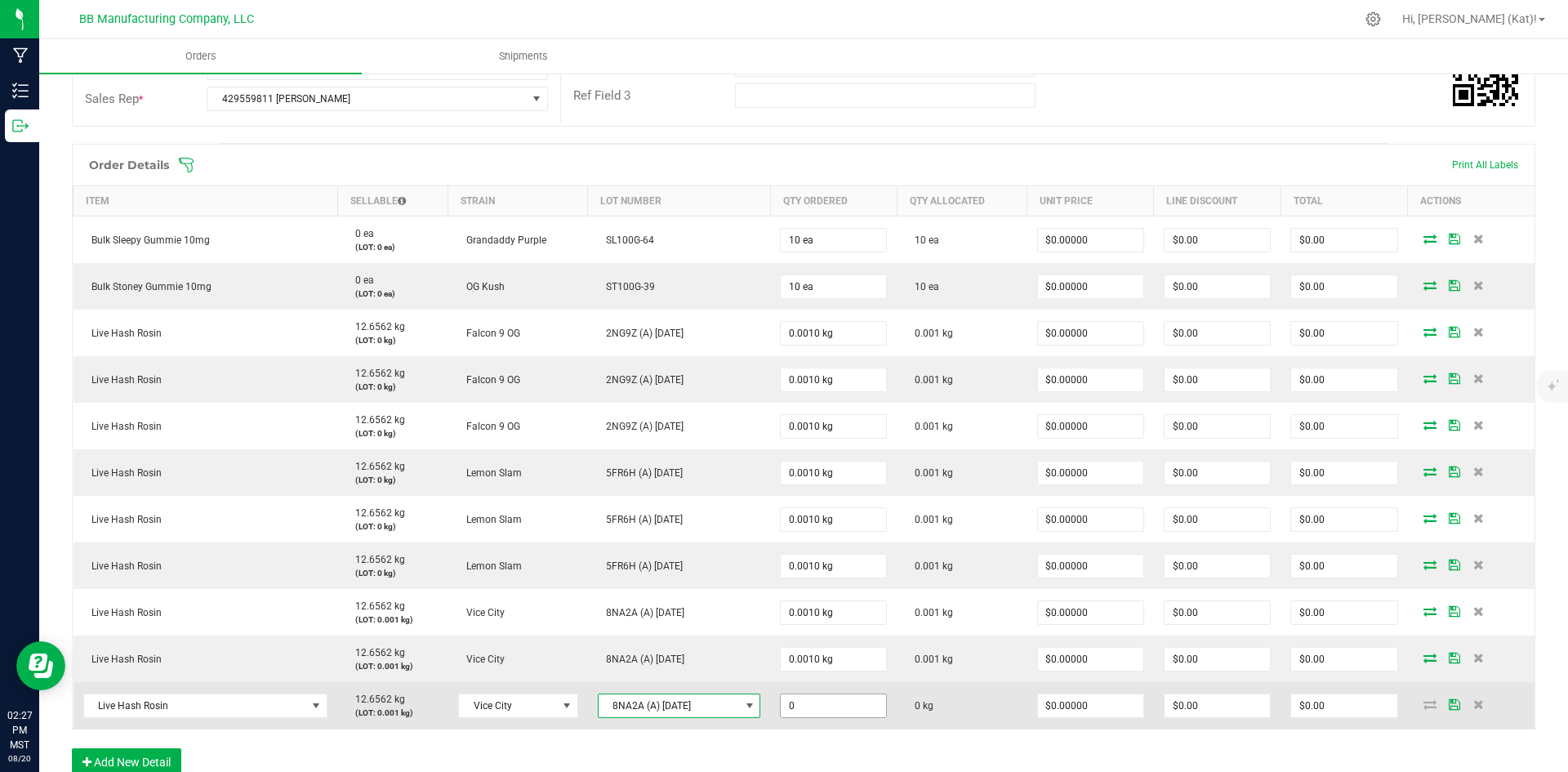
click at [820, 709] on input "0" at bounding box center [834, 706] width 106 height 23
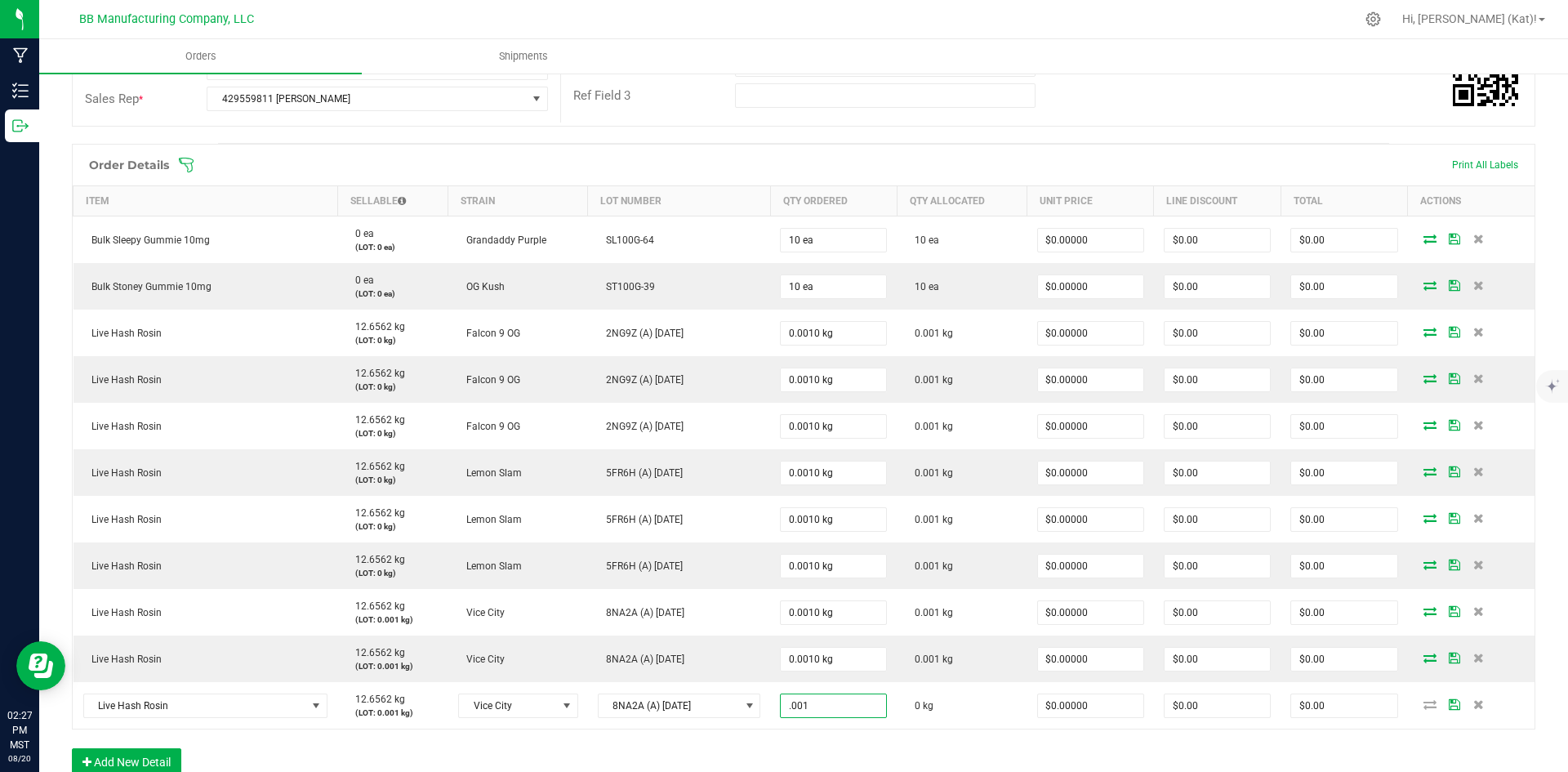
type input "0.0010 kg"
click at [834, 735] on div "Order Details Print All Labels Item Sellable Strain Lot Number Qty Ordered Qty …" at bounding box center [804, 468] width 1464 height 649
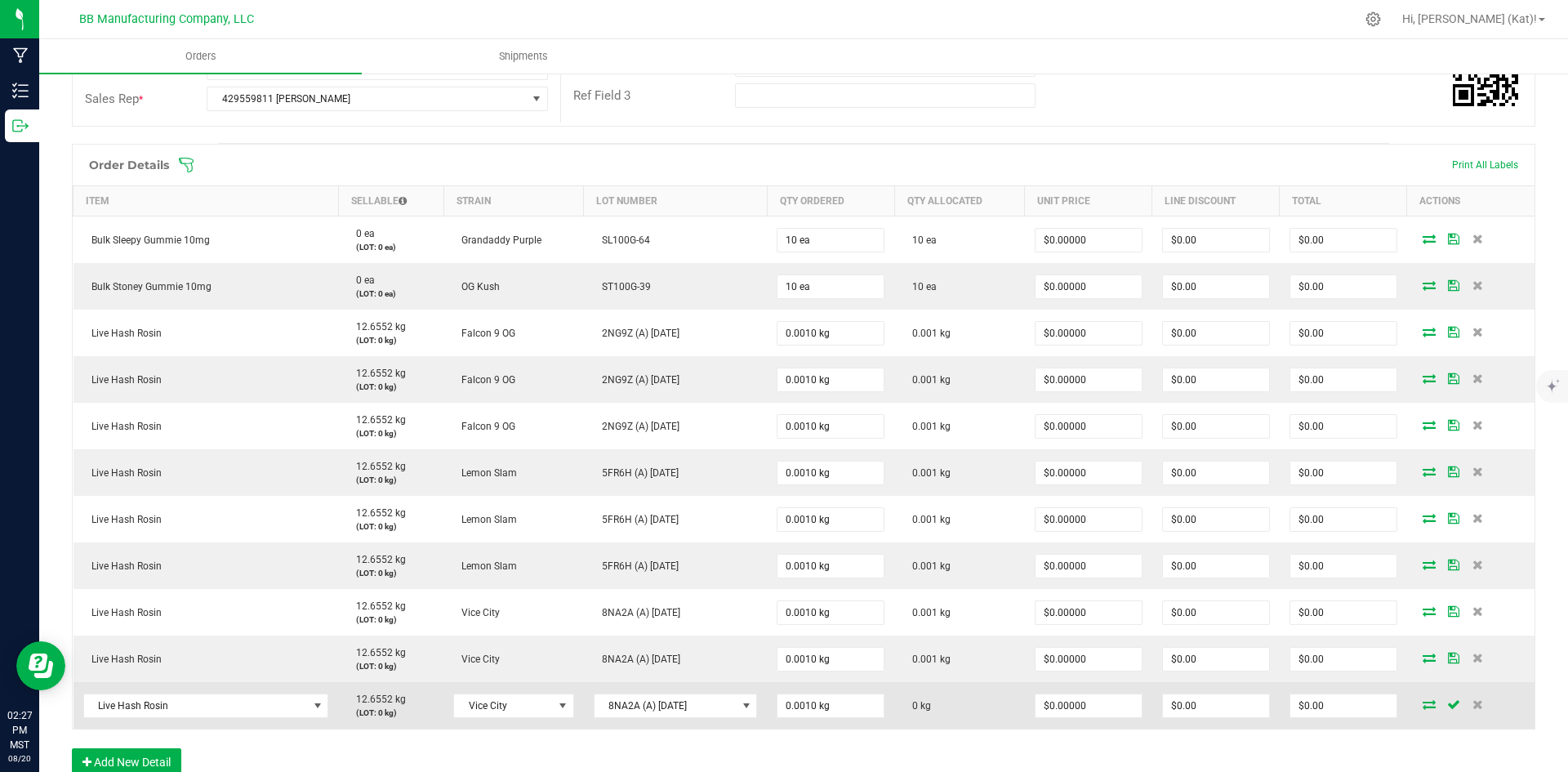
click at [1423, 701] on icon at bounding box center [1429, 704] width 13 height 10
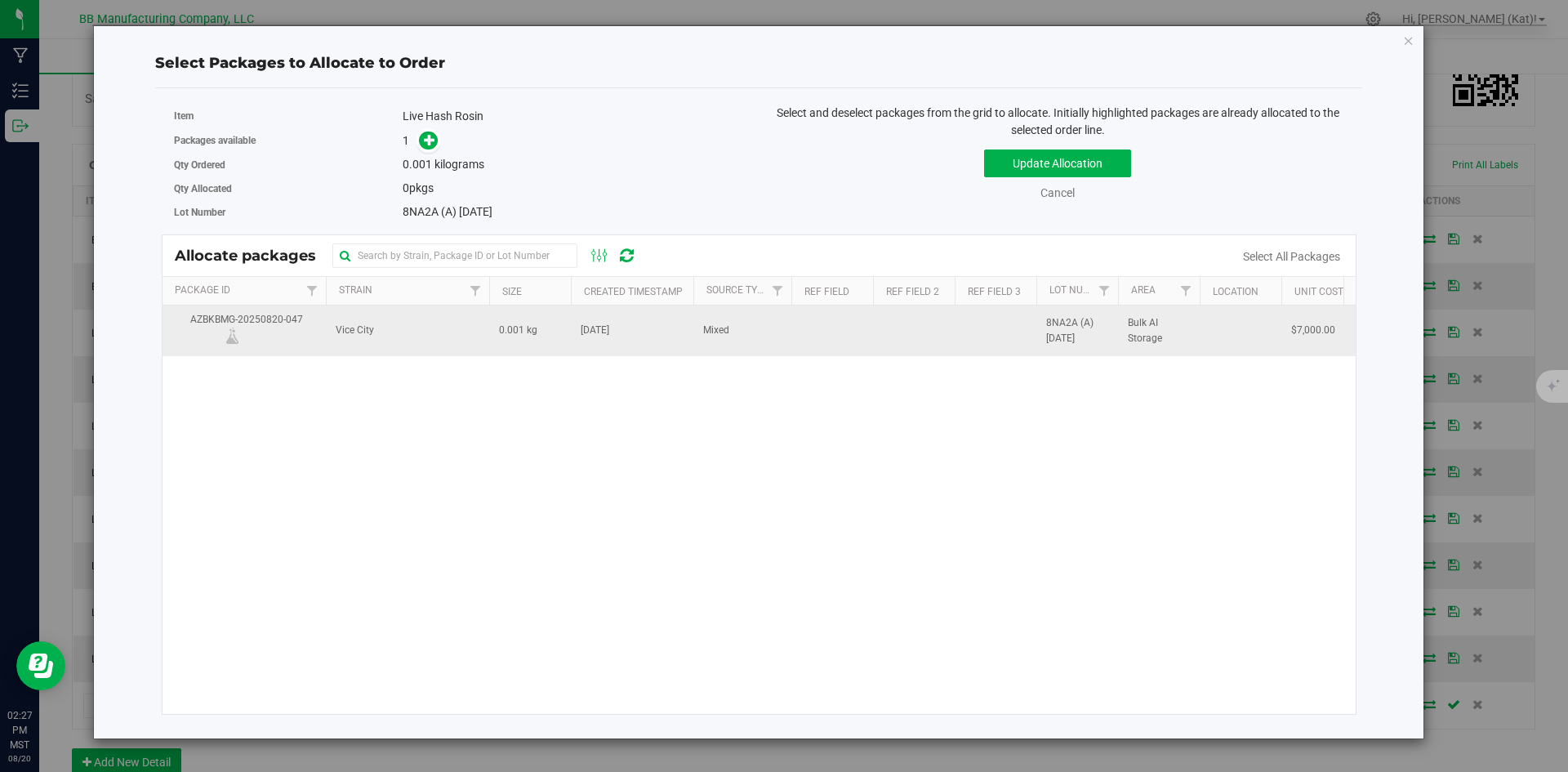
click at [610, 328] on span "[DATE]" at bounding box center [595, 331] width 29 height 16
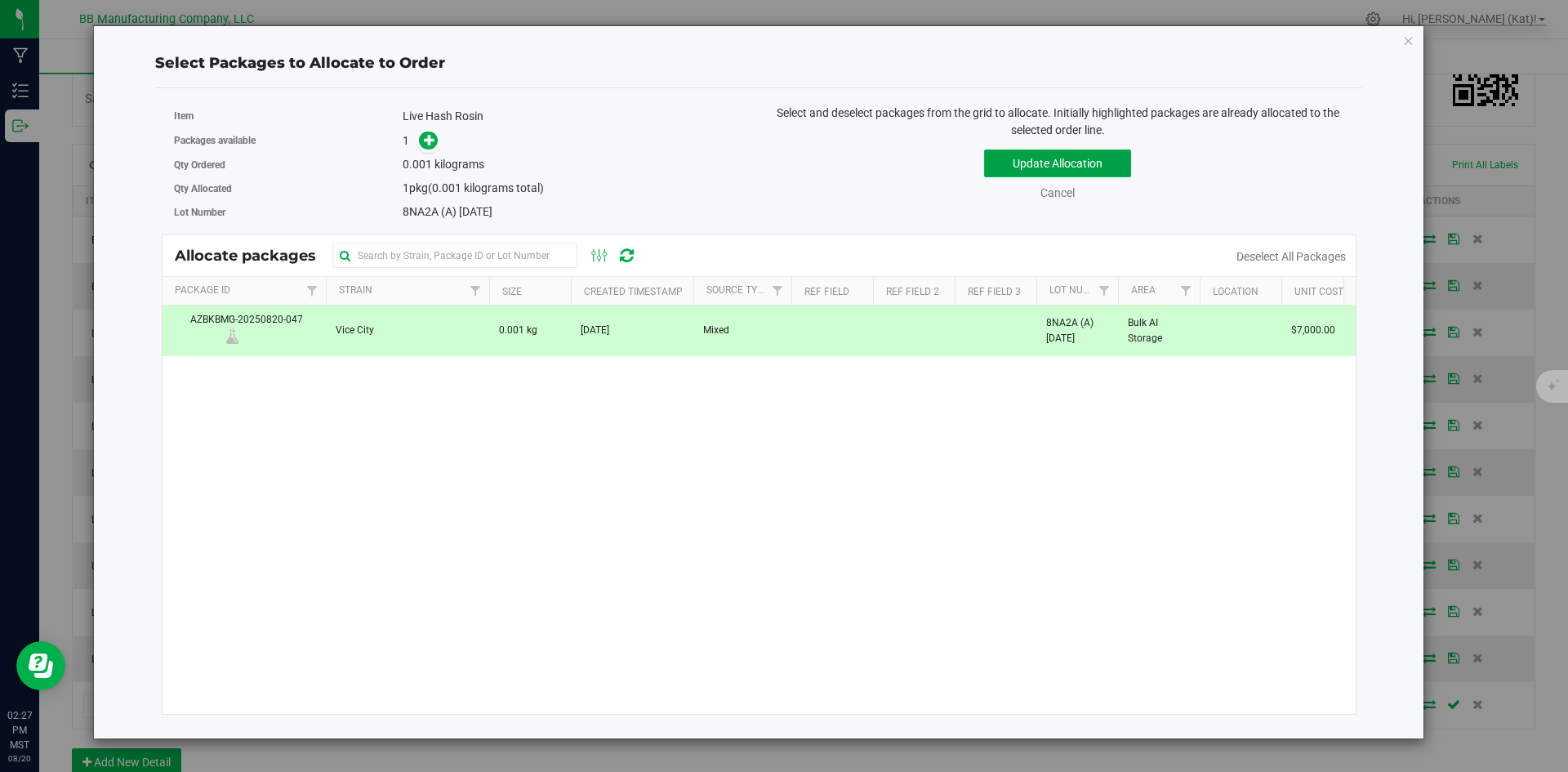
click at [1037, 169] on button "Update Allocation" at bounding box center [1057, 164] width 147 height 28
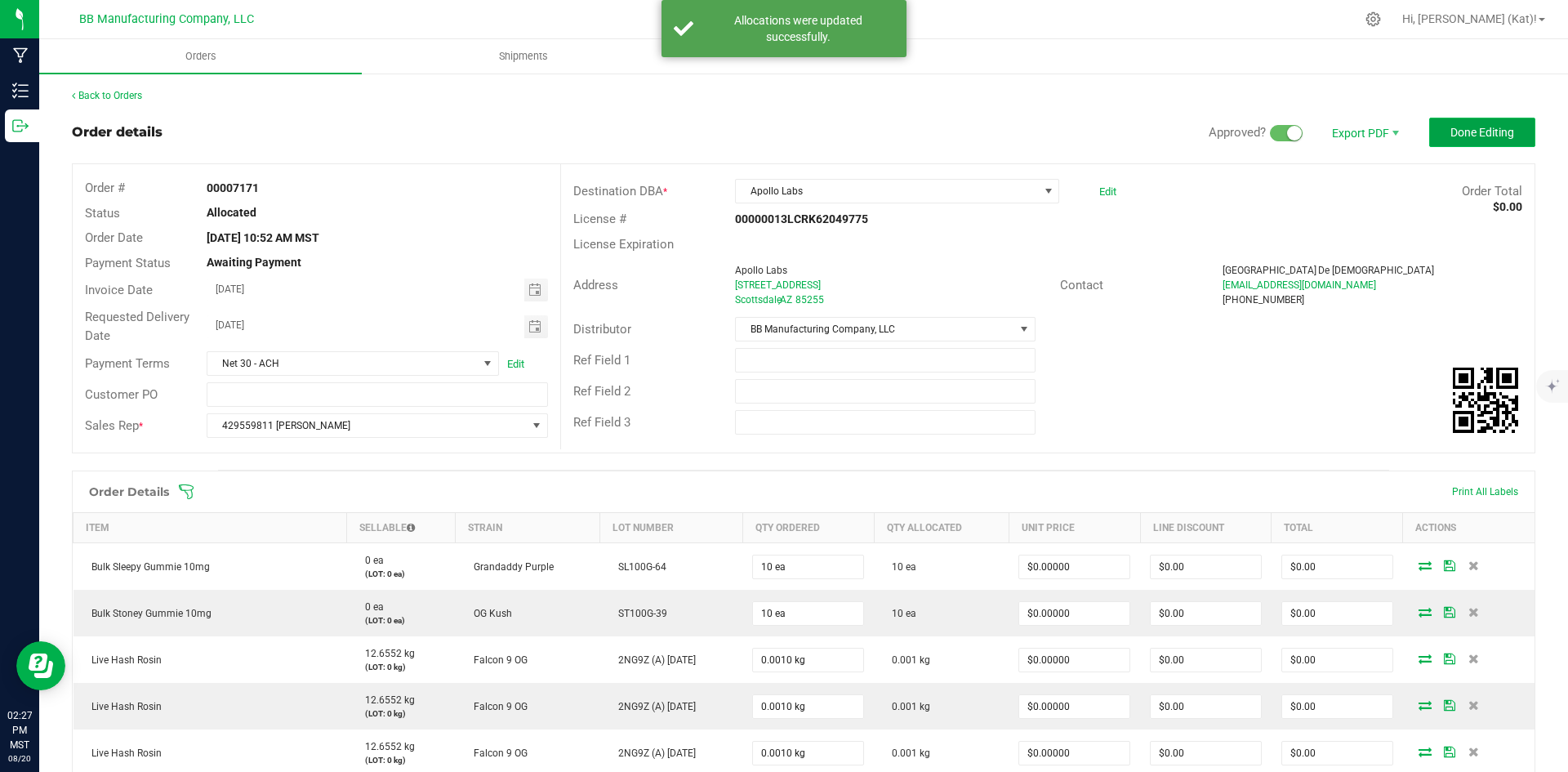
click at [1452, 137] on span "Done Editing" at bounding box center [1482, 132] width 64 height 13
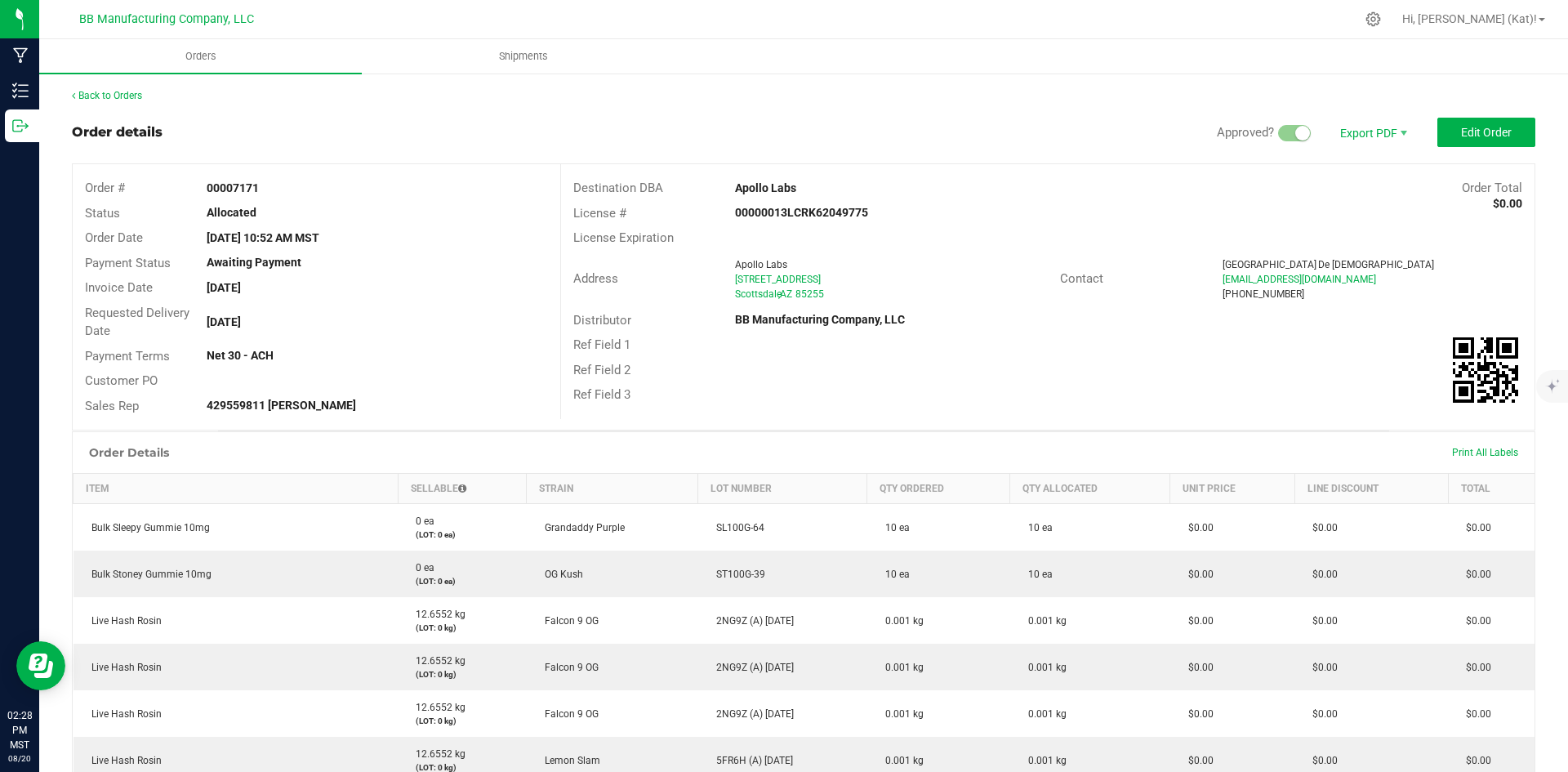
click at [848, 457] on div "Order Details Print All Labels" at bounding box center [804, 452] width 1462 height 41
click at [587, 444] on div "Order Details Print All Labels" at bounding box center [804, 452] width 1462 height 41
click at [1363, 190] on span "Invoice PDF" at bounding box center [1362, 183] width 102 height 24
click at [1347, 134] on span "Export PDF" at bounding box center [1372, 132] width 98 height 30
click at [1367, 179] on span "Invoice PDF" at bounding box center [1362, 183] width 102 height 24
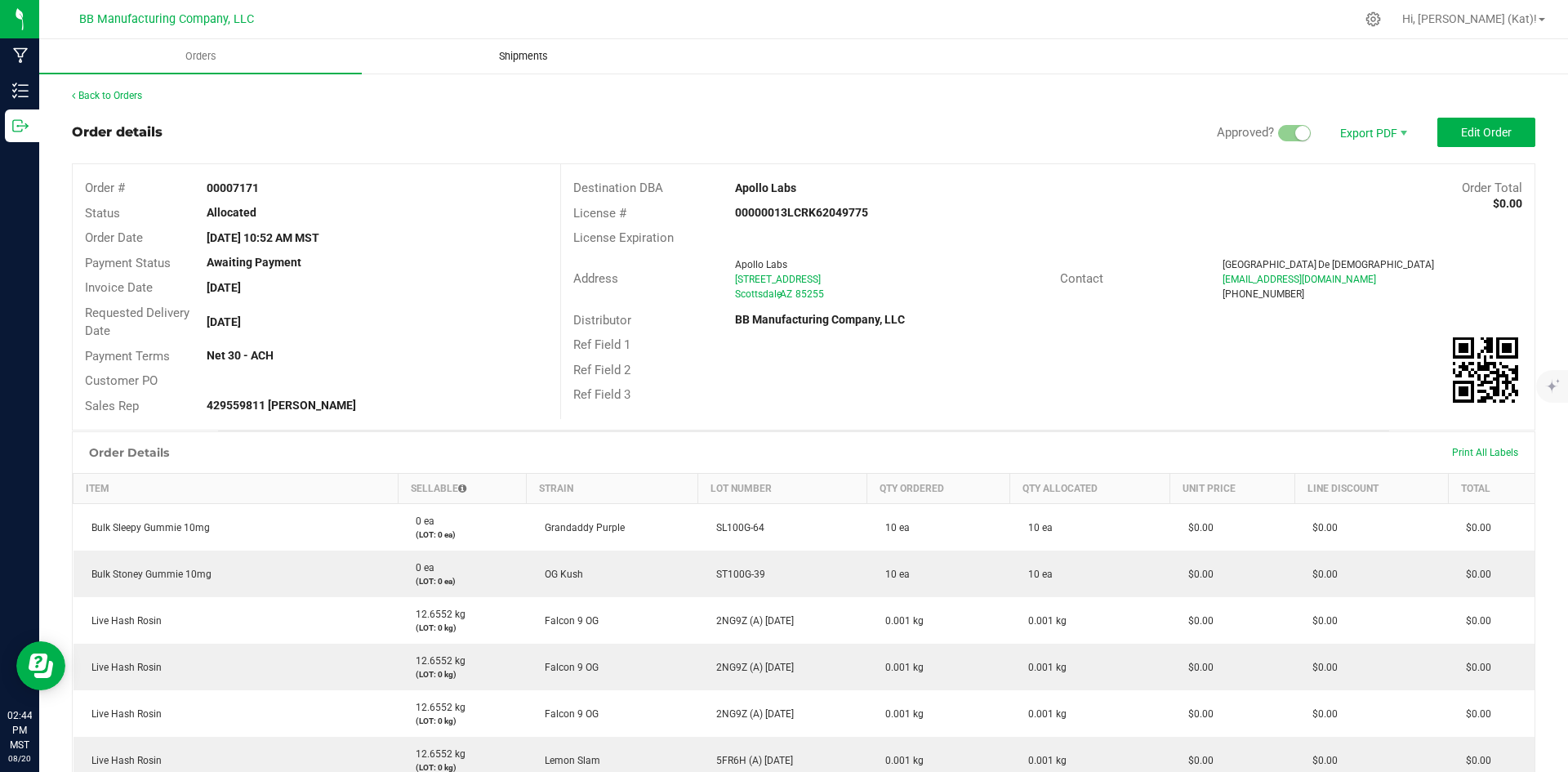
click at [537, 54] on span "Shipments" at bounding box center [523, 56] width 93 height 15
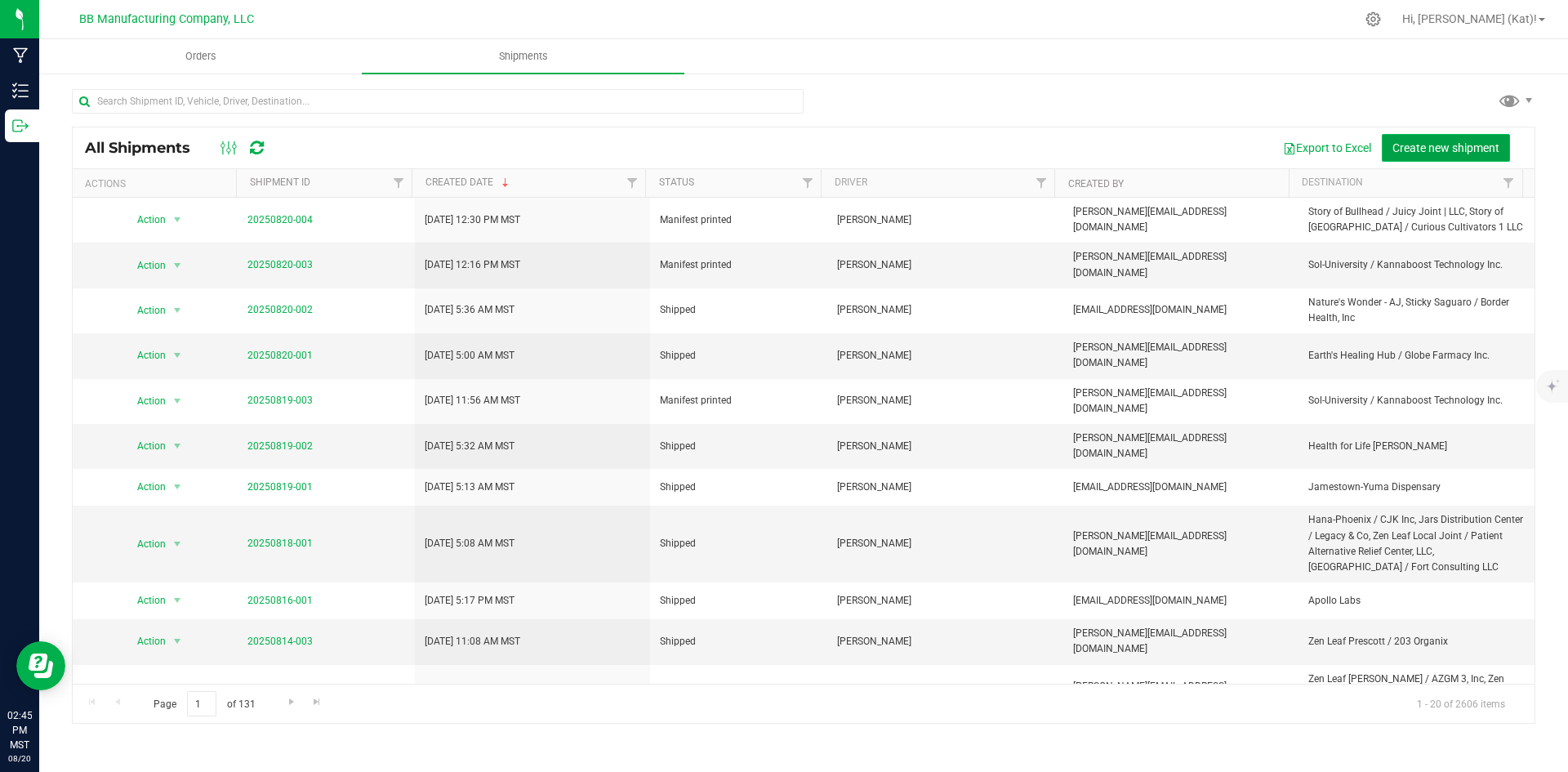
click at [1424, 153] on span "Create new shipment" at bounding box center [1447, 148] width 107 height 13
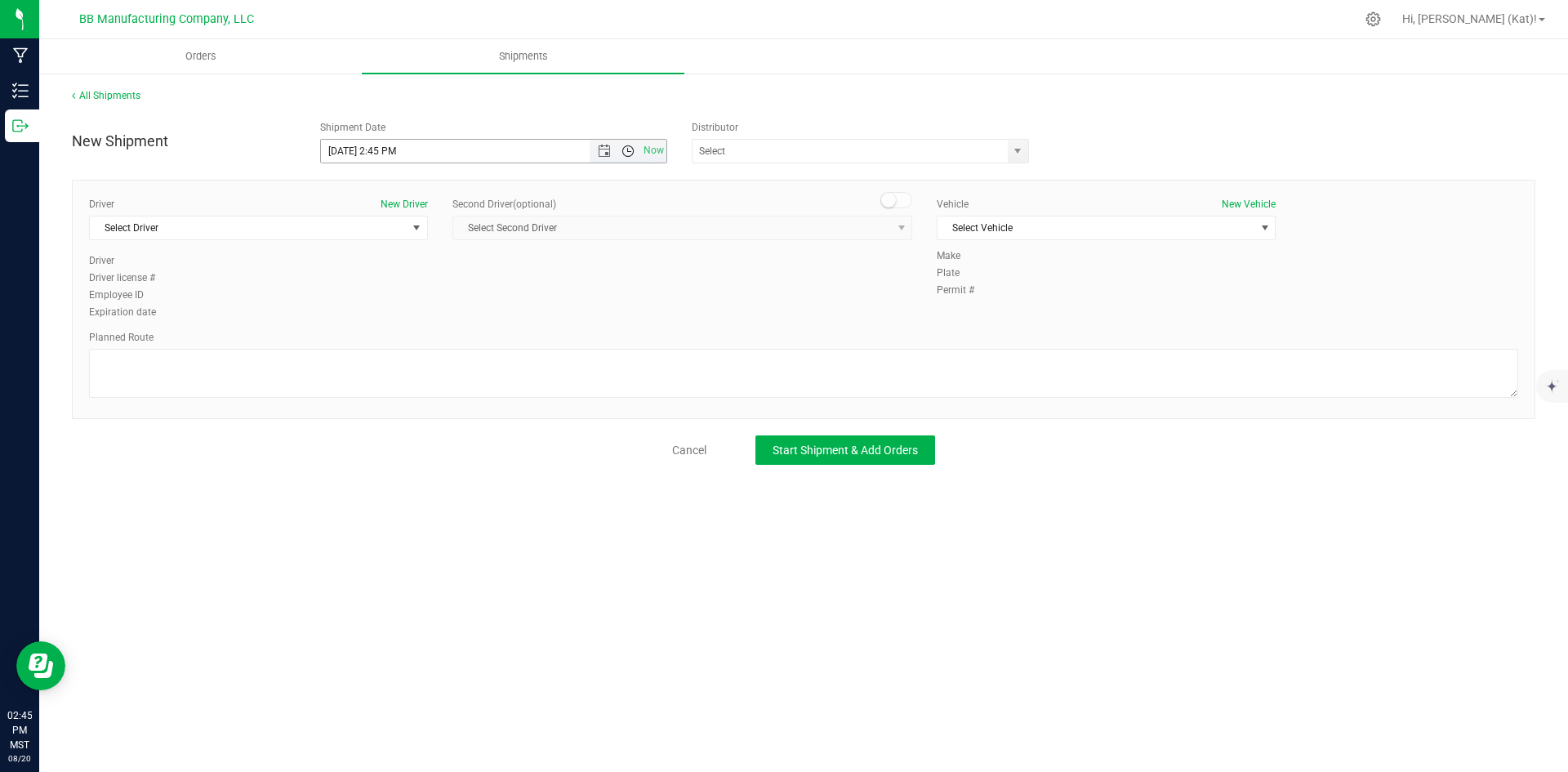
click at [621, 152] on span "Open the time view" at bounding box center [628, 151] width 13 height 13
click at [414, 291] on li "11:00 AM" at bounding box center [493, 288] width 344 height 21
type input "[DATE] 11:00 AM"
click at [1023, 153] on span "select" at bounding box center [1018, 151] width 13 height 13
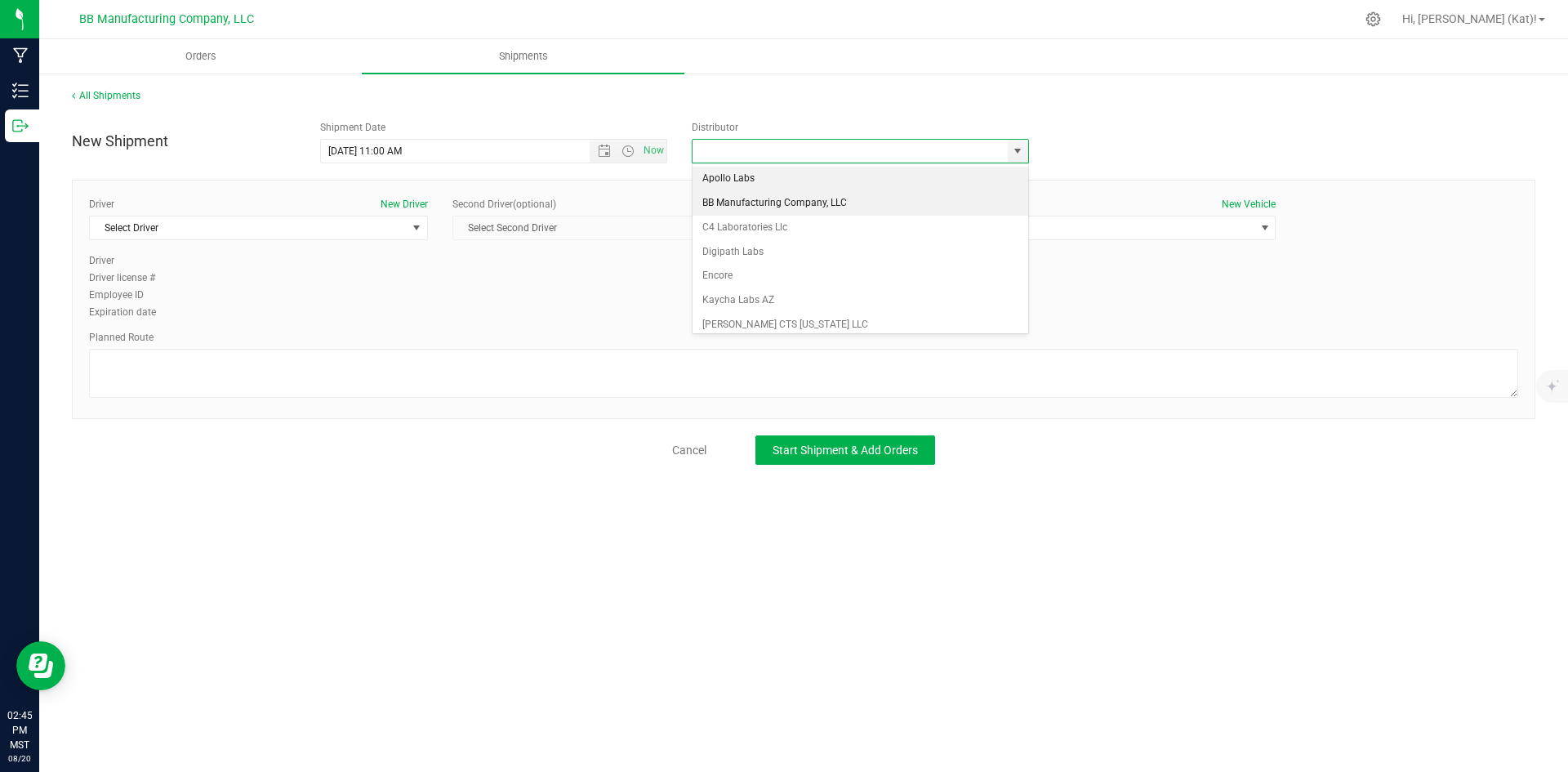
click at [791, 208] on li "BB Manufacturing Company, LLC" at bounding box center [860, 203] width 335 height 25
type input "BB Manufacturing Company, LLC"
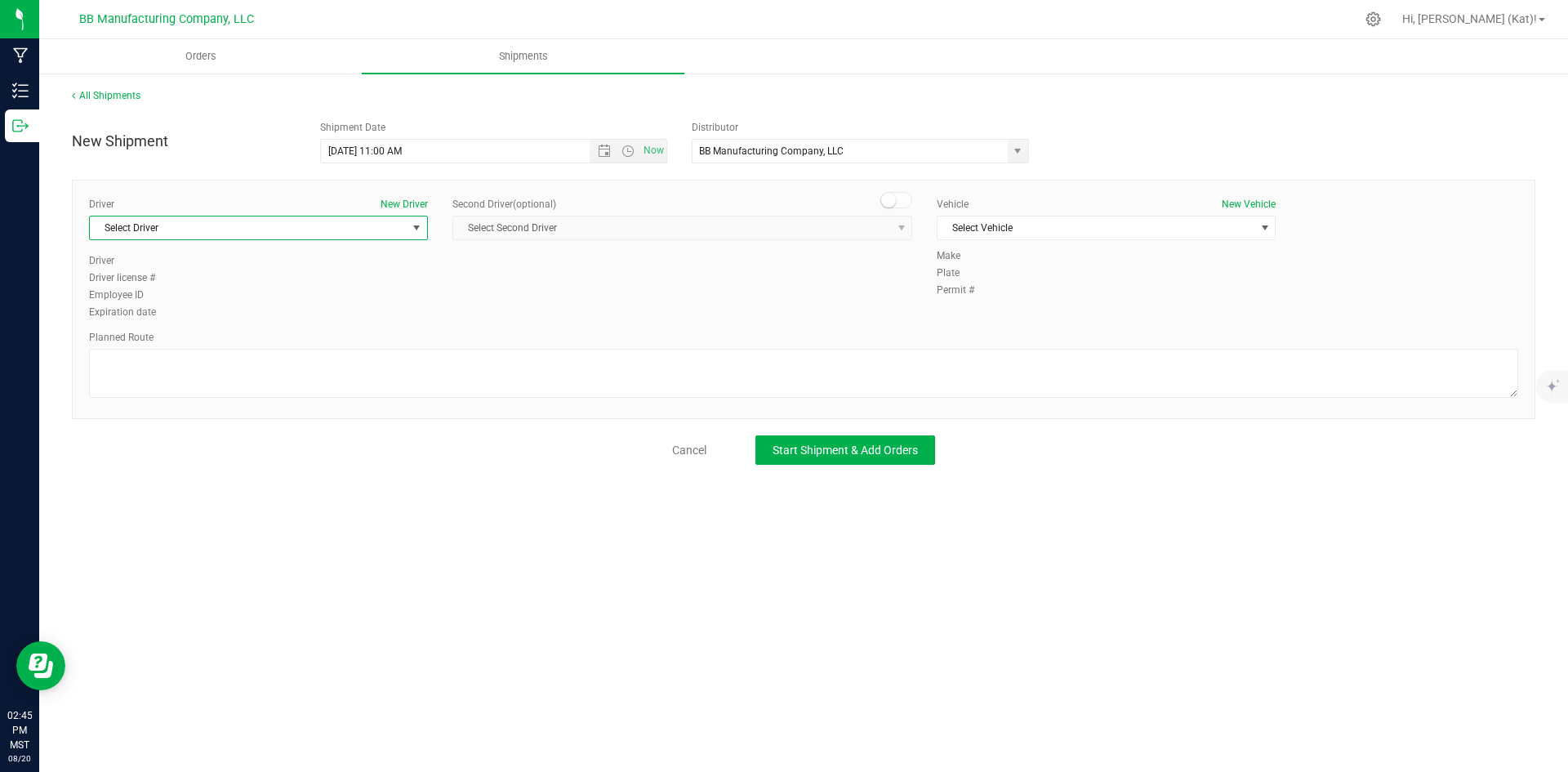
click at [419, 228] on span "select" at bounding box center [416, 228] width 13 height 13
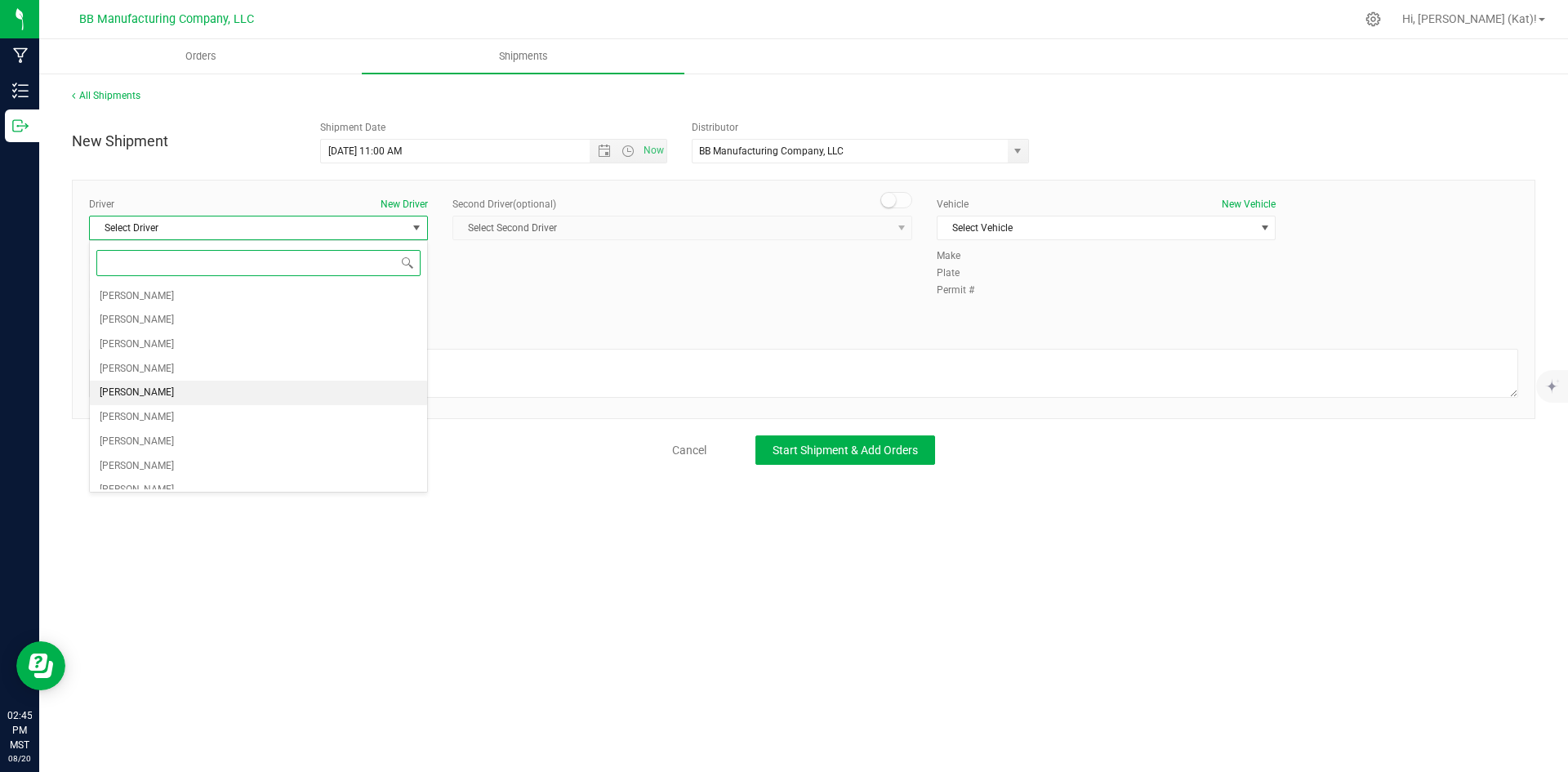
click at [233, 384] on li "[PERSON_NAME]" at bounding box center [259, 393] width 337 height 25
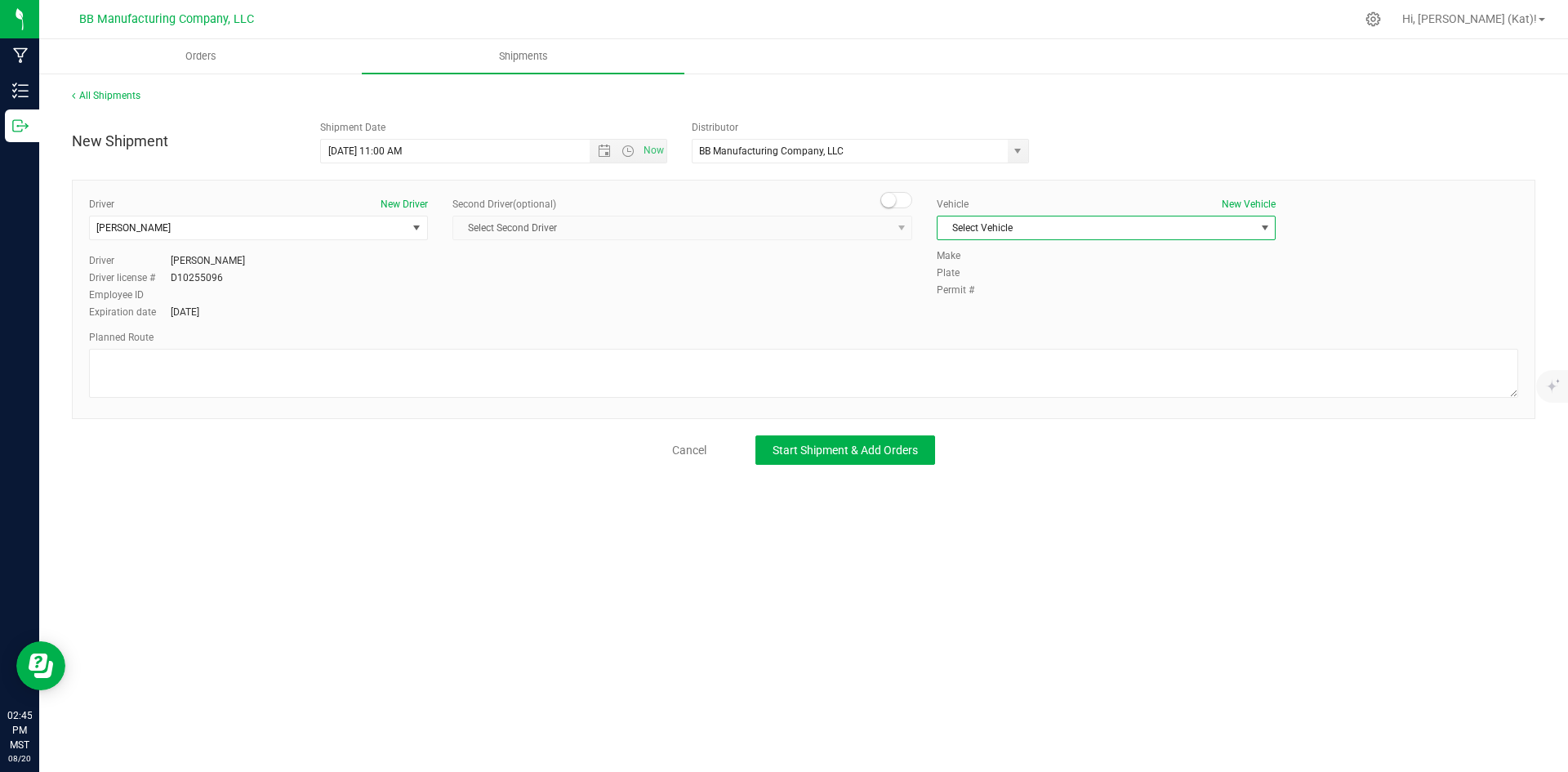
click at [1066, 222] on span "Select Vehicle" at bounding box center [1096, 228] width 317 height 23
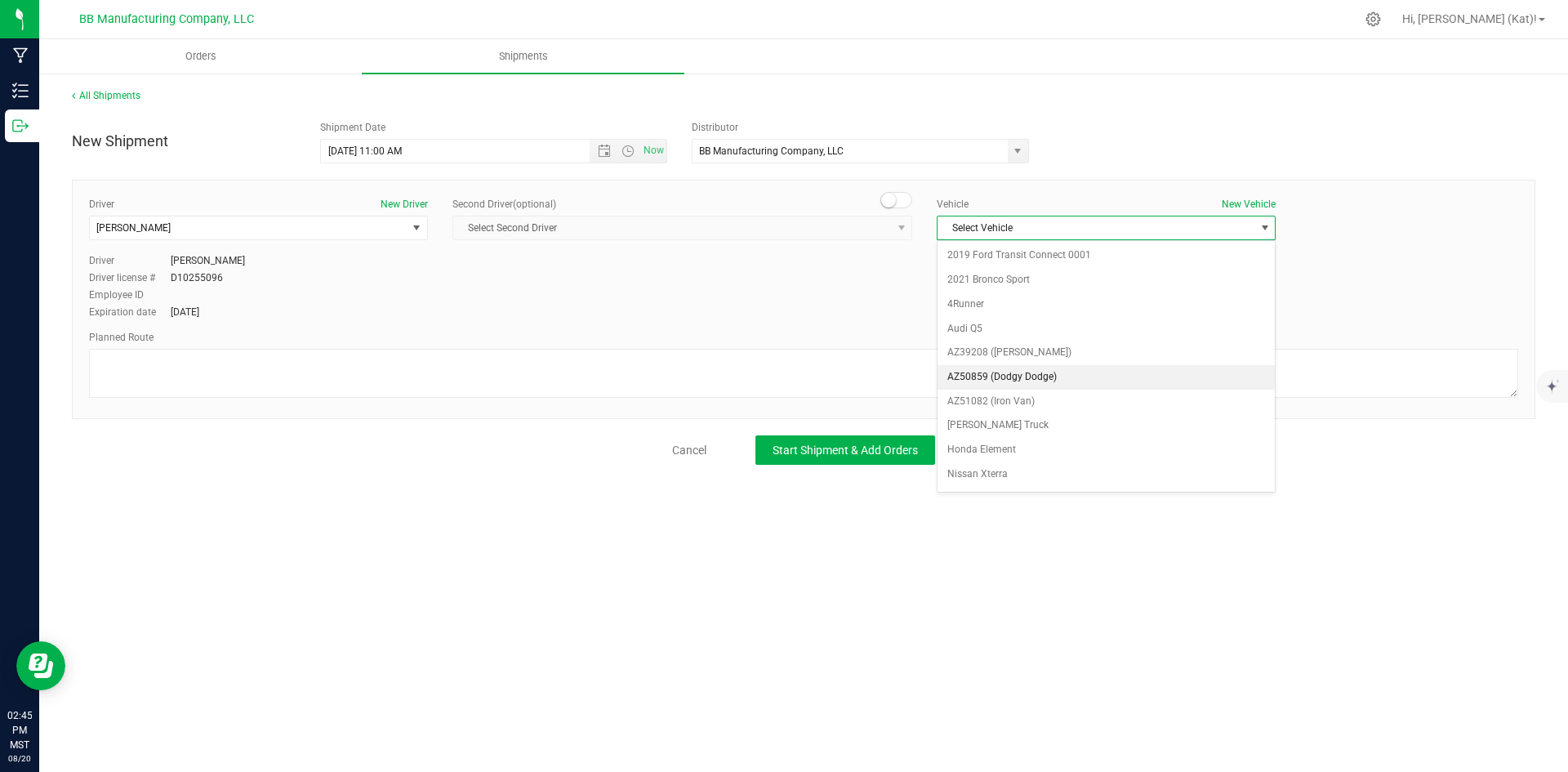
click at [1038, 369] on li "AZ50859 (Dodgy Dodge)" at bounding box center [1106, 378] width 337 height 25
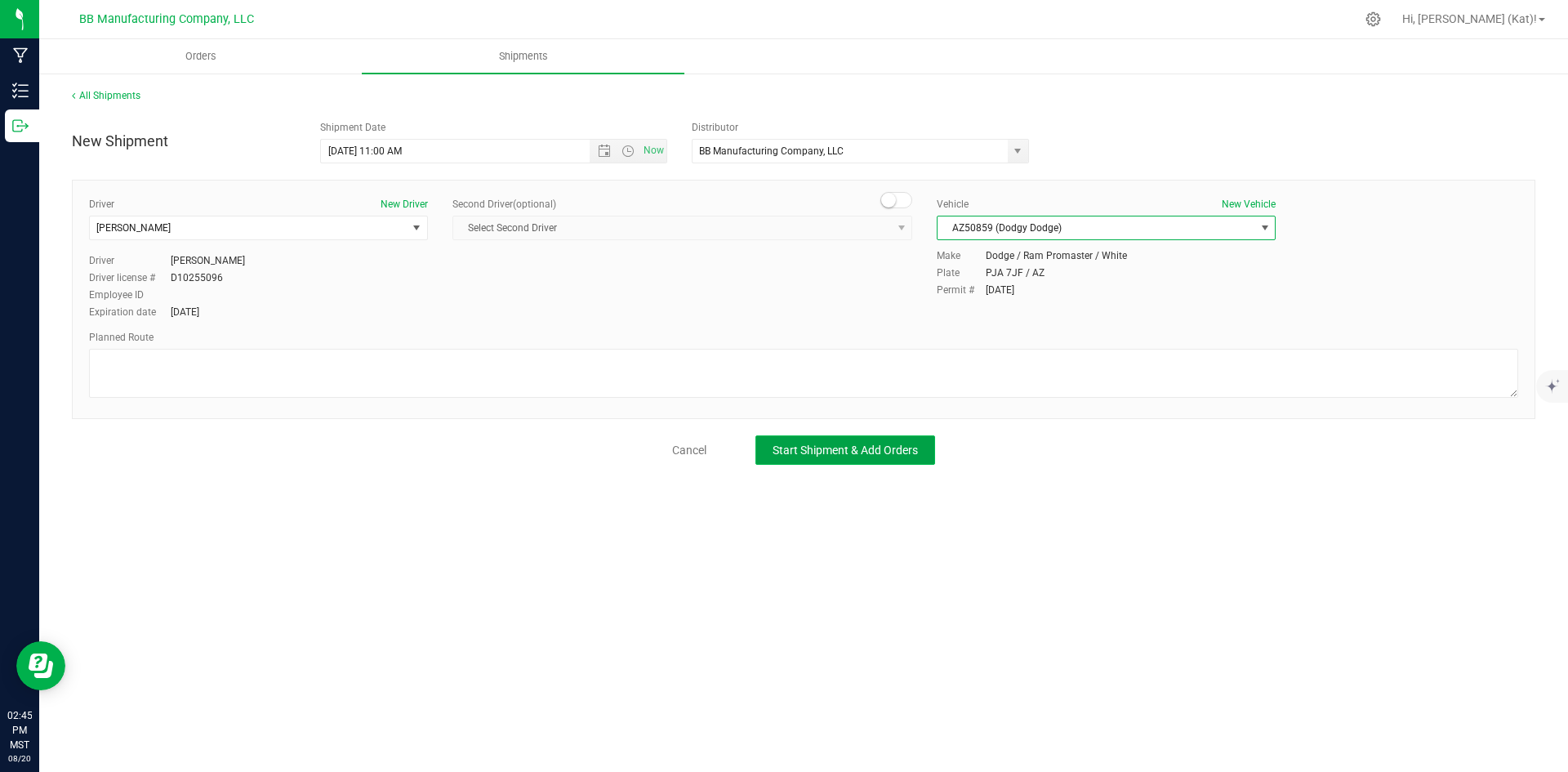
click at [839, 446] on span "Start Shipment & Add Orders" at bounding box center [845, 450] width 145 height 13
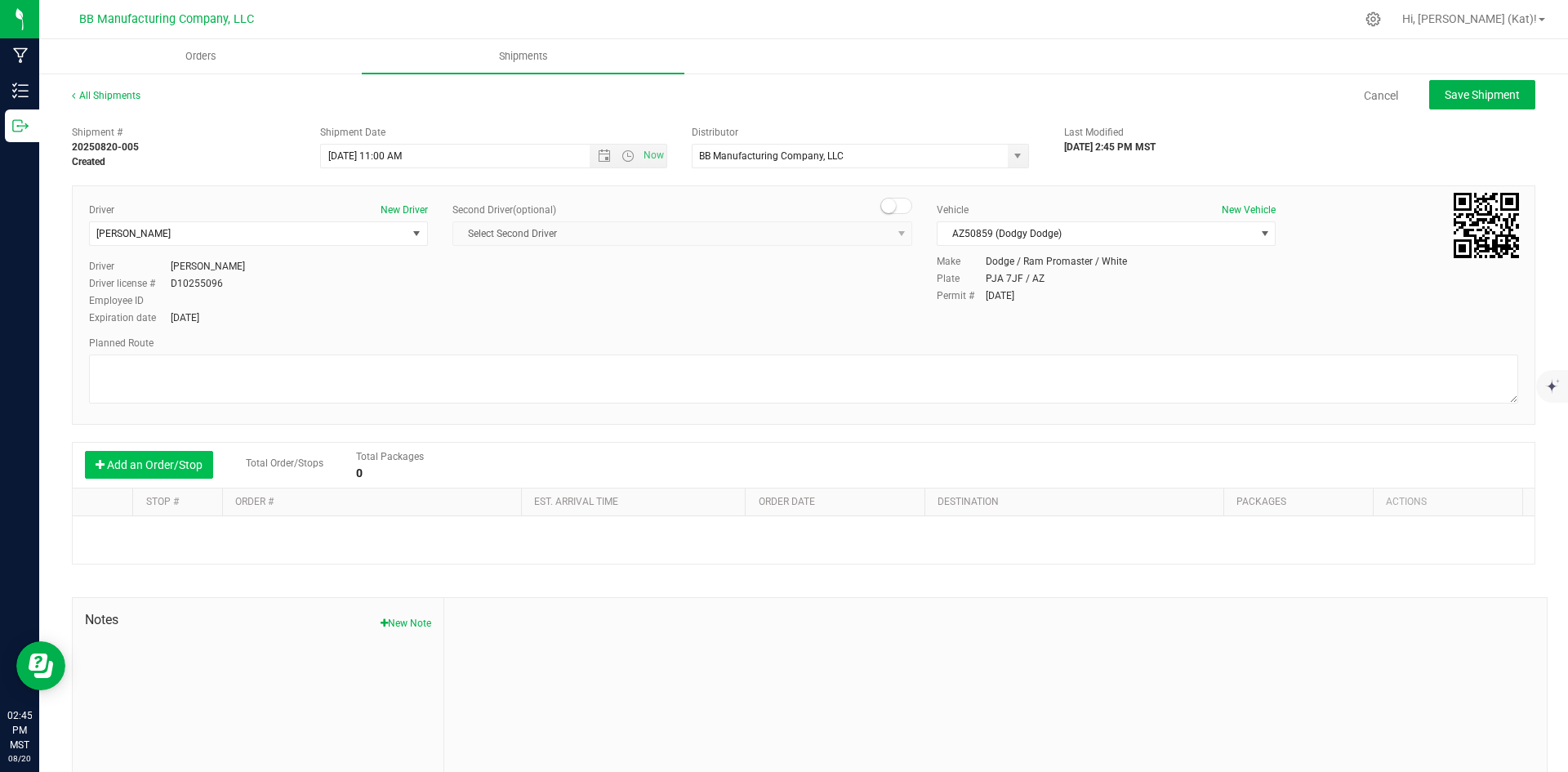
click at [143, 467] on button "Add an Order/Stop" at bounding box center [149, 465] width 128 height 28
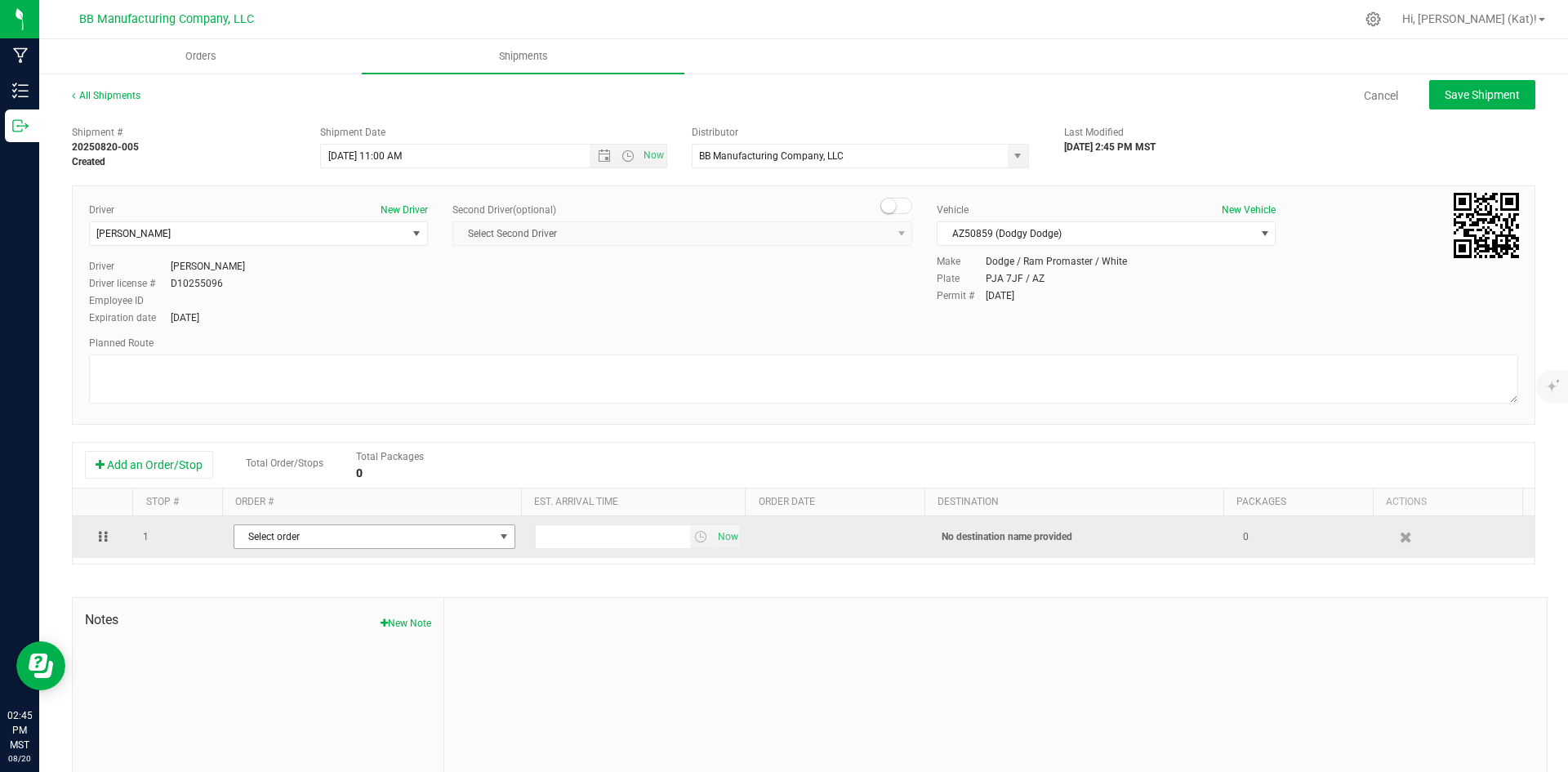
click at [307, 533] on span "Select order" at bounding box center [364, 537] width 259 height 23
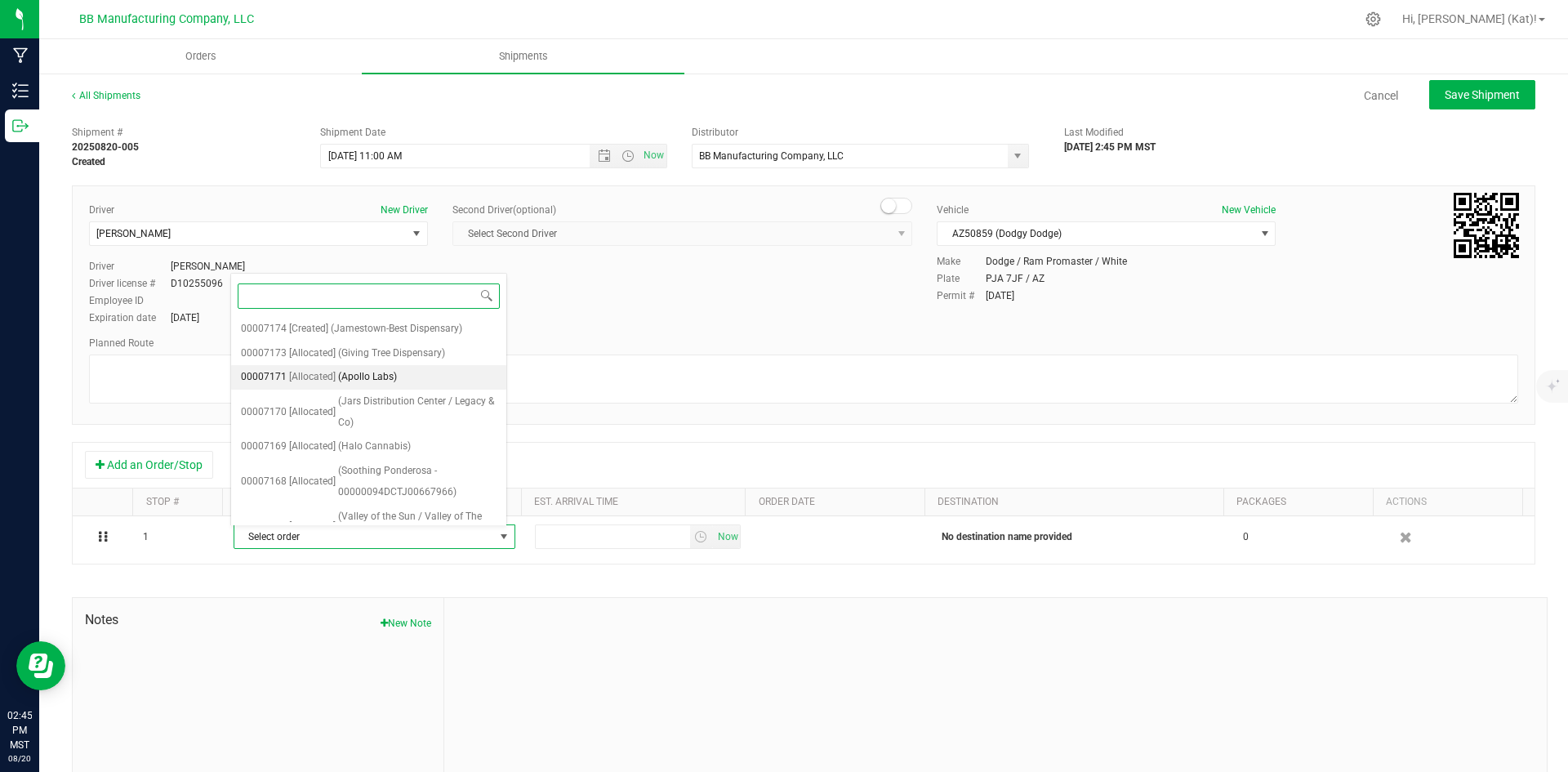
click at [373, 382] on span "(Apollo Labs)" at bounding box center [367, 378] width 59 height 21
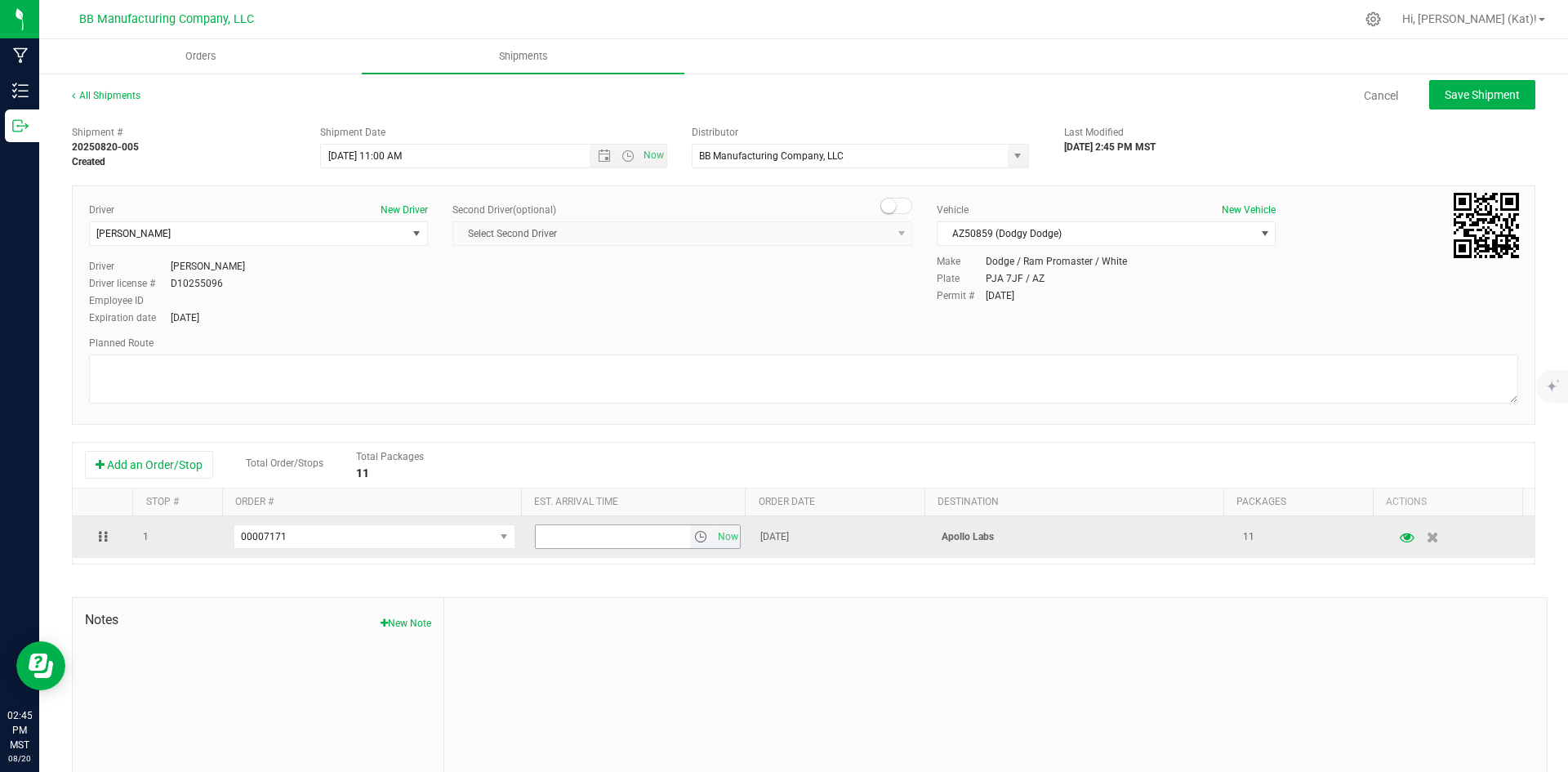
click at [694, 541] on span "select" at bounding box center [701, 537] width 13 height 13
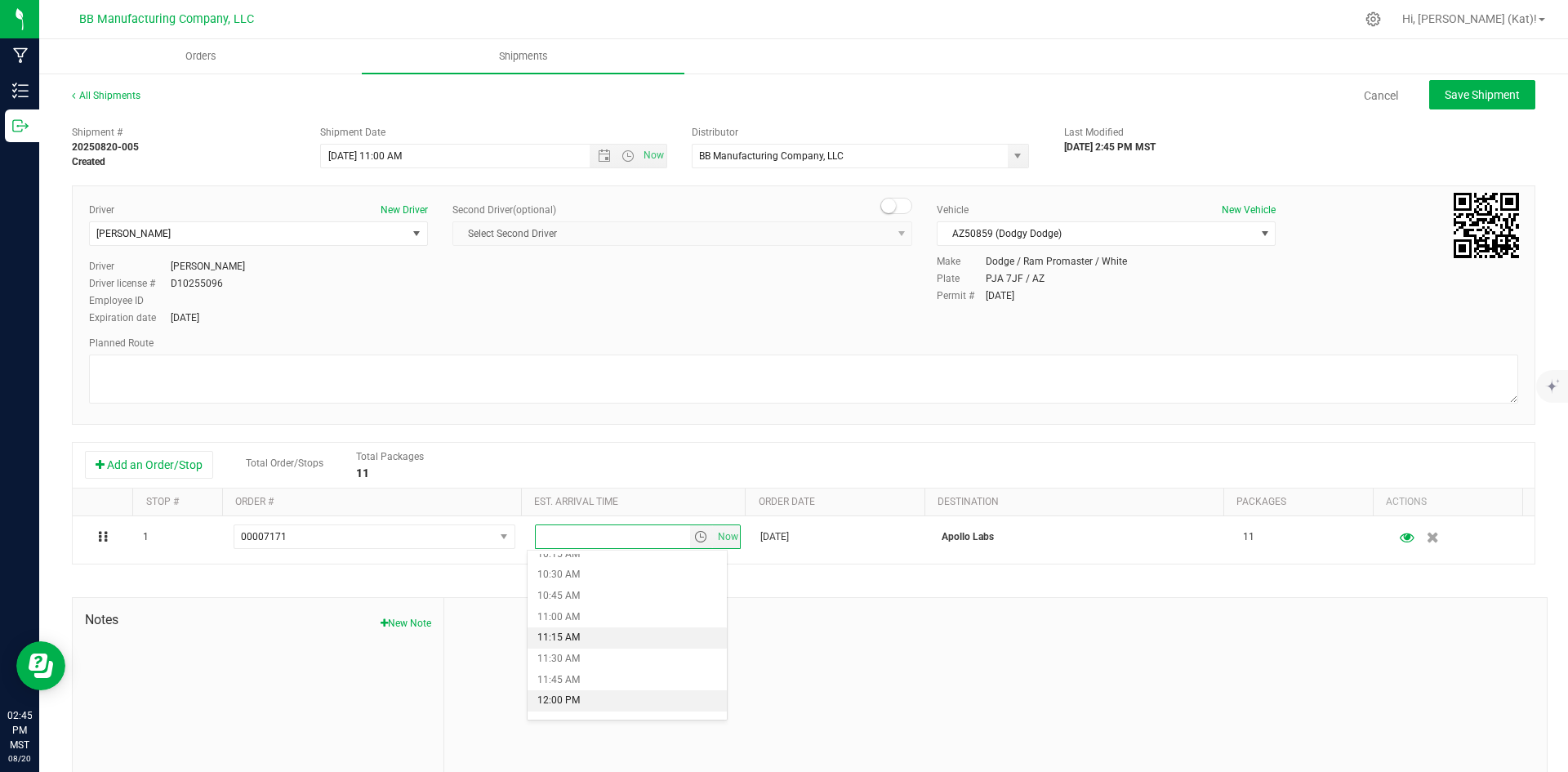
scroll to position [899, 0]
click at [600, 655] on li "11:45 AM" at bounding box center [627, 653] width 199 height 21
click at [397, 163] on input "[DATE] 11:00 AM" at bounding box center [470, 156] width 297 height 23
click at [696, 448] on div "Add an Order/Stop Total Order/Stops Total Packages 11" at bounding box center [804, 465] width 1462 height 45
click at [1461, 97] on span "Save Shipment" at bounding box center [1482, 95] width 75 height 13
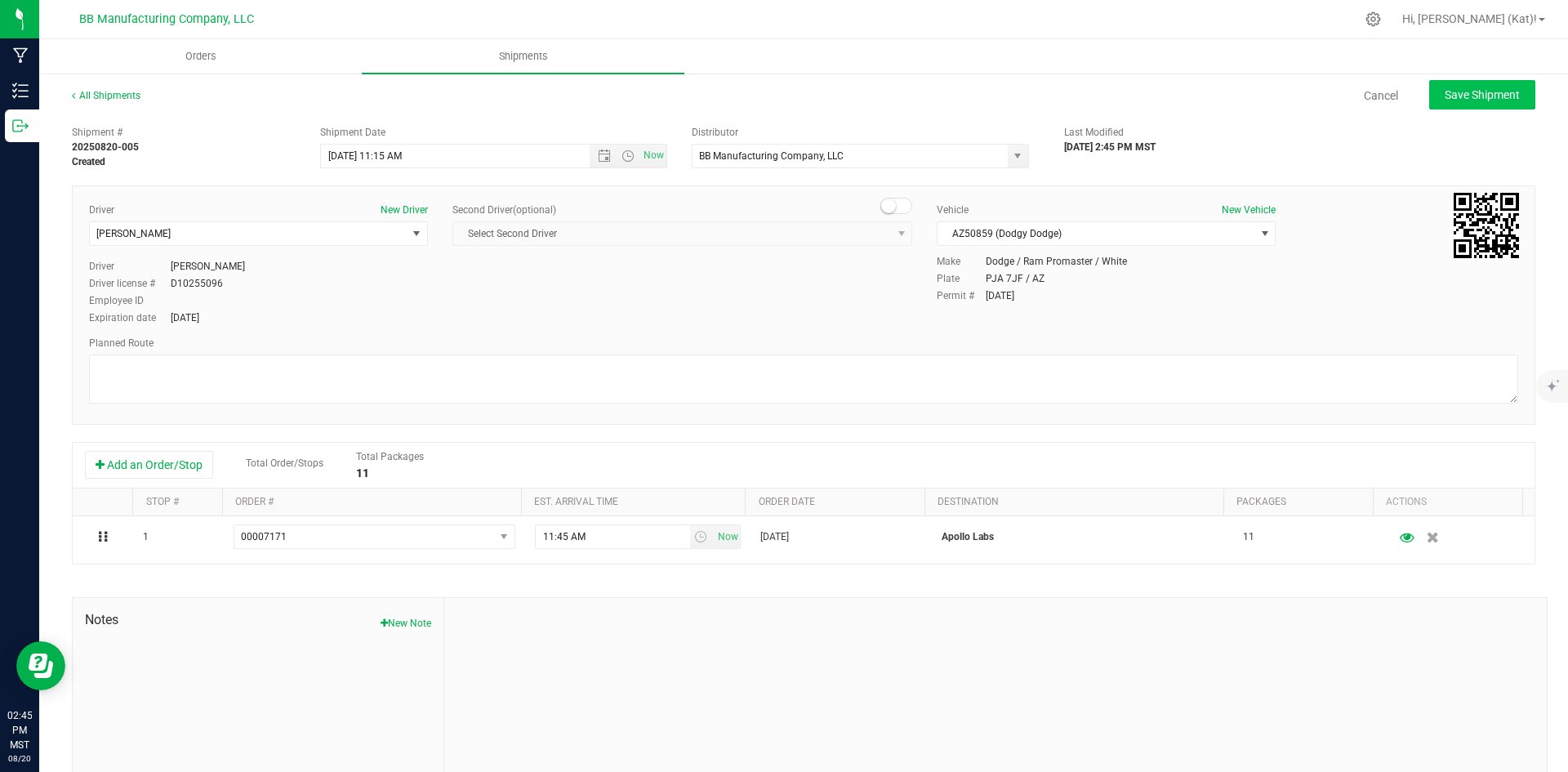
type input "[DATE] 6:15 PM"
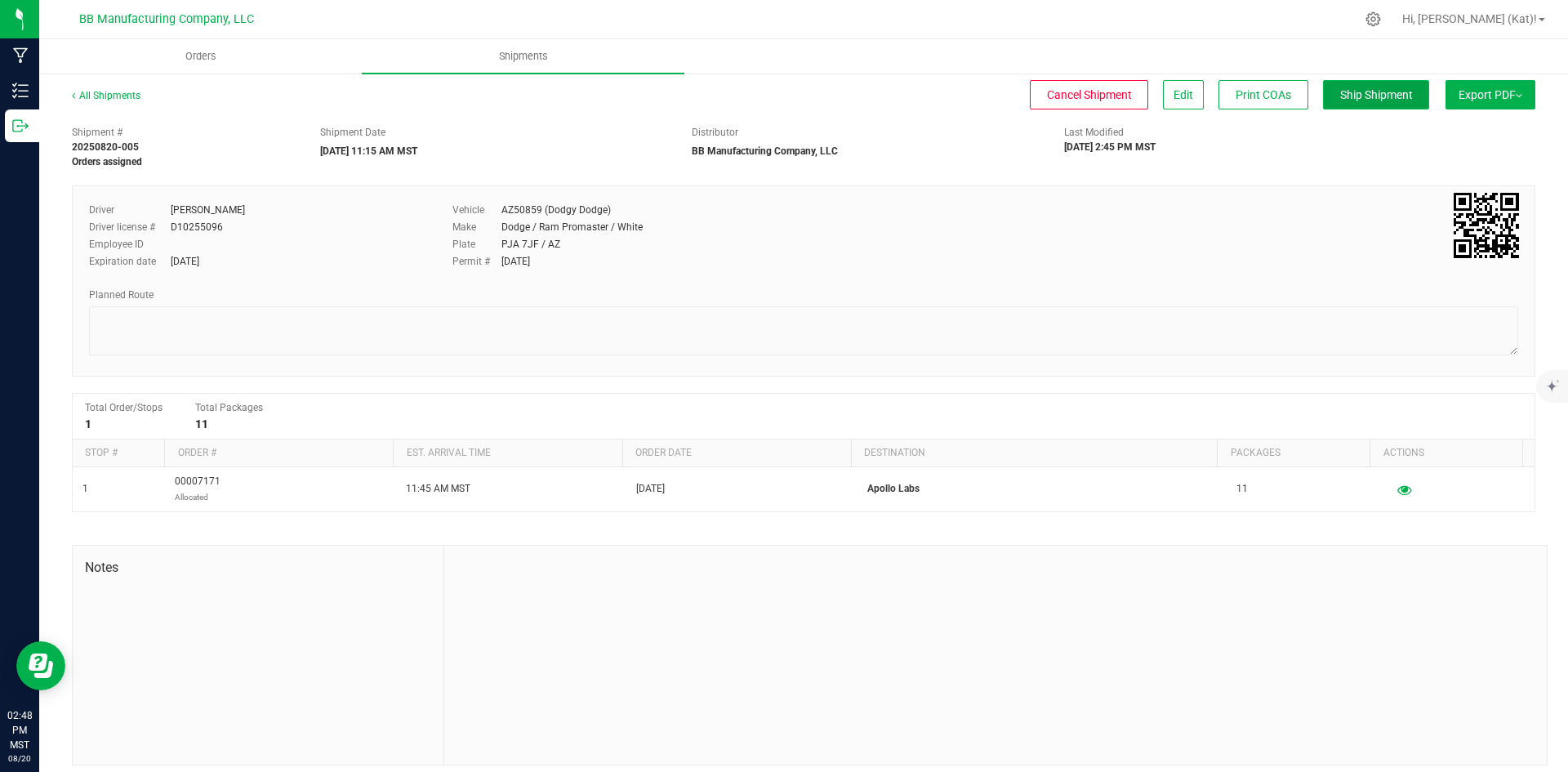
click at [1350, 92] on span "Ship Shipment" at bounding box center [1376, 95] width 73 height 13
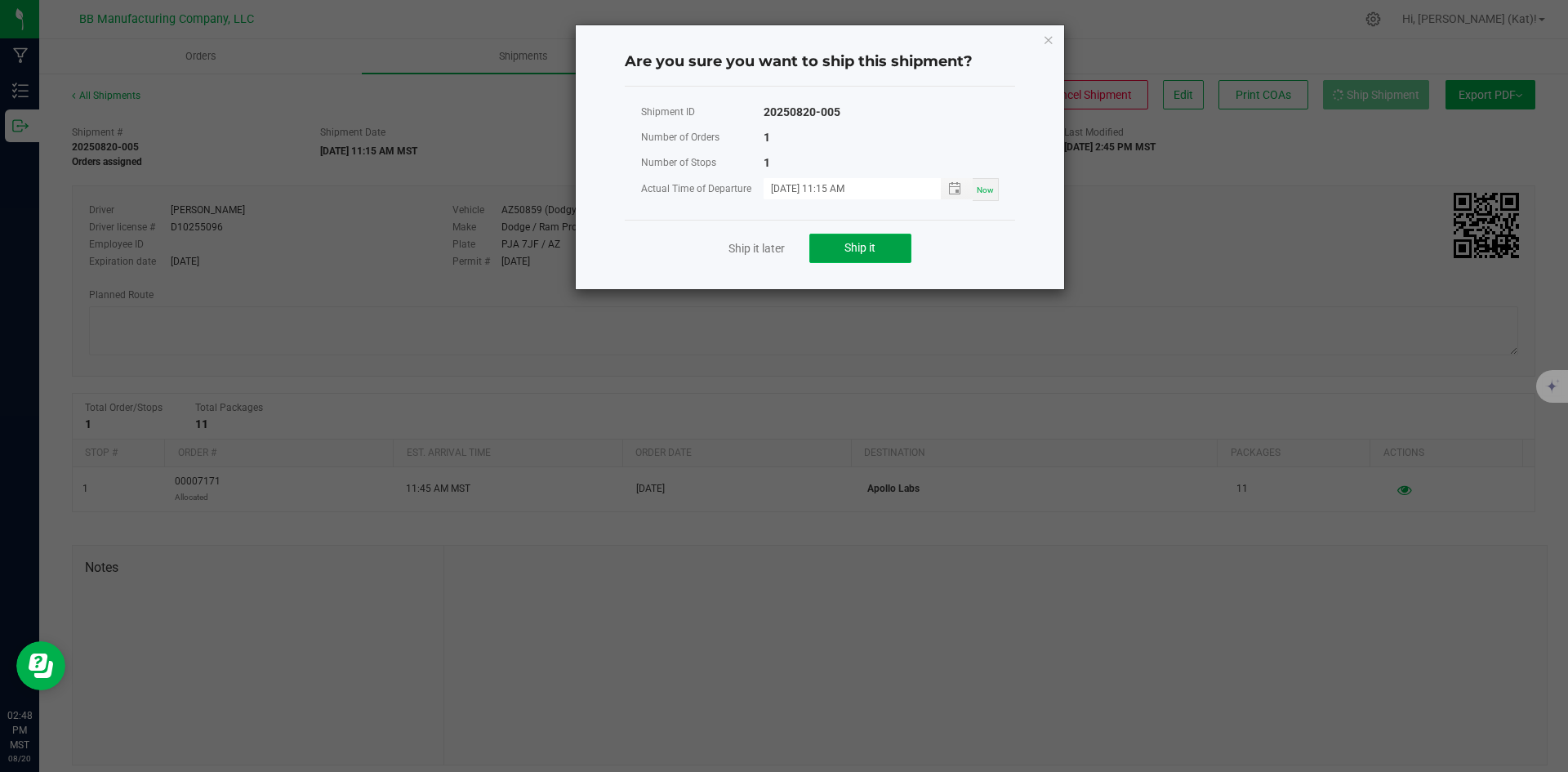
click at [877, 243] on button "Ship it" at bounding box center [861, 249] width 102 height 30
